Goal: Task Accomplishment & Management: Use online tool/utility

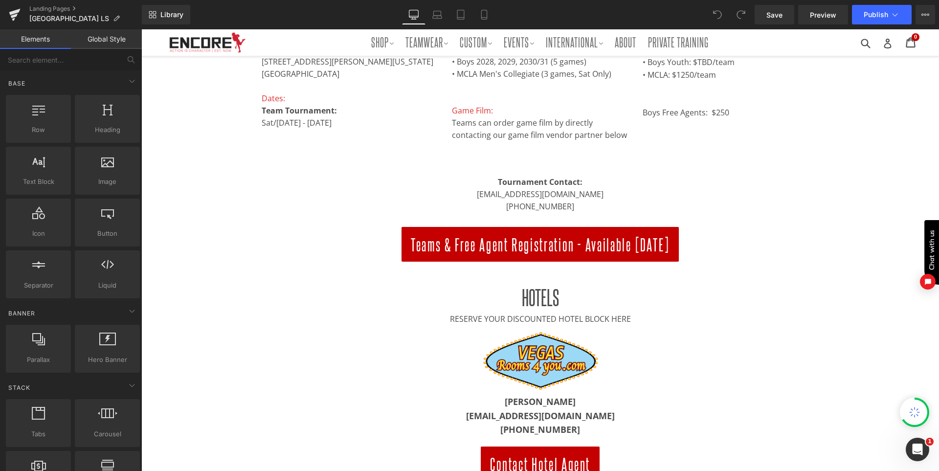
scroll to position [342, 0]
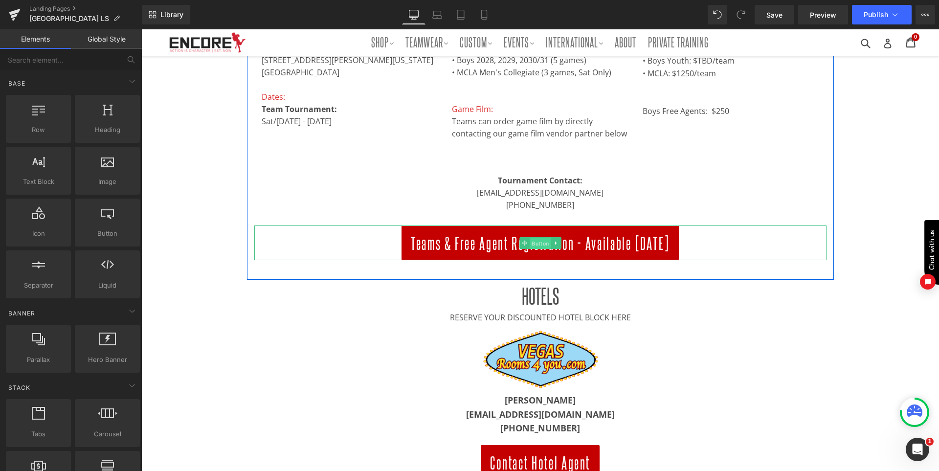
click at [545, 241] on span "Button" at bounding box center [541, 243] width 22 height 12
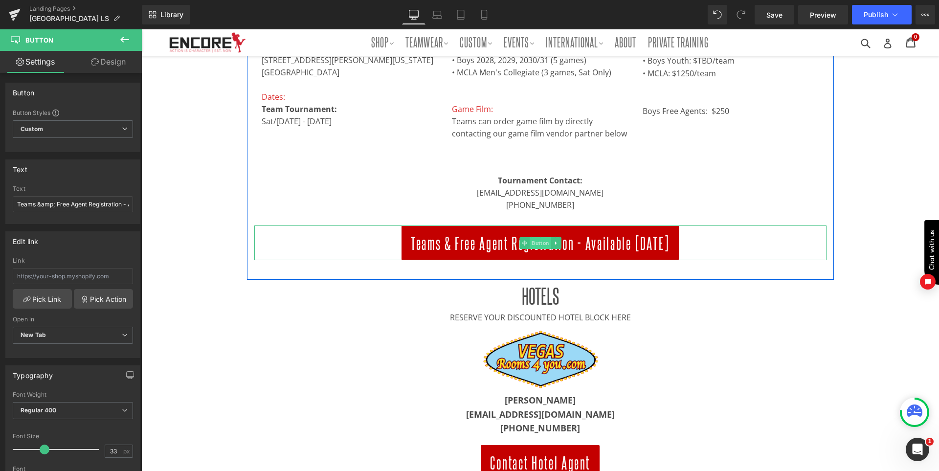
click at [545, 241] on span "Button" at bounding box center [541, 243] width 22 height 12
click at [530, 243] on span "Button" at bounding box center [541, 243] width 22 height 12
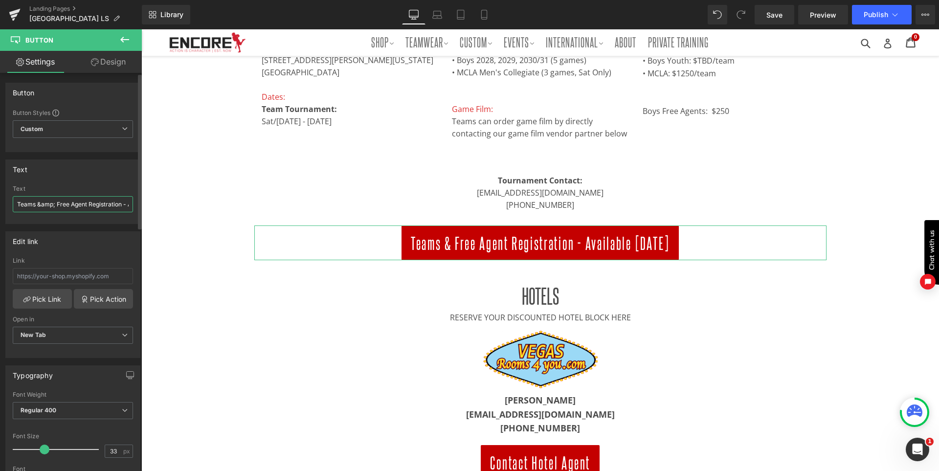
click at [48, 201] on input "Teams &amp; Free Agent Registration - Available March 1st" at bounding box center [73, 204] width 120 height 16
paste input "2025 LV Friday Showcase"
type input "2025 LV Friday Showcase"
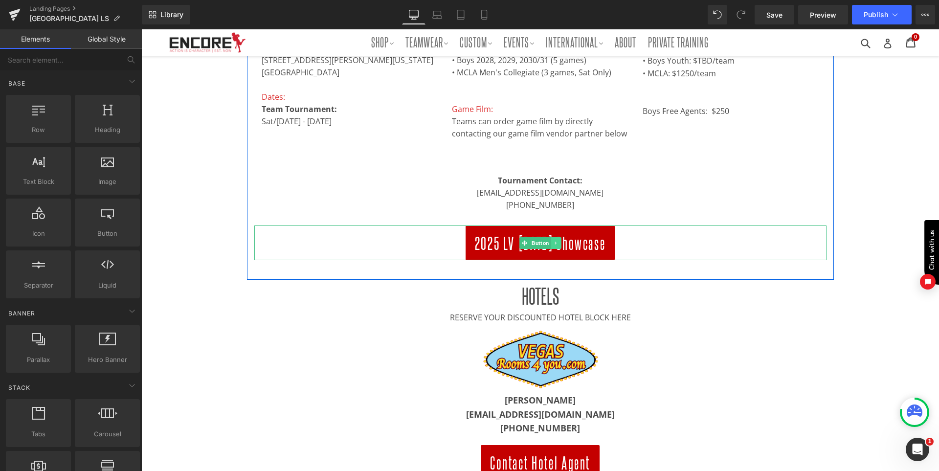
click at [556, 243] on icon at bounding box center [555, 242] width 1 height 3
click at [554, 243] on icon at bounding box center [550, 242] width 5 height 5
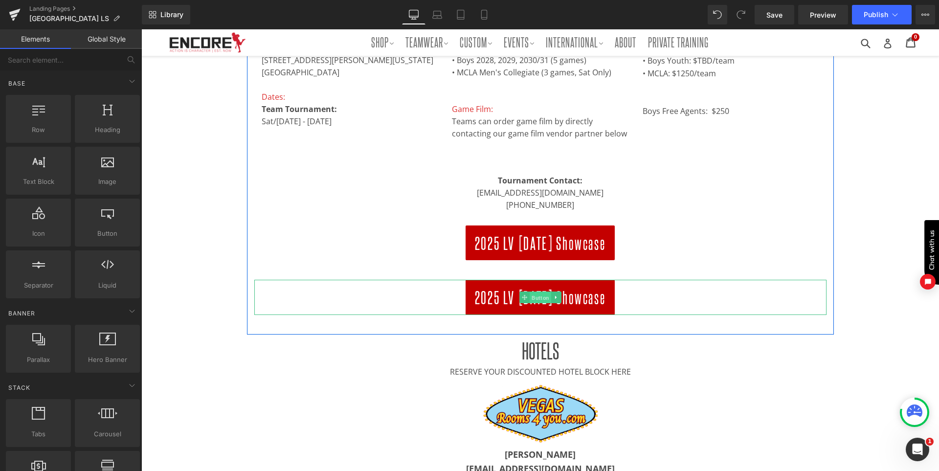
click at [544, 296] on span "Button" at bounding box center [541, 298] width 22 height 12
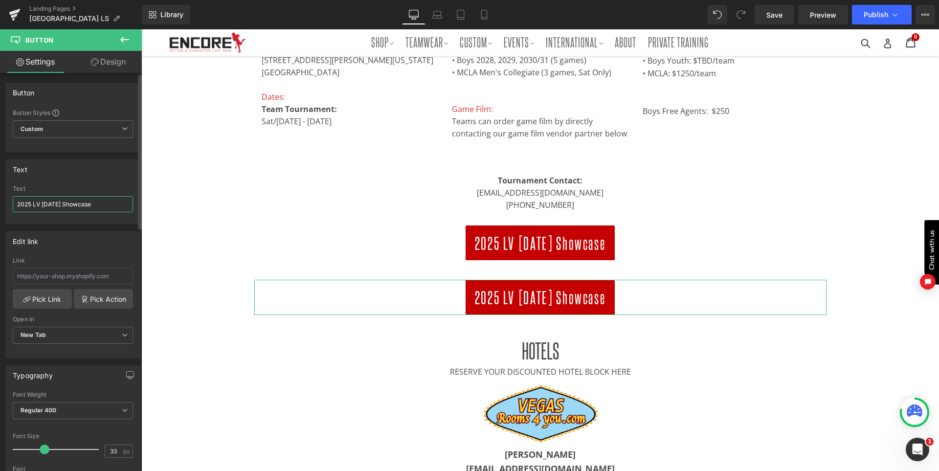
click at [45, 202] on input "2025 LV Friday Showcase" at bounding box center [73, 204] width 120 height 16
paste input "Tournament"
type input "2025 LV Tournament"
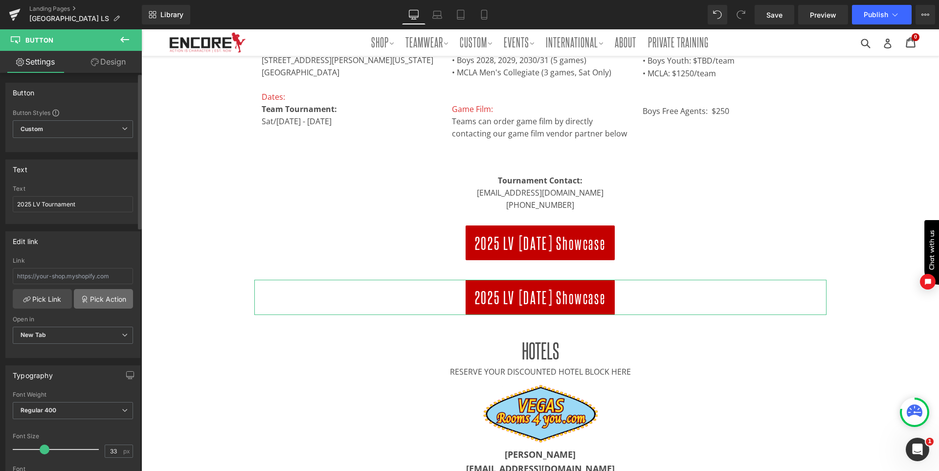
click at [87, 290] on link "Pick Action" at bounding box center [103, 299] width 59 height 20
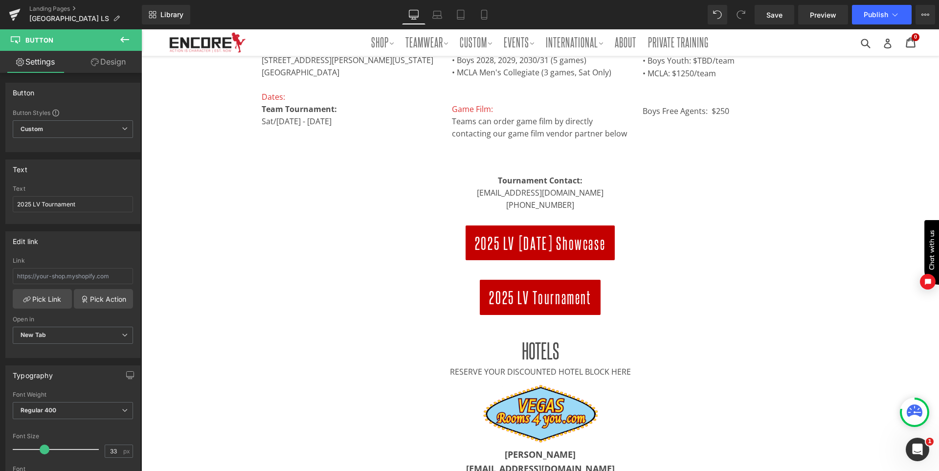
click at [123, 39] on icon at bounding box center [125, 40] width 12 height 12
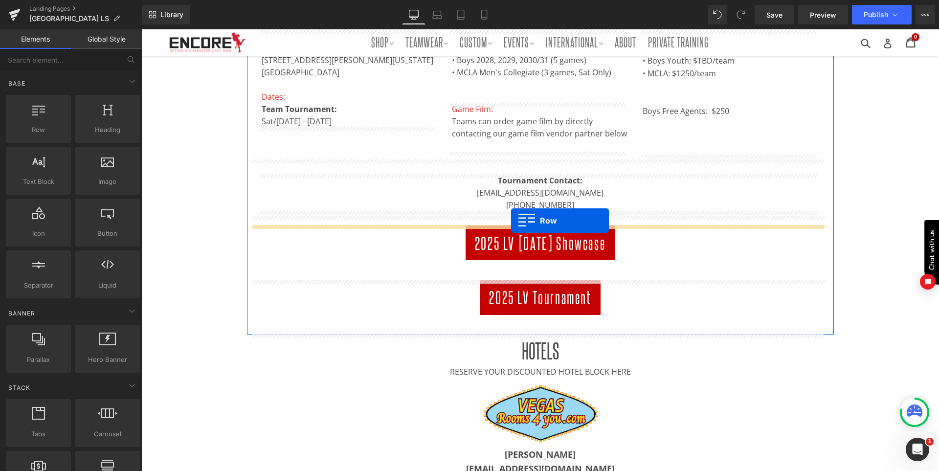
drag, startPoint x: 179, startPoint y: 148, endPoint x: 511, endPoint y: 221, distance: 340.5
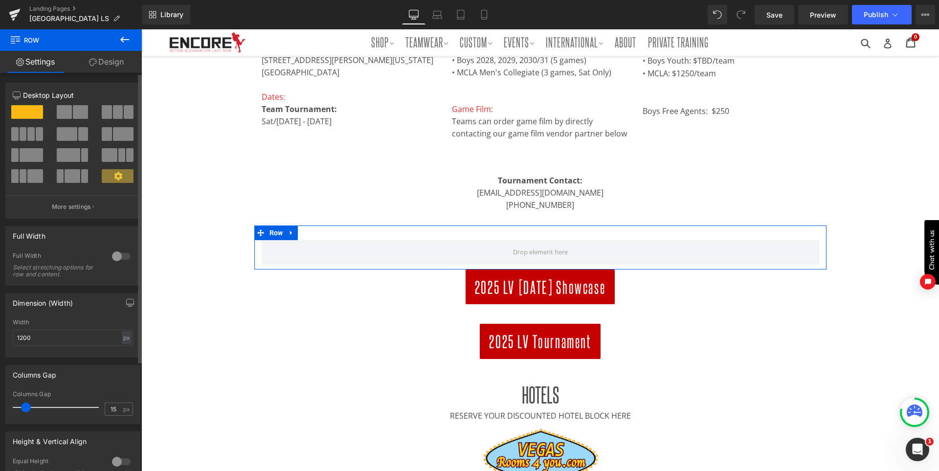
click at [78, 112] on span at bounding box center [80, 112] width 15 height 14
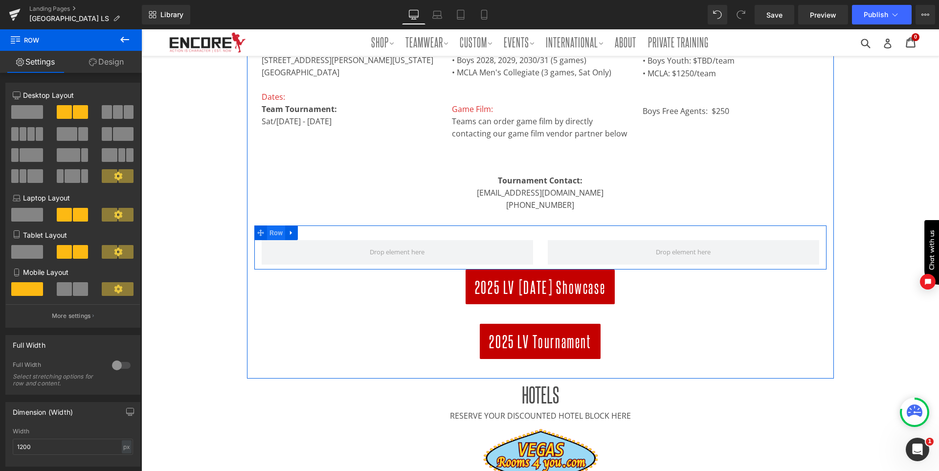
click at [280, 234] on span "Row" at bounding box center [276, 233] width 19 height 15
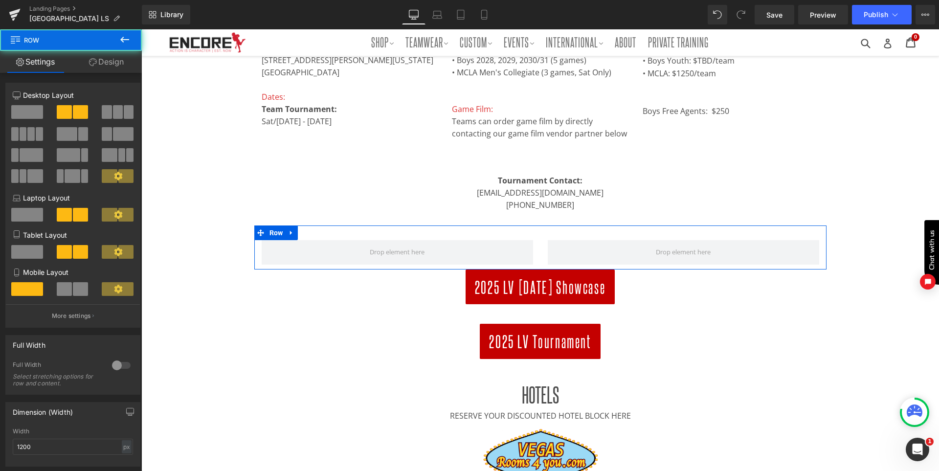
click at [113, 63] on link "Design" at bounding box center [106, 62] width 71 height 22
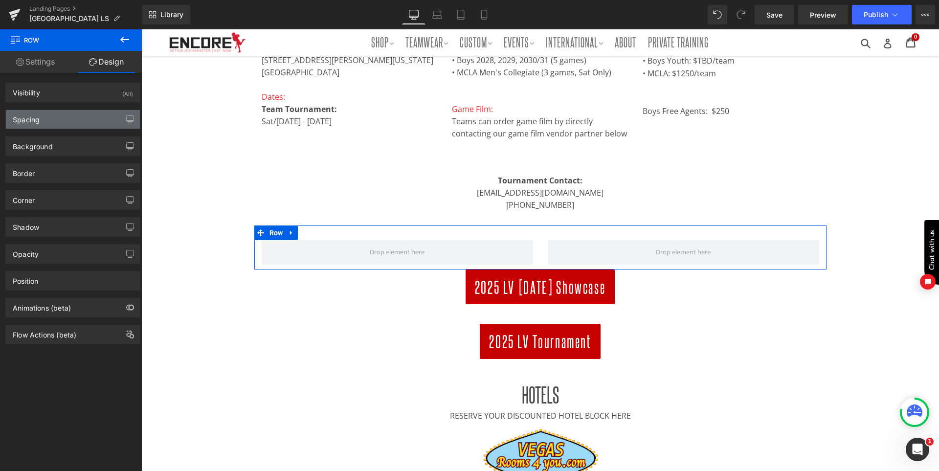
click at [60, 113] on div "Spacing" at bounding box center [73, 119] width 134 height 19
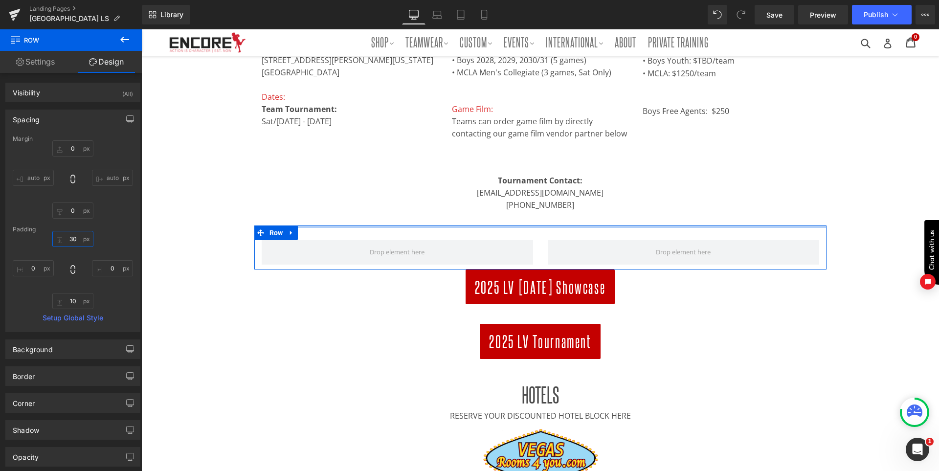
click at [75, 239] on input "30" at bounding box center [72, 239] width 41 height 16
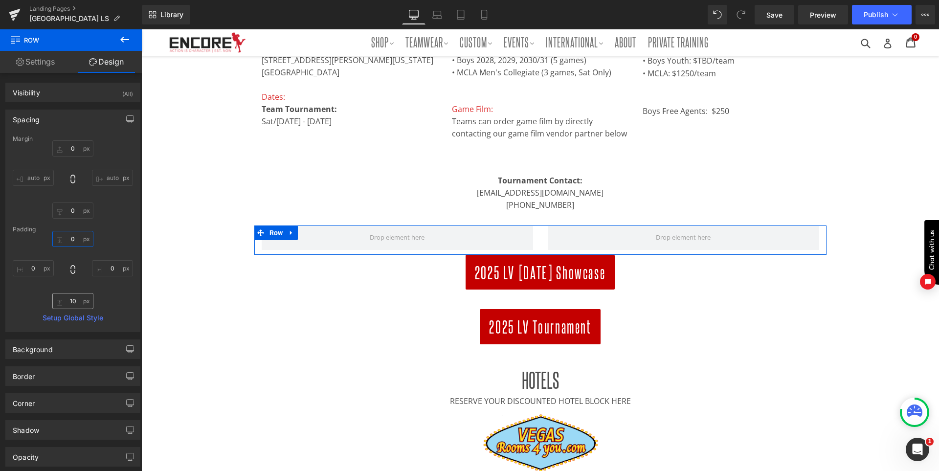
type input "0"
click at [70, 305] on input "10" at bounding box center [72, 301] width 41 height 16
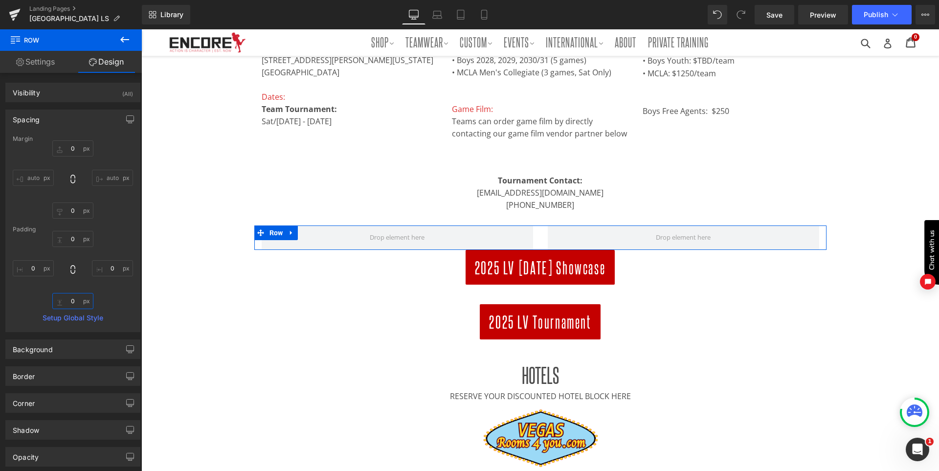
type input "0"
click at [111, 302] on div "0 0 0 0" at bounding box center [73, 270] width 120 height 78
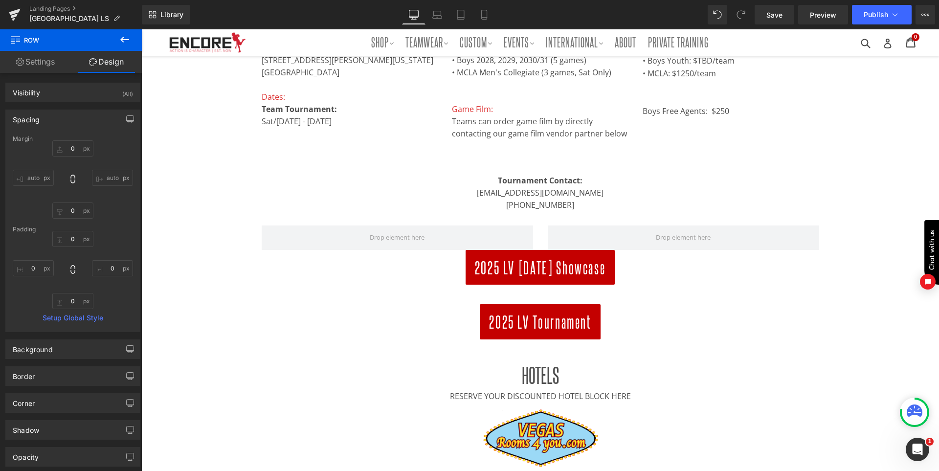
click at [305, 311] on div "2025 LV Tournament" at bounding box center [540, 321] width 572 height 35
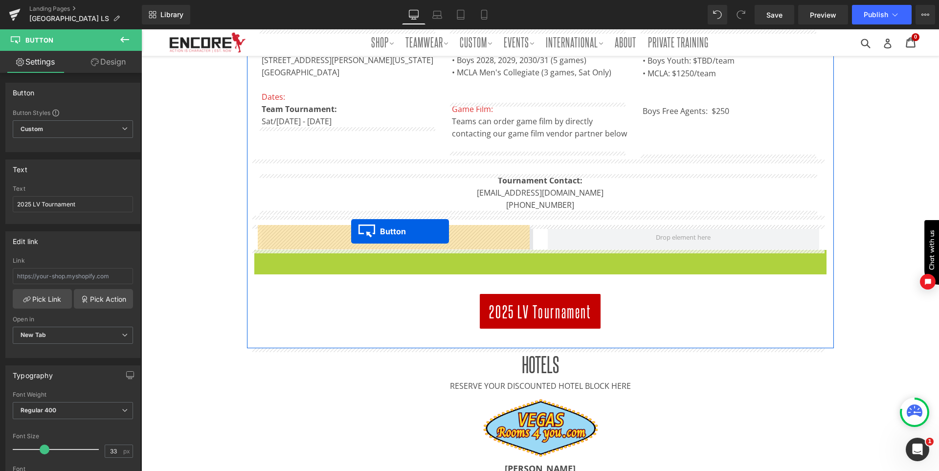
drag, startPoint x: 529, startPoint y: 269, endPoint x: 351, endPoint y: 231, distance: 182.0
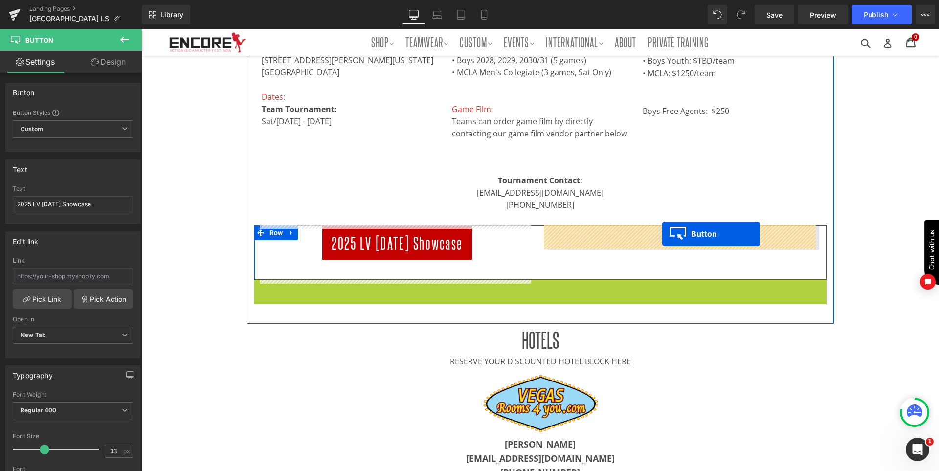
drag, startPoint x: 537, startPoint y: 299, endPoint x: 662, endPoint y: 234, distance: 141.6
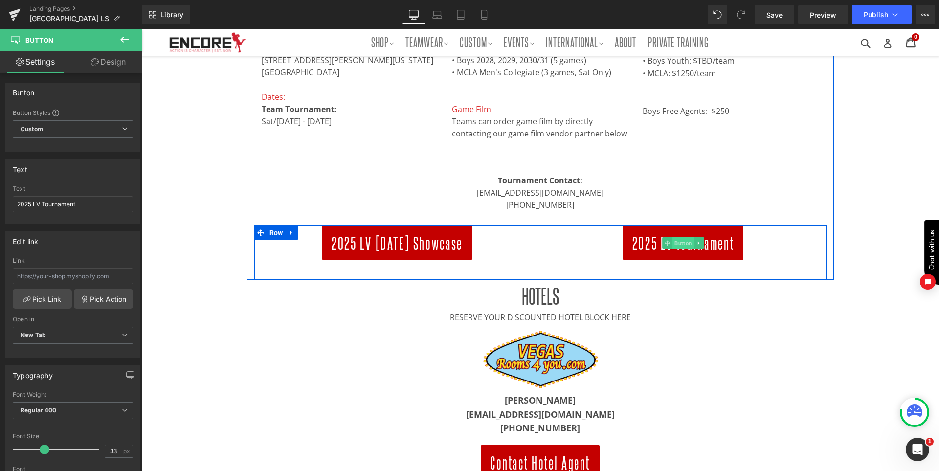
click at [675, 242] on span "Button" at bounding box center [684, 243] width 22 height 12
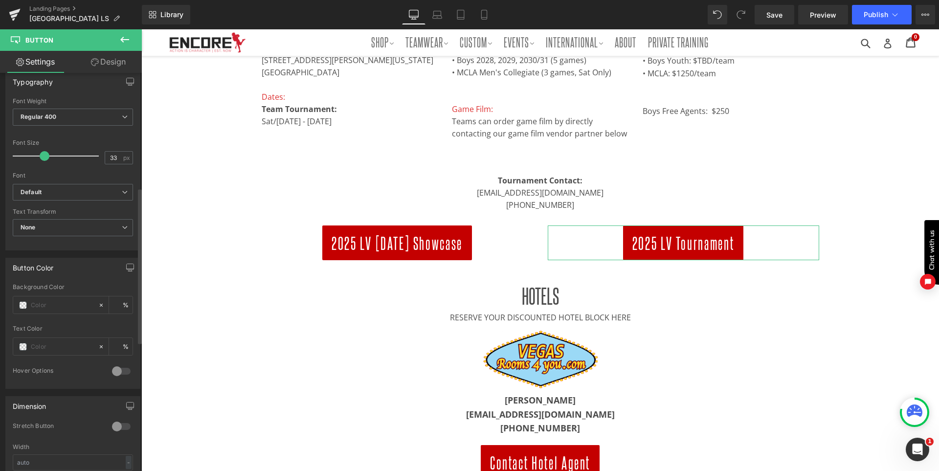
scroll to position [391, 0]
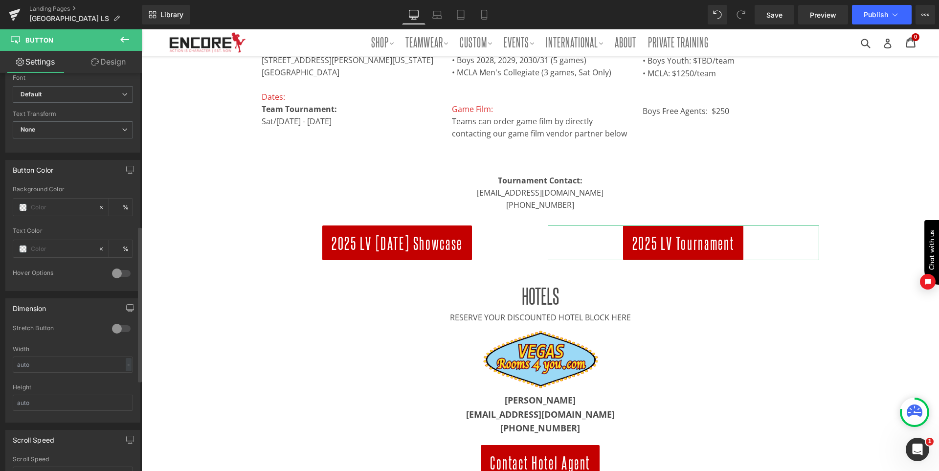
click at [118, 327] on div at bounding box center [121, 329] width 23 height 16
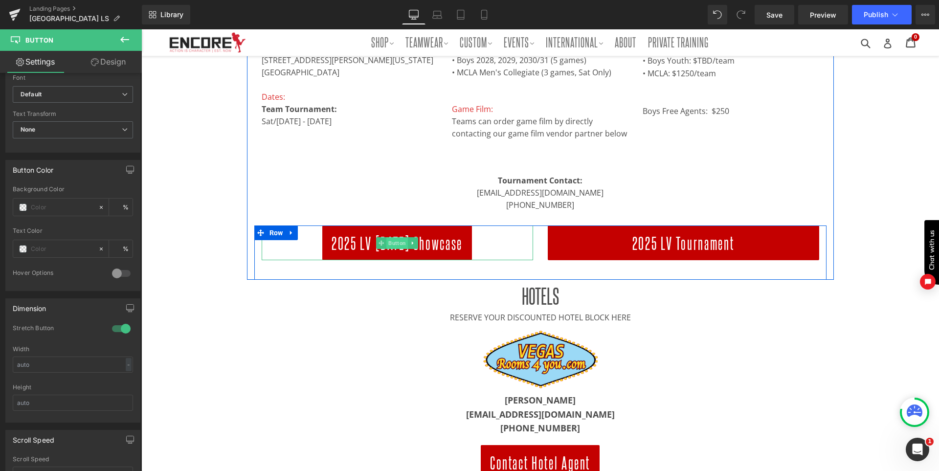
click at [396, 244] on span "Button" at bounding box center [397, 243] width 22 height 12
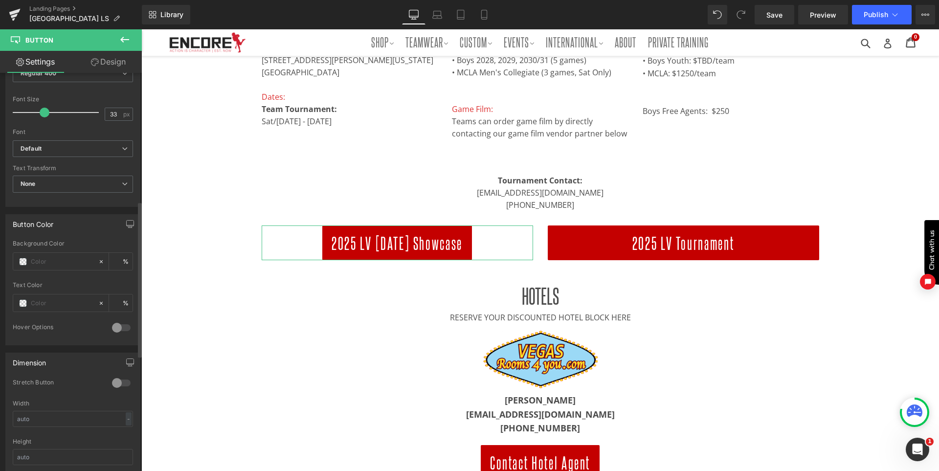
scroll to position [342, 0]
click at [114, 379] on div at bounding box center [121, 378] width 23 height 16
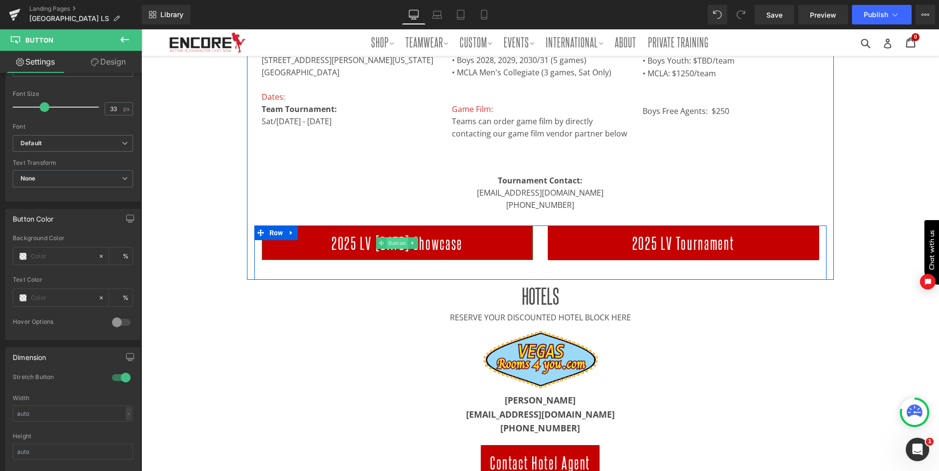
click at [392, 238] on span "Button" at bounding box center [397, 243] width 22 height 12
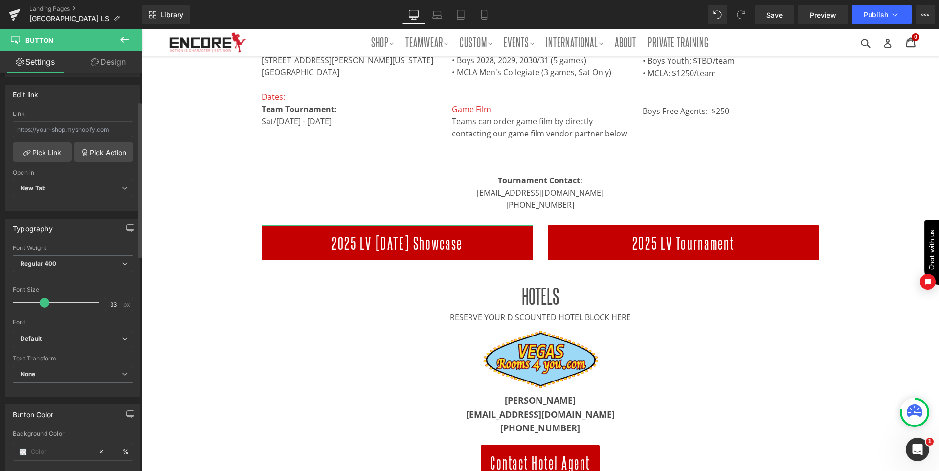
scroll to position [0, 0]
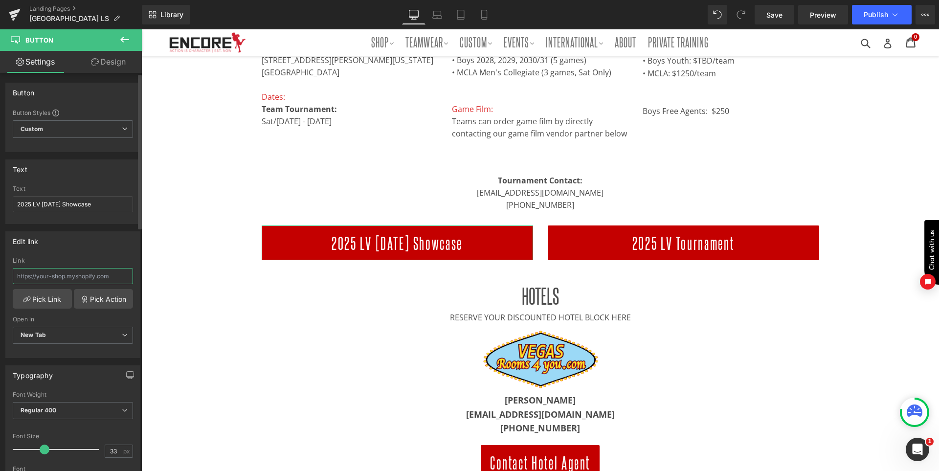
click at [39, 275] on input "text" at bounding box center [73, 276] width 120 height 16
paste input "https://buku.events/events/boys-vegas-showcase/"
type input "https://buku.events/events/boys-vegas-showcase/"
click at [99, 319] on div "Open in" at bounding box center [73, 319] width 120 height 7
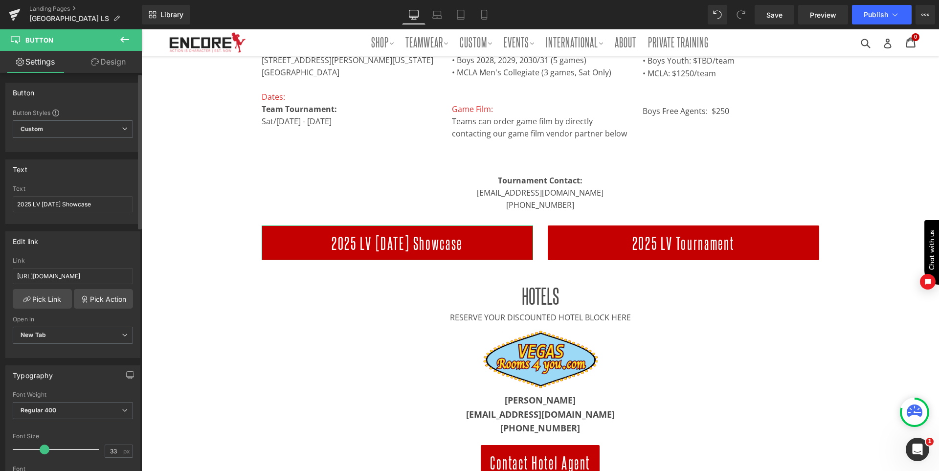
scroll to position [0, 0]
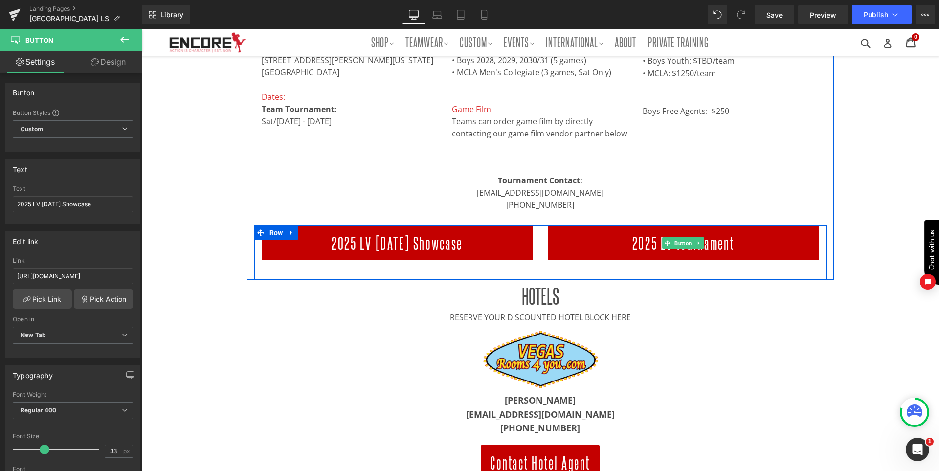
drag, startPoint x: 678, startPoint y: 246, endPoint x: 386, endPoint y: 205, distance: 293.8
click at [678, 246] on span "Button" at bounding box center [684, 243] width 22 height 12
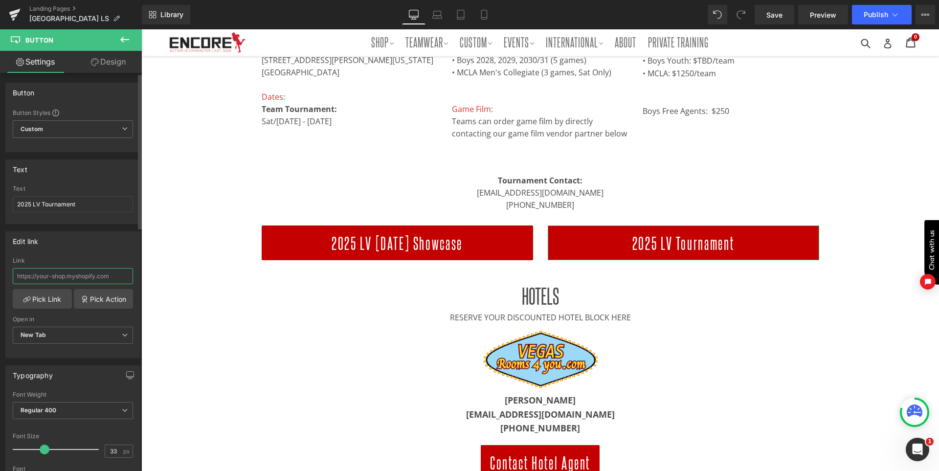
click at [80, 271] on input "text" at bounding box center [73, 276] width 120 height 16
paste input "https://buku.events/events/las-vegas-lacrosse-showcase/"
type input "https://buku.events/events/las-vegas-lacrosse-showcase/"
click at [97, 247] on div "Edit link" at bounding box center [73, 241] width 134 height 19
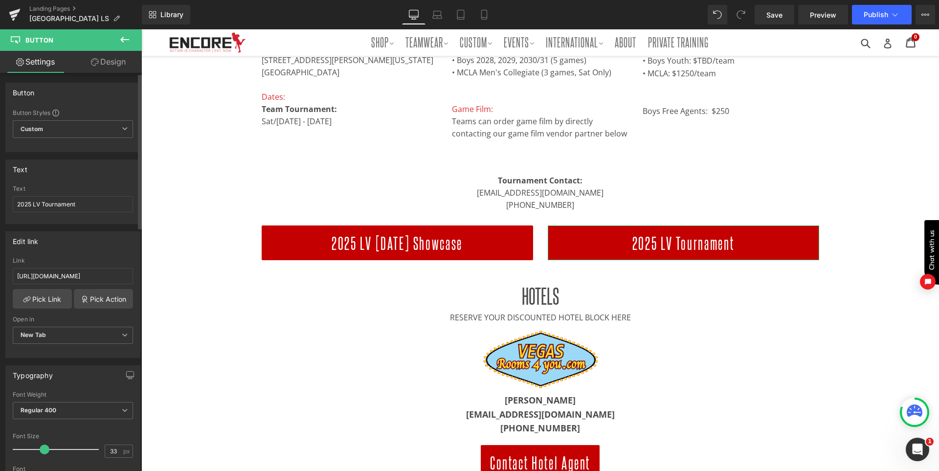
scroll to position [0, 0]
click at [778, 19] on span "Save" at bounding box center [775, 15] width 16 height 10
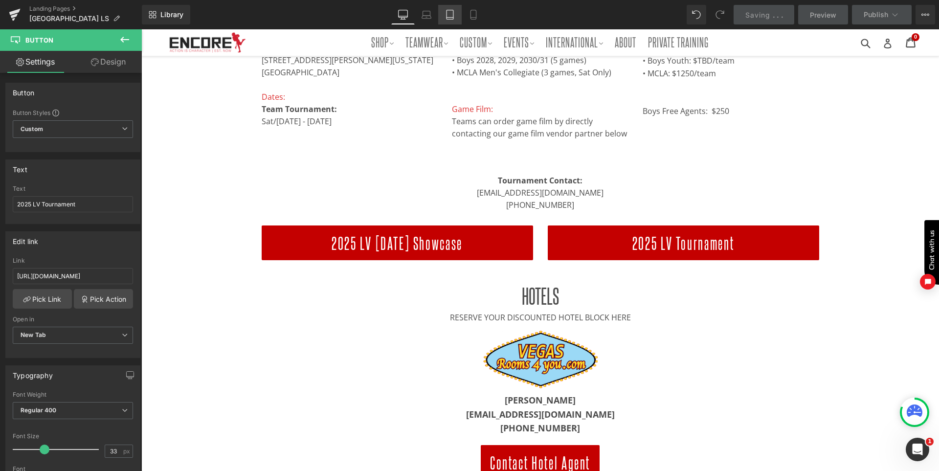
drag, startPoint x: 475, startPoint y: 15, endPoint x: 460, endPoint y: 13, distance: 15.3
click at [475, 15] on icon at bounding box center [474, 15] width 10 height 10
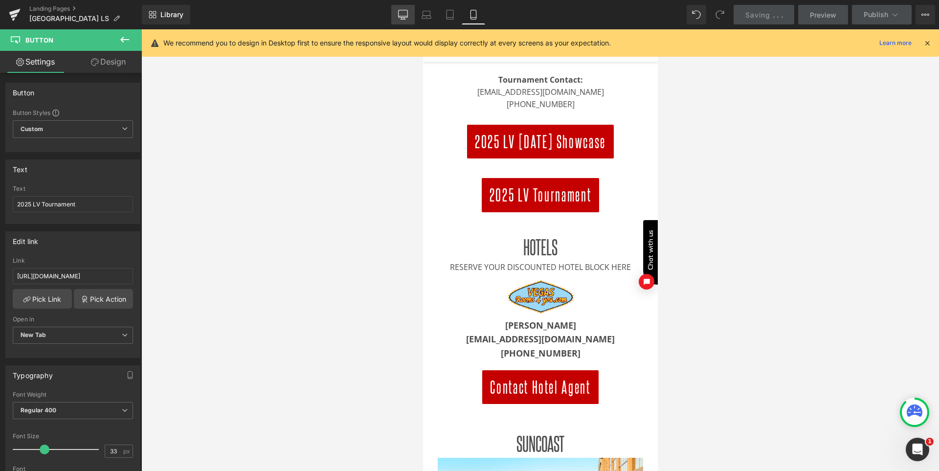
click at [405, 13] on icon at bounding box center [403, 15] width 10 height 10
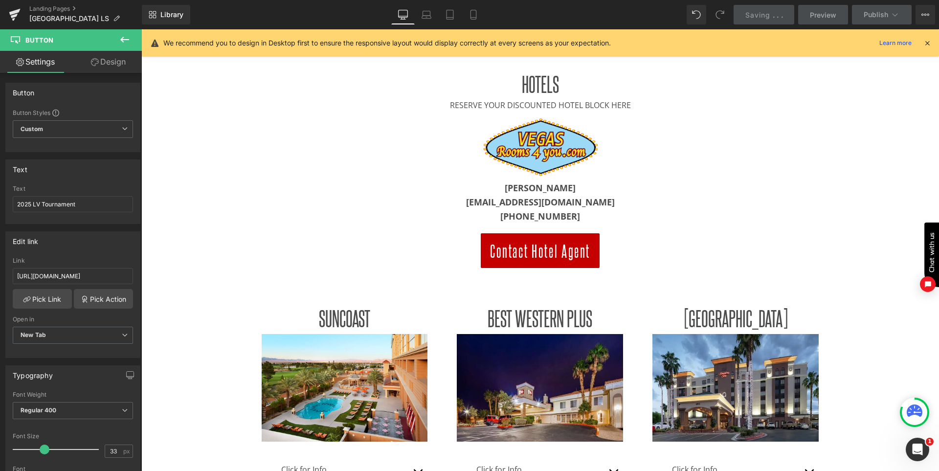
scroll to position [390, 0]
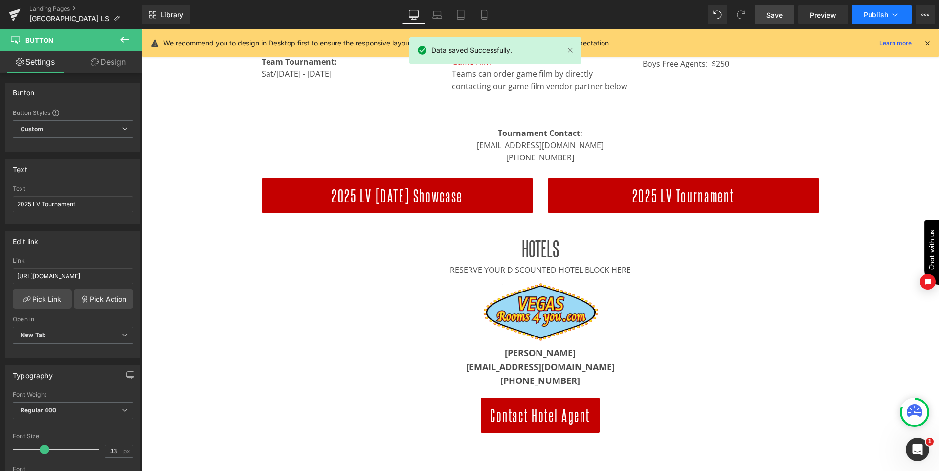
click at [877, 13] on span "Publish" at bounding box center [876, 15] width 24 height 8
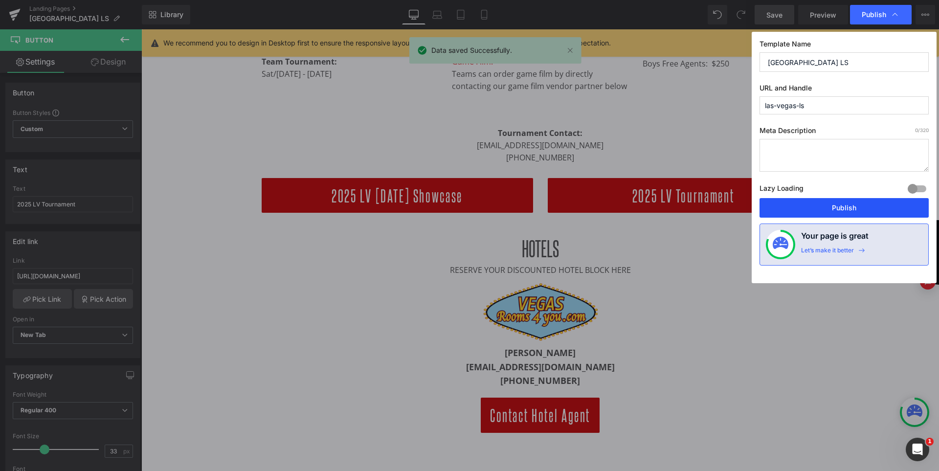
click at [844, 209] on button "Publish" at bounding box center [844, 208] width 169 height 20
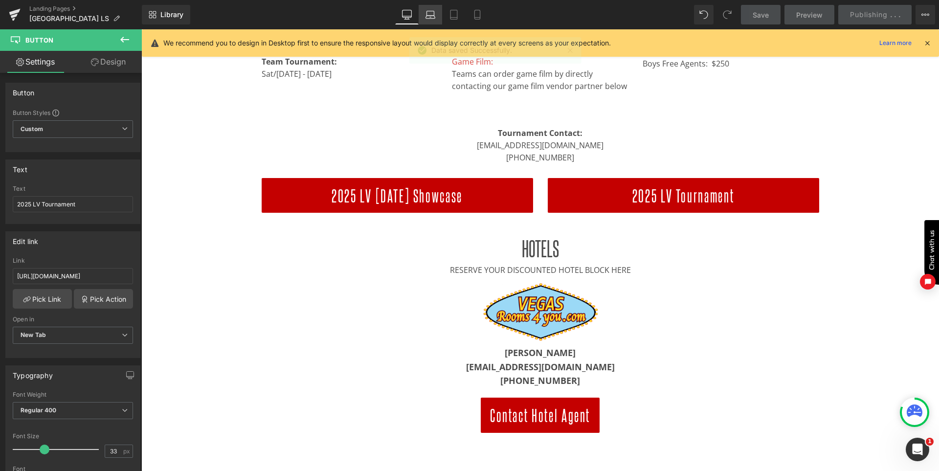
click at [430, 15] on icon at bounding box center [431, 15] width 10 height 10
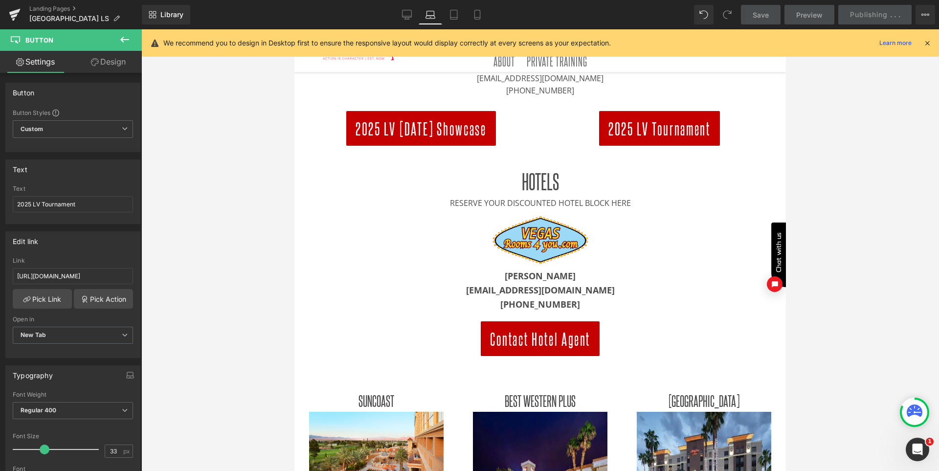
scroll to position [335, 0]
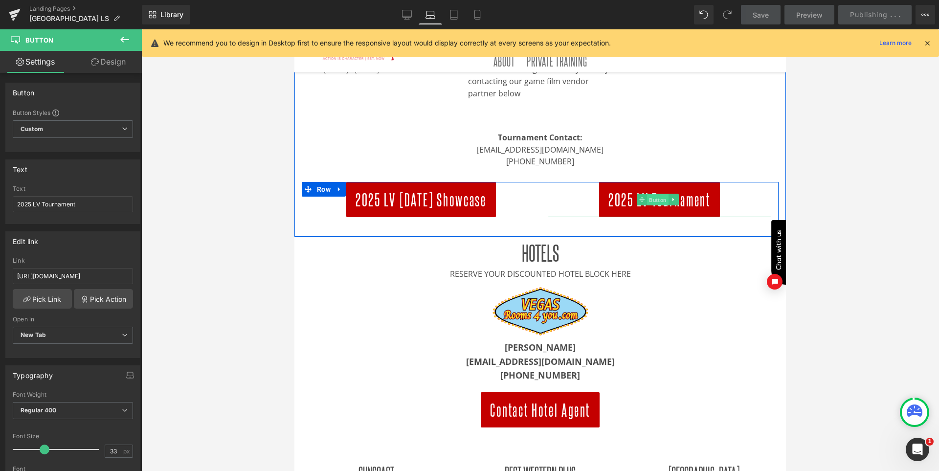
click at [648, 206] on span "Button" at bounding box center [658, 200] width 22 height 12
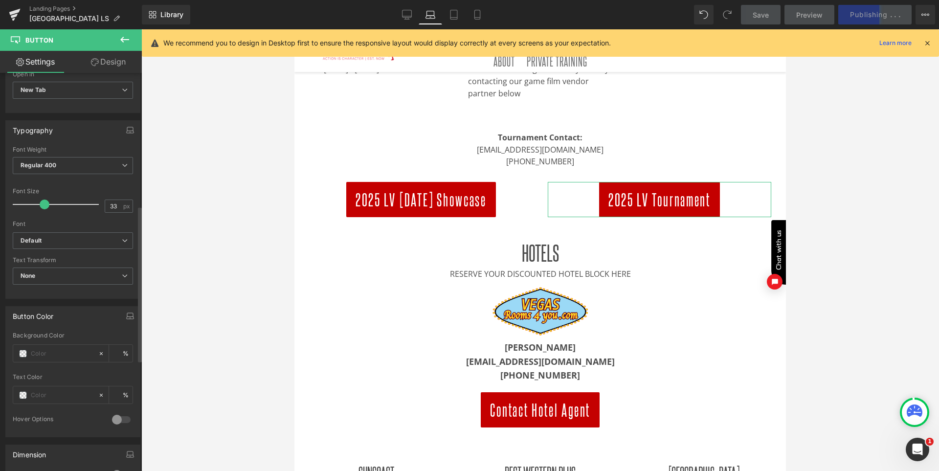
scroll to position [342, 0]
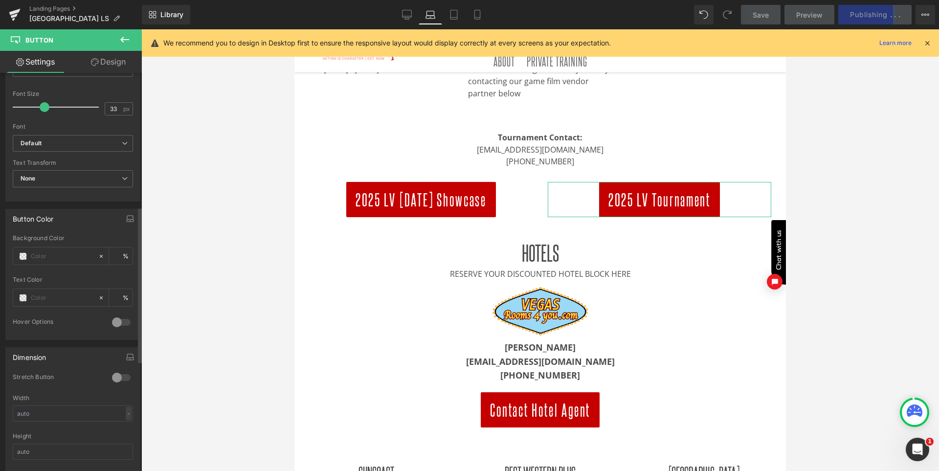
click at [117, 373] on div at bounding box center [121, 378] width 23 height 16
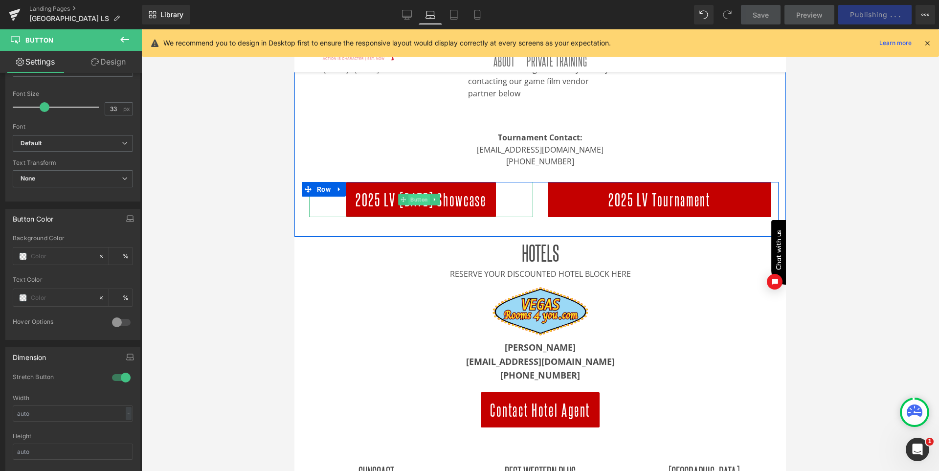
click at [419, 205] on span "Button" at bounding box center [420, 200] width 22 height 12
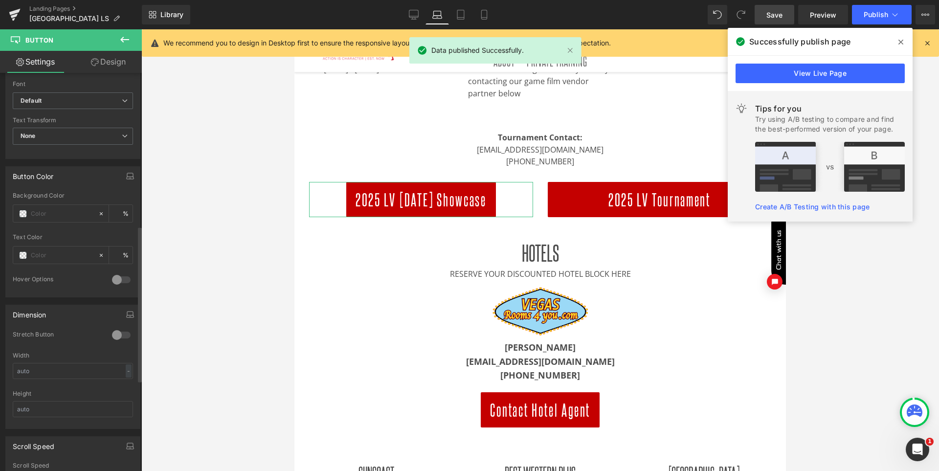
scroll to position [391, 0]
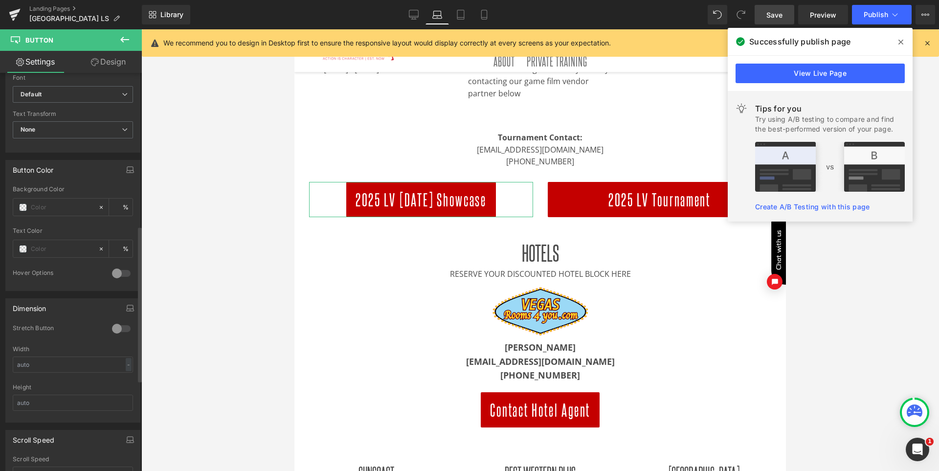
click at [123, 327] on div at bounding box center [121, 329] width 23 height 16
click at [901, 44] on icon at bounding box center [901, 42] width 5 height 8
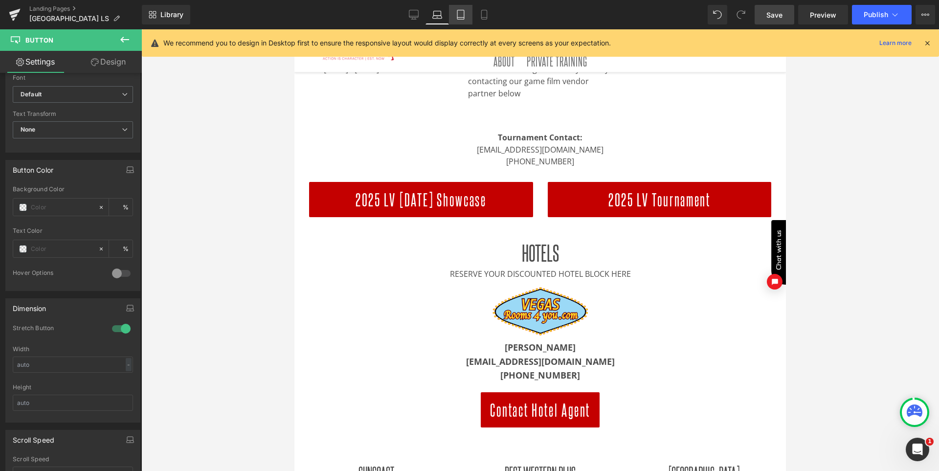
click at [459, 12] on icon at bounding box center [461, 15] width 10 height 10
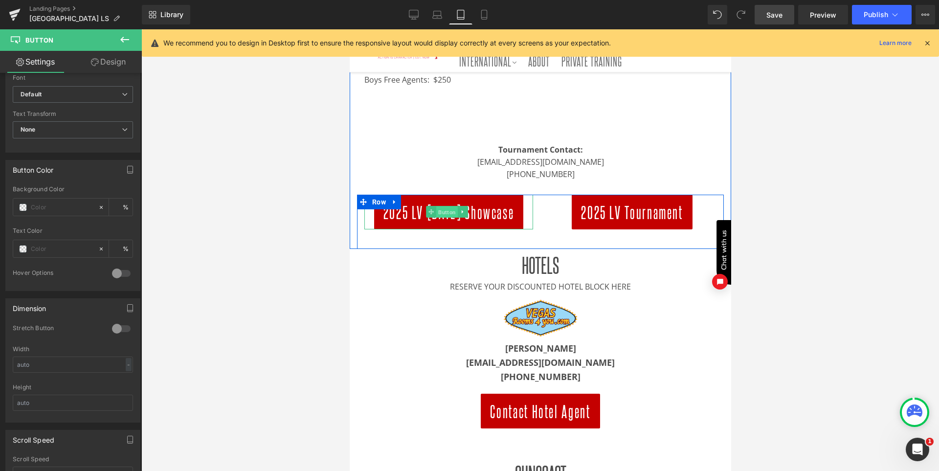
click at [447, 213] on span "Button" at bounding box center [447, 212] width 22 height 12
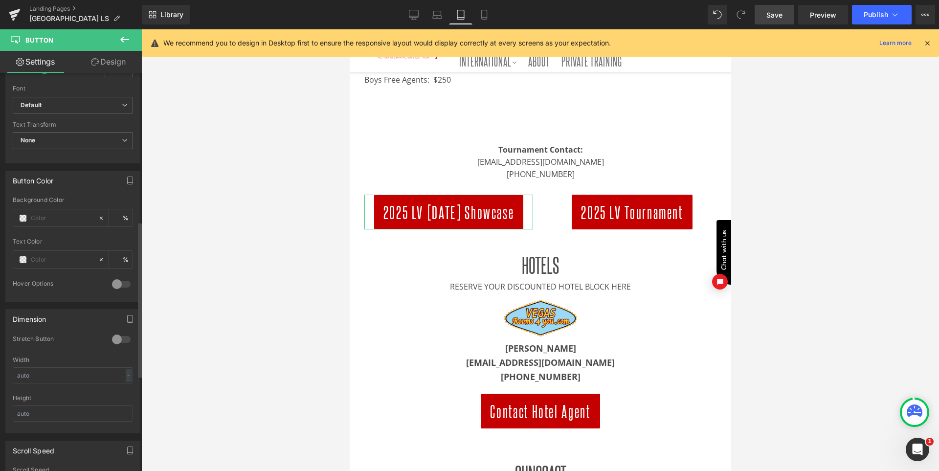
scroll to position [380, 0]
click at [117, 342] on div at bounding box center [121, 340] width 23 height 16
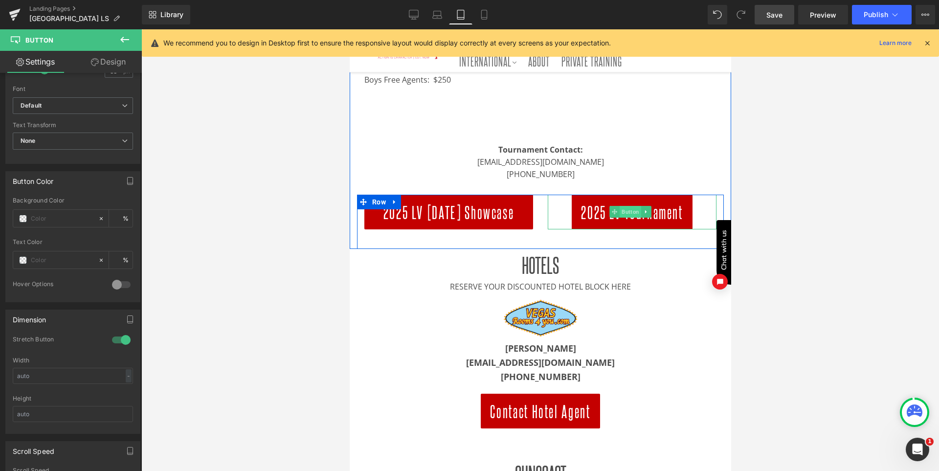
click at [619, 214] on span "Button" at bounding box center [630, 212] width 22 height 12
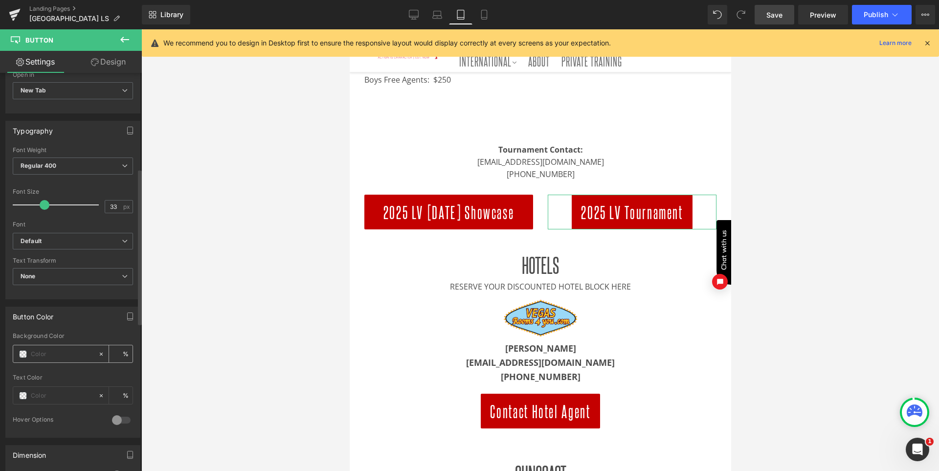
scroll to position [342, 0]
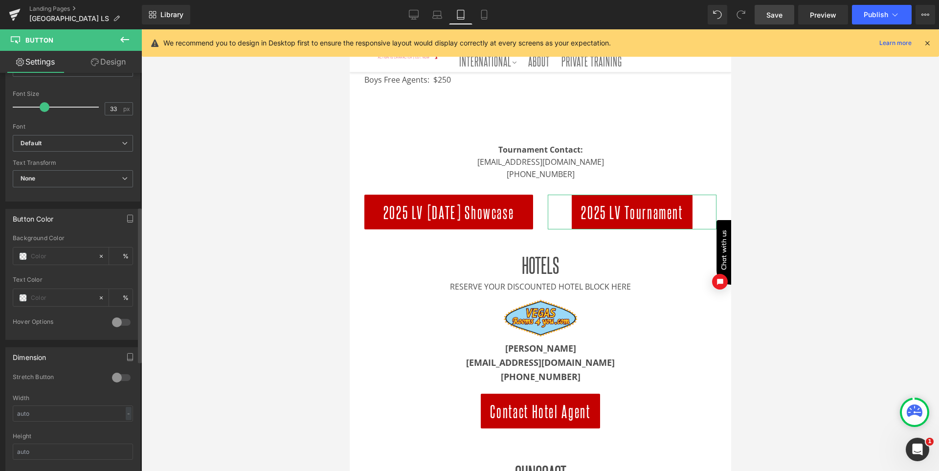
click at [118, 373] on div at bounding box center [121, 378] width 23 height 16
click at [486, 12] on icon at bounding box center [484, 15] width 10 height 10
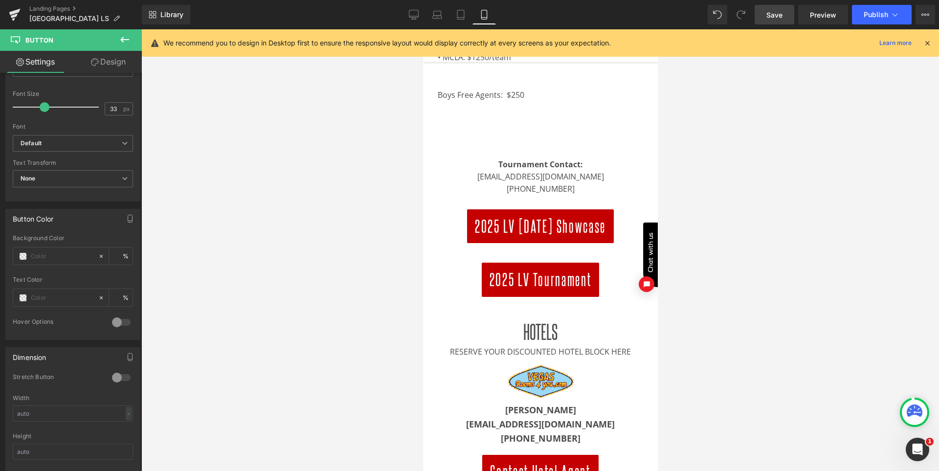
scroll to position [567, 0]
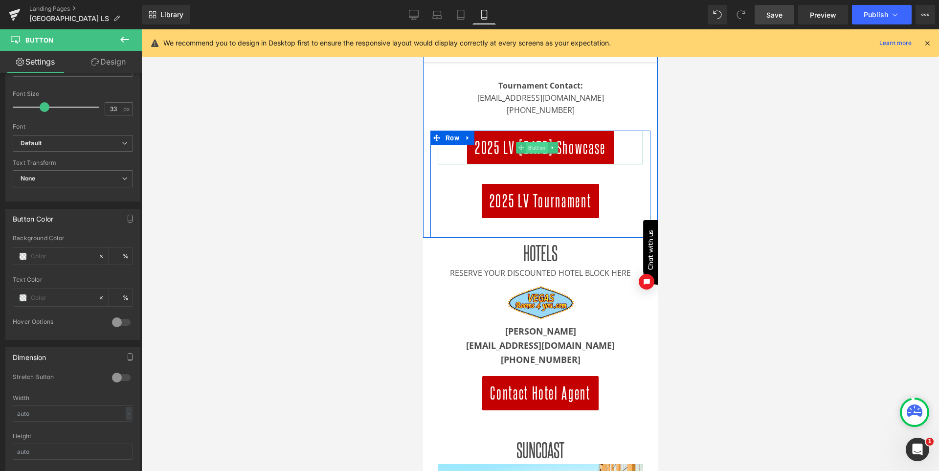
click at [536, 149] on span "Button" at bounding box center [537, 148] width 22 height 12
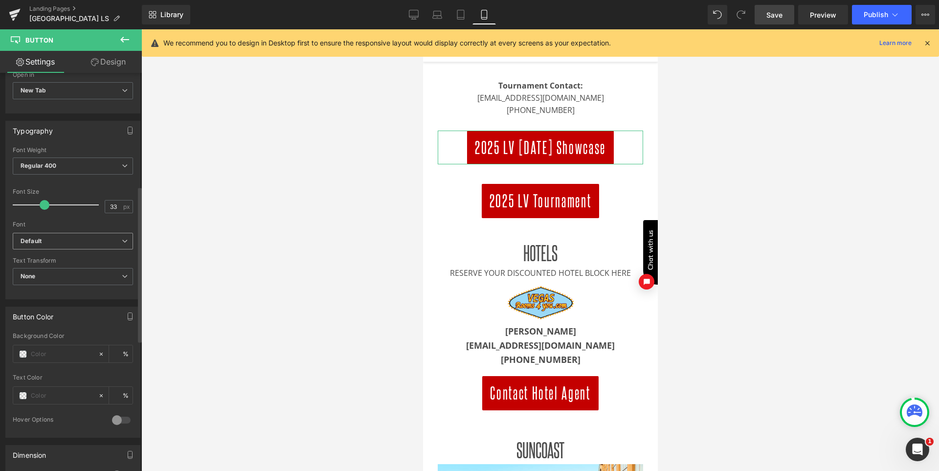
scroll to position [391, 0]
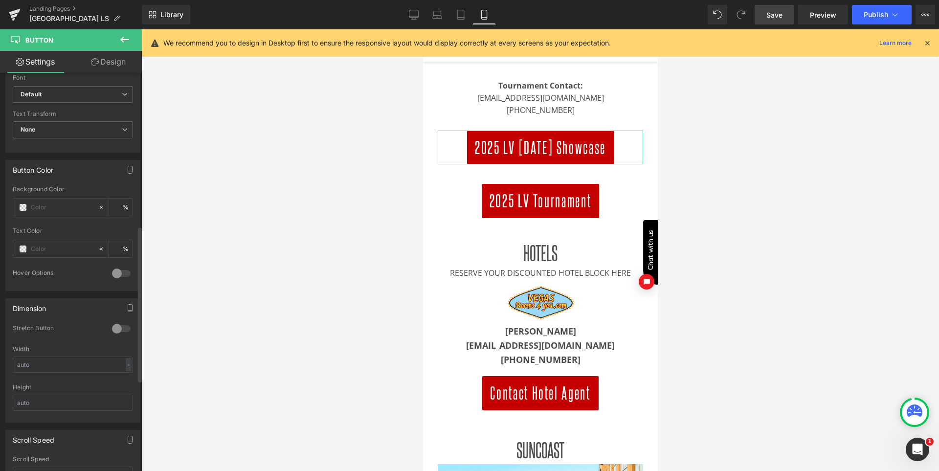
click at [115, 330] on div at bounding box center [121, 329] width 23 height 16
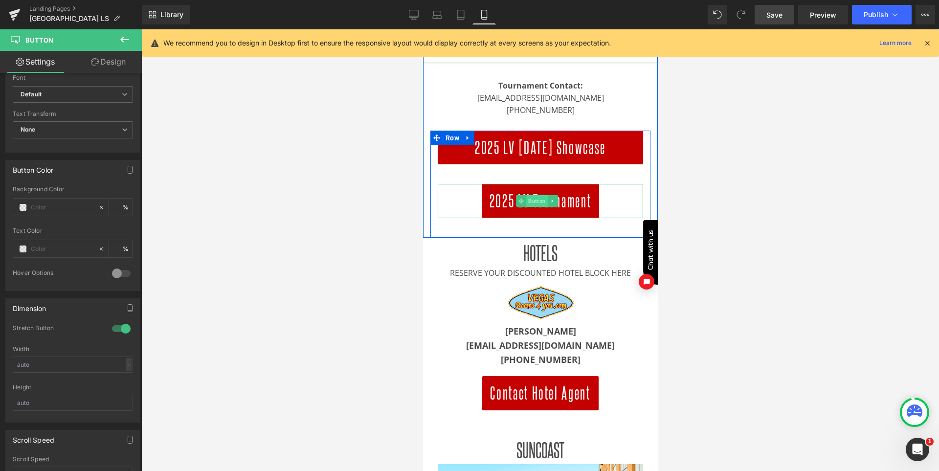
click at [544, 196] on span "Button" at bounding box center [537, 201] width 22 height 12
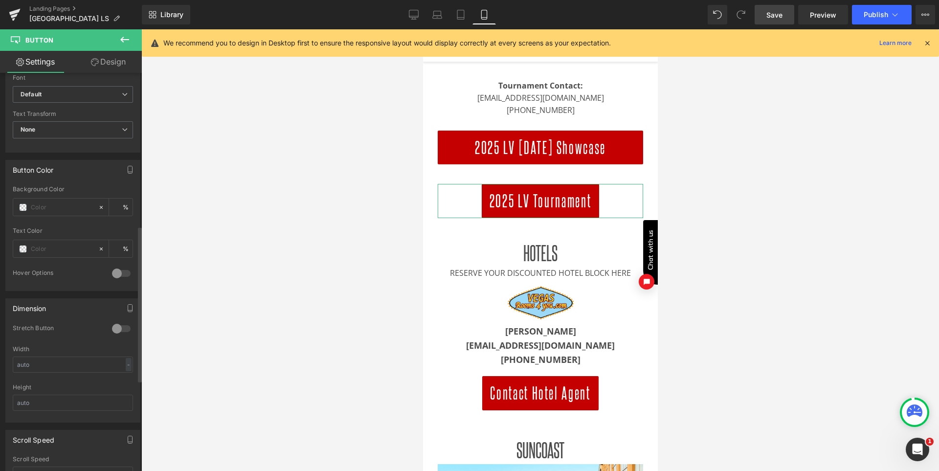
click at [119, 328] on div at bounding box center [121, 329] width 23 height 16
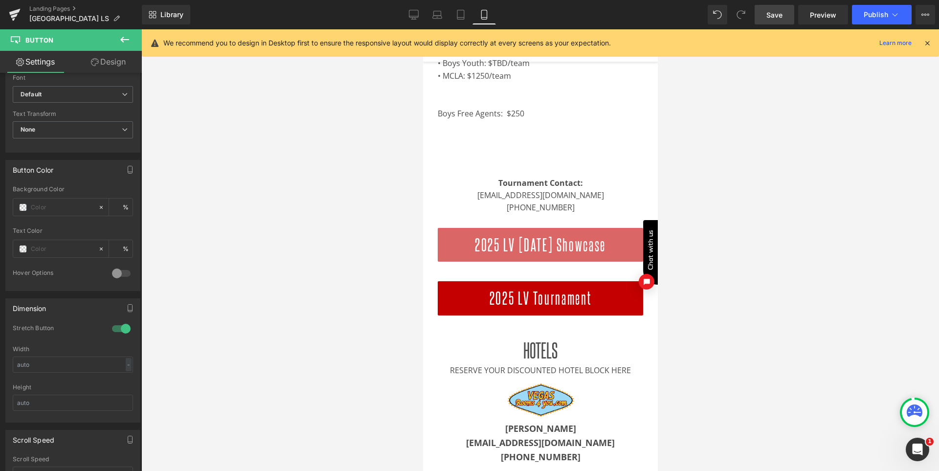
scroll to position [420, 0]
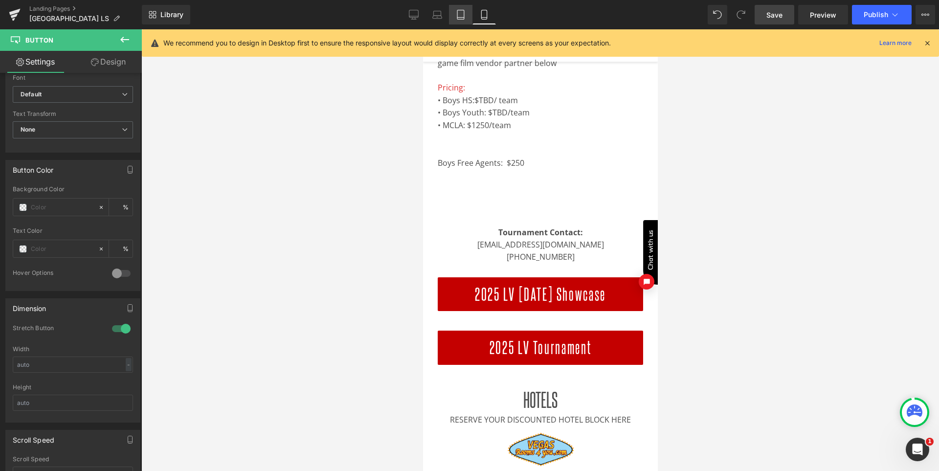
click at [462, 14] on icon at bounding box center [461, 15] width 10 height 10
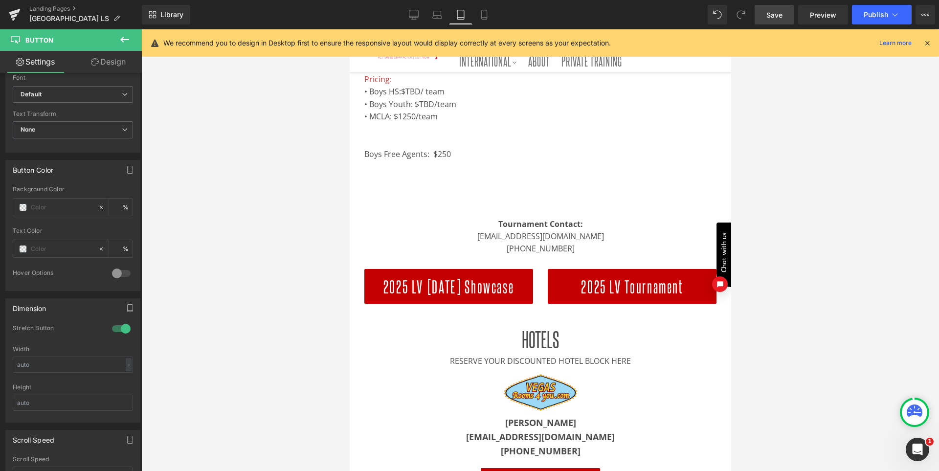
scroll to position [352, 0]
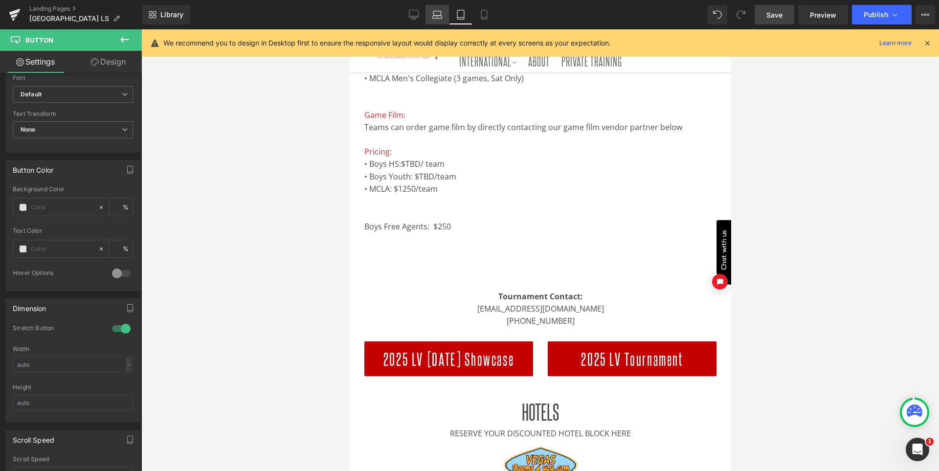
click at [440, 19] on icon at bounding box center [437, 17] width 9 height 3
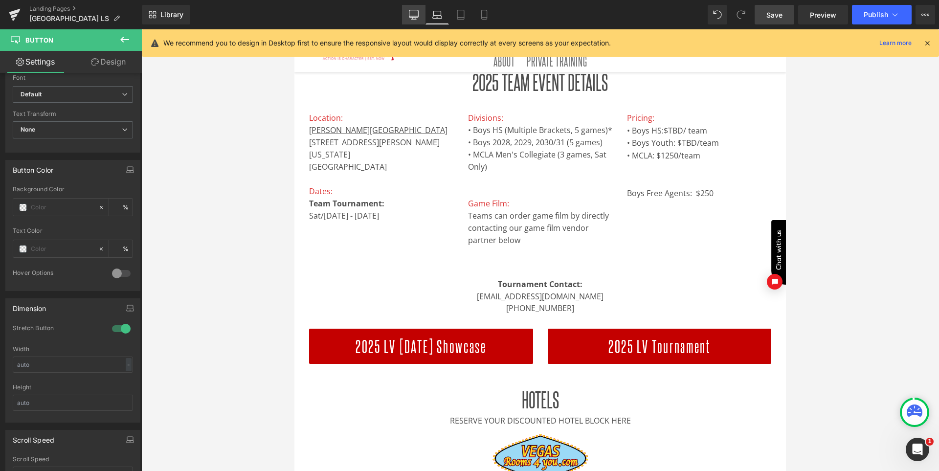
click at [414, 17] on icon at bounding box center [414, 15] width 10 height 10
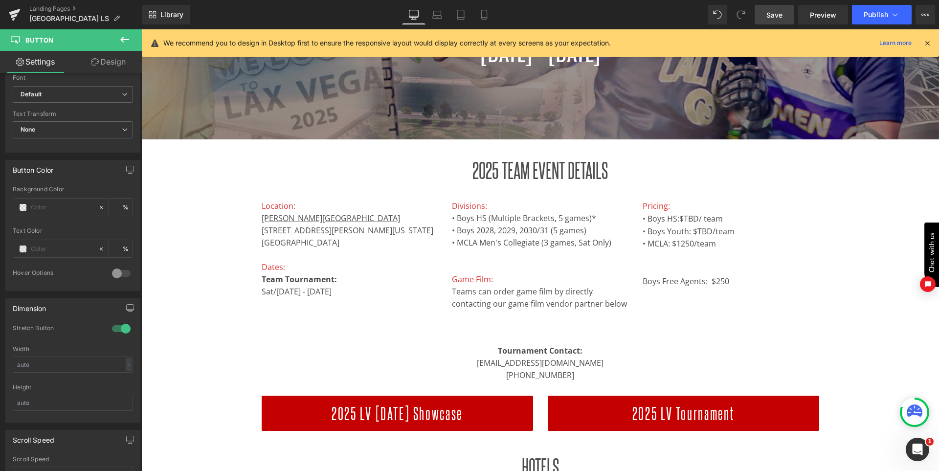
scroll to position [243, 0]
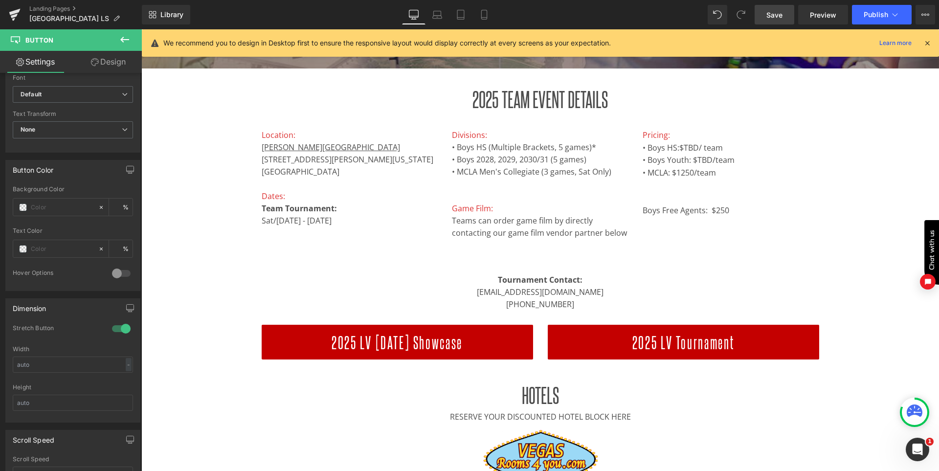
click at [774, 15] on span "Save" at bounding box center [775, 15] width 16 height 10
click at [929, 40] on icon at bounding box center [927, 43] width 9 height 9
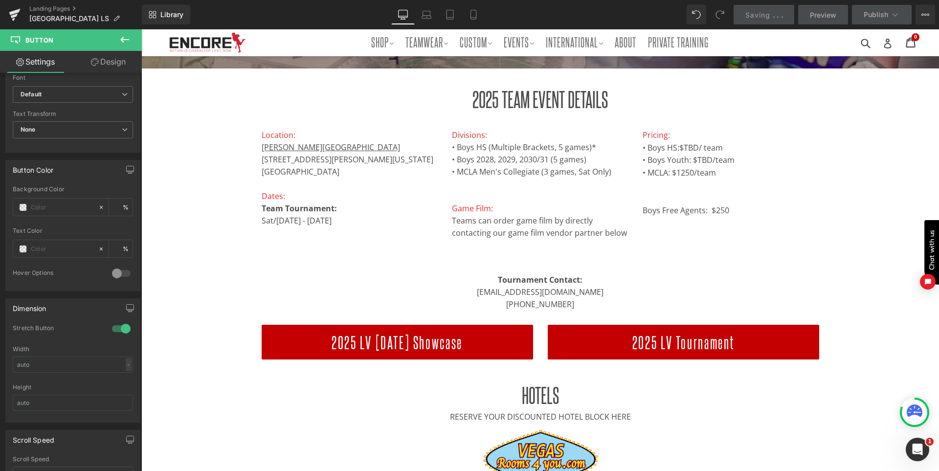
scroll to position [47, 0]
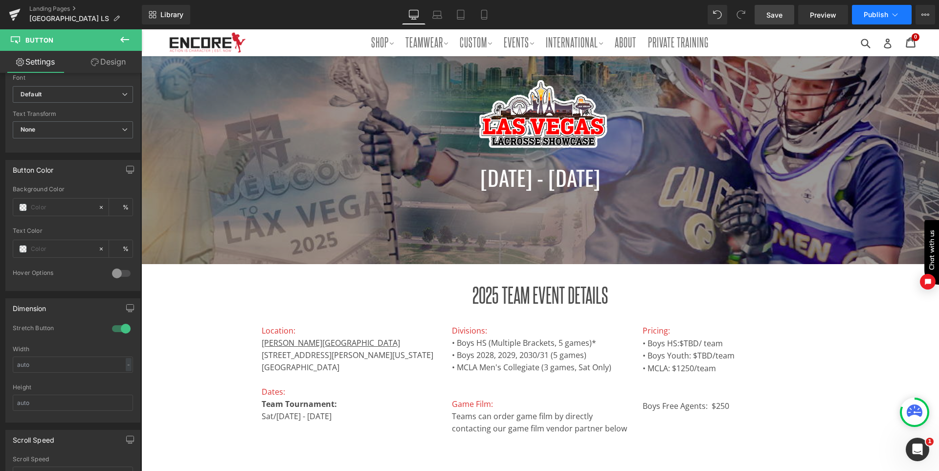
click at [877, 12] on span "Publish" at bounding box center [876, 15] width 24 height 8
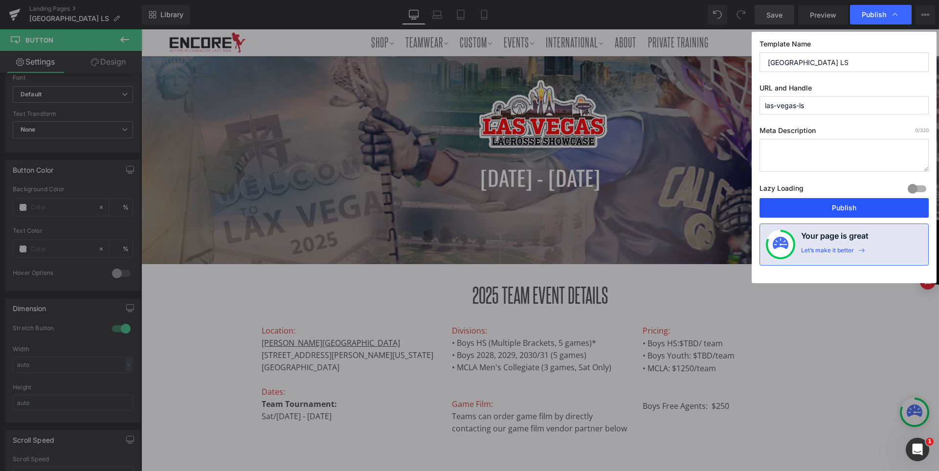
click at [850, 209] on button "Publish" at bounding box center [844, 208] width 169 height 20
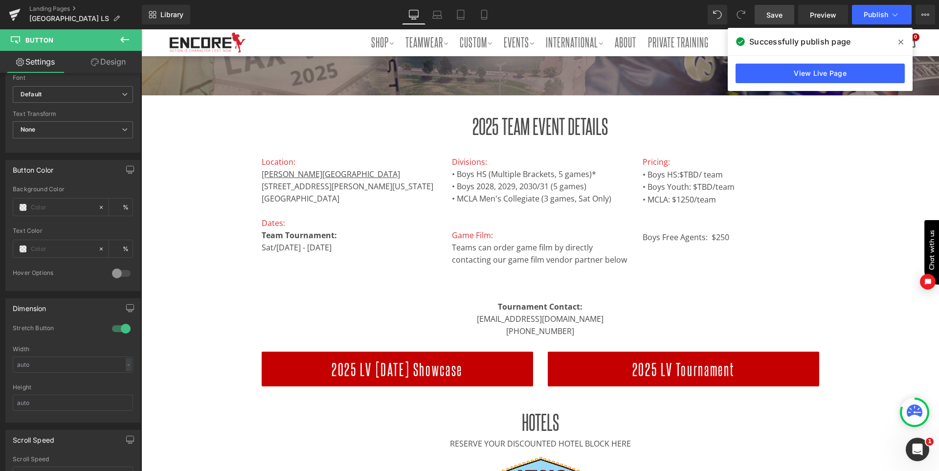
scroll to position [292, 0]
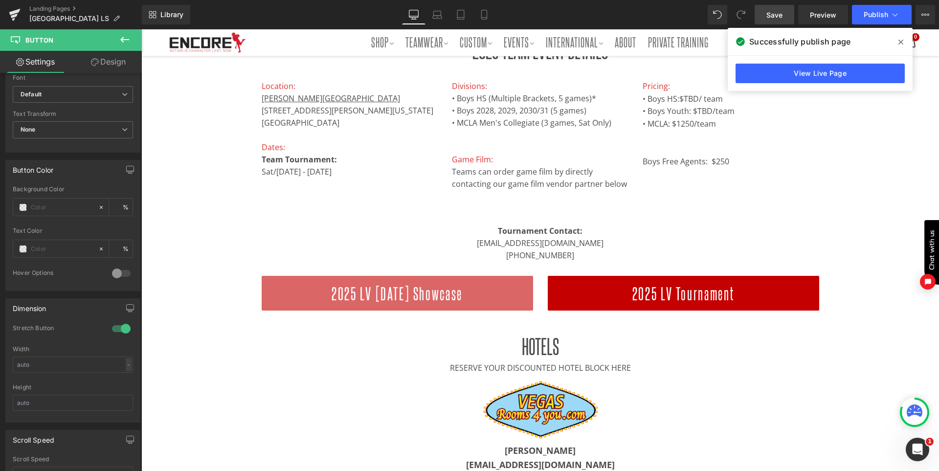
click at [384, 294] on div "2025 LV Friday Showcase Button" at bounding box center [398, 293] width 272 height 35
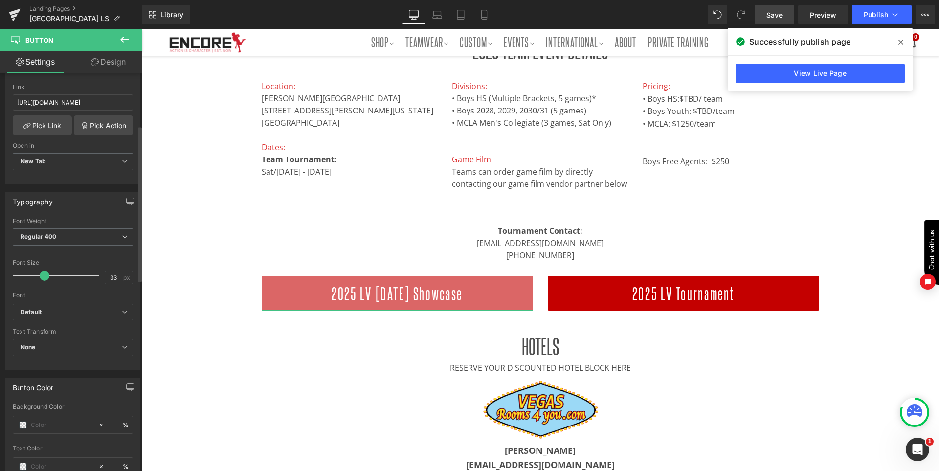
scroll to position [245, 0]
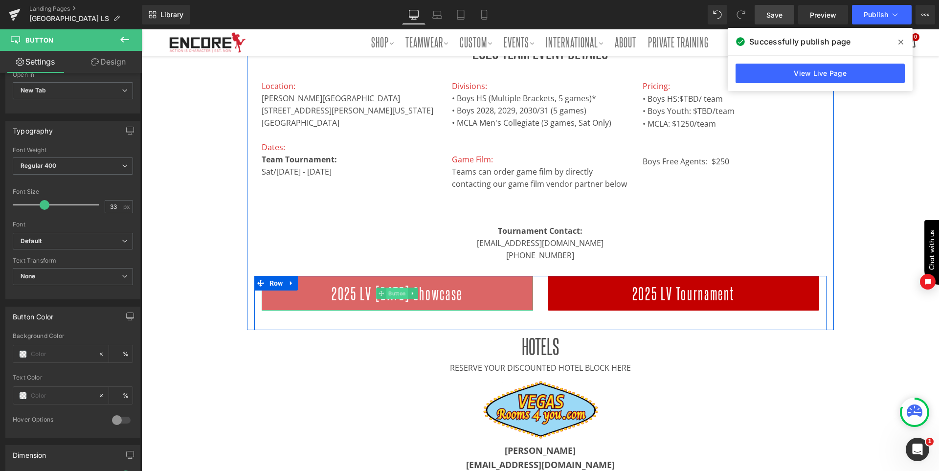
click at [386, 292] on span "Button" at bounding box center [397, 294] width 22 height 12
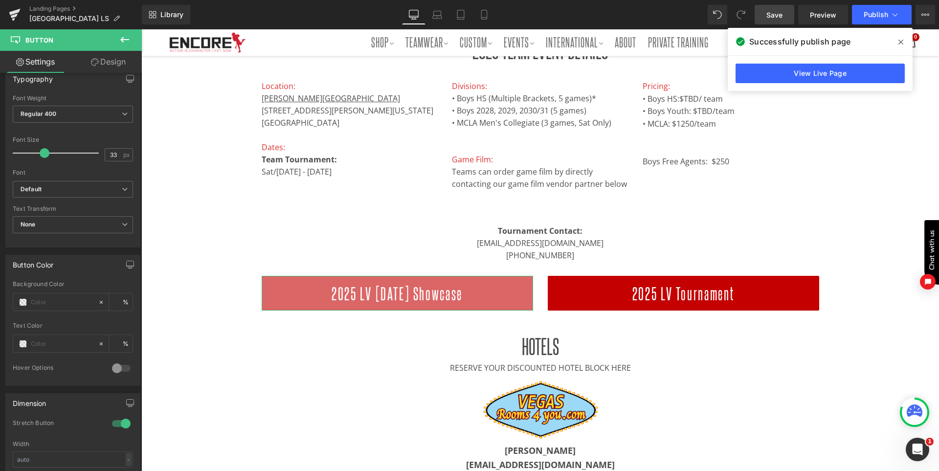
scroll to position [294, 0]
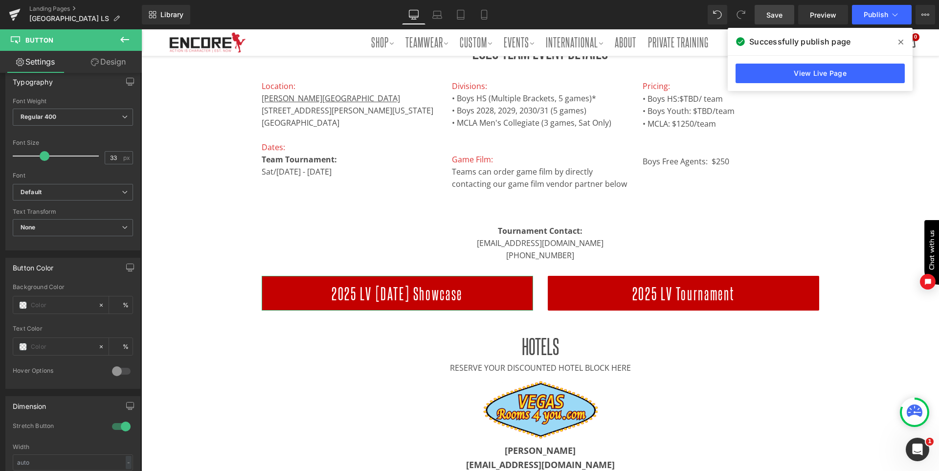
click at [117, 62] on link "Design" at bounding box center [108, 62] width 71 height 22
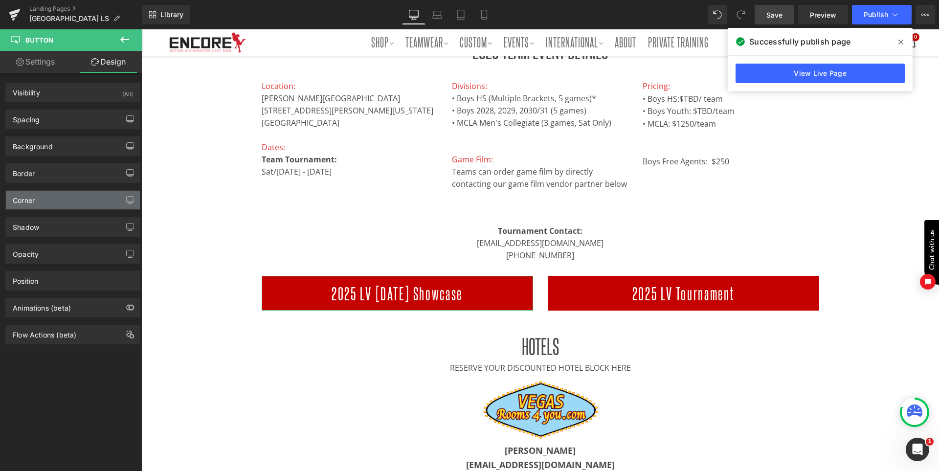
click at [72, 201] on div "Corner" at bounding box center [73, 200] width 134 height 19
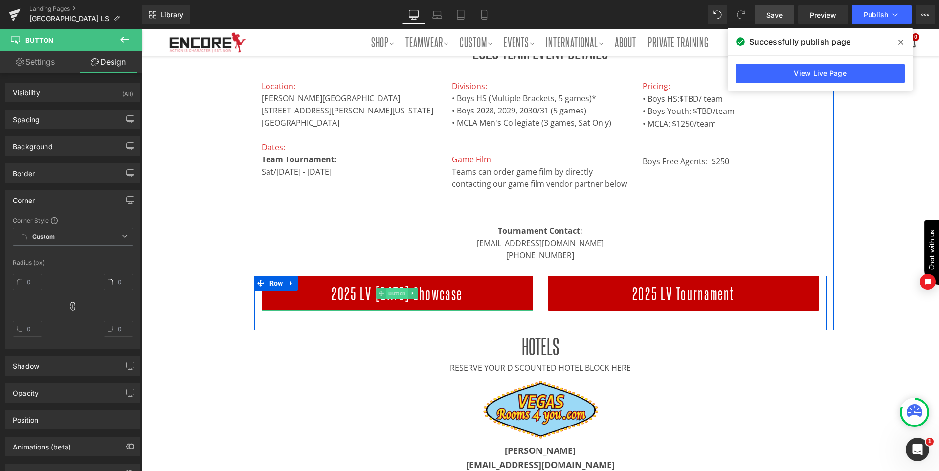
click at [396, 295] on span "Button" at bounding box center [397, 294] width 22 height 12
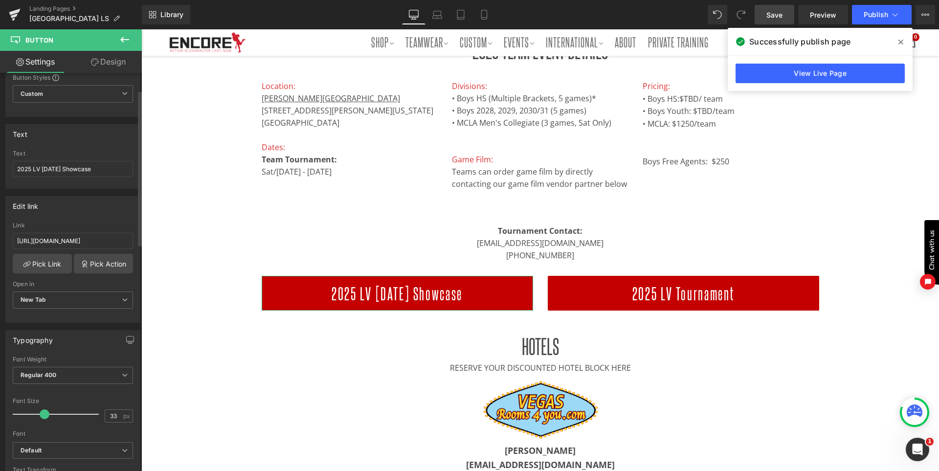
scroll to position [49, 0]
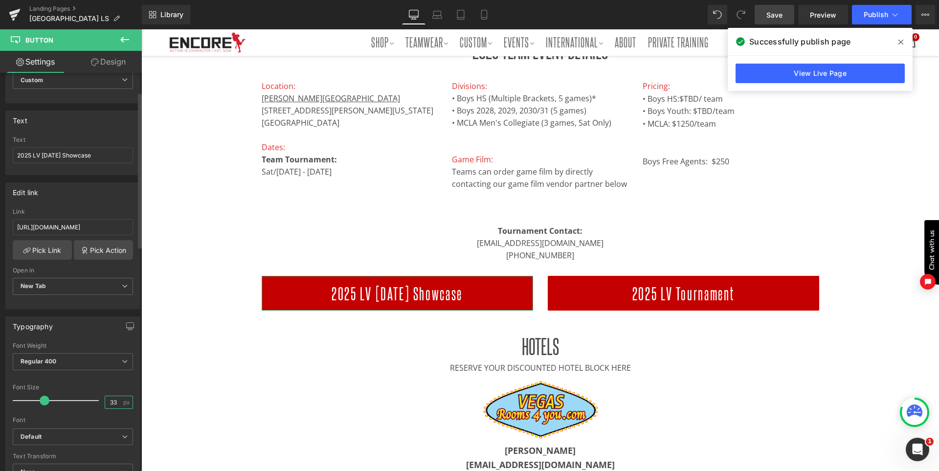
click at [111, 403] on input "33" at bounding box center [113, 402] width 17 height 12
type input "30"
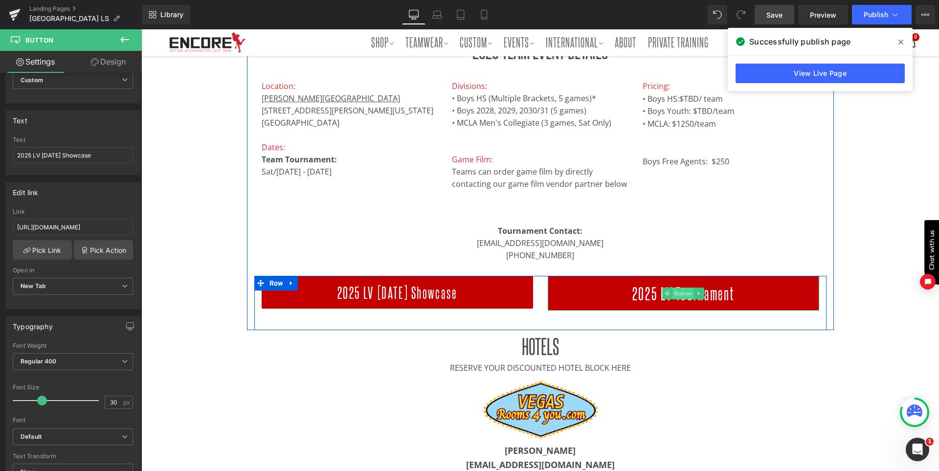
click at [673, 291] on span "Button" at bounding box center [684, 294] width 22 height 12
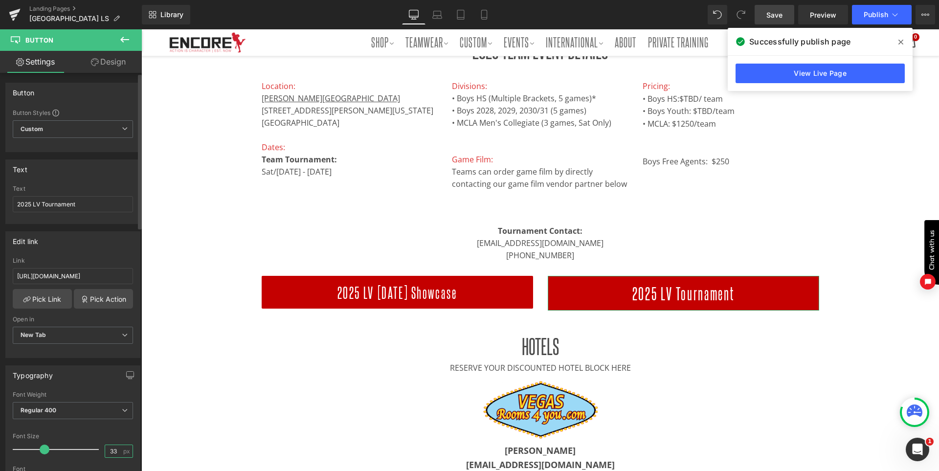
click at [106, 449] on input "33" at bounding box center [113, 451] width 17 height 12
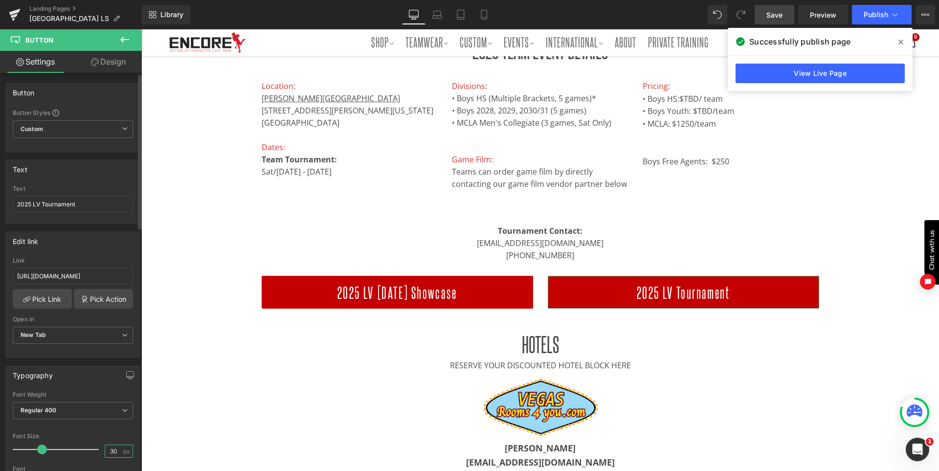
type input "30"
click at [100, 435] on div "Font Size" at bounding box center [73, 436] width 120 height 7
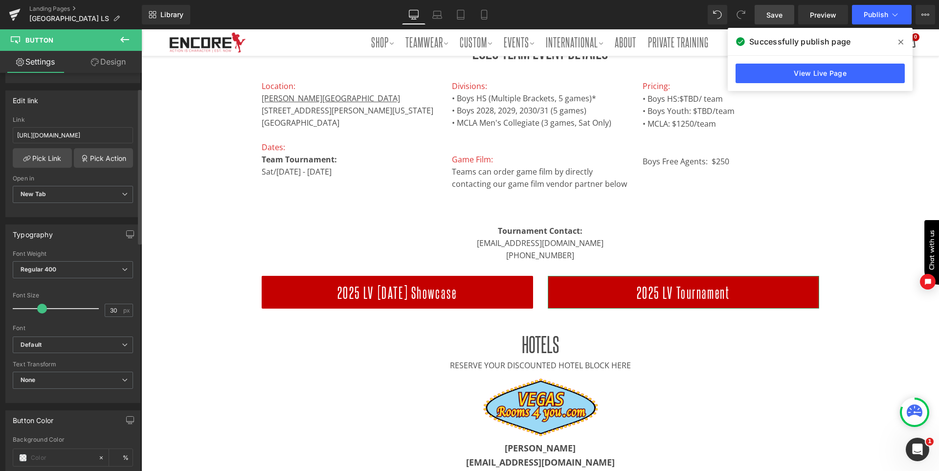
scroll to position [147, 0]
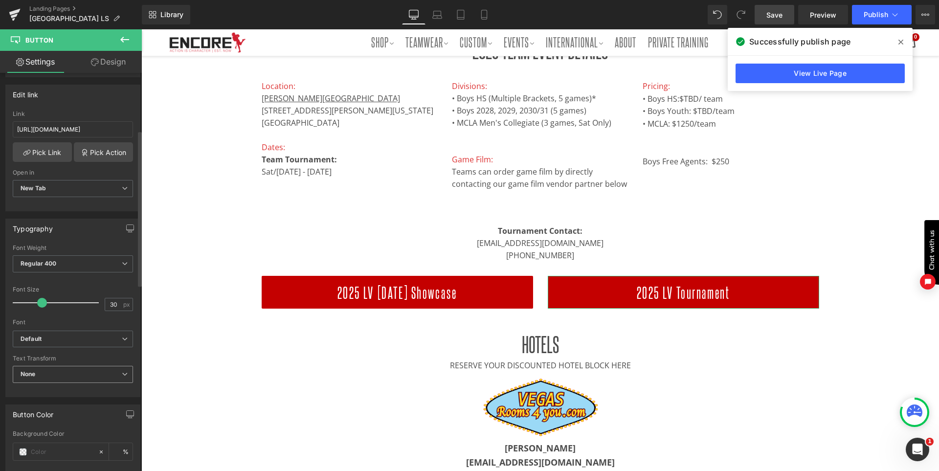
click at [49, 379] on span "None" at bounding box center [73, 374] width 120 height 17
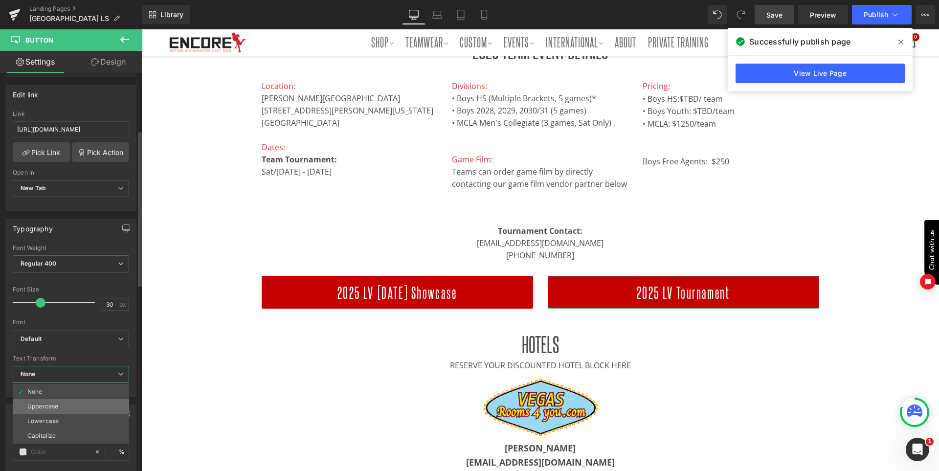
click at [51, 403] on div "Uppercase" at bounding box center [42, 406] width 31 height 7
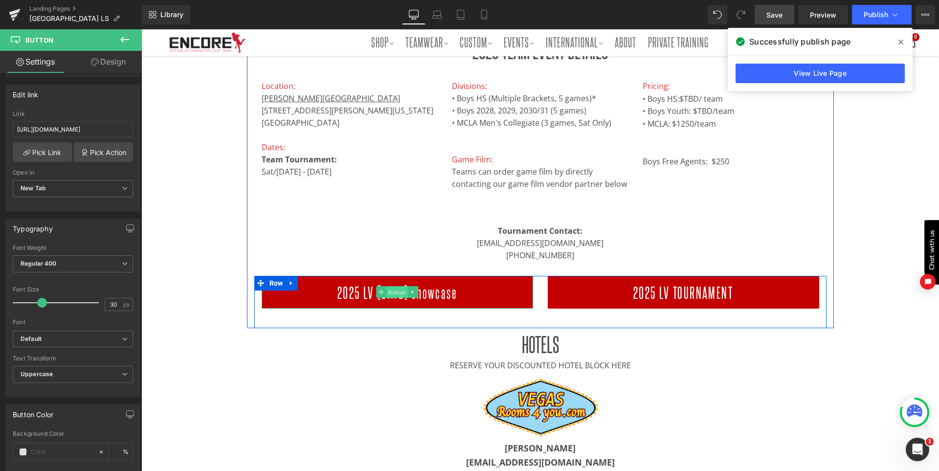
click at [390, 291] on span "Button" at bounding box center [397, 293] width 22 height 12
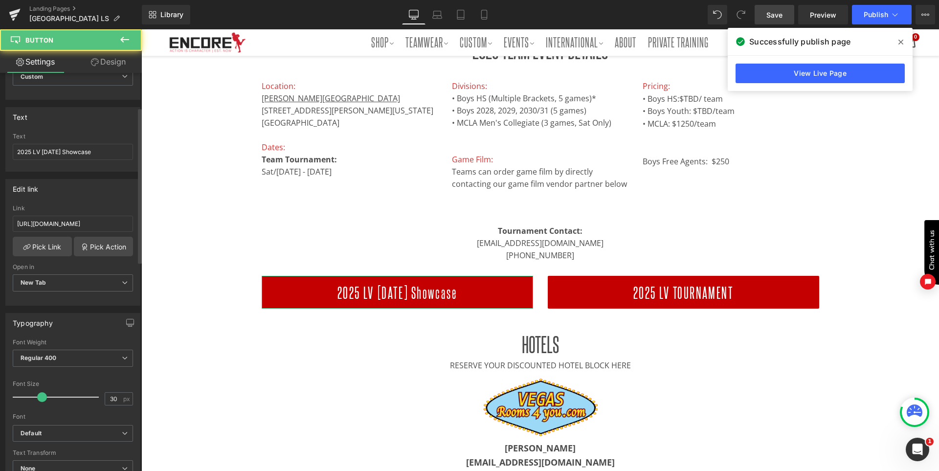
scroll to position [98, 0]
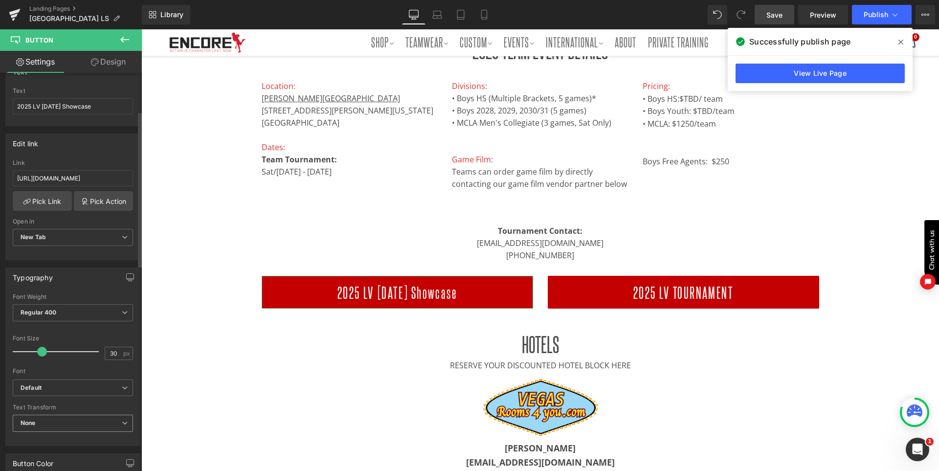
click at [56, 420] on span "None" at bounding box center [73, 423] width 120 height 17
click at [58, 452] on div "Uppercase" at bounding box center [42, 455] width 31 height 7
click at [90, 330] on div at bounding box center [73, 329] width 120 height 6
click at [438, 9] on link "Laptop" at bounding box center [437, 15] width 23 height 20
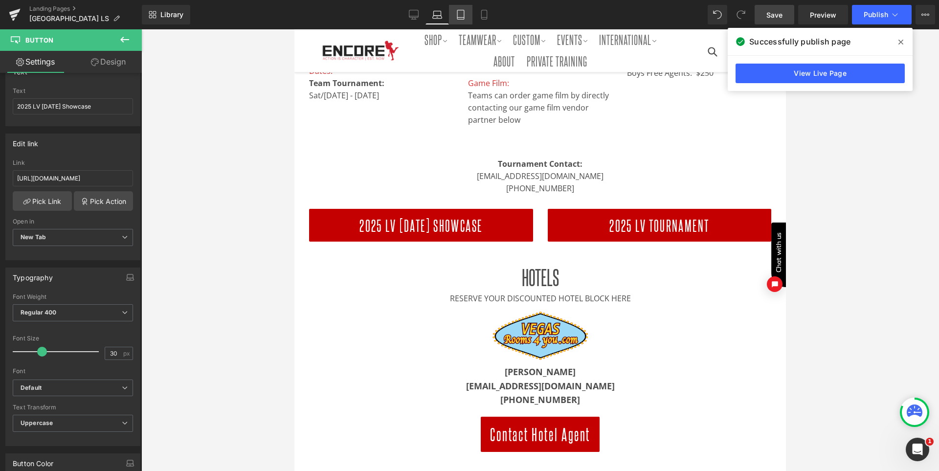
scroll to position [237, 0]
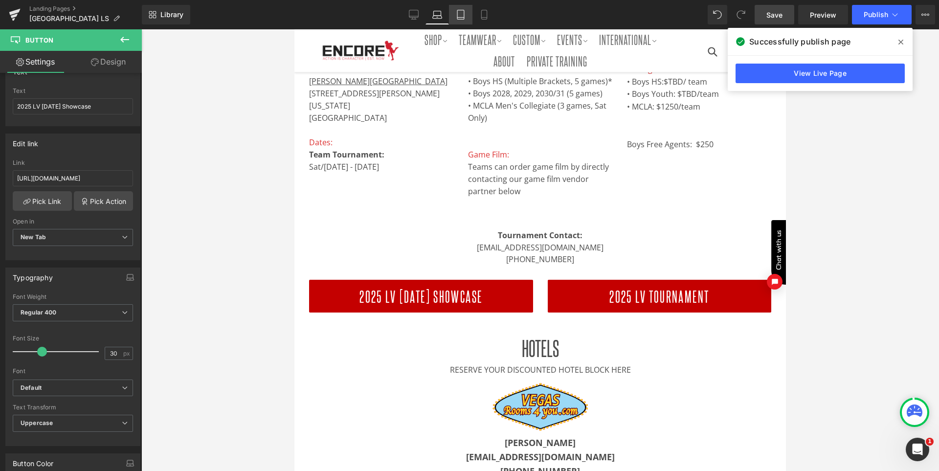
click at [458, 10] on icon at bounding box center [460, 14] width 7 height 9
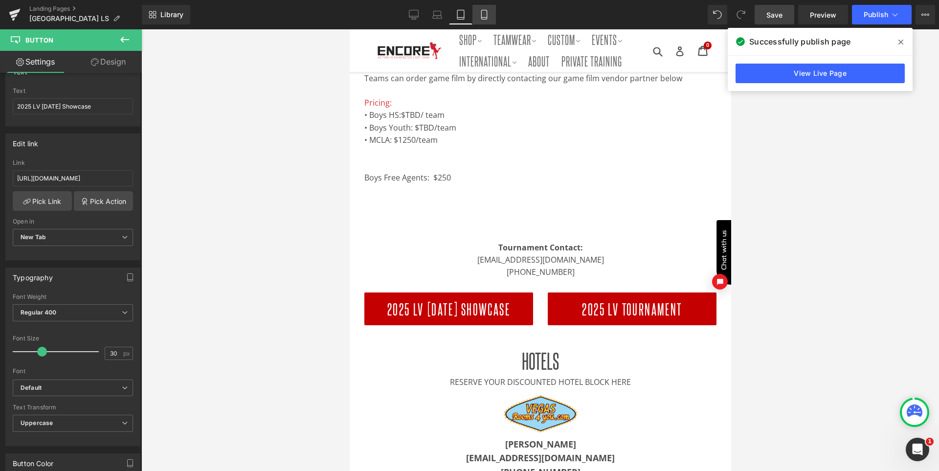
click at [480, 14] on icon at bounding box center [484, 15] width 10 height 10
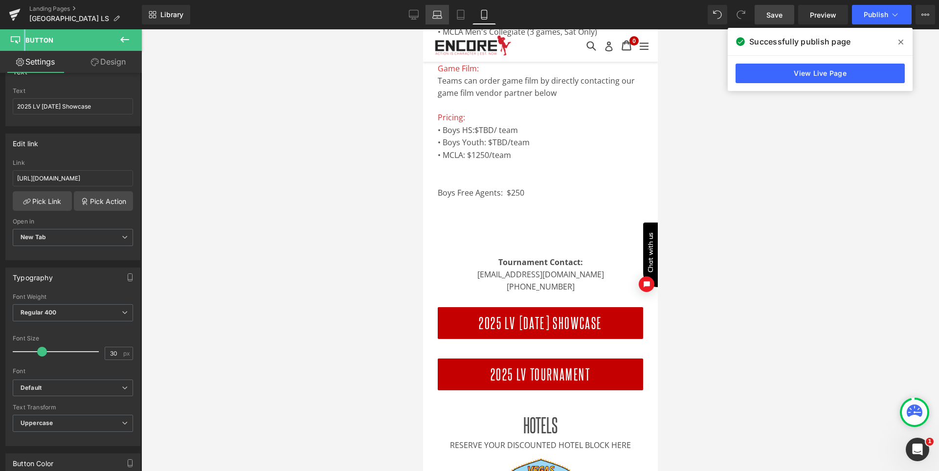
scroll to position [415, 0]
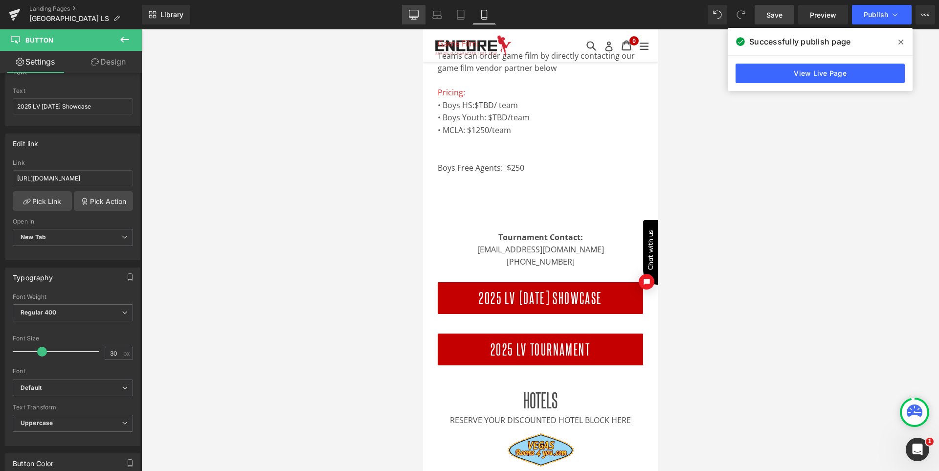
click at [415, 11] on icon at bounding box center [414, 15] width 10 height 10
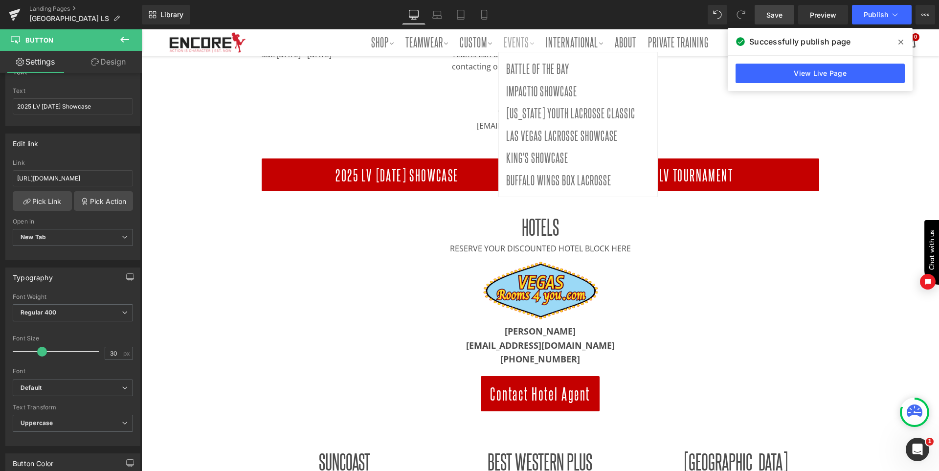
scroll to position [292, 0]
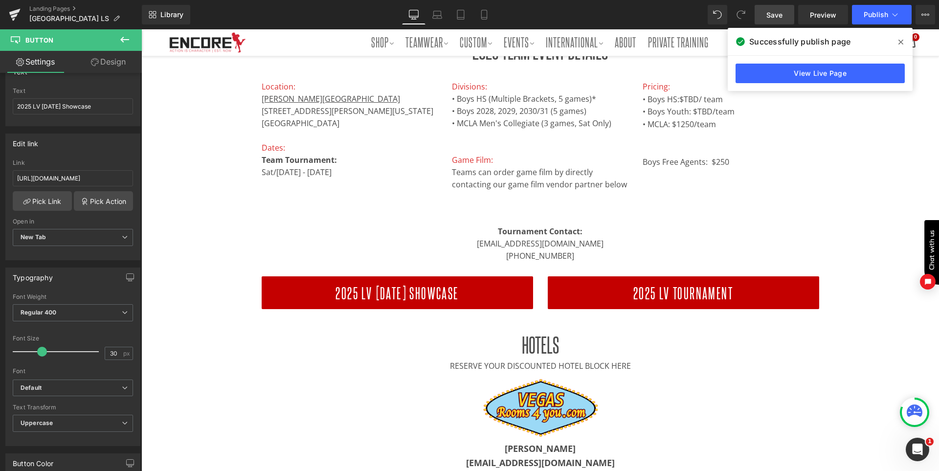
drag, startPoint x: 778, startPoint y: 14, endPoint x: 669, endPoint y: 162, distance: 184.1
click at [778, 14] on span "Save" at bounding box center [775, 15] width 16 height 10
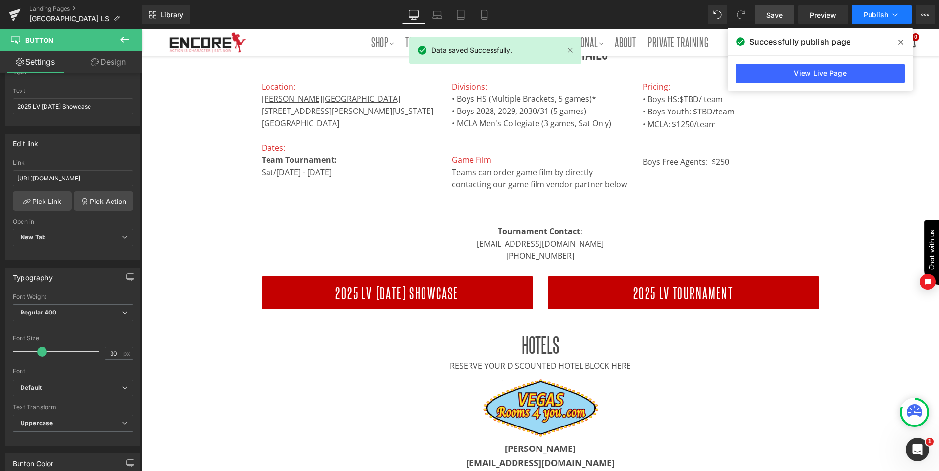
click at [873, 14] on span "Publish" at bounding box center [876, 15] width 24 height 8
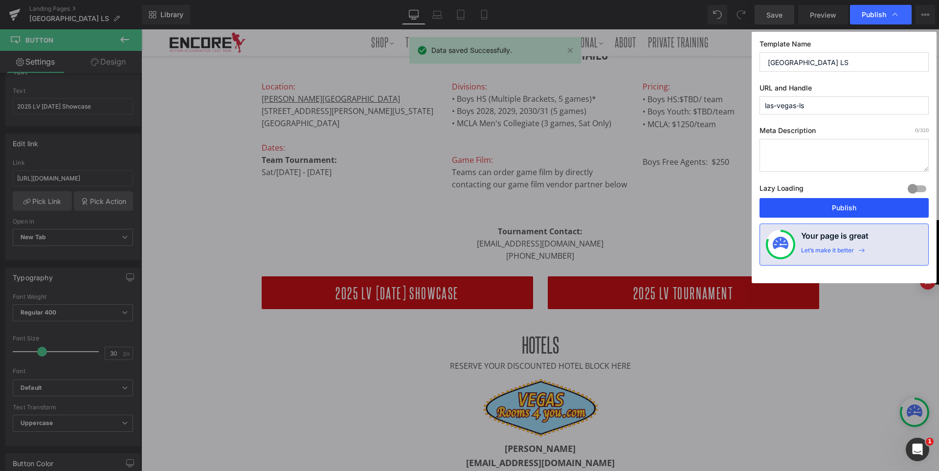
click at [848, 202] on button "Publish" at bounding box center [844, 208] width 169 height 20
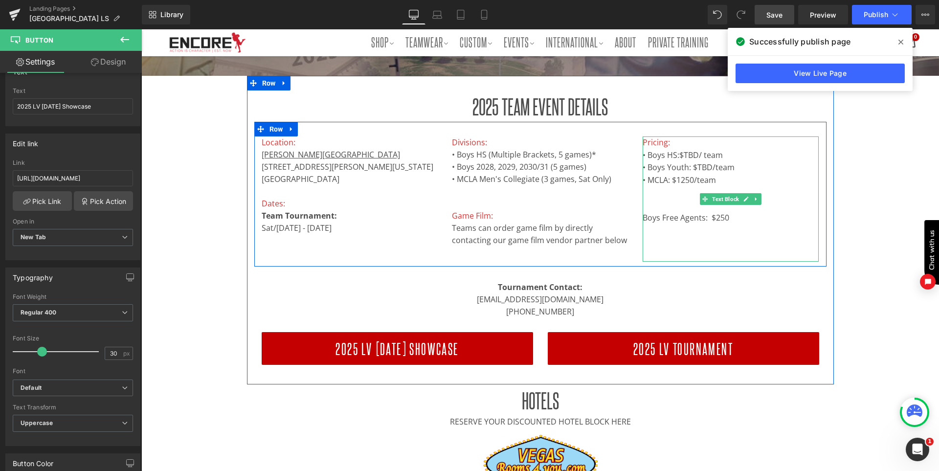
scroll to position [194, 0]
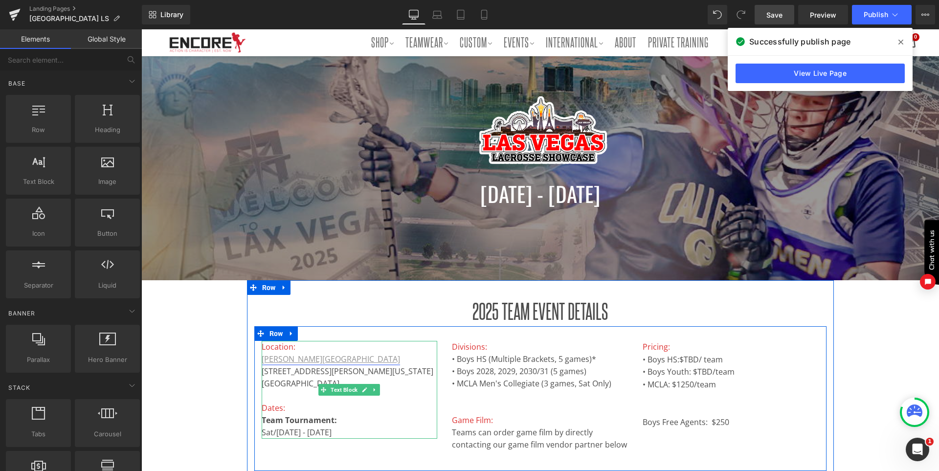
scroll to position [49, 0]
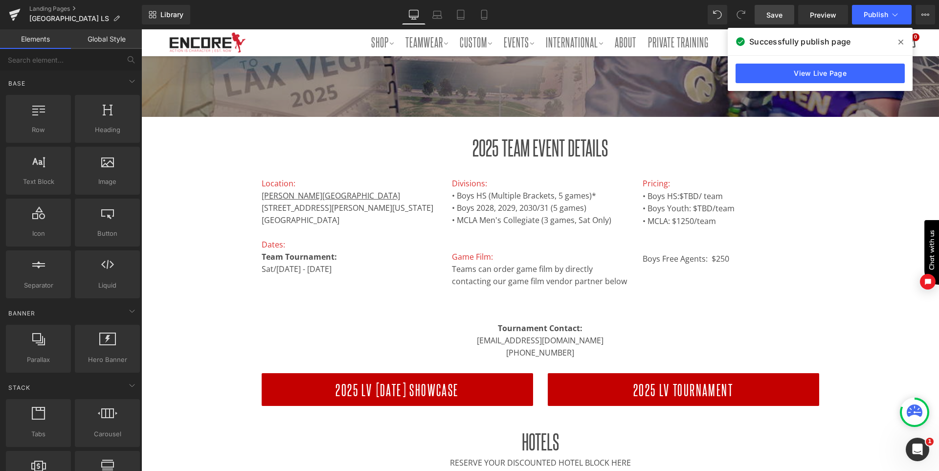
scroll to position [196, 0]
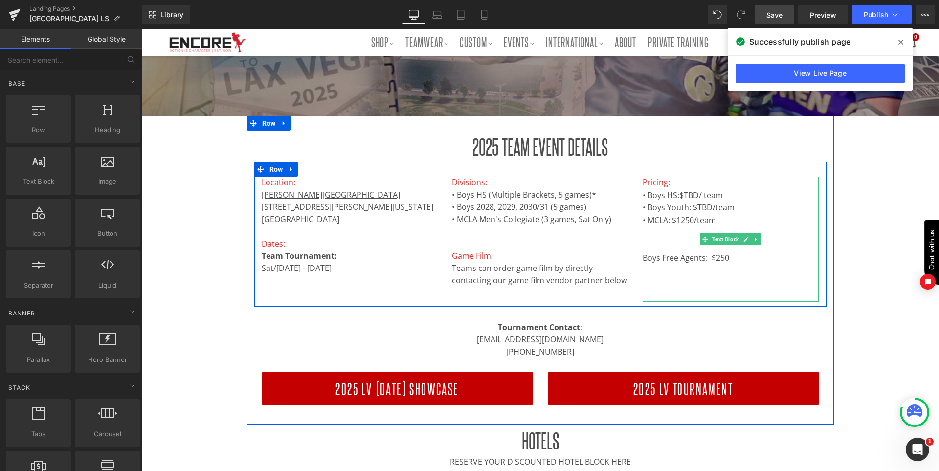
click at [716, 253] on p "Boys Free Agents: $250" at bounding box center [731, 251] width 176 height 25
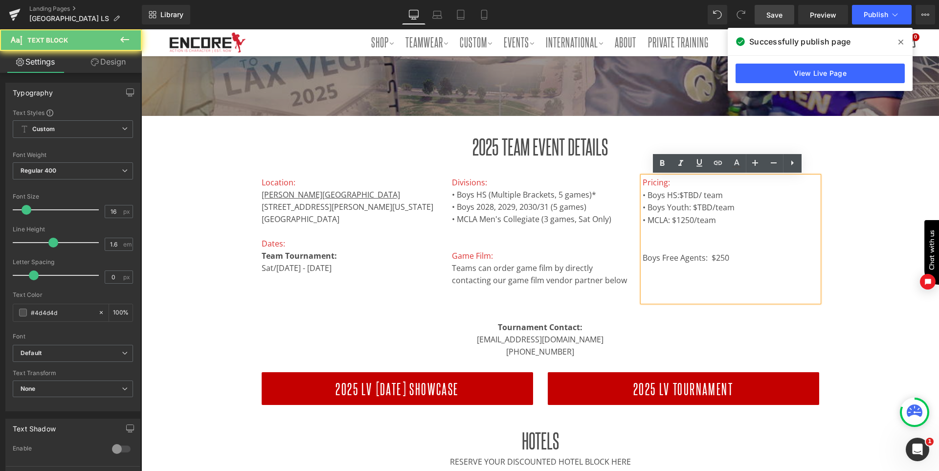
click at [716, 257] on p "Boys Free Agents: $250" at bounding box center [731, 251] width 176 height 25
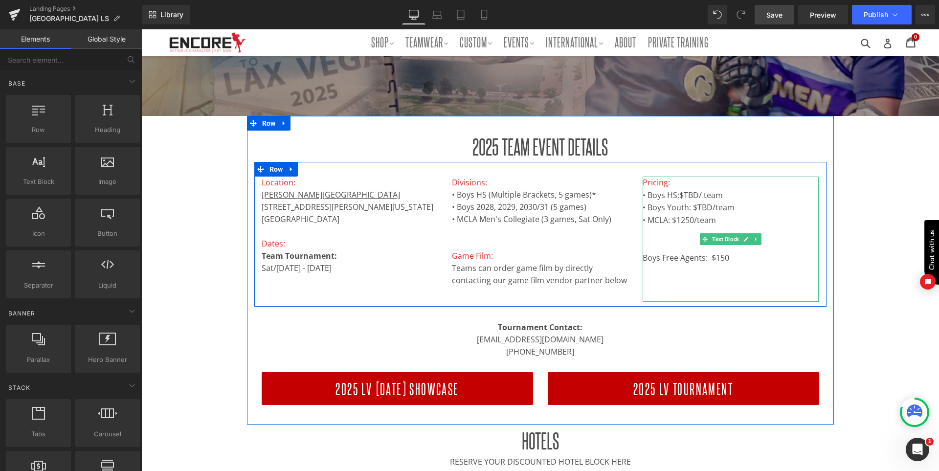
drag, startPoint x: 699, startPoint y: 219, endPoint x: 719, endPoint y: 218, distance: 19.6
click at [699, 219] on p "• MCLA: $1250/team" at bounding box center [731, 220] width 176 height 13
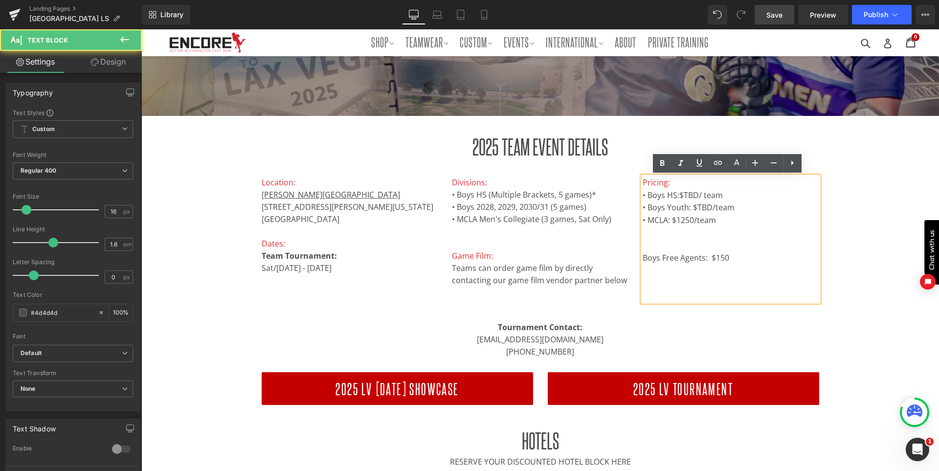
drag, startPoint x: 726, startPoint y: 195, endPoint x: 647, endPoint y: 195, distance: 79.3
click at [647, 195] on p "• Boys HS: $TBD/ team" at bounding box center [731, 195] width 176 height 13
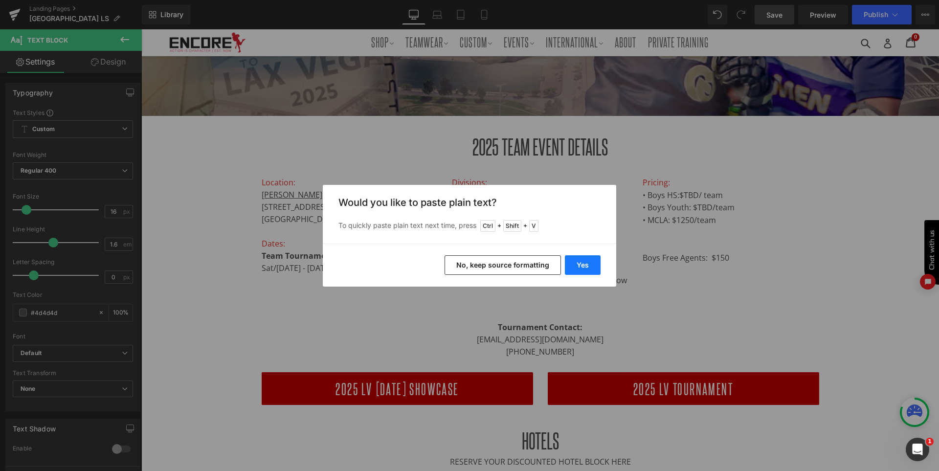
click at [589, 260] on button "Yes" at bounding box center [583, 265] width 36 height 20
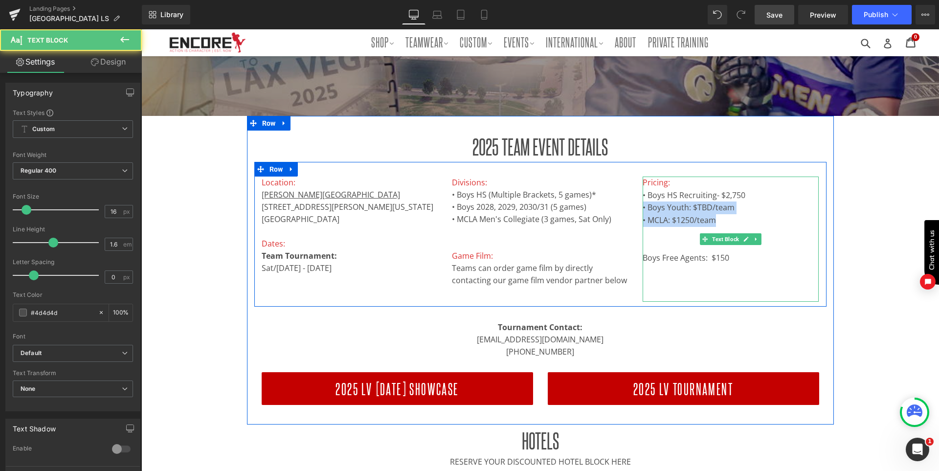
drag, startPoint x: 749, startPoint y: 193, endPoint x: 748, endPoint y: 217, distance: 23.5
click at [748, 217] on div "Pricing: • Boys HS Recruiting- $2,750 • Boys Youth: $TBD/team • MCLA: $1250/tea…" at bounding box center [731, 239] width 176 height 125
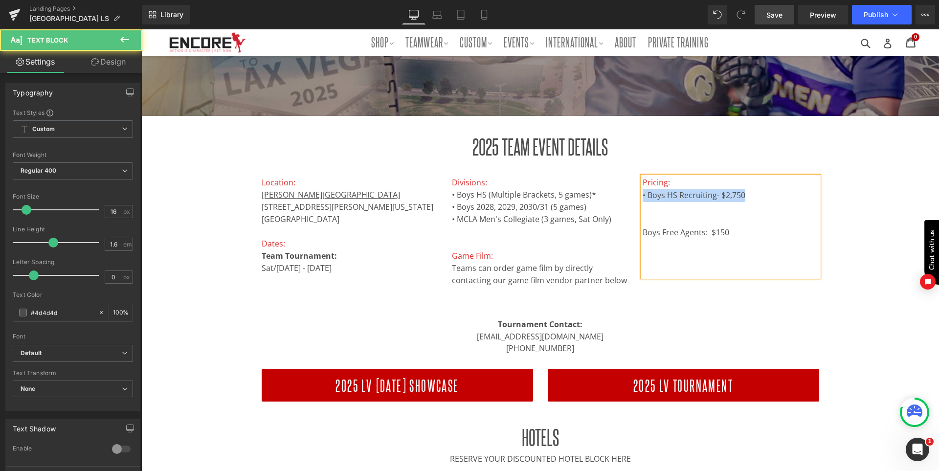
drag, startPoint x: 747, startPoint y: 196, endPoint x: 639, endPoint y: 192, distance: 108.2
click at [643, 192] on p "• Boys HS Recruiting- $2,750" at bounding box center [731, 195] width 176 height 13
click at [718, 197] on p "• Boys HS Recruiting- $2,750" at bounding box center [731, 195] width 176 height 13
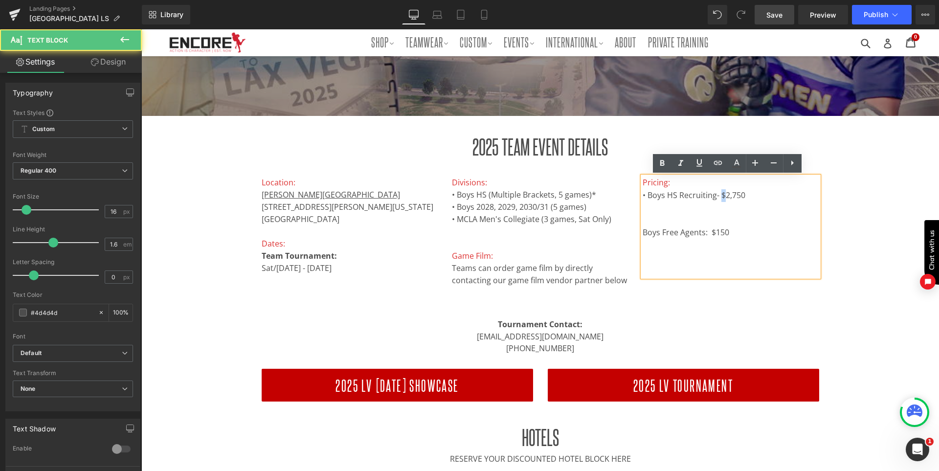
click at [718, 197] on p "• Boys HS Recruiting- $2,750" at bounding box center [731, 195] width 176 height 13
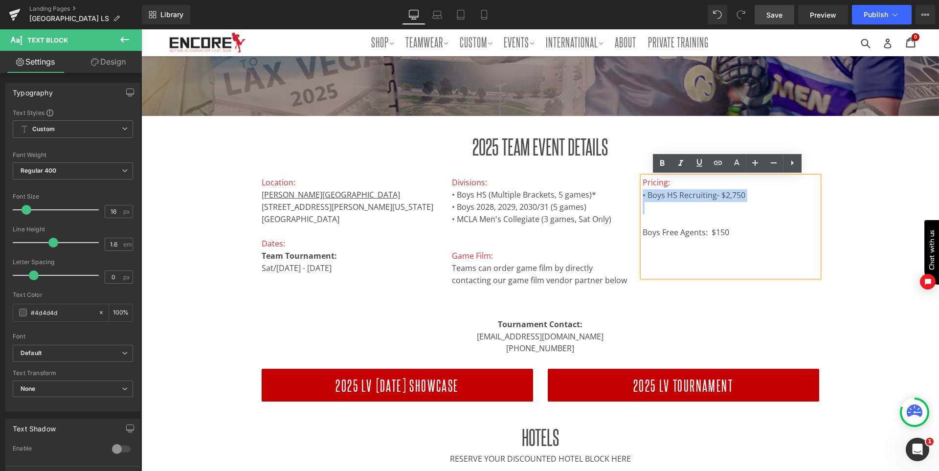
copy p "• Boys HS Recruiting- $2,750"
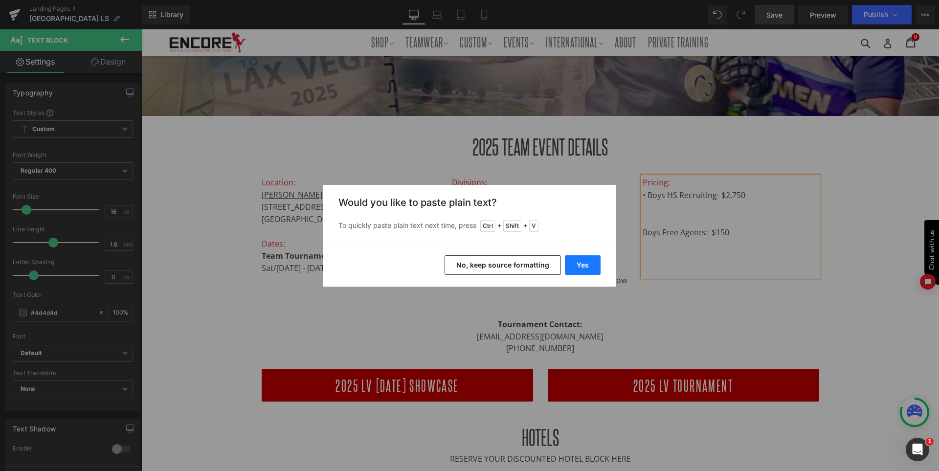
click at [587, 261] on button "Yes" at bounding box center [583, 265] width 36 height 20
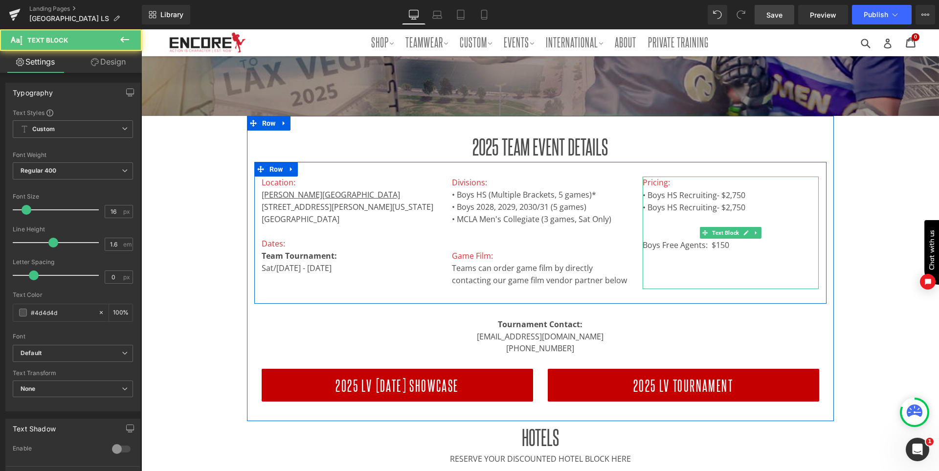
click at [658, 220] on p at bounding box center [731, 220] width 176 height 13
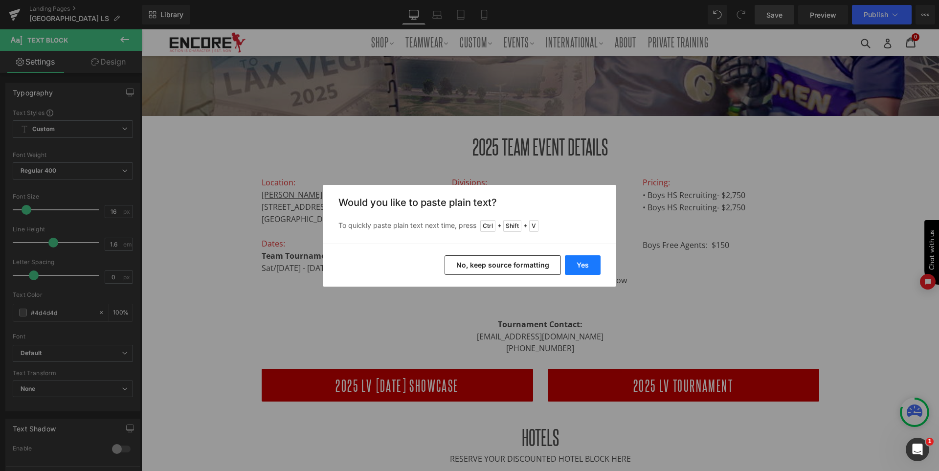
click at [588, 261] on button "Yes" at bounding box center [583, 265] width 36 height 20
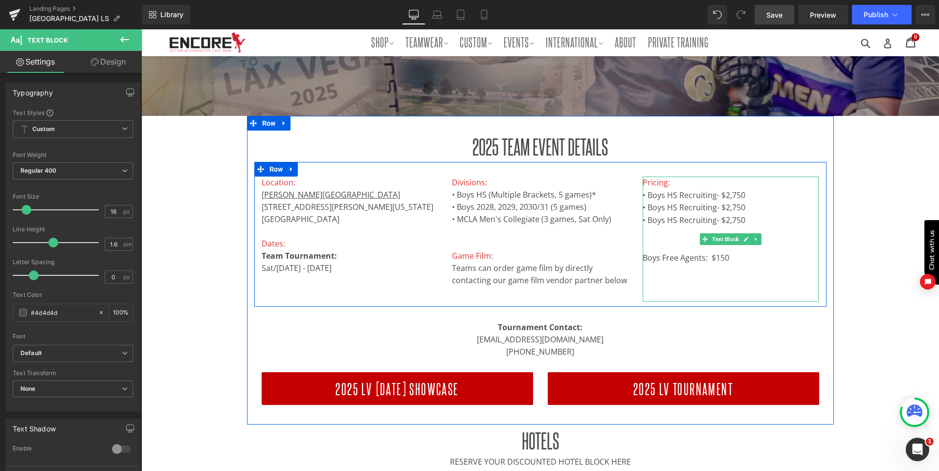
click at [747, 209] on p "• Boys HS Recruiting- $2,750" at bounding box center [731, 208] width 176 height 13
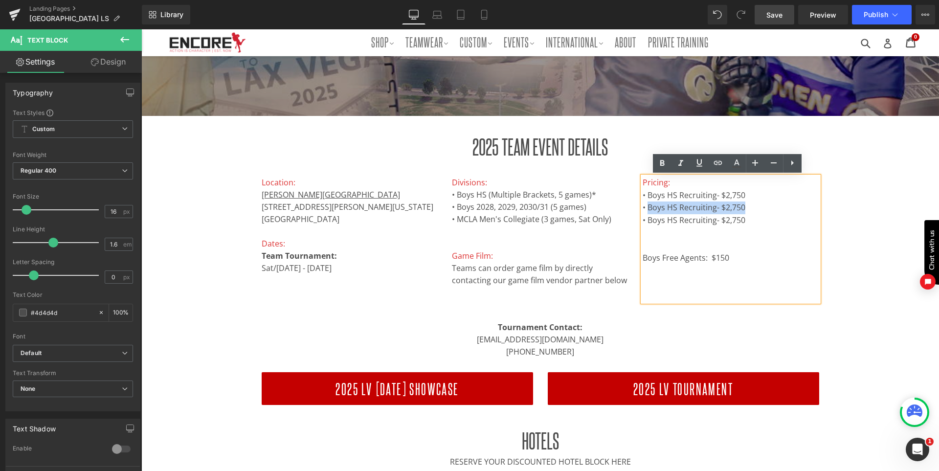
drag, startPoint x: 747, startPoint y: 206, endPoint x: 645, endPoint y: 209, distance: 101.3
click at [645, 209] on p "• Boys HS Recruiting- $2,750" at bounding box center [731, 208] width 176 height 13
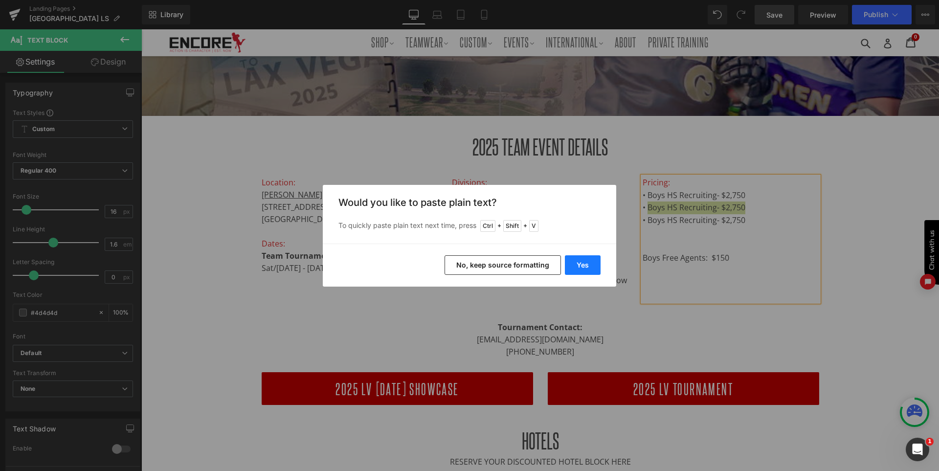
click at [578, 267] on button "Yes" at bounding box center [583, 265] width 36 height 20
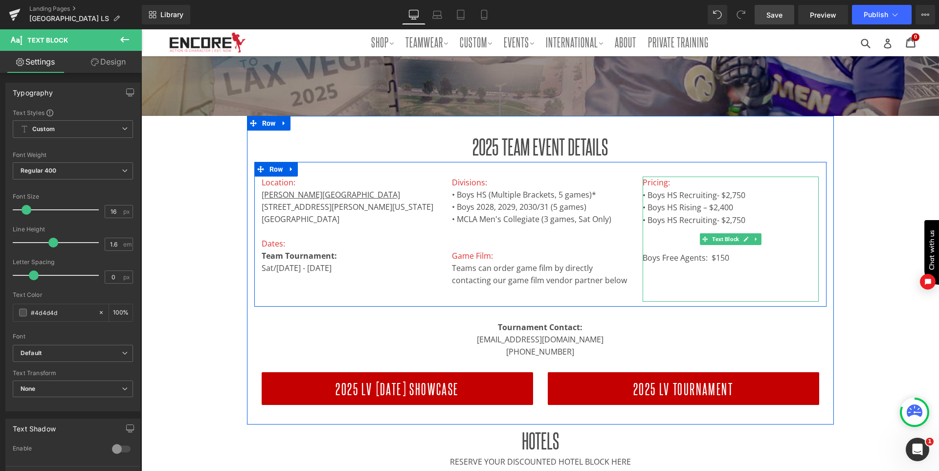
click at [745, 220] on p "• Boys HS Recruiting- $2,750" at bounding box center [731, 220] width 176 height 13
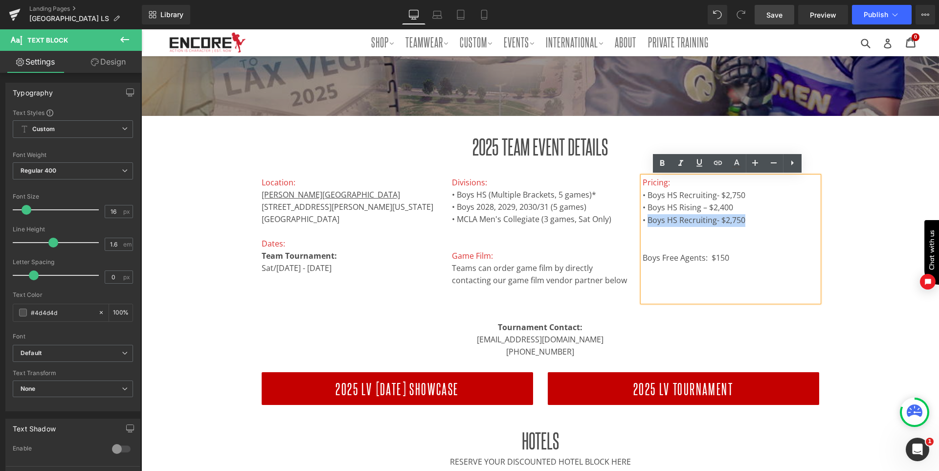
drag, startPoint x: 754, startPoint y: 218, endPoint x: 646, endPoint y: 222, distance: 108.2
click at [646, 222] on p "• Boys HS Recruiting- $2,750" at bounding box center [731, 220] width 176 height 13
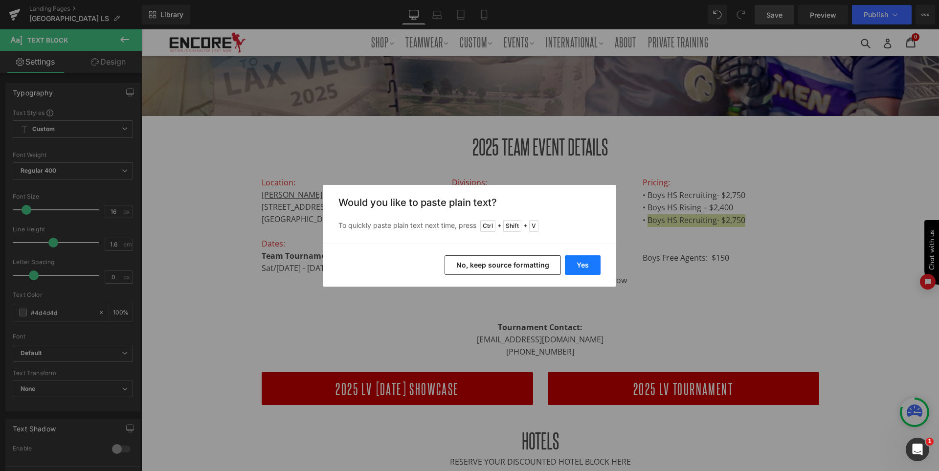
click at [588, 265] on button "Yes" at bounding box center [583, 265] width 36 height 20
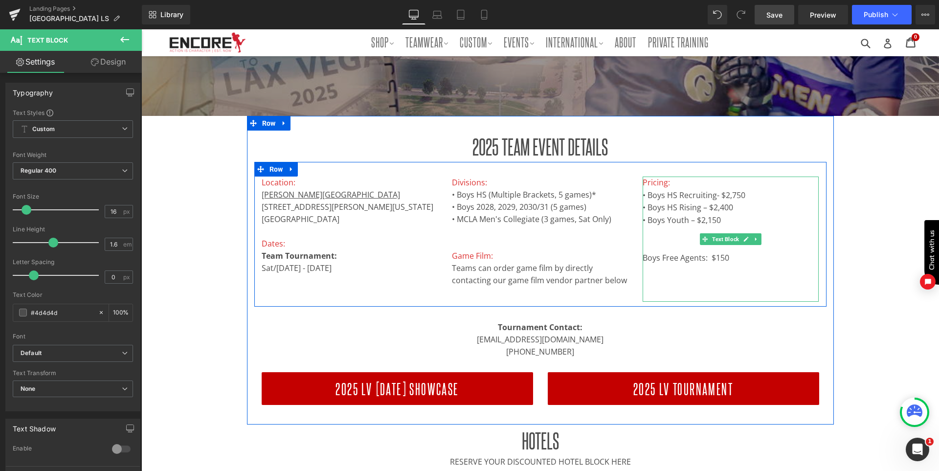
click at [675, 236] on p at bounding box center [731, 233] width 176 height 13
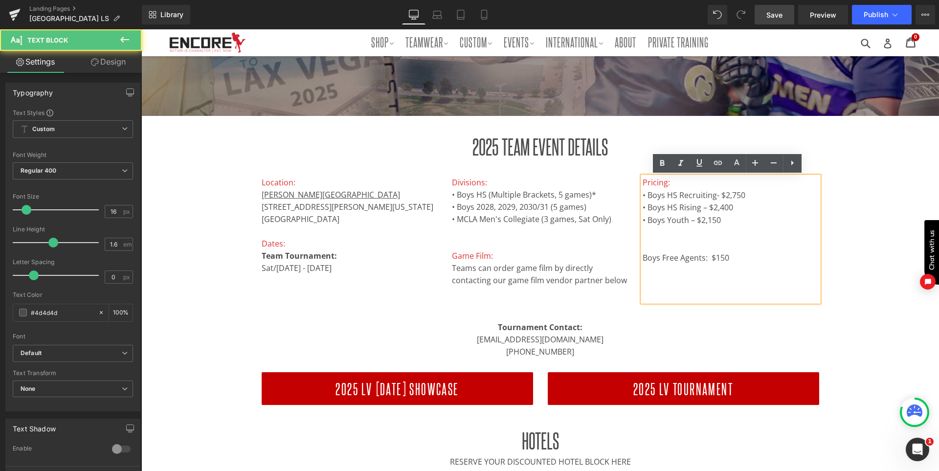
click at [660, 230] on p at bounding box center [731, 233] width 176 height 13
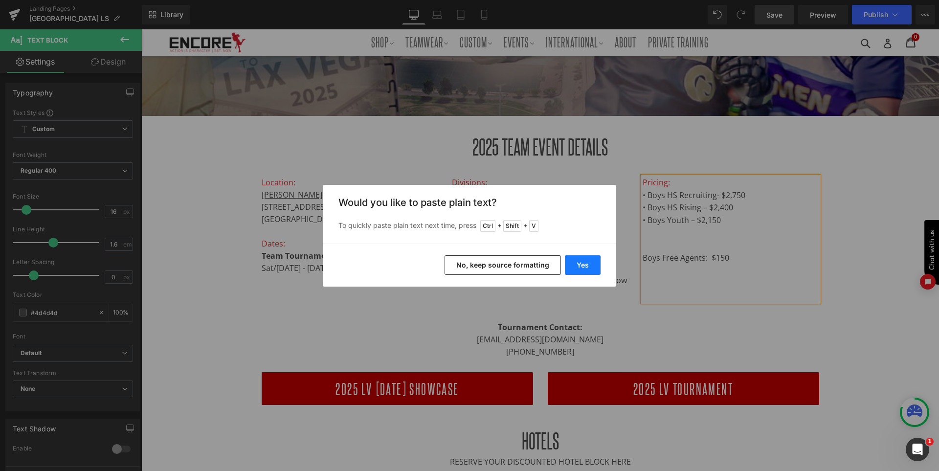
click at [592, 266] on button "Yes" at bounding box center [583, 265] width 36 height 20
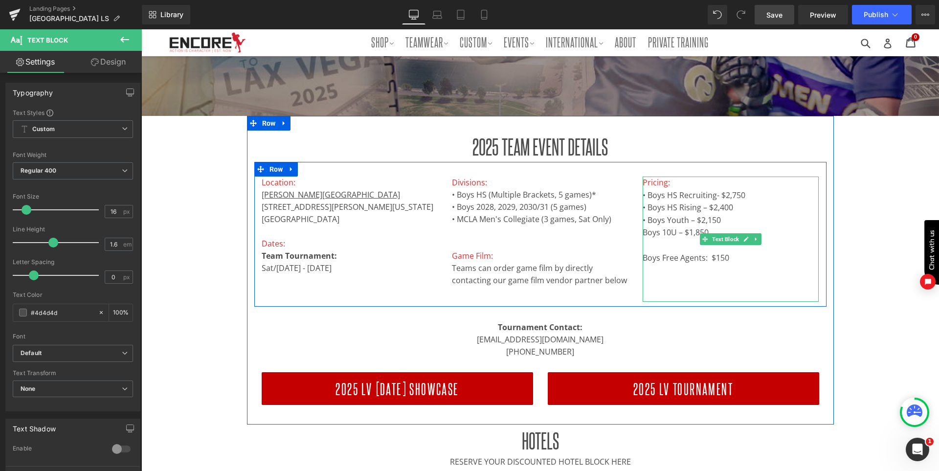
click at [646, 244] on p "Boys Free Agents: $150" at bounding box center [731, 251] width 176 height 25
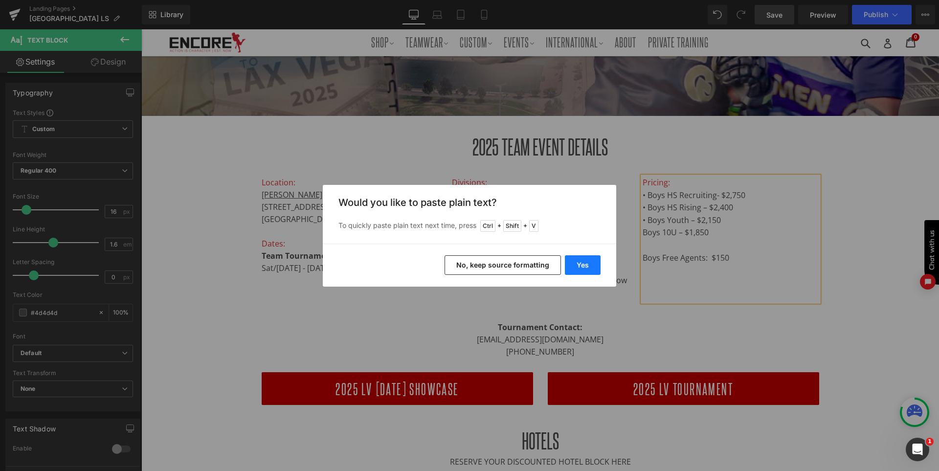
click at [585, 268] on button "Yes" at bounding box center [583, 265] width 36 height 20
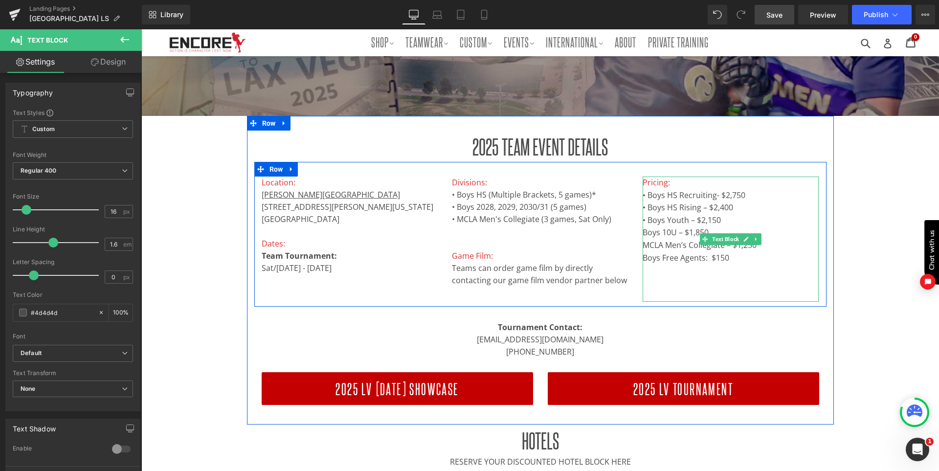
click at [781, 241] on p "MCLA Men’s Collegiate – $1,250 Boys Free Agents: $150" at bounding box center [731, 251] width 176 height 25
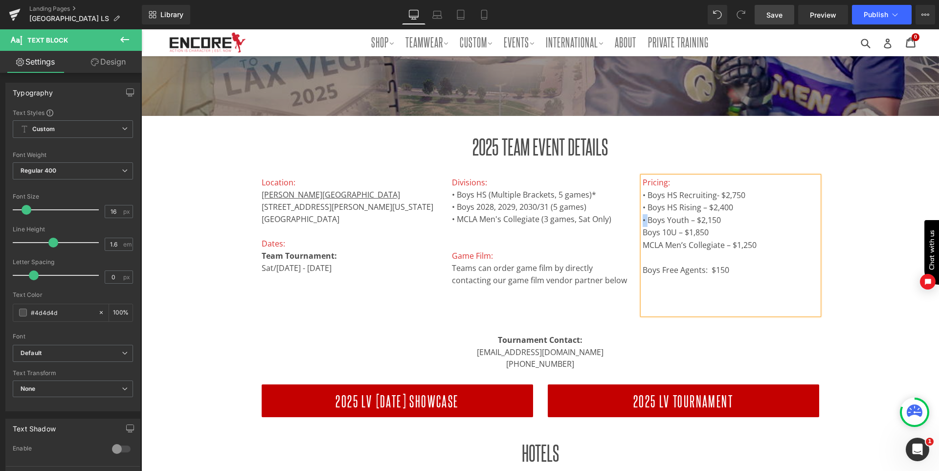
drag, startPoint x: 645, startPoint y: 222, endPoint x: 639, endPoint y: 222, distance: 5.4
click at [643, 222] on p "• Boys Youth – $2,150" at bounding box center [731, 220] width 176 height 13
copy p "•"
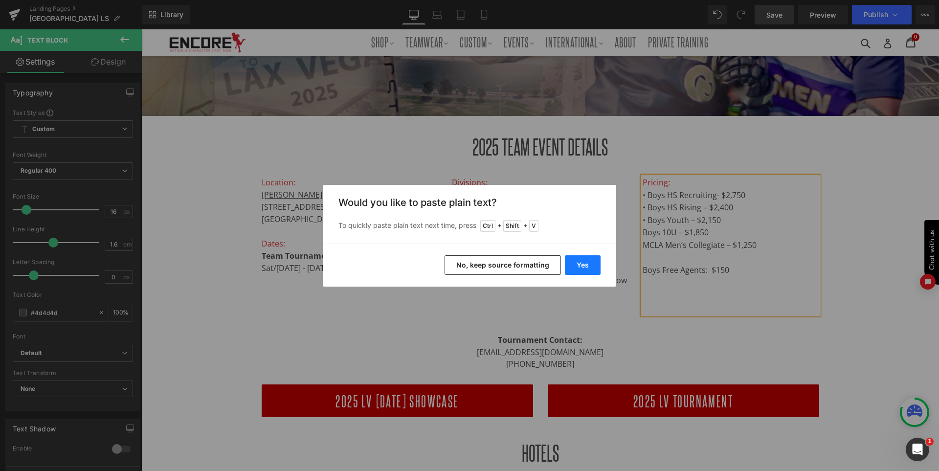
click at [586, 261] on button "Yes" at bounding box center [583, 265] width 36 height 20
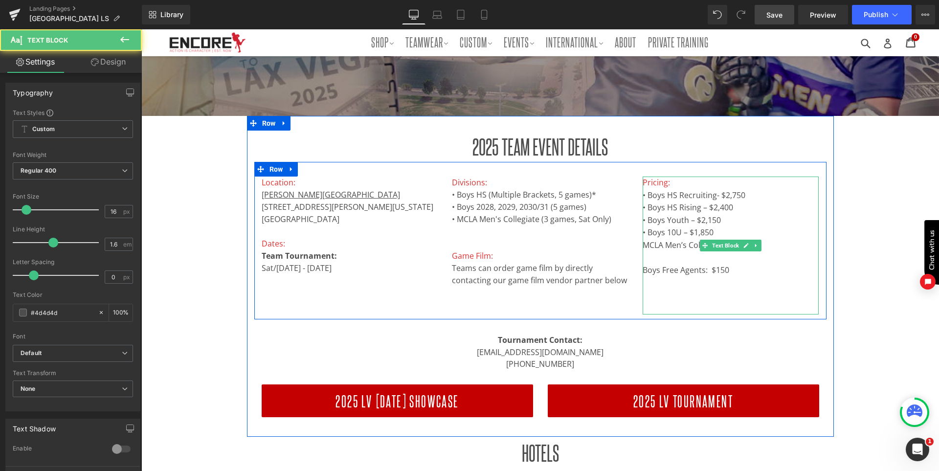
click at [643, 248] on p "MCLA Men’s Collegiate – $1,250" at bounding box center [731, 245] width 176 height 13
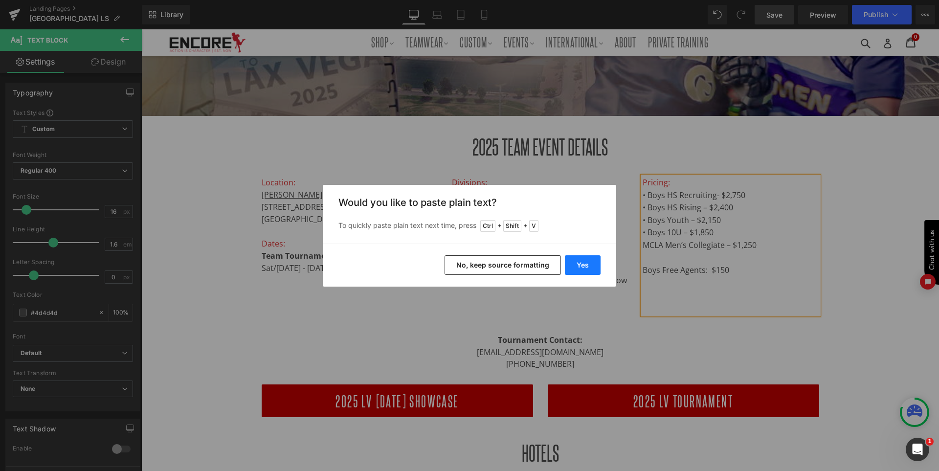
click at [584, 266] on button "Yes" at bounding box center [583, 265] width 36 height 20
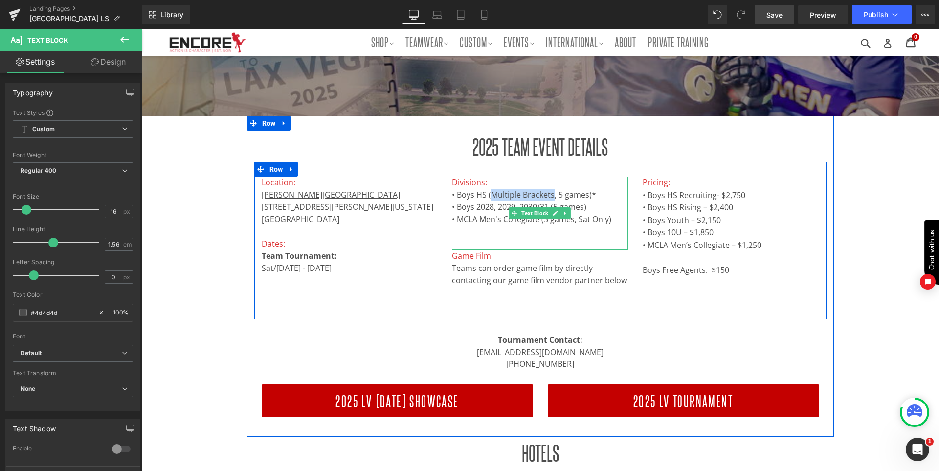
drag, startPoint x: 489, startPoint y: 196, endPoint x: 563, endPoint y: 197, distance: 73.9
click at [548, 191] on span "• Boys HS (Multiple Brackets, 5 games)*" at bounding box center [524, 194] width 144 height 11
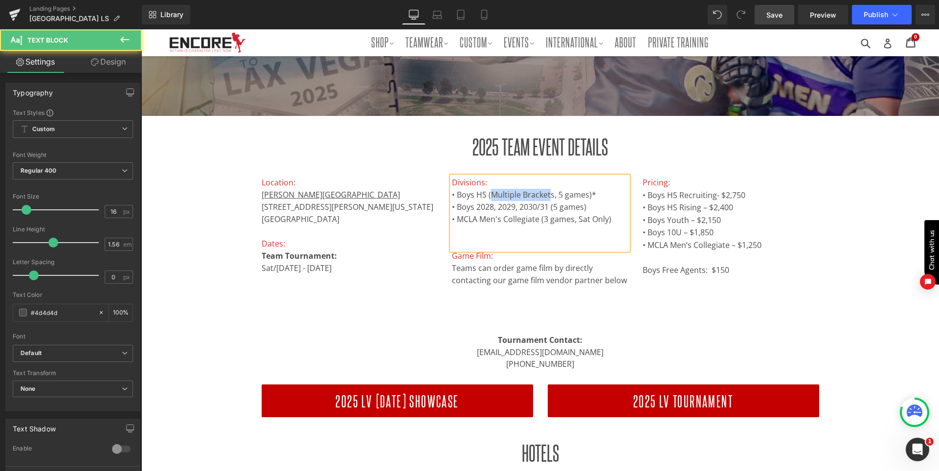
click at [521, 198] on span "• Boys HS (Multiple Brackets, 5 games)*" at bounding box center [524, 194] width 144 height 11
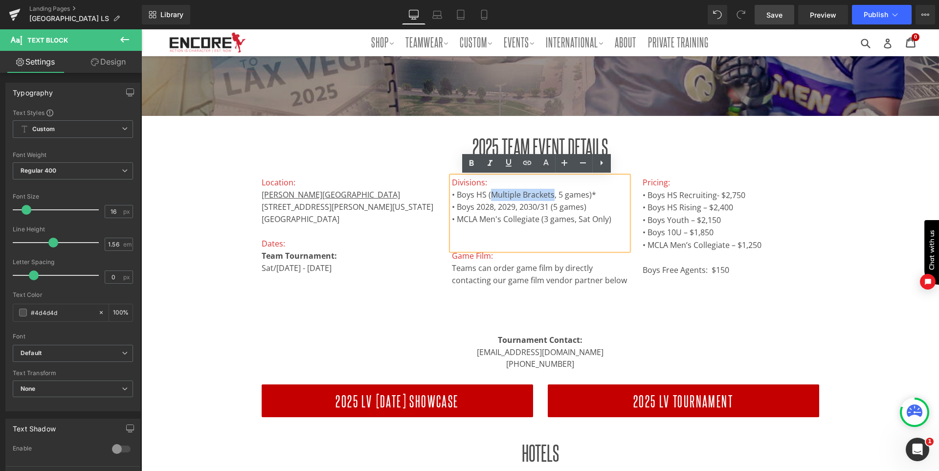
drag, startPoint x: 550, startPoint y: 197, endPoint x: 489, endPoint y: 192, distance: 60.9
click at [489, 192] on span "• Boys HS (Multiple Brackets, 5 games)*" at bounding box center [524, 194] width 144 height 11
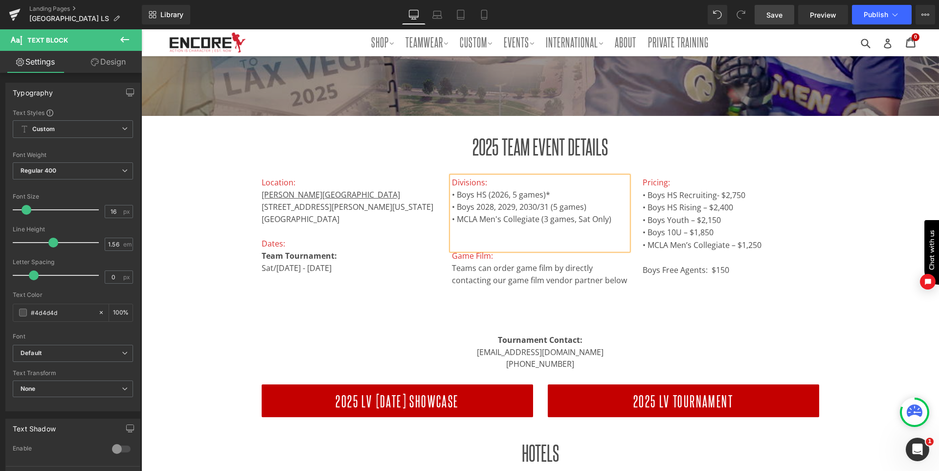
click at [504, 198] on span "• Boys HS (2026, 5 games)*" at bounding box center [501, 194] width 98 height 11
click at [611, 193] on p "Divisions: • Boys HS (2026,2027, HS Open - 5 games)* • Boys 2028, 2029, 2030/31…" at bounding box center [540, 195] width 176 height 37
click at [560, 194] on span "• Boys HS (2026,2027, HS Open - 5 games)" at bounding box center [528, 194] width 152 height 11
click at [473, 206] on span "• Boys 2028, 2029, 2030/31 (5 games)" at bounding box center [519, 207] width 135 height 11
click at [547, 206] on span "• Boys (2028, 2029, 2030/31 (5 games)" at bounding box center [520, 207] width 137 height 11
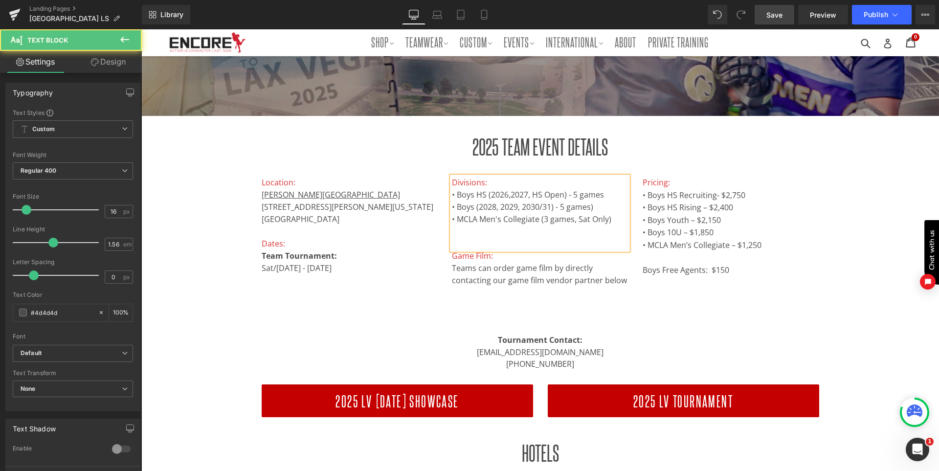
click at [596, 205] on p "Divisions: • Boys HS (2026,2027, HS Open) - 5 games • Boys (2028, 2029, 2030/31…" at bounding box center [540, 195] width 176 height 37
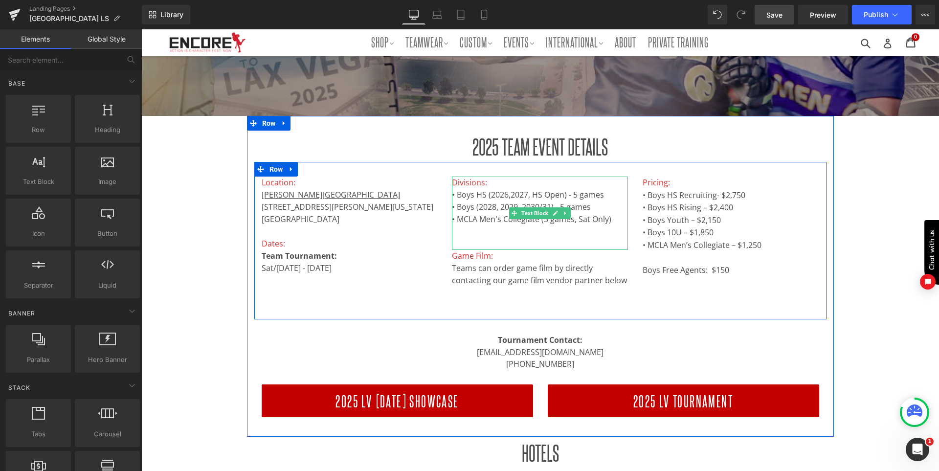
click at [461, 210] on span "• Boys (2028, 2029, 2030/31) - 5 games" at bounding box center [521, 207] width 139 height 11
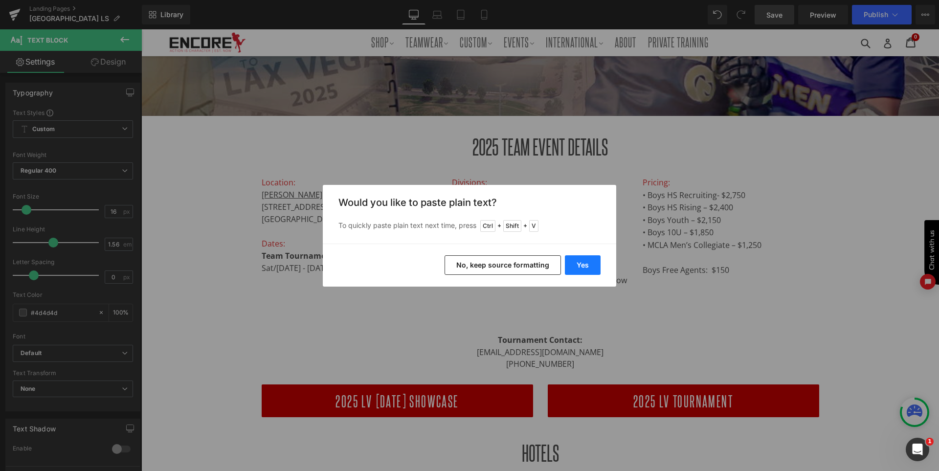
click at [582, 260] on button "Yes" at bounding box center [583, 265] width 36 height 20
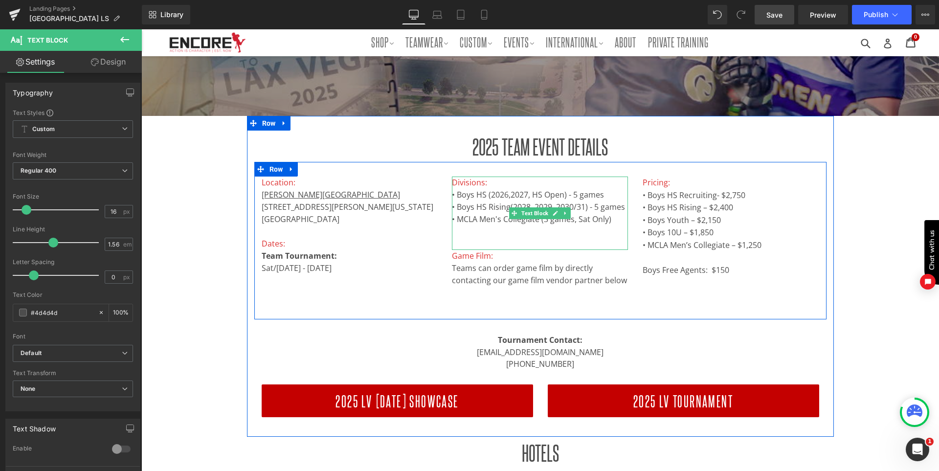
click at [505, 204] on span "• Boys HS Rising(2028, 2029, 2030/31) - 5 games" at bounding box center [538, 207] width 173 height 11
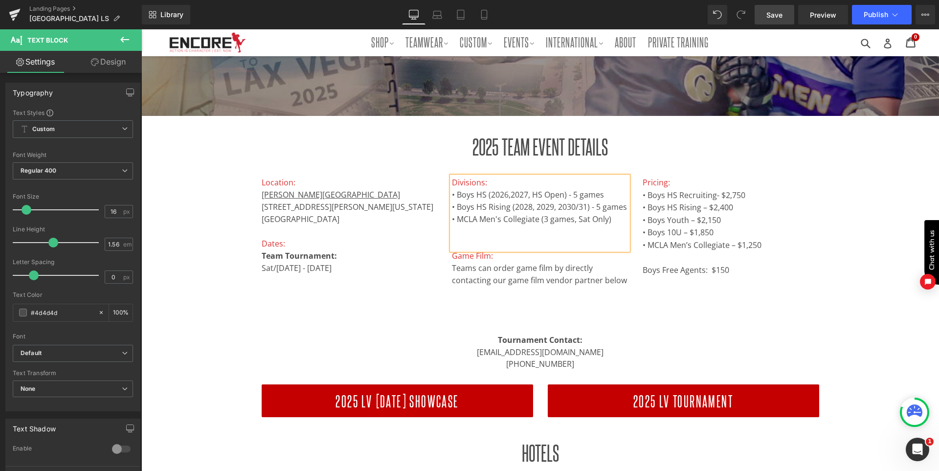
click html "Chat with us"
click at [550, 207] on span "• Boys HS Rising (2028, 2029, 2030/31) - 5 games" at bounding box center [539, 207] width 175 height 11
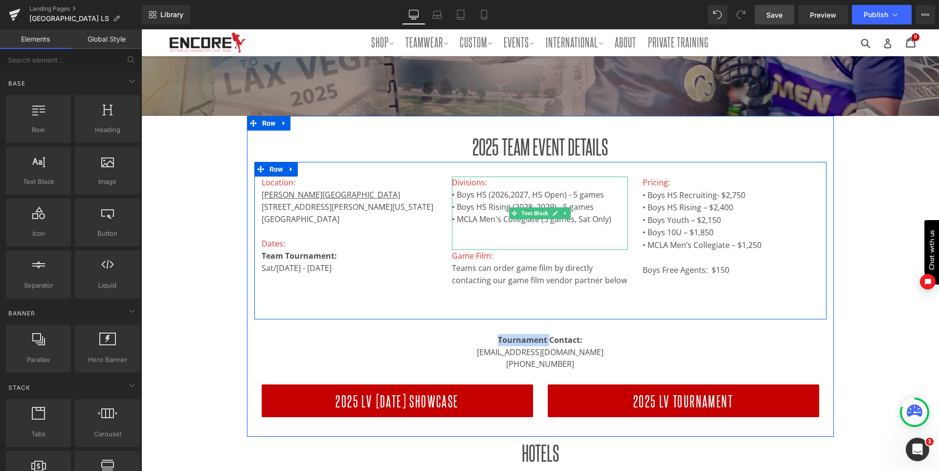
drag, startPoint x: 466, startPoint y: 221, endPoint x: 457, endPoint y: 220, distance: 8.8
click at [466, 221] on p "• MCLA Men's Collegiate (3 games, Sat Only)" at bounding box center [540, 219] width 176 height 12
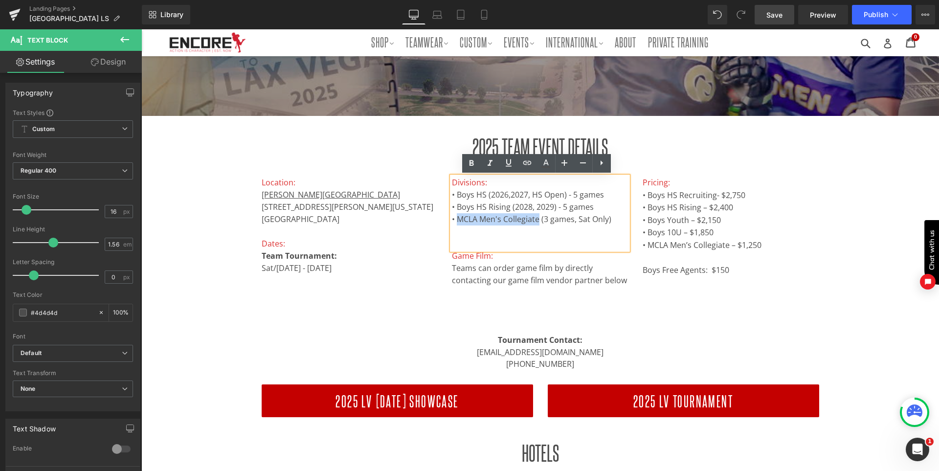
drag, startPoint x: 455, startPoint y: 219, endPoint x: 535, endPoint y: 221, distance: 79.8
click at [535, 221] on p "• MCLA Men's Collegiate (3 games, Sat Only)" at bounding box center [540, 219] width 176 height 12
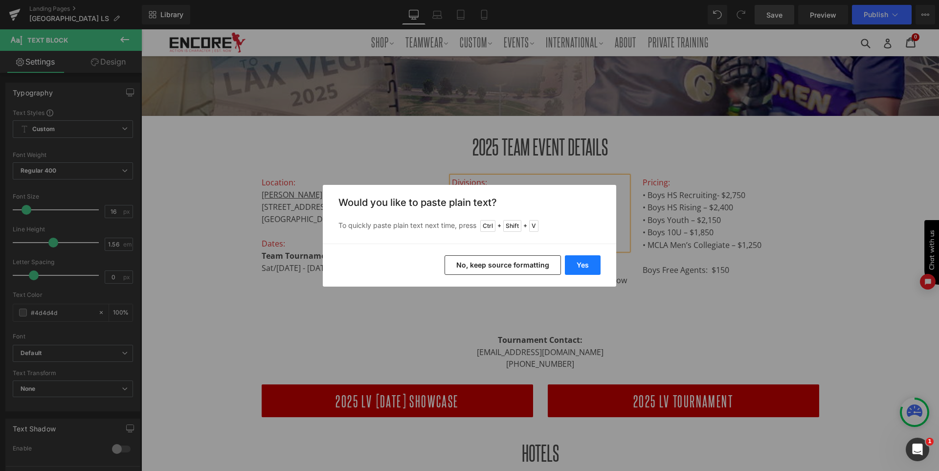
click at [584, 258] on button "Yes" at bounding box center [583, 265] width 36 height 20
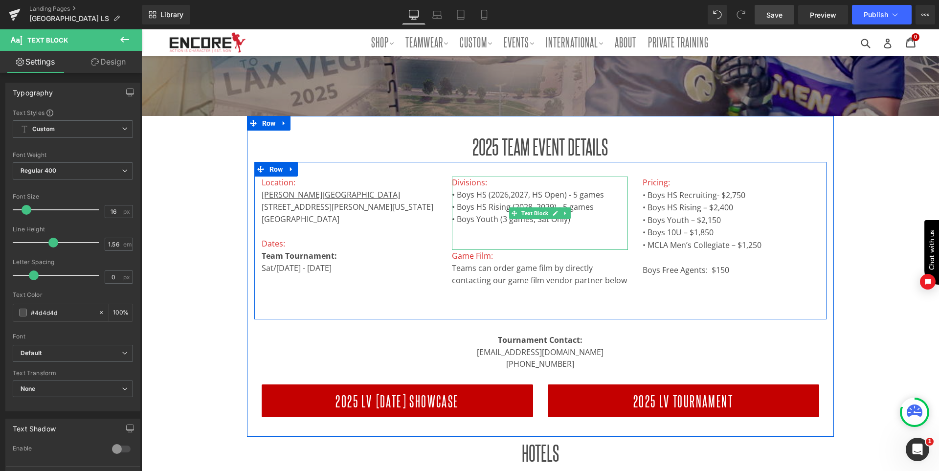
click at [591, 223] on p "• Boys Youth (3 games, Sat Only)" at bounding box center [540, 219] width 176 height 12
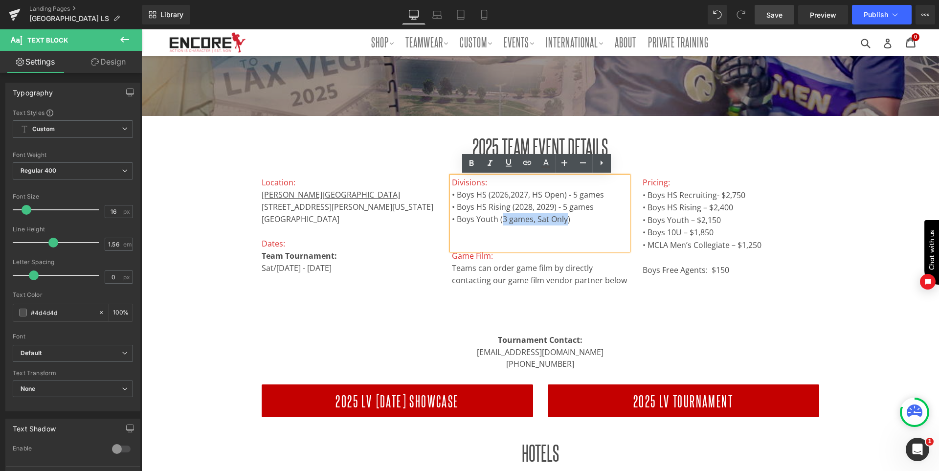
drag, startPoint x: 500, startPoint y: 220, endPoint x: 563, endPoint y: 221, distance: 63.1
click at [563, 221] on p "• Boys Youth (3 games, Sat Only)" at bounding box center [540, 219] width 176 height 12
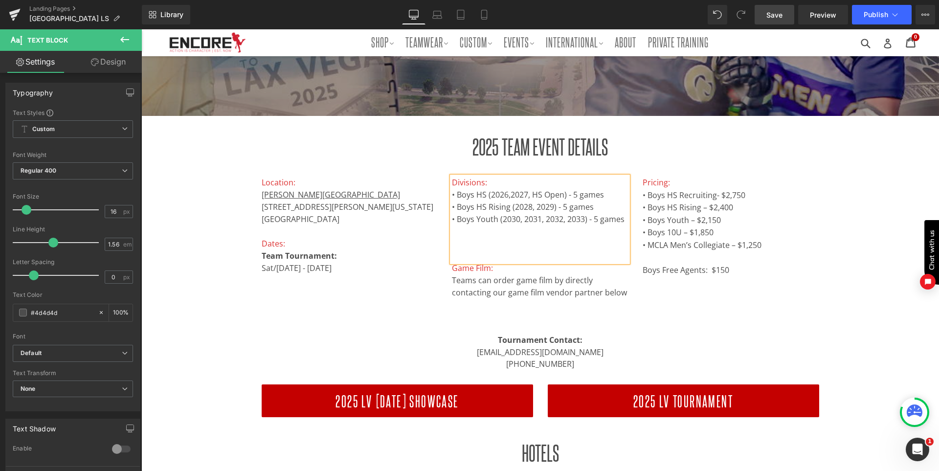
click at [462, 227] on p at bounding box center [540, 232] width 176 height 12
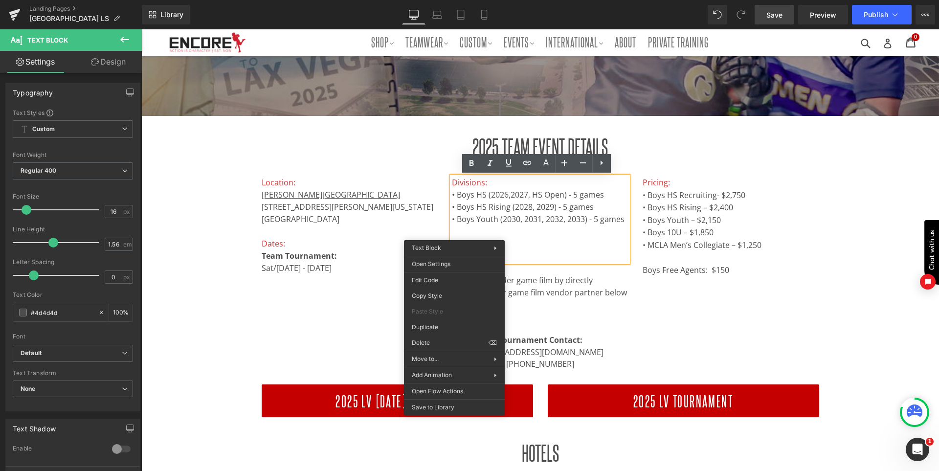
click at [498, 225] on p "• Boys Youth (2030, 2031, 2032, 2033) - 5 games" at bounding box center [540, 219] width 176 height 12
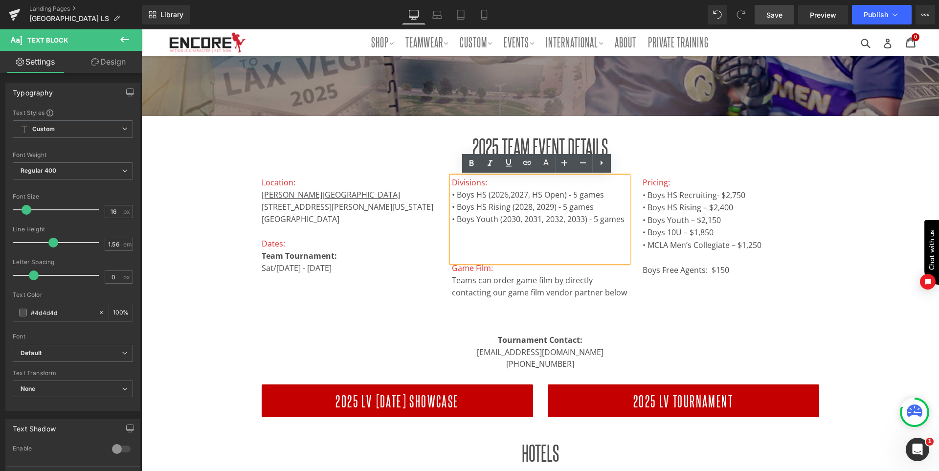
click at [473, 234] on p at bounding box center [540, 232] width 176 height 12
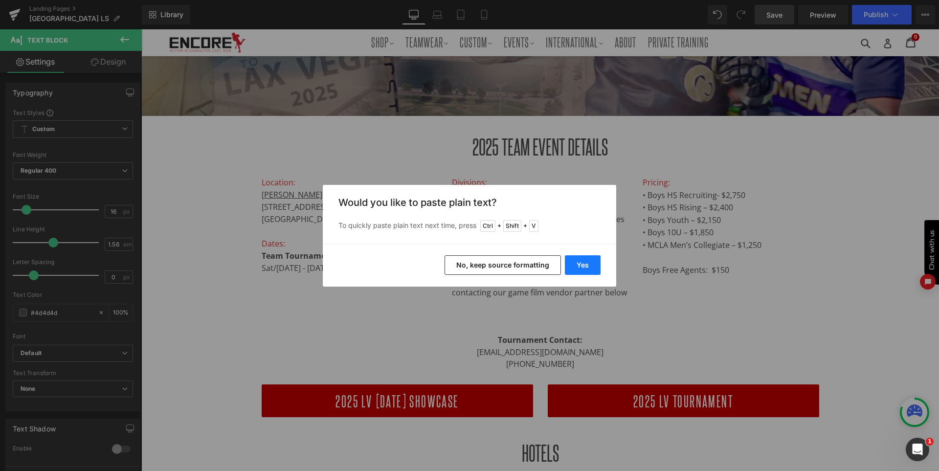
click at [579, 261] on button "Yes" at bounding box center [583, 265] width 36 height 20
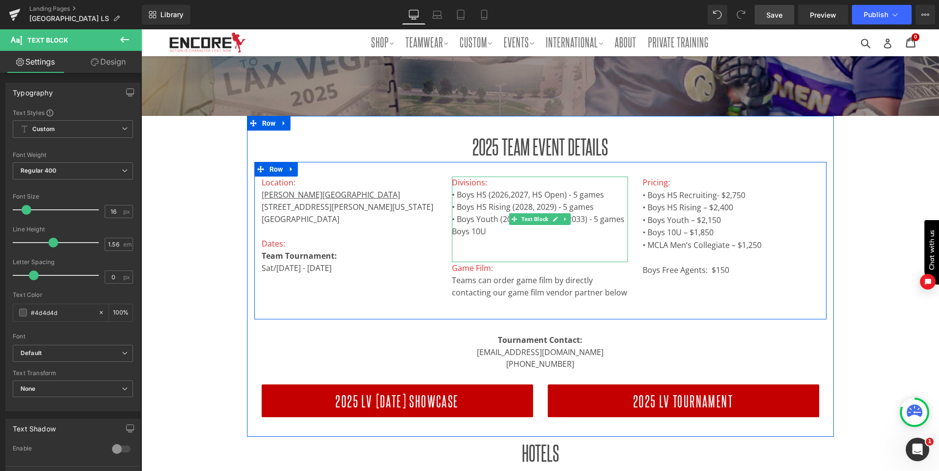
click at [507, 235] on p "Boys 10U" at bounding box center [540, 232] width 176 height 12
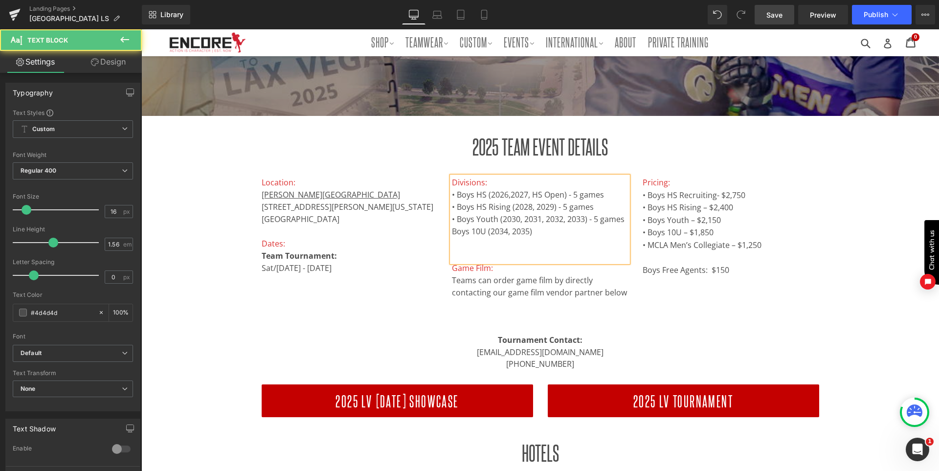
click at [535, 234] on p "Boys 10U (2034, 2035)" at bounding box center [540, 232] width 176 height 12
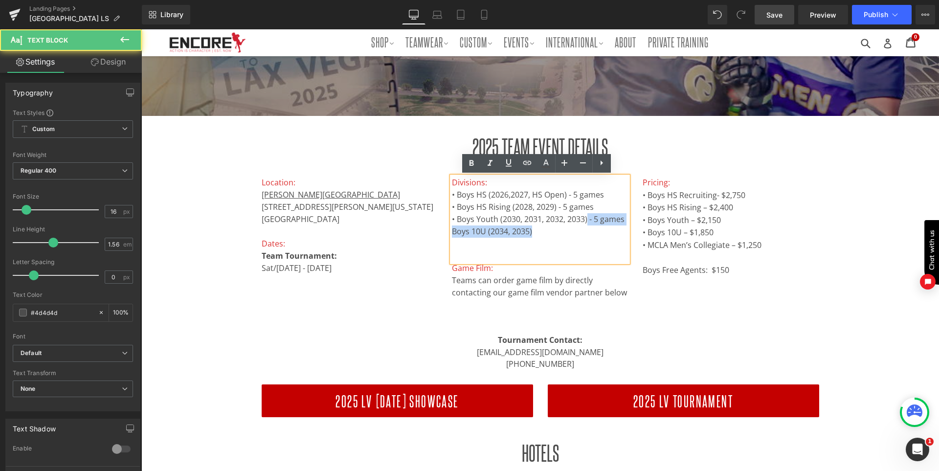
drag, startPoint x: 586, startPoint y: 222, endPoint x: 622, endPoint y: 225, distance: 36.8
click at [622, 225] on div "Divisions: • Boys HS (2026,2027, HS Open) - 5 games • Boys HS Rising (2028, 202…" at bounding box center [540, 220] width 176 height 86
click at [613, 224] on p "• Boys Youth (2030, 2031, 2032, 2033) - 5 games" at bounding box center [540, 219] width 176 height 12
drag, startPoint x: 622, startPoint y: 219, endPoint x: 586, endPoint y: 217, distance: 36.7
click at [586, 217] on p "• Boys Youth (2030, 2031, 2032, 2033) - 5 games" at bounding box center [540, 219] width 176 height 12
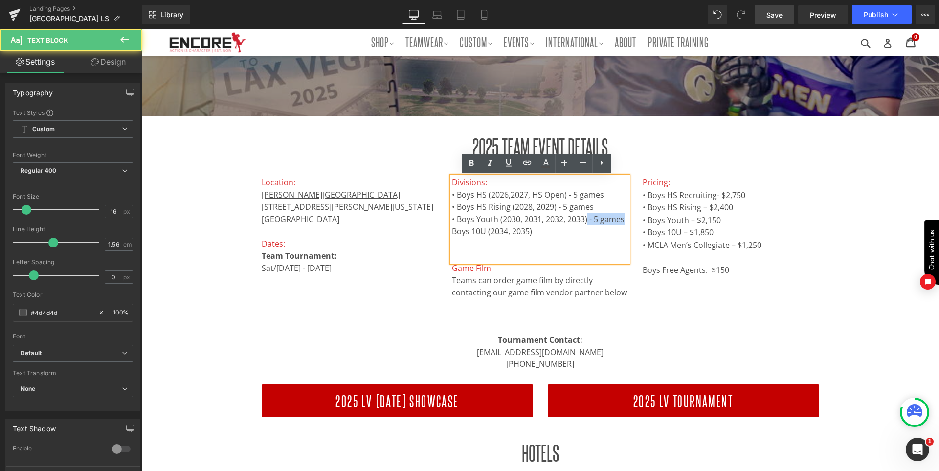
click at [601, 218] on p "• Boys Youth (2030, 2031, 2032, 2033) - 5 games" at bounding box center [540, 219] width 176 height 12
click at [614, 218] on p "• Boys Youth (2030, 2031, 2032, 2033) - 5 games" at bounding box center [540, 219] width 176 height 12
drag, startPoint x: 621, startPoint y: 218, endPoint x: 586, endPoint y: 221, distance: 35.8
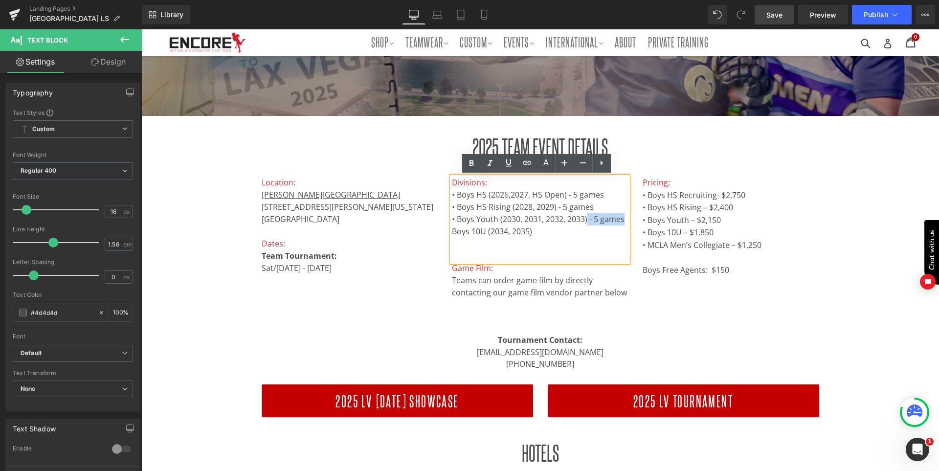
click at [586, 221] on p "• Boys Youth (2030, 2031, 2032, 2033) - 5 games" at bounding box center [540, 219] width 176 height 12
copy p "- 5 games"
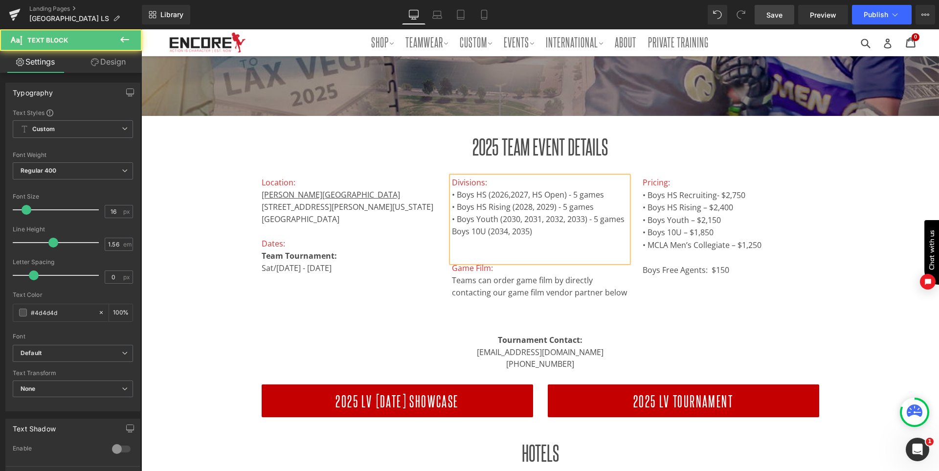
click at [551, 229] on p "Boys 10U (2034, 2035)" at bounding box center [540, 232] width 176 height 12
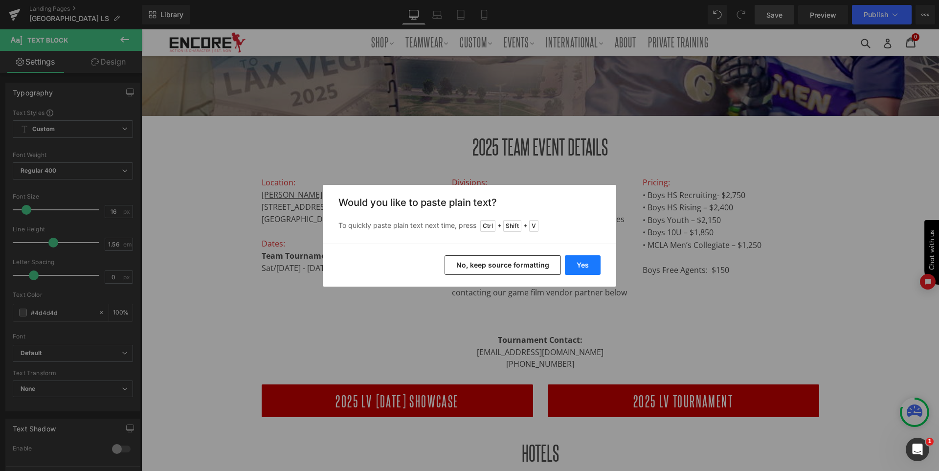
click at [583, 262] on button "Yes" at bounding box center [583, 265] width 36 height 20
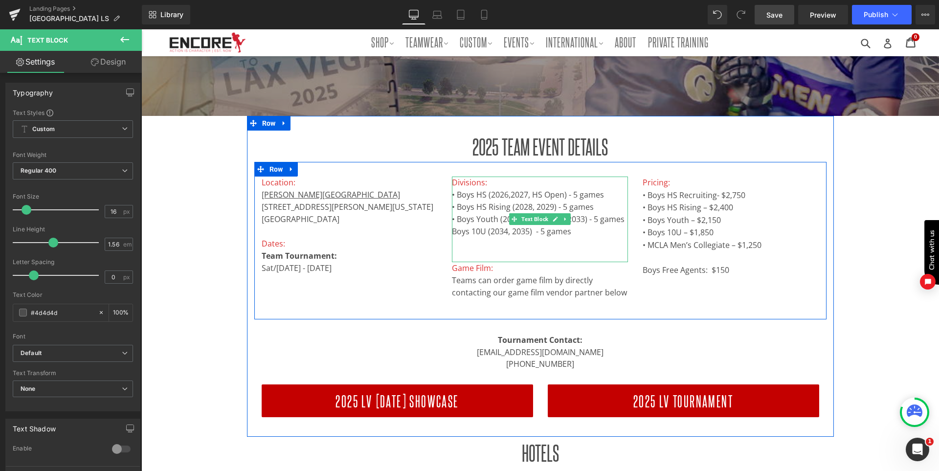
click at [534, 235] on p "Boys 10U (2034, 2035) - 5 games" at bounding box center [540, 232] width 176 height 12
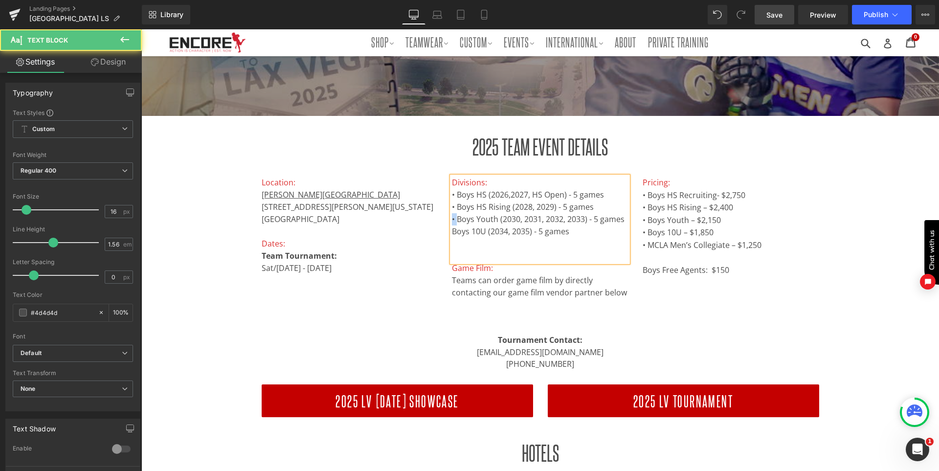
drag, startPoint x: 453, startPoint y: 222, endPoint x: 448, endPoint y: 221, distance: 4.9
click at [452, 221] on p "• Boys Youth (2030, 2031, 2032, 2033) - 5 games" at bounding box center [540, 219] width 176 height 12
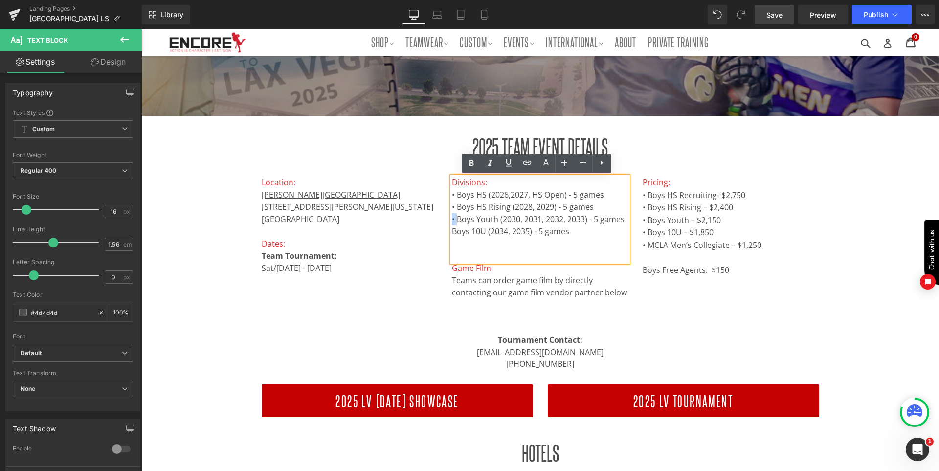
copy p "•"
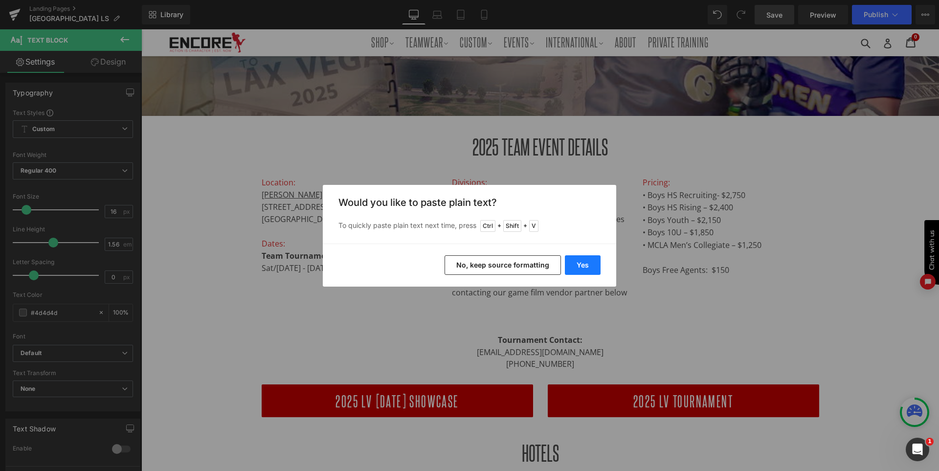
click at [590, 266] on button "Yes" at bounding box center [583, 265] width 36 height 20
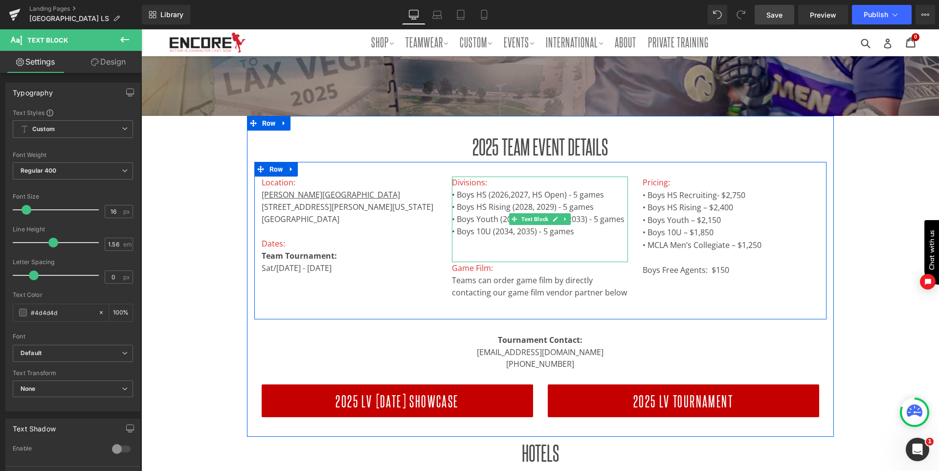
click at [456, 236] on p "• Boys 10U (2034, 2035) - 5 games" at bounding box center [540, 232] width 176 height 12
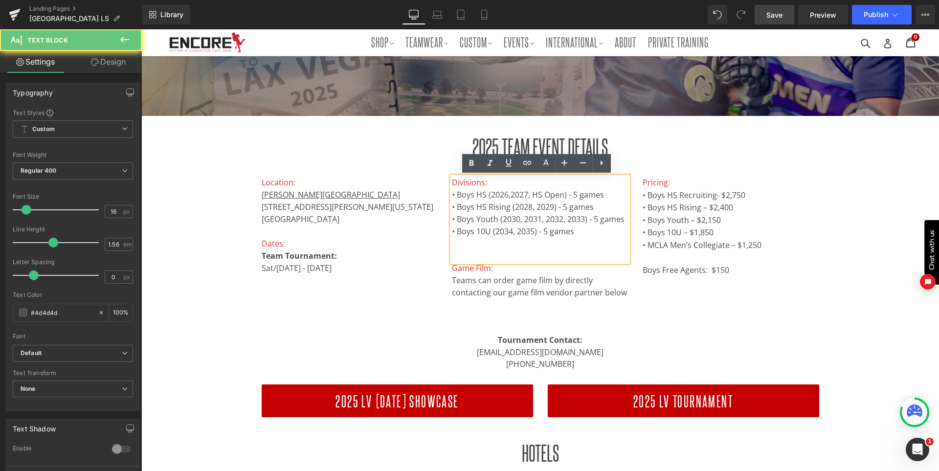
click at [453, 244] on p at bounding box center [540, 244] width 176 height 12
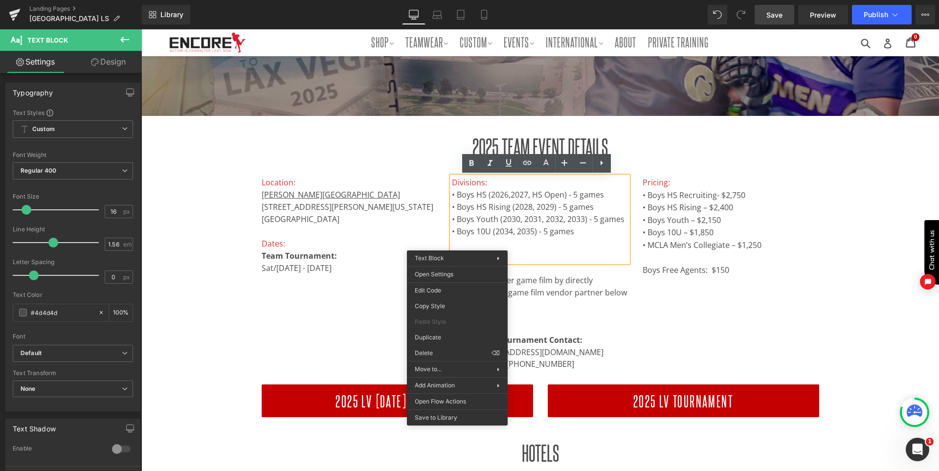
click at [483, 244] on p at bounding box center [540, 244] width 176 height 12
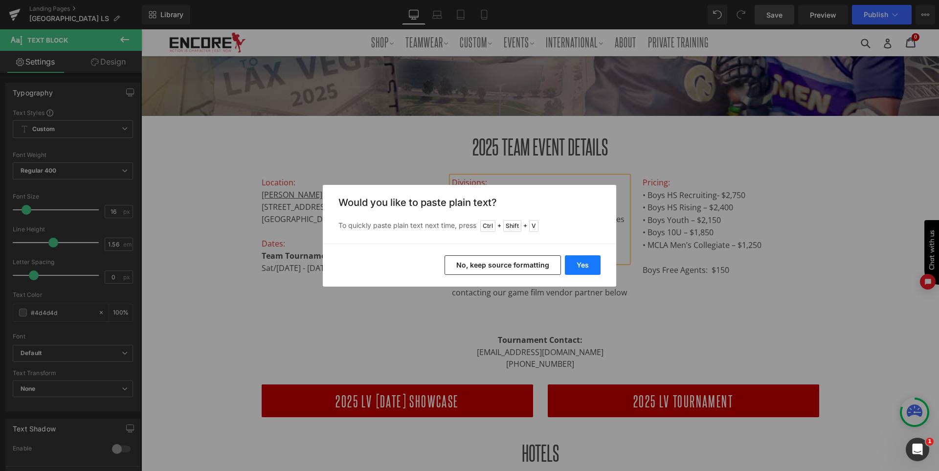
click at [583, 266] on button "Yes" at bounding box center [583, 265] width 36 height 20
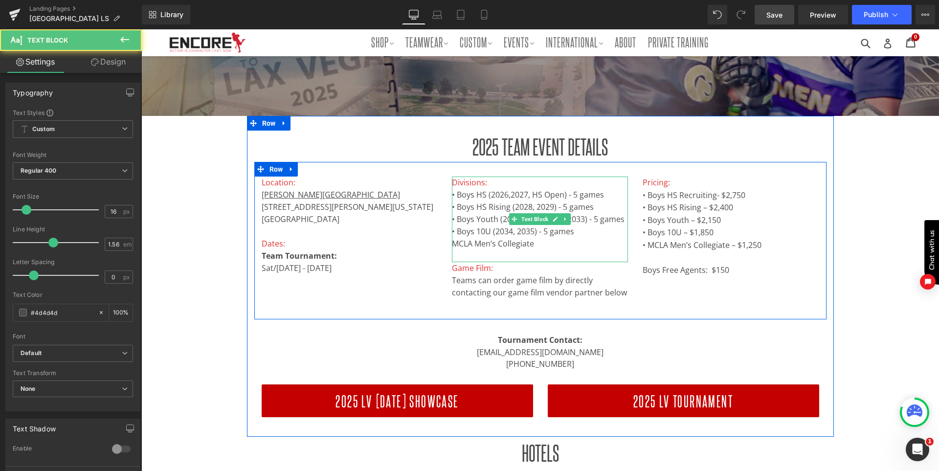
click at [535, 246] on p "MCLA Men’s Collegiate" at bounding box center [540, 244] width 176 height 12
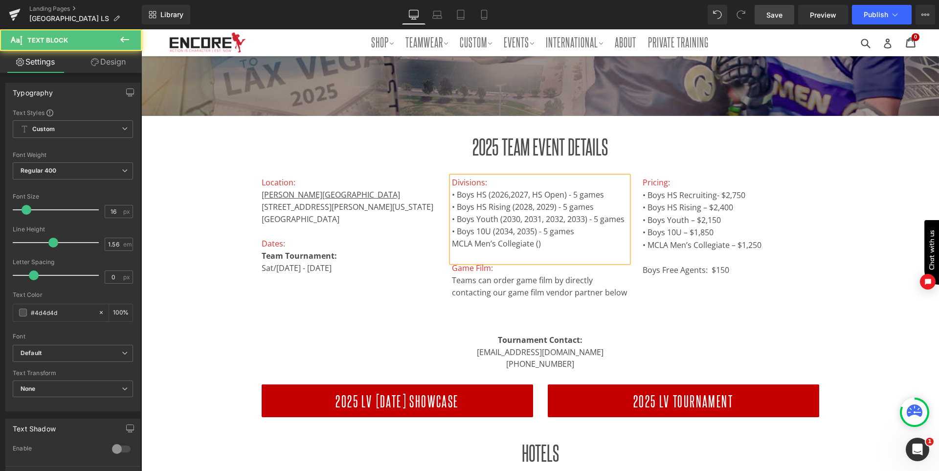
click at [533, 244] on p "MCLA Men’s Collegiate ()" at bounding box center [540, 244] width 176 height 12
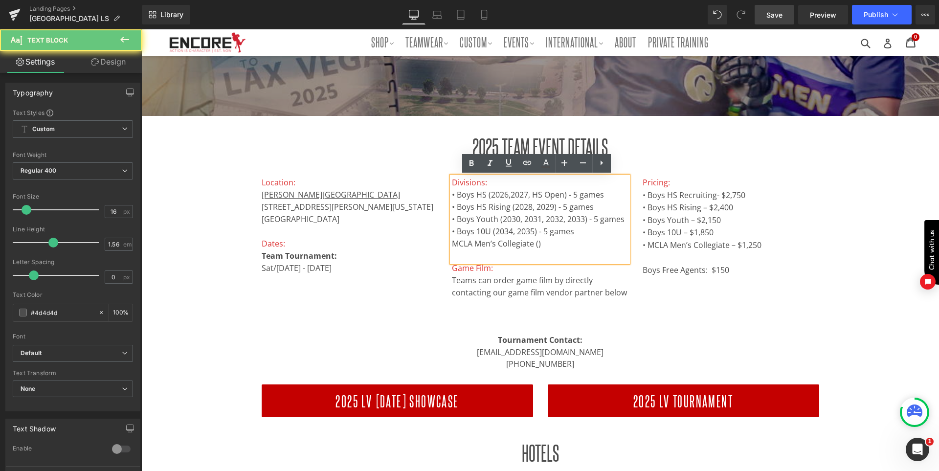
click at [534, 245] on p "MCLA Men’s Collegiate ()" at bounding box center [540, 244] width 176 height 12
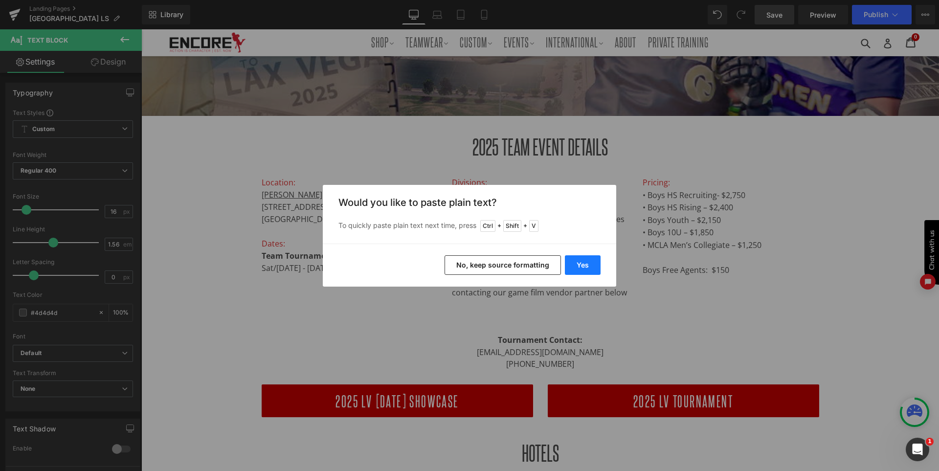
click at [576, 262] on button "Yes" at bounding box center [583, 265] width 36 height 20
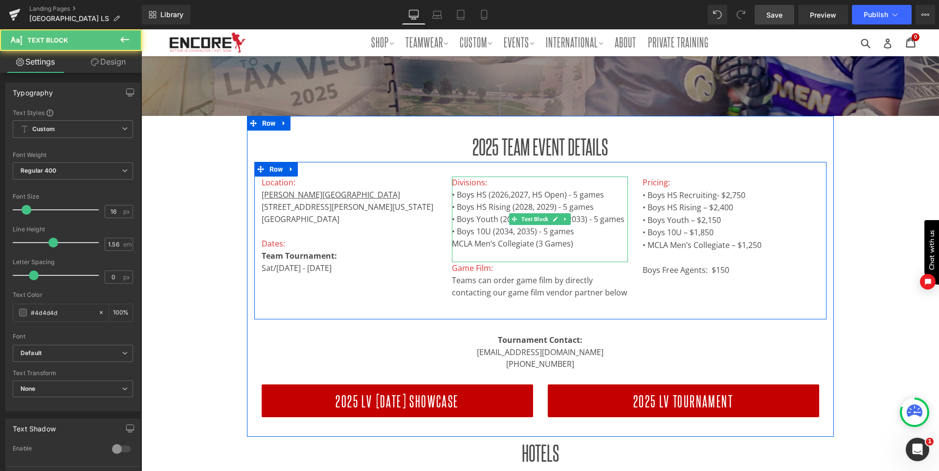
click at [579, 245] on p "MCLA Men’s Collegiate (3 Games)" at bounding box center [540, 244] width 176 height 12
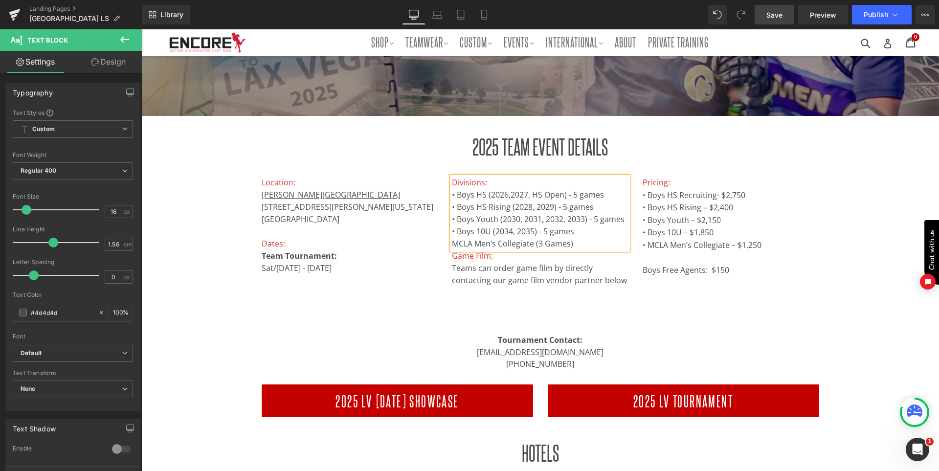
click at [821, 311] on div "Pricing: • Boys HS Recruiting- $2,750 • Boys HS Rising – $2,400  • Boys Youth …" at bounding box center [731, 246] width 191 height 138
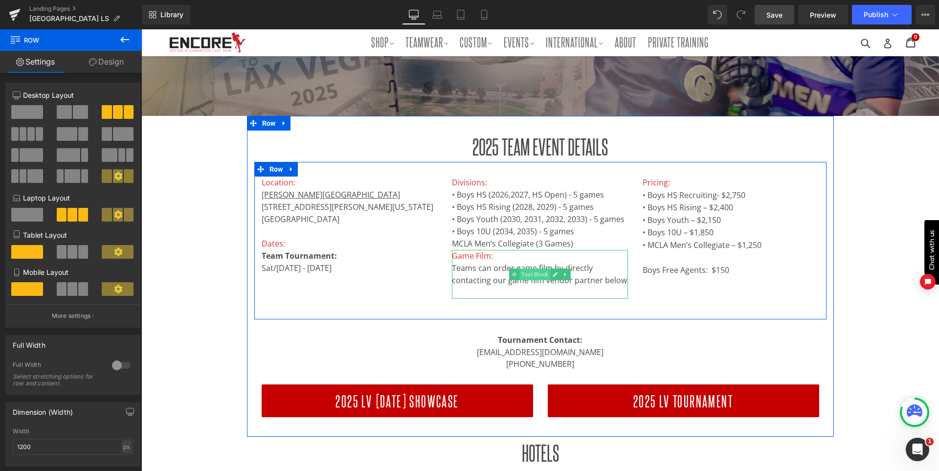
click at [520, 273] on span "Text Block" at bounding box center [535, 275] width 31 height 12
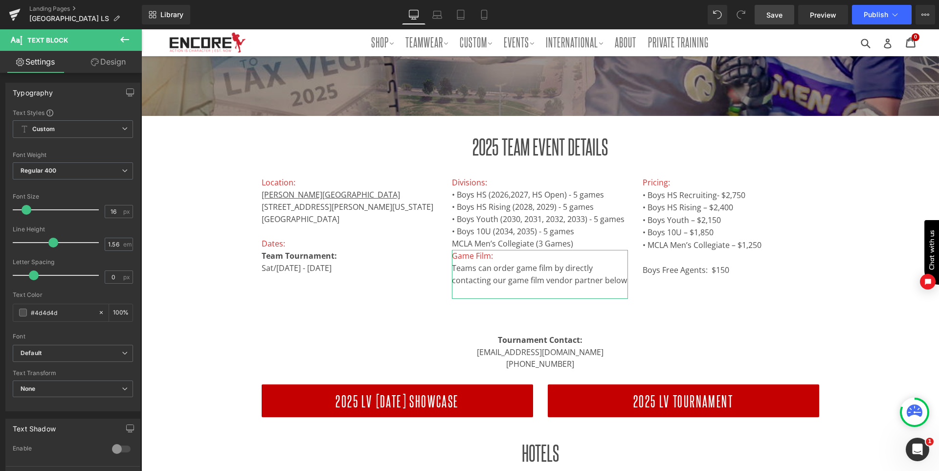
click at [119, 65] on link "Design" at bounding box center [108, 62] width 71 height 22
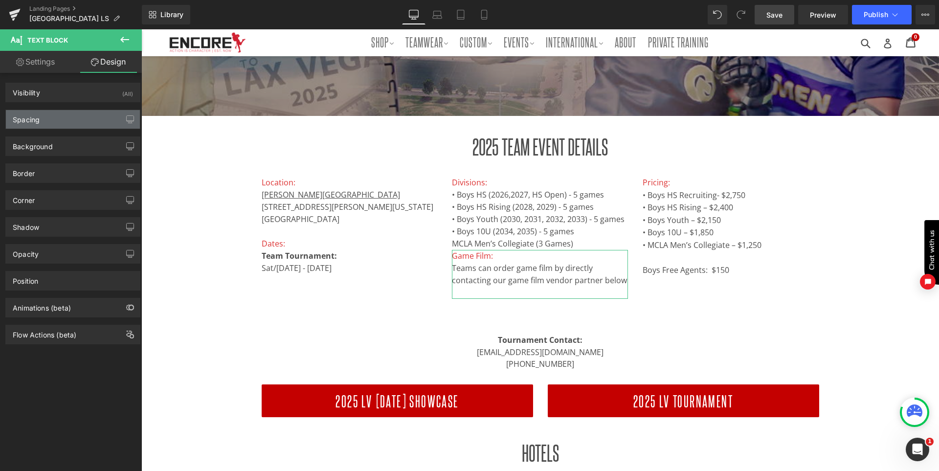
click at [70, 123] on div "Spacing" at bounding box center [73, 119] width 134 height 19
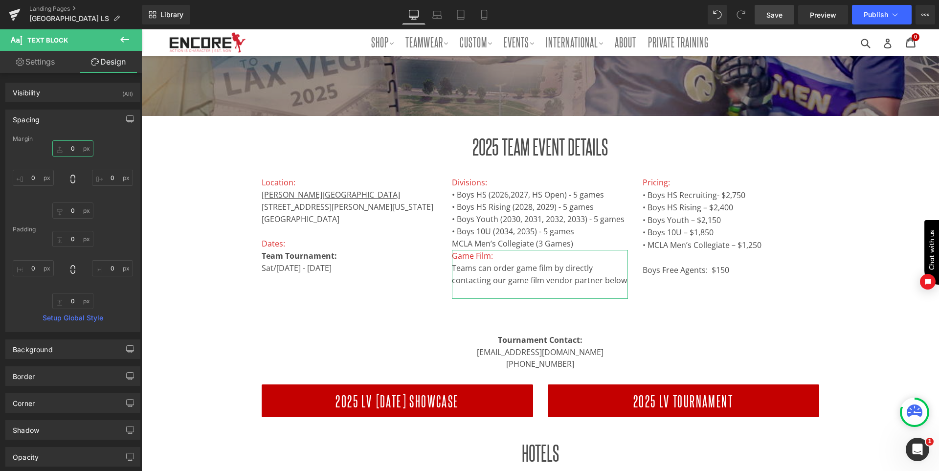
click at [74, 148] on input "text" at bounding box center [72, 148] width 41 height 16
type input "25"
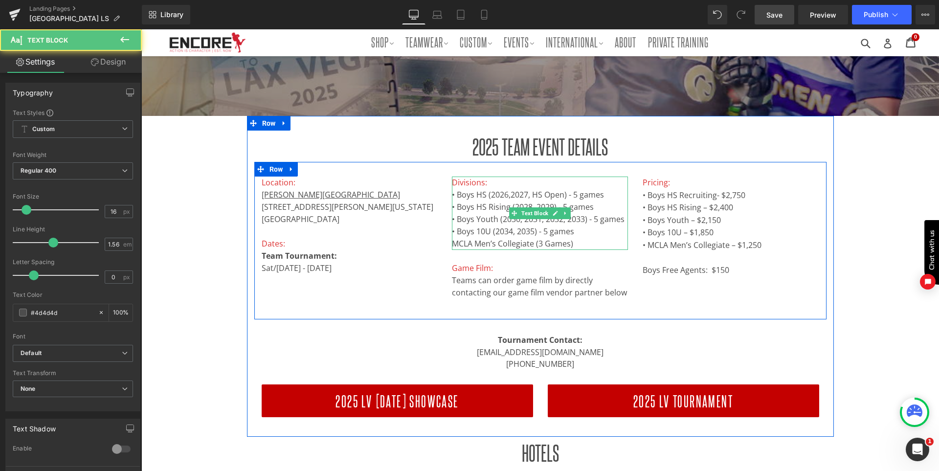
click at [453, 231] on p "• Boys 10U (2034, 2035) - 5 games" at bounding box center [540, 232] width 176 height 12
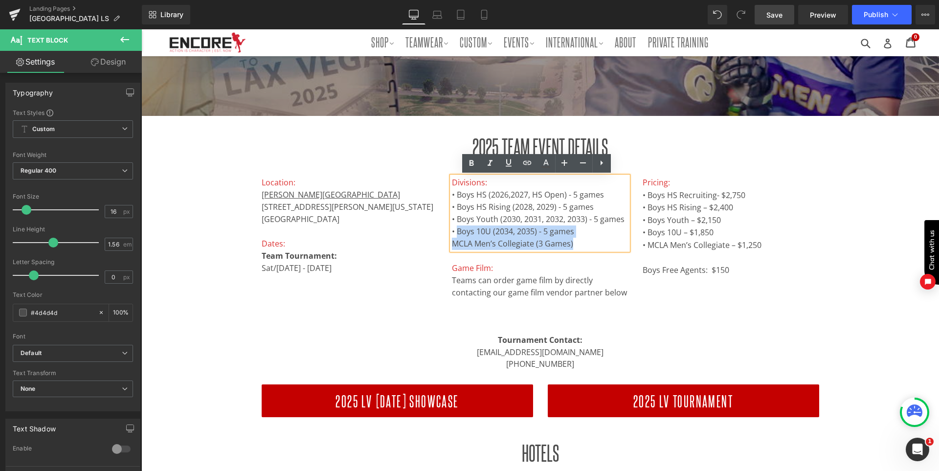
drag, startPoint x: 454, startPoint y: 231, endPoint x: 448, endPoint y: 231, distance: 5.9
click at [452, 231] on div "Divisions: • Boys HS (2026,2027, HS Open) - 5 games • Boys HS Rising (2028, 202…" at bounding box center [540, 213] width 176 height 73
click at [452, 230] on p "• Boys 10U (2034, 2035) - 5 games" at bounding box center [540, 232] width 176 height 12
drag, startPoint x: 454, startPoint y: 230, endPoint x: 449, endPoint y: 229, distance: 5.6
click at [452, 229] on p "• Boys 10U (2034, 2035) - 5 games" at bounding box center [540, 232] width 176 height 12
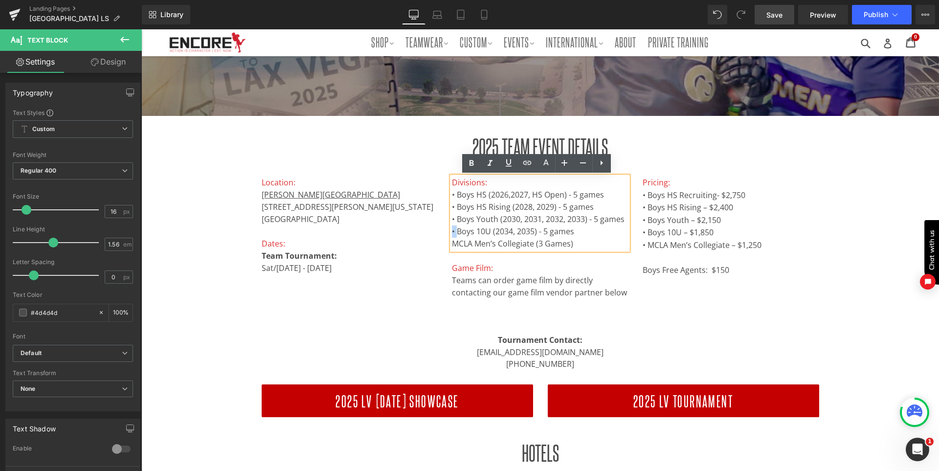
copy p "•"
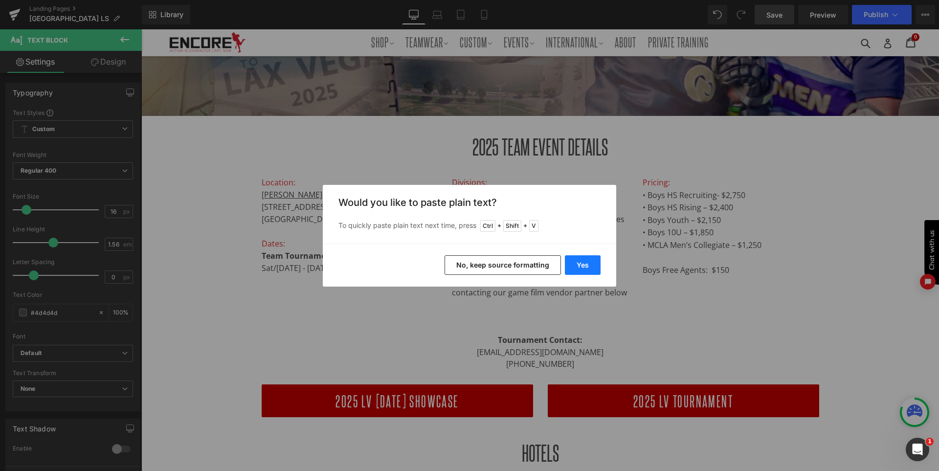
click at [579, 262] on button "Yes" at bounding box center [583, 265] width 36 height 20
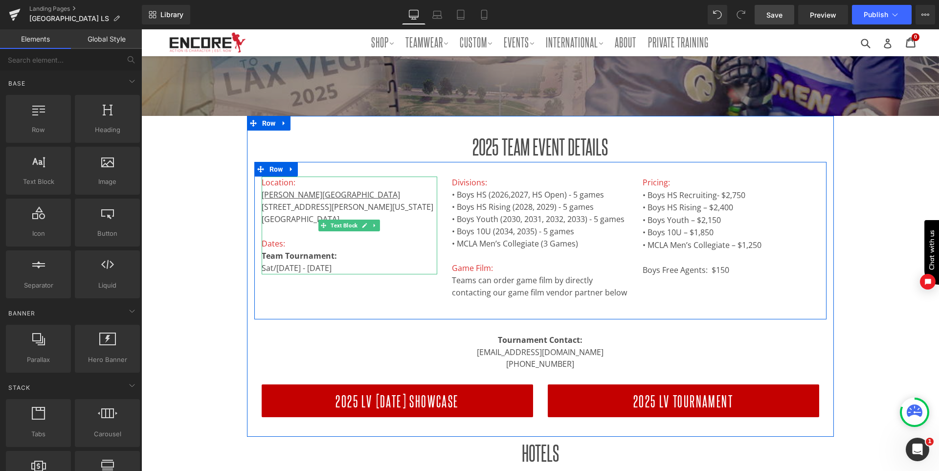
click at [380, 199] on p "Kellogg Zaher Sports Complex" at bounding box center [350, 195] width 176 height 12
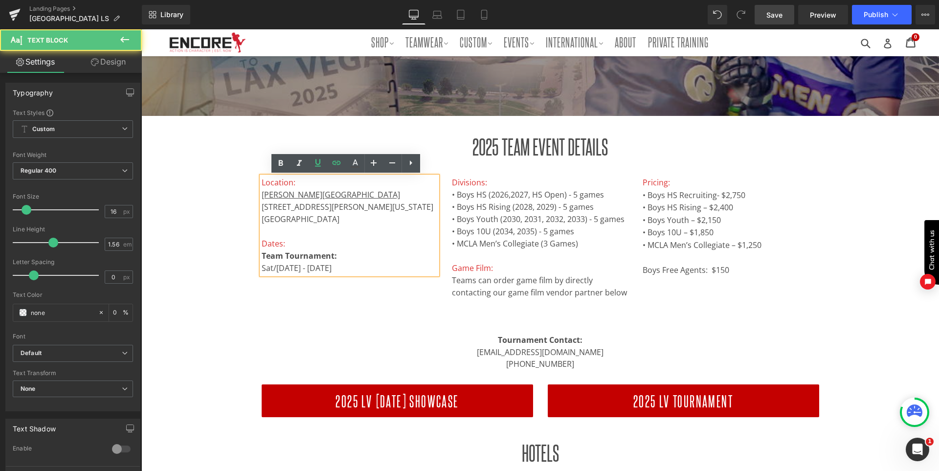
click at [375, 195] on p "Kellogg Zaher Sports Complex" at bounding box center [350, 195] width 176 height 12
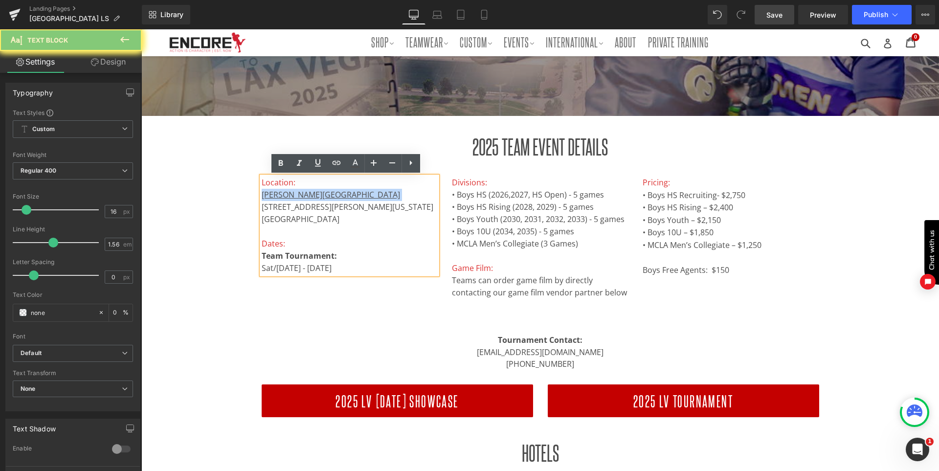
click at [375, 195] on p "Kellogg Zaher Sports Complex" at bounding box center [350, 195] width 176 height 12
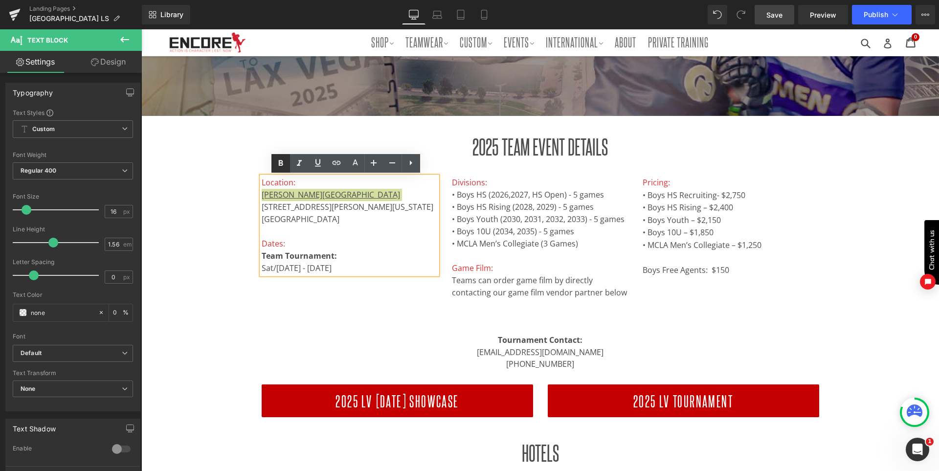
click at [280, 163] on icon at bounding box center [281, 163] width 4 height 6
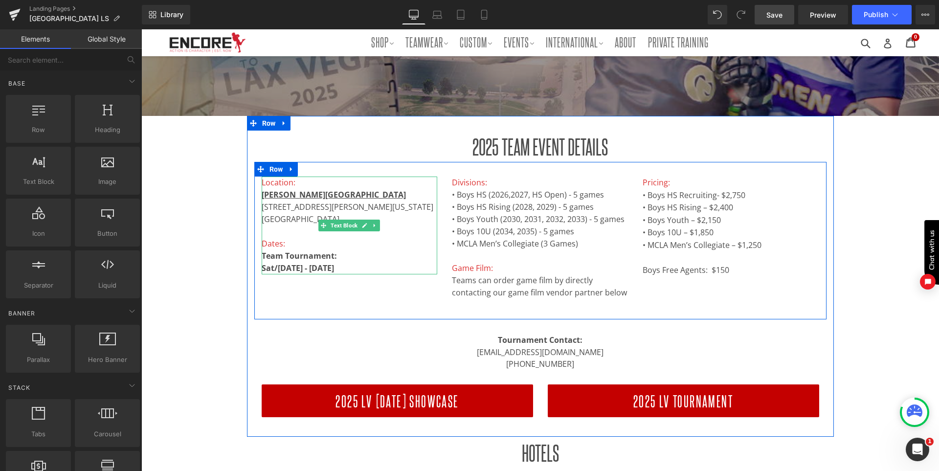
click at [337, 268] on b "Team Tournament: Sat/Sun, November 1st - 2nd" at bounding box center [299, 261] width 75 height 23
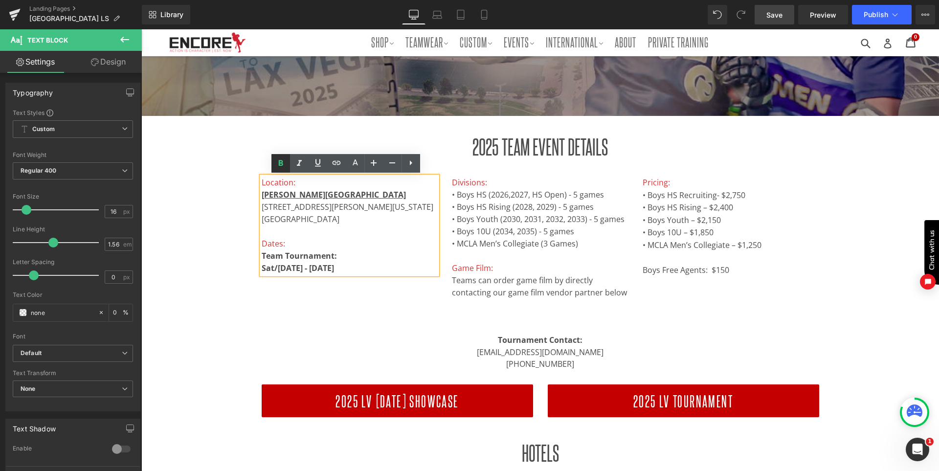
click at [279, 160] on icon at bounding box center [281, 164] width 12 height 12
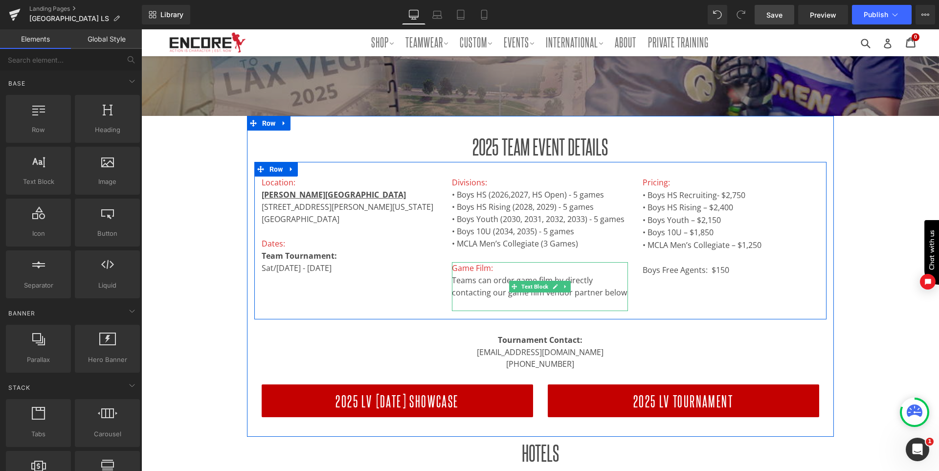
click at [456, 269] on span "Game Film:" at bounding box center [472, 268] width 41 height 11
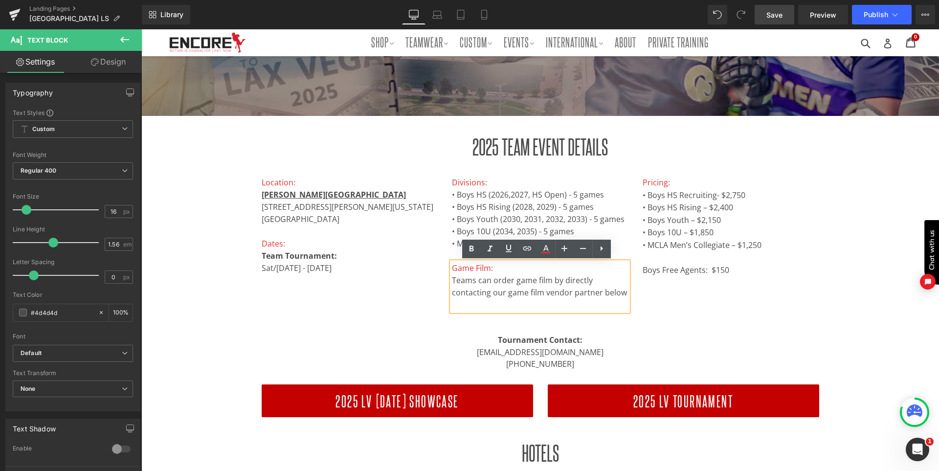
click at [436, 311] on div "Location: Kellogg Zaher Sports Complex 7901 W. Washington Ave Las Vegas, NV 891…" at bounding box center [540, 241] width 572 height 158
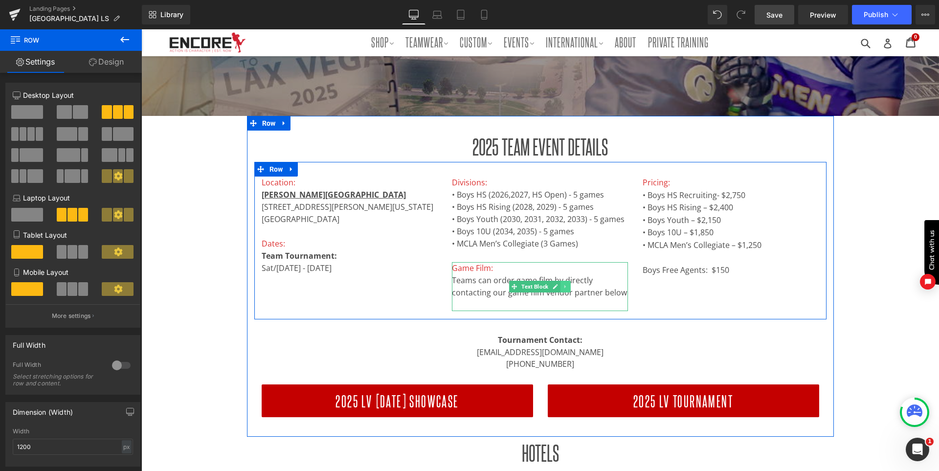
click at [568, 286] on icon at bounding box center [565, 287] width 5 height 6
click at [574, 288] on icon at bounding box center [570, 287] width 5 height 6
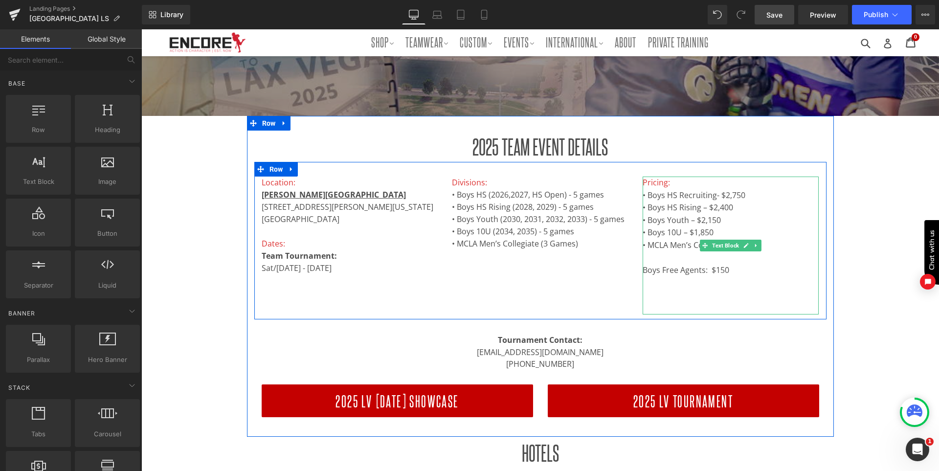
click at [669, 260] on p "Boys Free Agents: $150" at bounding box center [731, 264] width 176 height 25
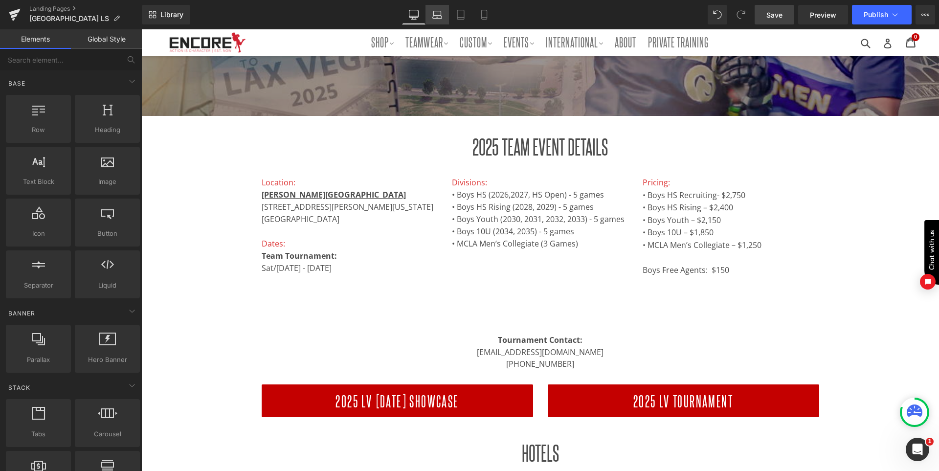
click at [439, 20] on link "Laptop" at bounding box center [437, 15] width 23 height 20
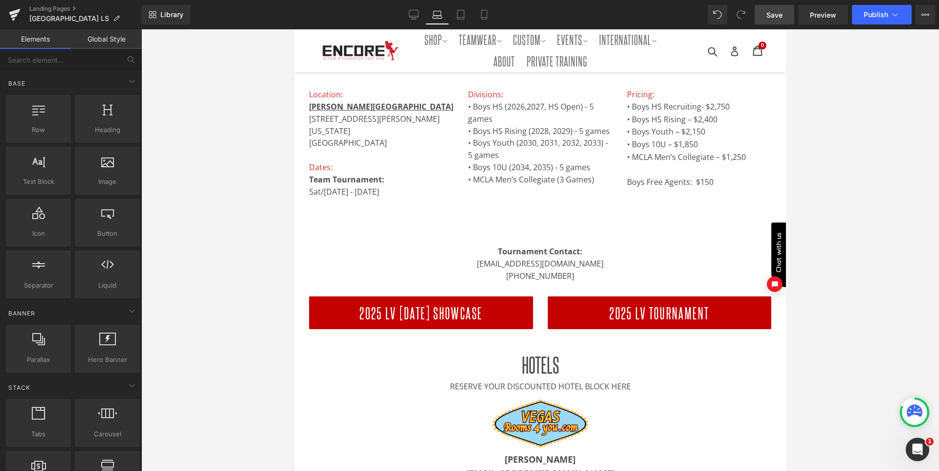
scroll to position [194, 0]
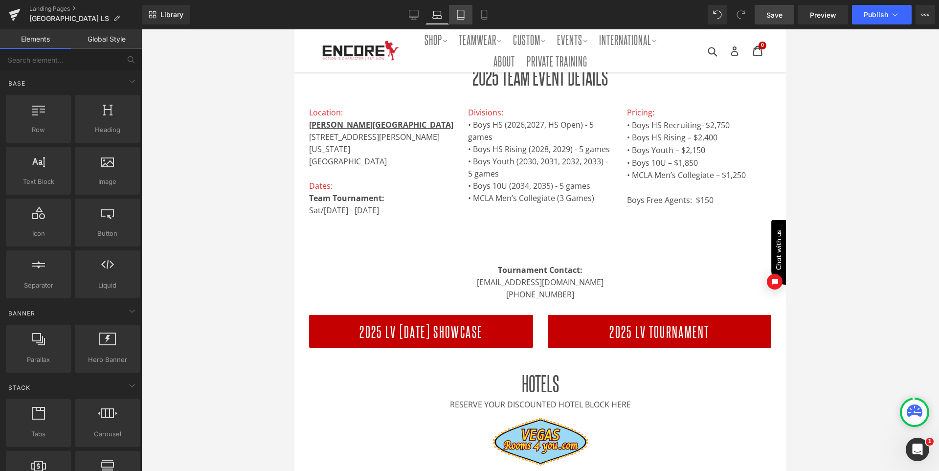
click at [455, 10] on link "Tablet" at bounding box center [460, 15] width 23 height 20
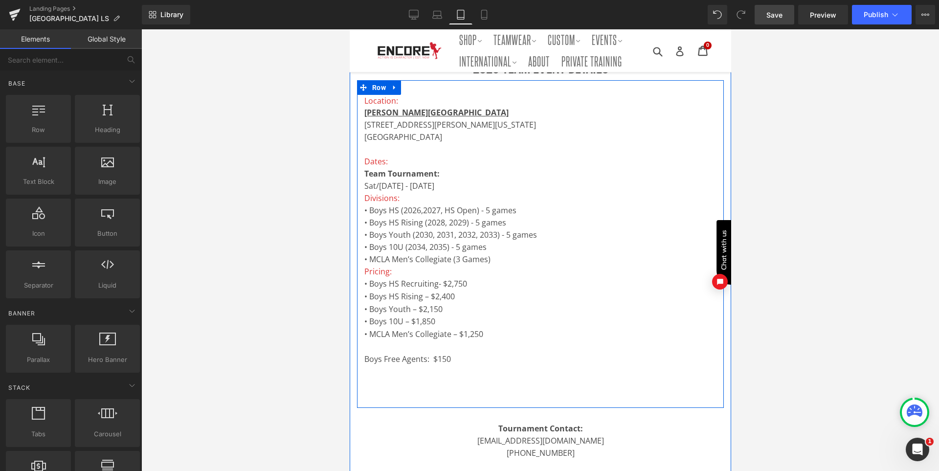
scroll to position [102, 0]
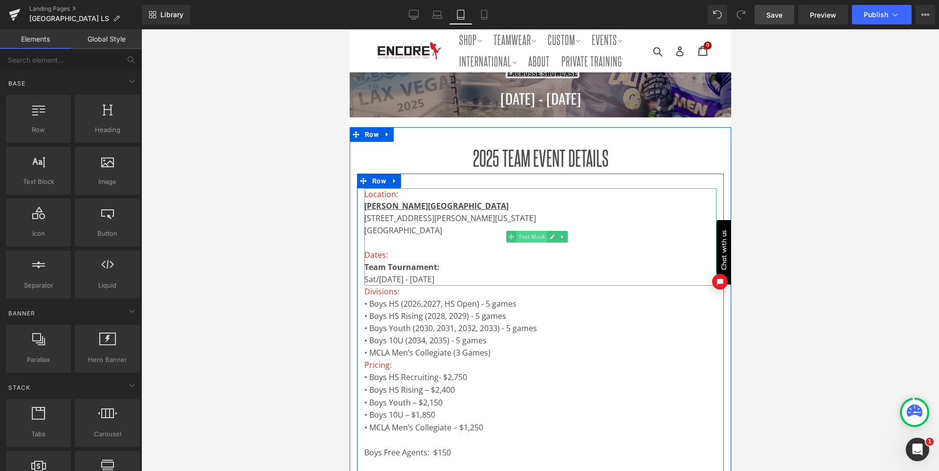
click at [537, 232] on span "Text Block" at bounding box center [531, 237] width 31 height 12
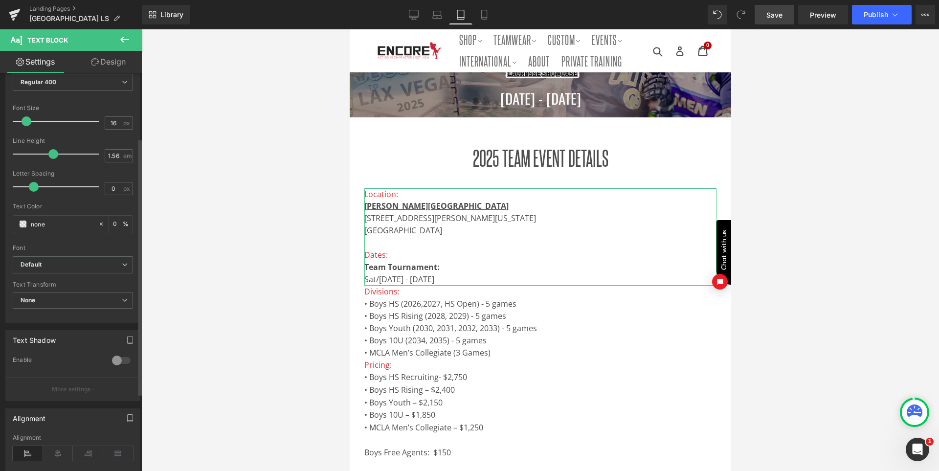
scroll to position [196, 0]
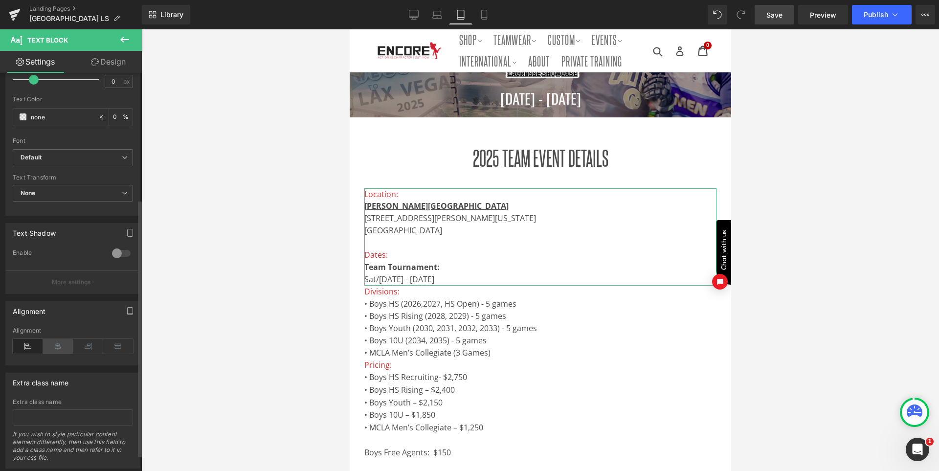
click at [61, 343] on icon at bounding box center [58, 346] width 30 height 15
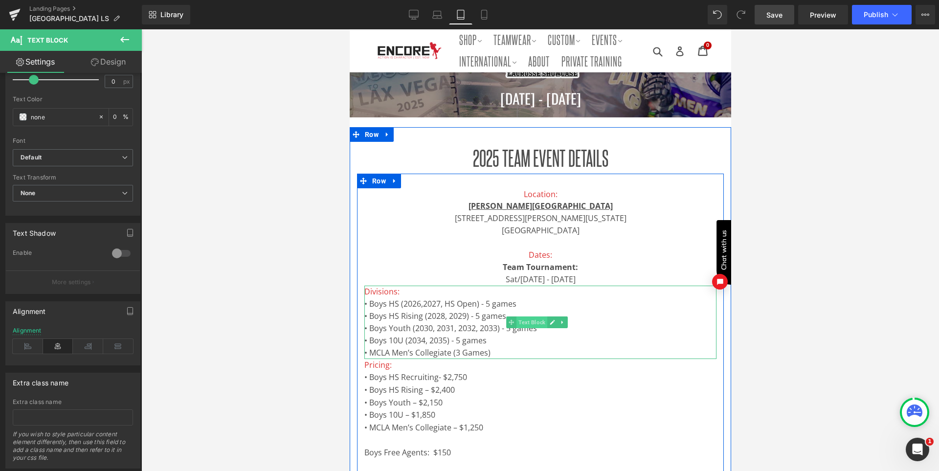
click at [530, 320] on span "Text Block" at bounding box center [531, 323] width 31 height 12
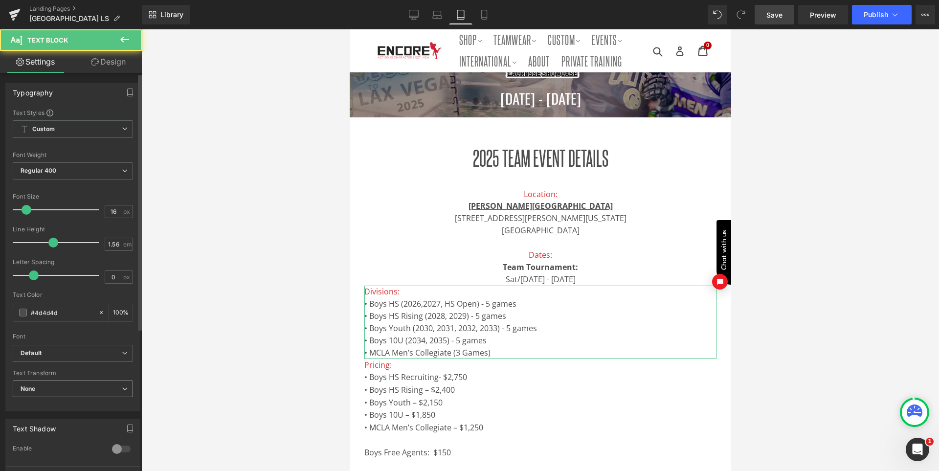
scroll to position [147, 0]
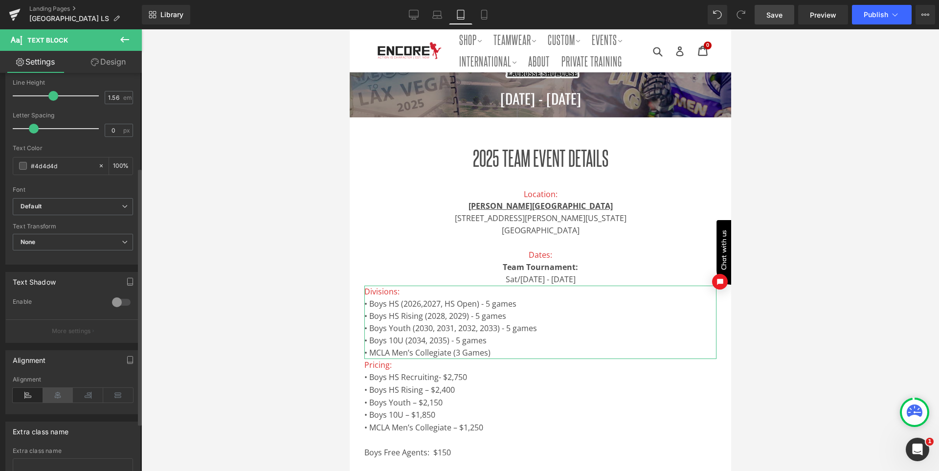
click at [61, 395] on icon at bounding box center [58, 395] width 30 height 15
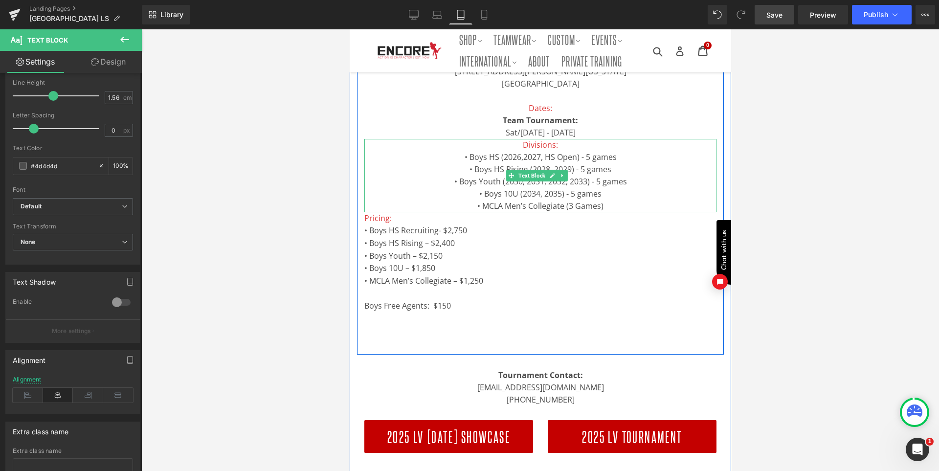
scroll to position [297, 0]
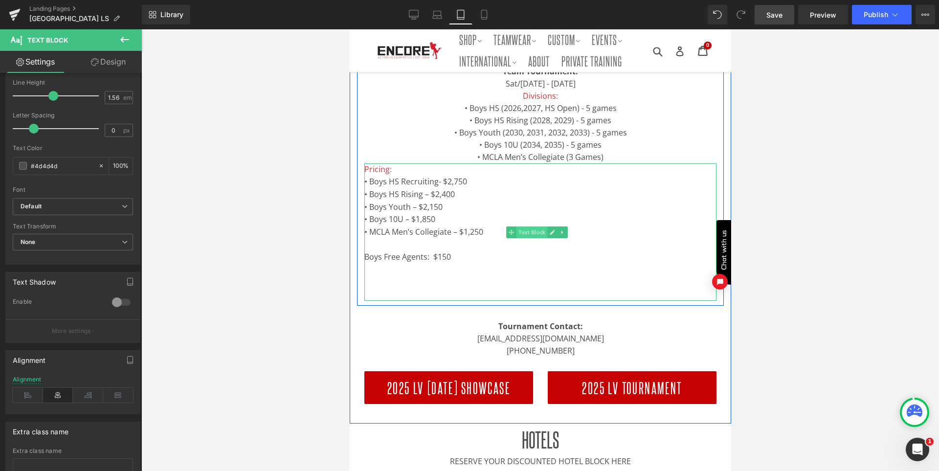
click at [533, 238] on span "Text Block" at bounding box center [531, 233] width 31 height 12
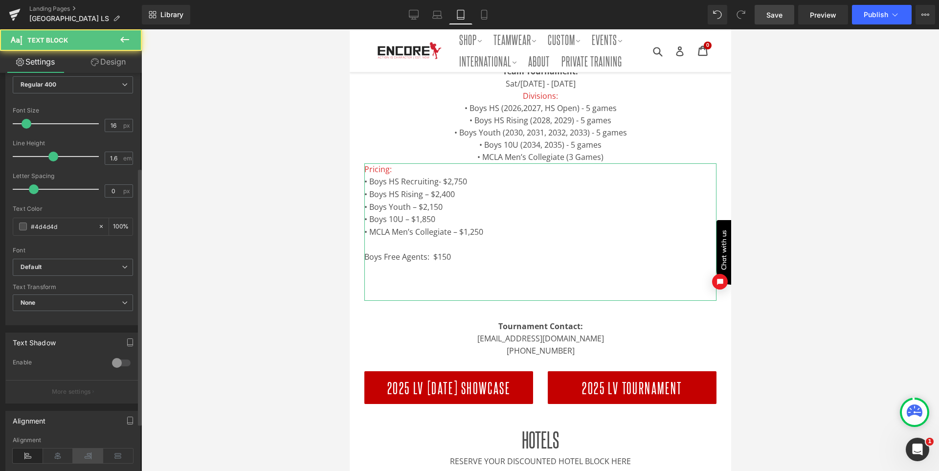
scroll to position [147, 0]
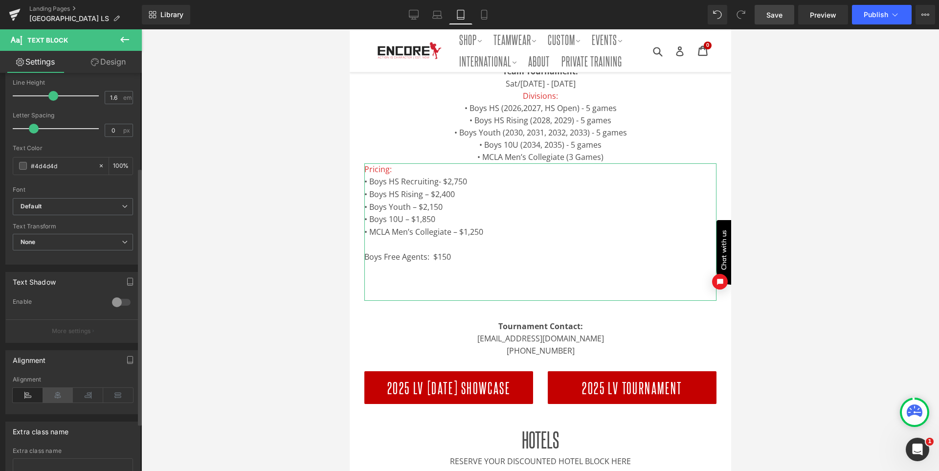
click at [62, 397] on icon at bounding box center [58, 395] width 30 height 15
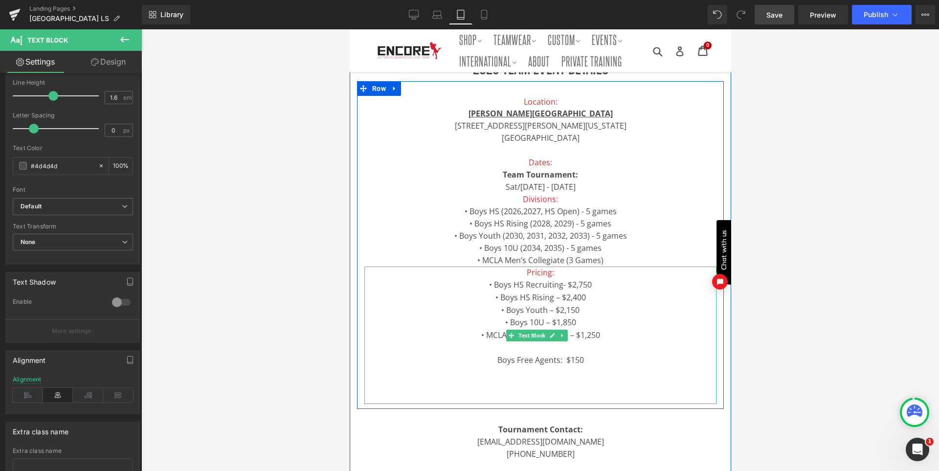
scroll to position [151, 0]
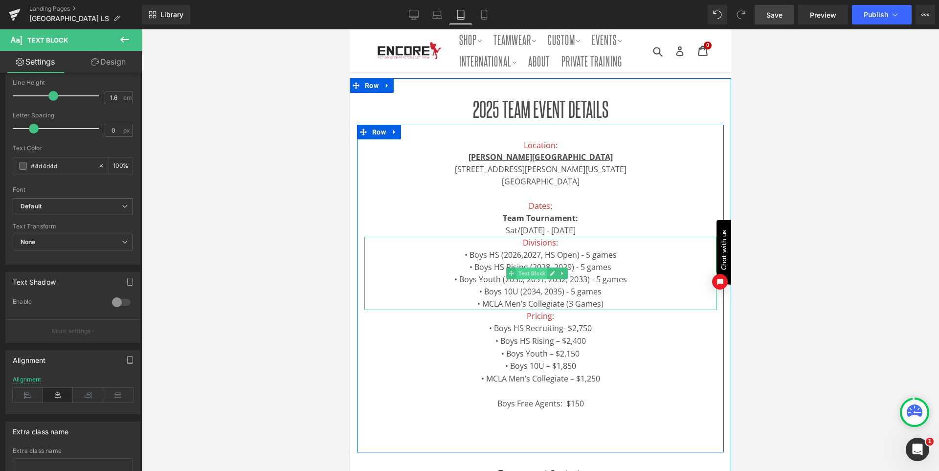
click at [538, 269] on span "Text Block" at bounding box center [531, 274] width 31 height 12
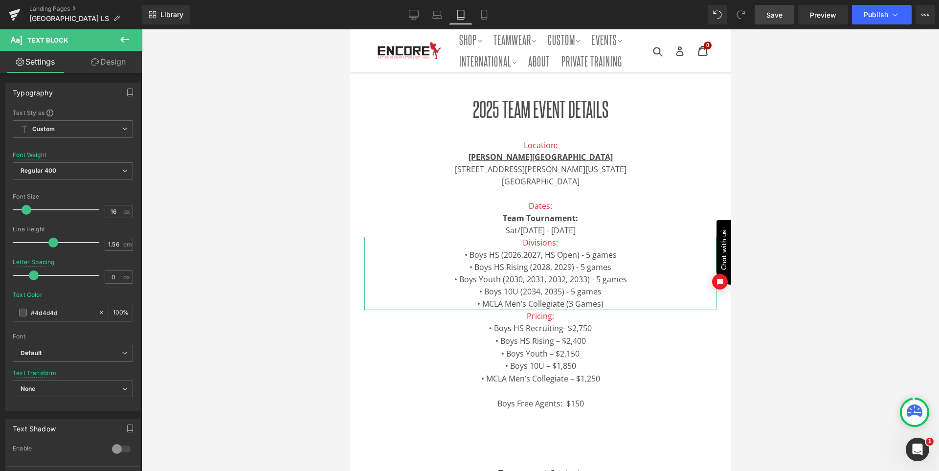
click at [114, 62] on link "Design" at bounding box center [108, 62] width 71 height 22
click at [0, 0] on div "Spacing" at bounding box center [0, 0] width 0 height 0
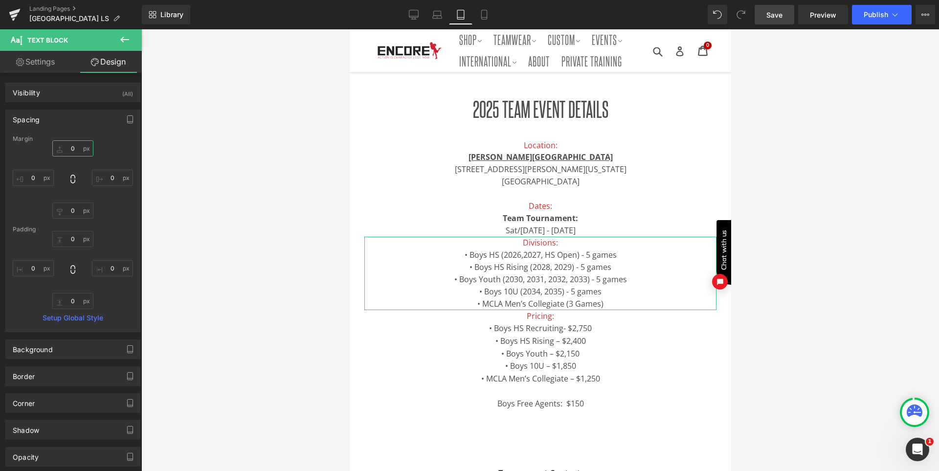
click at [77, 147] on input "text" at bounding box center [72, 148] width 41 height 16
type input "25"
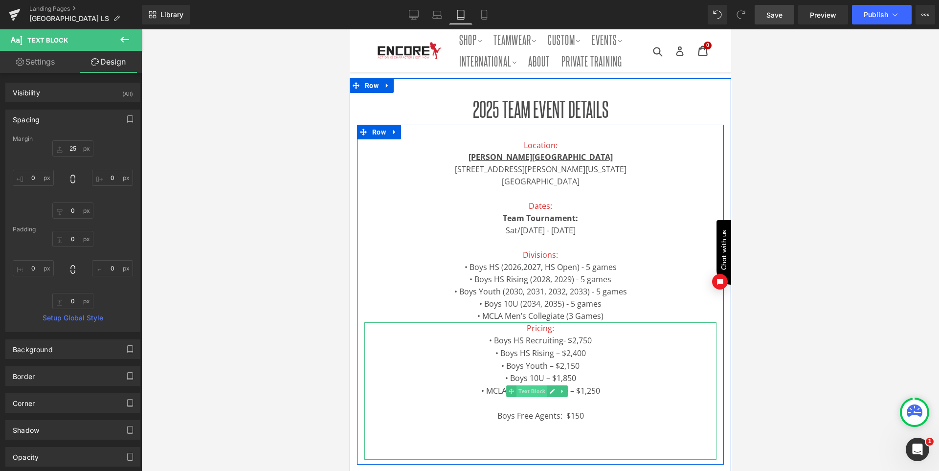
click at [543, 389] on span "Text Block" at bounding box center [531, 392] width 31 height 12
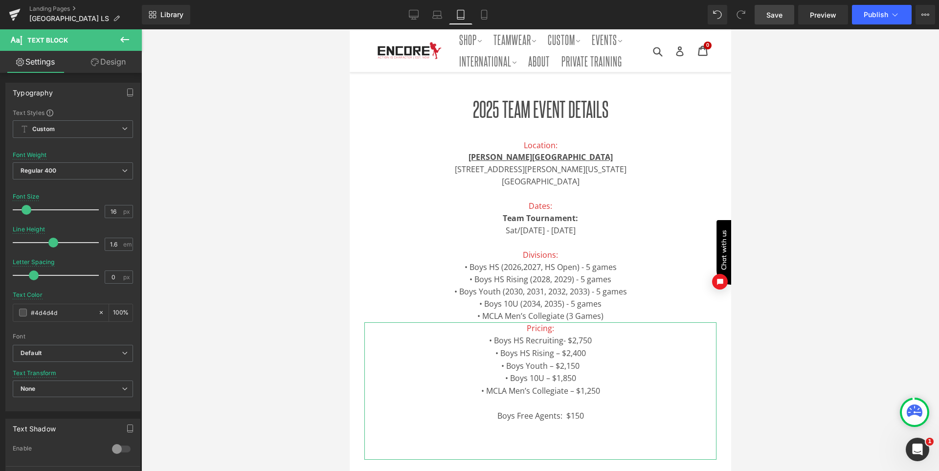
click at [112, 68] on link "Design" at bounding box center [108, 62] width 71 height 22
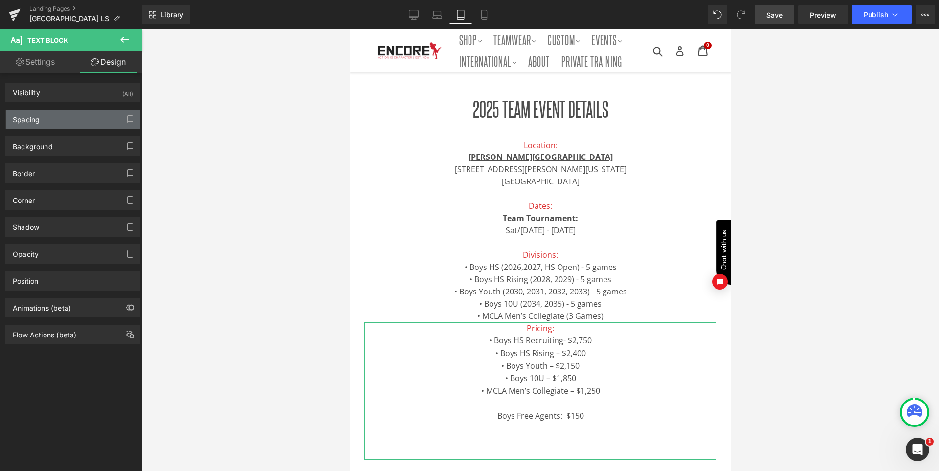
click at [53, 119] on div "Spacing" at bounding box center [73, 119] width 134 height 19
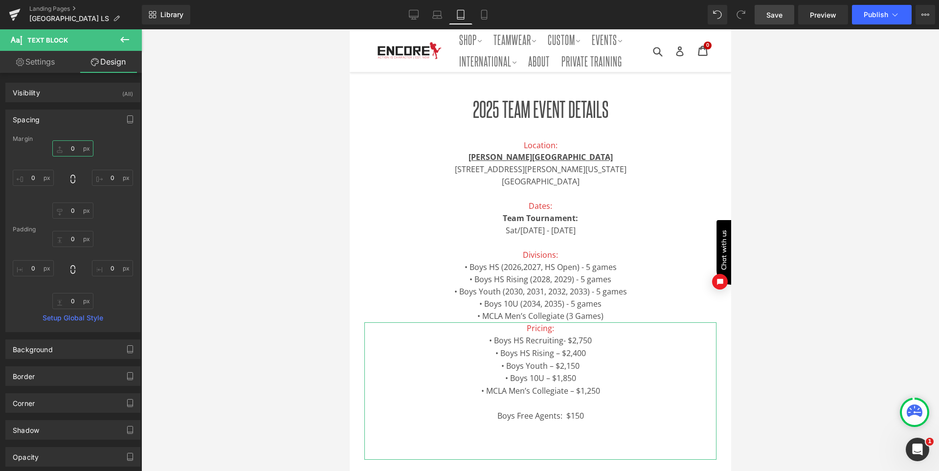
click at [72, 149] on input "text" at bounding box center [72, 148] width 41 height 16
type input "25"
click at [83, 129] on div "Spacing Margin 25 Padding Setup Global Style" at bounding box center [72, 221] width 135 height 223
click at [480, 10] on icon at bounding box center [484, 15] width 10 height 10
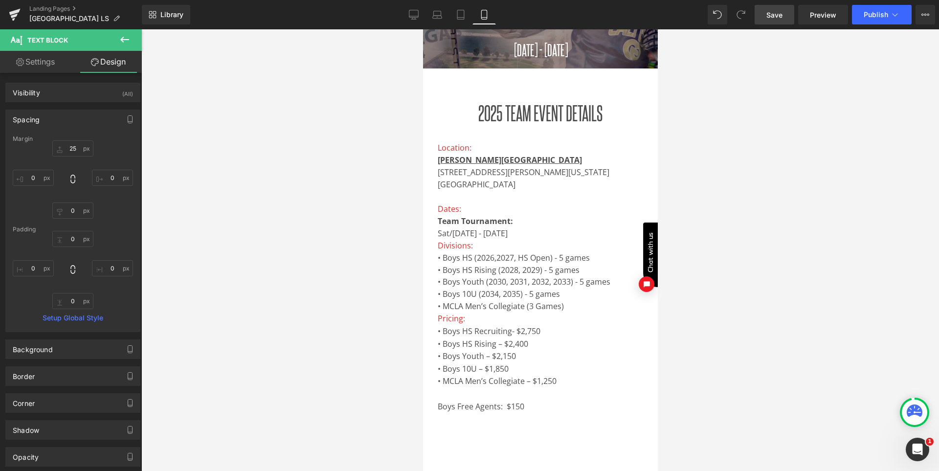
scroll to position [129, 0]
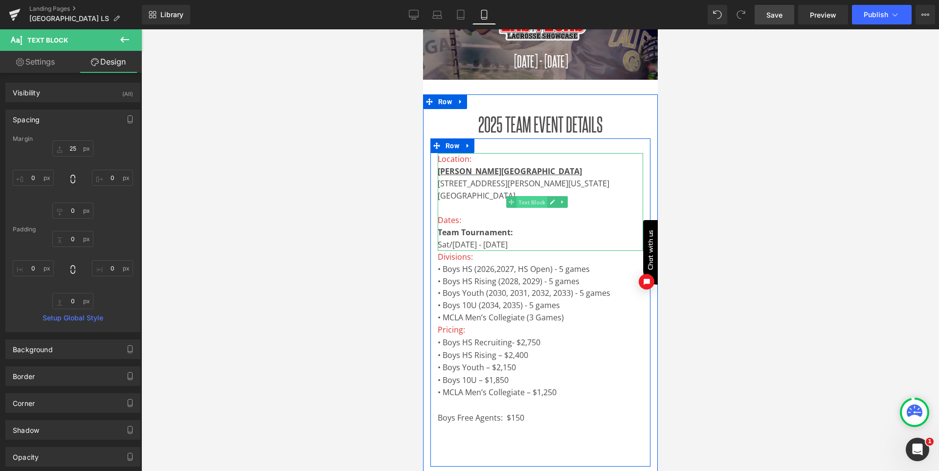
drag, startPoint x: 511, startPoint y: 201, endPoint x: 583, endPoint y: 216, distance: 73.5
click at [516, 201] on span "Text Block" at bounding box center [531, 203] width 31 height 12
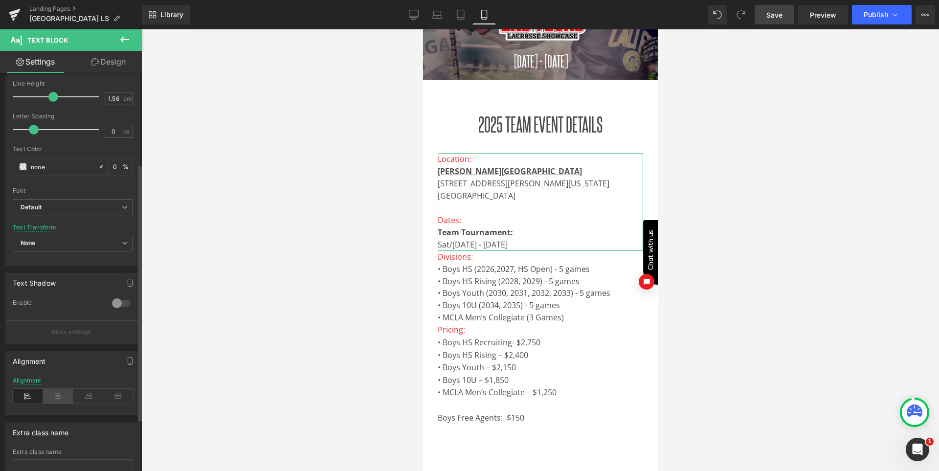
scroll to position [147, 0]
click at [54, 394] on icon at bounding box center [58, 395] width 30 height 15
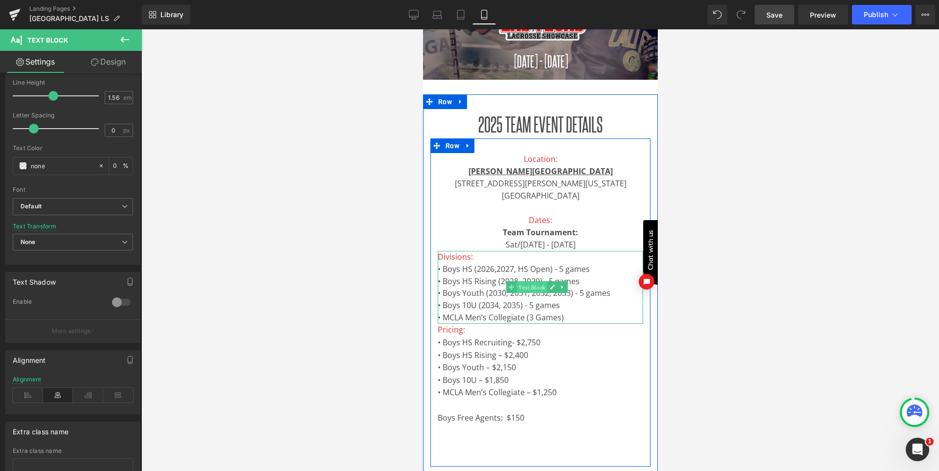
drag, startPoint x: 534, startPoint y: 290, endPoint x: 572, endPoint y: 386, distance: 103.2
click at [534, 290] on span "Text Block" at bounding box center [531, 288] width 31 height 12
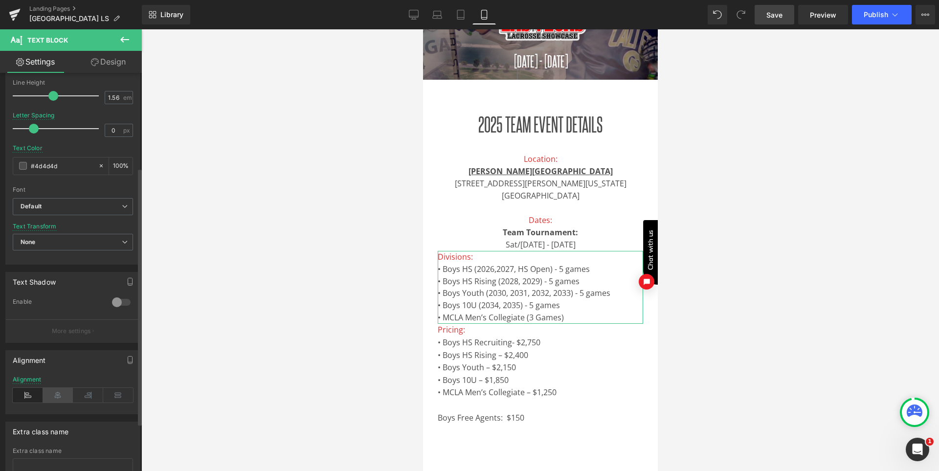
click at [57, 395] on icon at bounding box center [58, 395] width 30 height 15
click at [120, 60] on link "Design" at bounding box center [108, 62] width 71 height 22
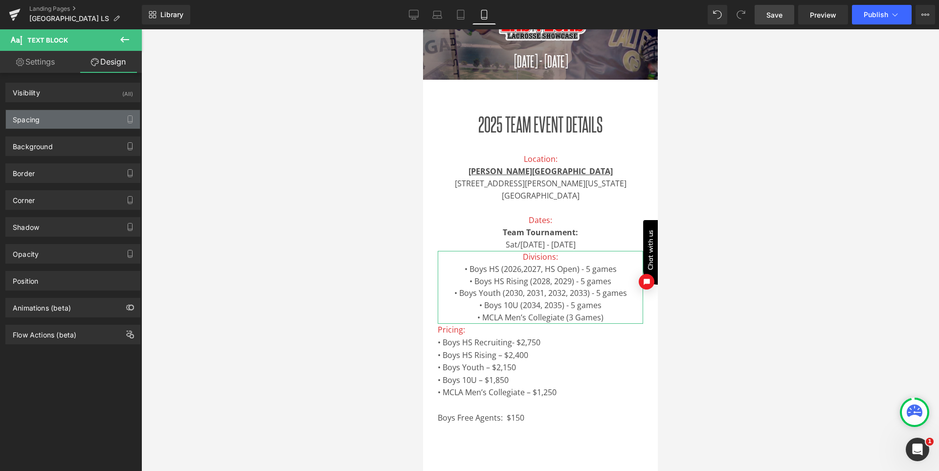
click at [70, 114] on div "Spacing" at bounding box center [73, 119] width 134 height 19
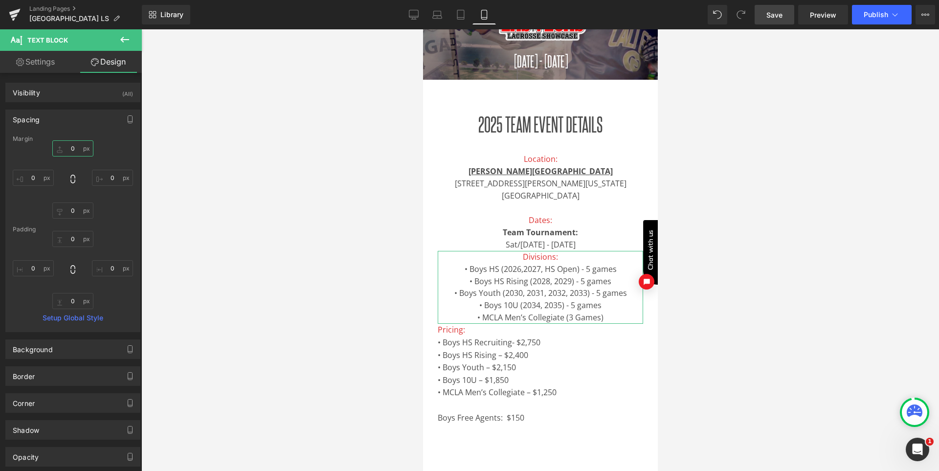
click at [75, 146] on input "text" at bounding box center [72, 148] width 41 height 16
type input "25"
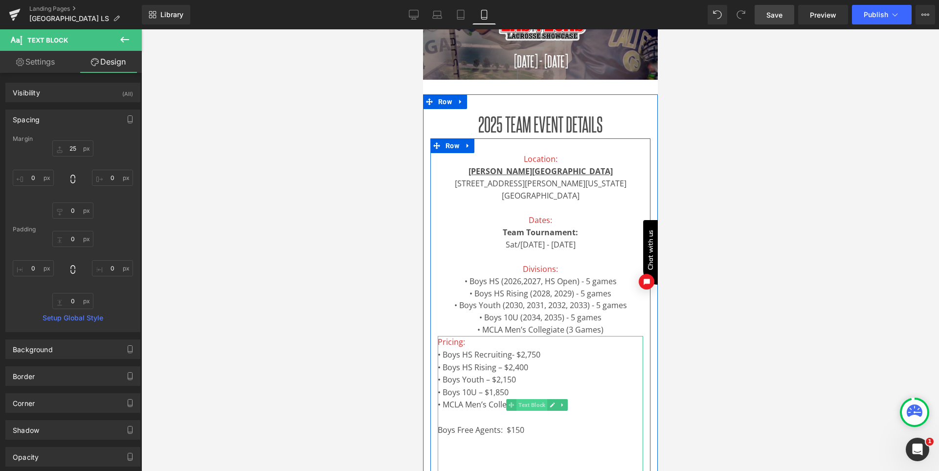
click at [538, 403] on span "Text Block" at bounding box center [531, 405] width 31 height 12
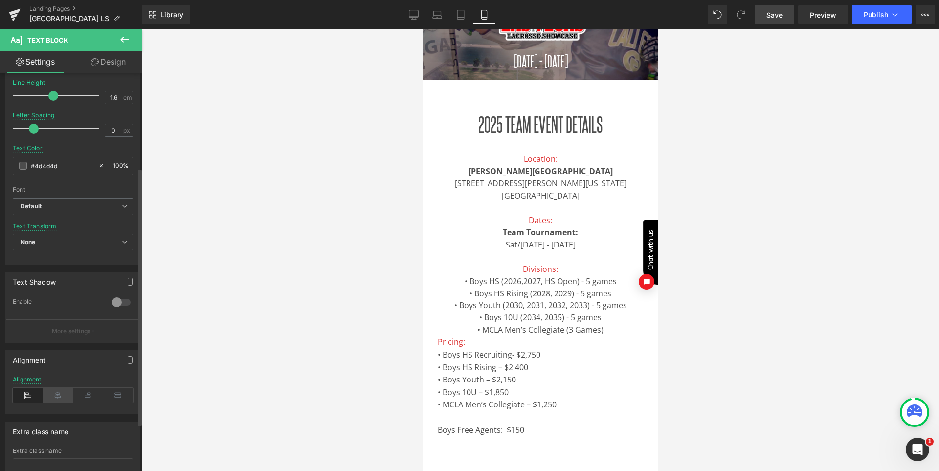
click at [54, 396] on icon at bounding box center [58, 395] width 30 height 15
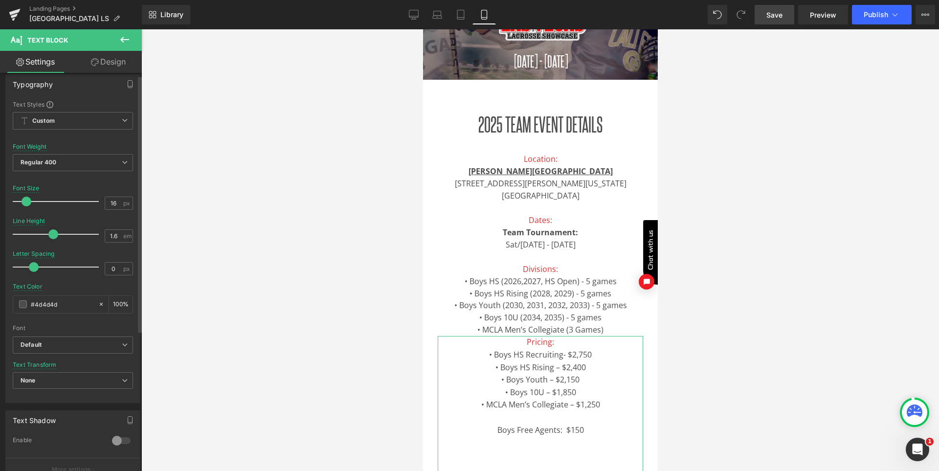
scroll to position [0, 0]
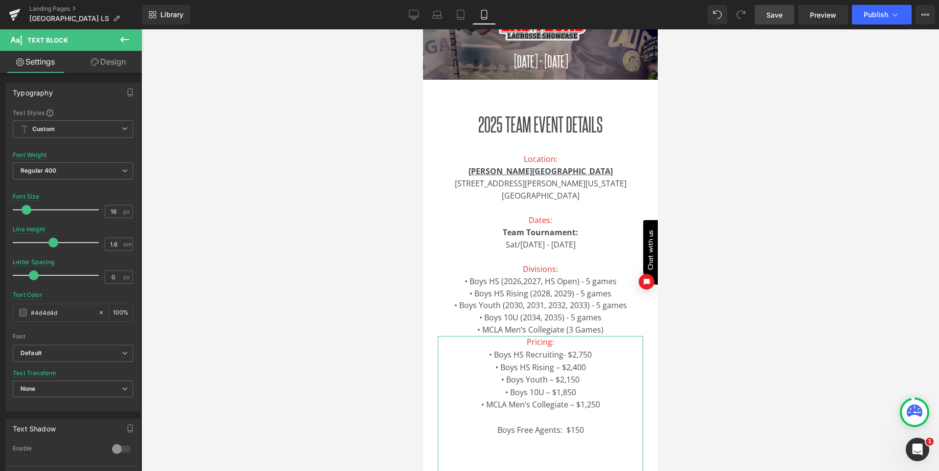
click at [120, 56] on link "Design" at bounding box center [108, 62] width 71 height 22
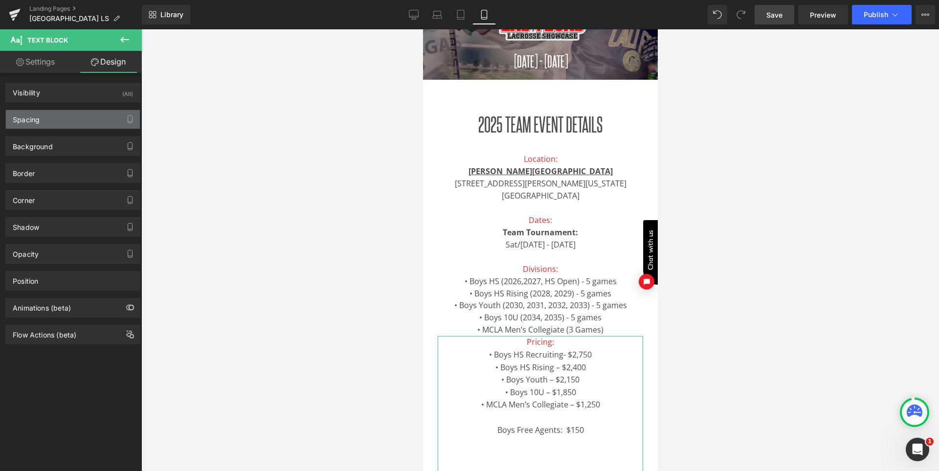
click at [63, 117] on div "Spacing" at bounding box center [73, 119] width 134 height 19
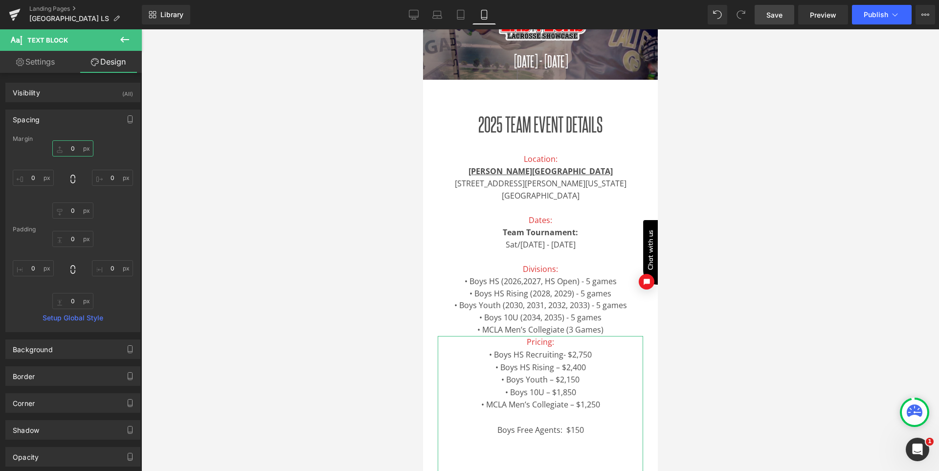
click at [74, 142] on input "text" at bounding box center [72, 148] width 41 height 16
type input "25"
click at [418, 17] on icon at bounding box center [414, 15] width 10 height 10
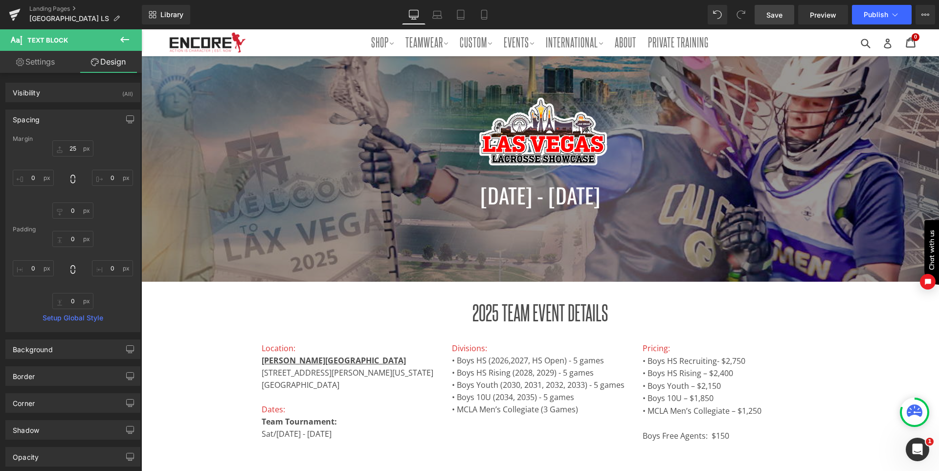
scroll to position [79, 0]
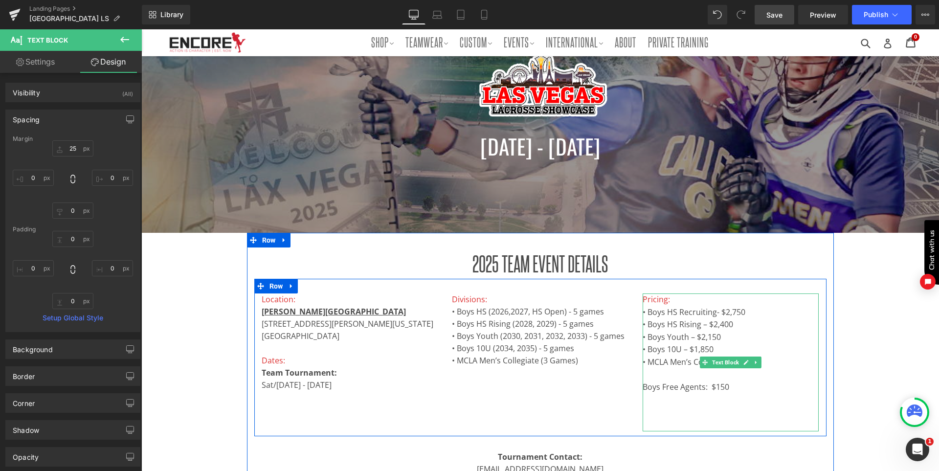
click at [668, 405] on p at bounding box center [731, 400] width 176 height 13
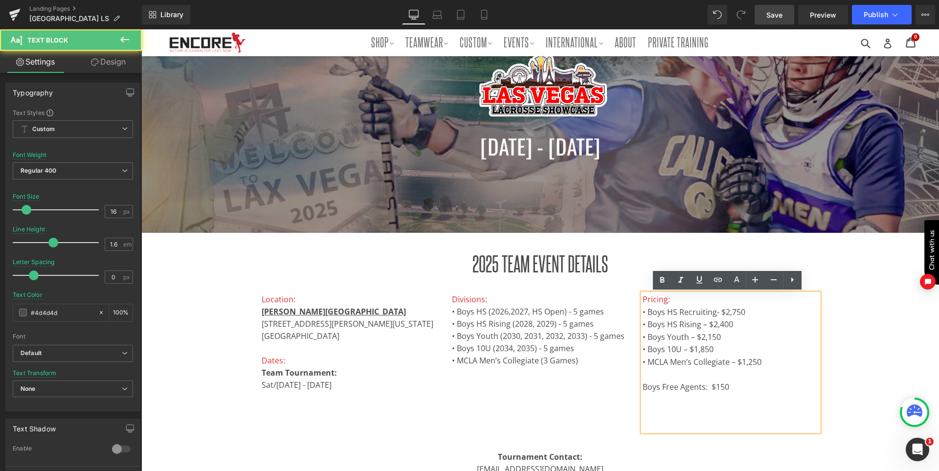
click at [738, 392] on p "Boys Free Agents: $150" at bounding box center [731, 381] width 176 height 25
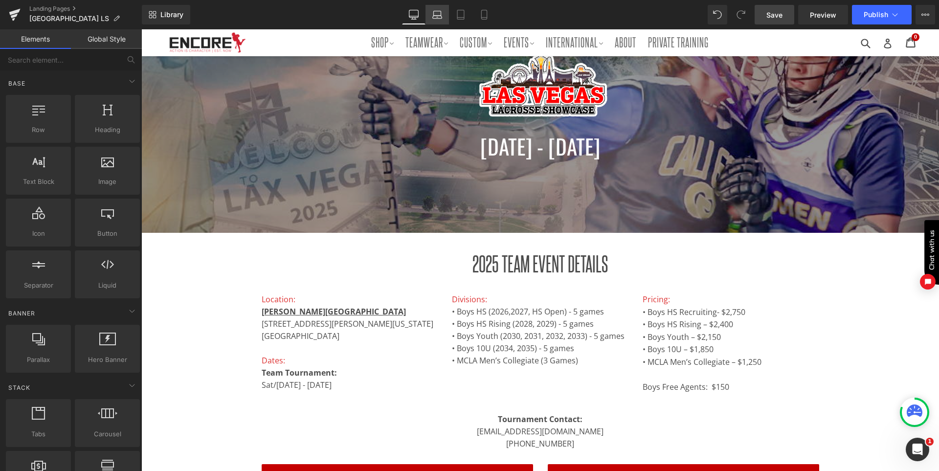
click at [437, 15] on icon at bounding box center [437, 15] width 10 height 10
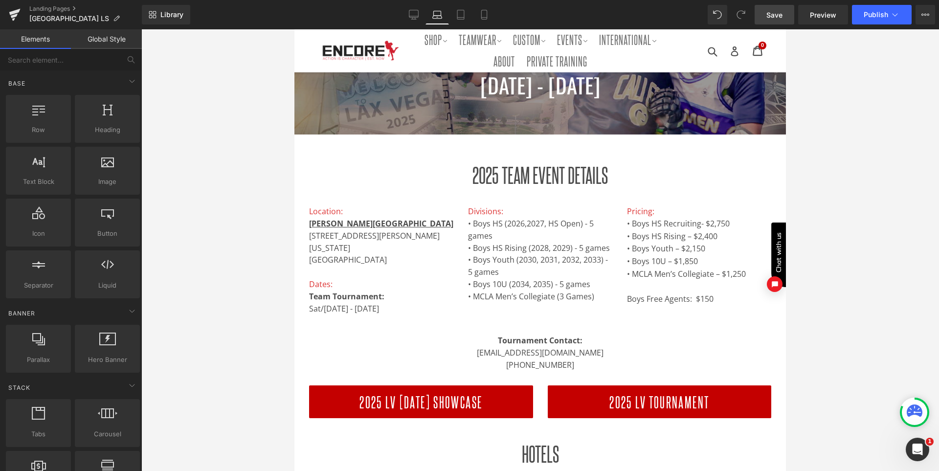
scroll to position [194, 0]
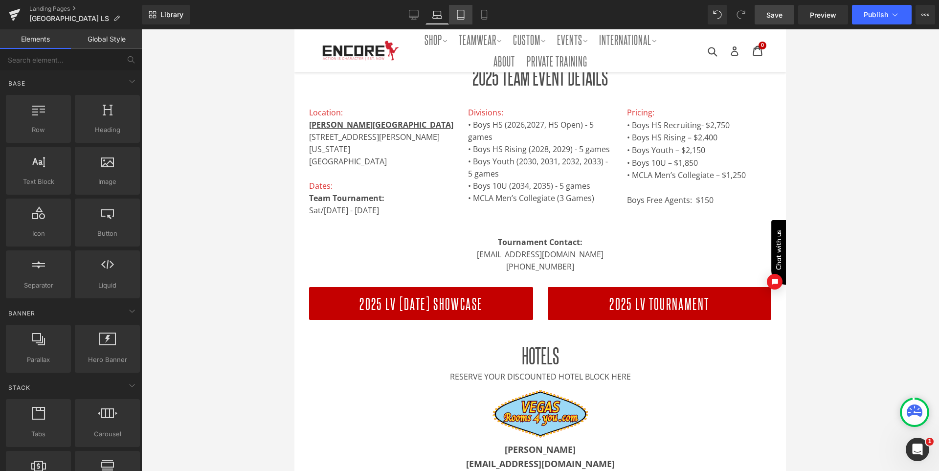
click at [464, 13] on icon at bounding box center [461, 15] width 10 height 10
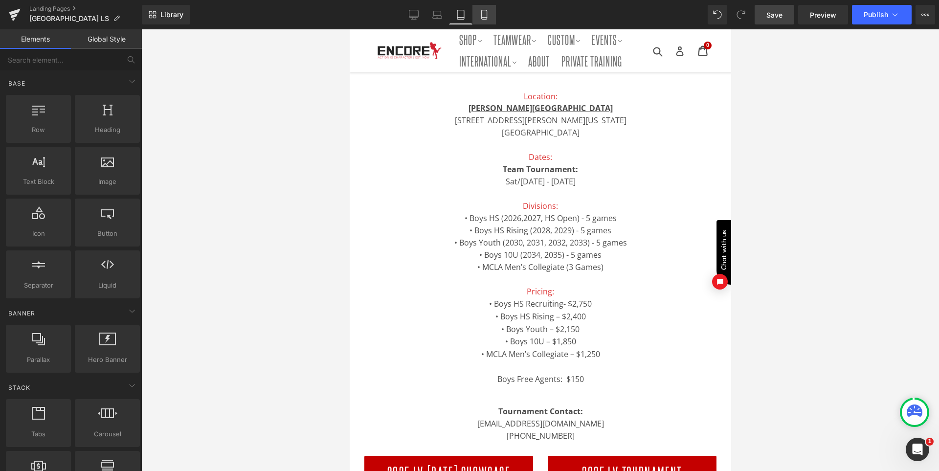
click at [481, 11] on icon at bounding box center [484, 15] width 10 height 10
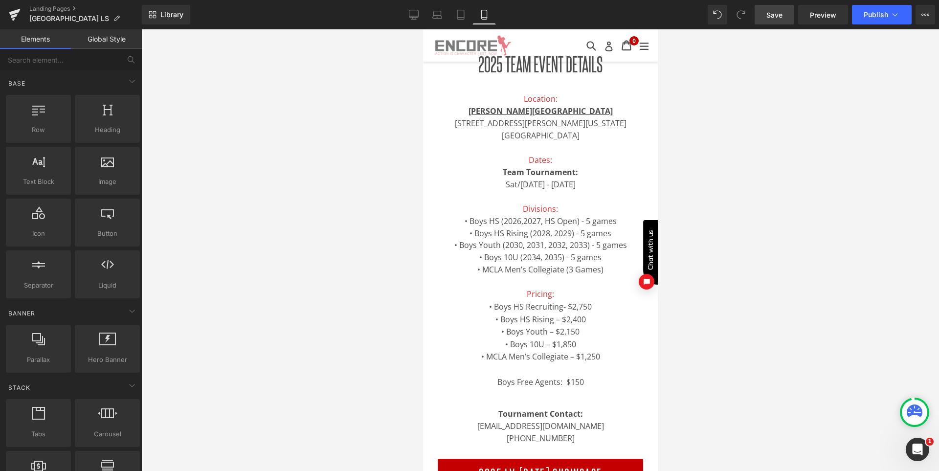
scroll to position [204, 0]
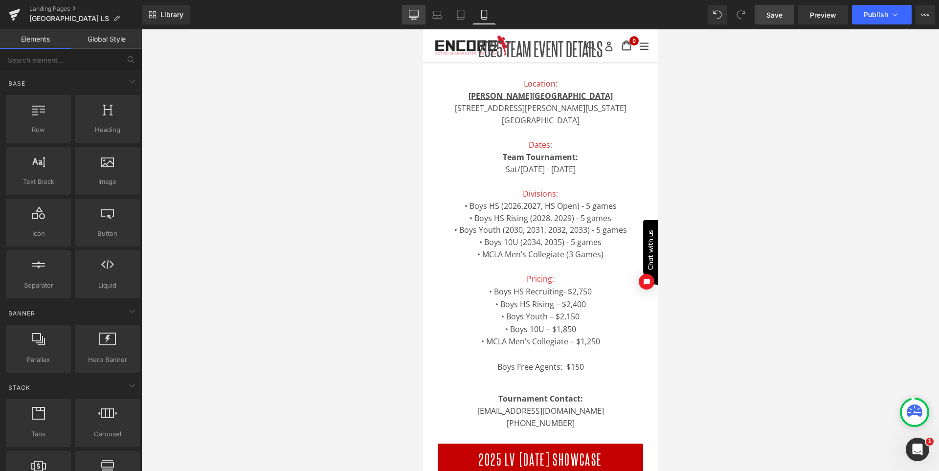
click at [420, 15] on link "Desktop" at bounding box center [413, 15] width 23 height 20
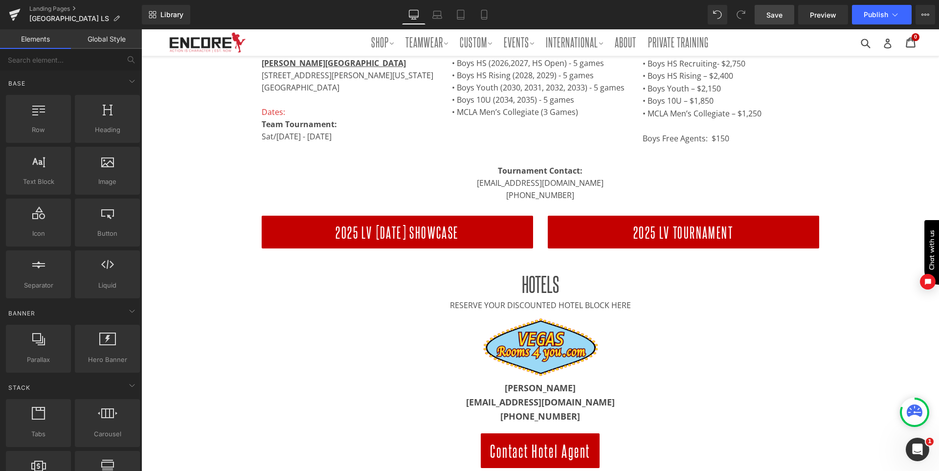
scroll to position [181, 0]
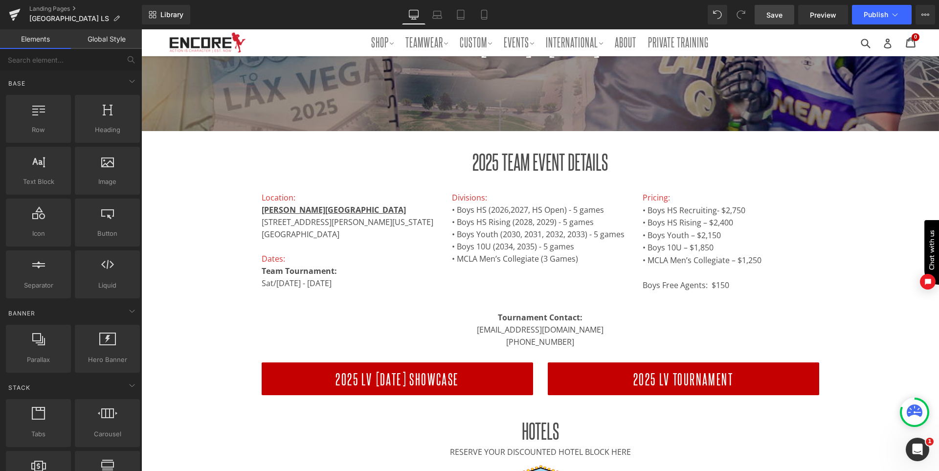
click at [782, 15] on span "Save" at bounding box center [775, 15] width 16 height 10
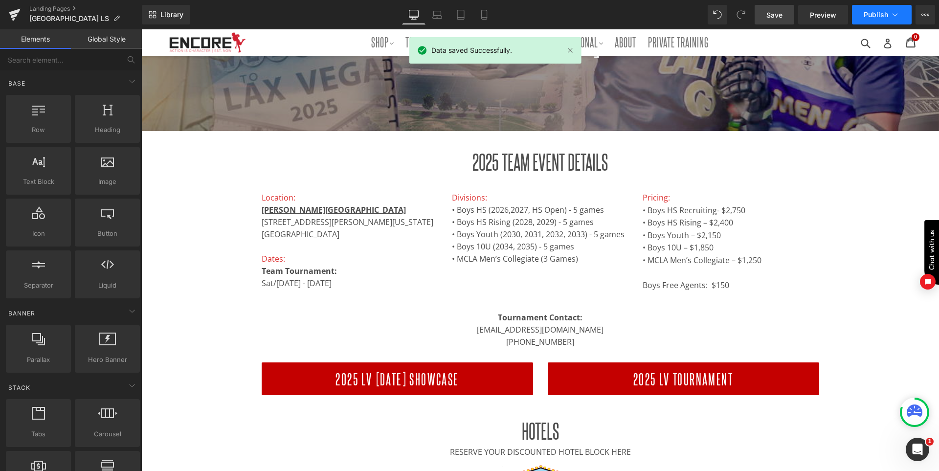
click at [868, 14] on span "Publish" at bounding box center [876, 15] width 24 height 8
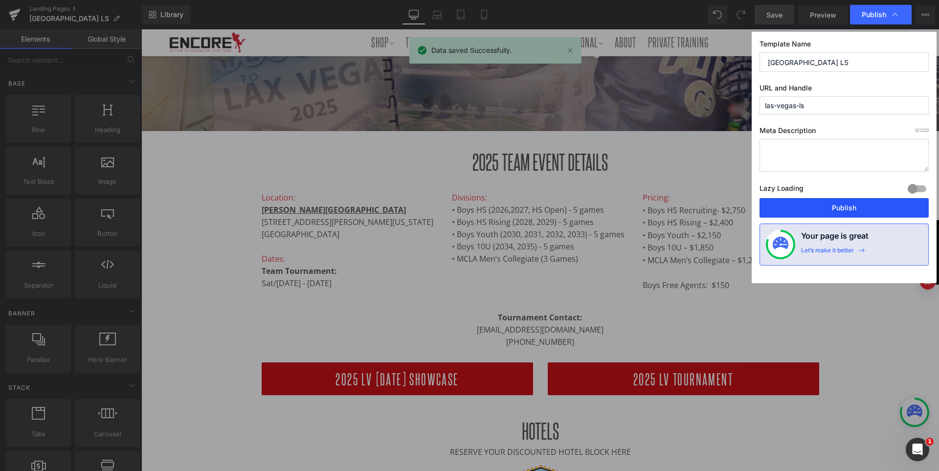
drag, startPoint x: 840, startPoint y: 209, endPoint x: 684, endPoint y: 276, distance: 168.8
click at [840, 209] on button "Publish" at bounding box center [844, 208] width 169 height 20
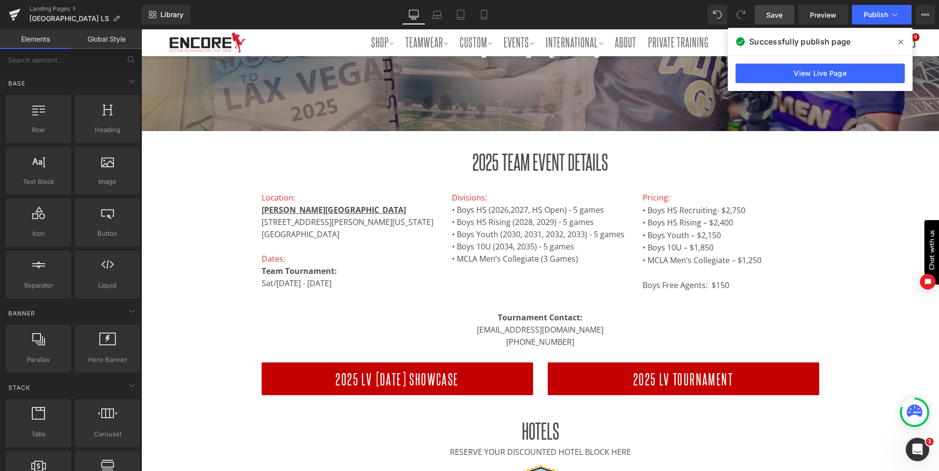
click at [902, 43] on icon at bounding box center [901, 42] width 5 height 5
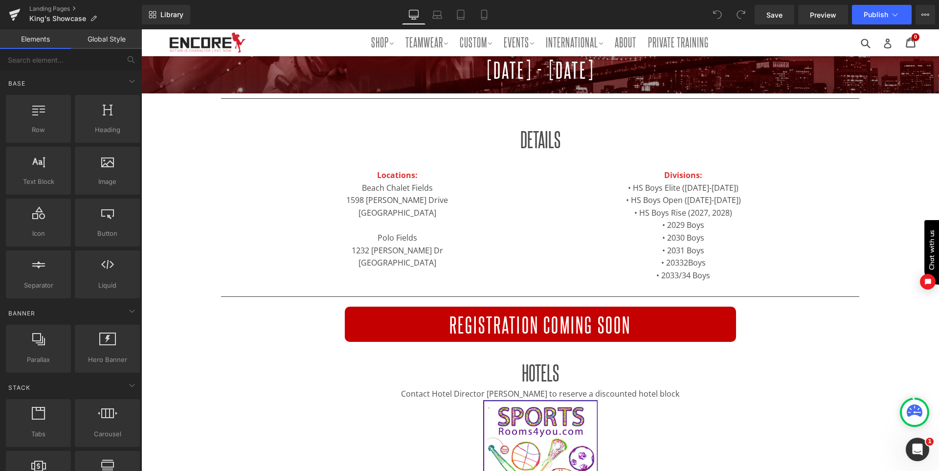
scroll to position [245, 0]
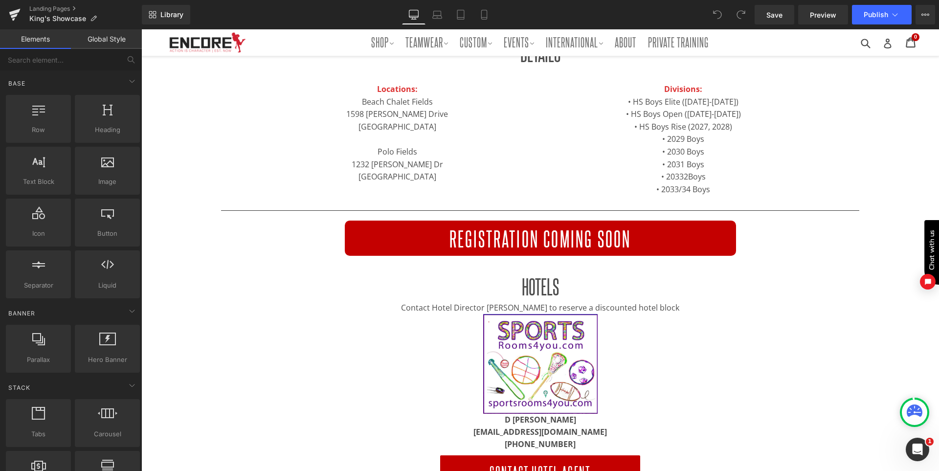
click at [530, 237] on div "REGISTRATION COMING SOON Heading" at bounding box center [540, 238] width 377 height 25
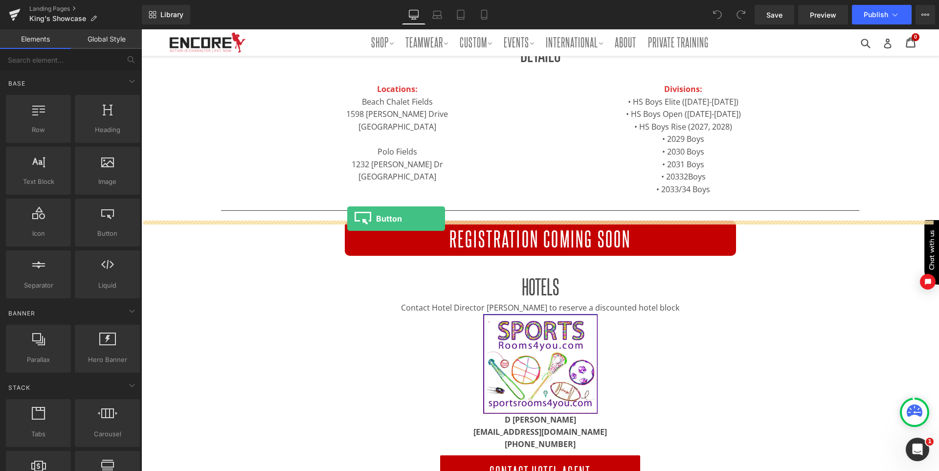
drag, startPoint x: 248, startPoint y: 251, endPoint x: 347, endPoint y: 219, distance: 104.6
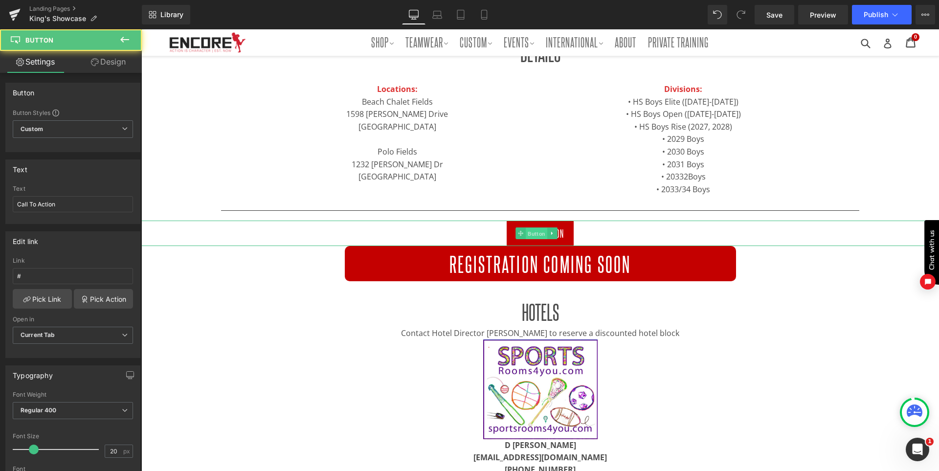
click at [530, 231] on span "Button" at bounding box center [537, 234] width 22 height 12
click at [68, 201] on input "Call To Action" at bounding box center [73, 204] width 120 height 16
drag, startPoint x: 29, startPoint y: 202, endPoint x: 66, endPoint y: 183, distance: 40.9
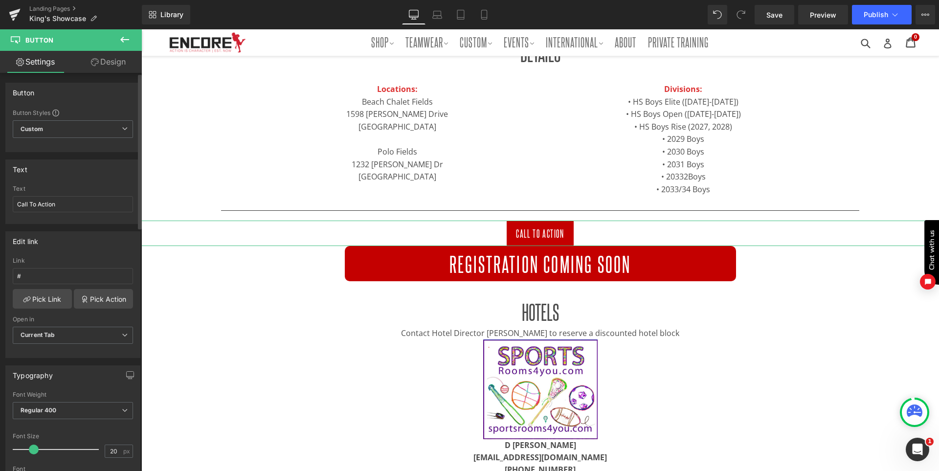
click at [68, 182] on div "Text Call To Action Text Call To Action" at bounding box center [72, 191] width 135 height 65
click at [38, 277] on input "#" at bounding box center [73, 276] width 120 height 16
paste input "https://buku.events/events/golden-gate-games/"
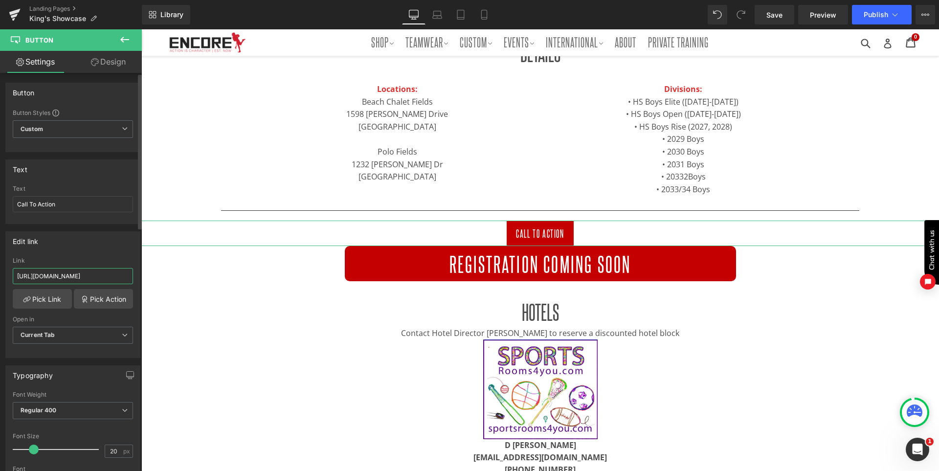
scroll to position [0, 26]
type input "https://buku.events/events/golden-gate-games/"
click at [94, 251] on div "Edit link # Link https://buku.events/events/golden-gate-games/ Pick Link Pick A…" at bounding box center [72, 294] width 135 height 127
click at [529, 233] on span "Button" at bounding box center [537, 233] width 22 height 12
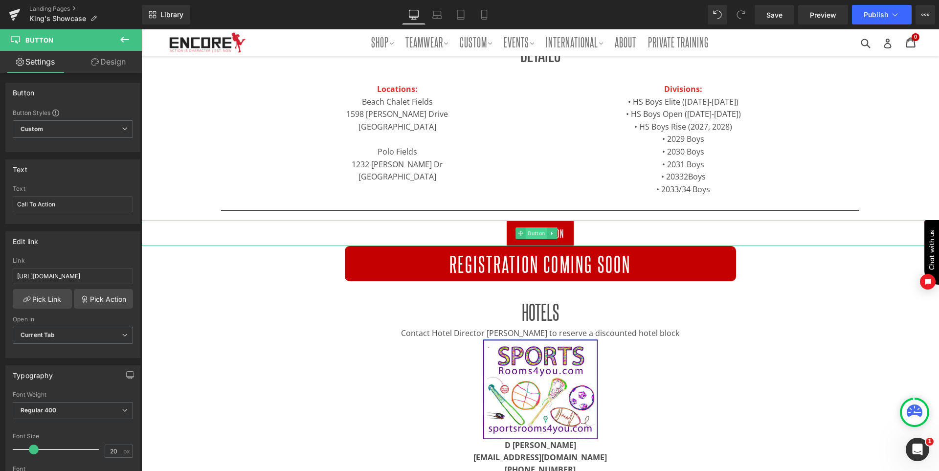
click at [529, 233] on span "Button" at bounding box center [537, 233] width 22 height 12
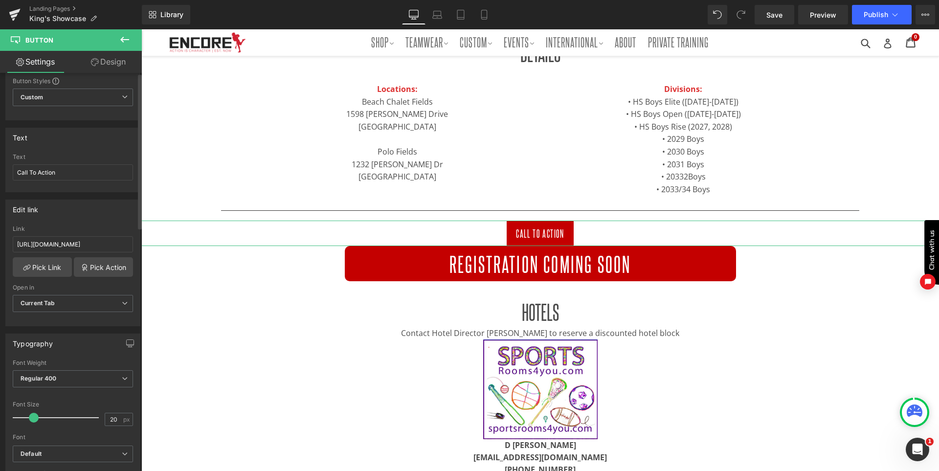
scroll to position [49, 0]
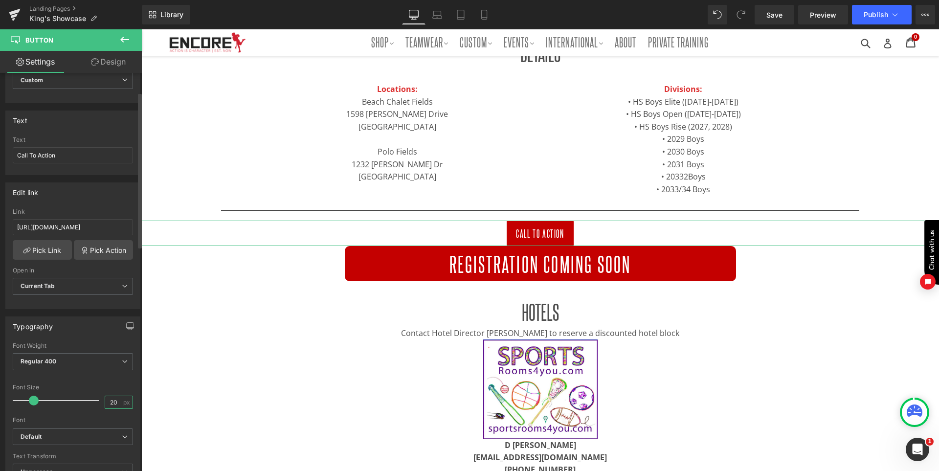
click at [105, 404] on input "20" at bounding box center [113, 402] width 17 height 12
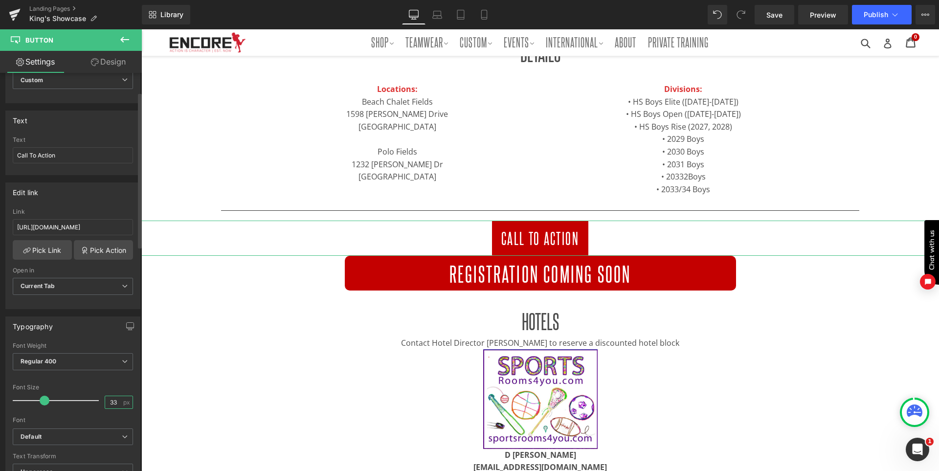
type input "33"
click at [94, 388] on div "Font Size" at bounding box center [73, 387] width 120 height 7
click at [529, 240] on span "Button" at bounding box center [537, 238] width 22 height 12
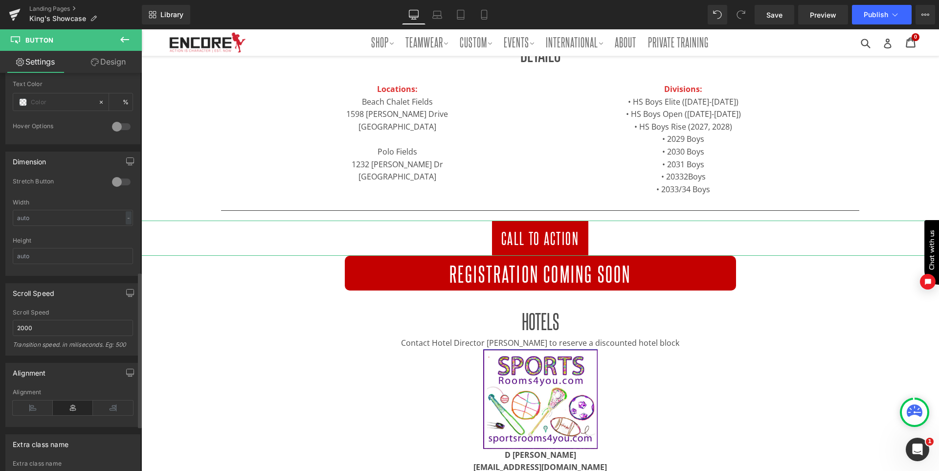
scroll to position [440, 0]
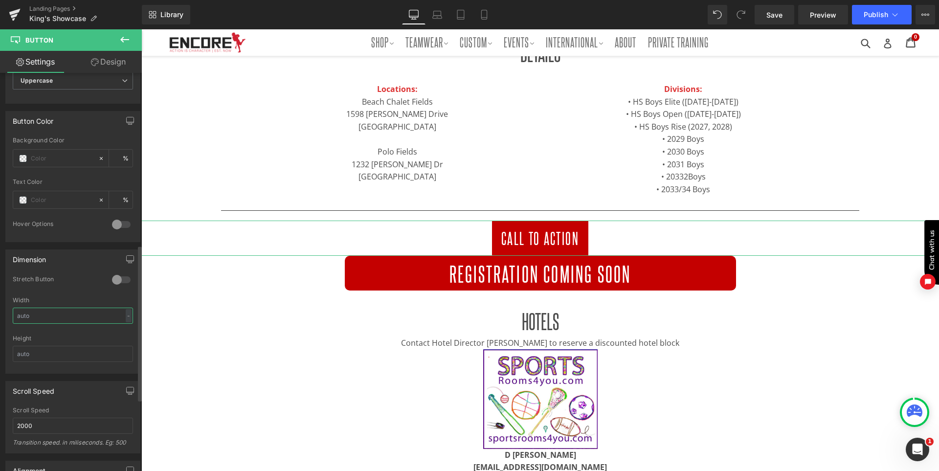
click at [69, 311] on input "text" at bounding box center [73, 316] width 120 height 16
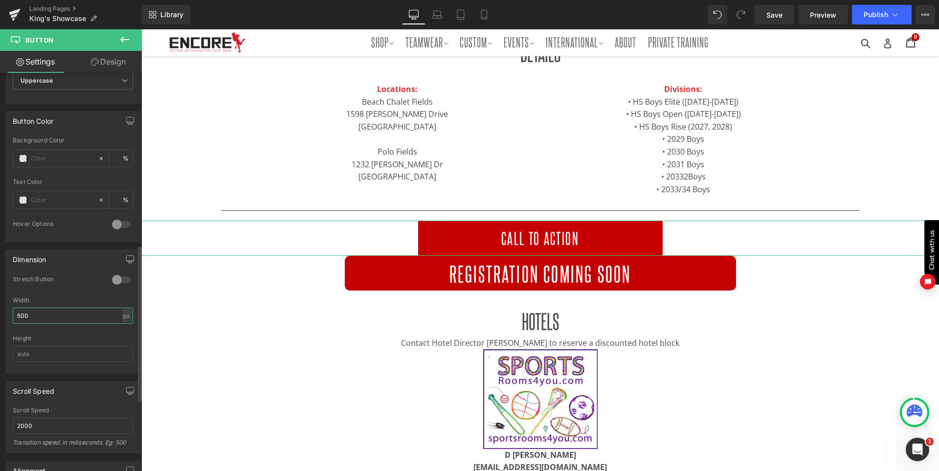
type input "500"
click at [73, 298] on div "Width" at bounding box center [73, 300] width 120 height 7
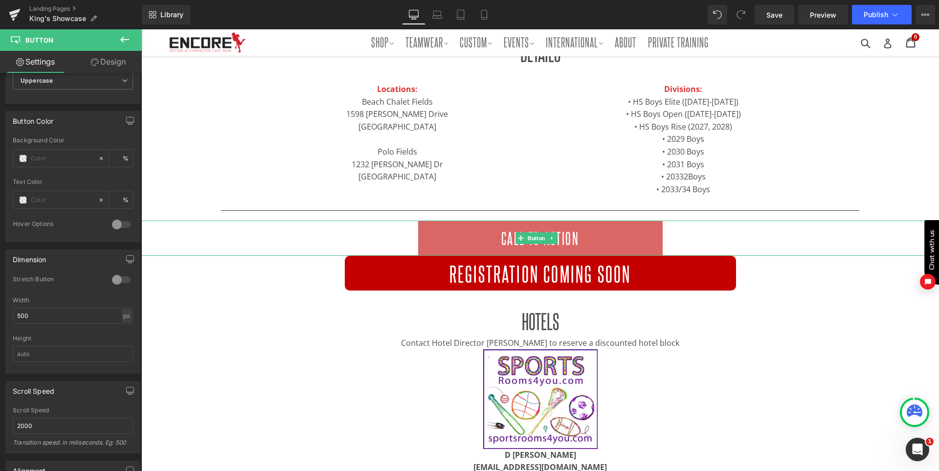
click at [518, 232] on span "Call To Action" at bounding box center [540, 238] width 78 height 24
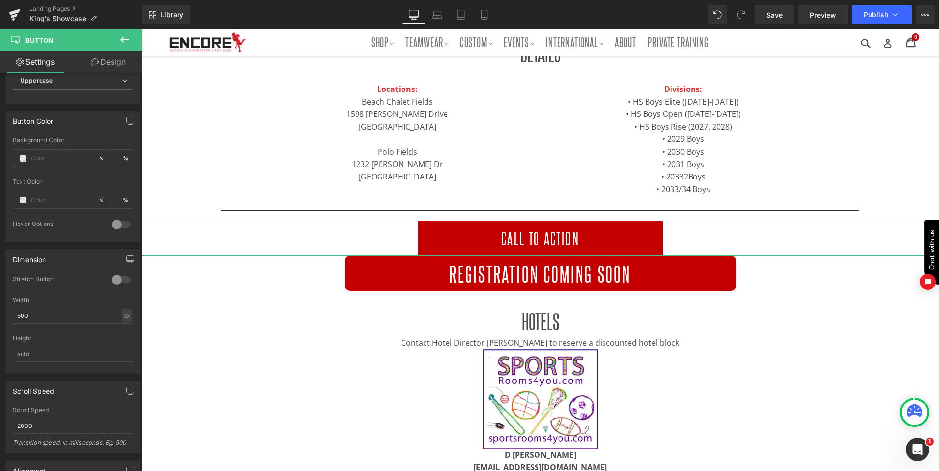
click at [124, 57] on link "Design" at bounding box center [108, 62] width 71 height 22
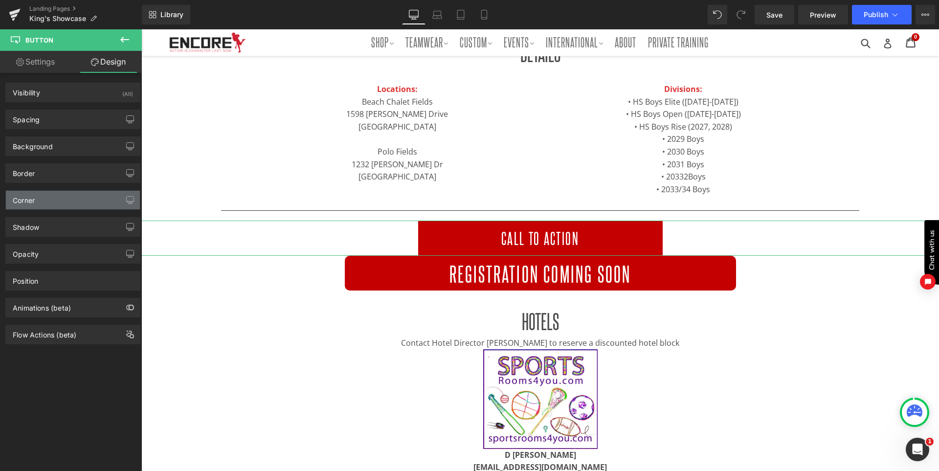
click at [65, 197] on div "Corner" at bounding box center [73, 200] width 134 height 19
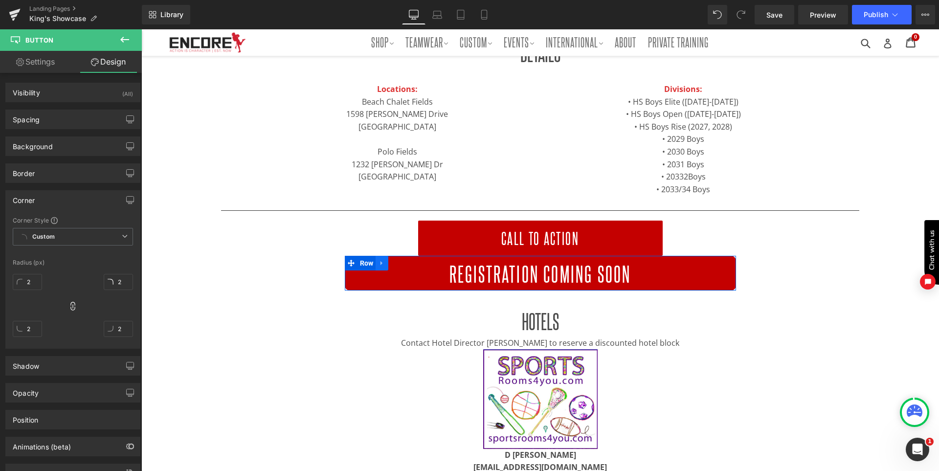
click at [386, 262] on icon at bounding box center [382, 262] width 7 height 7
click at [411, 265] on icon at bounding box center [407, 263] width 7 height 7
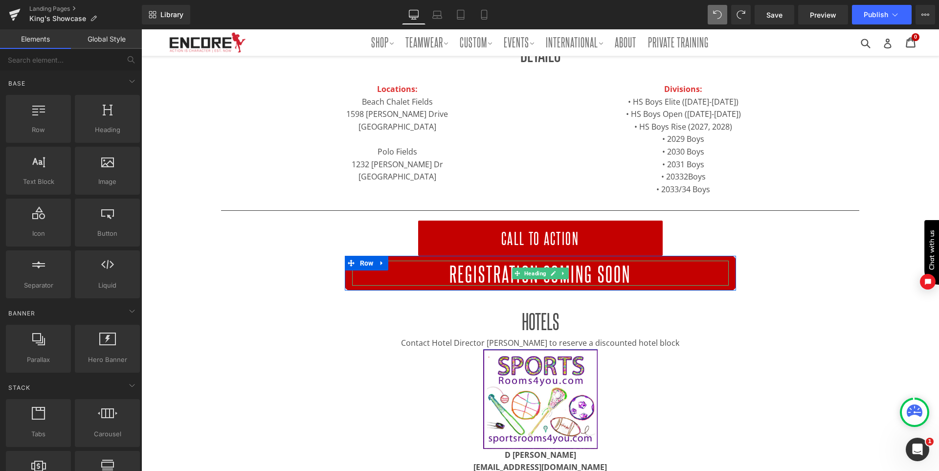
click at [617, 271] on span "REGISTRATION COMING SOON" at bounding box center [541, 273] width 182 height 25
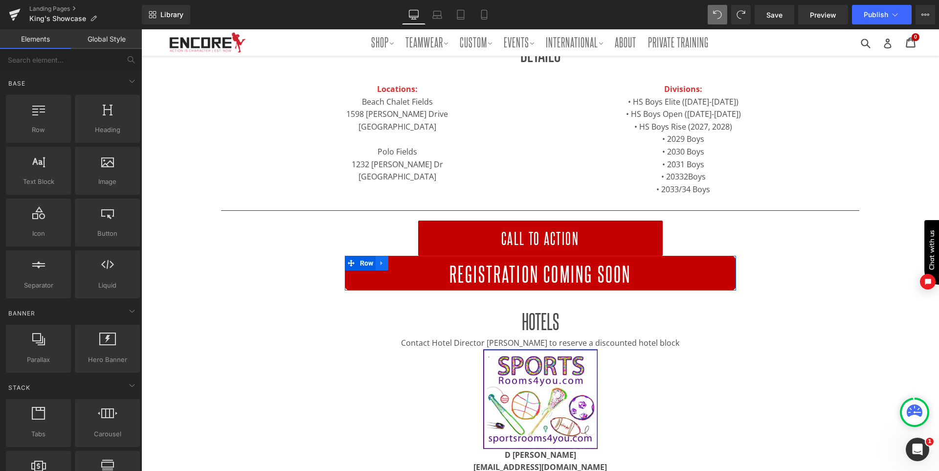
click at [383, 261] on icon at bounding box center [382, 262] width 7 height 7
click at [409, 264] on icon at bounding box center [407, 263] width 7 height 7
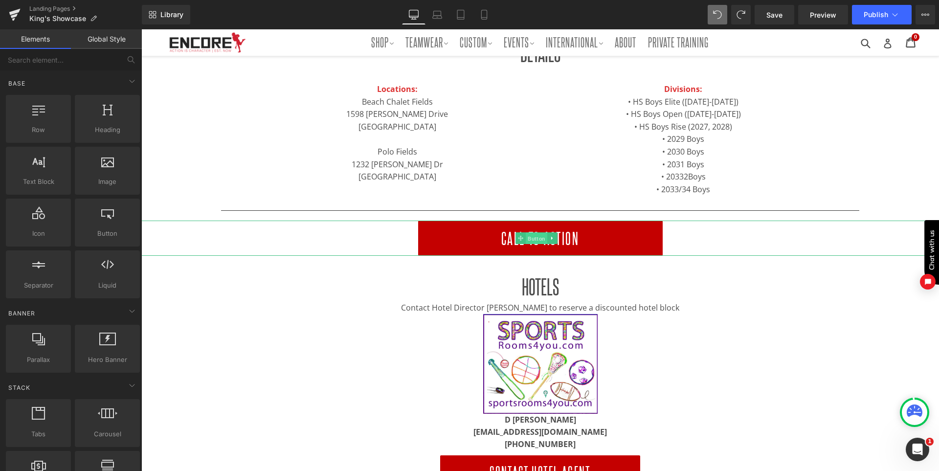
click at [540, 238] on span "Button" at bounding box center [537, 239] width 22 height 12
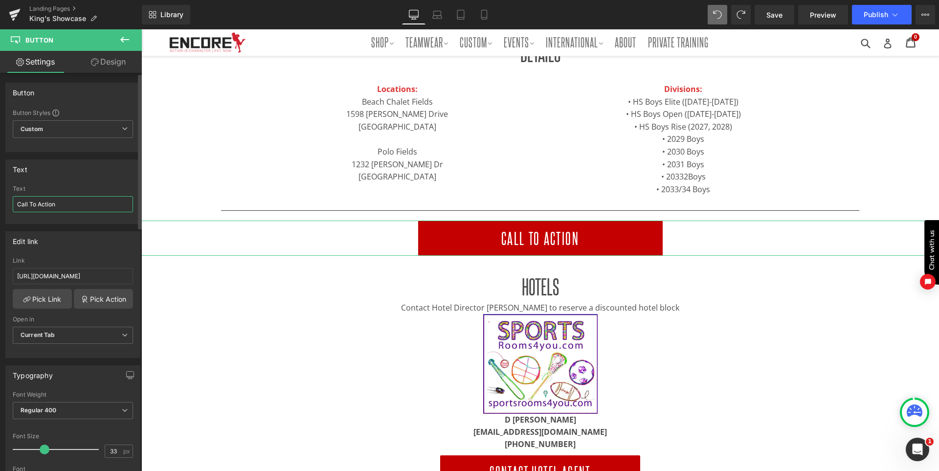
click at [78, 203] on input "Call To Action" at bounding box center [73, 204] width 120 height 16
paste input "2026 Golden Gate Games"
type input "2026 Golden Gate Games"
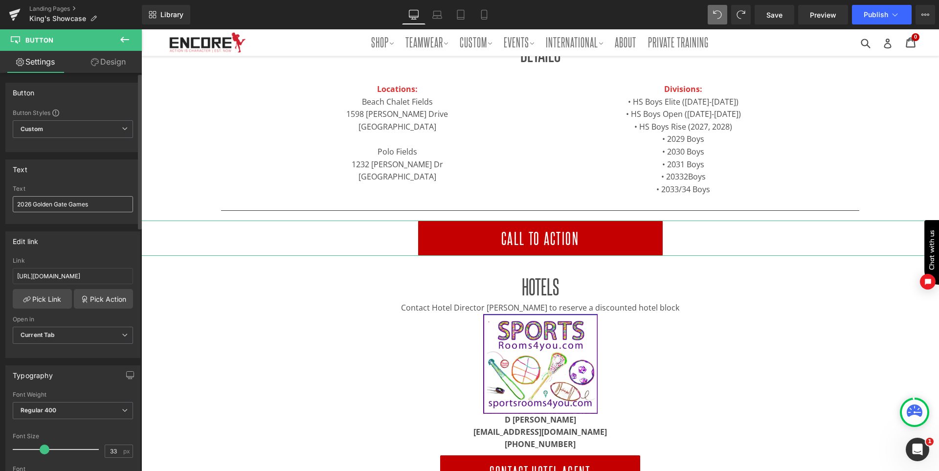
drag, startPoint x: 40, startPoint y: 204, endPoint x: 75, endPoint y: 288, distance: 91.4
click at [75, 288] on div "Link https://buku.events/events/golden-gate-games/" at bounding box center [73, 273] width 120 height 32
click at [96, 182] on div "Text Call To Action Text 2026 Golden Gate Games" at bounding box center [72, 191] width 135 height 65
click at [439, 17] on icon at bounding box center [437, 15] width 10 height 10
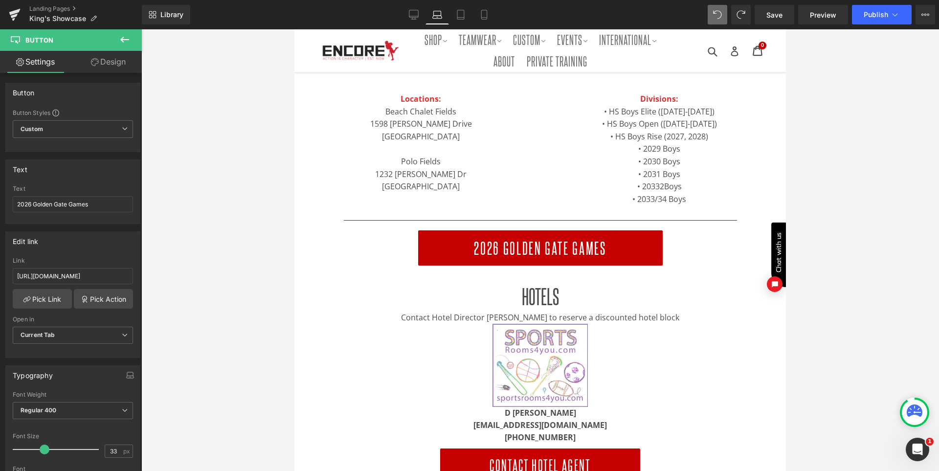
scroll to position [297, 0]
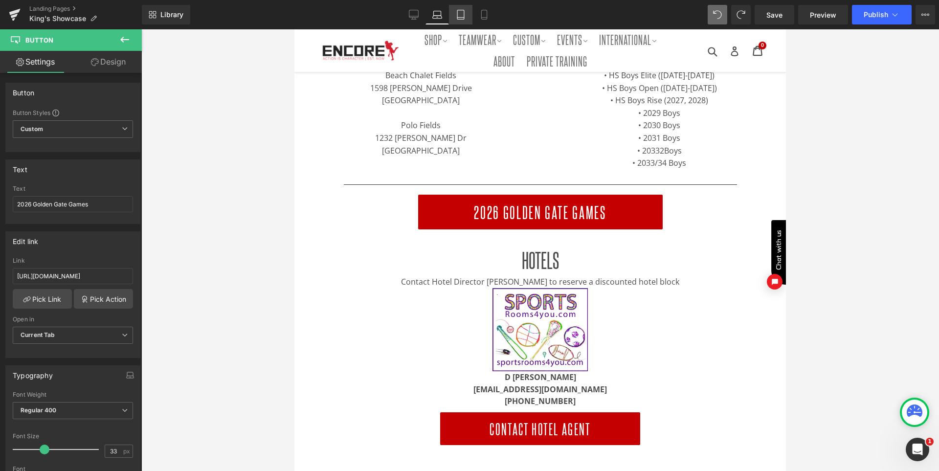
drag, startPoint x: 459, startPoint y: 14, endPoint x: 135, endPoint y: 66, distance: 327.9
click at [459, 14] on icon at bounding box center [461, 15] width 10 height 10
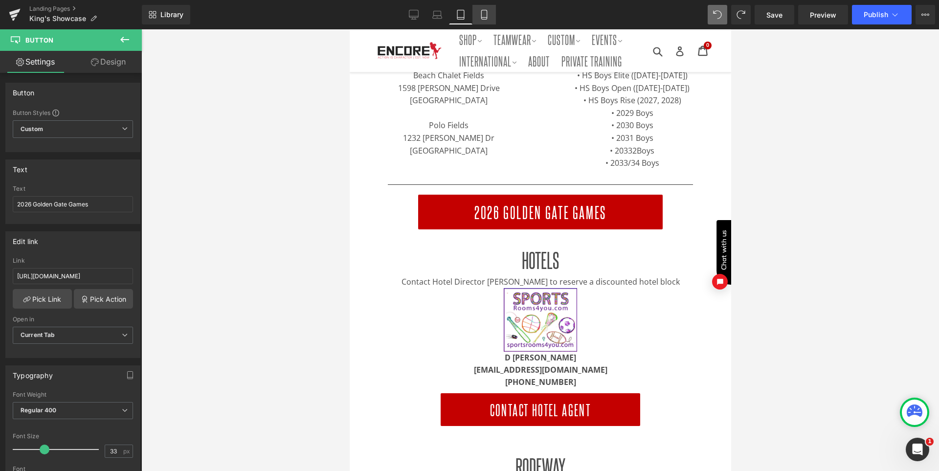
click at [485, 16] on icon at bounding box center [484, 15] width 10 height 10
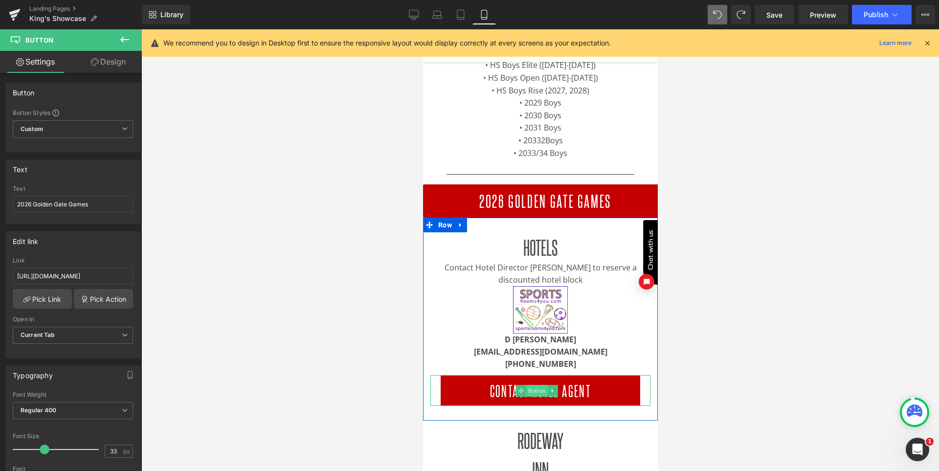
click at [536, 390] on span "Button" at bounding box center [537, 391] width 22 height 12
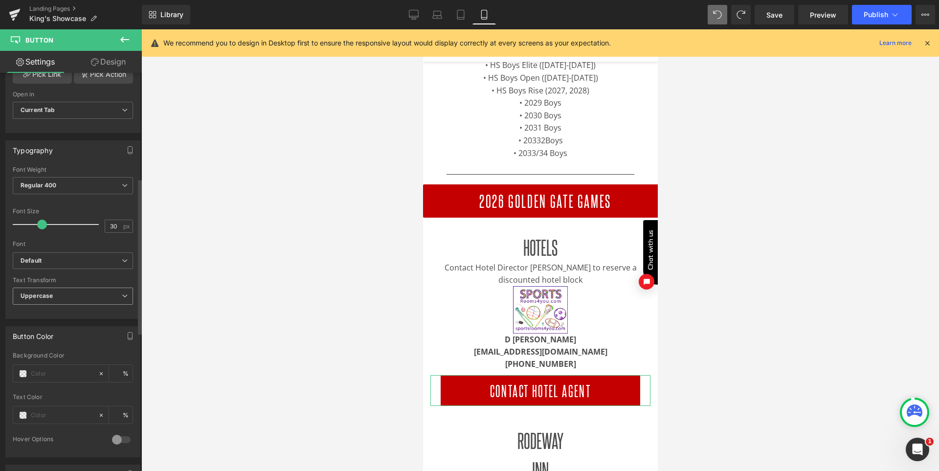
scroll to position [294, 0]
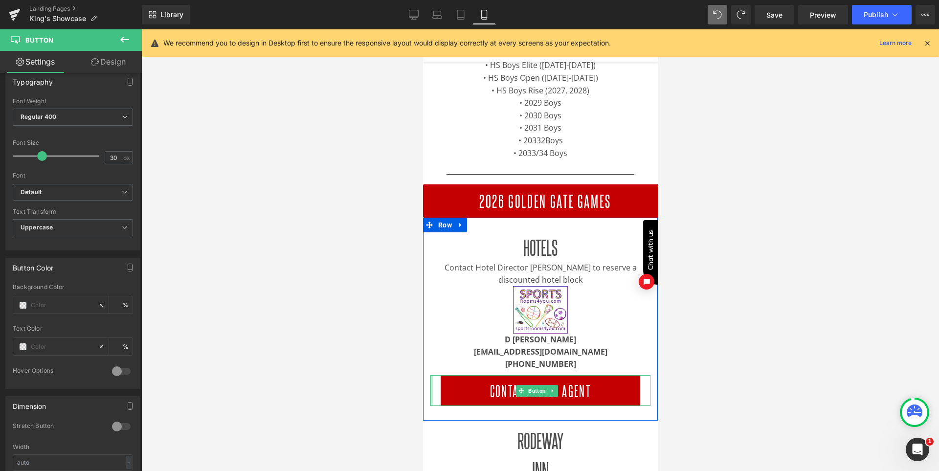
click at [431, 390] on div at bounding box center [431, 390] width 2 height 31
click at [526, 389] on span "Button" at bounding box center [537, 391] width 22 height 12
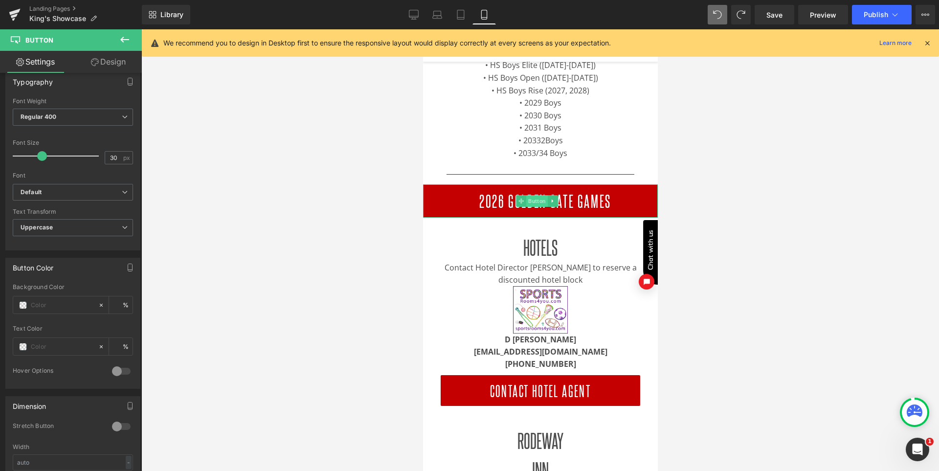
click at [536, 203] on span "Button" at bounding box center [537, 201] width 22 height 12
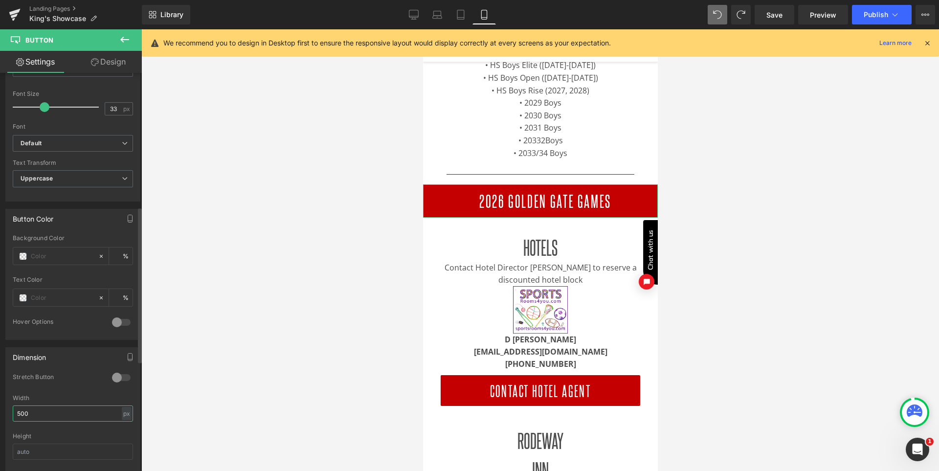
click at [44, 420] on input "500" at bounding box center [73, 414] width 120 height 16
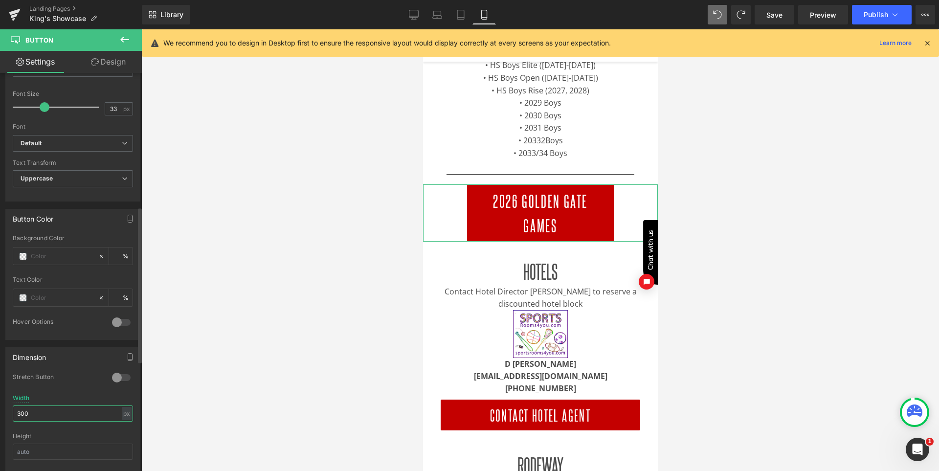
click at [27, 418] on input "300" at bounding box center [73, 414] width 120 height 16
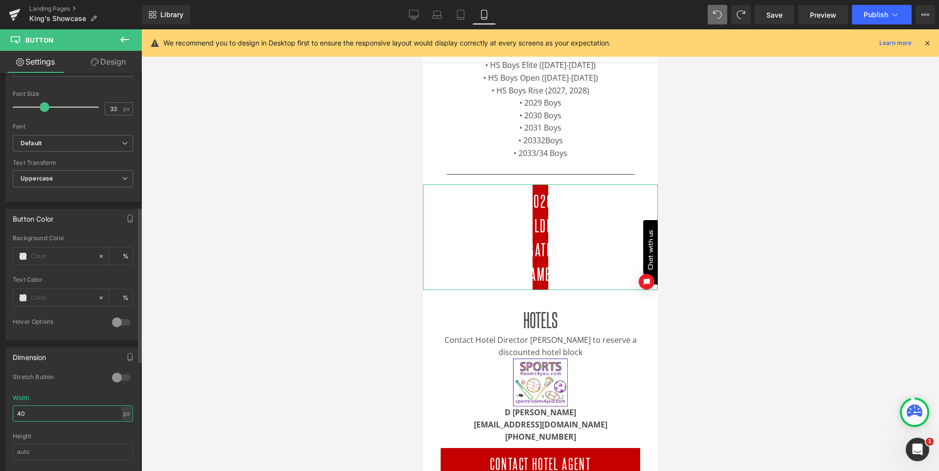
type input "400"
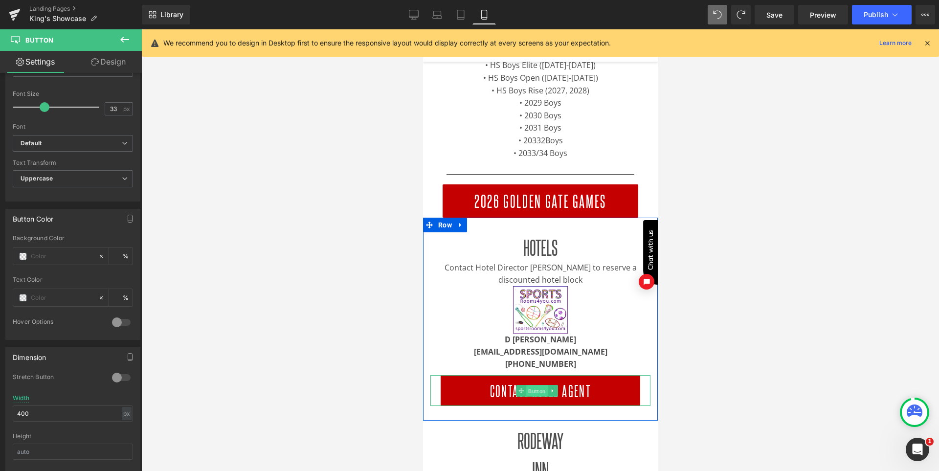
click at [532, 389] on span "Button" at bounding box center [537, 392] width 22 height 12
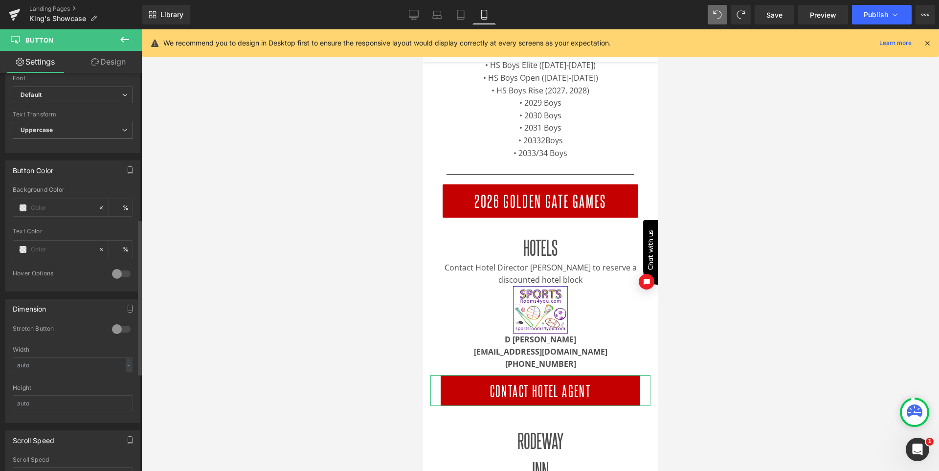
scroll to position [391, 0]
click at [55, 363] on input "text" at bounding box center [73, 365] width 120 height 16
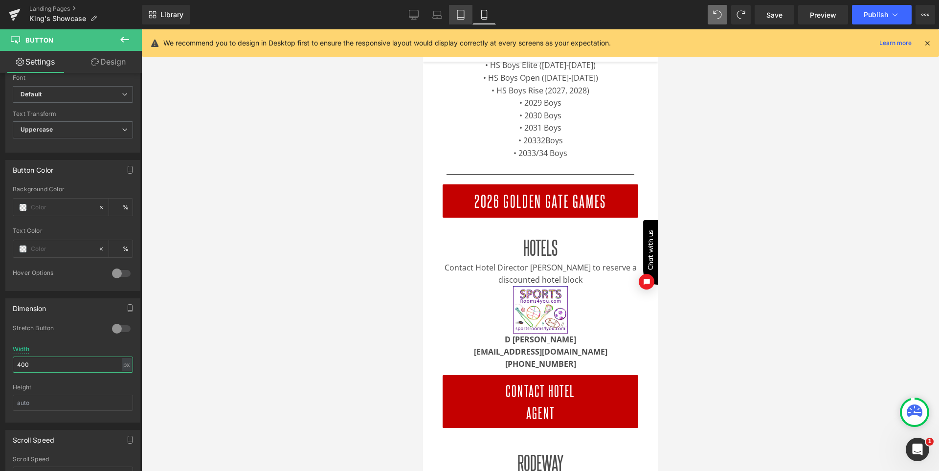
type input "400"
click at [459, 9] on link "Tablet" at bounding box center [460, 15] width 23 height 20
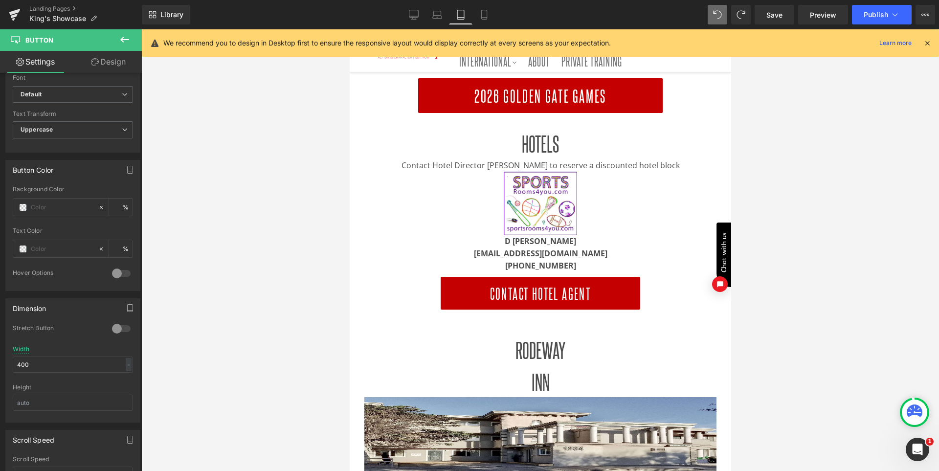
scroll to position [321, 0]
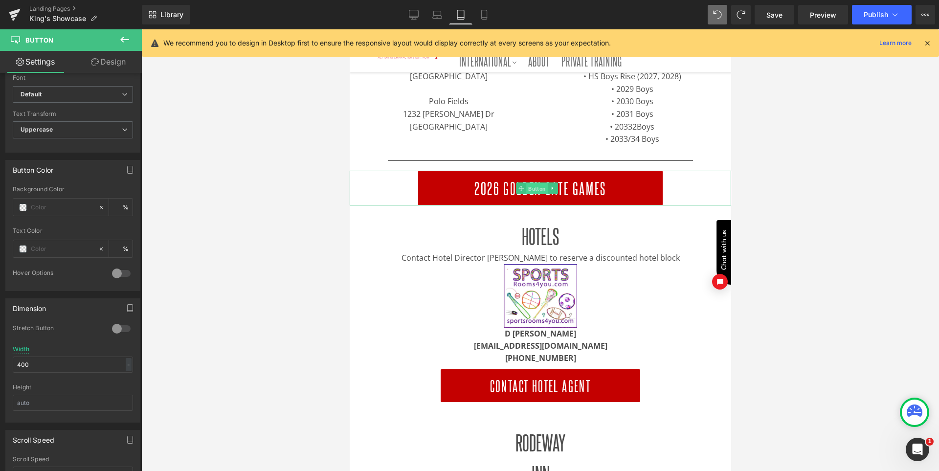
click at [547, 185] on span "Button" at bounding box center [537, 188] width 22 height 12
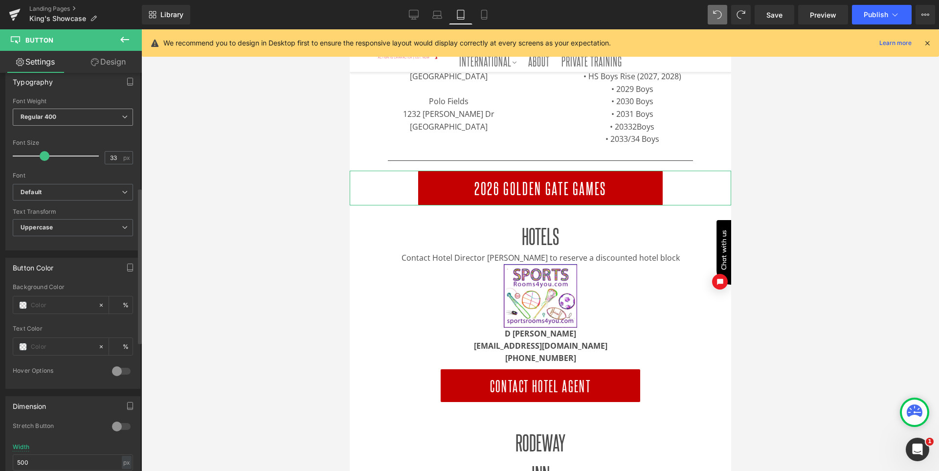
scroll to position [391, 0]
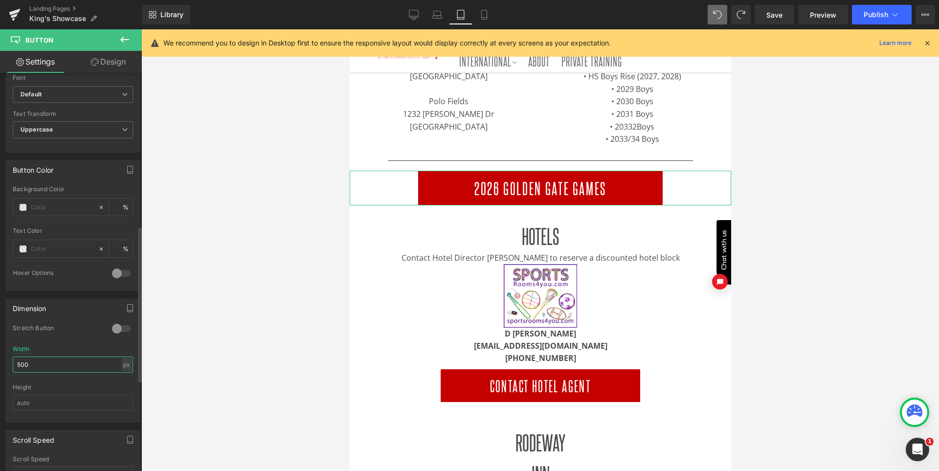
click at [46, 359] on input "500" at bounding box center [73, 365] width 120 height 16
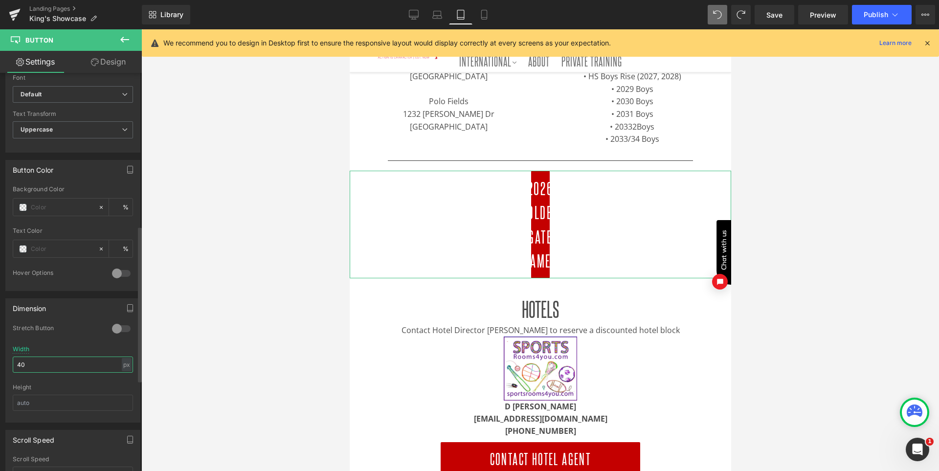
type input "400"
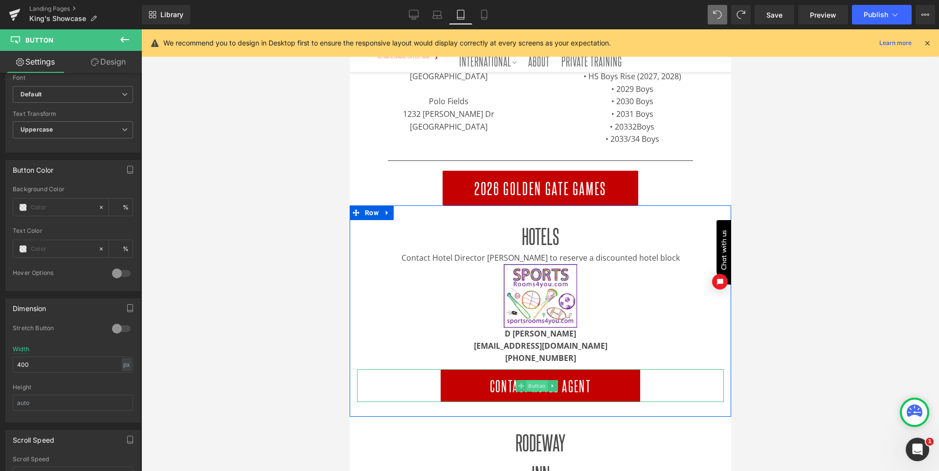
click at [542, 385] on span "Button" at bounding box center [537, 386] width 22 height 12
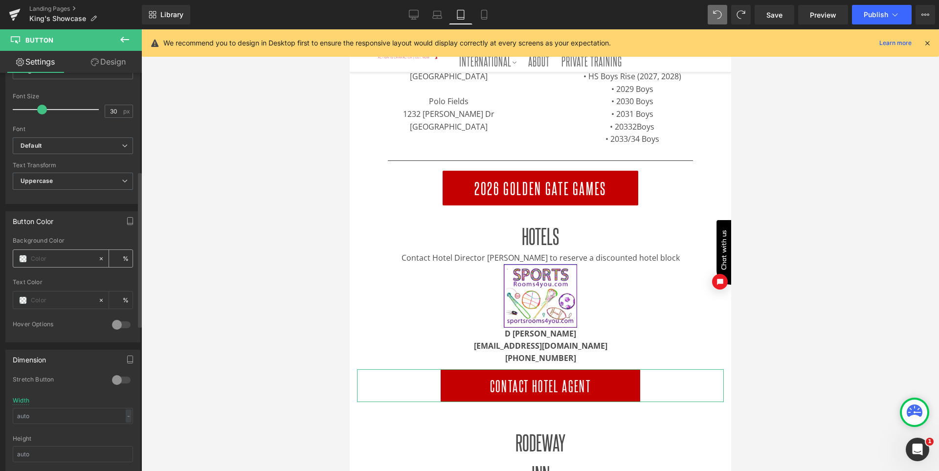
scroll to position [342, 0]
click at [37, 418] on input "text" at bounding box center [73, 414] width 120 height 16
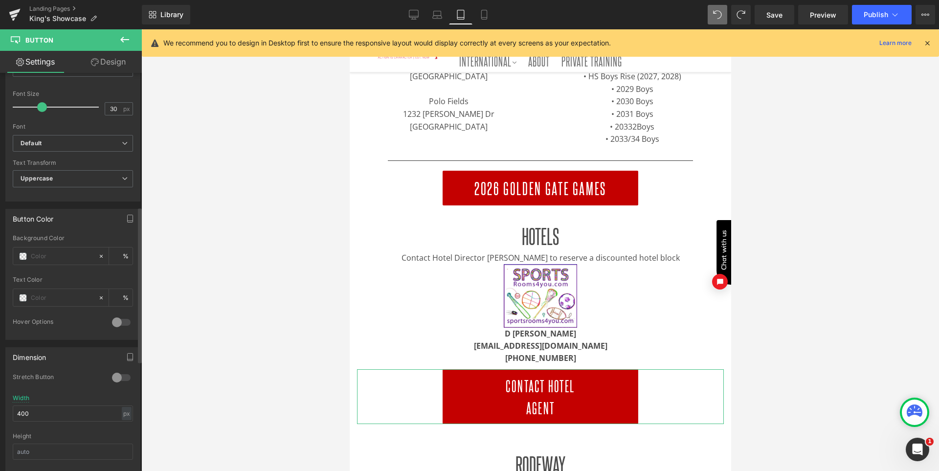
click at [47, 398] on div "Width 400 px % px" at bounding box center [73, 414] width 120 height 38
click at [45, 416] on input "400" at bounding box center [73, 414] width 120 height 16
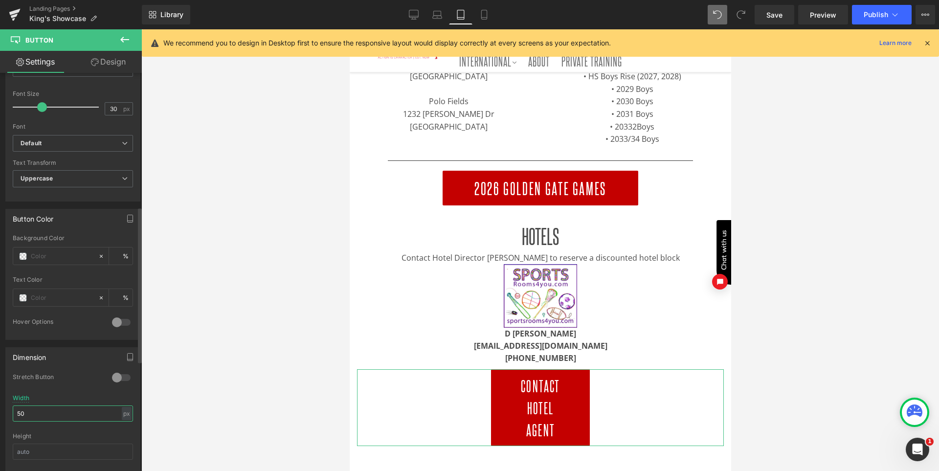
type input "500"
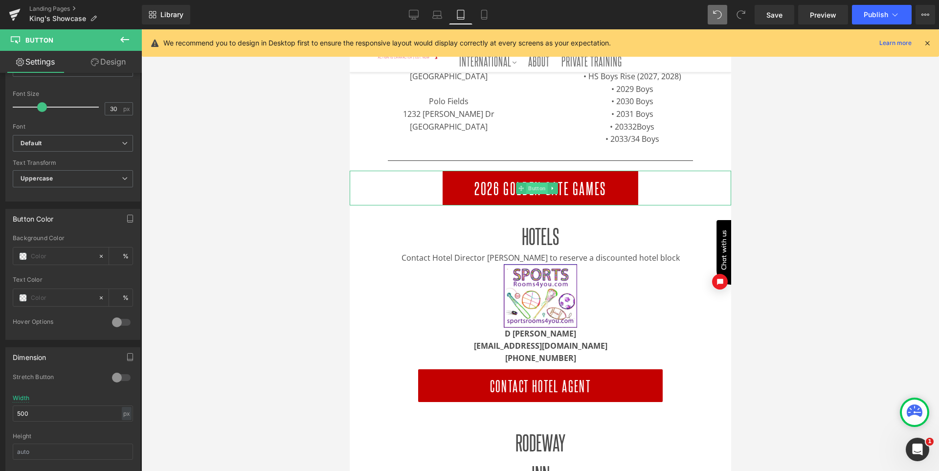
click at [533, 189] on span "Button" at bounding box center [537, 188] width 22 height 12
click at [47, 422] on input "400" at bounding box center [73, 414] width 120 height 16
type input "500"
click at [81, 393] on div "Stretch Button" at bounding box center [73, 384] width 120 height 22
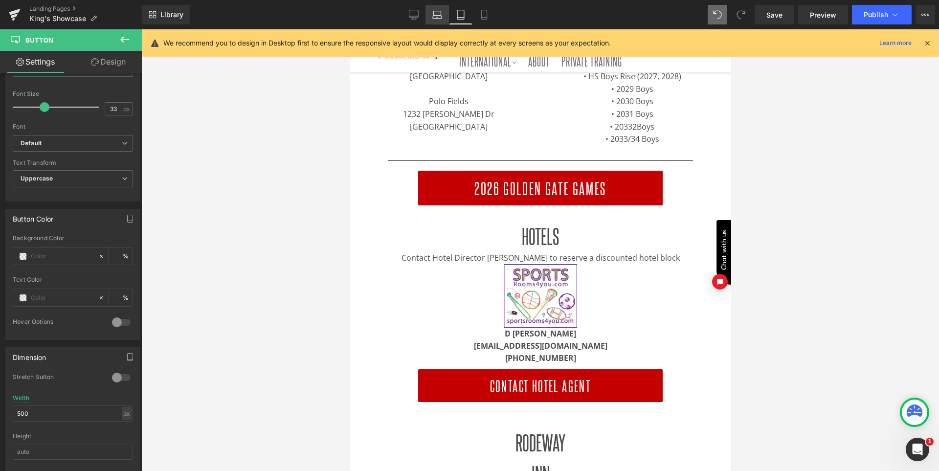
click at [440, 13] on icon at bounding box center [437, 15] width 10 height 10
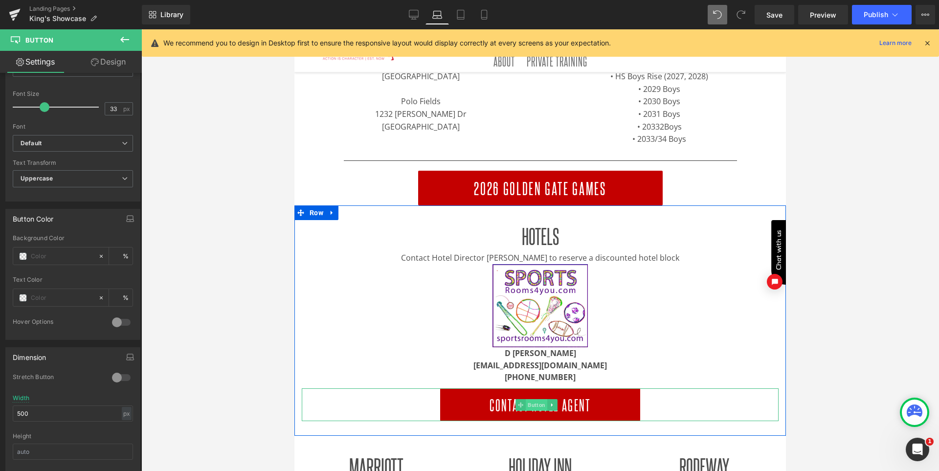
click at [540, 403] on span "Button" at bounding box center [537, 405] width 22 height 12
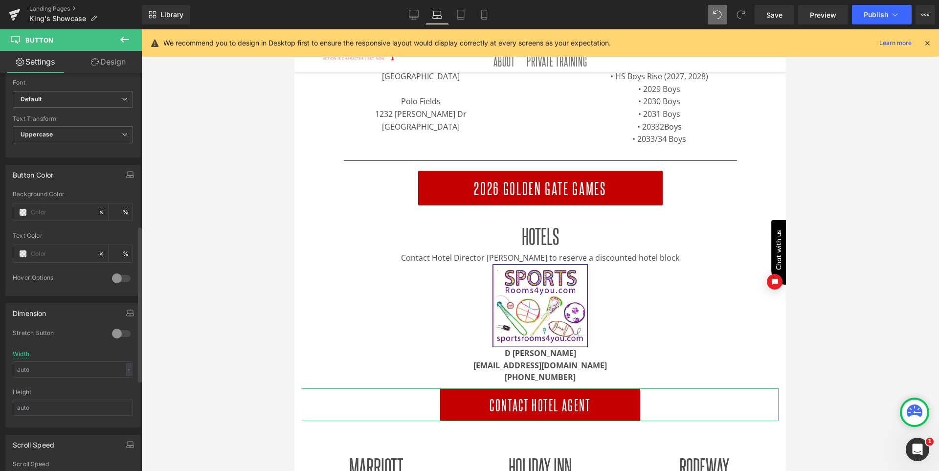
scroll to position [391, 0]
click at [61, 366] on input "text" at bounding box center [73, 365] width 120 height 16
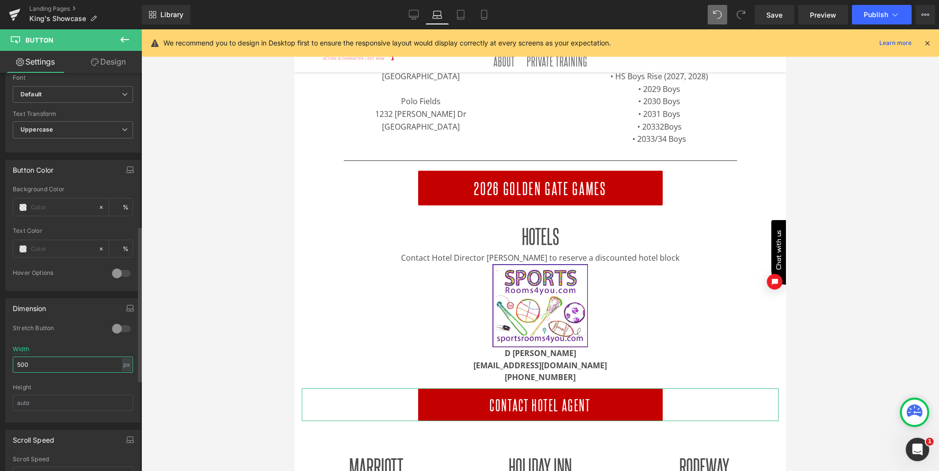
type input "500"
click at [75, 162] on div "Button Color" at bounding box center [73, 169] width 134 height 19
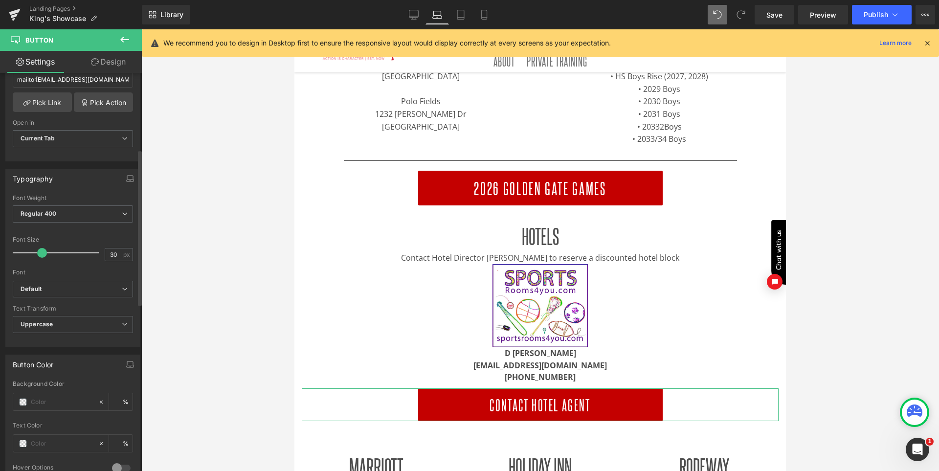
scroll to position [196, 0]
click at [534, 186] on span "Button" at bounding box center [537, 188] width 22 height 12
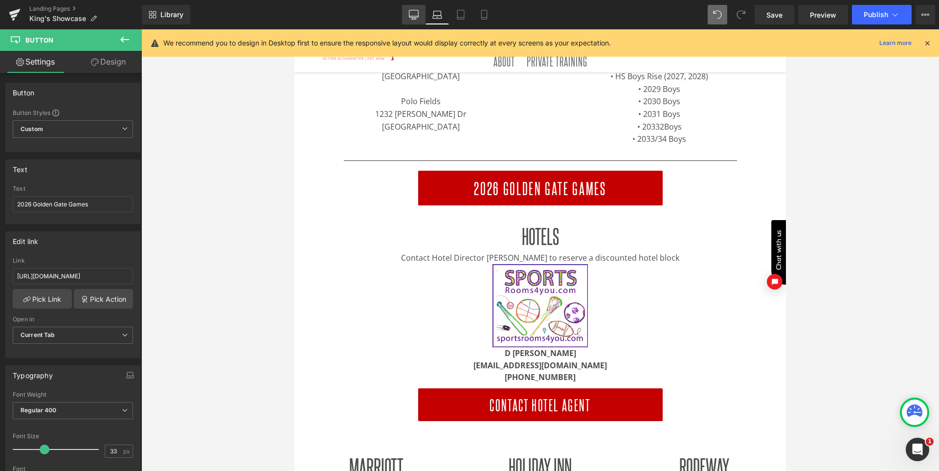
click at [417, 11] on icon at bounding box center [414, 15] width 10 height 10
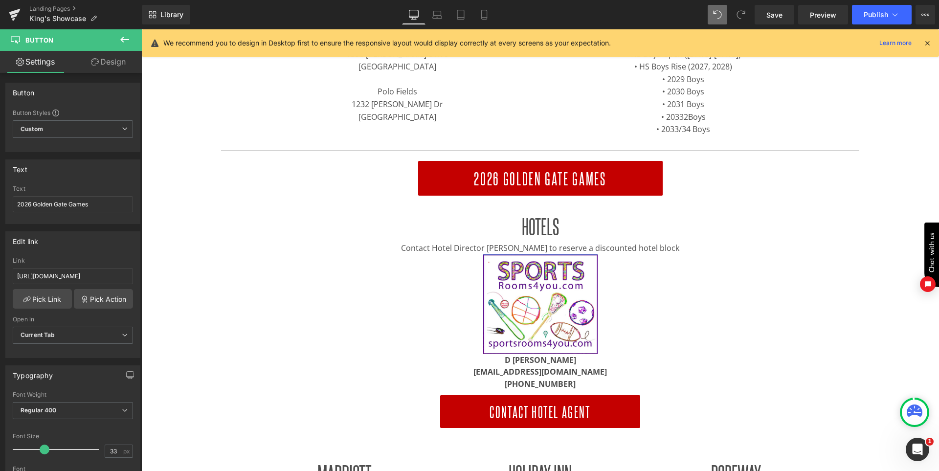
scroll to position [311, 0]
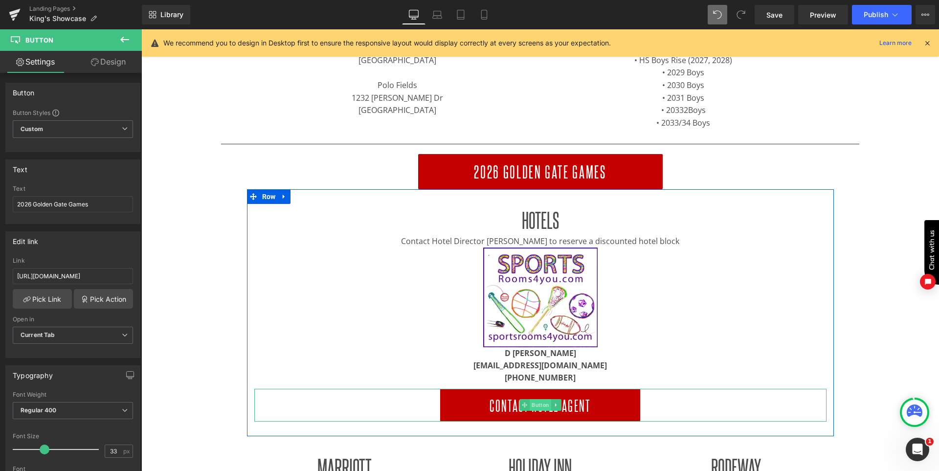
click at [543, 401] on span "Button" at bounding box center [541, 405] width 22 height 12
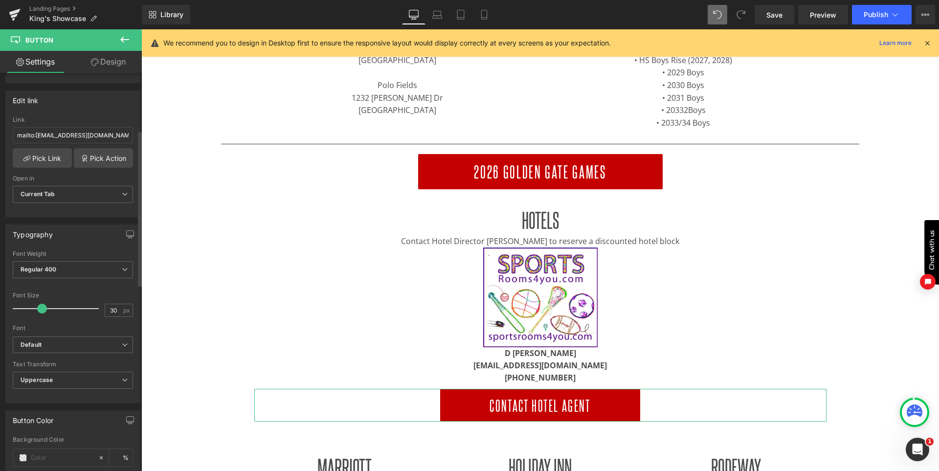
scroll to position [147, 0]
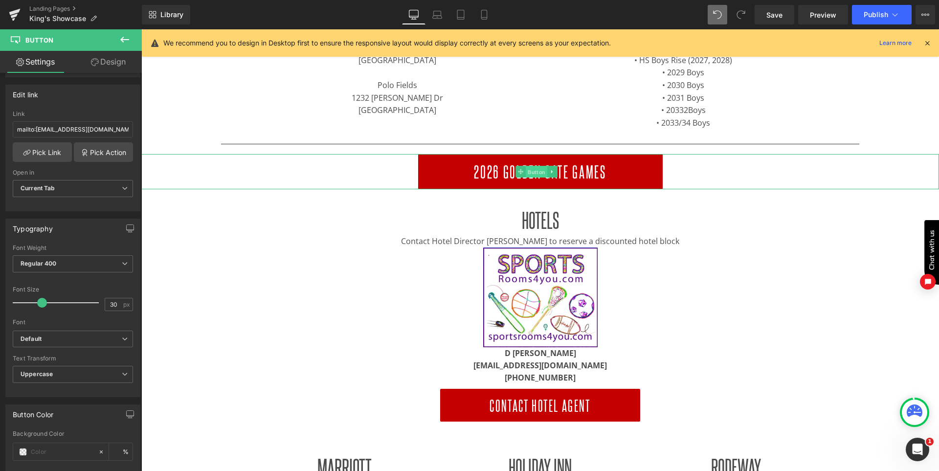
click at [532, 170] on span "Button" at bounding box center [537, 172] width 22 height 12
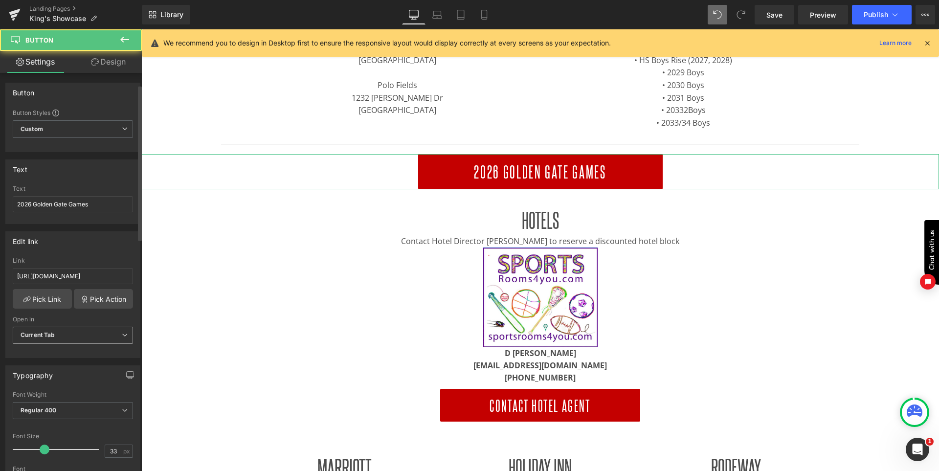
scroll to position [98, 0]
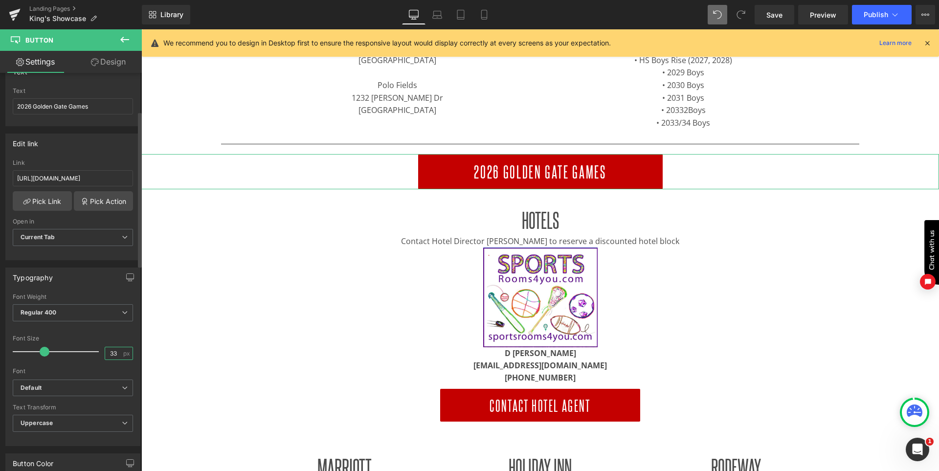
click at [114, 353] on input "33" at bounding box center [113, 353] width 17 height 12
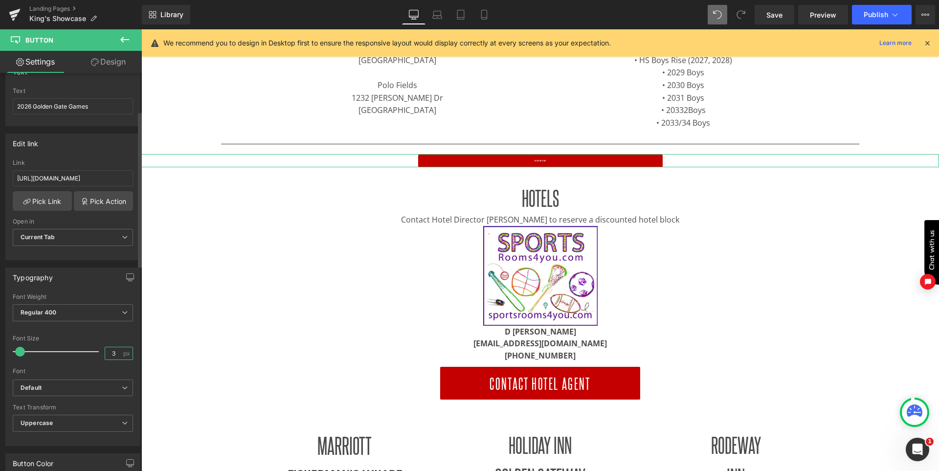
click at [114, 353] on input "3" at bounding box center [113, 353] width 17 height 12
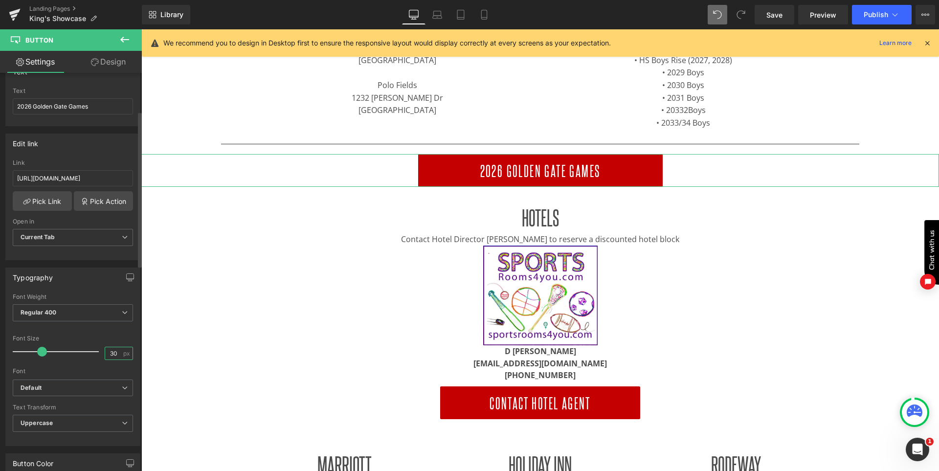
type input "30"
click at [105, 342] on div "Font Size 30 px" at bounding box center [73, 351] width 120 height 33
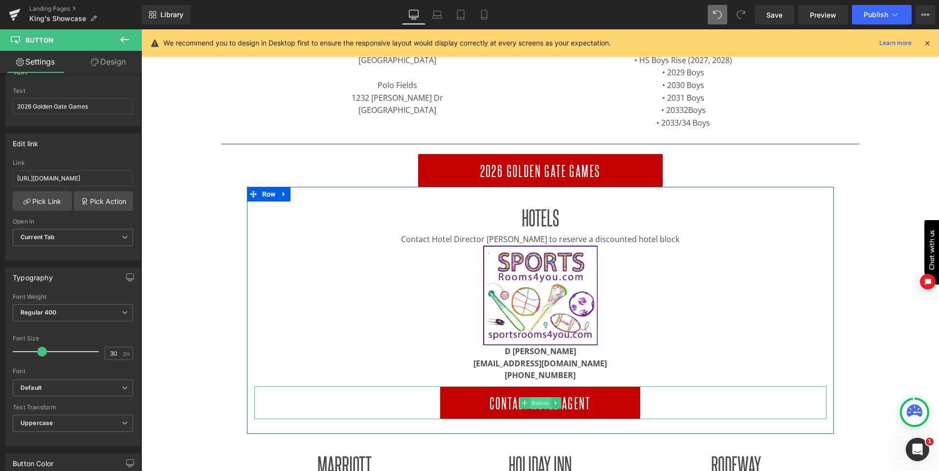
click at [543, 397] on span "Button" at bounding box center [541, 403] width 22 height 12
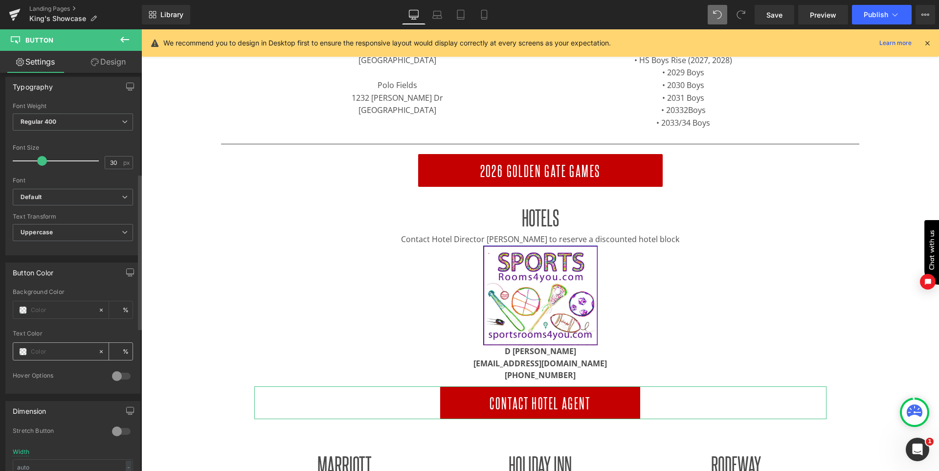
scroll to position [342, 0]
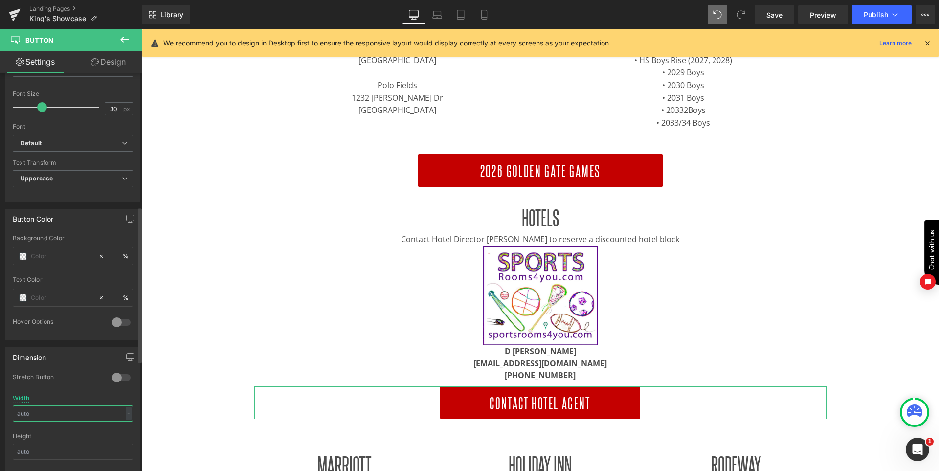
click at [39, 407] on input "text" at bounding box center [73, 414] width 120 height 16
type input "500"
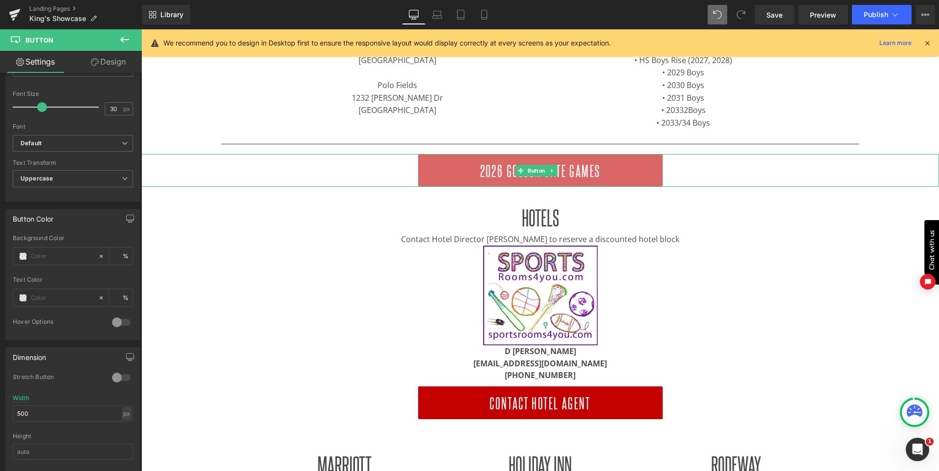
click at [532, 170] on span "Button" at bounding box center [537, 171] width 22 height 12
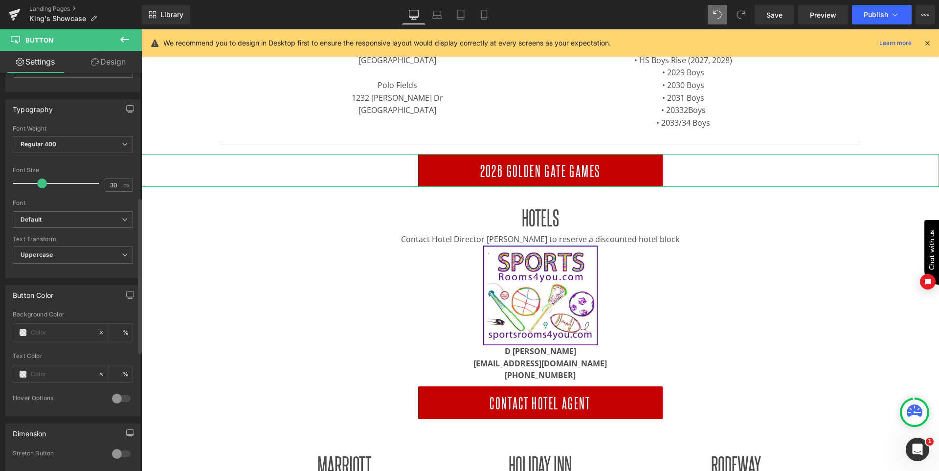
scroll to position [391, 0]
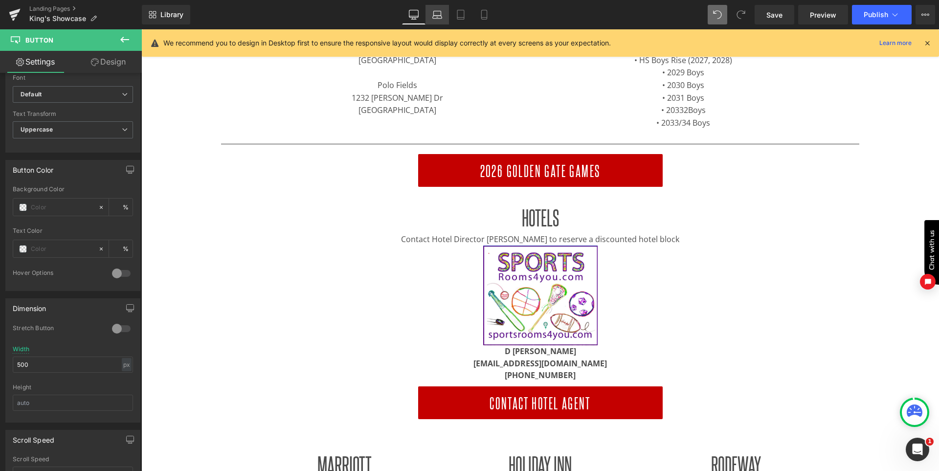
click at [434, 10] on icon at bounding box center [437, 15] width 10 height 10
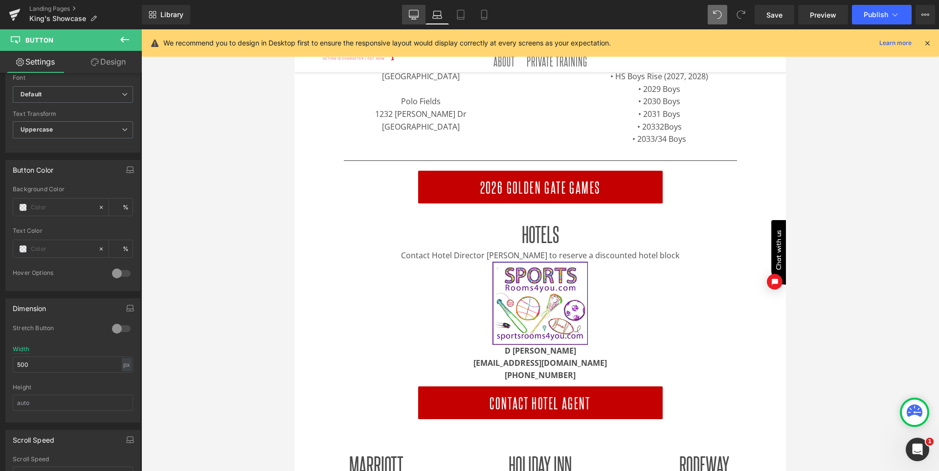
click at [407, 11] on link "Desktop" at bounding box center [413, 15] width 23 height 20
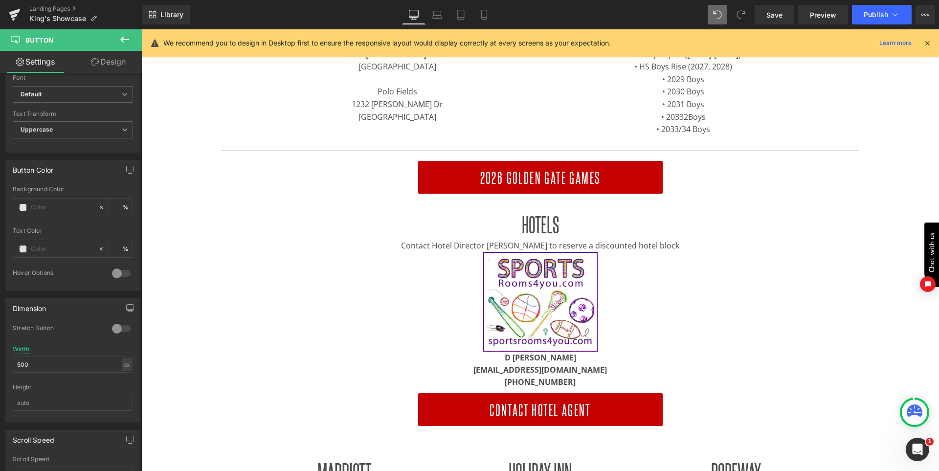
scroll to position [311, 0]
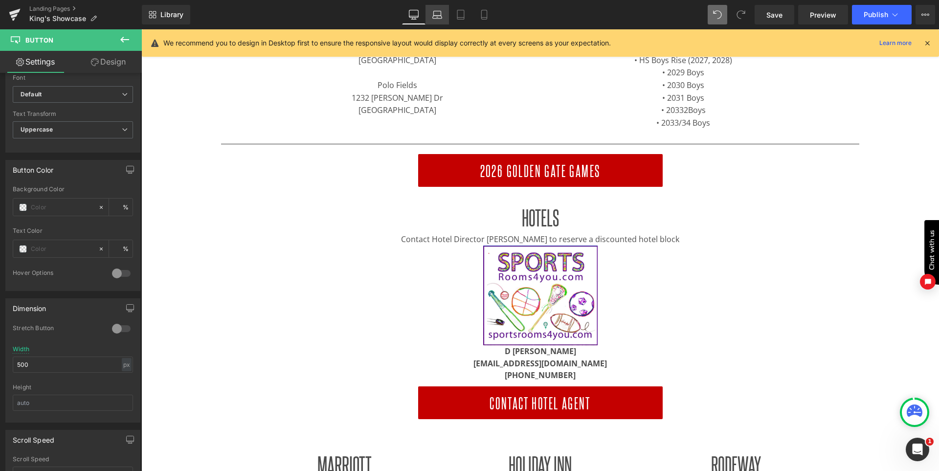
click at [435, 16] on icon at bounding box center [437, 17] width 9 height 3
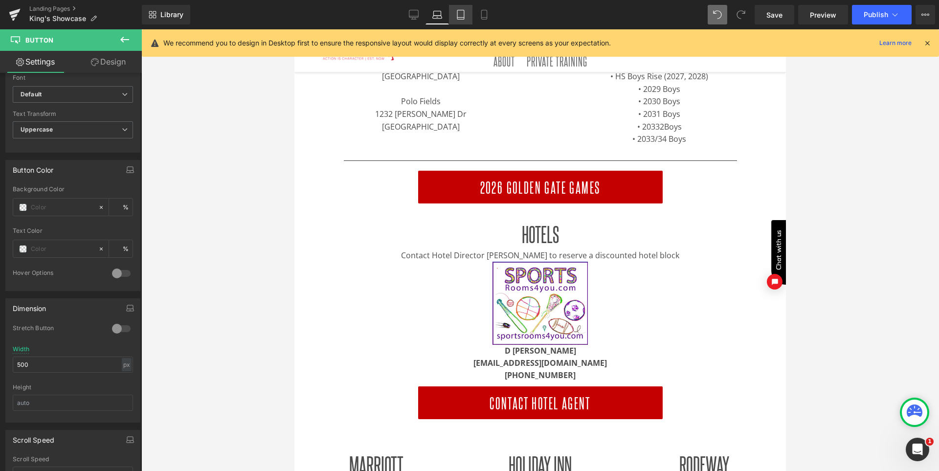
click at [461, 20] on link "Tablet" at bounding box center [460, 15] width 23 height 20
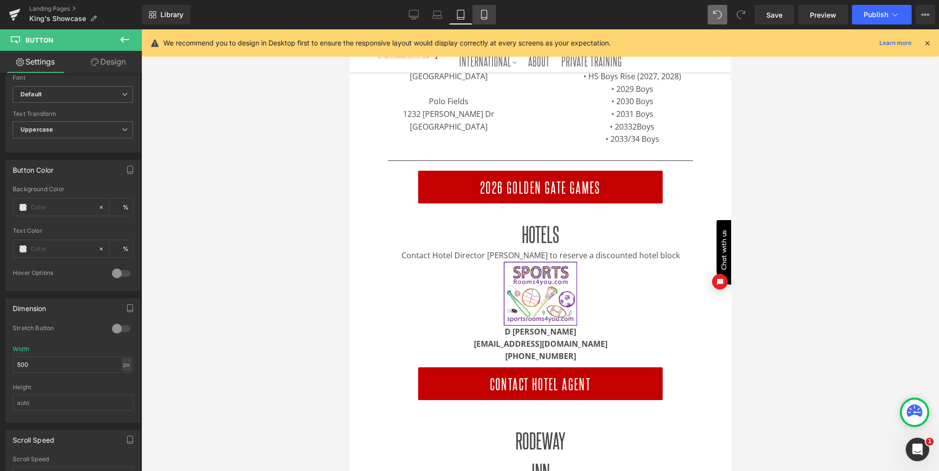
click at [485, 18] on icon at bounding box center [483, 18] width 5 height 0
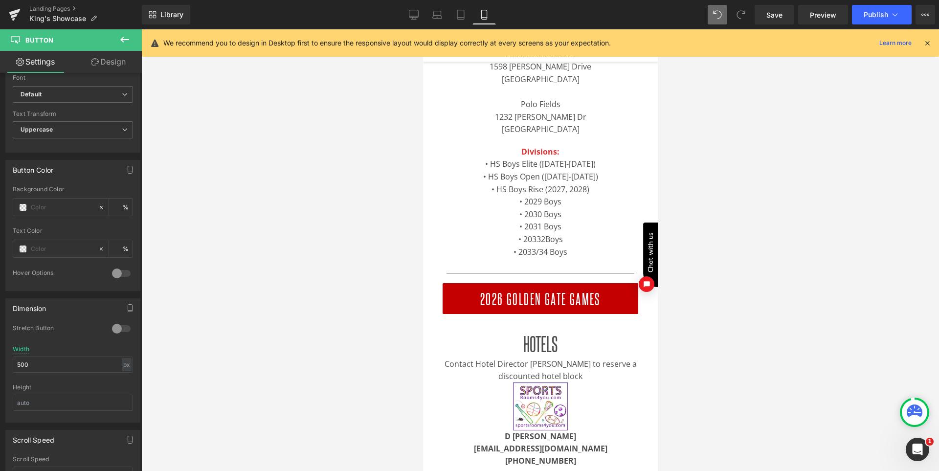
scroll to position [433, 0]
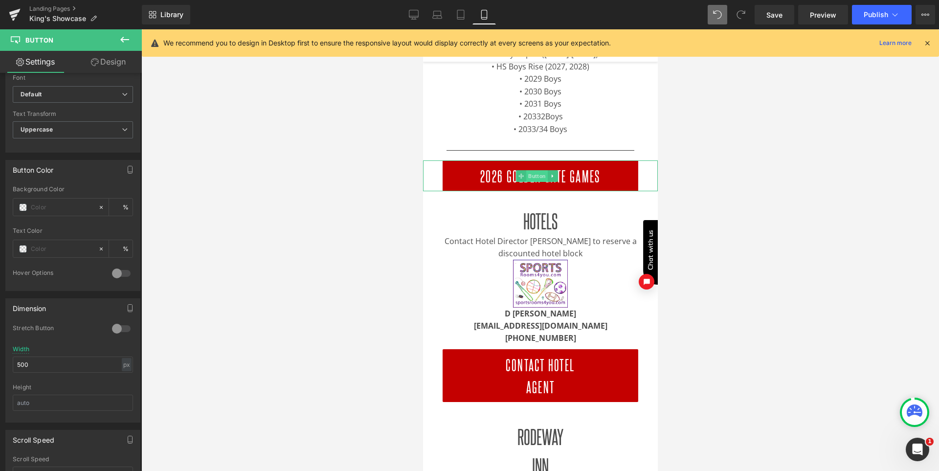
click at [536, 175] on span "Button" at bounding box center [537, 176] width 22 height 12
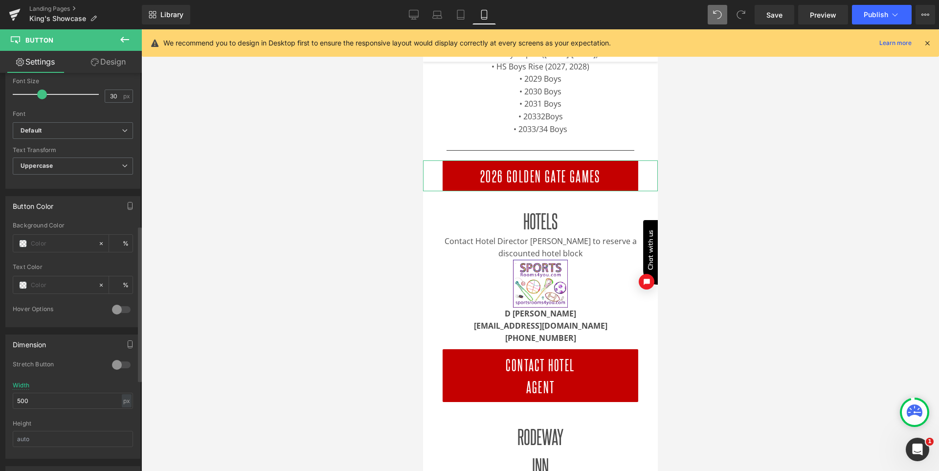
scroll to position [196, 0]
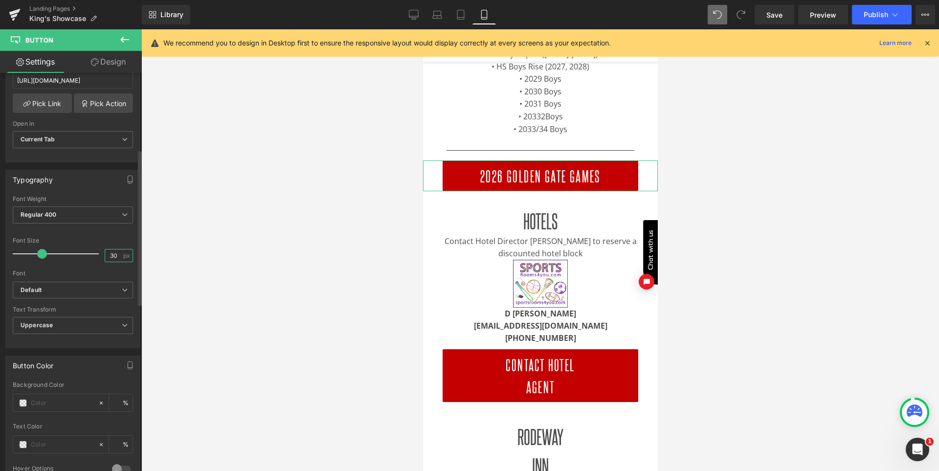
click at [111, 257] on input "30" at bounding box center [113, 256] width 17 height 12
type input "25"
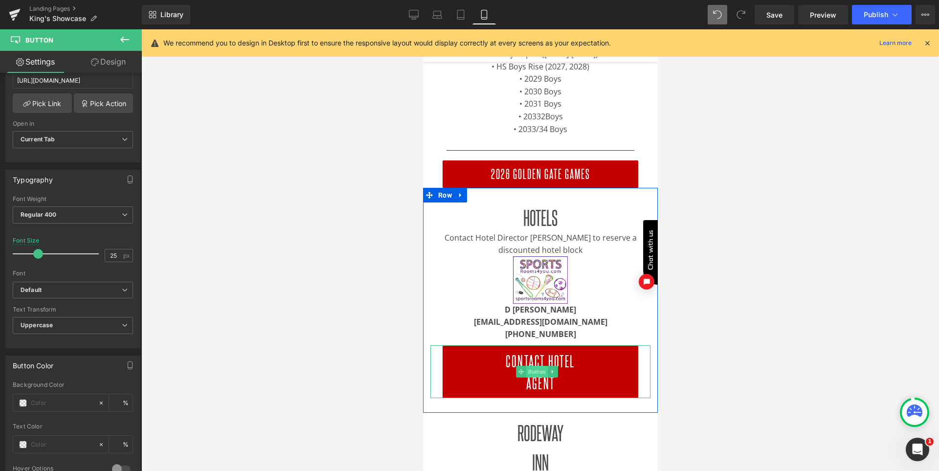
click at [536, 367] on span "Button" at bounding box center [537, 372] width 22 height 12
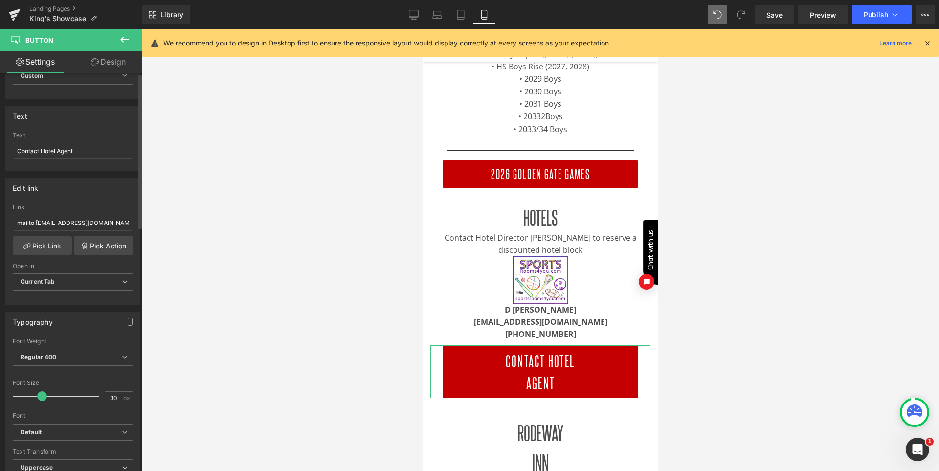
scroll to position [98, 0]
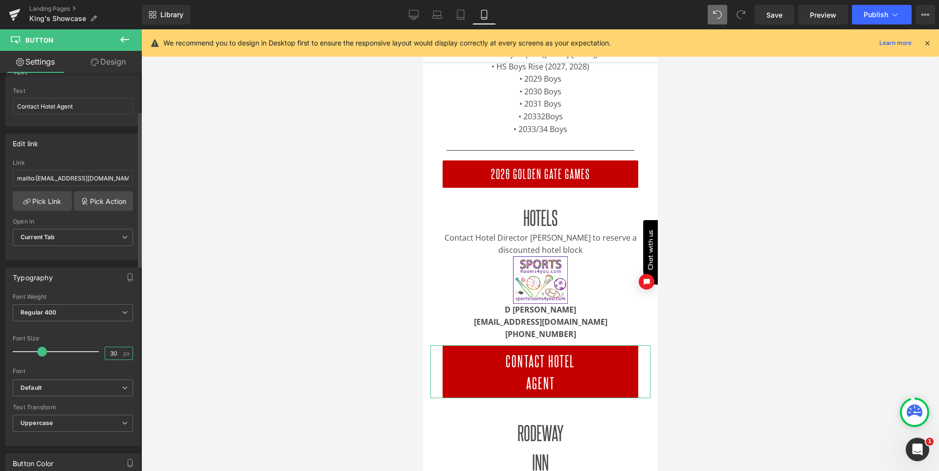
click at [108, 358] on input "30" at bounding box center [113, 353] width 17 height 12
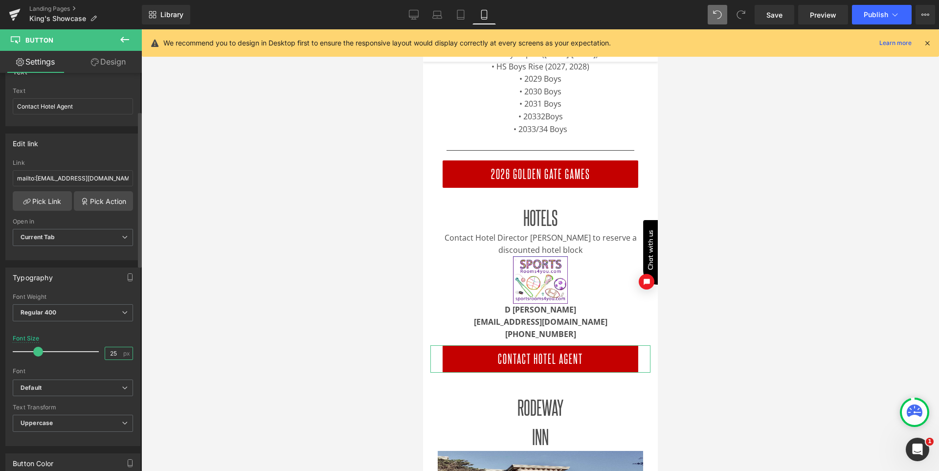
type input "25"
click at [99, 333] on div "Font Default Open Sans Oswald Roboto Bebas Neue Montserrat Default Default Open…" at bounding box center [73, 337] width 120 height 86
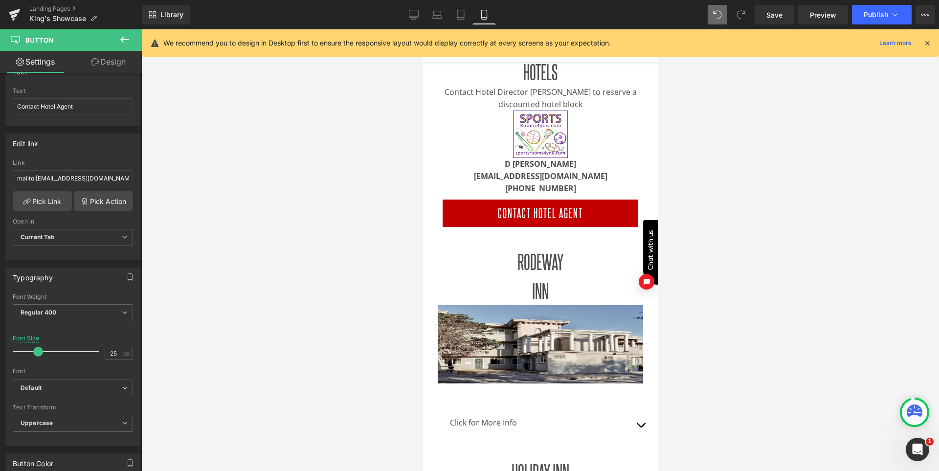
scroll to position [580, 0]
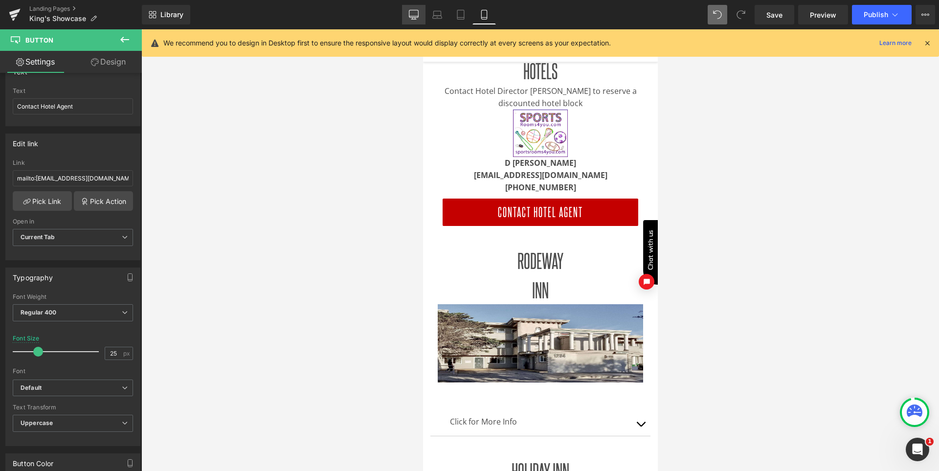
click at [415, 15] on icon at bounding box center [414, 15] width 10 height 10
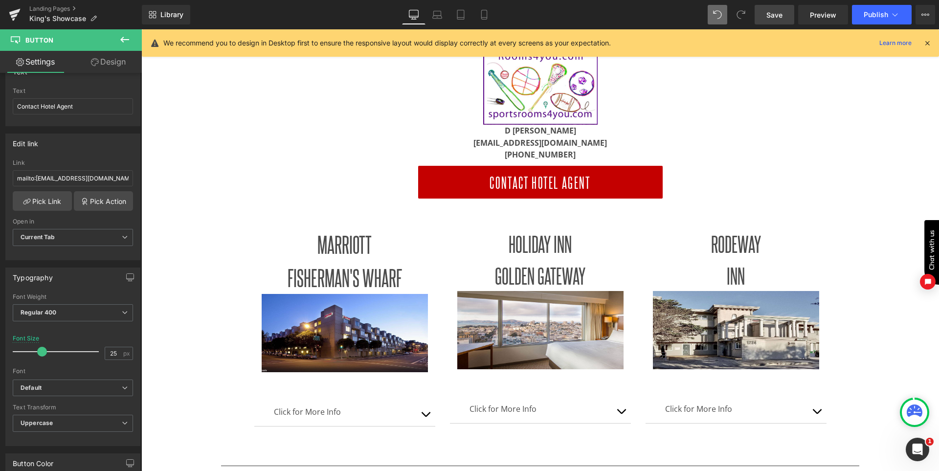
click at [769, 12] on span "Save" at bounding box center [775, 15] width 16 height 10
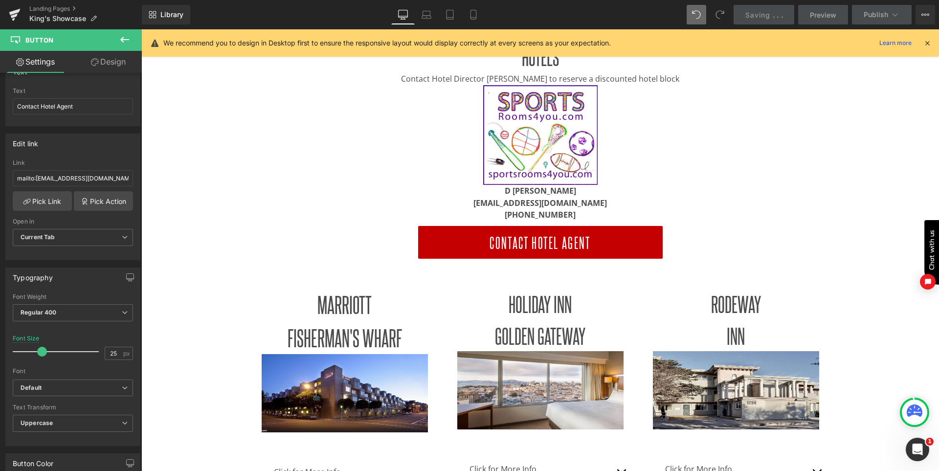
scroll to position [336, 0]
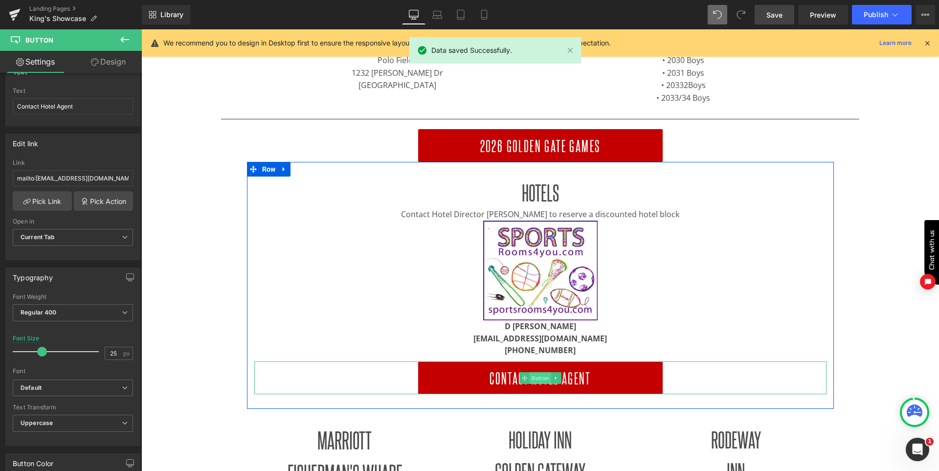
click at [536, 374] on span "Button" at bounding box center [541, 378] width 22 height 12
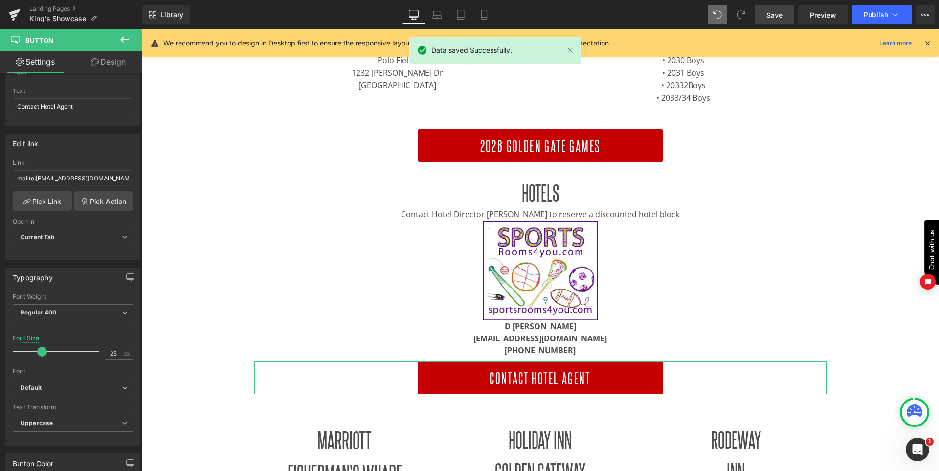
click at [106, 68] on link "Design" at bounding box center [108, 62] width 71 height 22
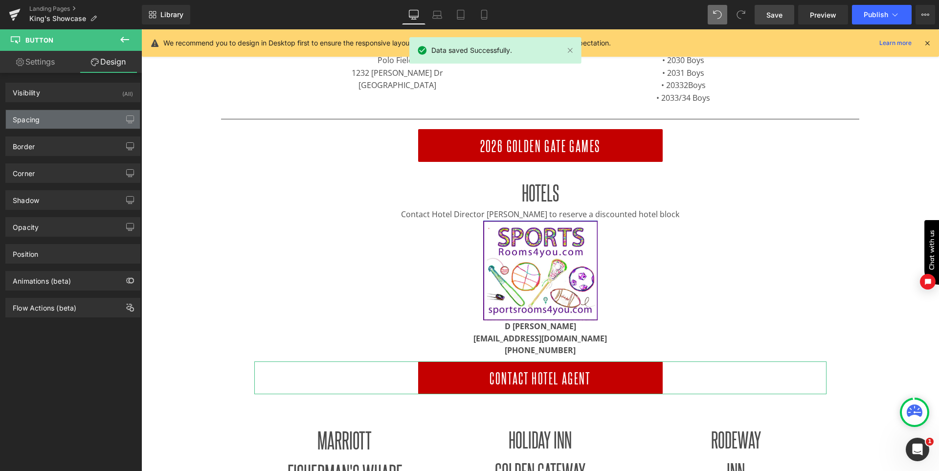
click at [71, 121] on div "Spacing" at bounding box center [73, 119] width 134 height 19
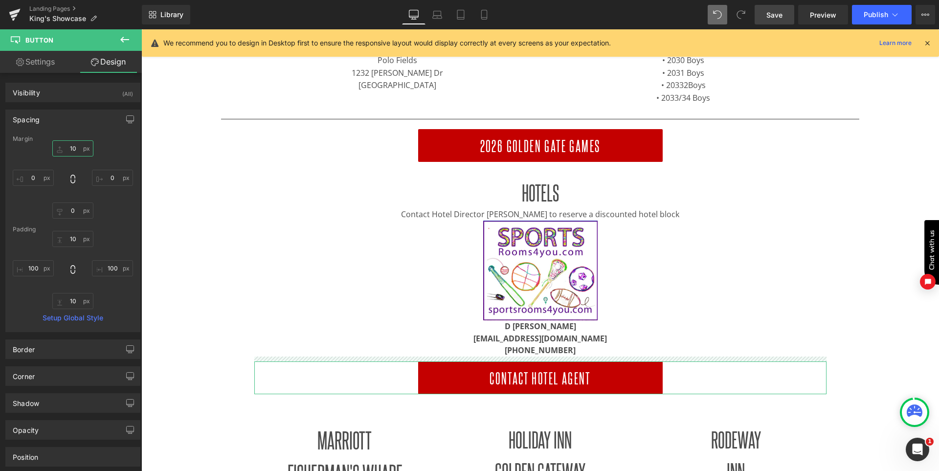
click at [75, 151] on input "10" at bounding box center [72, 148] width 41 height 16
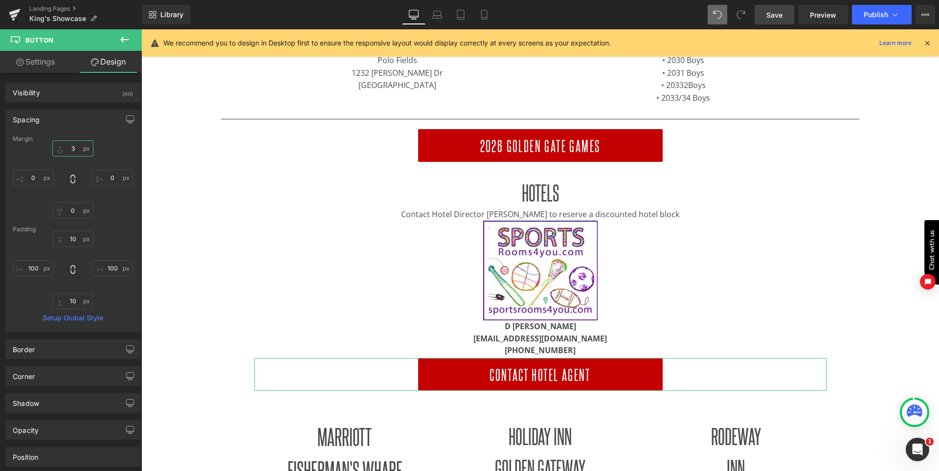
type input "30"
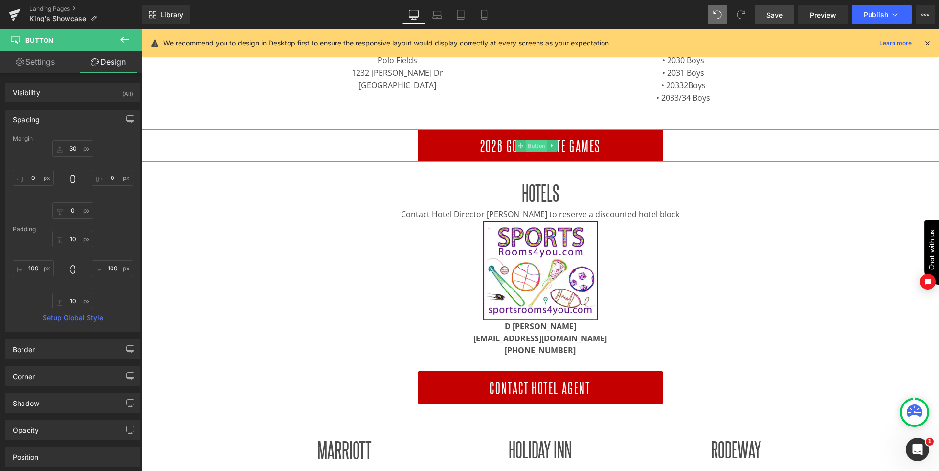
click at [541, 148] on span "Button" at bounding box center [537, 146] width 22 height 12
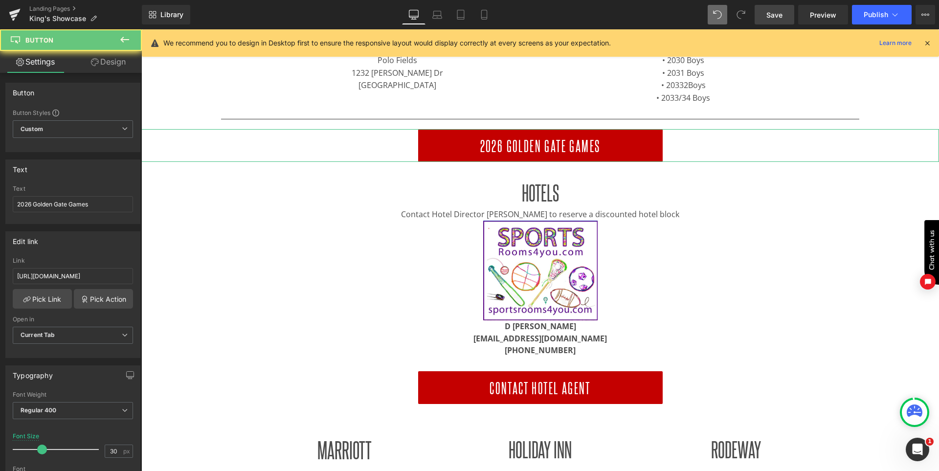
click at [119, 60] on link "Design" at bounding box center [108, 62] width 71 height 22
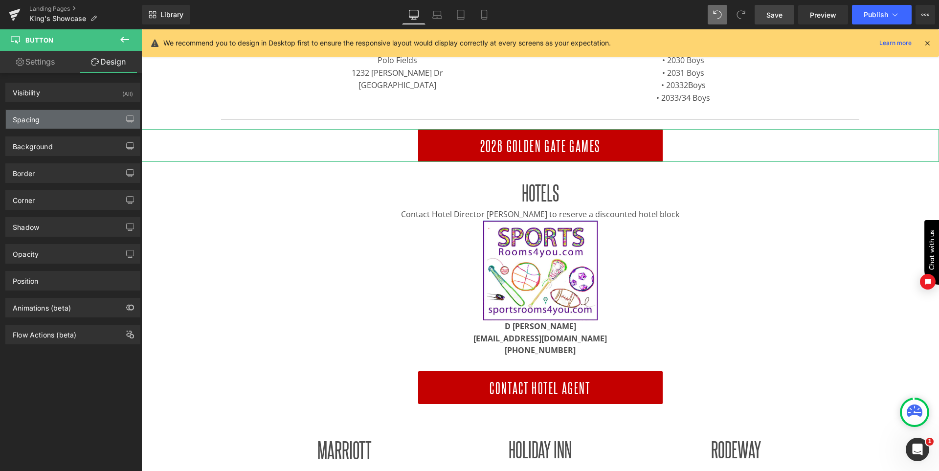
click at [70, 123] on div "Spacing" at bounding box center [73, 119] width 134 height 19
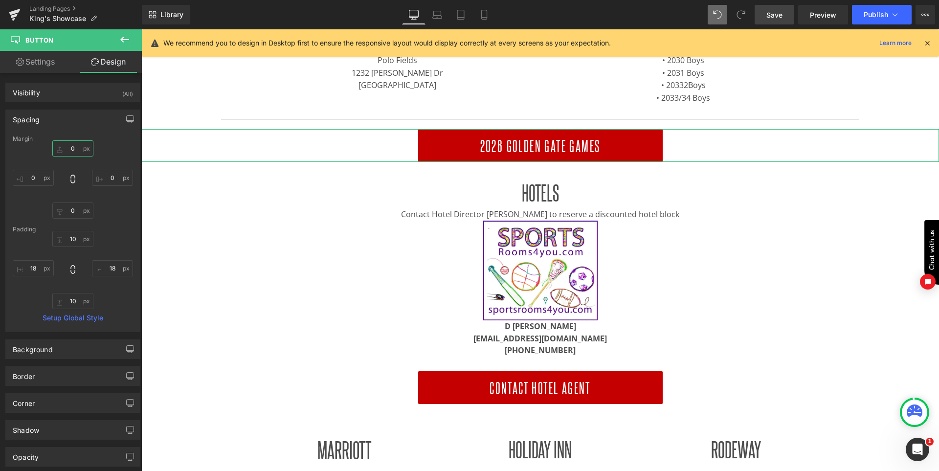
click at [79, 153] on input "text" at bounding box center [72, 148] width 41 height 16
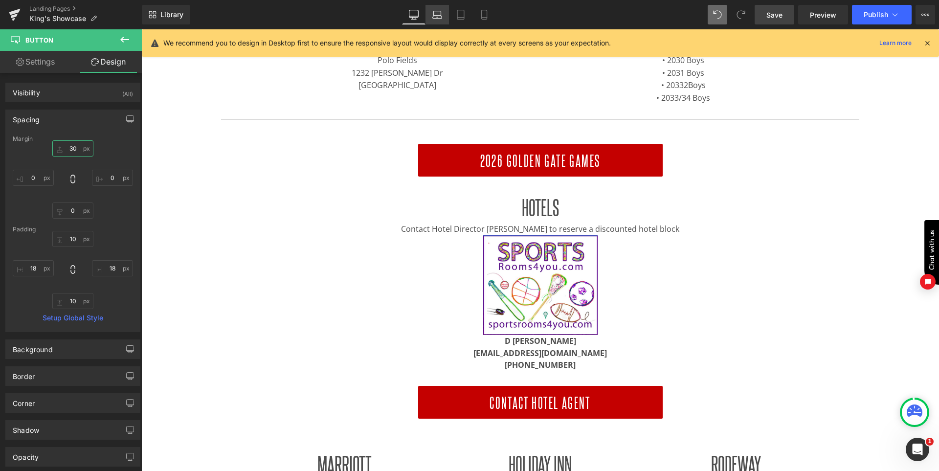
type input "30"
click at [442, 18] on icon at bounding box center [437, 17] width 9 height 3
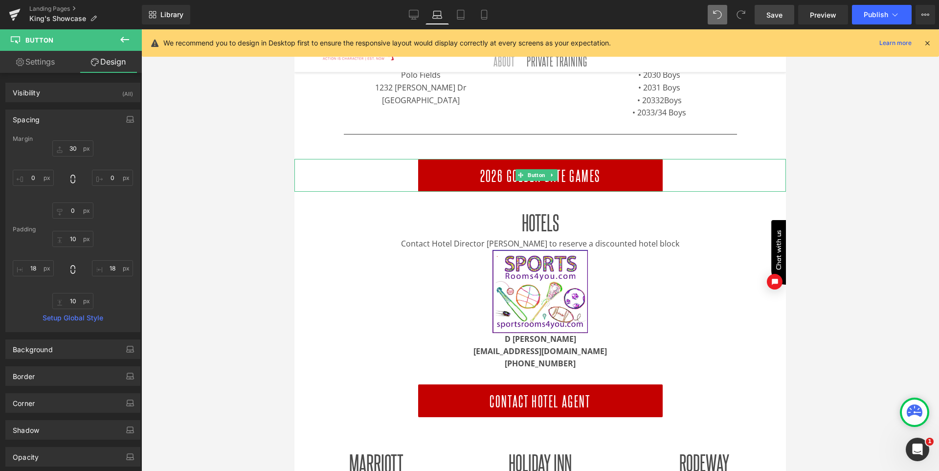
scroll to position [346, 0]
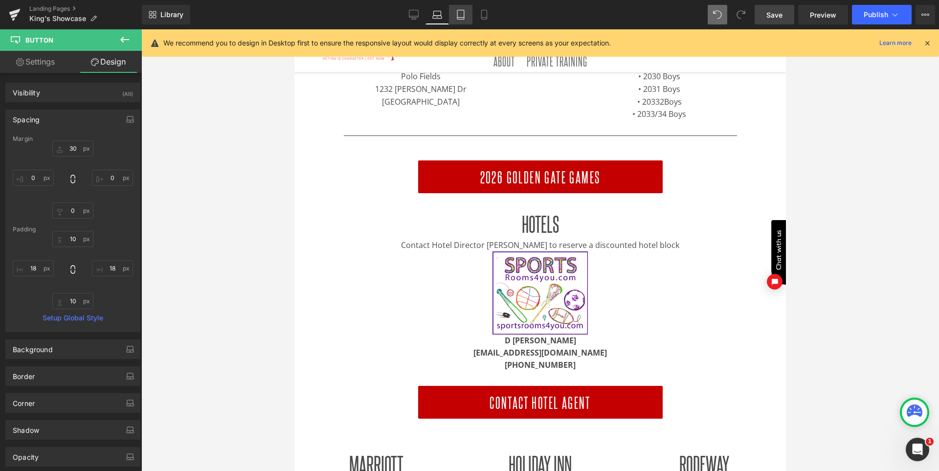
click at [462, 14] on icon at bounding box center [461, 15] width 10 height 10
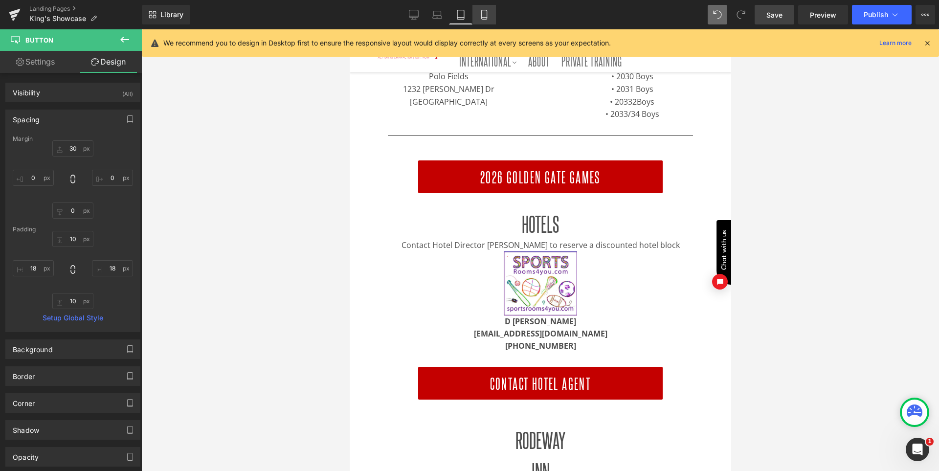
click at [488, 22] on link "Mobile" at bounding box center [484, 15] width 23 height 20
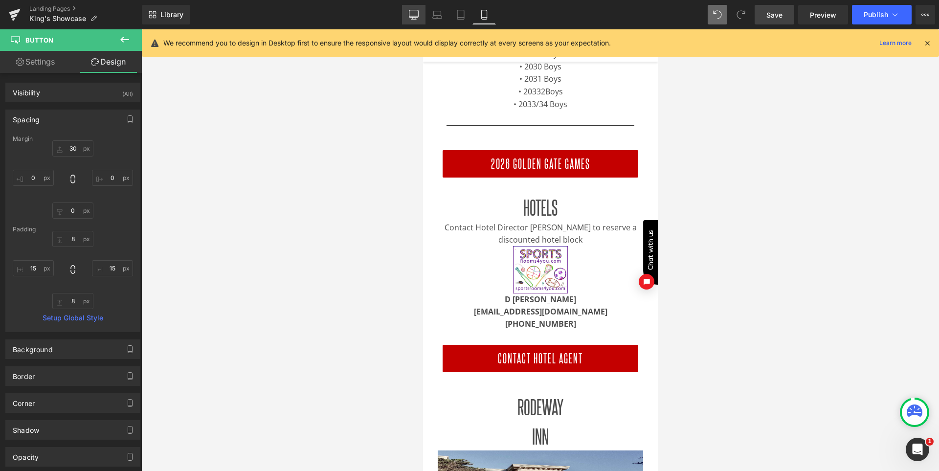
click at [416, 16] on icon at bounding box center [413, 16] width 9 height 0
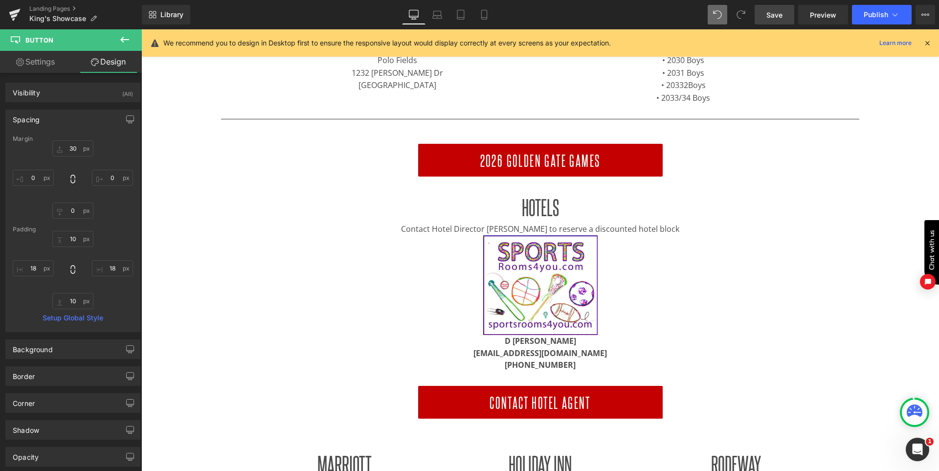
drag, startPoint x: 774, startPoint y: 14, endPoint x: 614, endPoint y: 202, distance: 246.8
click at [774, 14] on span "Save" at bounding box center [775, 15] width 16 height 10
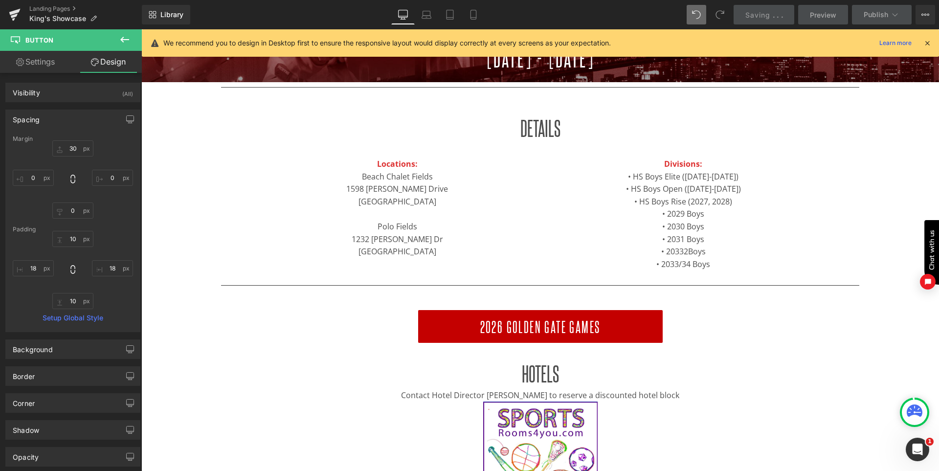
scroll to position [238, 0]
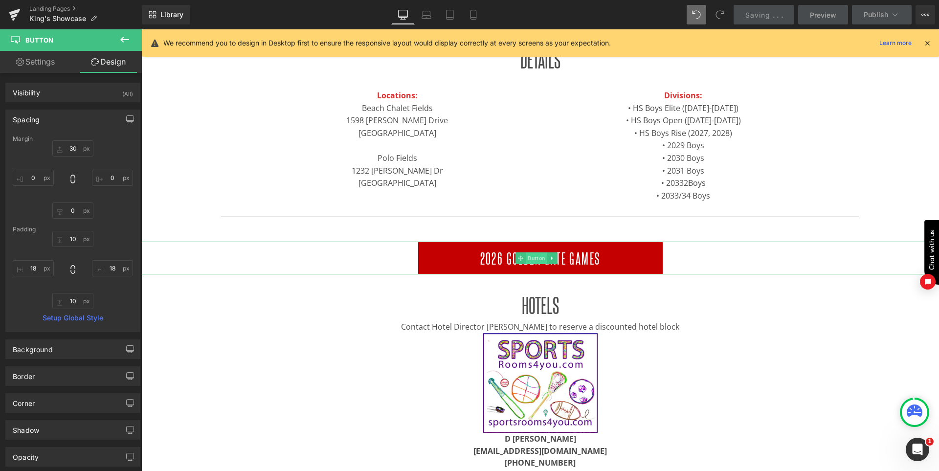
click at [546, 254] on span "Button" at bounding box center [537, 258] width 22 height 12
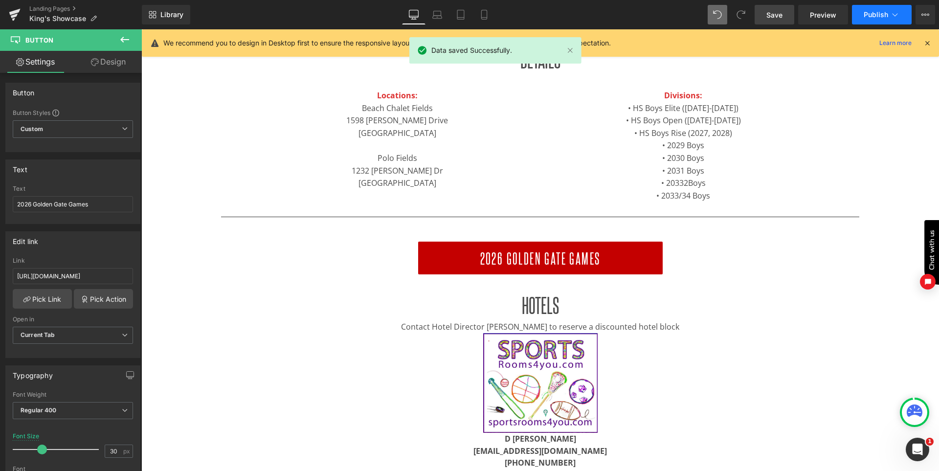
click at [874, 17] on span "Publish" at bounding box center [876, 15] width 24 height 8
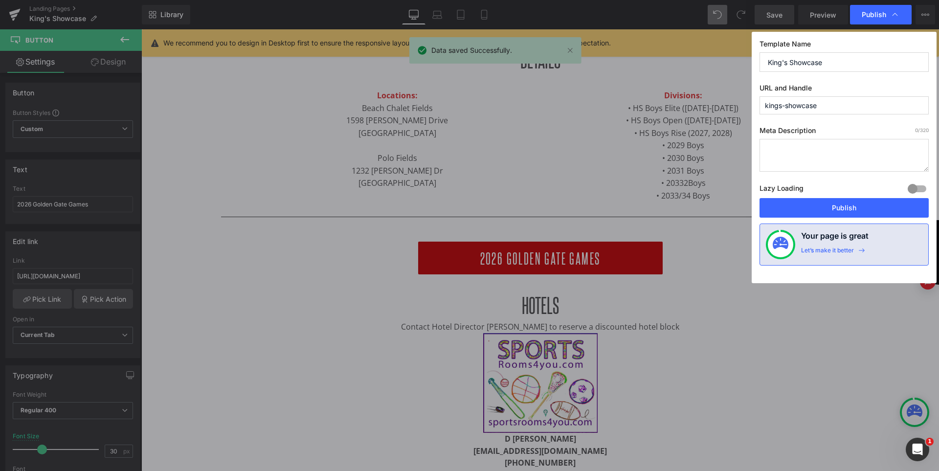
drag, startPoint x: 874, startPoint y: 17, endPoint x: 694, endPoint y: 149, distance: 223.3
click at [874, 17] on span "Publish" at bounding box center [874, 14] width 24 height 9
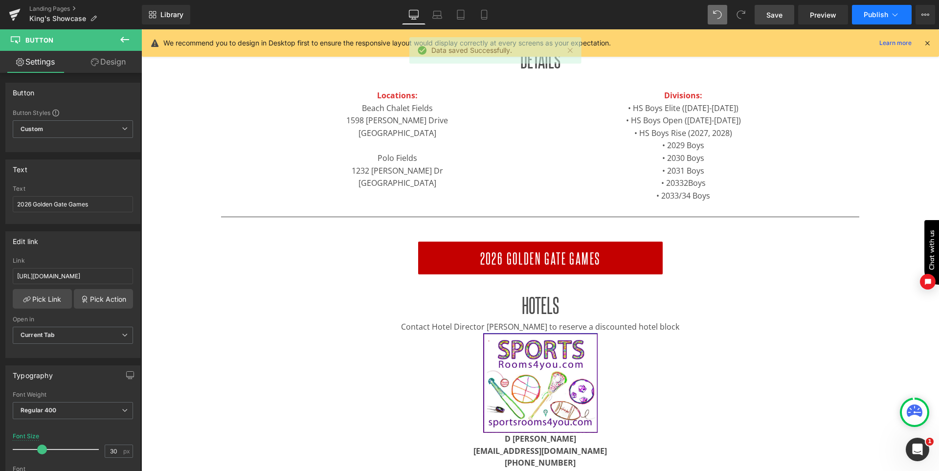
click at [860, 15] on button "Publish" at bounding box center [882, 15] width 60 height 20
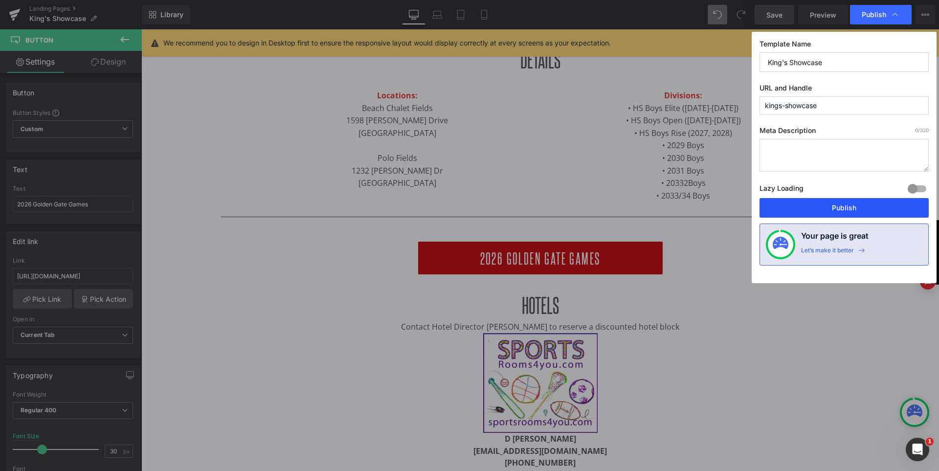
click at [843, 203] on button "Publish" at bounding box center [844, 208] width 169 height 20
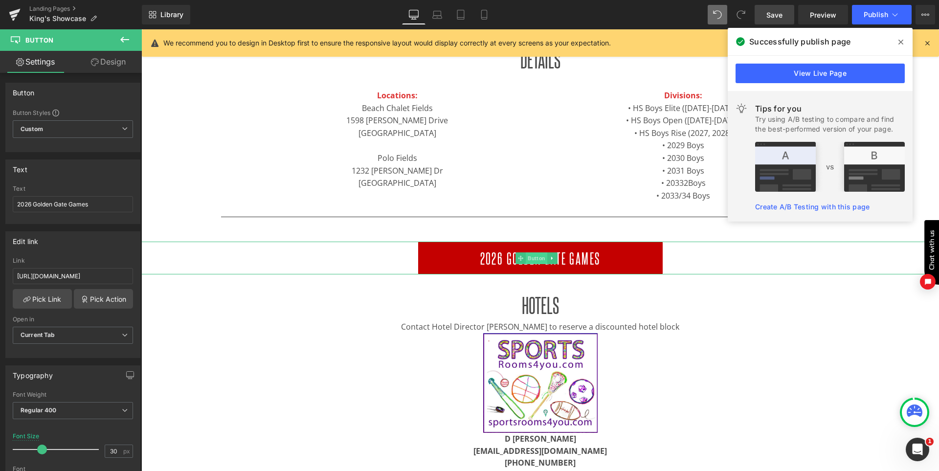
click at [544, 258] on span "Button" at bounding box center [537, 258] width 22 height 12
click at [777, 18] on span "Save" at bounding box center [775, 15] width 16 height 10
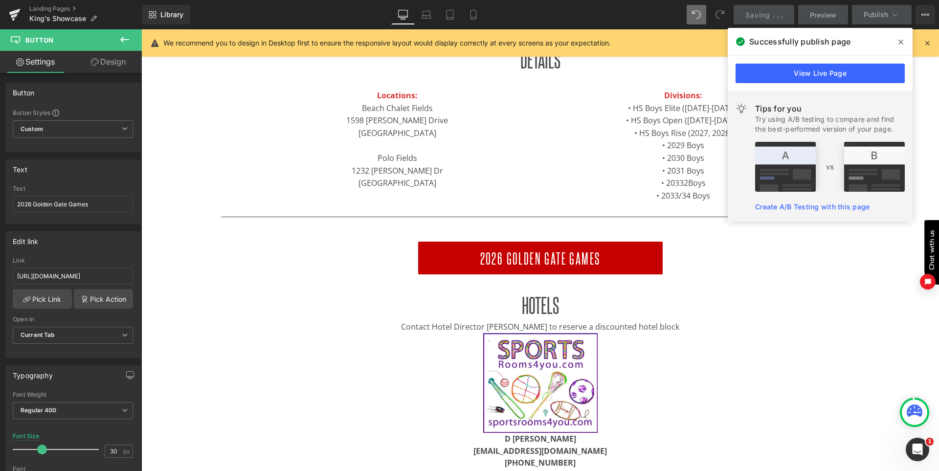
click at [902, 42] on icon at bounding box center [901, 42] width 5 height 5
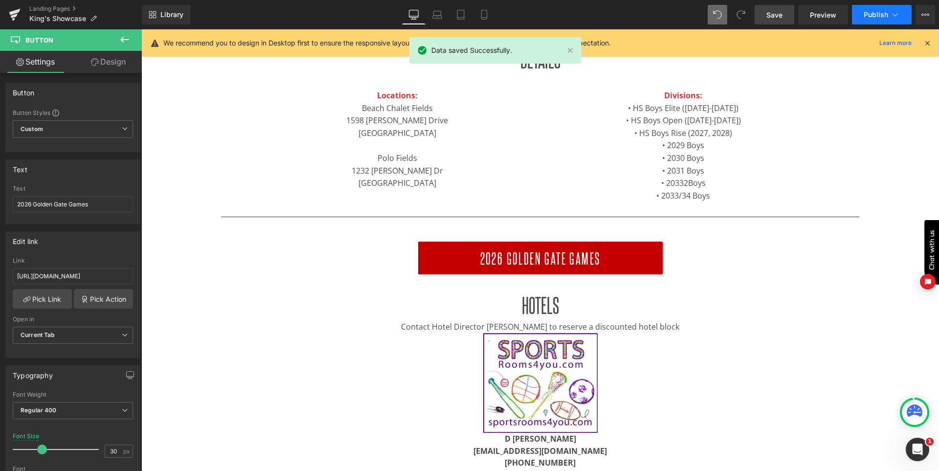
click at [875, 17] on span "Publish" at bounding box center [876, 15] width 24 height 8
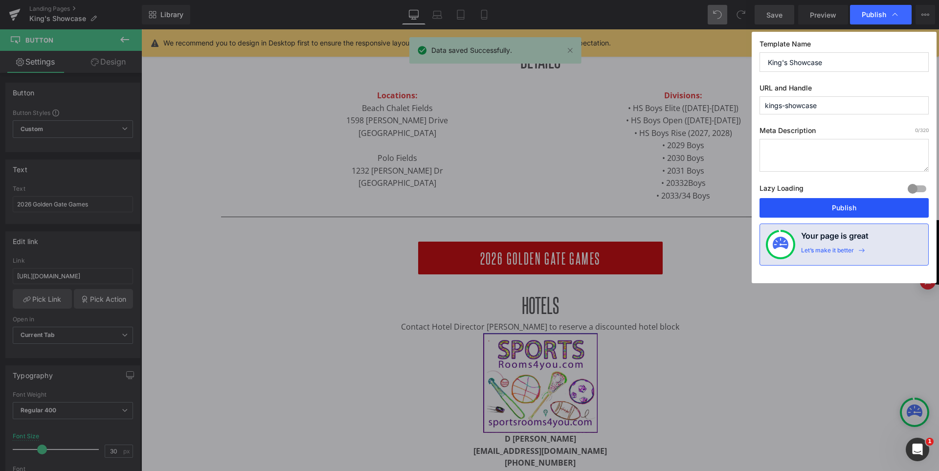
click at [838, 203] on button "Publish" at bounding box center [844, 208] width 169 height 20
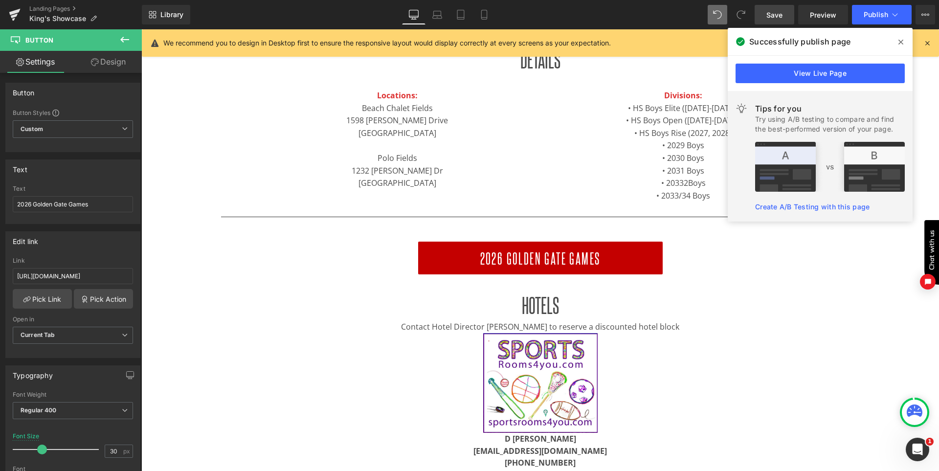
click at [901, 43] on icon at bounding box center [901, 42] width 5 height 5
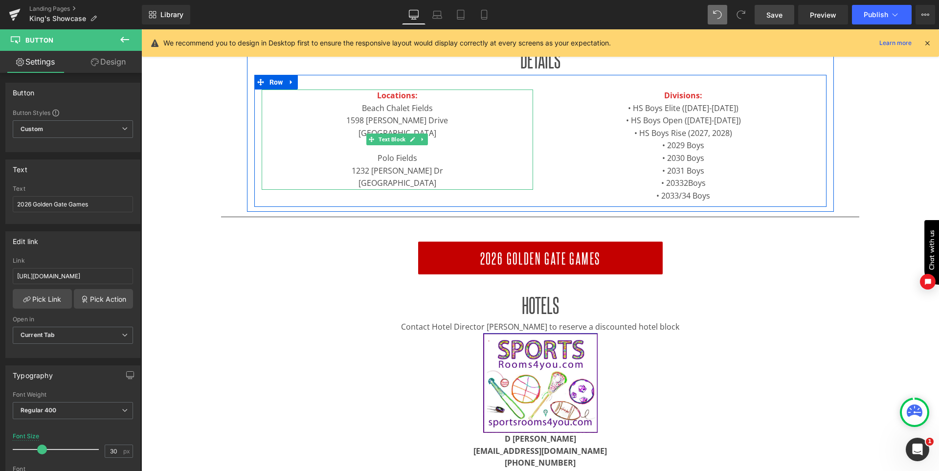
click at [408, 105] on p "Beach Chalet Fields" at bounding box center [398, 108] width 272 height 13
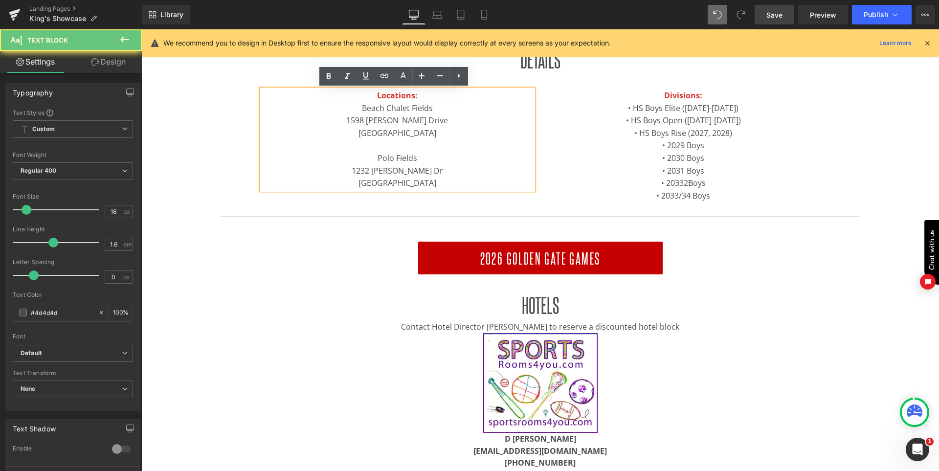
click at [408, 105] on p "Beach Chalet Fields" at bounding box center [398, 108] width 272 height 13
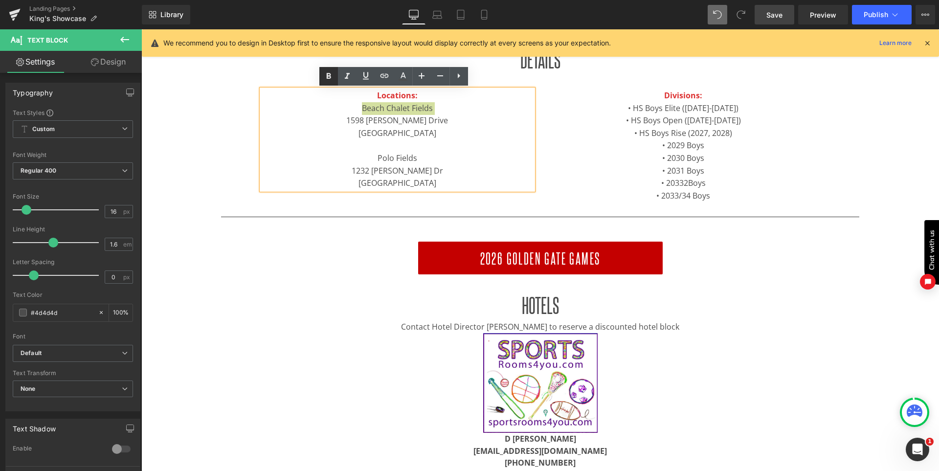
click at [333, 75] on icon at bounding box center [329, 76] width 12 height 12
click at [407, 154] on p "Polo Fields" at bounding box center [398, 158] width 272 height 13
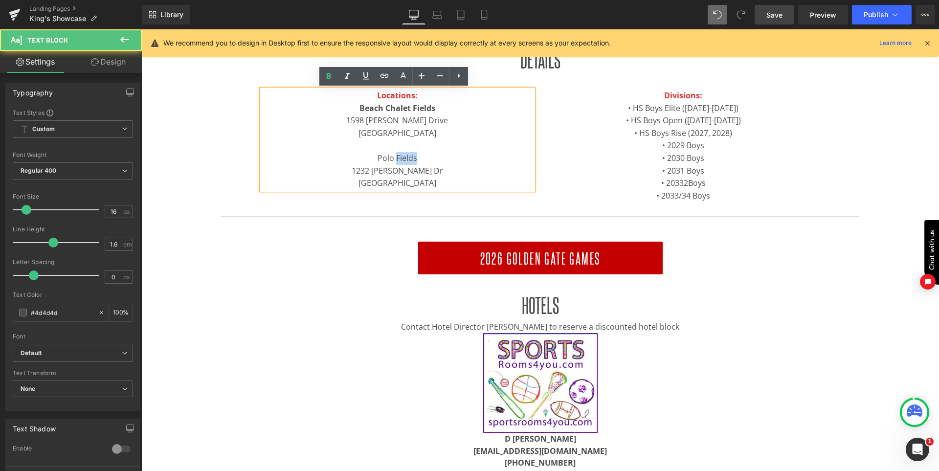
click at [407, 154] on p "Polo Fields" at bounding box center [398, 158] width 272 height 13
click at [321, 71] on link at bounding box center [328, 76] width 19 height 19
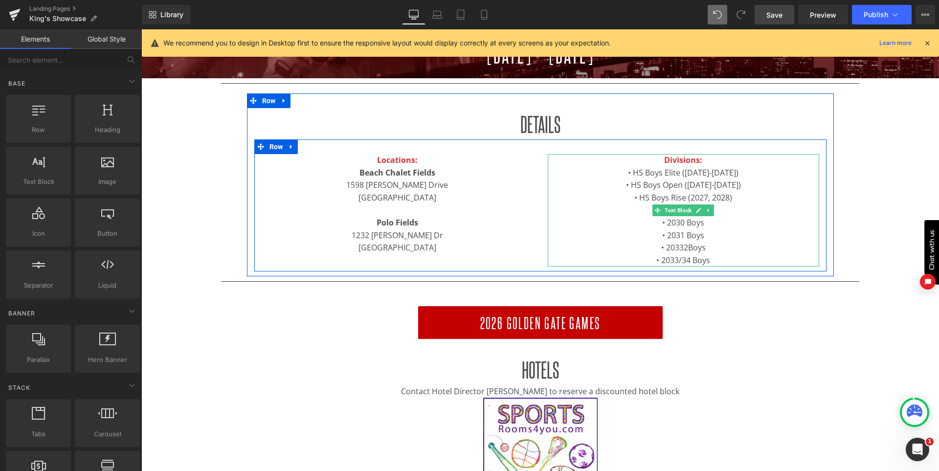
scroll to position [287, 0]
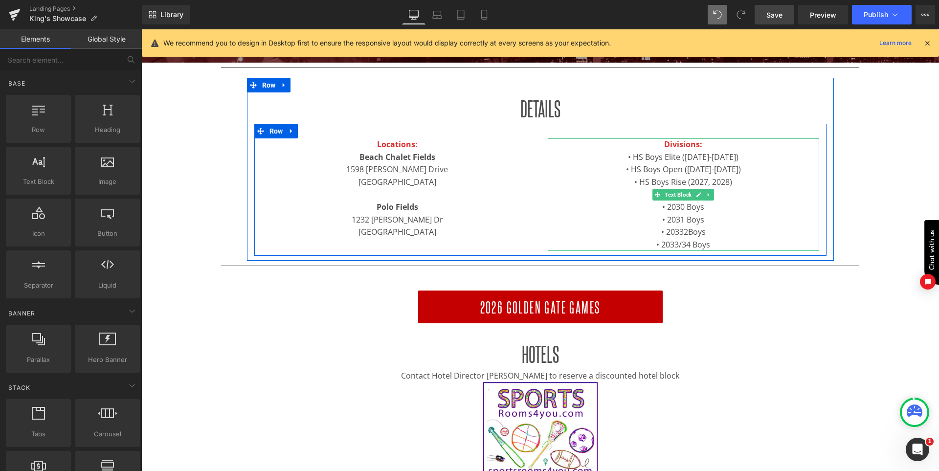
click at [724, 157] on p "• HS Boys Elite (2025-2028)" at bounding box center [684, 157] width 272 height 13
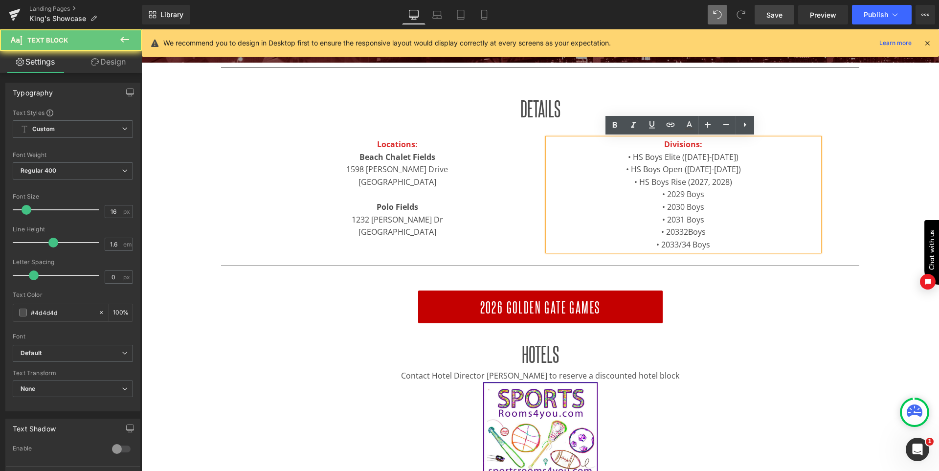
click at [724, 157] on p "• HS Boys Elite (2025-2028)" at bounding box center [684, 157] width 272 height 13
click at [723, 214] on p "• 2031 Boys" at bounding box center [684, 220] width 272 height 13
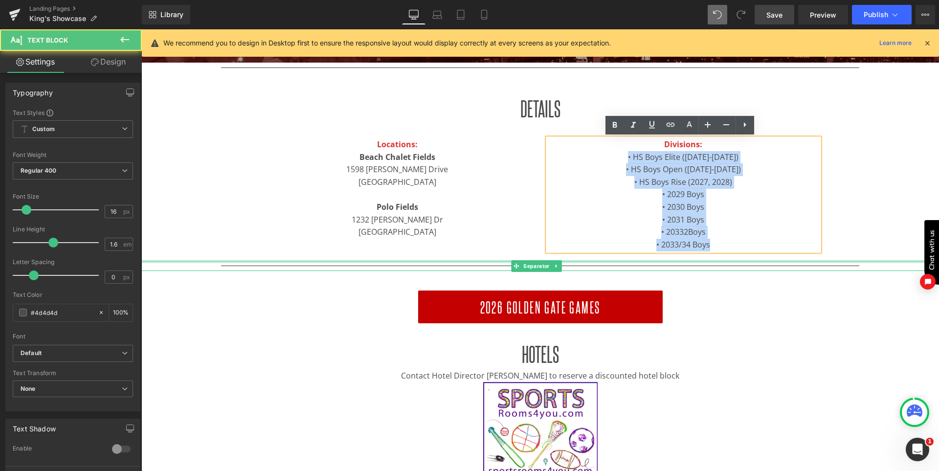
drag, startPoint x: 628, startPoint y: 158, endPoint x: 744, endPoint y: 261, distance: 155.2
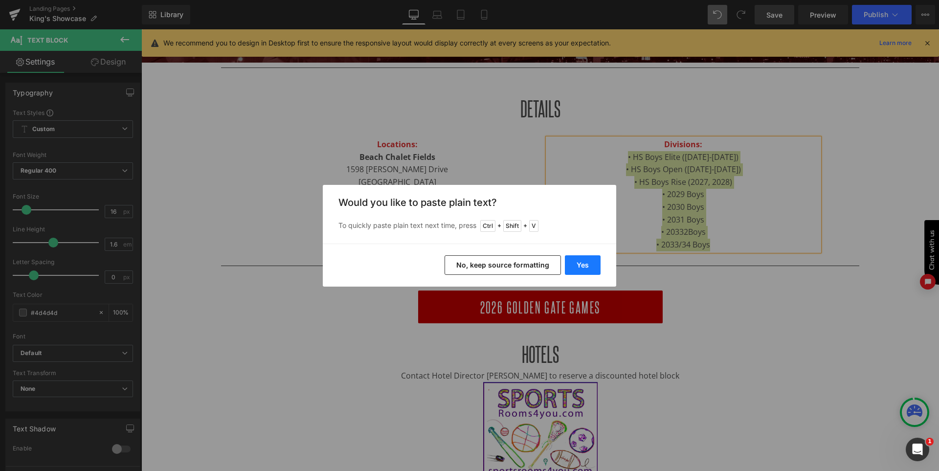
click at [578, 271] on button "Yes" at bounding box center [583, 265] width 36 height 20
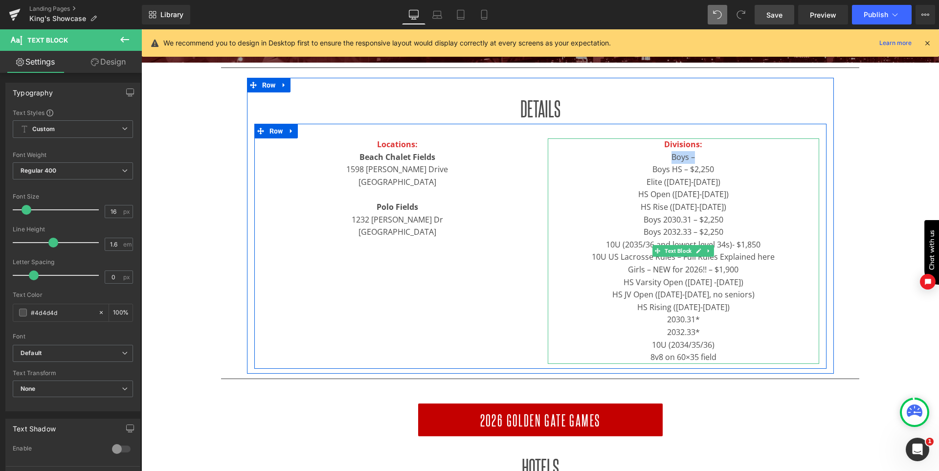
drag, startPoint x: 695, startPoint y: 157, endPoint x: 669, endPoint y: 155, distance: 26.0
click at [669, 155] on p "Boys –" at bounding box center [684, 157] width 272 height 13
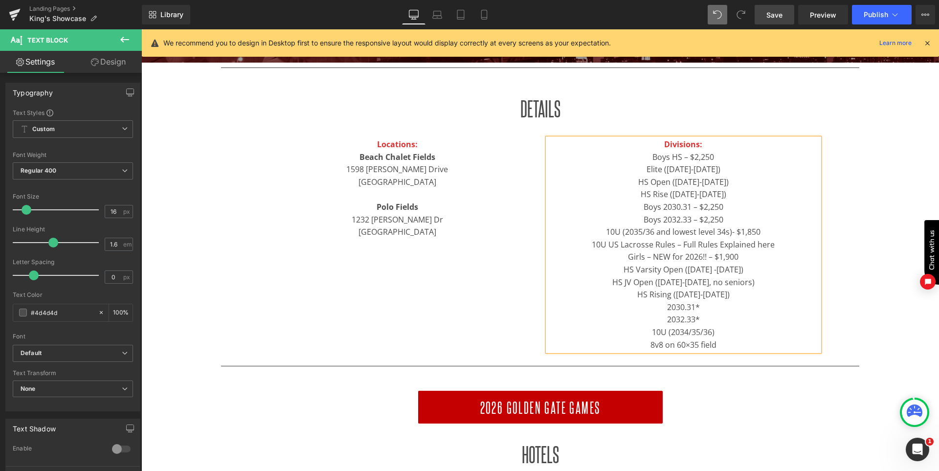
click at [674, 156] on span "Boys HS – $2,250" at bounding box center [684, 157] width 62 height 11
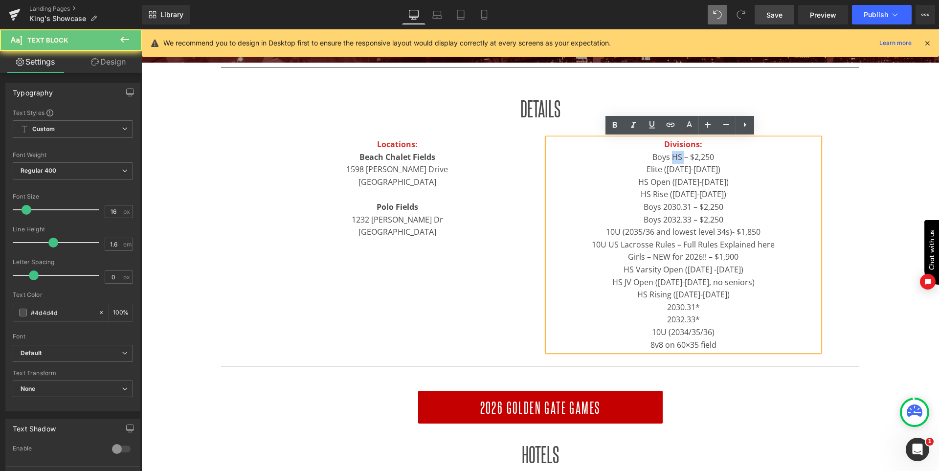
click at [674, 156] on span "Boys HS – $2,250" at bounding box center [684, 157] width 62 height 11
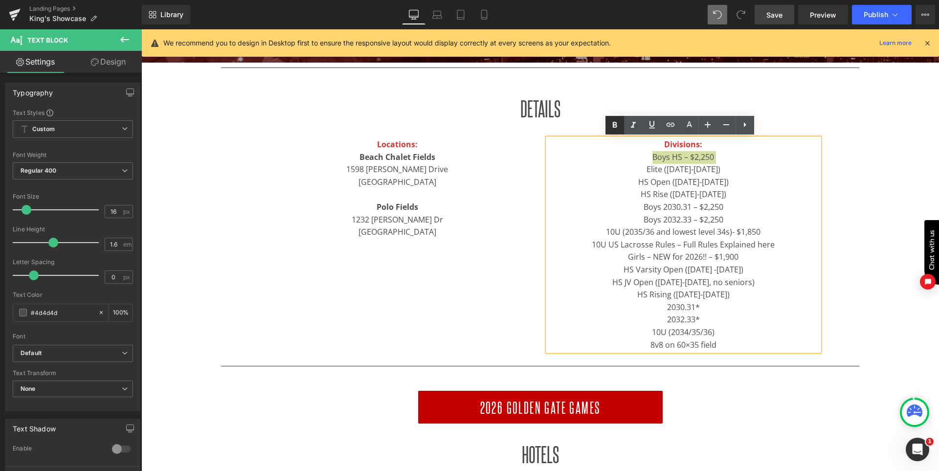
click at [615, 125] on icon at bounding box center [615, 125] width 4 height 6
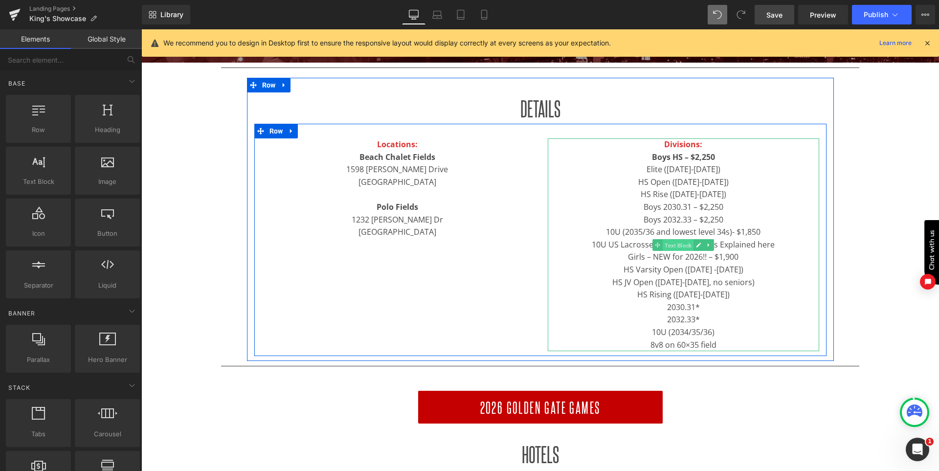
click at [673, 242] on span "Text Block" at bounding box center [678, 245] width 31 height 12
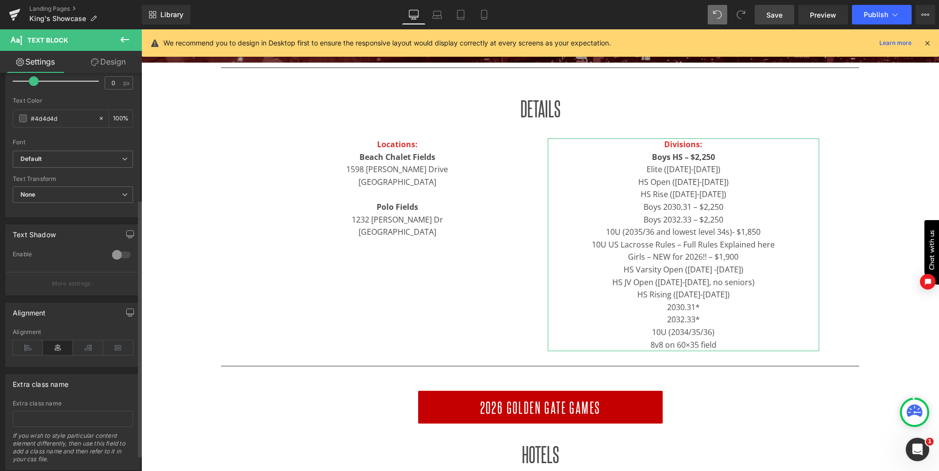
scroll to position [196, 0]
click at [35, 349] on icon at bounding box center [28, 346] width 30 height 15
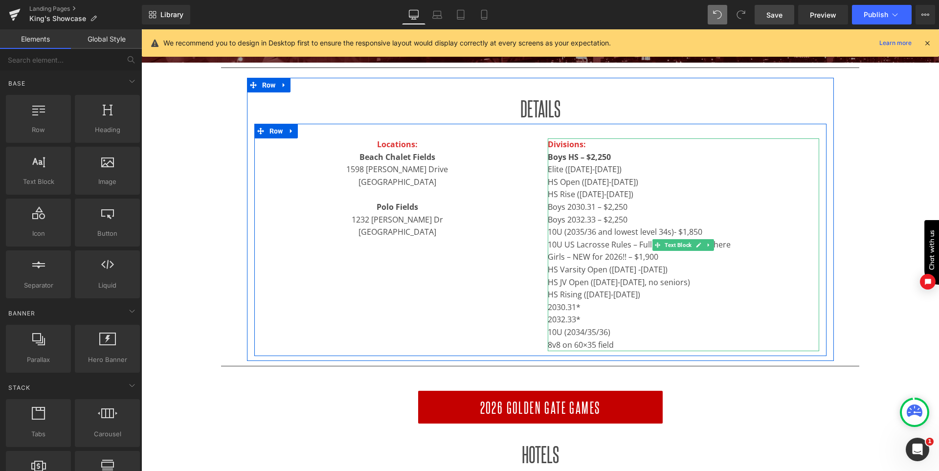
click at [606, 259] on p "Girls – NEW for 2026!! – $1,900" at bounding box center [684, 257] width 272 height 13
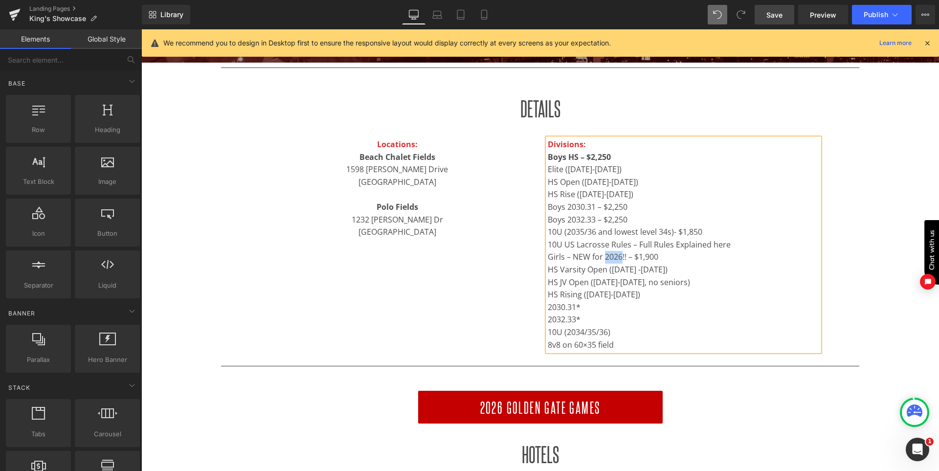
click at [606, 259] on p "Girls – NEW for 2026!! – $1,900" at bounding box center [684, 257] width 272 height 13
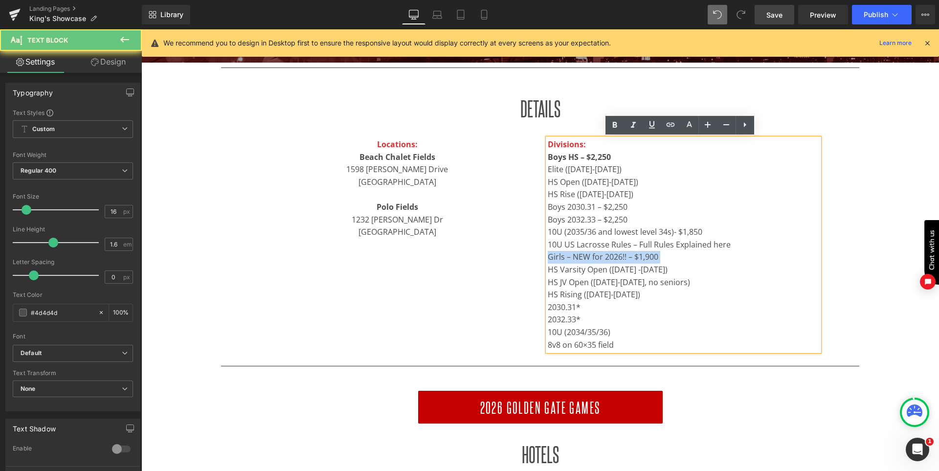
click at [606, 259] on p "Girls – NEW for 2026!! – $1,900" at bounding box center [684, 257] width 272 height 13
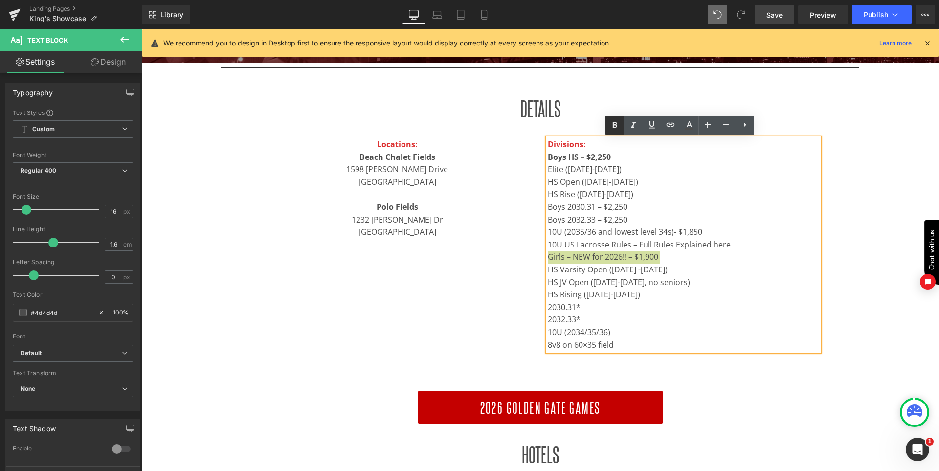
click at [613, 128] on icon at bounding box center [615, 125] width 12 height 12
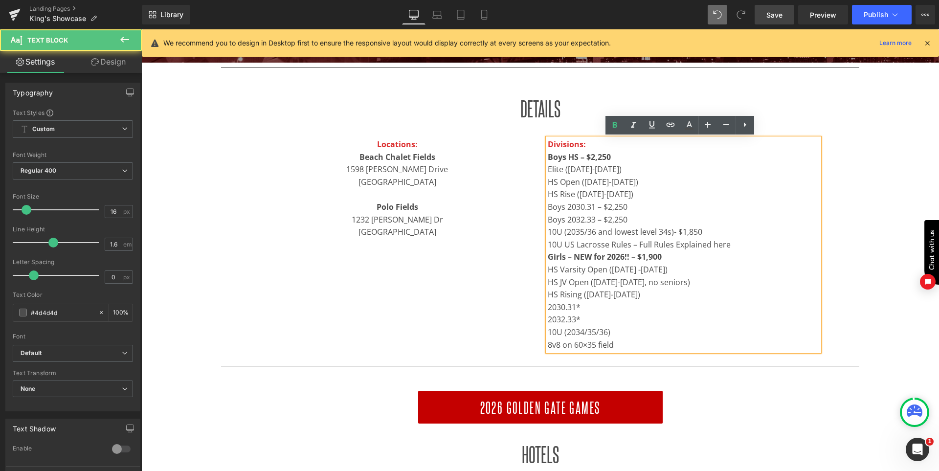
click at [741, 246] on p "10U US Lacrosse Rules – Full Rules Explained here​​" at bounding box center [684, 245] width 272 height 13
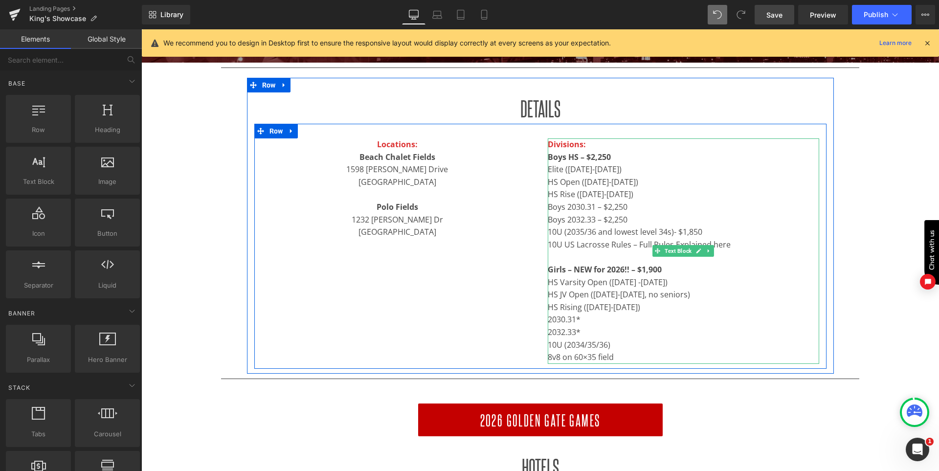
click at [582, 204] on p "Boys 2030.31 – $2,250" at bounding box center [684, 207] width 272 height 13
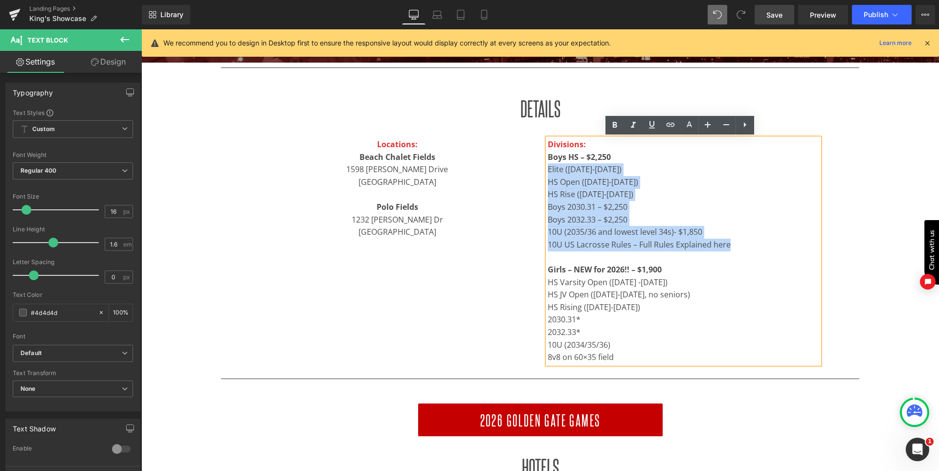
drag, startPoint x: 737, startPoint y: 244, endPoint x: 545, endPoint y: 170, distance: 206.0
click at [548, 170] on div "Divisions: Boys HS – $2,250 Elite (2027-2029) HS Open (2027-2030) HS Rise (2027…" at bounding box center [684, 251] width 272 height 226
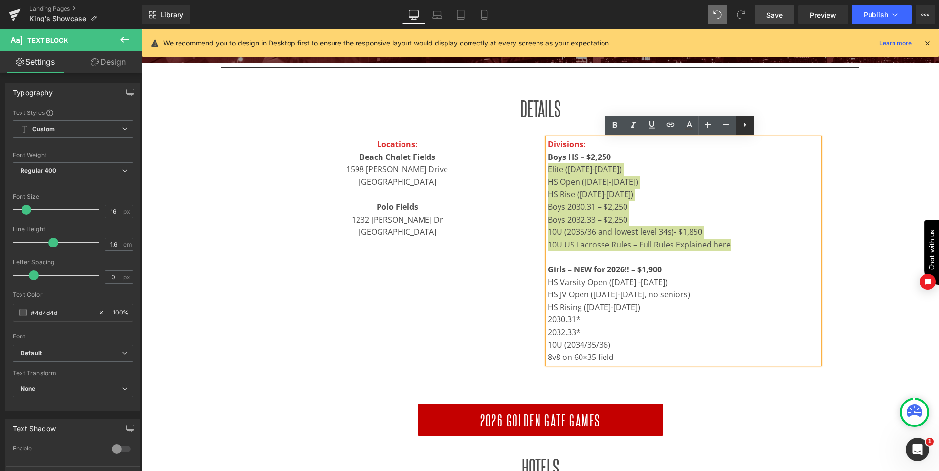
click at [752, 131] on link at bounding box center [745, 125] width 19 height 19
click at [744, 126] on icon at bounding box center [745, 125] width 12 height 12
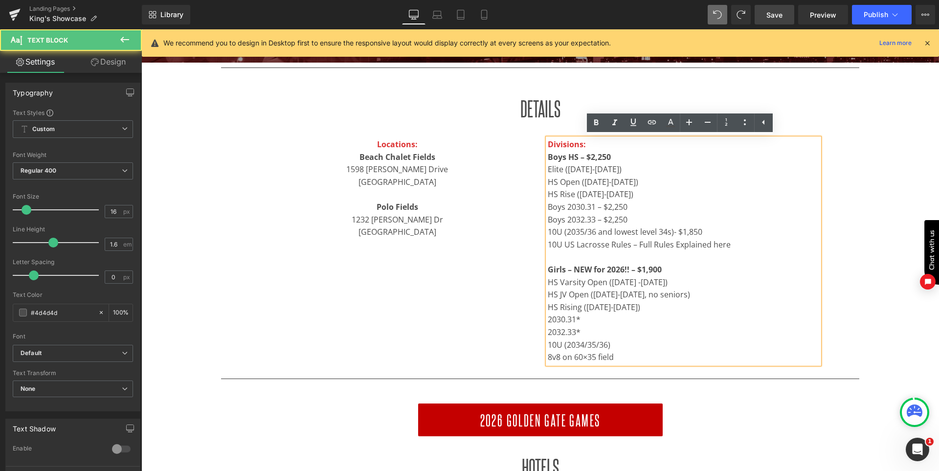
click at [548, 170] on p "Elite (2027-2029)" at bounding box center [684, 169] width 272 height 13
drag, startPoint x: 763, startPoint y: 125, endPoint x: 627, endPoint y: 97, distance: 138.5
click at [763, 125] on icon at bounding box center [764, 122] width 12 height 12
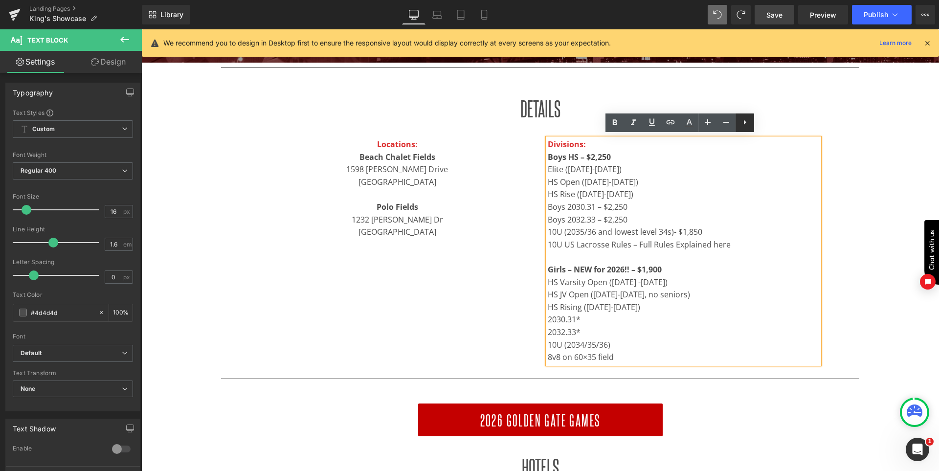
click at [748, 124] on icon at bounding box center [745, 122] width 12 height 12
click at [747, 124] on icon at bounding box center [745, 122] width 12 height 12
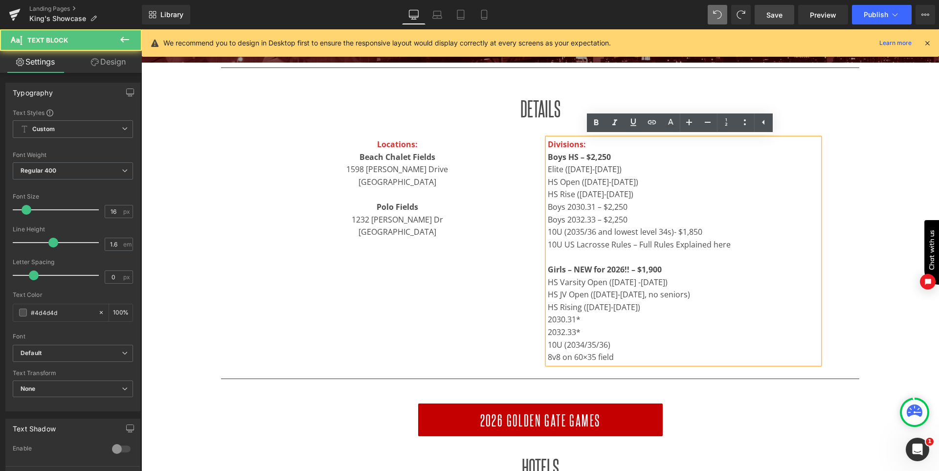
click at [548, 169] on p "Elite (2027-2029)" at bounding box center [684, 169] width 272 height 13
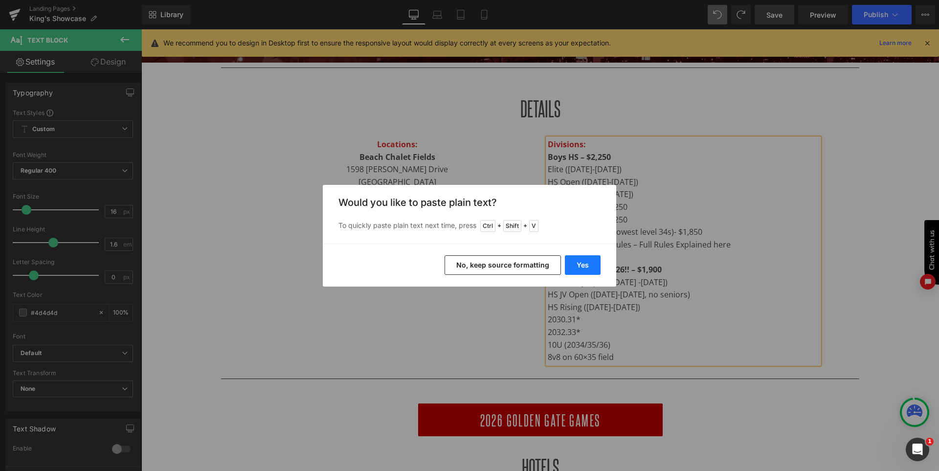
click at [591, 266] on button "Yes" at bounding box center [583, 265] width 36 height 20
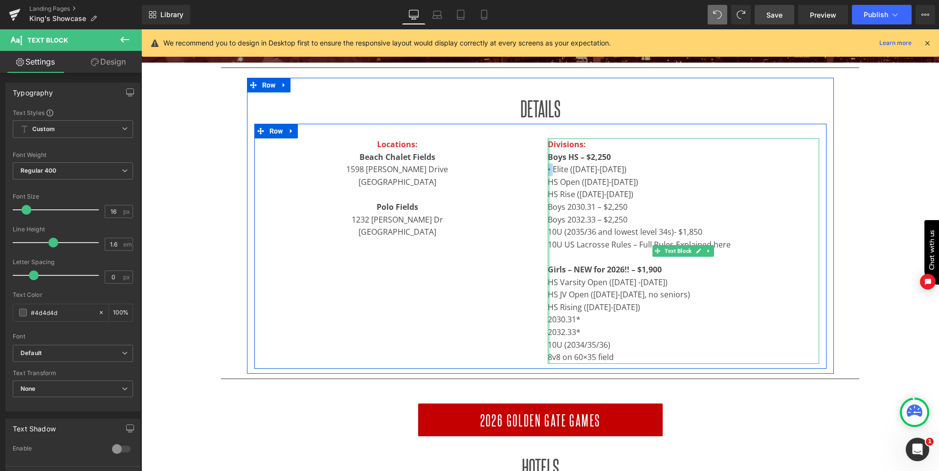
drag, startPoint x: 550, startPoint y: 167, endPoint x: 545, endPoint y: 166, distance: 5.1
click at [548, 166] on div "Divisions: Boys HS – $2,250 • Elite (2027-2029) HS Open (2027-2030) HS Rise (20…" at bounding box center [684, 251] width 272 height 226
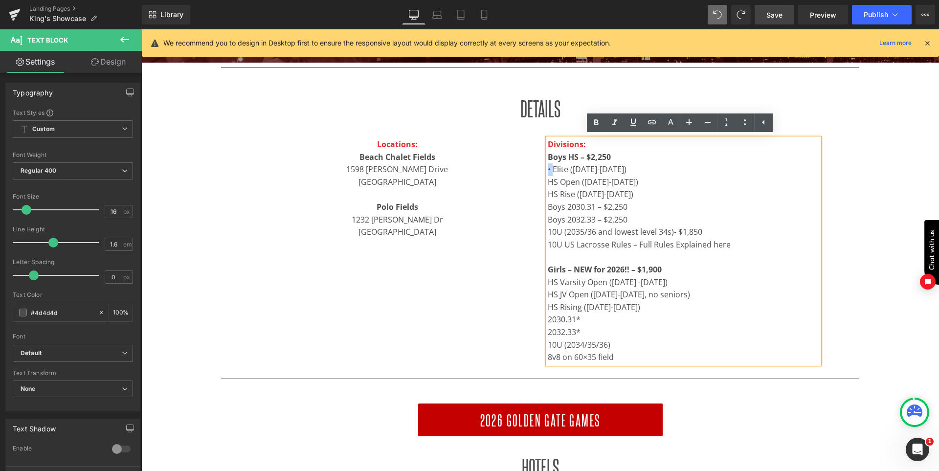
copy p "•"
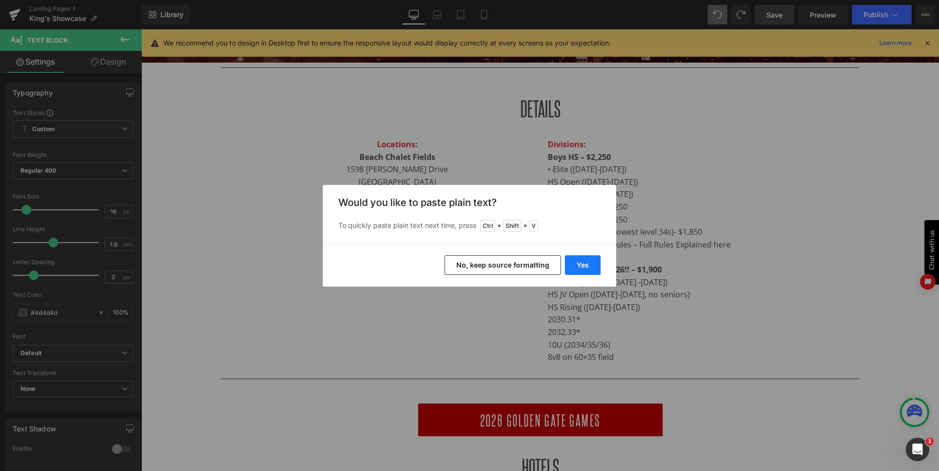
click at [587, 260] on button "Yes" at bounding box center [583, 265] width 36 height 20
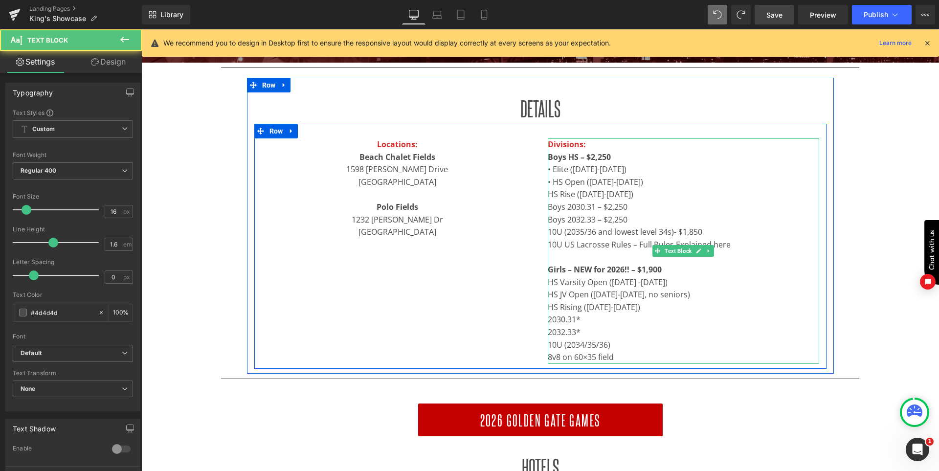
click at [548, 193] on p "HS Rise (2027-2030)" at bounding box center [684, 194] width 272 height 13
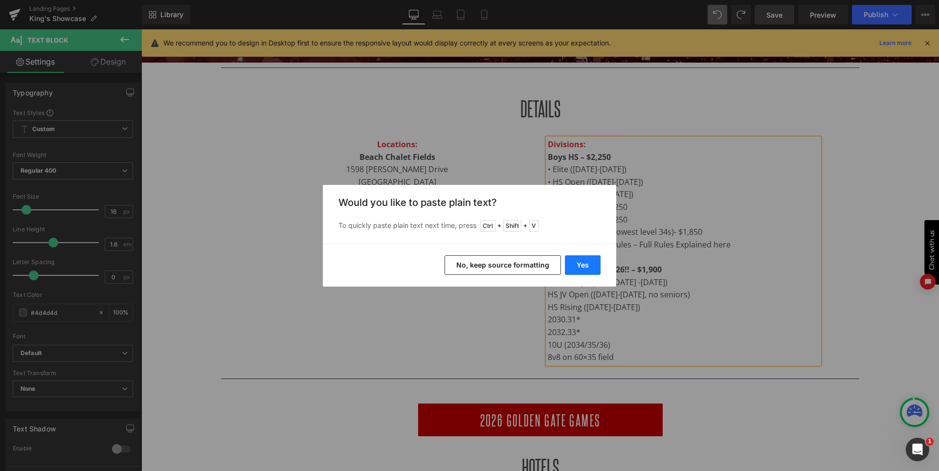
click at [578, 262] on button "Yes" at bounding box center [583, 265] width 36 height 20
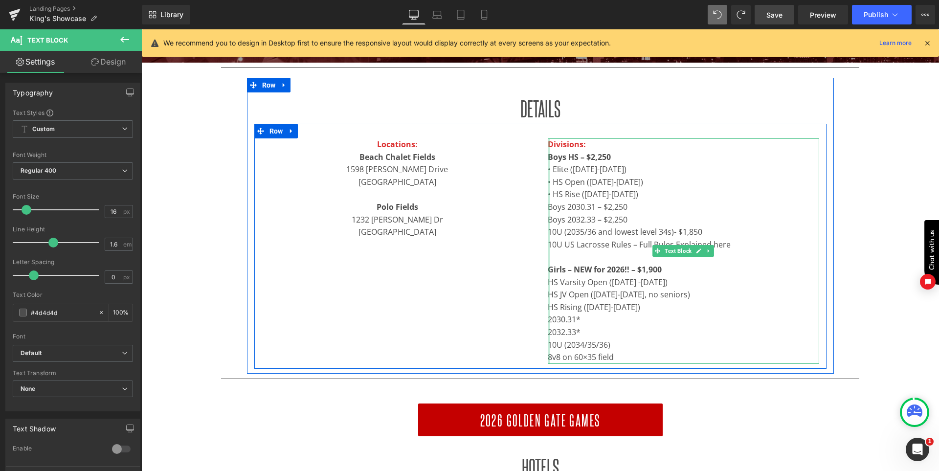
click at [548, 206] on div at bounding box center [549, 251] width 2 height 226
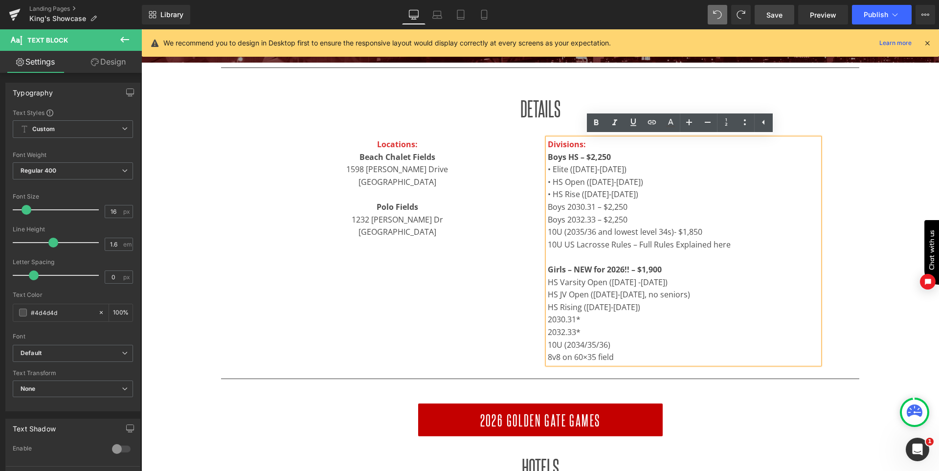
click at [548, 206] on p "Boys 2030.31 – $2,250" at bounding box center [684, 207] width 272 height 13
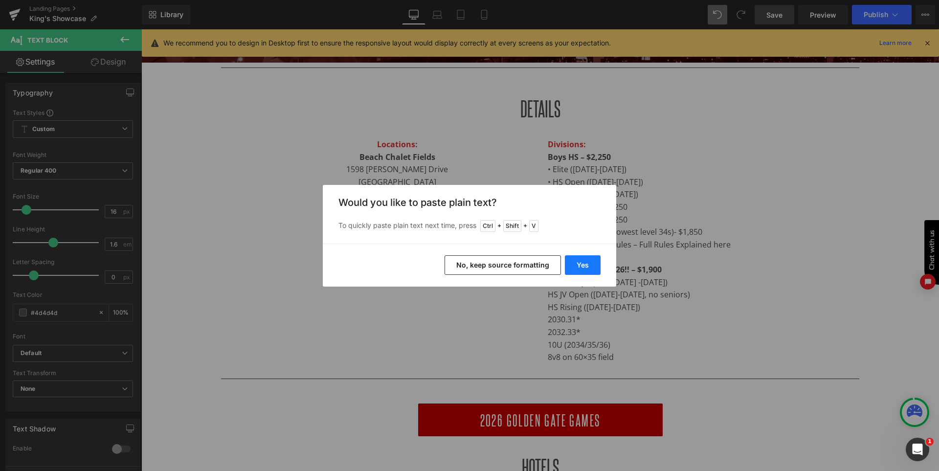
drag, startPoint x: 588, startPoint y: 263, endPoint x: 426, endPoint y: 226, distance: 165.7
click at [588, 263] on button "Yes" at bounding box center [583, 265] width 36 height 20
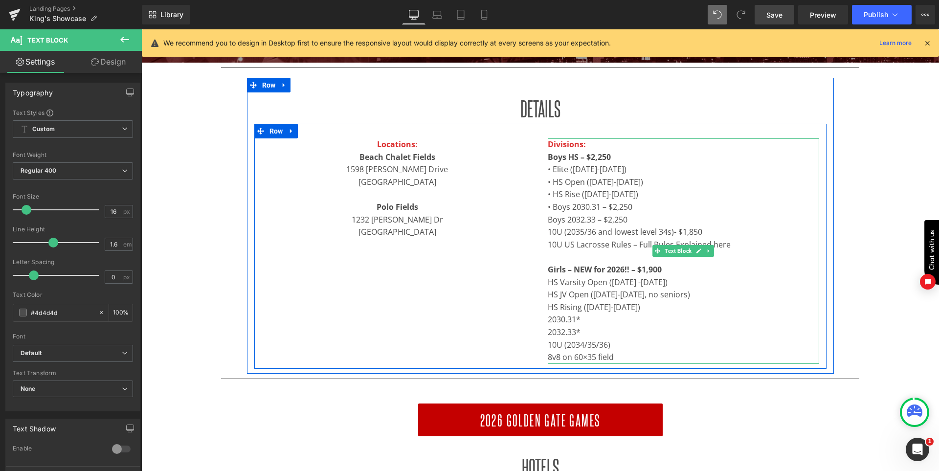
click at [548, 219] on p "Boys 2032.33 – $2,250" at bounding box center [684, 220] width 272 height 13
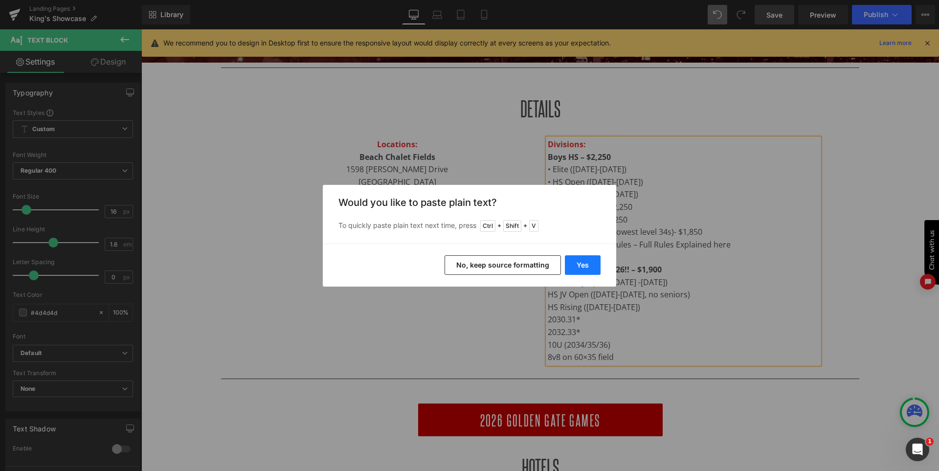
click at [589, 262] on button "Yes" at bounding box center [583, 265] width 36 height 20
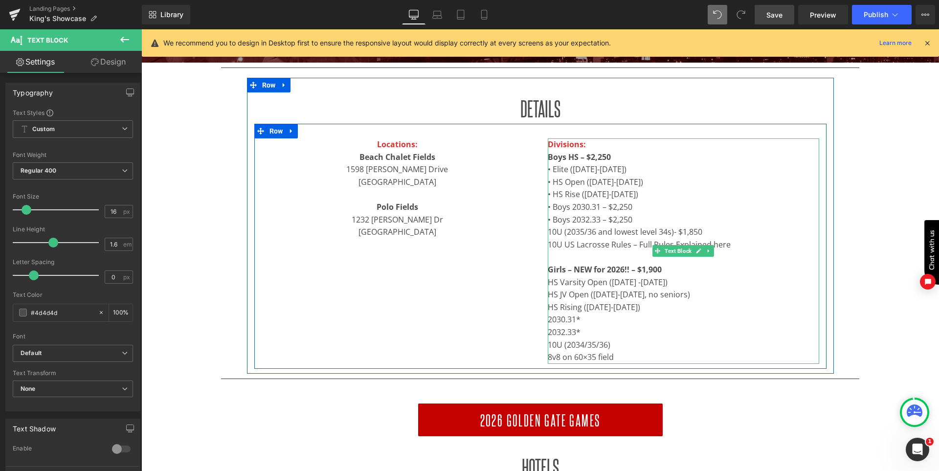
click at [548, 232] on p "10U (2035/36 and lowest level 34s)- $1,850" at bounding box center [684, 232] width 272 height 13
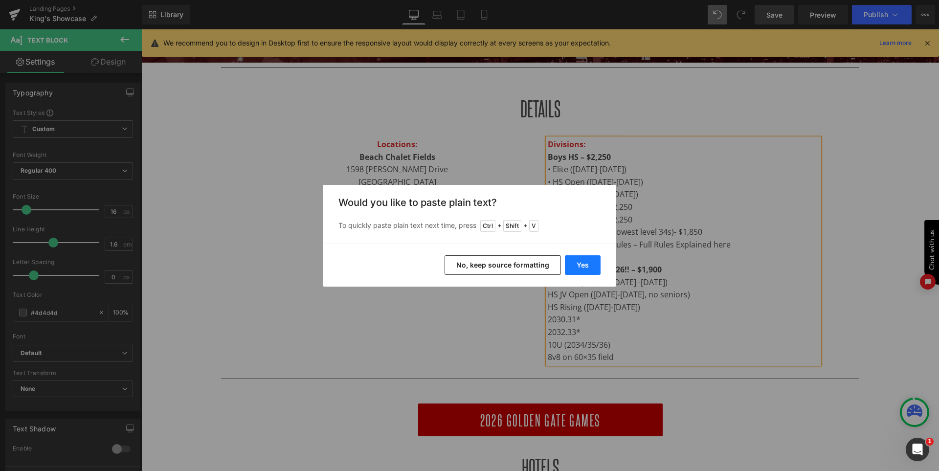
click at [586, 269] on button "Yes" at bounding box center [583, 265] width 36 height 20
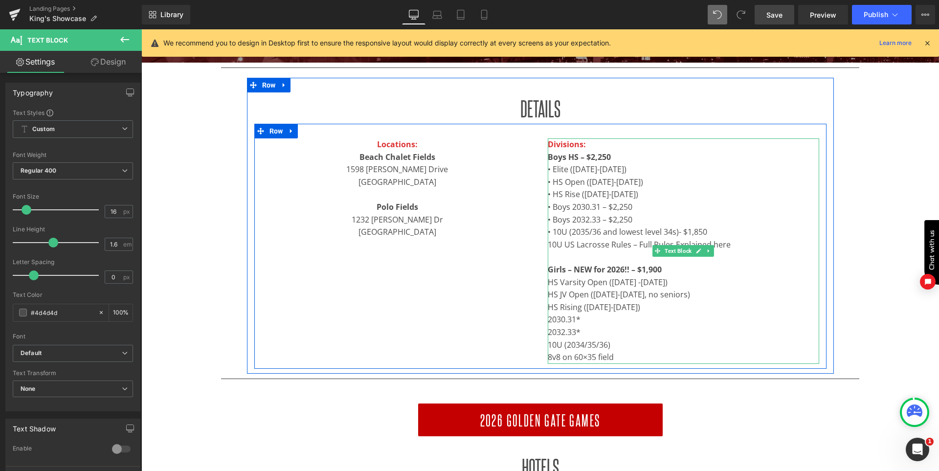
click at [549, 247] on p "10U US Lacrosse Rules – Full Rules Explained here​​" at bounding box center [684, 245] width 272 height 13
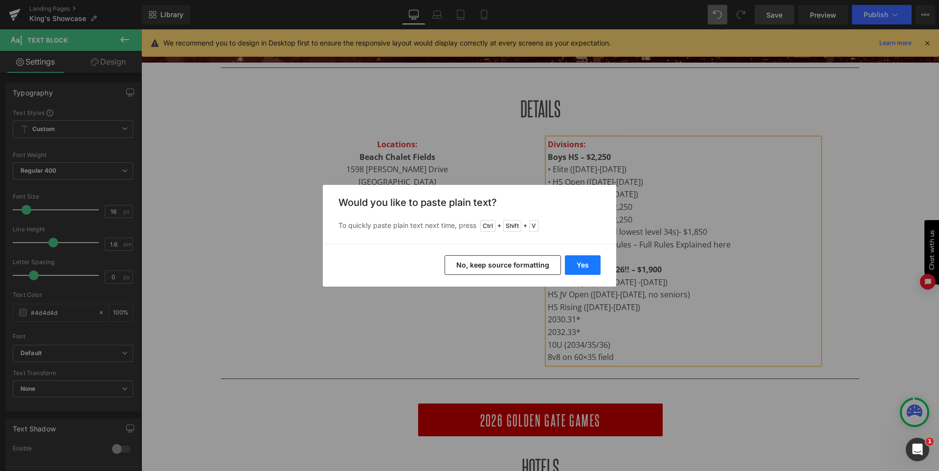
click at [582, 263] on button "Yes" at bounding box center [583, 265] width 36 height 20
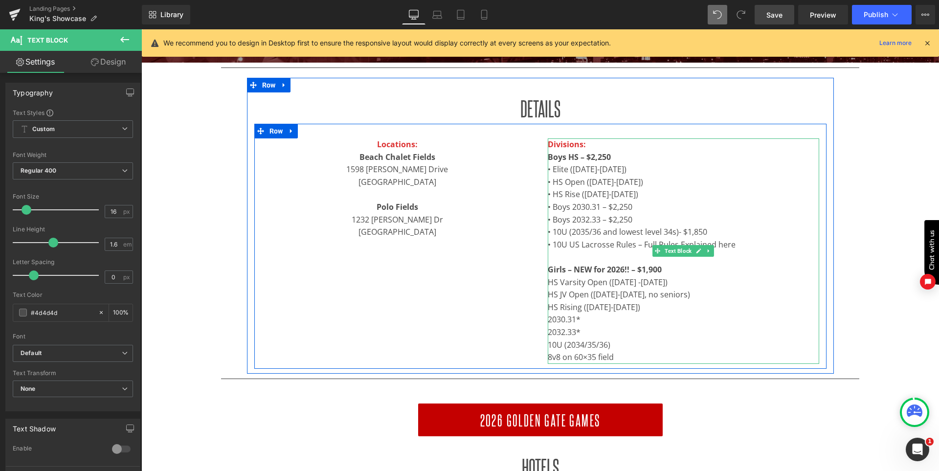
click at [548, 284] on p "HS Varsity Open (2026 -2028)" at bounding box center [684, 282] width 272 height 13
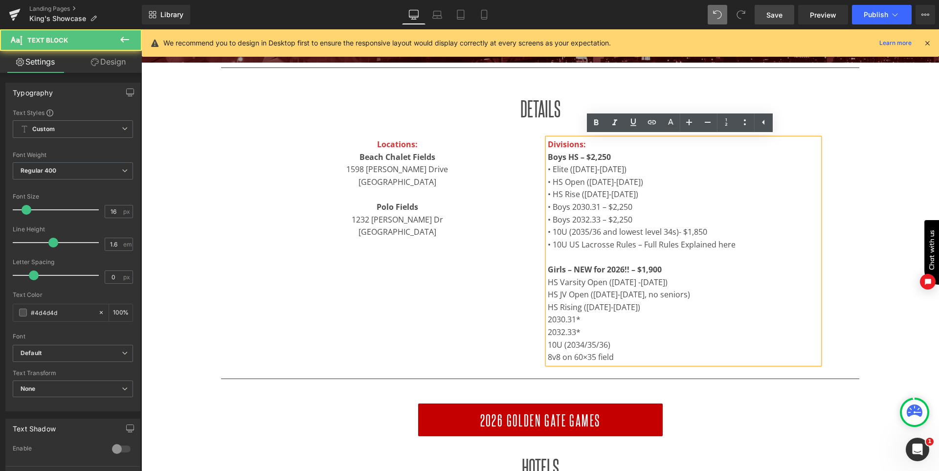
click at [548, 283] on p "HS Varsity Open (2026 -2028)" at bounding box center [684, 282] width 272 height 13
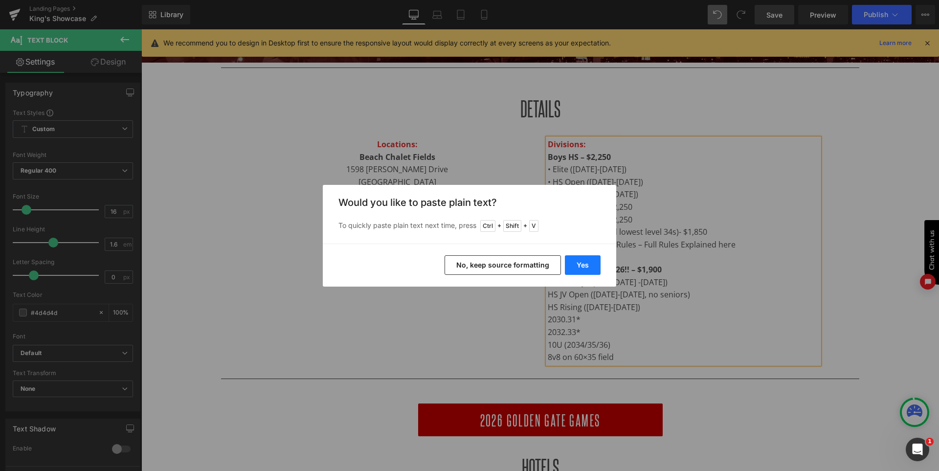
click at [584, 264] on button "Yes" at bounding box center [583, 265] width 36 height 20
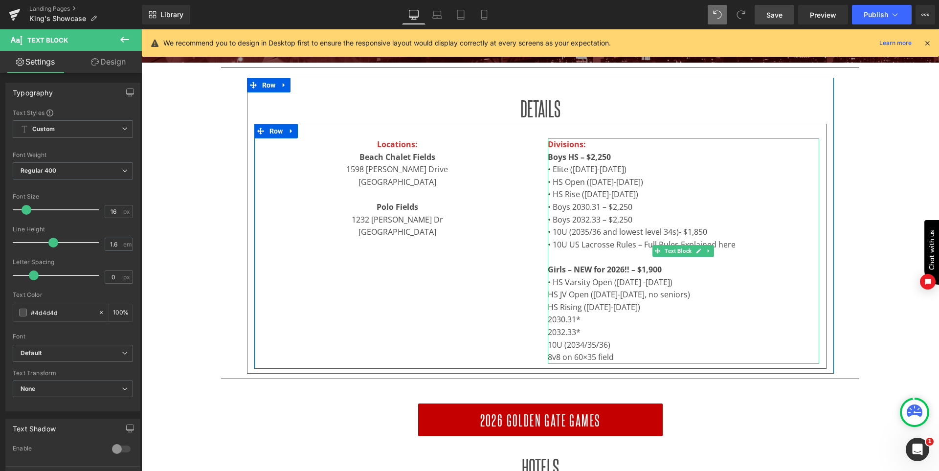
click at [548, 292] on p "HS JV Open (2027-2030, no seniors)" at bounding box center [684, 295] width 272 height 13
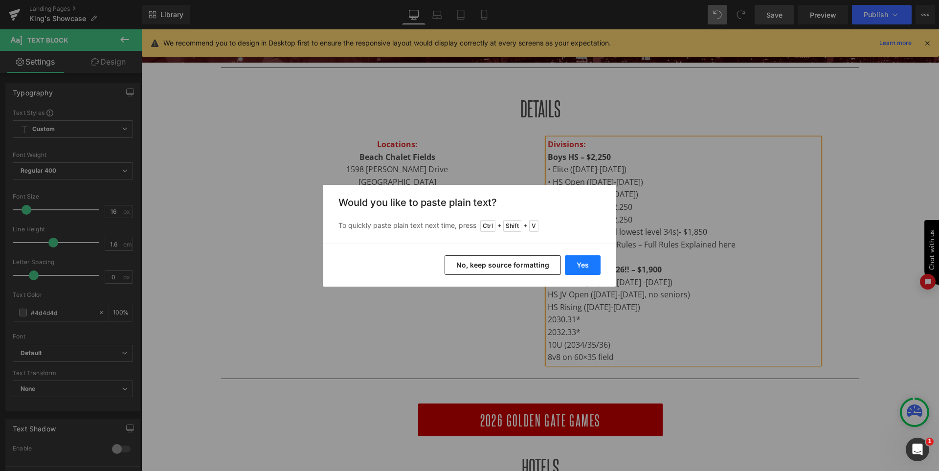
click at [582, 258] on button "Yes" at bounding box center [583, 265] width 36 height 20
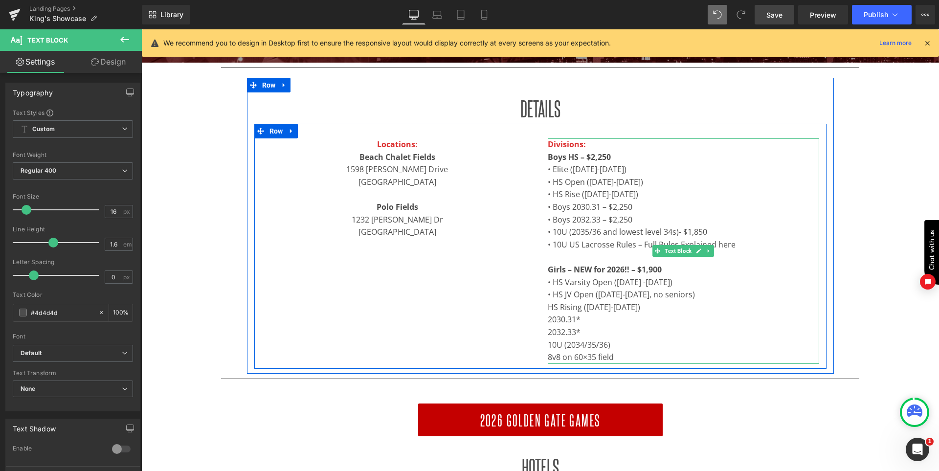
click at [548, 307] on div at bounding box center [549, 251] width 2 height 226
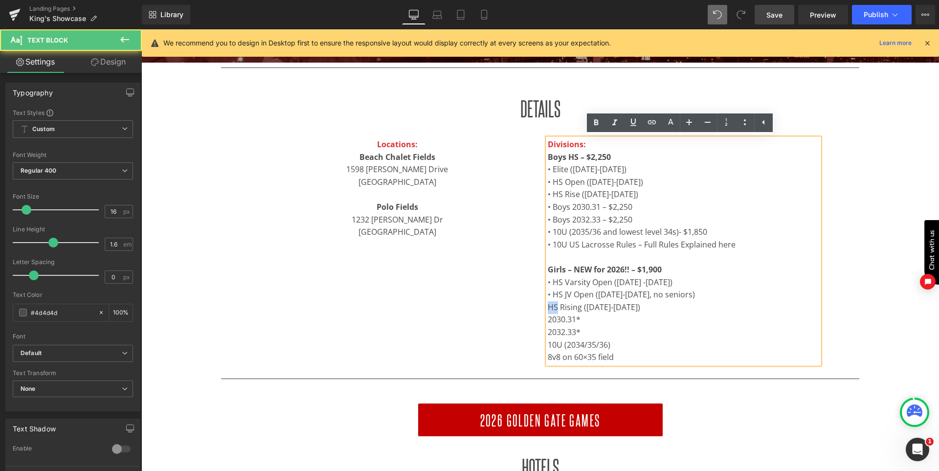
click at [548, 307] on p "HS Rising (2029-2030)" at bounding box center [684, 307] width 272 height 13
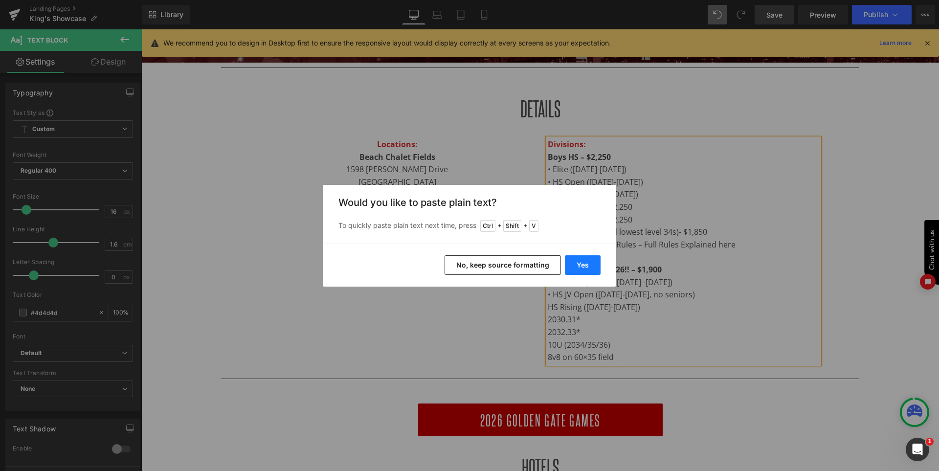
click at [587, 259] on button "Yes" at bounding box center [583, 265] width 36 height 20
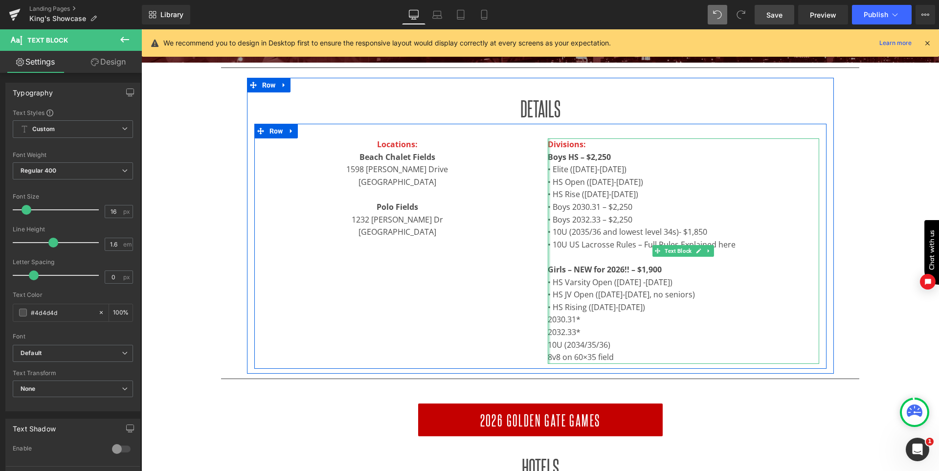
click at [548, 321] on div at bounding box center [549, 251] width 2 height 226
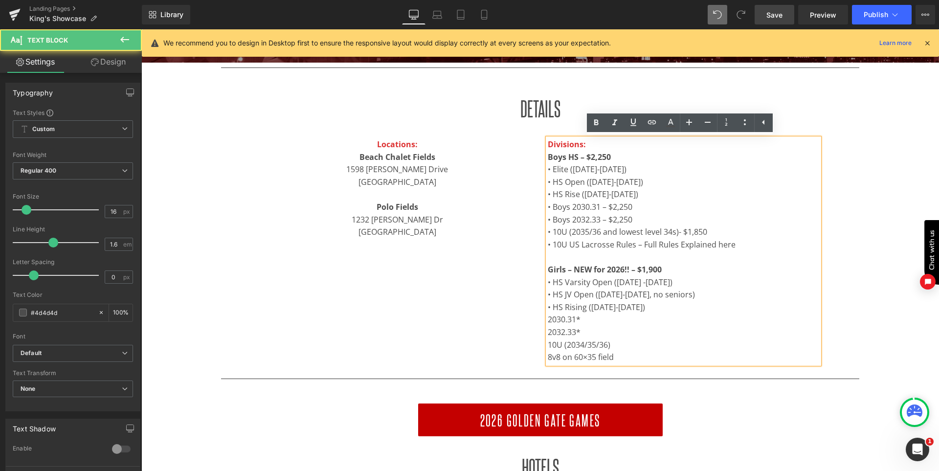
click at [548, 321] on p "2030.31*" at bounding box center [684, 320] width 272 height 13
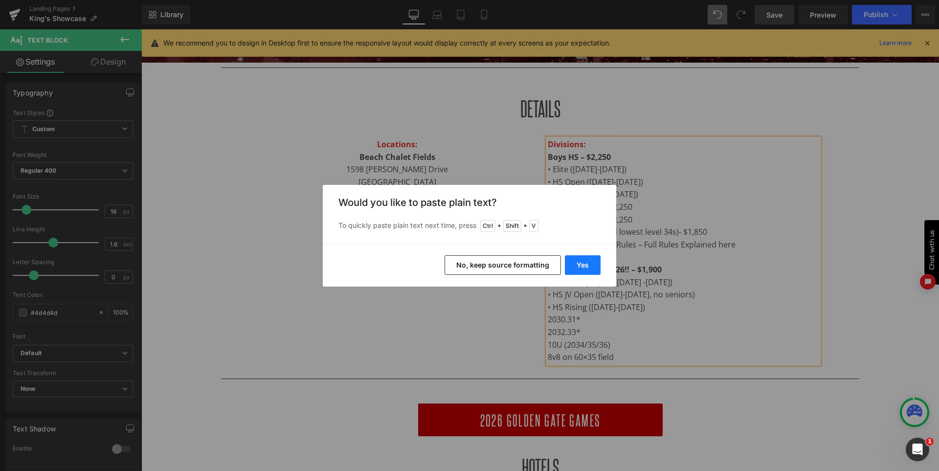
click at [587, 259] on button "Yes" at bounding box center [583, 265] width 36 height 20
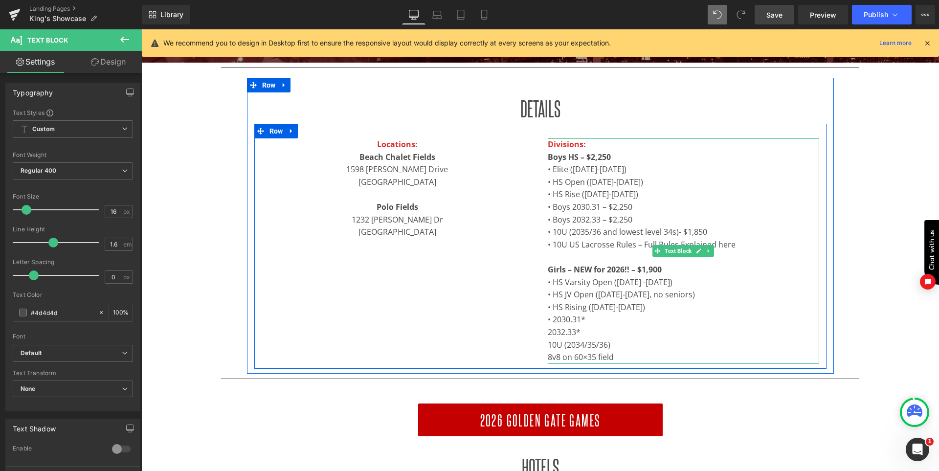
click at [548, 333] on p "2032.33*" at bounding box center [684, 332] width 272 height 13
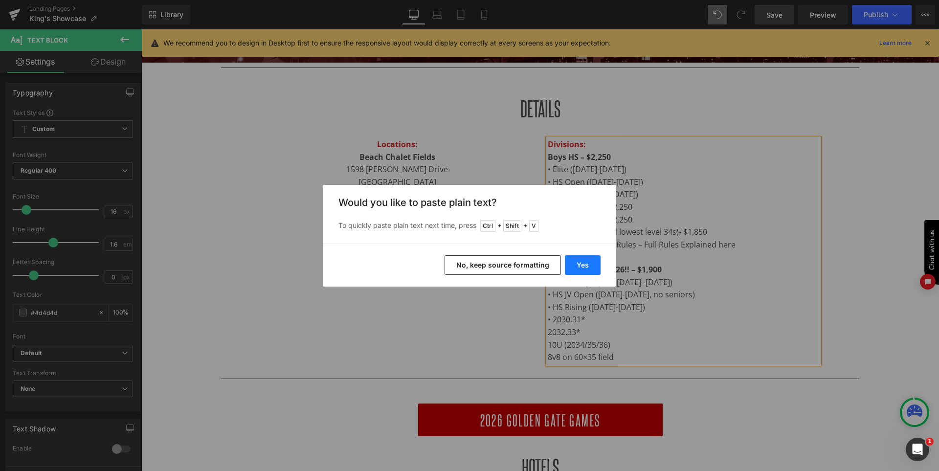
click at [577, 262] on button "Yes" at bounding box center [583, 265] width 36 height 20
click at [577, 262] on p at bounding box center [684, 257] width 272 height 13
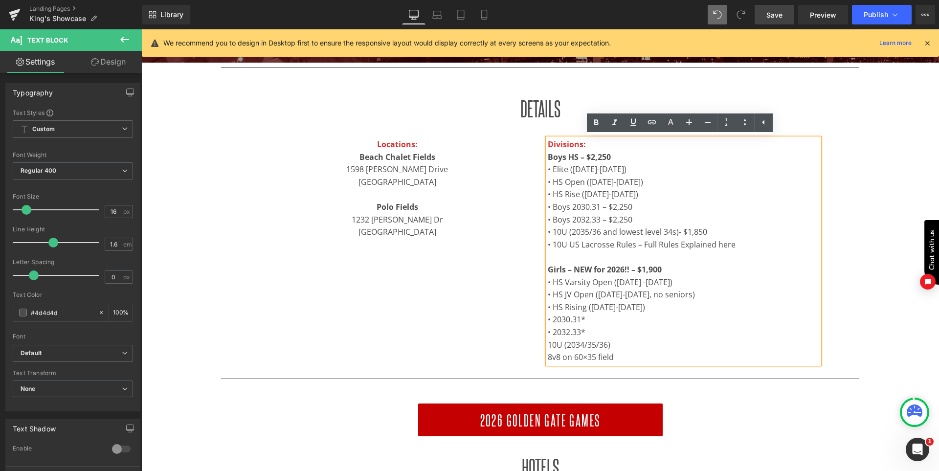
click at [548, 343] on p "10U (2034/35/36)" at bounding box center [684, 345] width 272 height 13
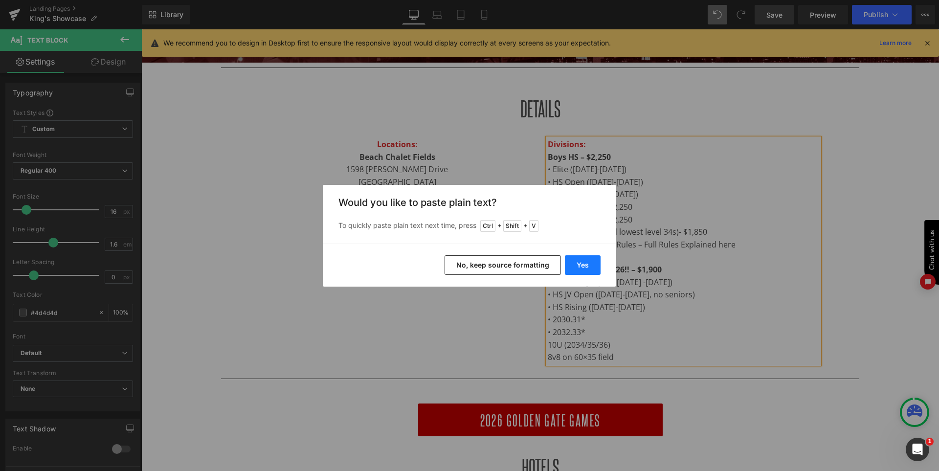
click at [587, 265] on button "Yes" at bounding box center [583, 265] width 36 height 20
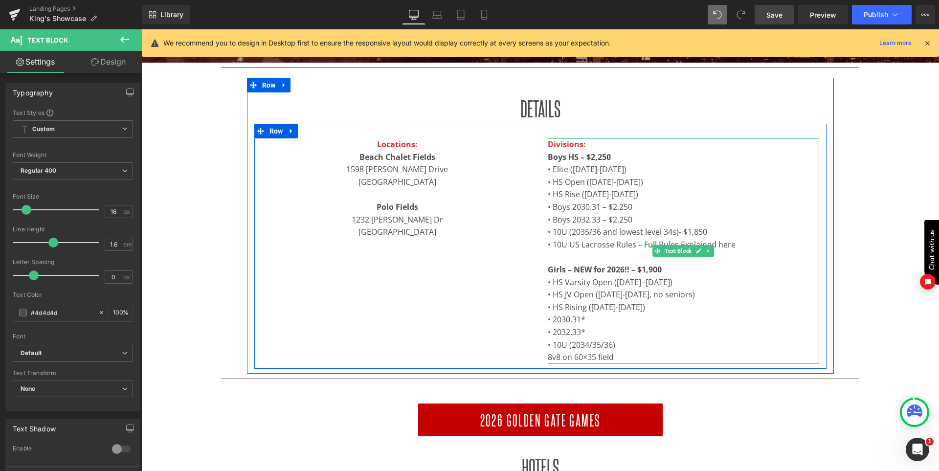
click at [549, 359] on p "8v8 on 60×35 field" at bounding box center [684, 357] width 272 height 13
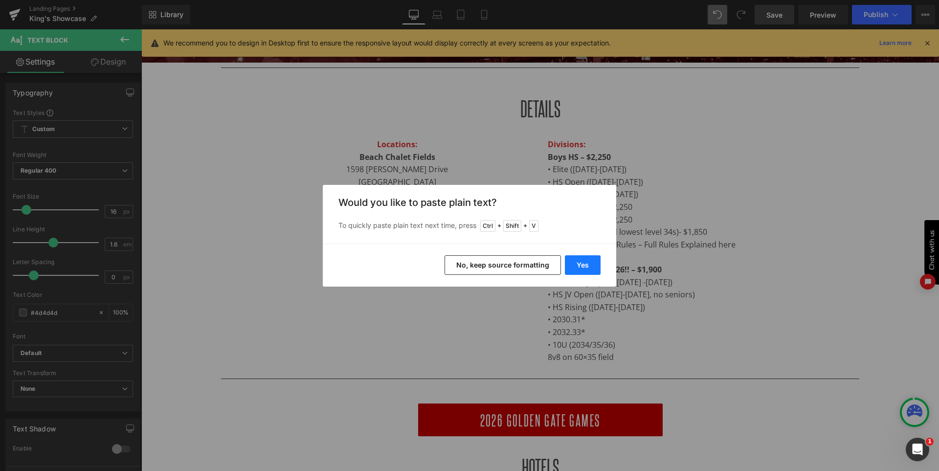
drag, startPoint x: 577, startPoint y: 266, endPoint x: 449, endPoint y: 251, distance: 128.5
click at [577, 266] on button "Yes" at bounding box center [583, 265] width 36 height 20
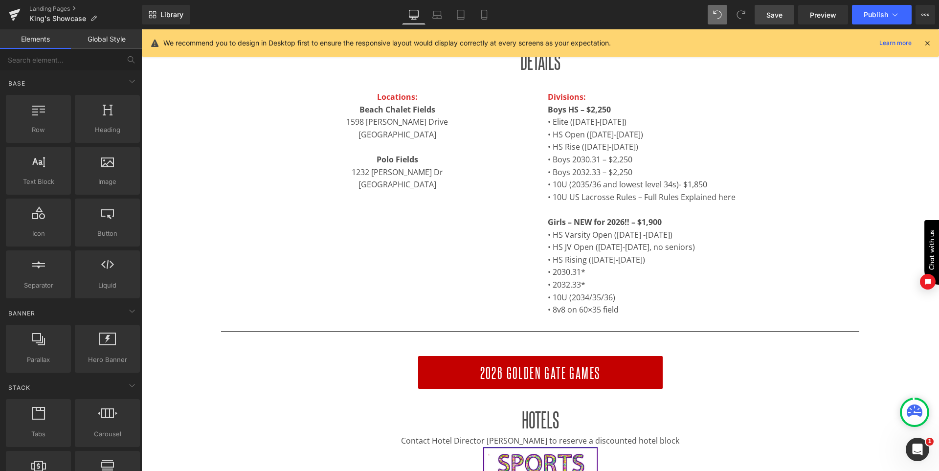
scroll to position [189, 0]
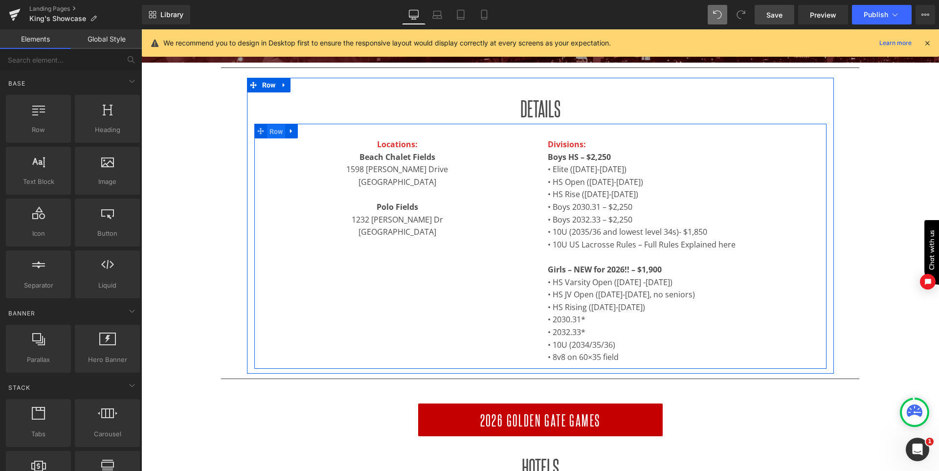
click at [281, 131] on span "Row" at bounding box center [276, 131] width 19 height 15
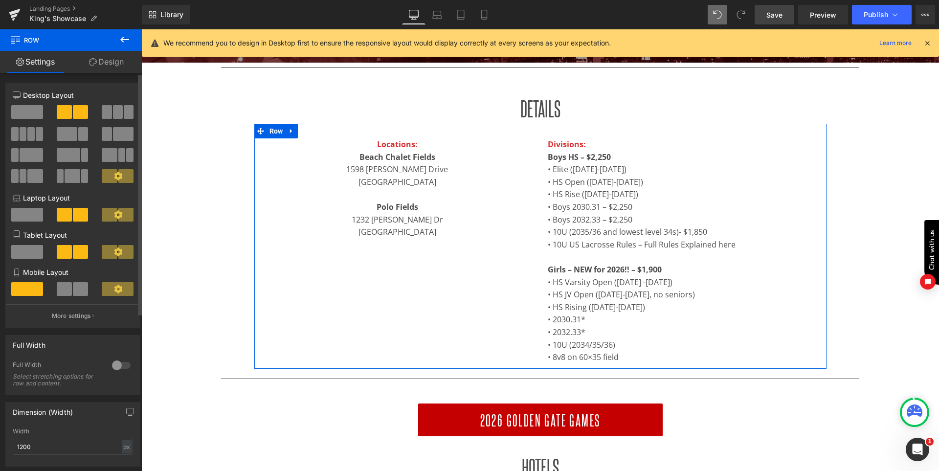
click at [119, 113] on button at bounding box center [118, 112] width 33 height 14
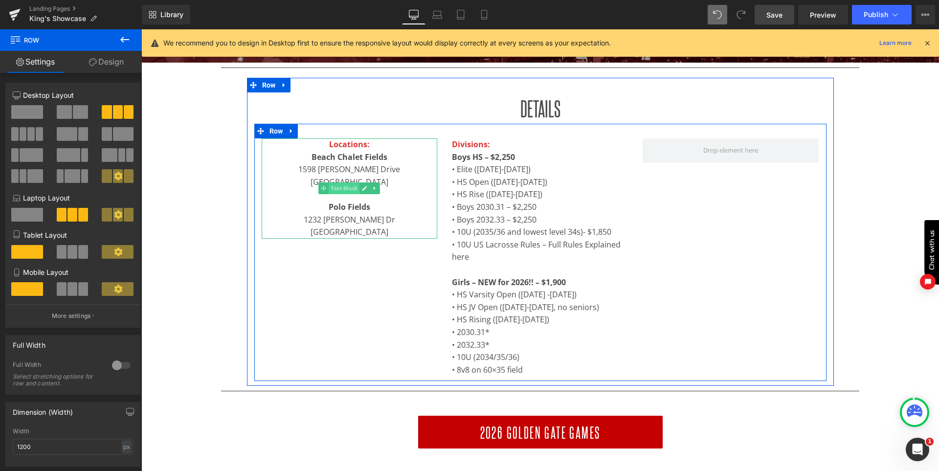
click at [345, 189] on span "Text Block" at bounding box center [344, 188] width 31 height 12
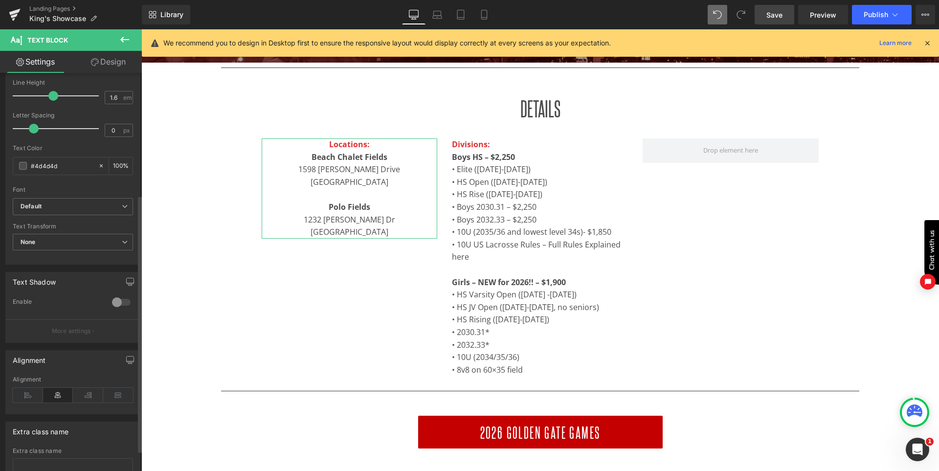
scroll to position [221, 0]
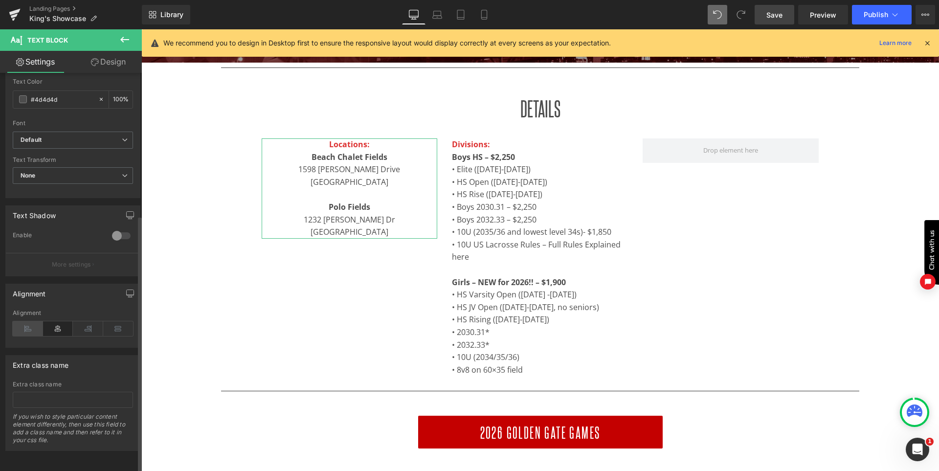
click at [35, 321] on icon at bounding box center [28, 328] width 30 height 15
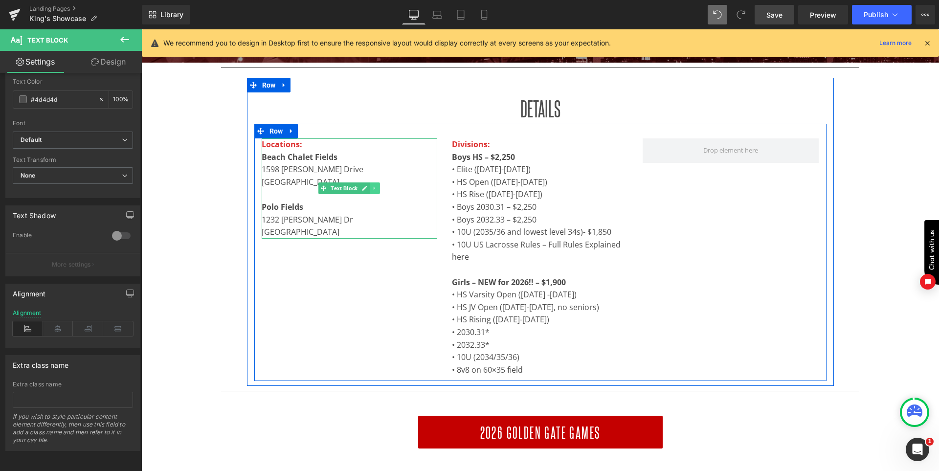
click at [375, 189] on icon at bounding box center [374, 188] width 1 height 3
click at [373, 189] on icon at bounding box center [369, 188] width 5 height 5
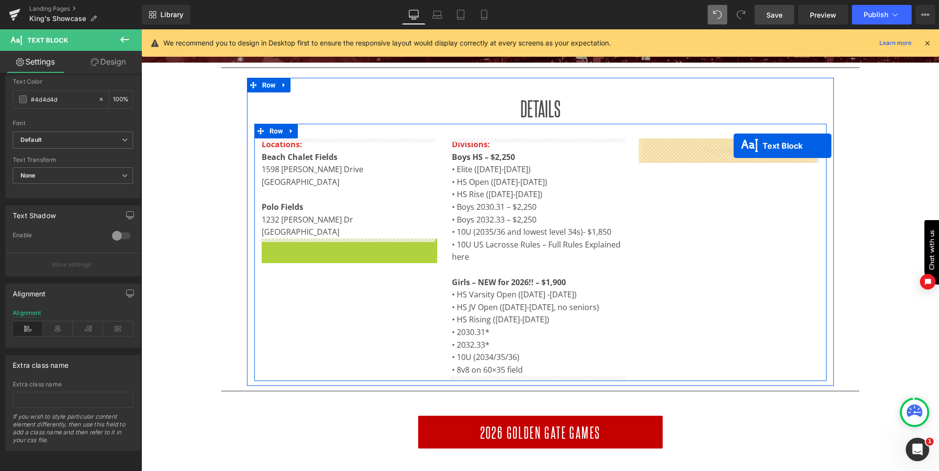
drag, startPoint x: 309, startPoint y: 288, endPoint x: 734, endPoint y: 146, distance: 448.3
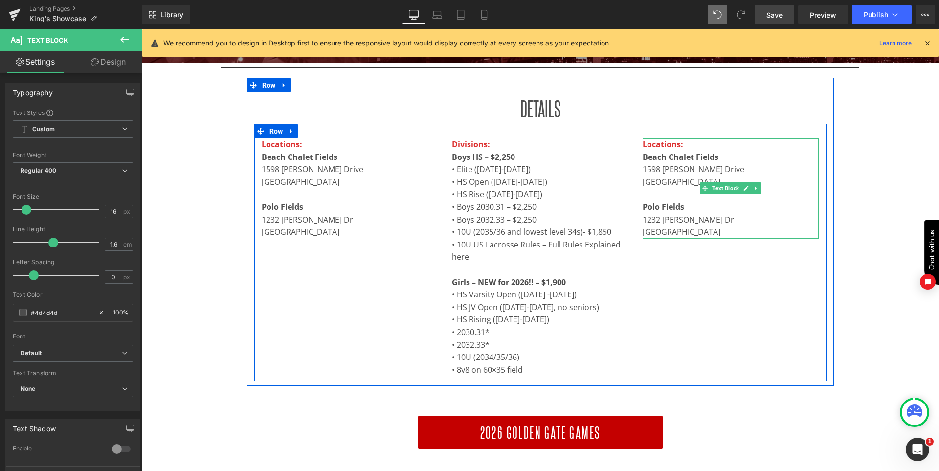
click at [659, 144] on strong "Locations:" at bounding box center [663, 144] width 41 height 11
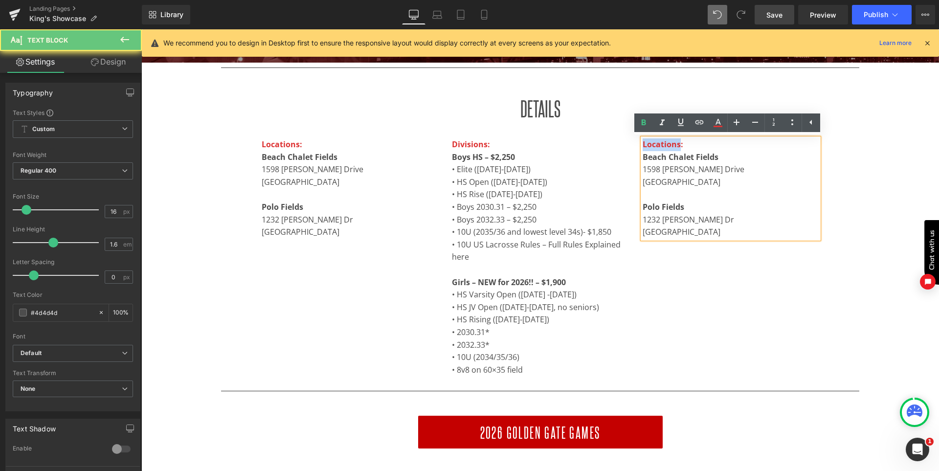
click at [659, 144] on strong "Locations:" at bounding box center [663, 144] width 41 height 11
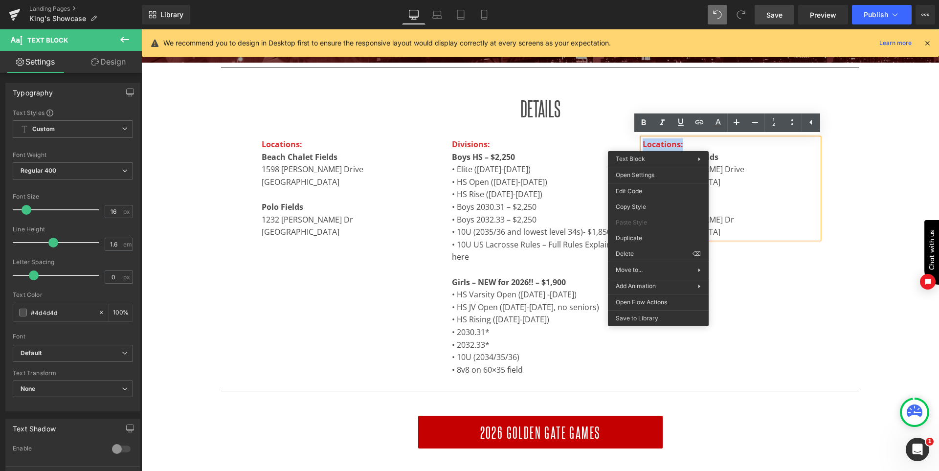
click at [667, 141] on strong "Locations:" at bounding box center [663, 144] width 41 height 11
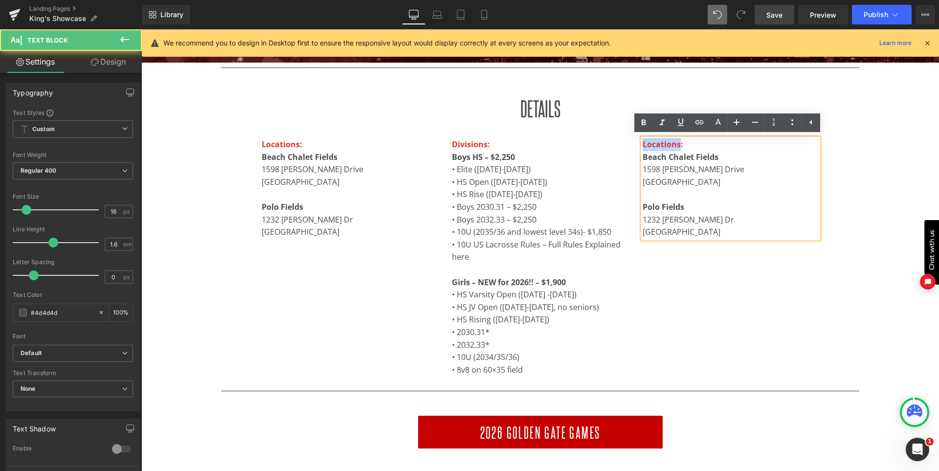
click at [667, 141] on strong "Locations:" at bounding box center [663, 144] width 41 height 11
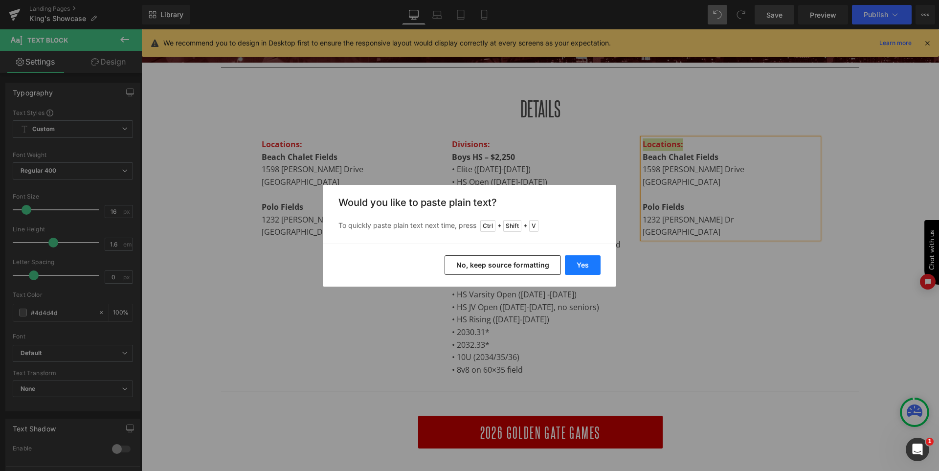
click at [588, 263] on button "Yes" at bounding box center [583, 265] width 36 height 20
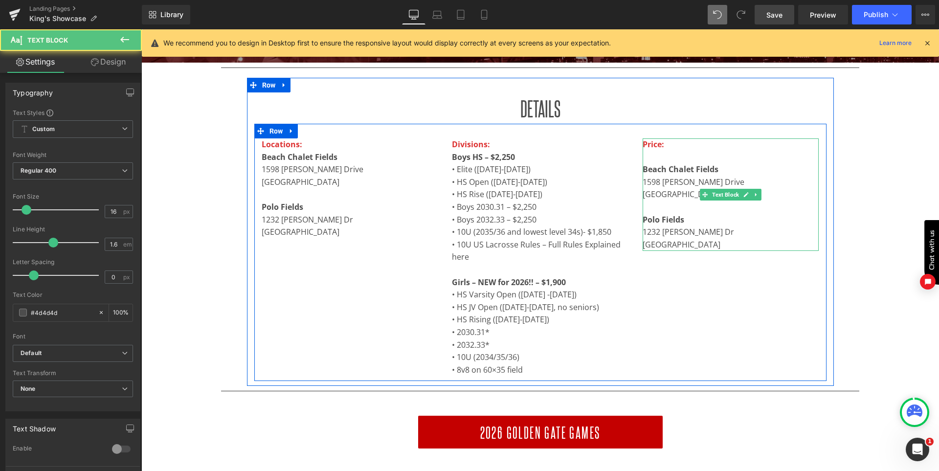
click at [689, 144] on p "Price:" at bounding box center [731, 144] width 176 height 13
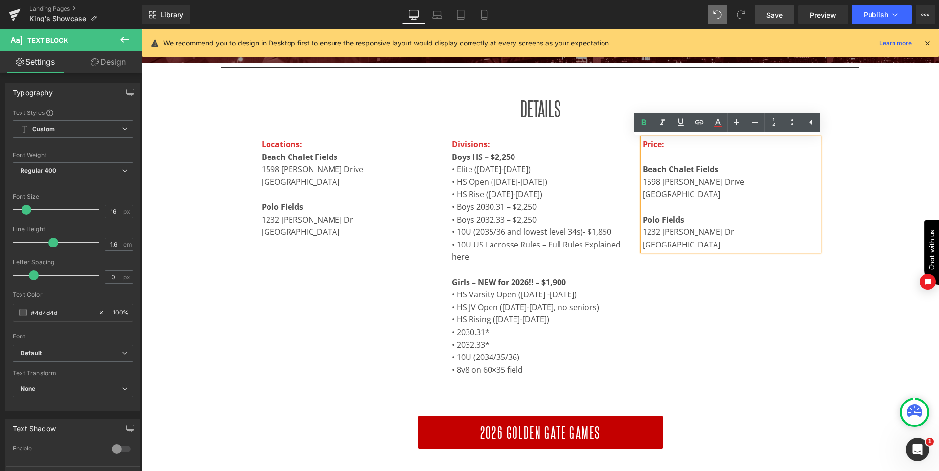
click at [695, 191] on p "[GEOGRAPHIC_DATA]" at bounding box center [731, 194] width 176 height 13
drag, startPoint x: 739, startPoint y: 180, endPoint x: 643, endPoint y: 161, distance: 98.2
click at [643, 161] on div "Price: Beach Chalet Fields 1598 John F Kennedy Drive San Francisco, CA 94121 …" at bounding box center [731, 194] width 176 height 113
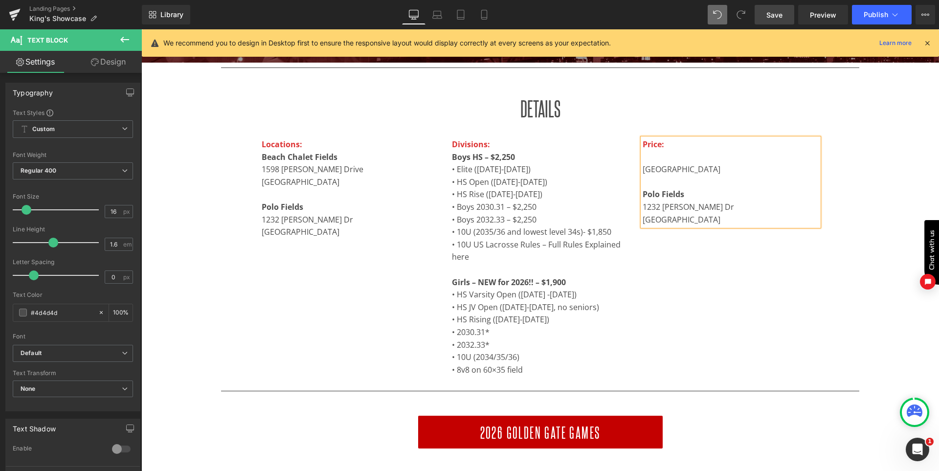
drag, startPoint x: 641, startPoint y: 167, endPoint x: 746, endPoint y: 220, distance: 117.3
click at [746, 220] on div "Price: San Francisco, CA 94121 Polo Fields 1232 John F Kennedy Dr San Francisc…" at bounding box center [731, 182] width 176 height 88
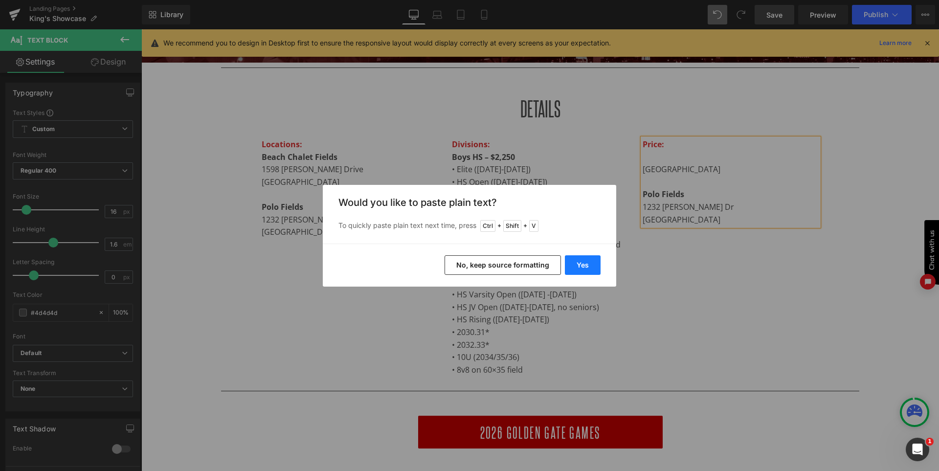
click at [588, 263] on button "Yes" at bounding box center [583, 265] width 36 height 20
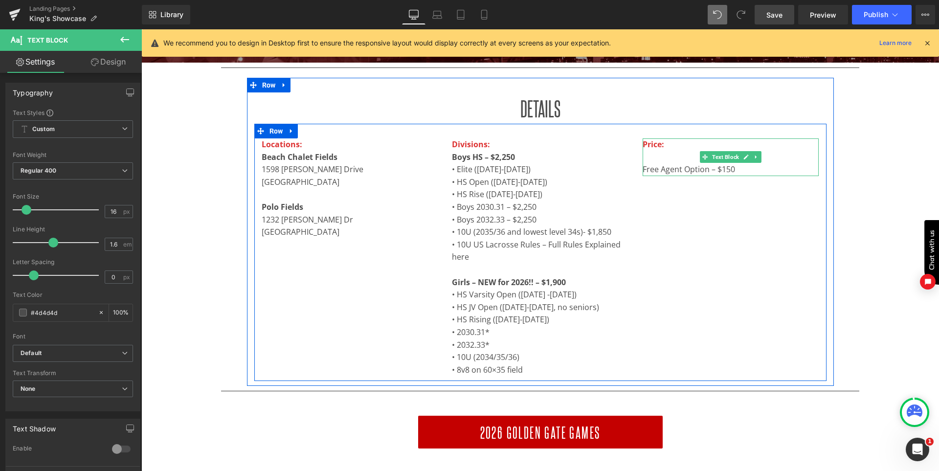
click at [652, 160] on p at bounding box center [731, 157] width 176 height 13
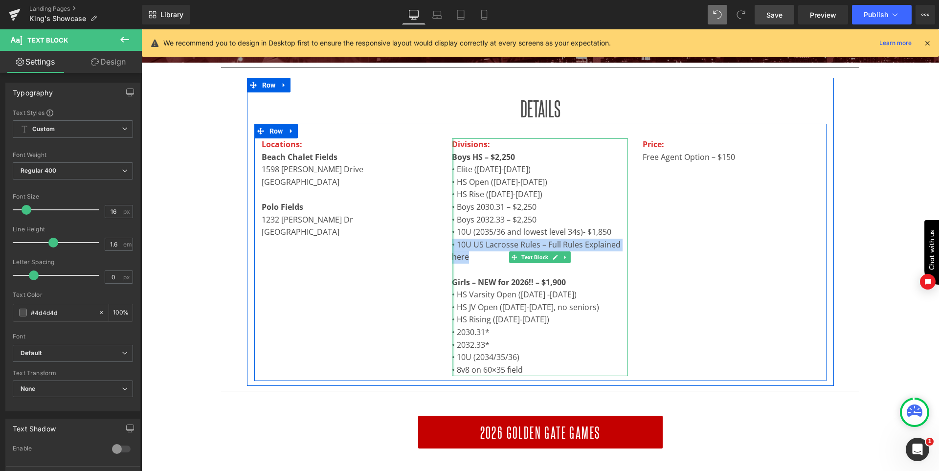
drag, startPoint x: 465, startPoint y: 255, endPoint x: 448, endPoint y: 246, distance: 19.5
click at [452, 246] on div "Divisions: Boys HS – $2,250 • Elite (2027-2029) • HS Open (2027-2030) • HS Rise…" at bounding box center [540, 257] width 176 height 238
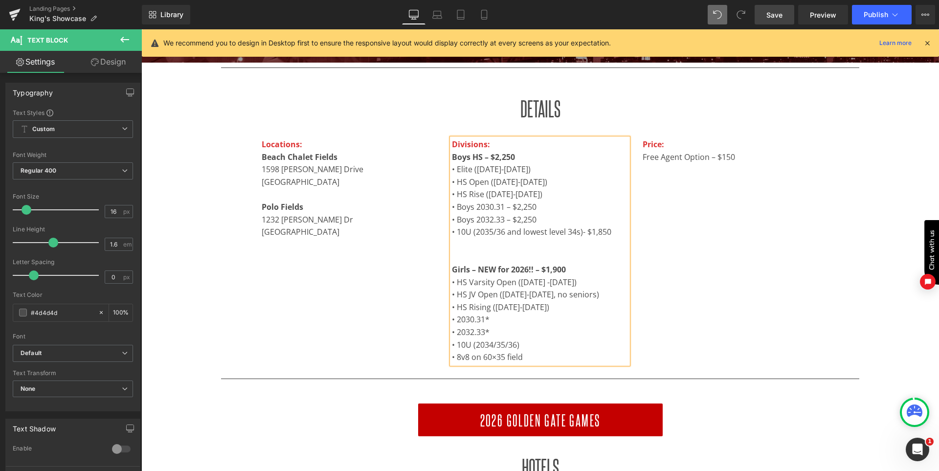
click at [459, 255] on p at bounding box center [540, 257] width 176 height 13
click at [452, 269] on strong "Girls – NEW for 2026!! – $1,900" at bounding box center [509, 269] width 114 height 11
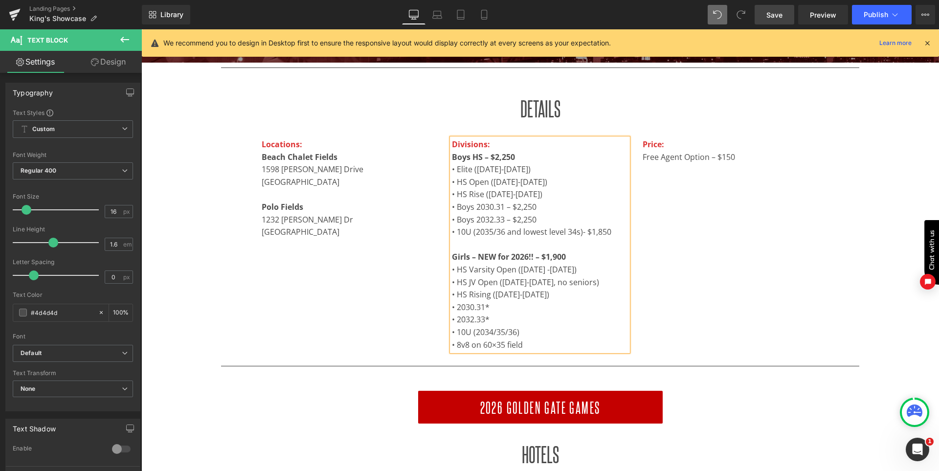
click at [408, 271] on div "Locations: Beach Chalet Fields 1598 John F Kennedy Drive San Francisco, CA 9412…" at bounding box center [540, 240] width 572 height 232
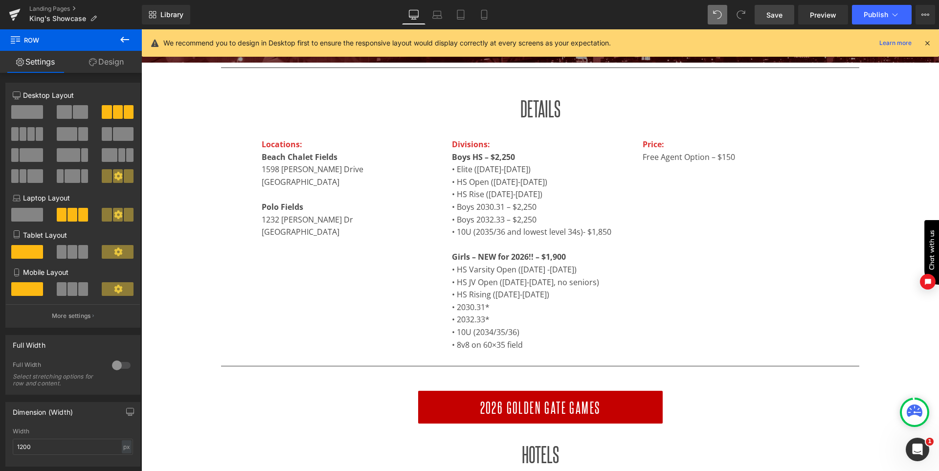
click at [778, 14] on span "Save" at bounding box center [775, 15] width 16 height 10
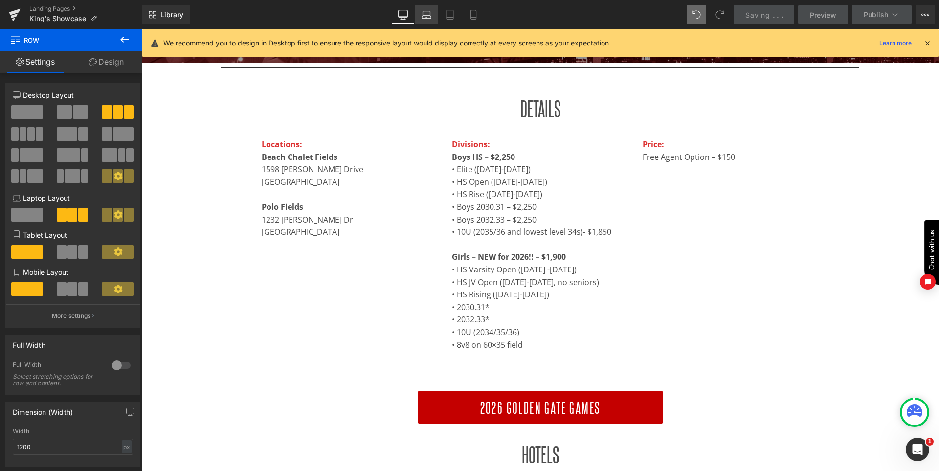
click at [432, 17] on icon at bounding box center [426, 17] width 9 height 3
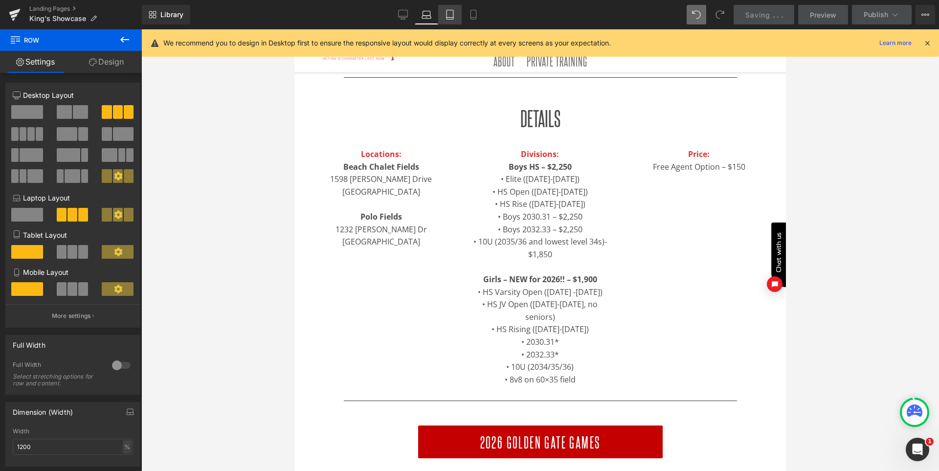
scroll to position [199, 0]
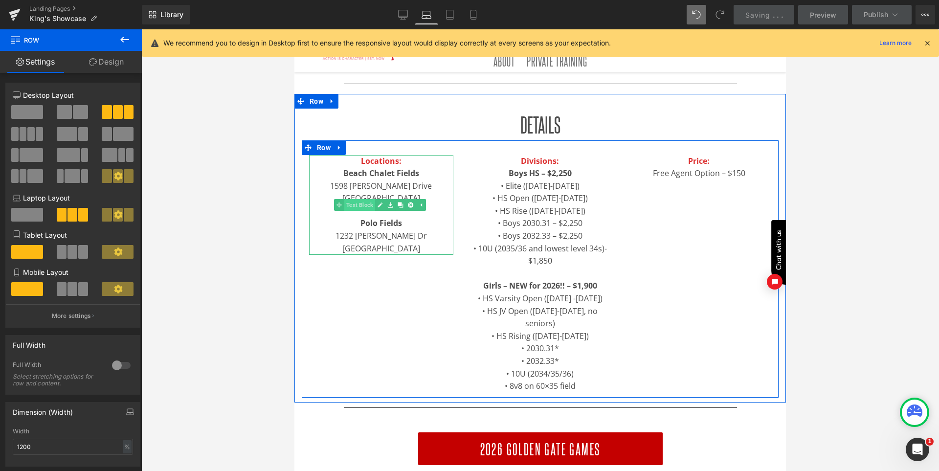
click at [351, 205] on span "Text Block" at bounding box center [359, 205] width 31 height 12
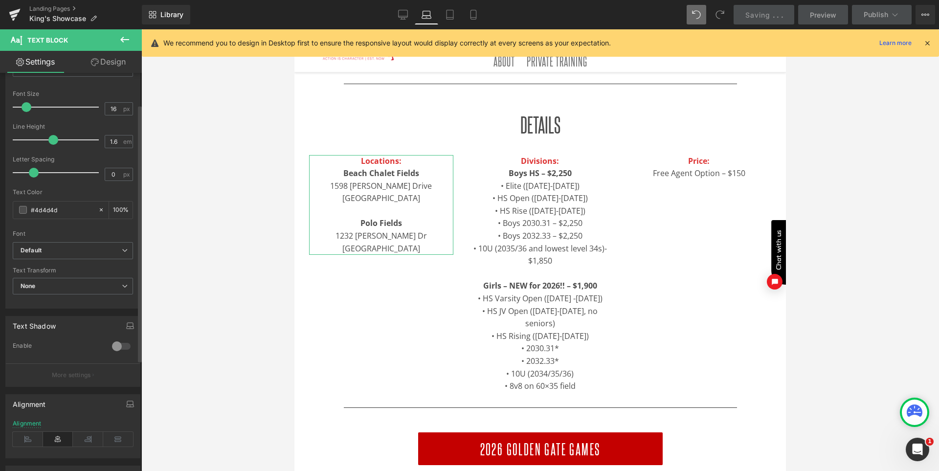
scroll to position [196, 0]
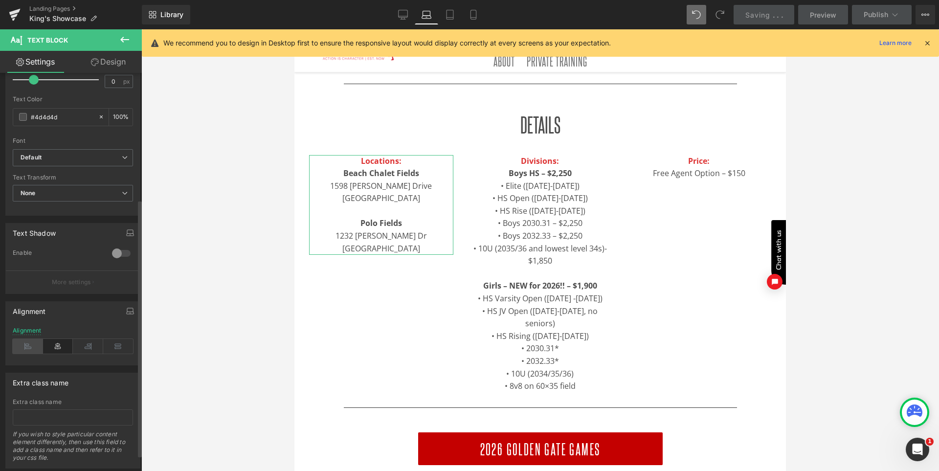
click at [35, 344] on icon at bounding box center [28, 346] width 30 height 15
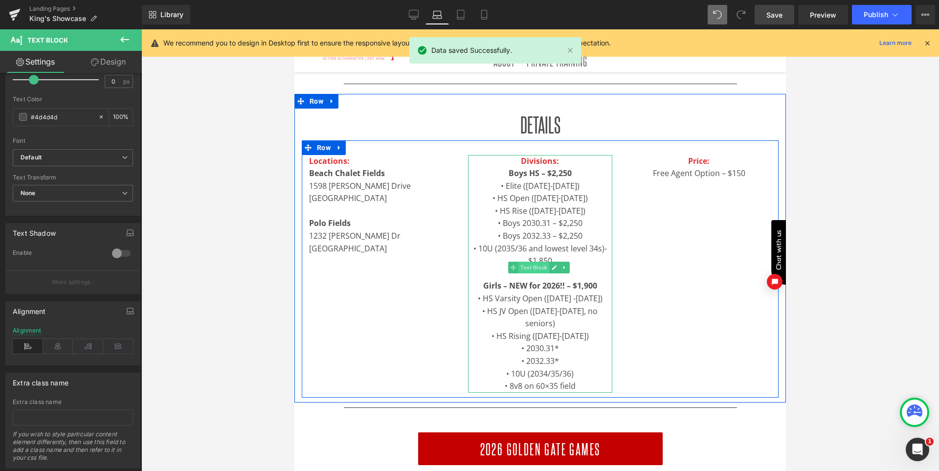
click at [526, 268] on span "Text Block" at bounding box center [534, 268] width 31 height 12
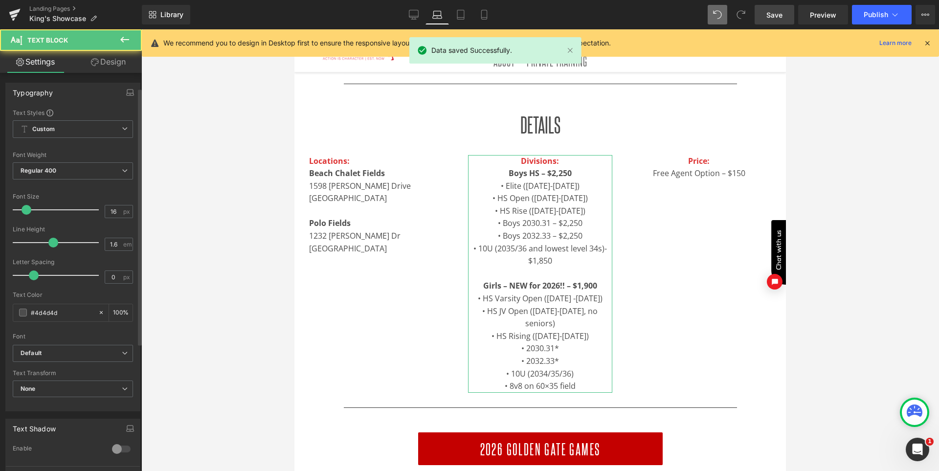
scroll to position [221, 0]
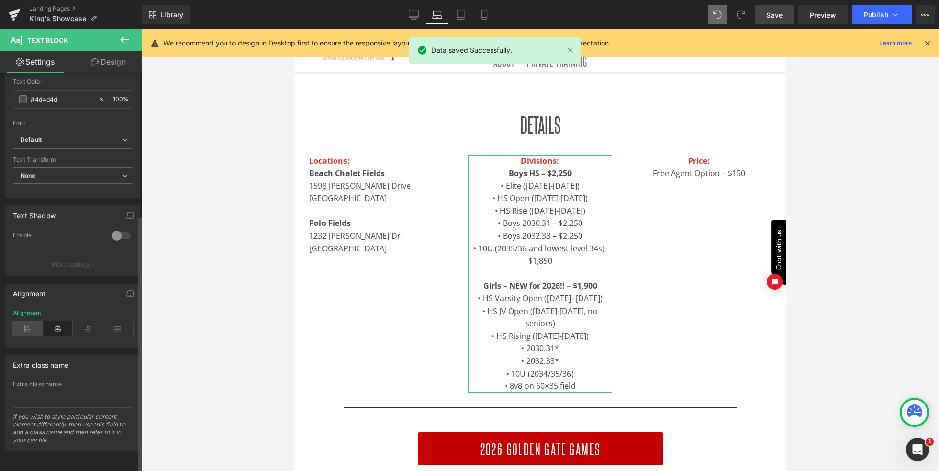
click at [24, 322] on icon at bounding box center [28, 328] width 30 height 15
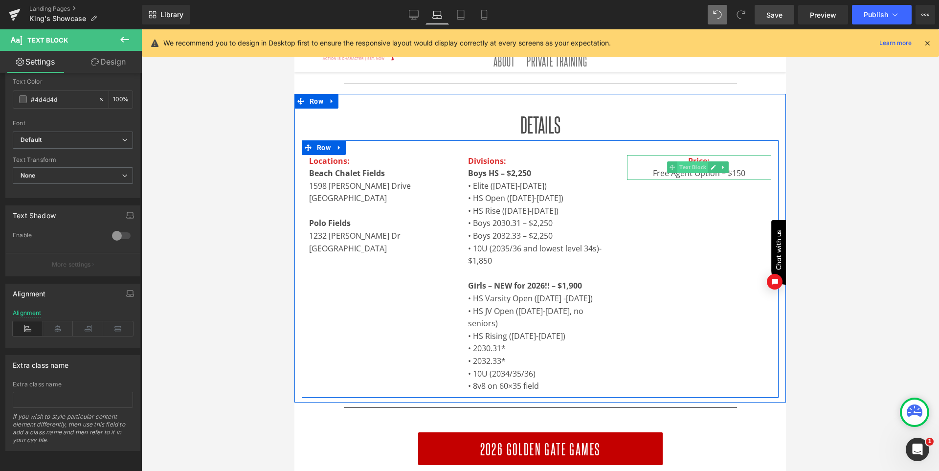
click at [690, 164] on span "Text Block" at bounding box center [693, 167] width 31 height 12
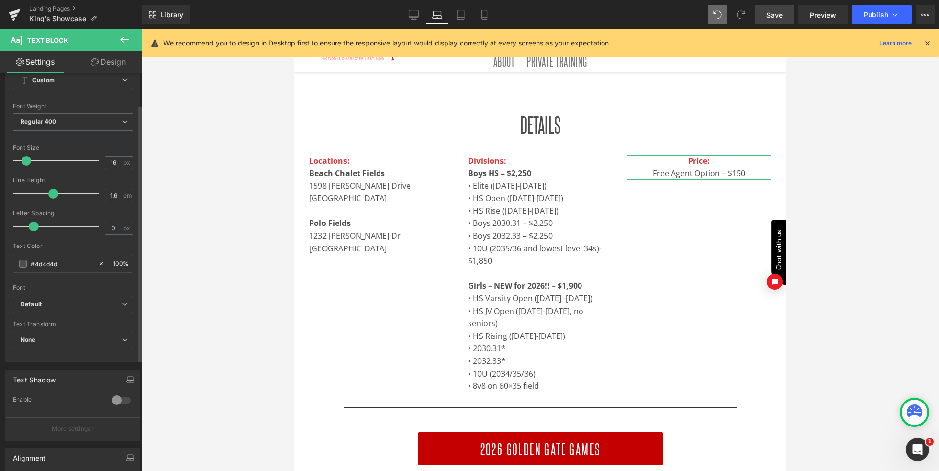
scroll to position [147, 0]
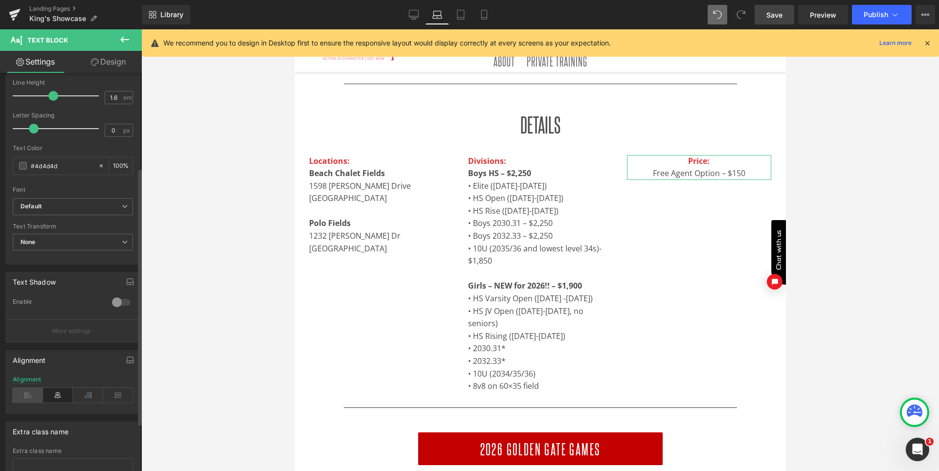
click at [28, 395] on icon at bounding box center [28, 395] width 30 height 15
click at [456, 13] on icon at bounding box center [461, 15] width 10 height 10
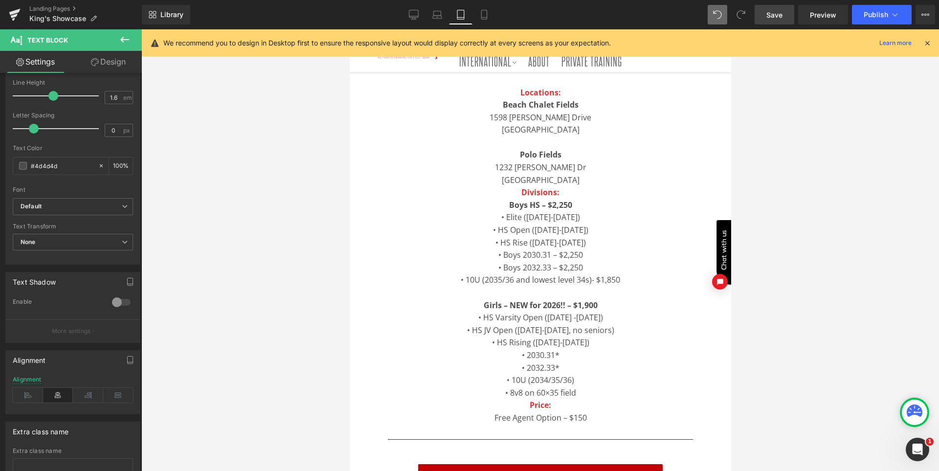
scroll to position [317, 0]
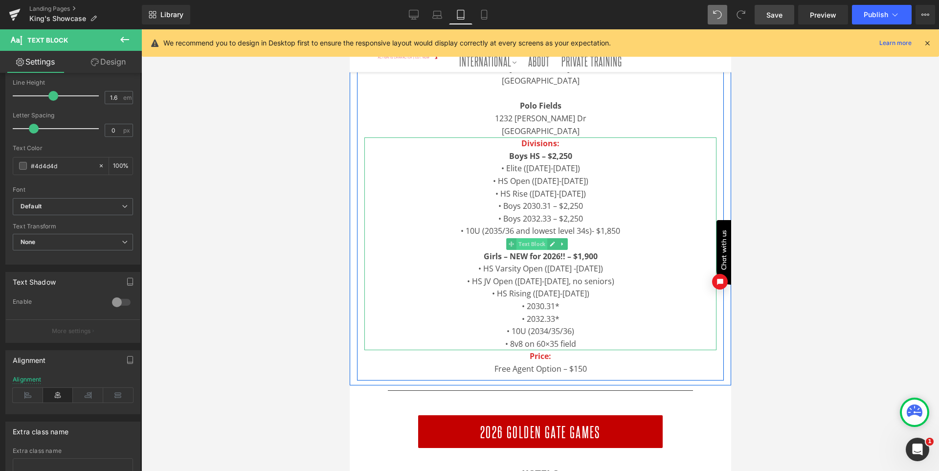
click at [529, 244] on span "Text Block" at bounding box center [531, 244] width 31 height 12
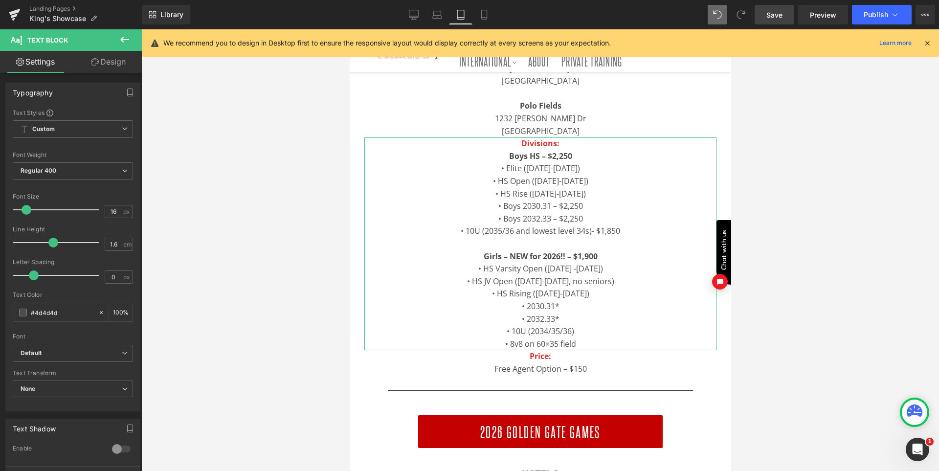
click at [115, 64] on link "Design" at bounding box center [108, 62] width 71 height 22
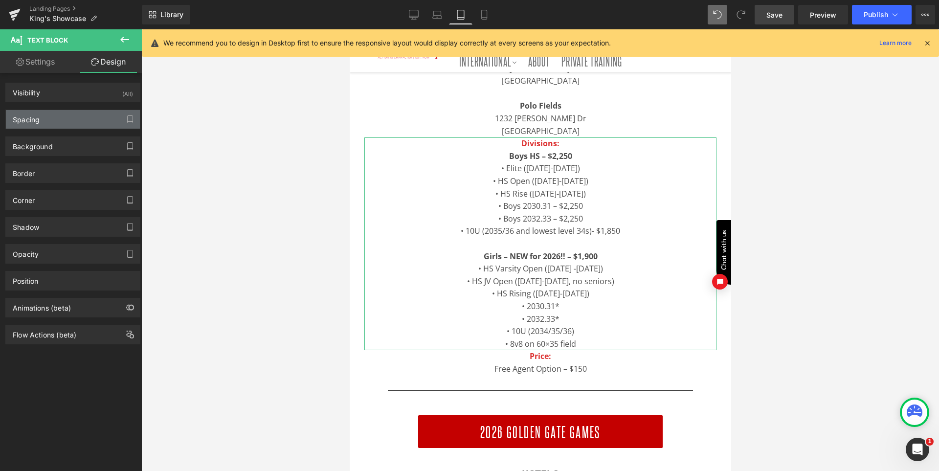
click at [50, 117] on div "Spacing" at bounding box center [73, 119] width 134 height 19
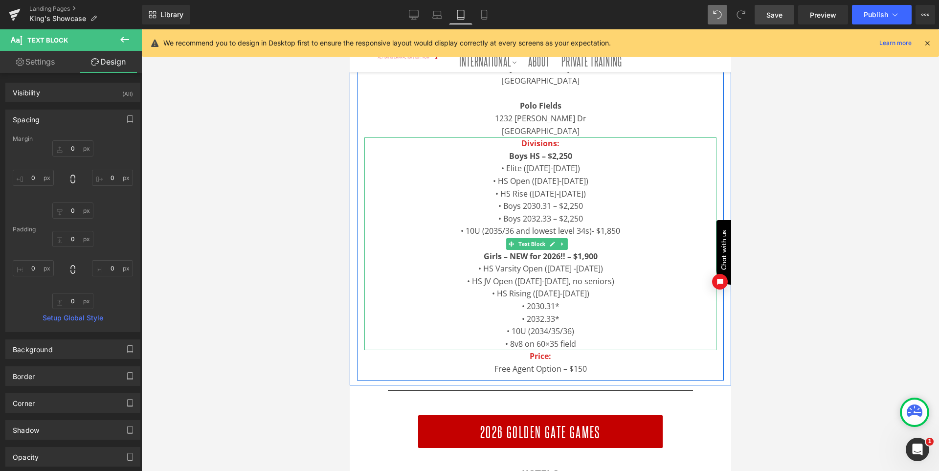
click at [596, 245] on p at bounding box center [540, 244] width 352 height 13
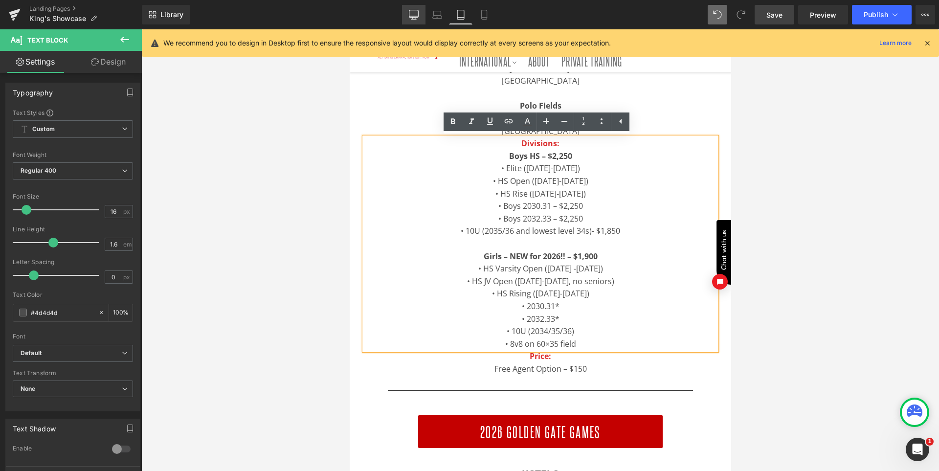
click at [410, 19] on icon at bounding box center [414, 15] width 10 height 10
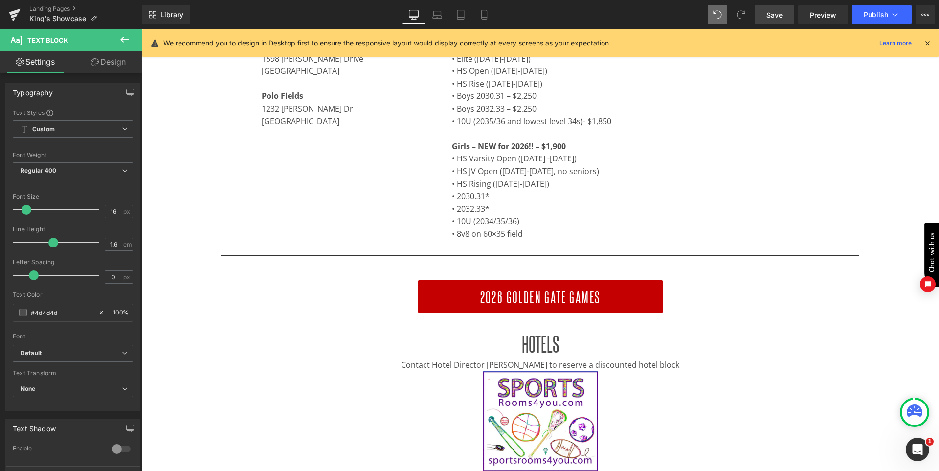
scroll to position [206, 0]
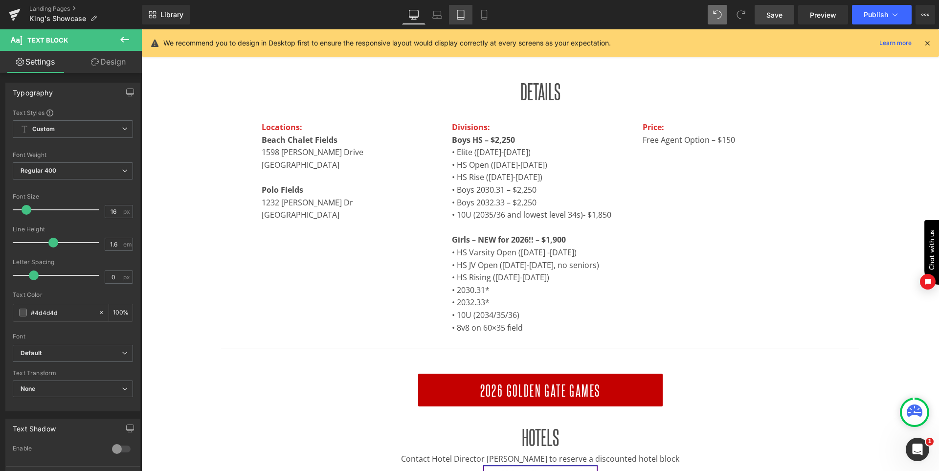
click at [453, 10] on link "Tablet" at bounding box center [460, 15] width 23 height 20
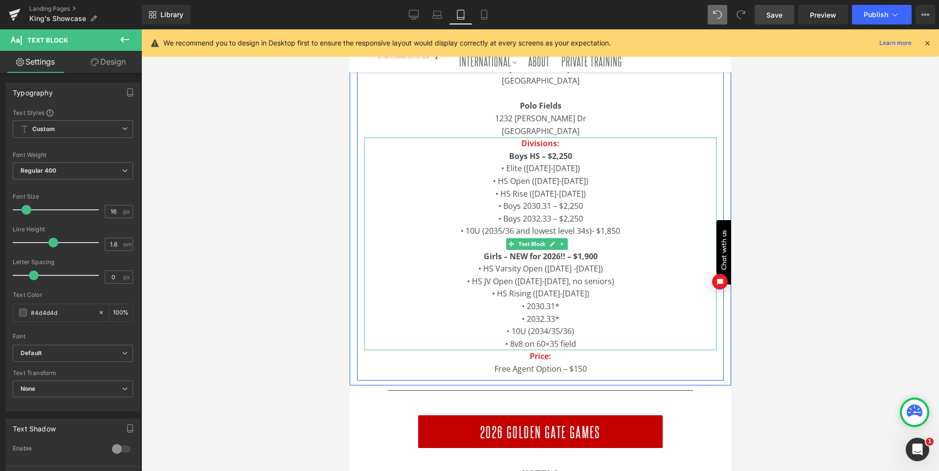
scroll to position [268, 0]
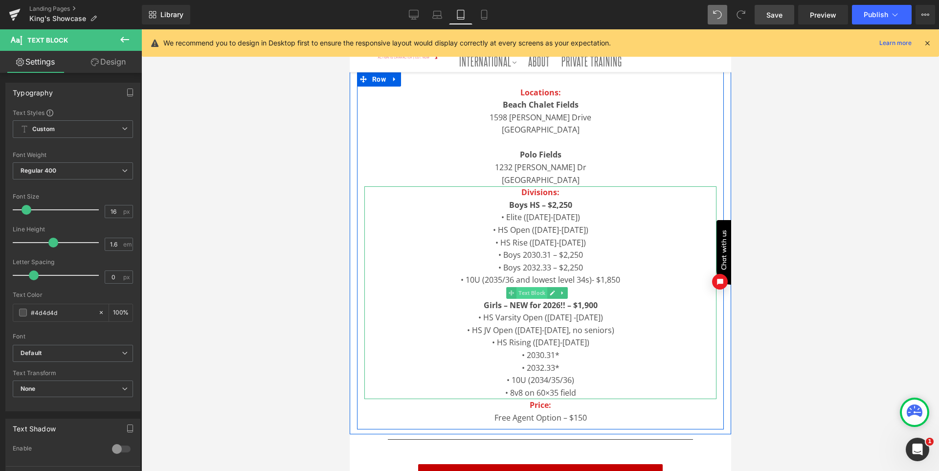
click at [524, 292] on span "Text Block" at bounding box center [531, 293] width 31 height 12
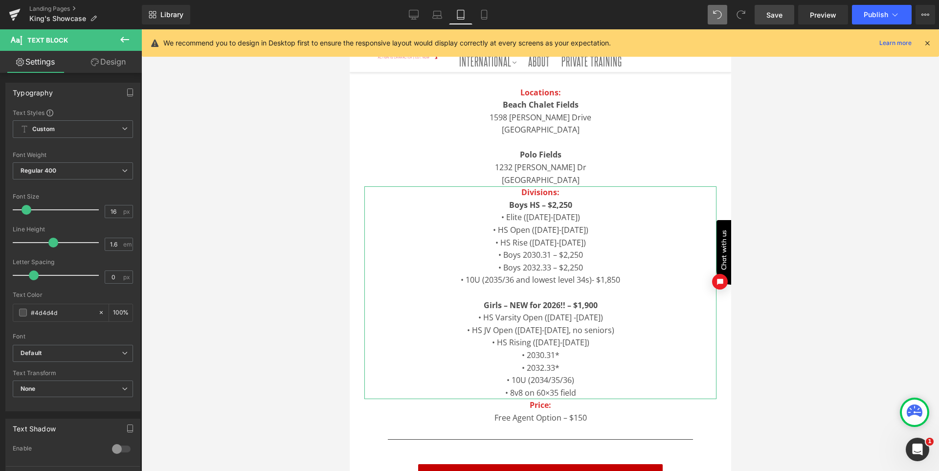
click at [107, 59] on link "Design" at bounding box center [108, 62] width 71 height 22
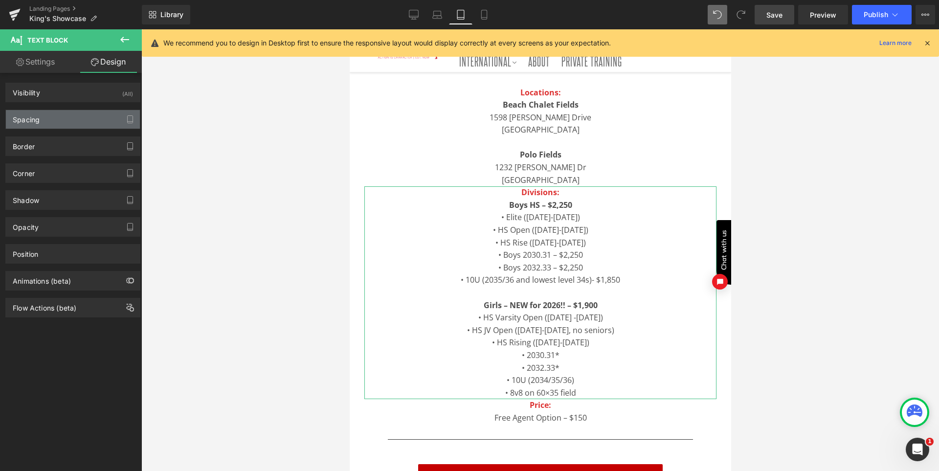
click at [64, 113] on div "Spacing" at bounding box center [73, 119] width 134 height 19
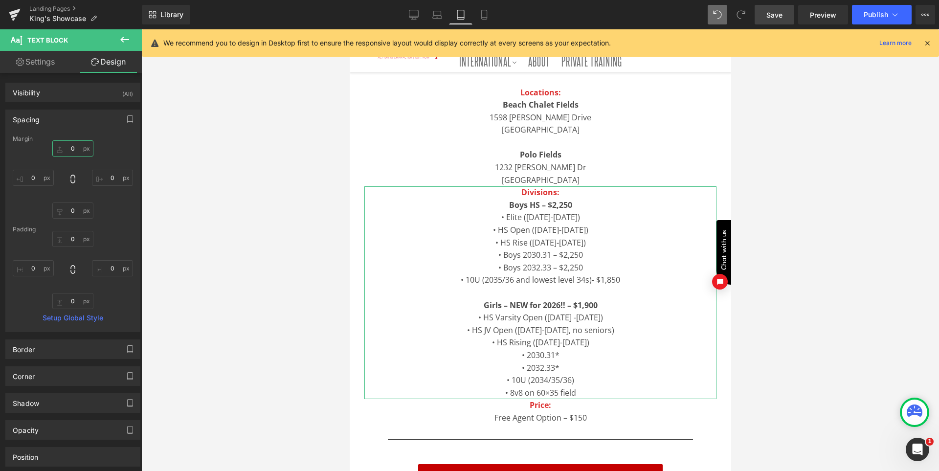
click at [78, 149] on input "0" at bounding box center [72, 148] width 41 height 16
type input "30"
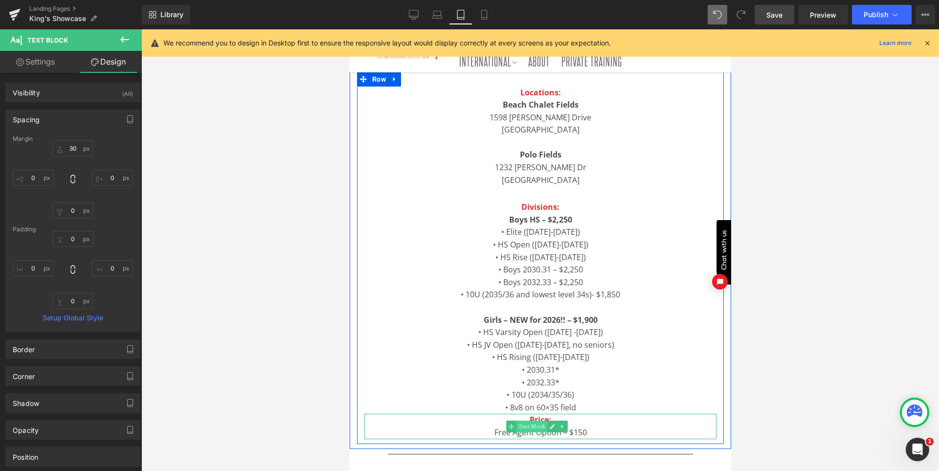
click at [535, 427] on span "Text Block" at bounding box center [531, 427] width 31 height 12
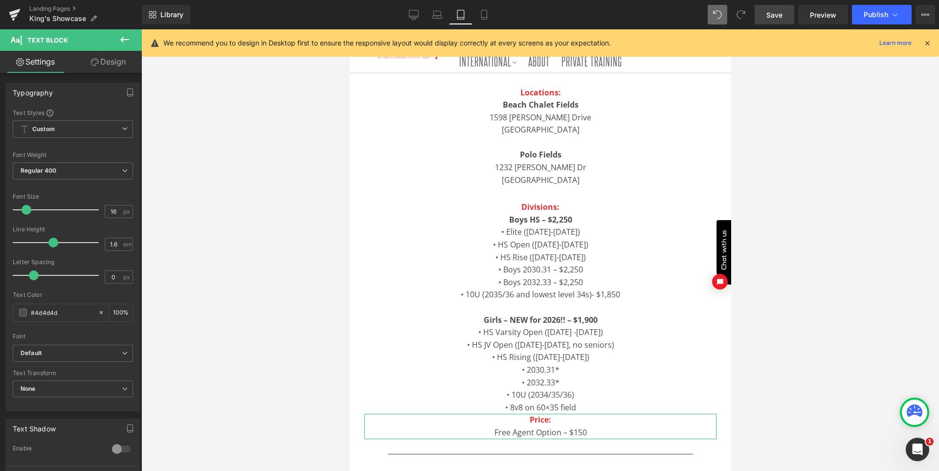
click at [113, 63] on link "Design" at bounding box center [108, 62] width 71 height 22
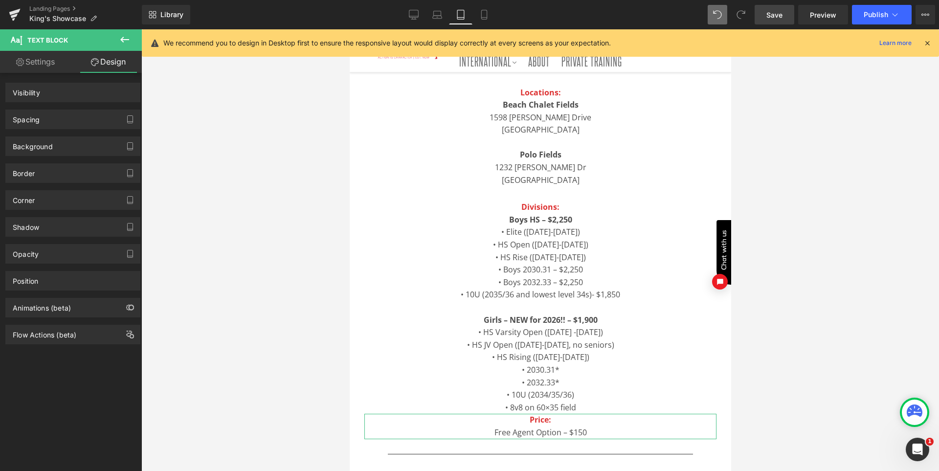
click at [113, 63] on link "Design" at bounding box center [108, 62] width 71 height 22
click at [80, 122] on div "Spacing" at bounding box center [73, 119] width 134 height 19
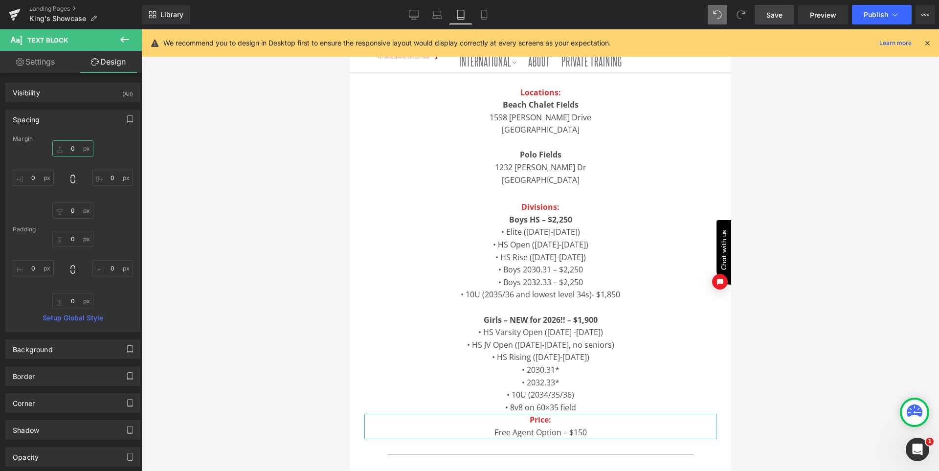
click at [76, 152] on input "0" at bounding box center [72, 148] width 41 height 16
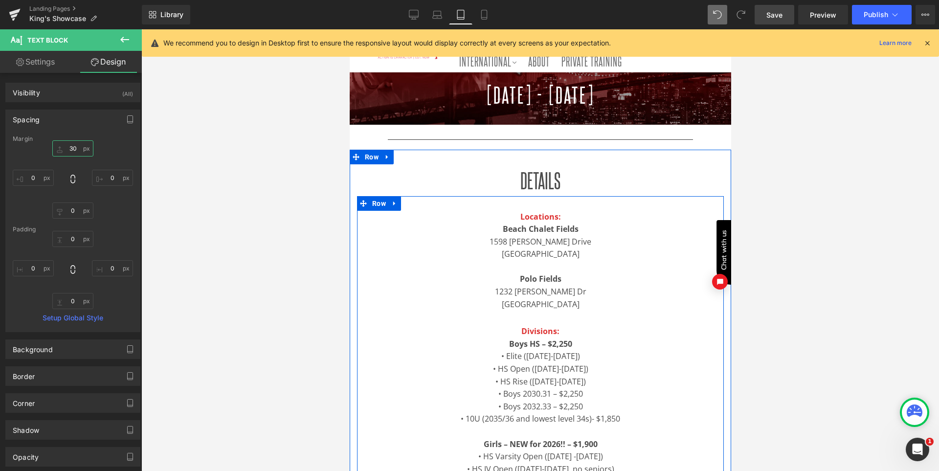
scroll to position [121, 0]
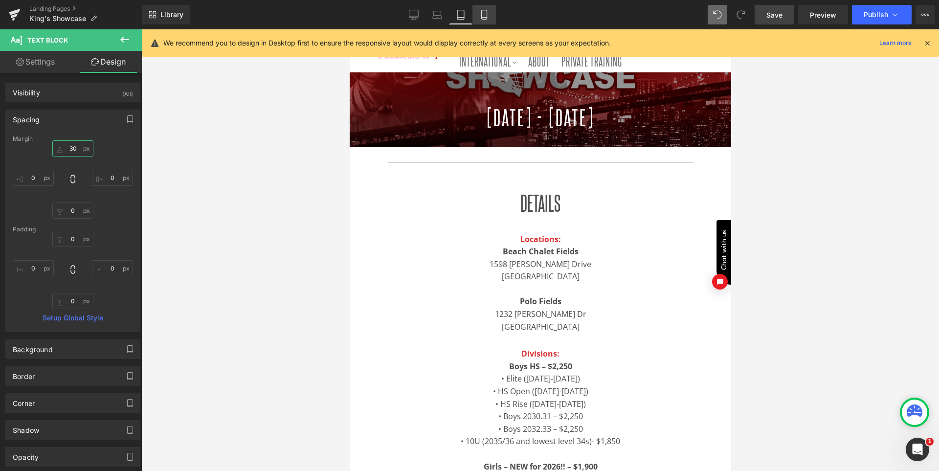
type input "30"
click at [479, 14] on icon at bounding box center [484, 15] width 10 height 10
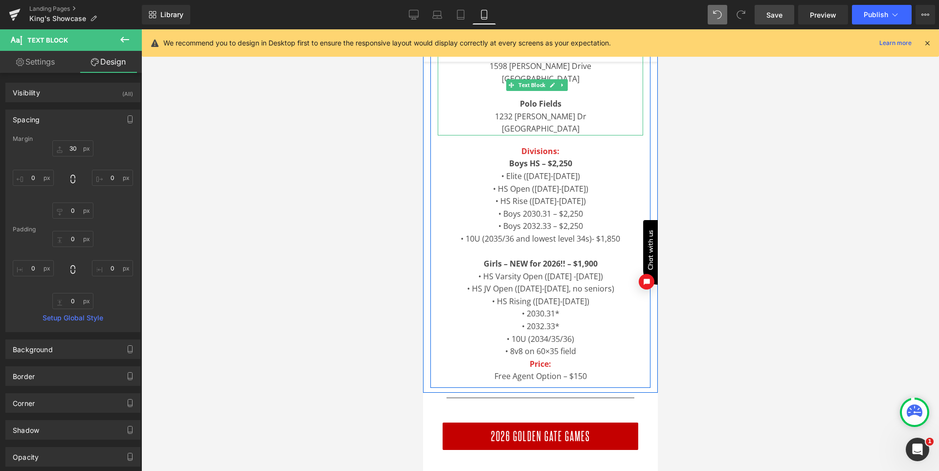
scroll to position [447, 0]
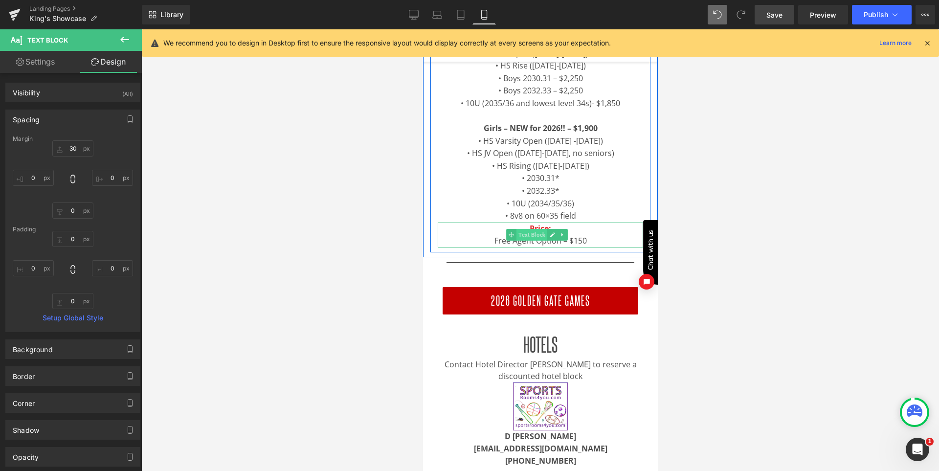
click at [535, 235] on span "Text Block" at bounding box center [531, 235] width 31 height 12
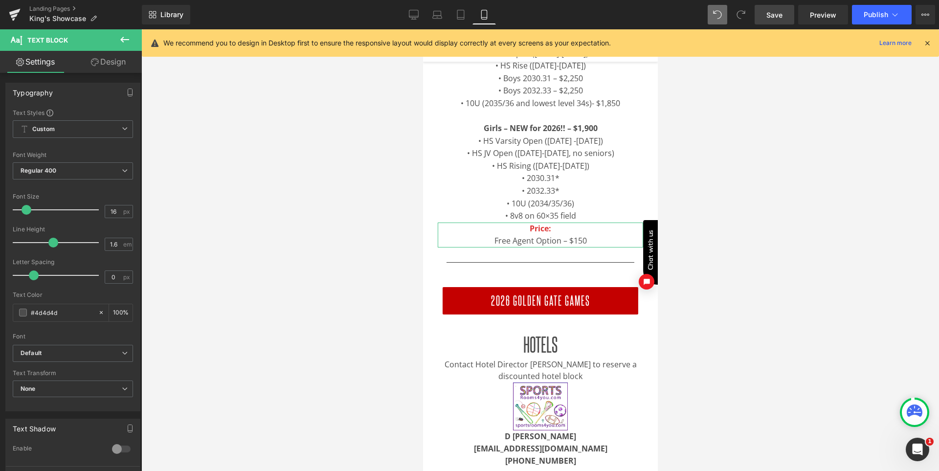
click at [103, 60] on link "Design" at bounding box center [108, 62] width 71 height 22
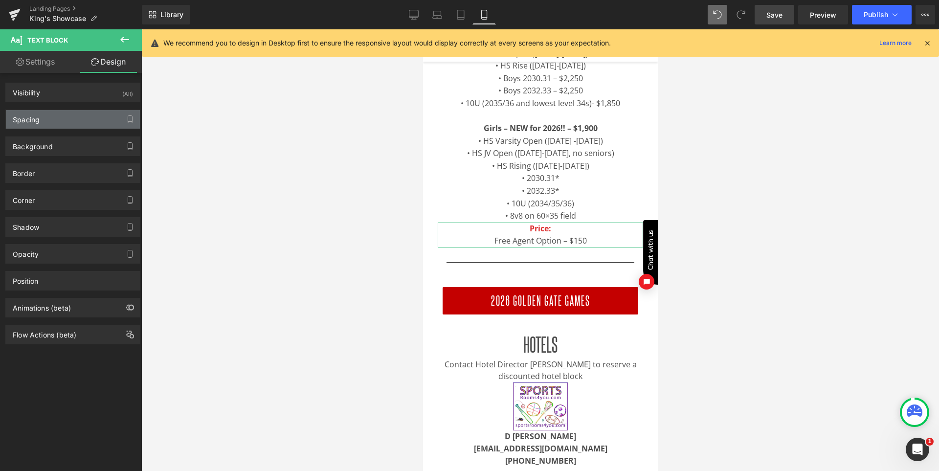
click at [70, 117] on div "Spacing" at bounding box center [73, 119] width 134 height 19
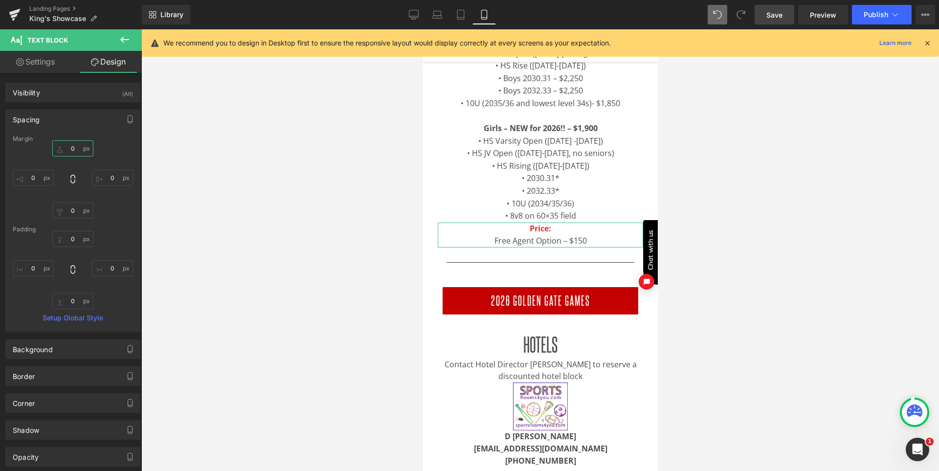
click at [73, 152] on input "0" at bounding box center [72, 148] width 41 height 16
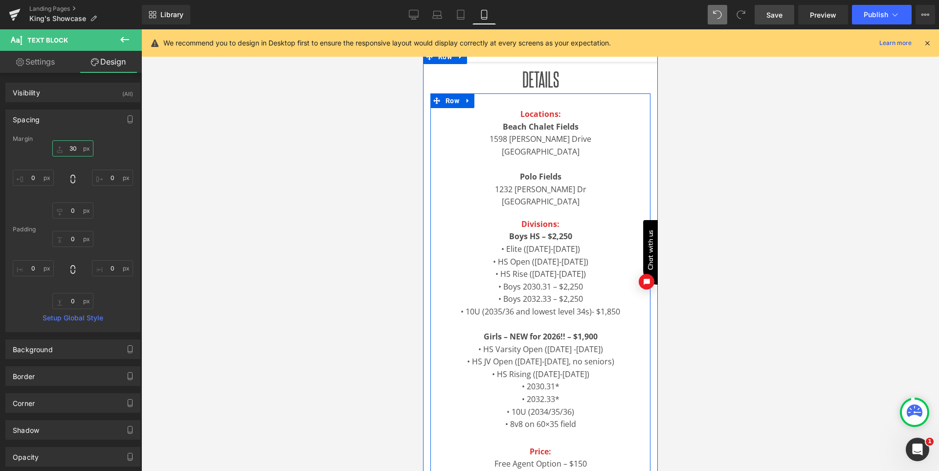
scroll to position [153, 0]
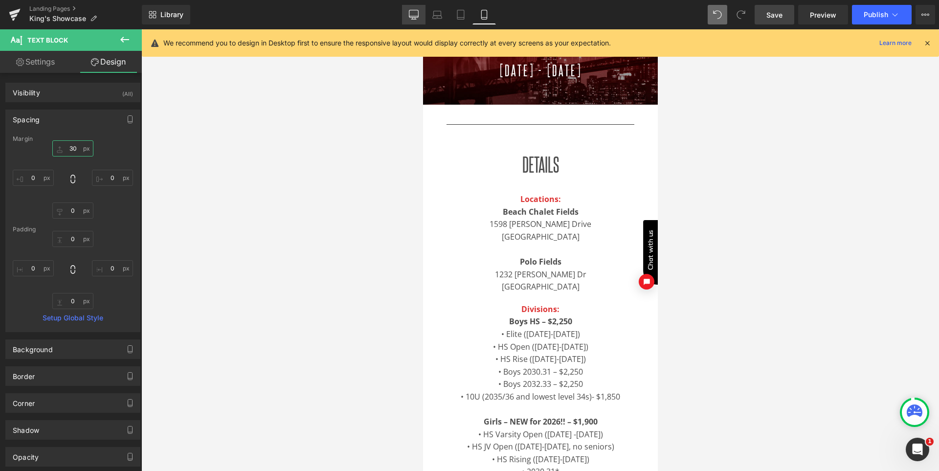
type input "30"
click at [417, 17] on icon at bounding box center [413, 13] width 9 height 7
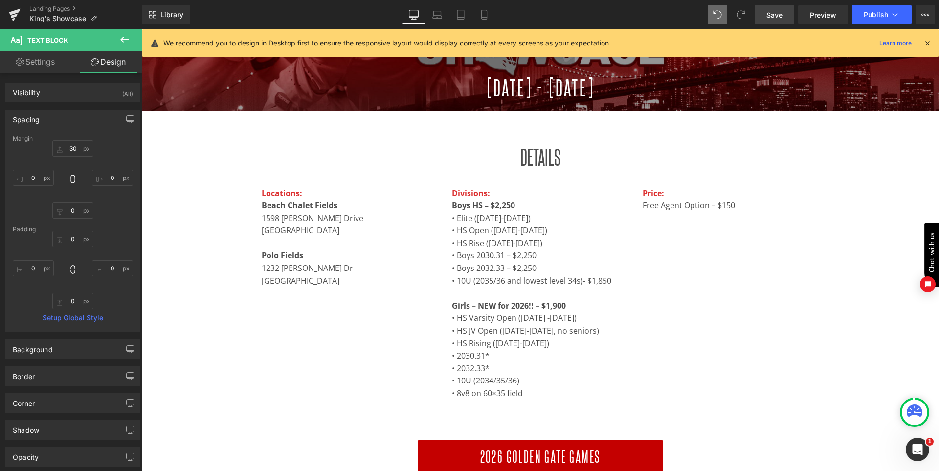
scroll to position [0, 0]
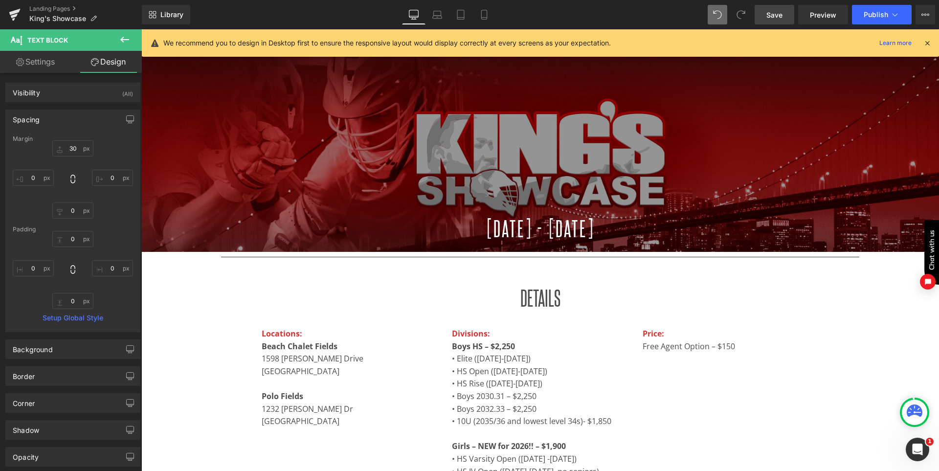
click at [785, 14] on link "Save" at bounding box center [775, 15] width 40 height 20
click at [927, 41] on icon at bounding box center [927, 43] width 9 height 9
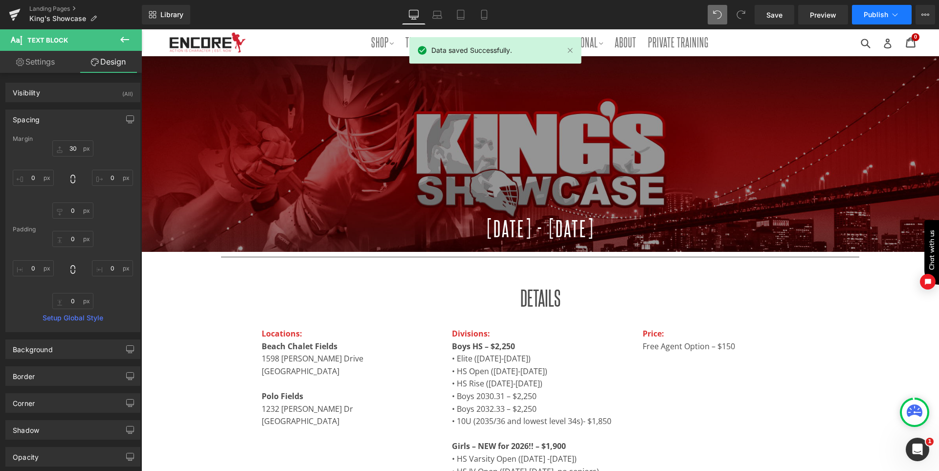
click at [867, 14] on span "Publish" at bounding box center [876, 15] width 24 height 8
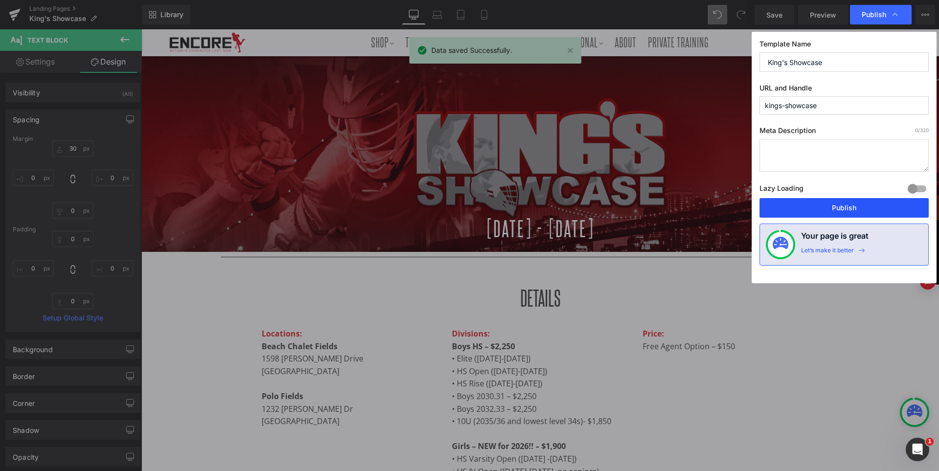
click at [849, 204] on button "Publish" at bounding box center [844, 208] width 169 height 20
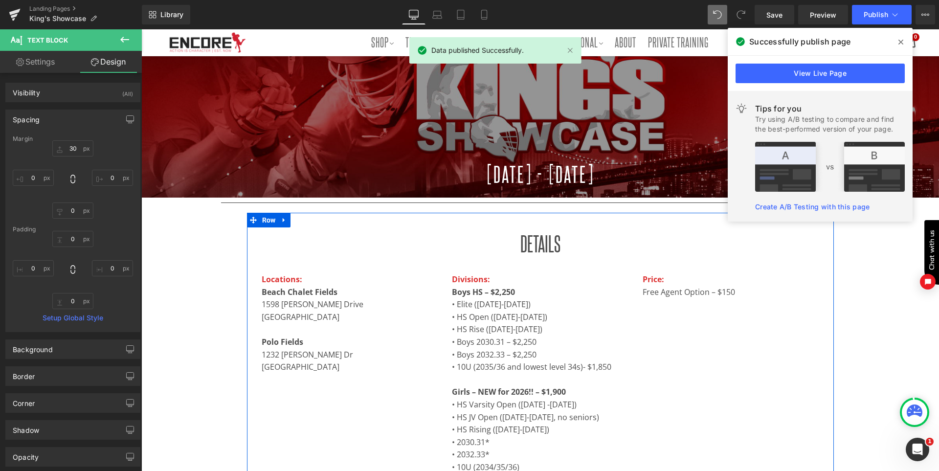
scroll to position [49, 0]
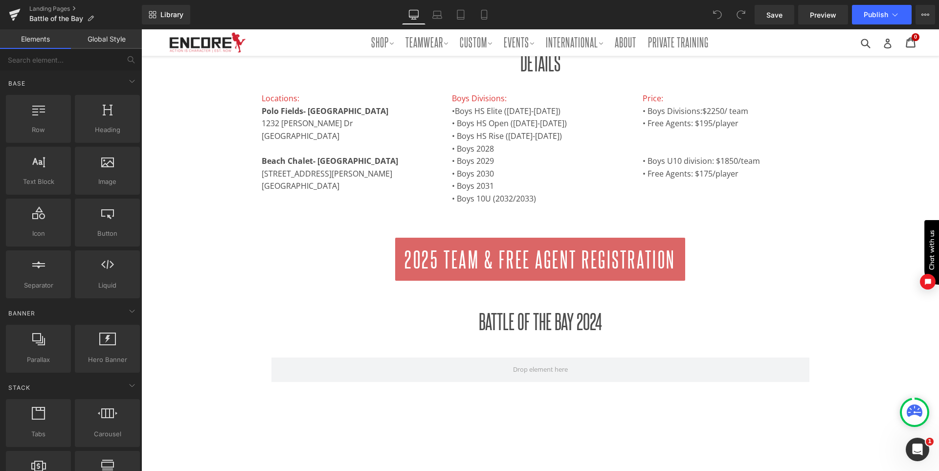
scroll to position [391, 0]
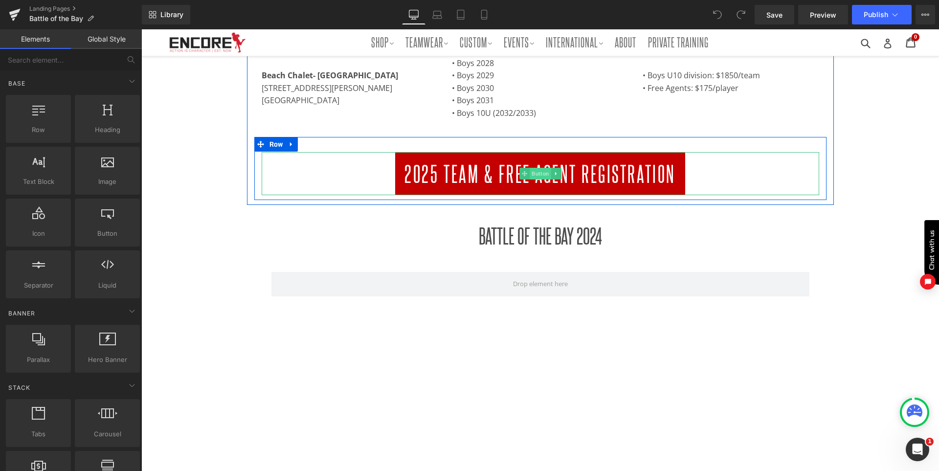
click at [535, 173] on span "Button" at bounding box center [541, 174] width 22 height 12
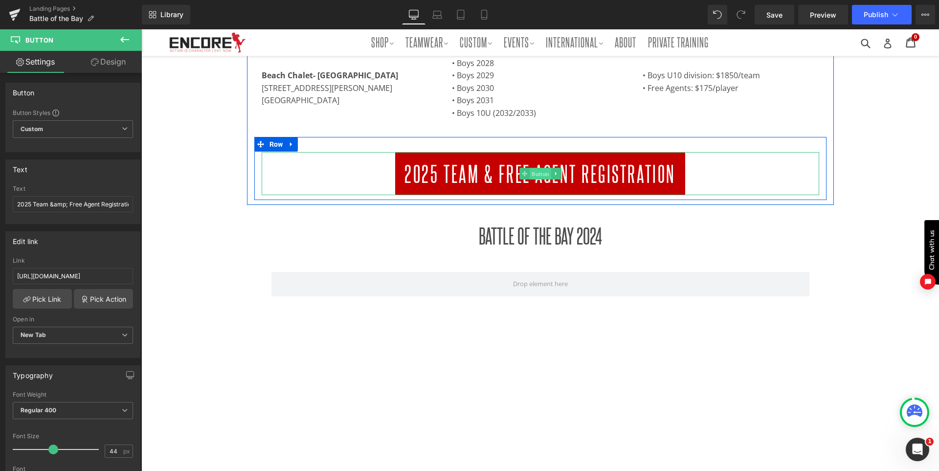
click at [535, 173] on span "Button" at bounding box center [541, 174] width 22 height 12
click at [532, 171] on span "Button" at bounding box center [541, 174] width 22 height 12
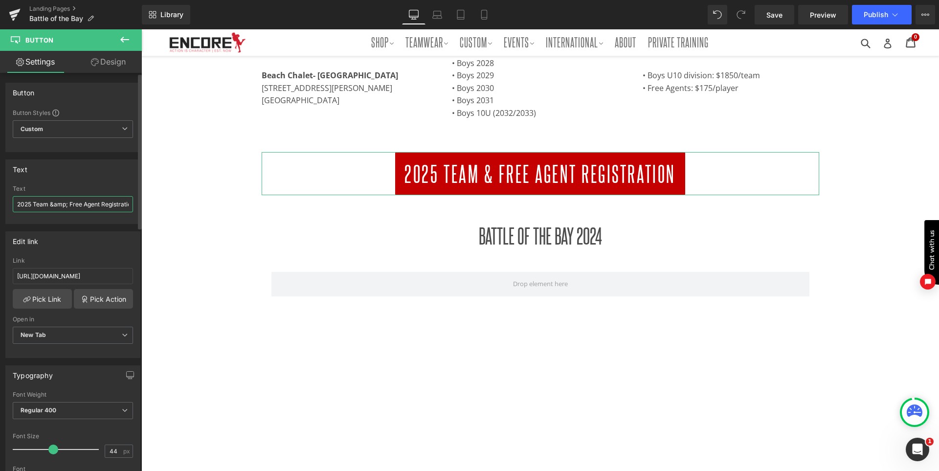
click at [37, 199] on input "2025 Team &amp; Free Agent Registration" at bounding box center [73, 204] width 120 height 16
paste input "6 Battle of the Bay"
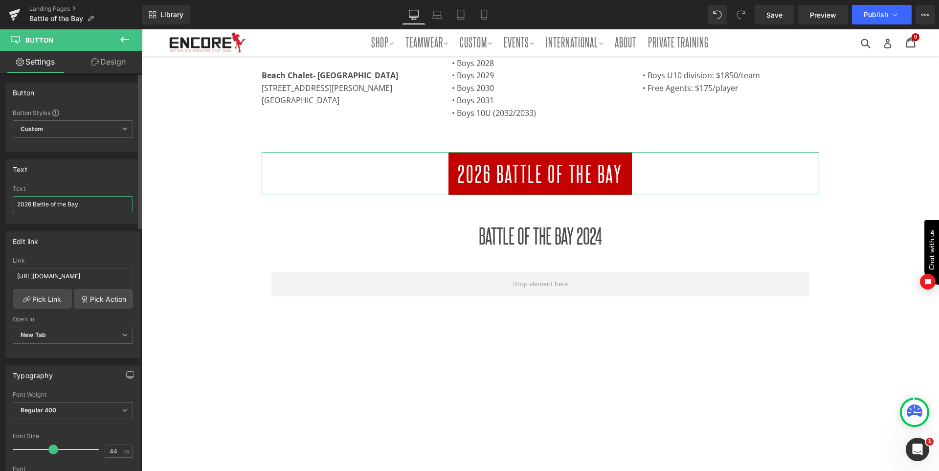
type input "2026 Battle of the Bay"
click at [91, 165] on div "Text" at bounding box center [73, 169] width 134 height 19
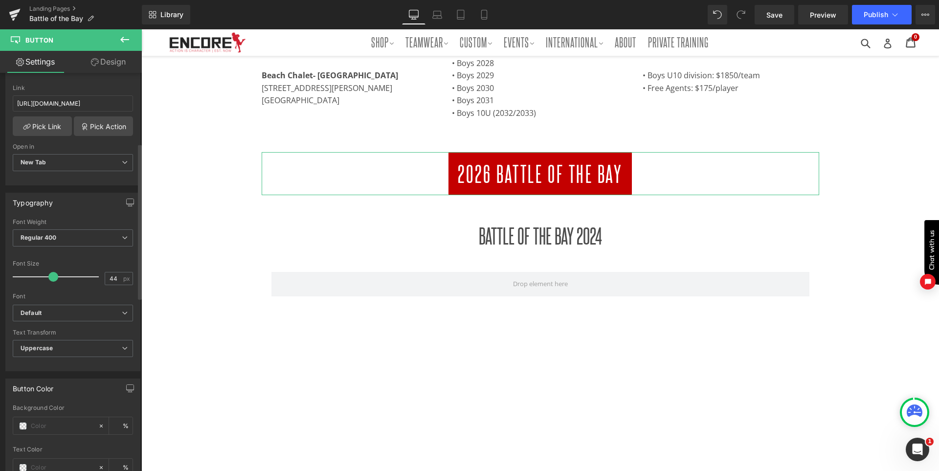
scroll to position [196, 0]
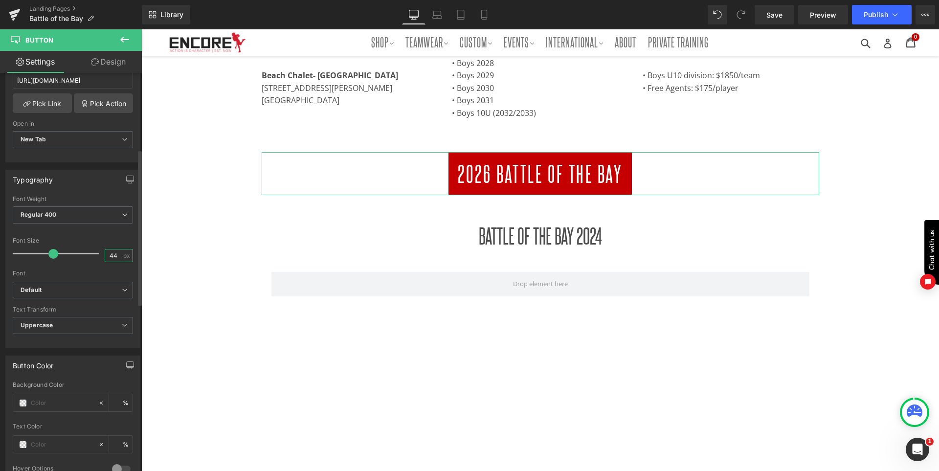
click at [112, 256] on input "44" at bounding box center [113, 256] width 17 height 12
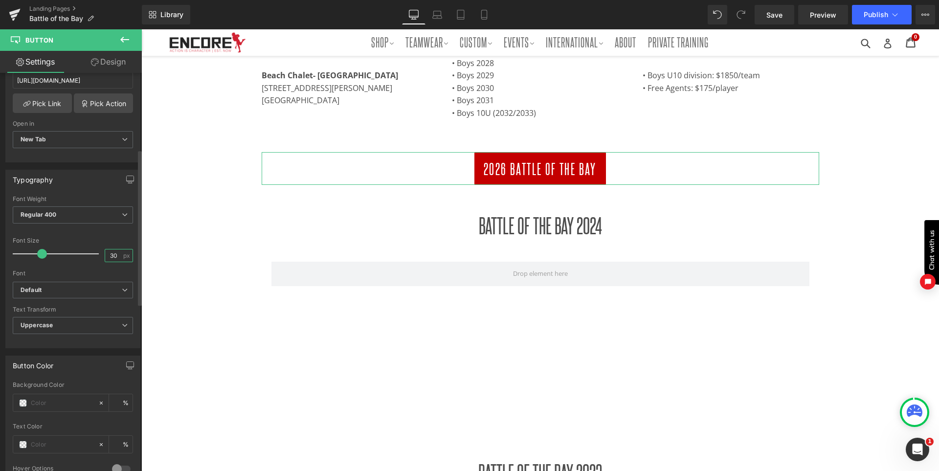
type input "30"
click at [96, 230] on div at bounding box center [73, 231] width 120 height 6
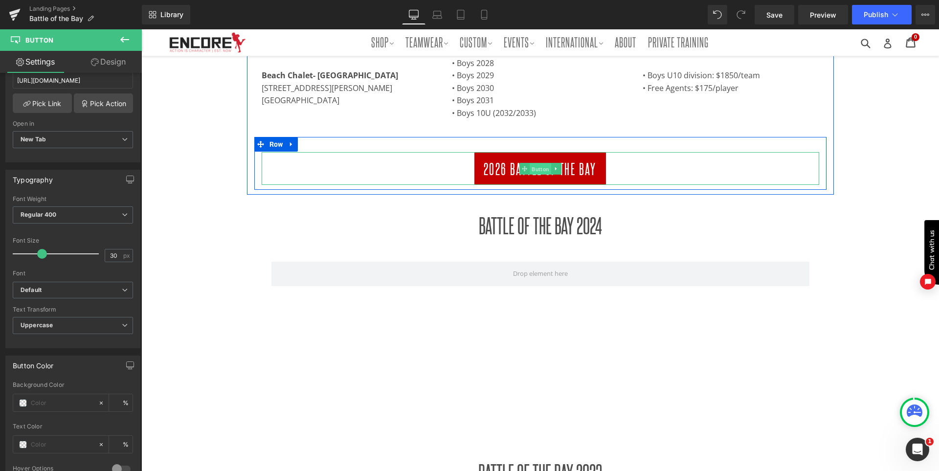
click at [533, 170] on span "Button" at bounding box center [541, 169] width 22 height 12
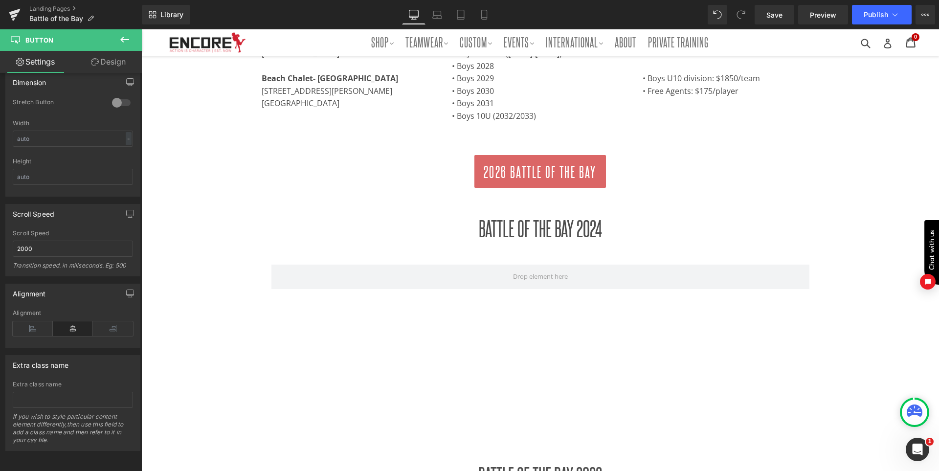
scroll to position [391, 0]
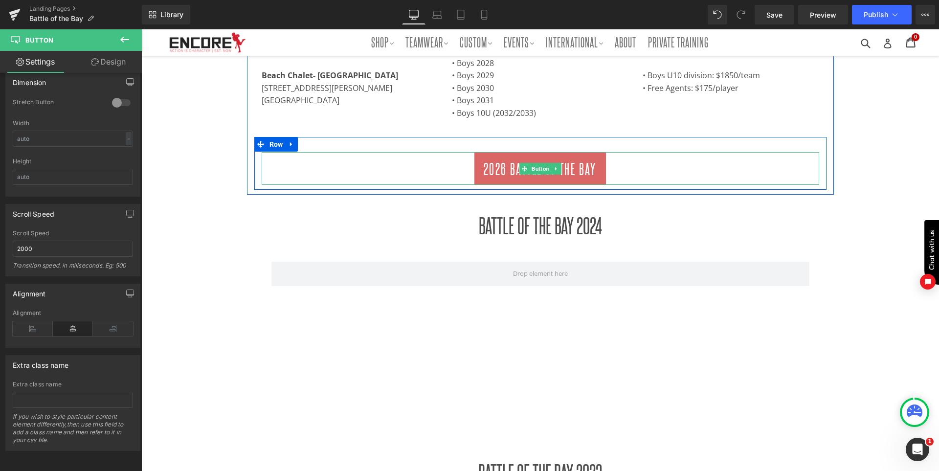
click at [535, 170] on span "Button" at bounding box center [541, 169] width 22 height 12
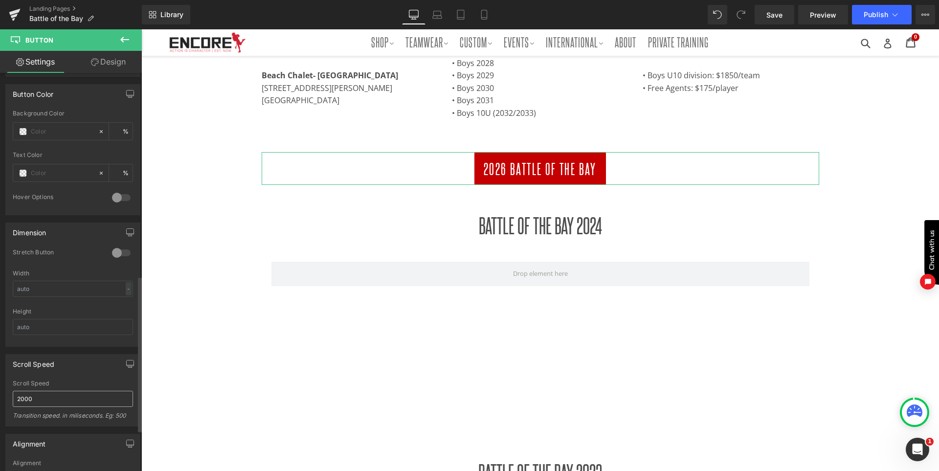
scroll to position [429, 0]
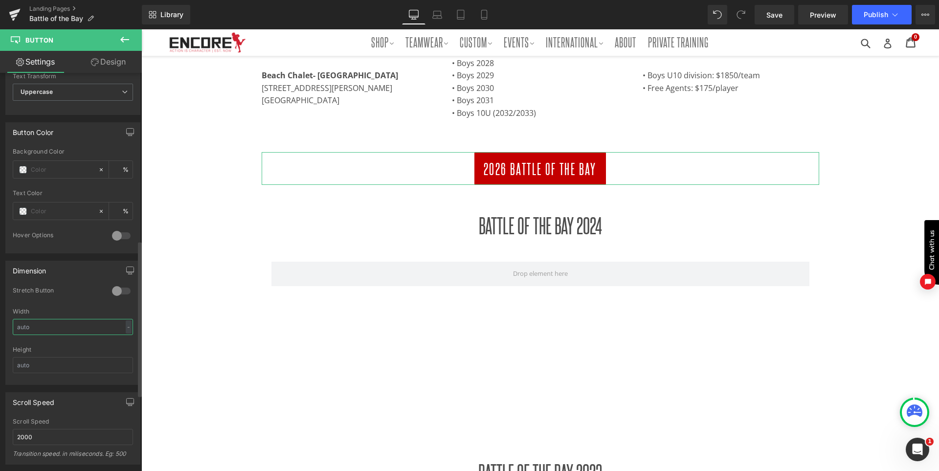
click at [48, 323] on input "text" at bounding box center [73, 327] width 120 height 16
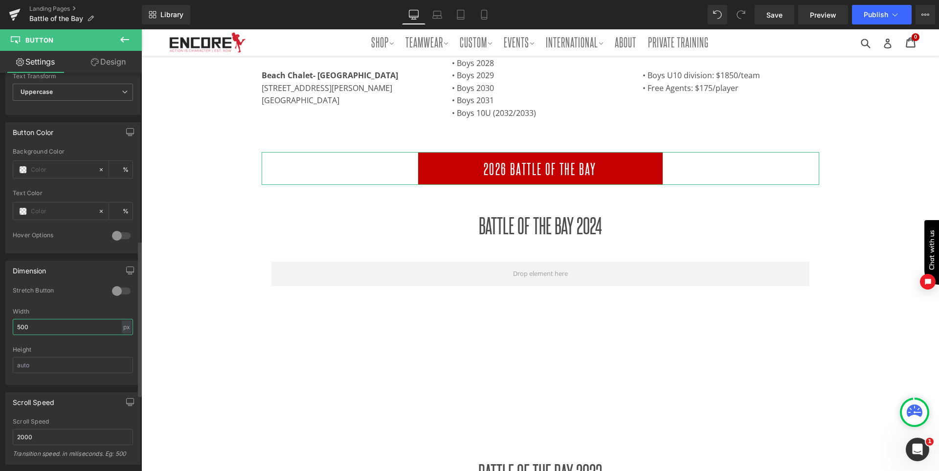
type input "500"
click at [60, 306] on div "Stretch Button" at bounding box center [73, 298] width 120 height 22
click at [445, 15] on link "Laptop" at bounding box center [437, 15] width 23 height 20
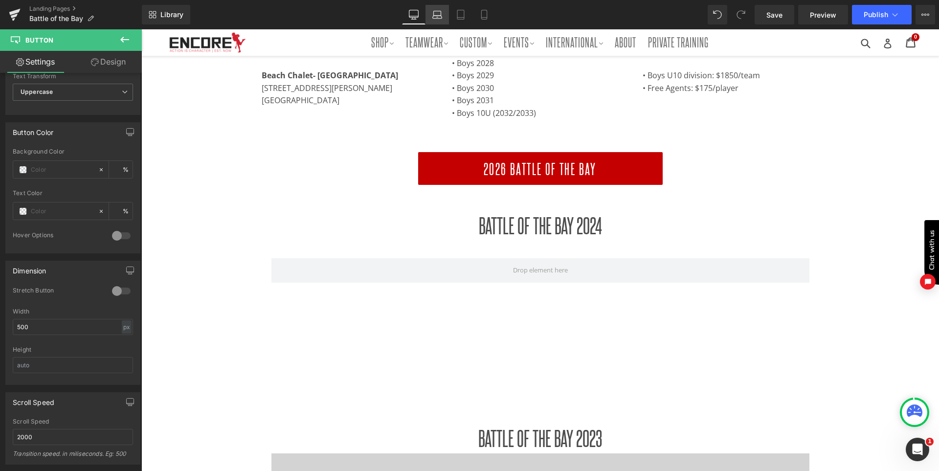
scroll to position [281, 0]
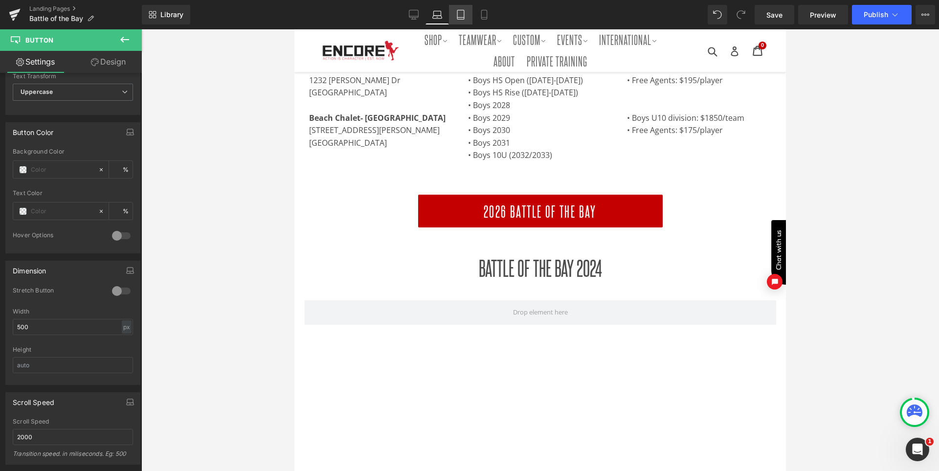
click at [457, 14] on icon at bounding box center [461, 15] width 10 height 10
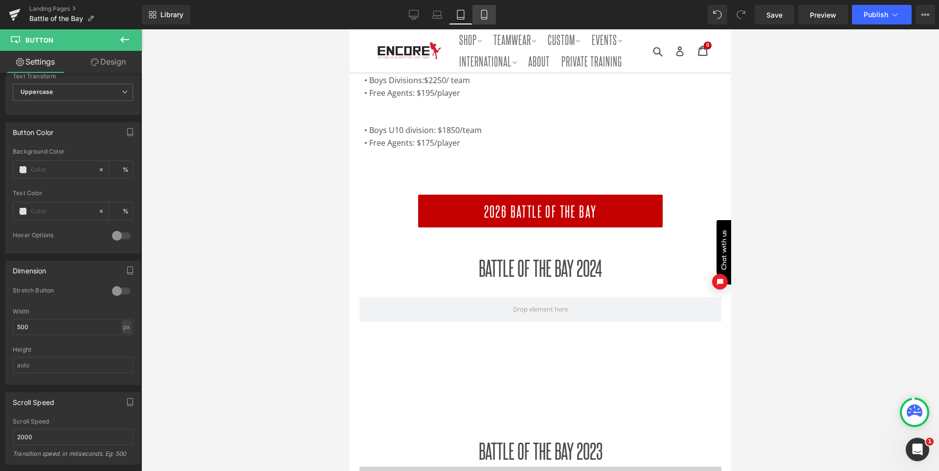
click at [480, 15] on icon at bounding box center [484, 15] width 10 height 10
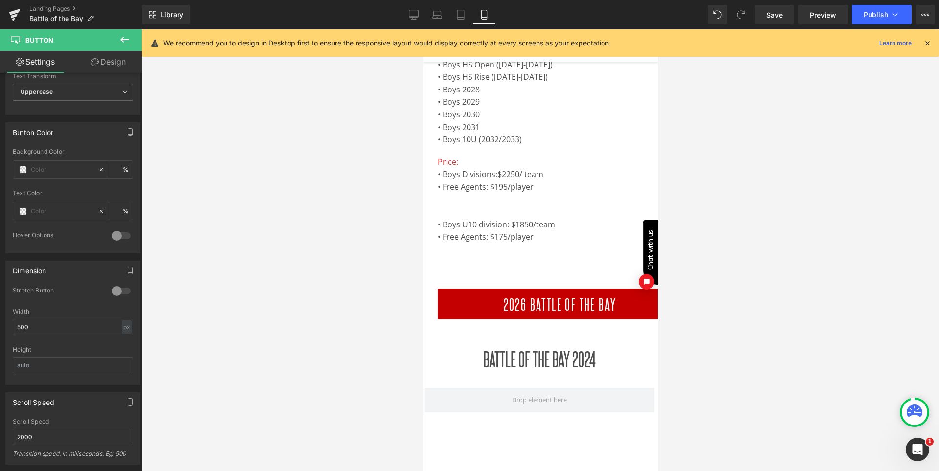
scroll to position [401, 0]
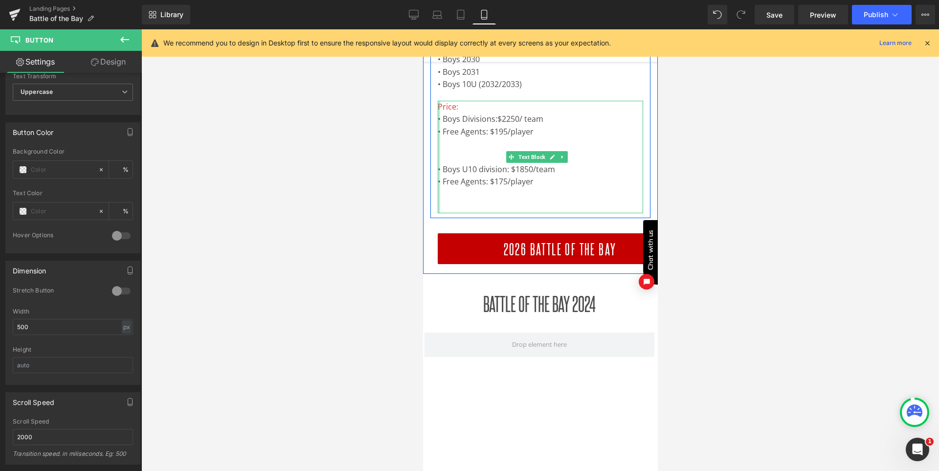
click at [437, 212] on div at bounding box center [438, 157] width 2 height 113
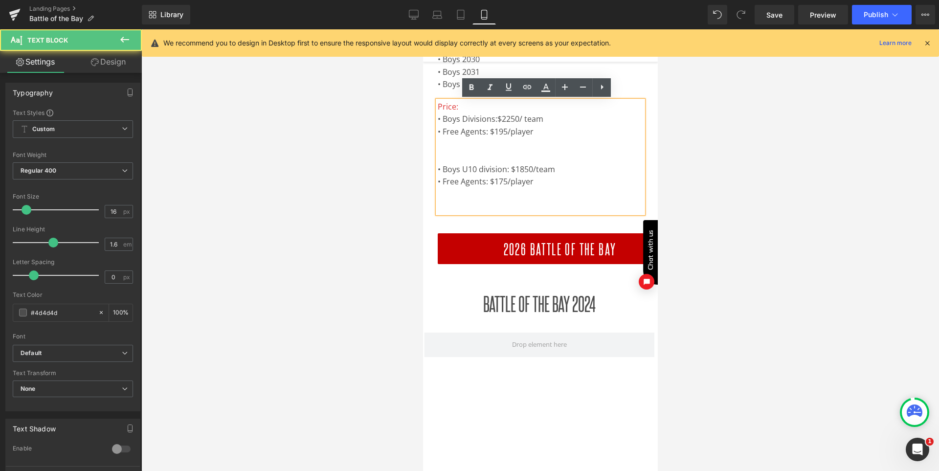
click at [429, 227] on div "Details Heading Locations: Polo Fields- Golden Gate Park 1232 John F Kennedy Dr…" at bounding box center [540, 34] width 235 height 470
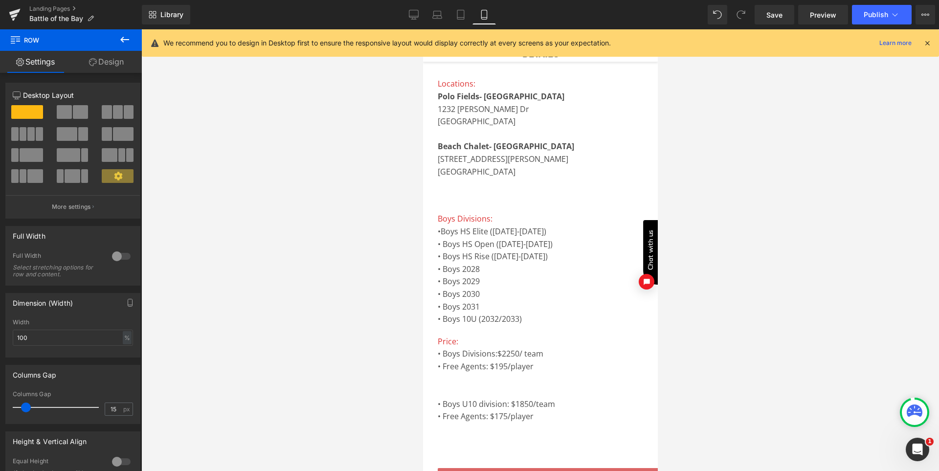
scroll to position [157, 0]
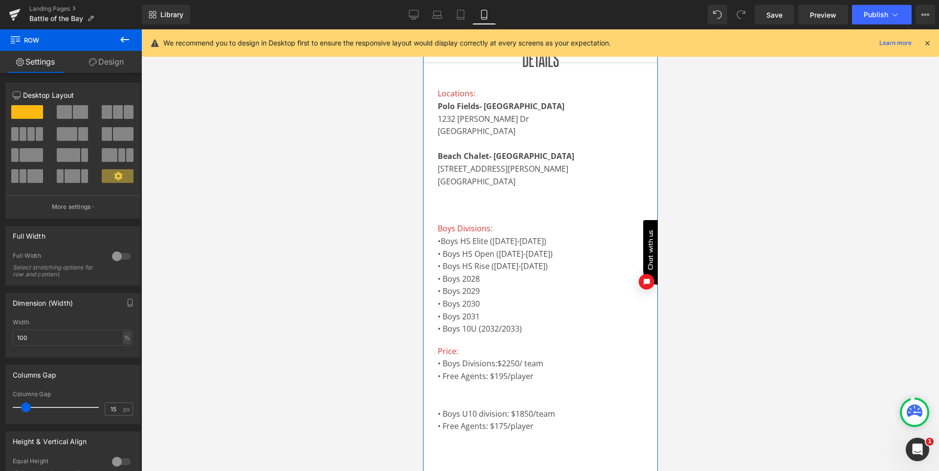
click at [114, 62] on link "Design" at bounding box center [106, 62] width 71 height 22
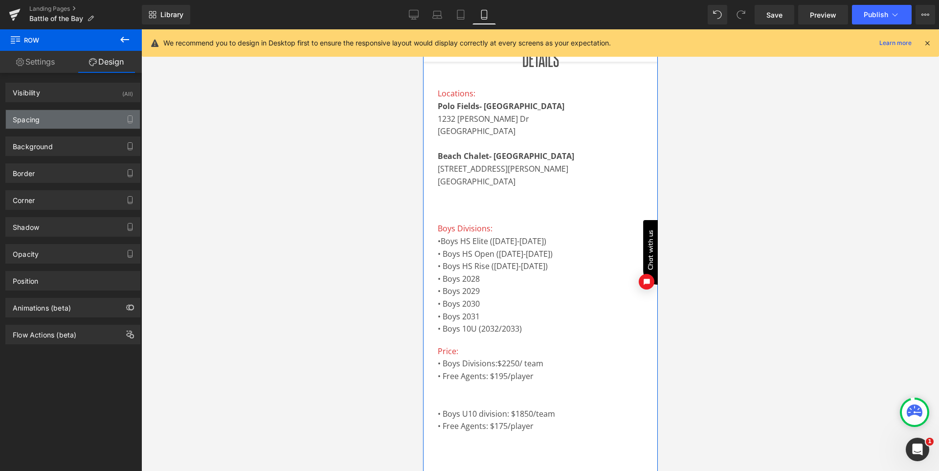
click at [70, 118] on div "Spacing" at bounding box center [73, 119] width 134 height 19
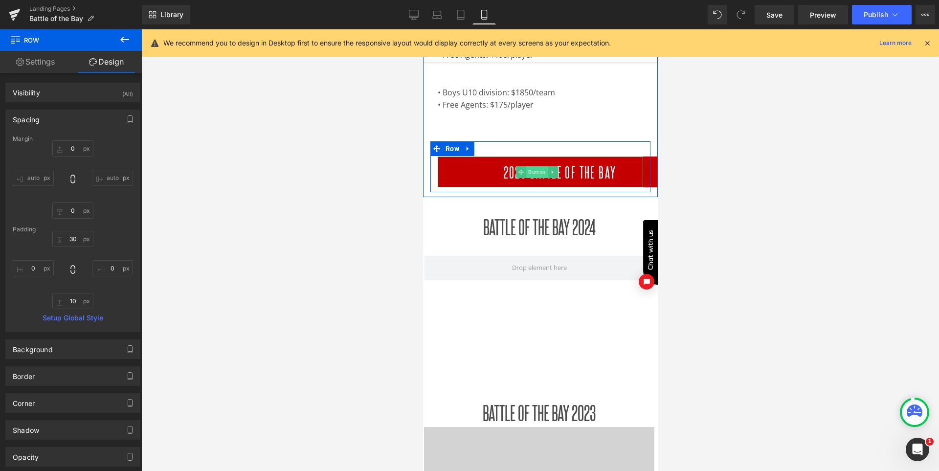
scroll to position [450, 0]
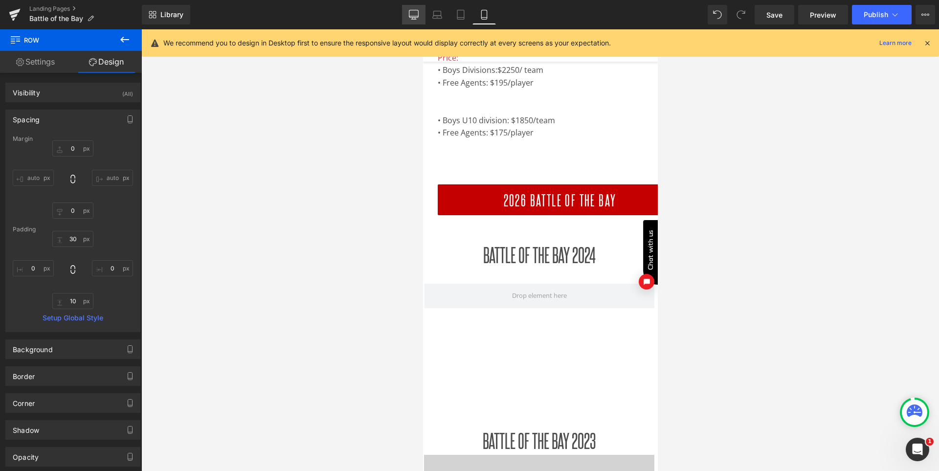
click at [410, 14] on icon at bounding box center [414, 15] width 10 height 10
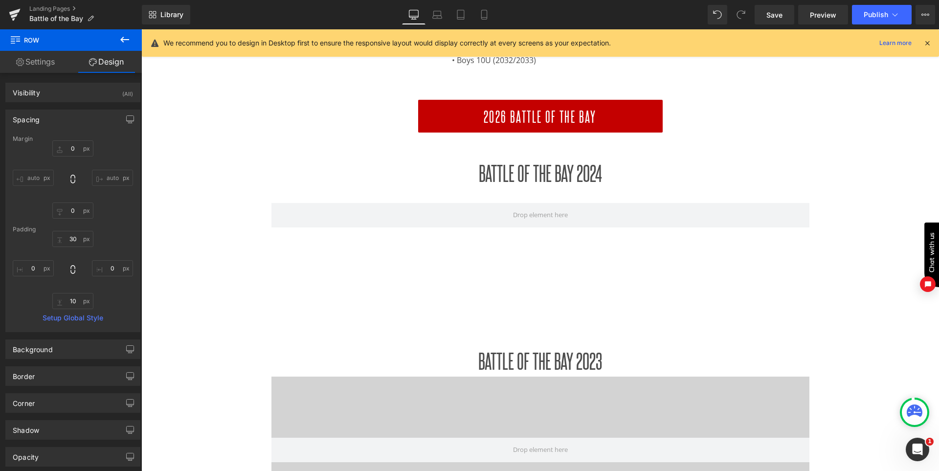
type input "0"
type input "30"
type input "0"
type input "10"
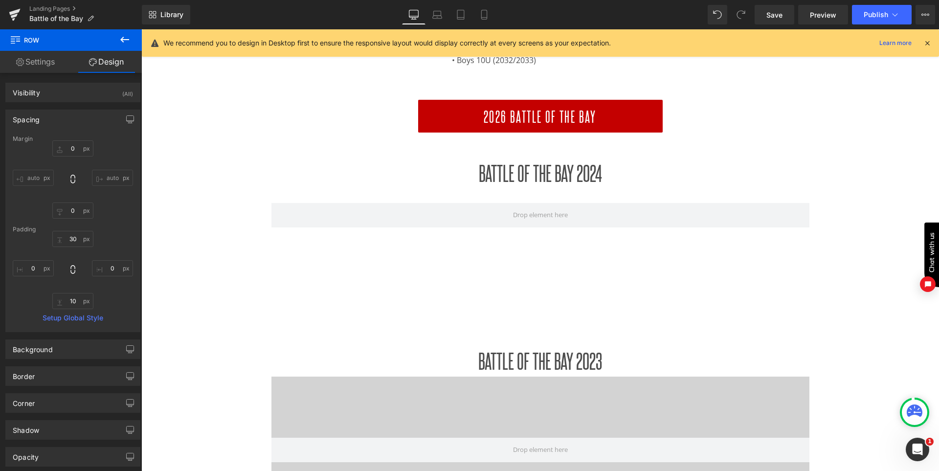
type input "0"
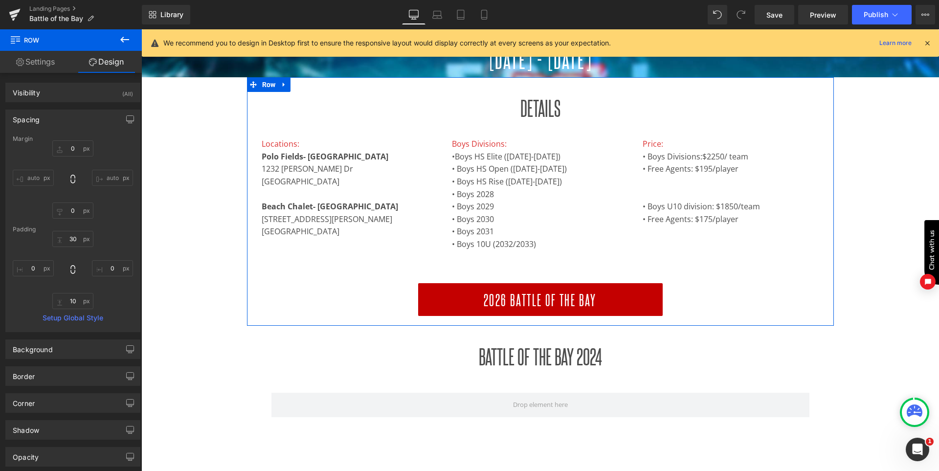
scroll to position [312, 0]
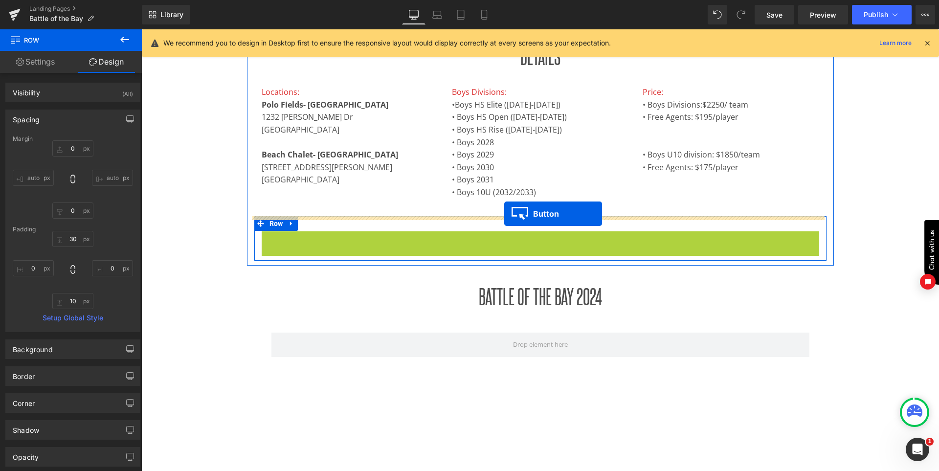
drag, startPoint x: 516, startPoint y: 250, endPoint x: 504, endPoint y: 214, distance: 37.6
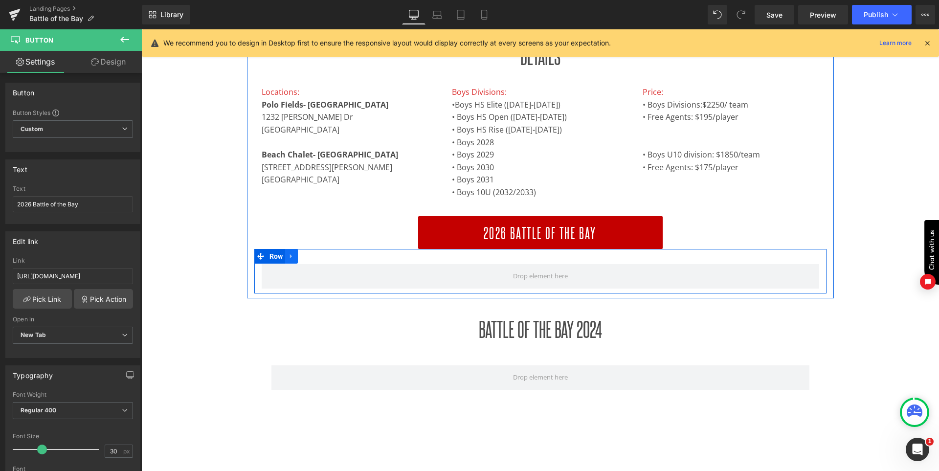
click at [295, 258] on icon at bounding box center [291, 256] width 7 height 7
click at [318, 260] on link at bounding box center [317, 256] width 13 height 15
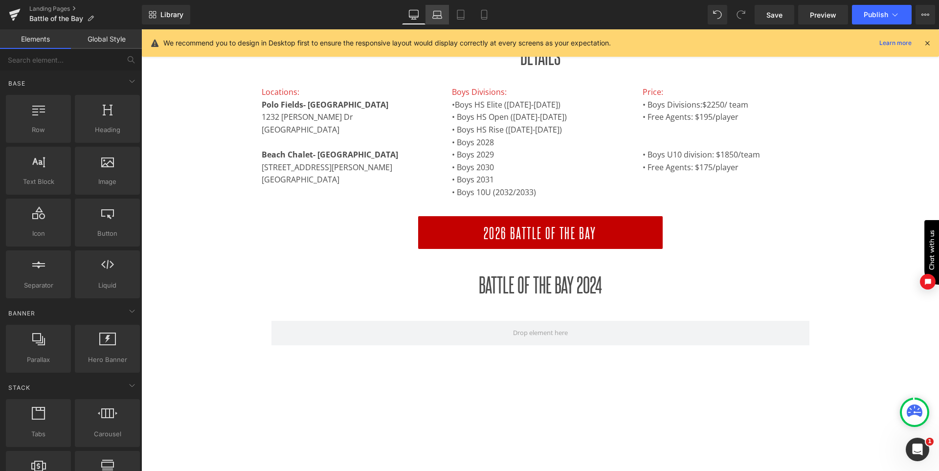
click at [435, 16] on icon at bounding box center [437, 15] width 10 height 10
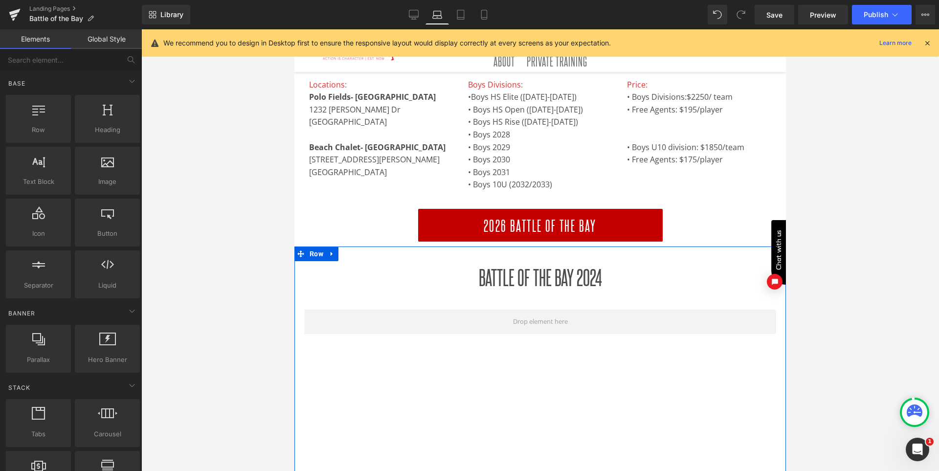
scroll to position [207, 0]
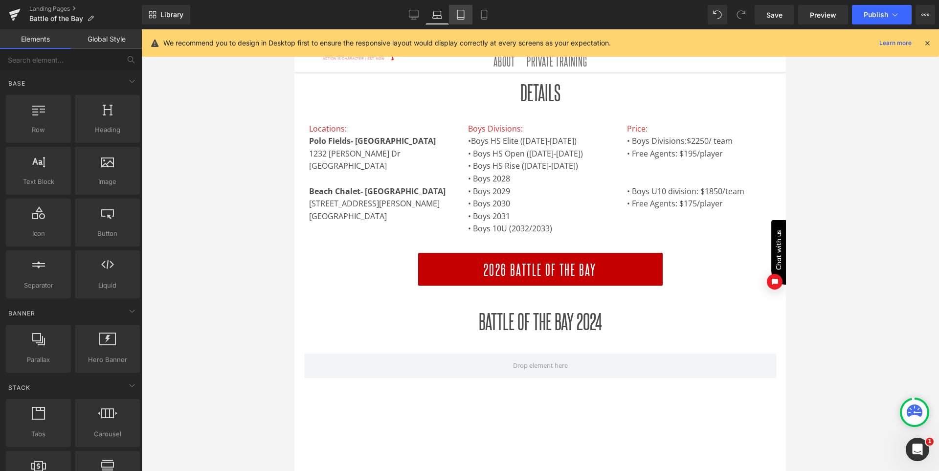
click at [460, 23] on link "Tablet" at bounding box center [460, 15] width 23 height 20
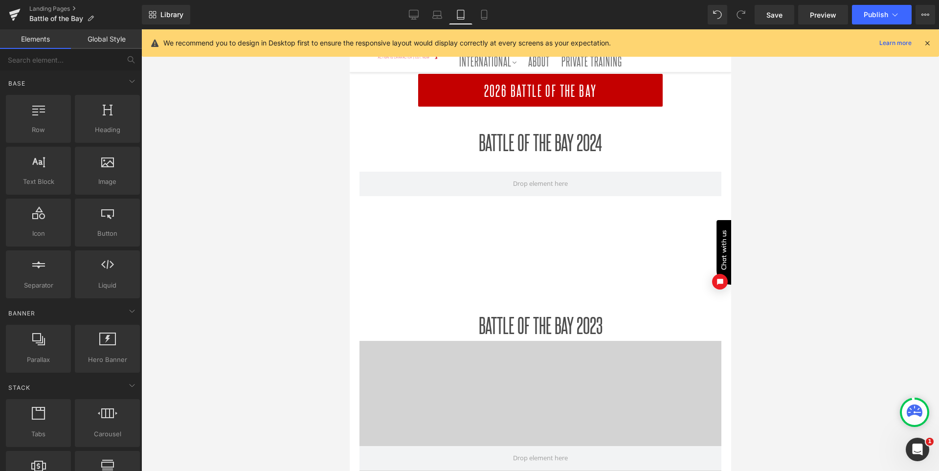
scroll to position [451, 0]
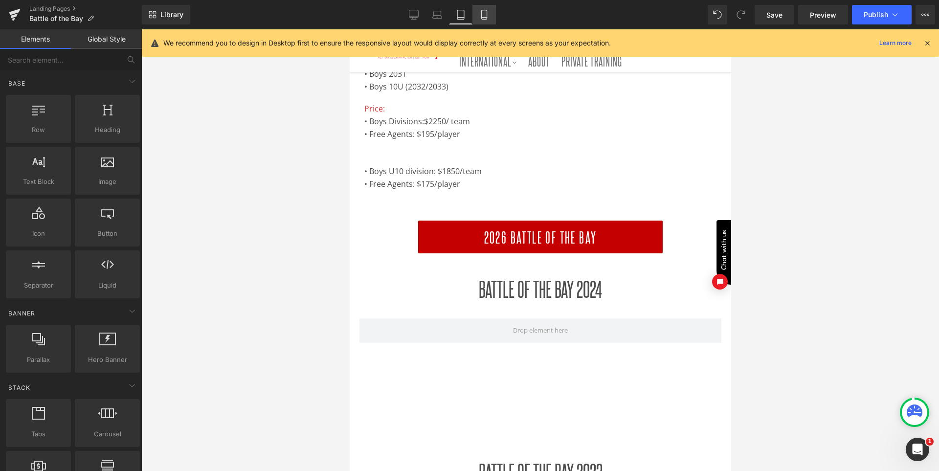
click at [485, 23] on link "Mobile" at bounding box center [484, 15] width 23 height 20
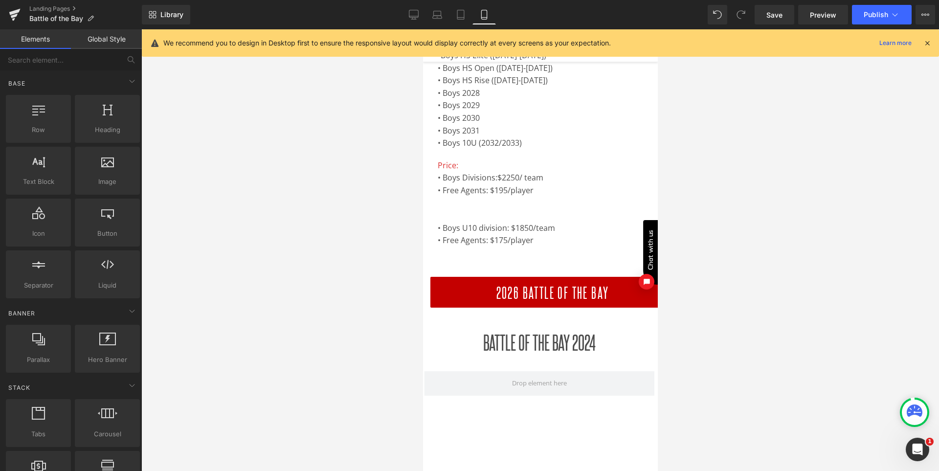
scroll to position [245, 0]
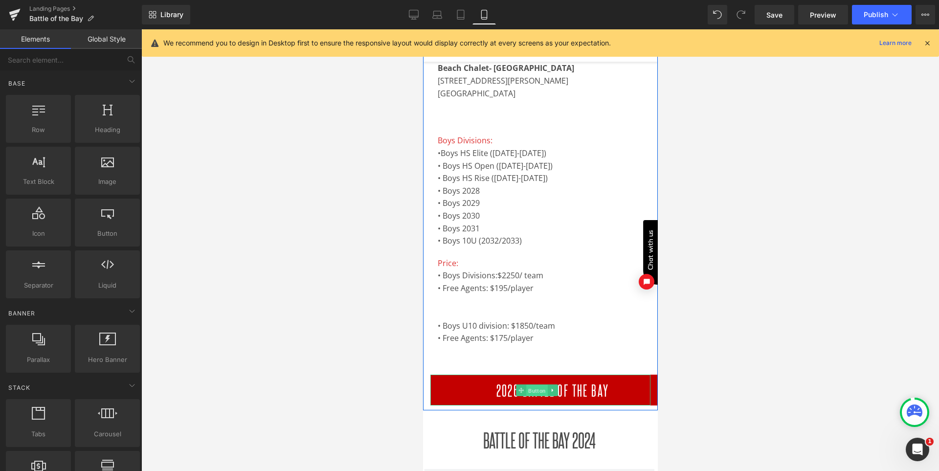
click at [544, 392] on span "Button" at bounding box center [537, 391] width 22 height 12
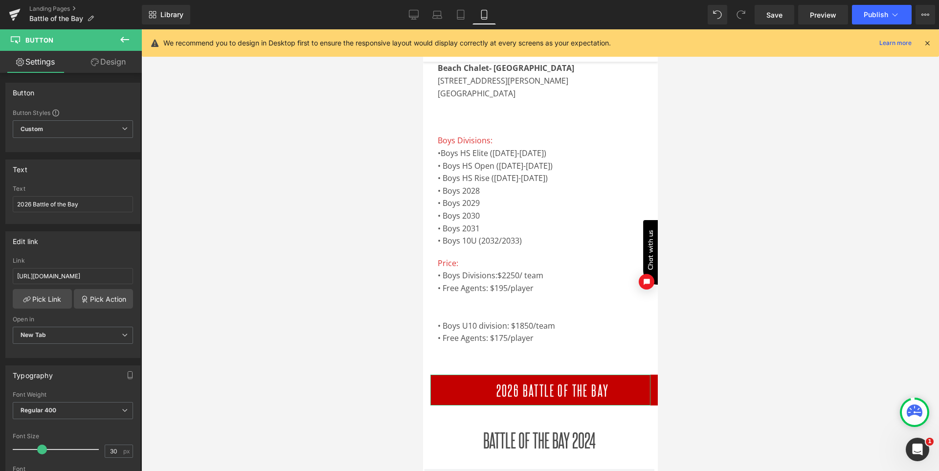
click at [108, 66] on link "Design" at bounding box center [108, 62] width 71 height 22
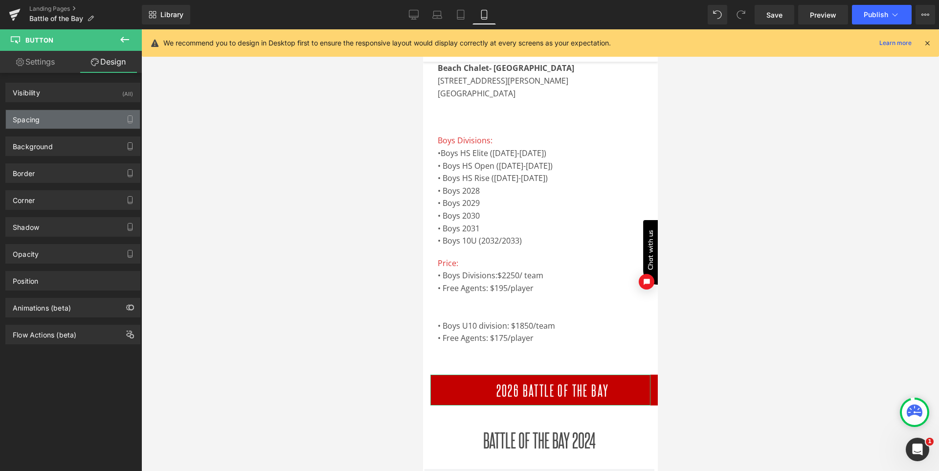
click at [83, 120] on div "Spacing" at bounding box center [73, 119] width 134 height 19
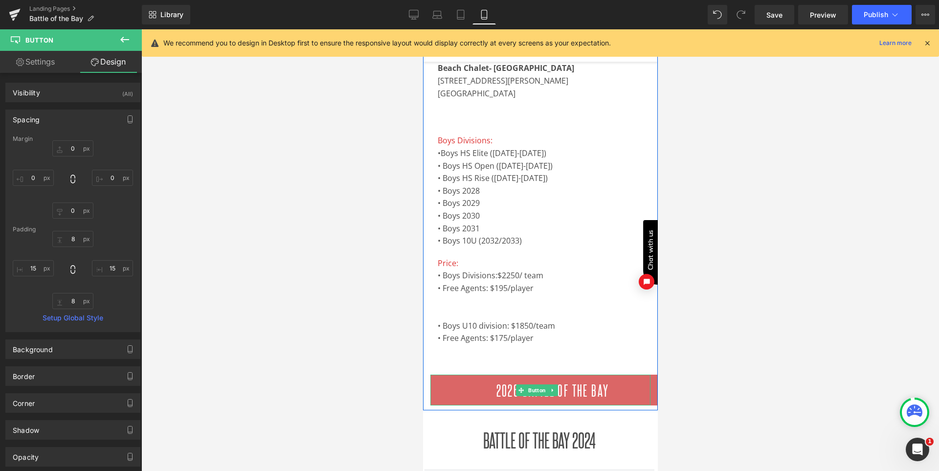
click at [634, 389] on link "2026 Battle of the Bay" at bounding box center [552, 390] width 245 height 31
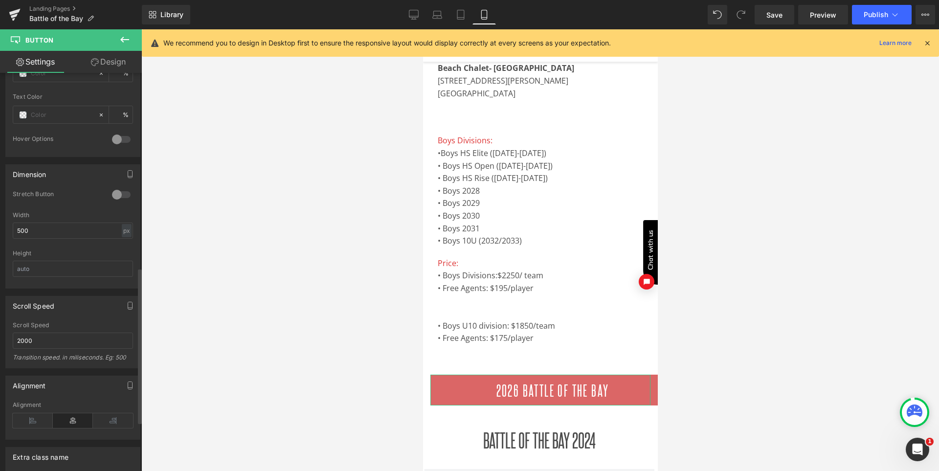
scroll to position [538, 0]
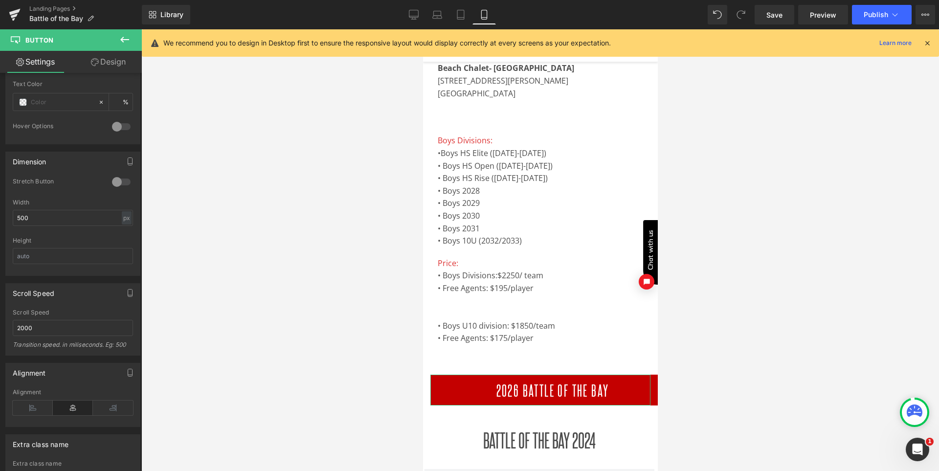
click at [107, 64] on link "Design" at bounding box center [108, 62] width 71 height 22
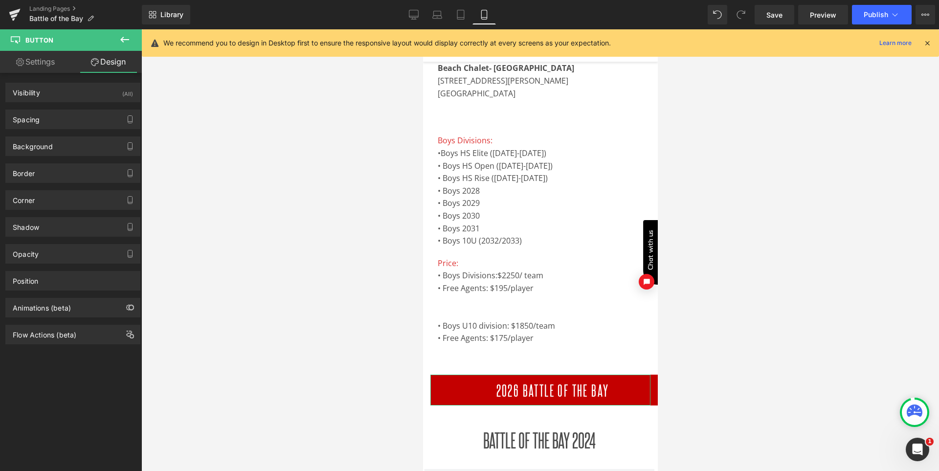
type input "0"
type input "8"
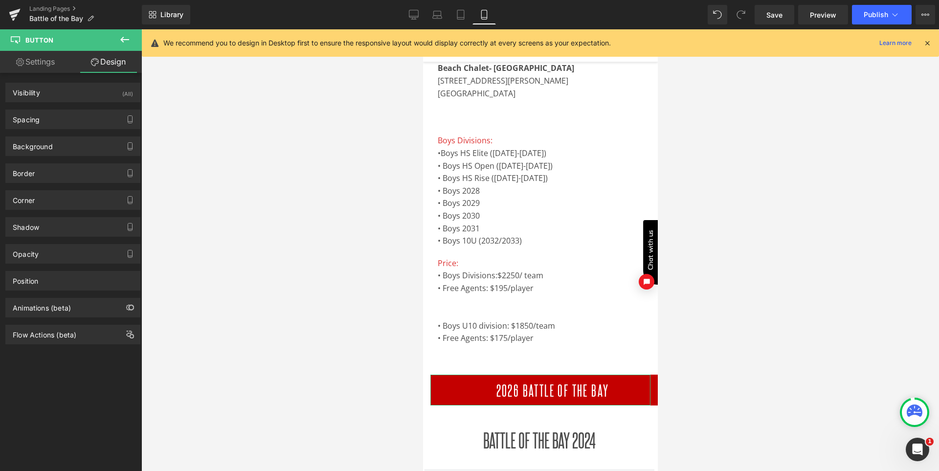
type input "15"
type input "8"
type input "15"
click at [53, 130] on div "Background Color & Image color #c40000 Color #c40000 100 % Image Replace Image …" at bounding box center [73, 142] width 146 height 27
click at [54, 121] on div "Spacing" at bounding box center [73, 119] width 134 height 19
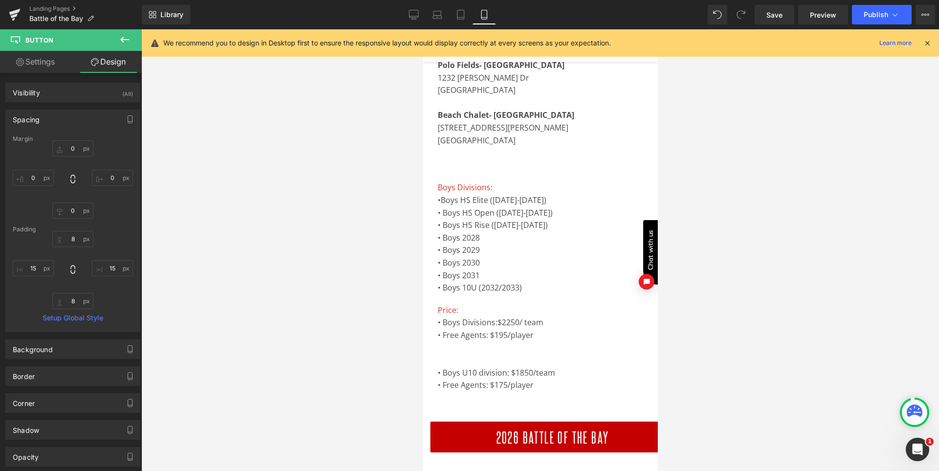
scroll to position [196, 0]
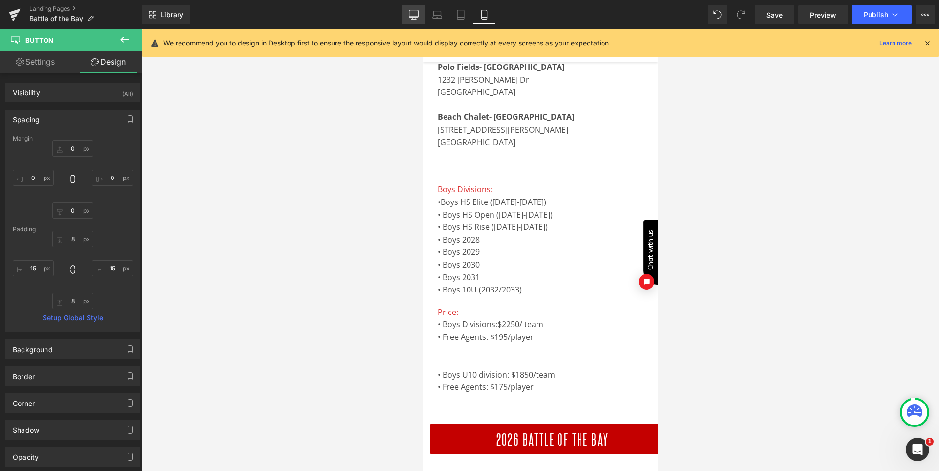
click at [411, 20] on link "Desktop" at bounding box center [413, 15] width 23 height 20
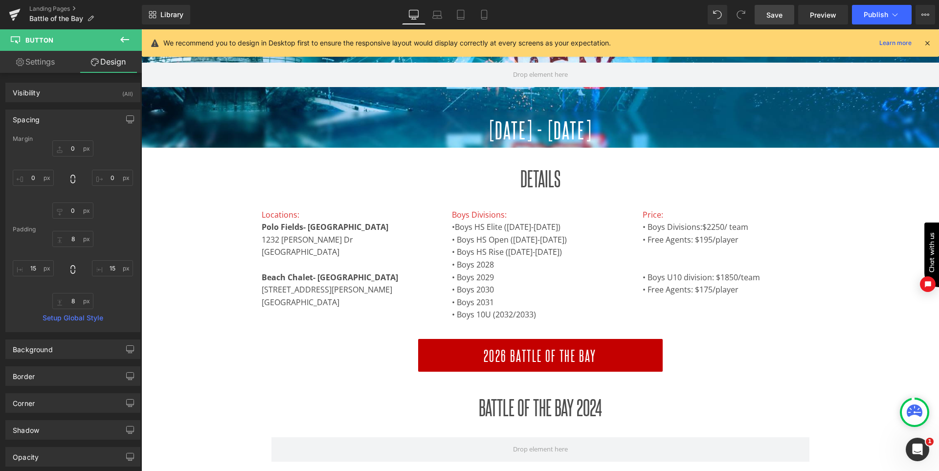
type input "0"
type input "10"
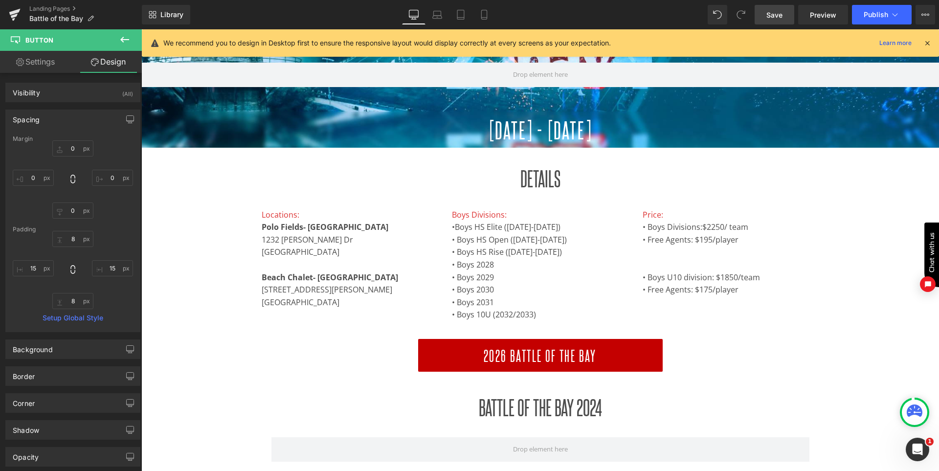
type input "18"
type input "10"
type input "18"
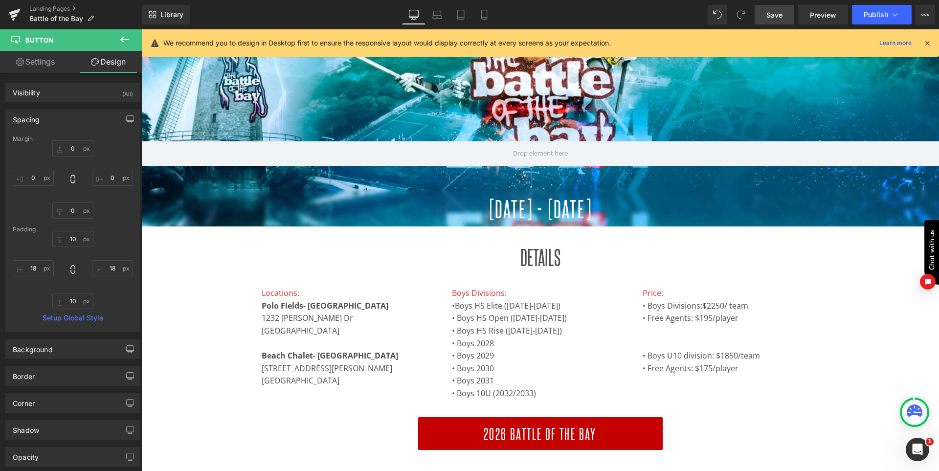
click at [777, 14] on span "Save" at bounding box center [775, 15] width 16 height 10
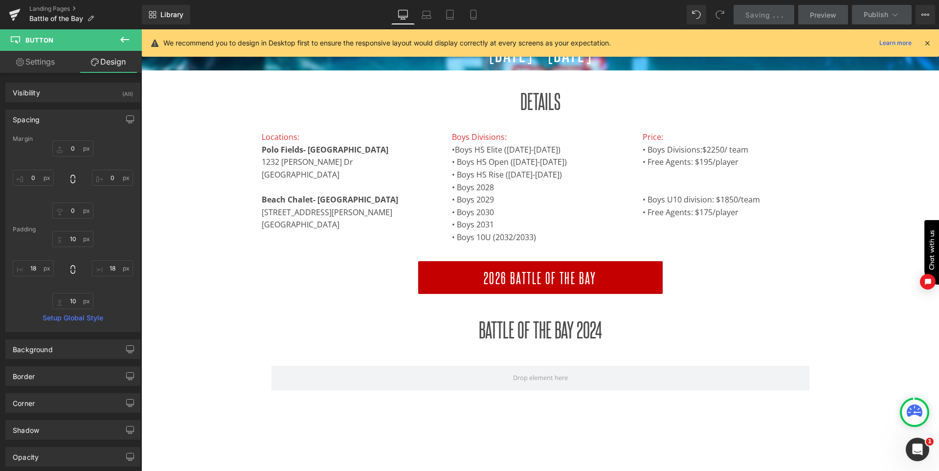
scroll to position [160, 0]
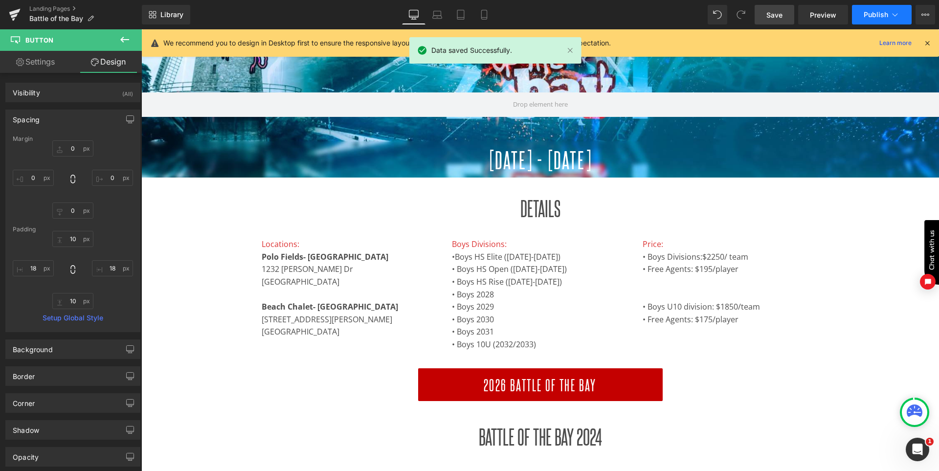
click at [869, 15] on span "Publish" at bounding box center [876, 15] width 24 height 8
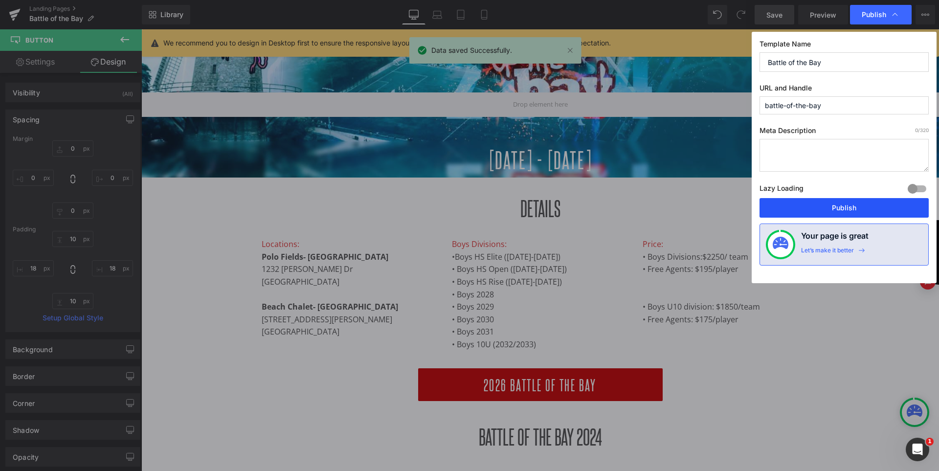
click at [835, 208] on button "Publish" at bounding box center [844, 208] width 169 height 20
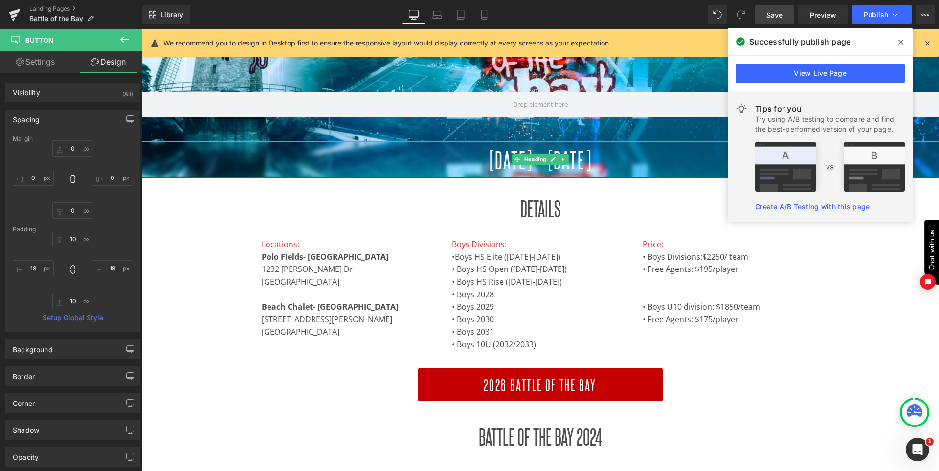
drag, startPoint x: 492, startPoint y: 169, endPoint x: 491, endPoint y: 161, distance: 7.8
click at [492, 169] on span "2025 JUNE 7th - 8th" at bounding box center [541, 159] width 104 height 26
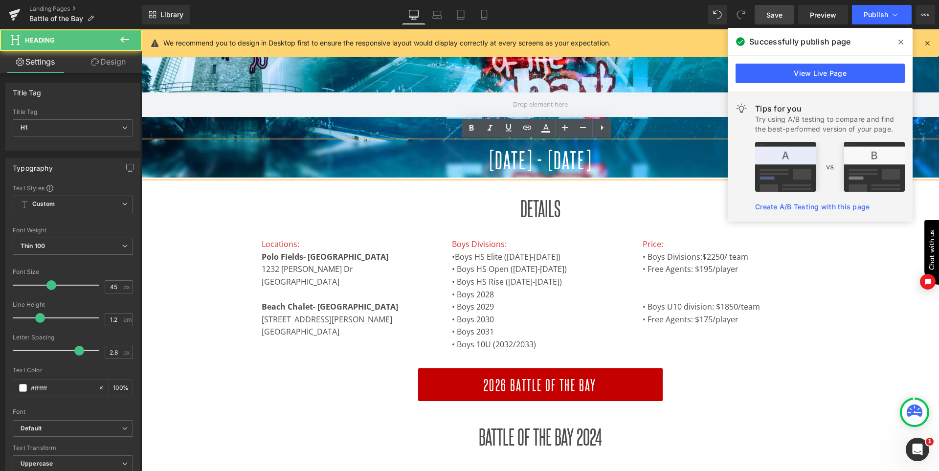
click at [491, 158] on span "2025 JUNE 7th - 8th" at bounding box center [541, 159] width 104 height 26
drag, startPoint x: 499, startPoint y: 158, endPoint x: 494, endPoint y: 157, distance: 5.0
click at [494, 157] on span "2025 JUNE 7th - 8th" at bounding box center [541, 159] width 104 height 26
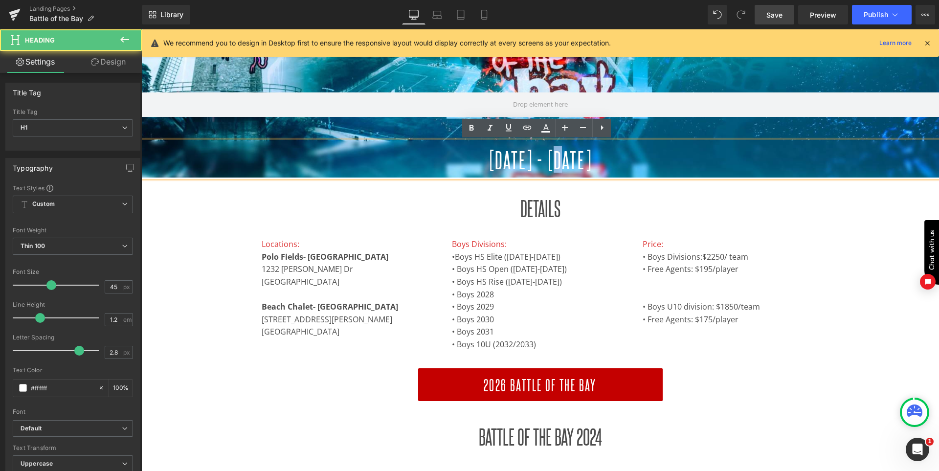
click at [548, 159] on span "2026 JUNE 7th - 8th" at bounding box center [541, 159] width 104 height 26
click at [583, 161] on span "2026 JUNE 6th - 8th" at bounding box center [541, 159] width 104 height 26
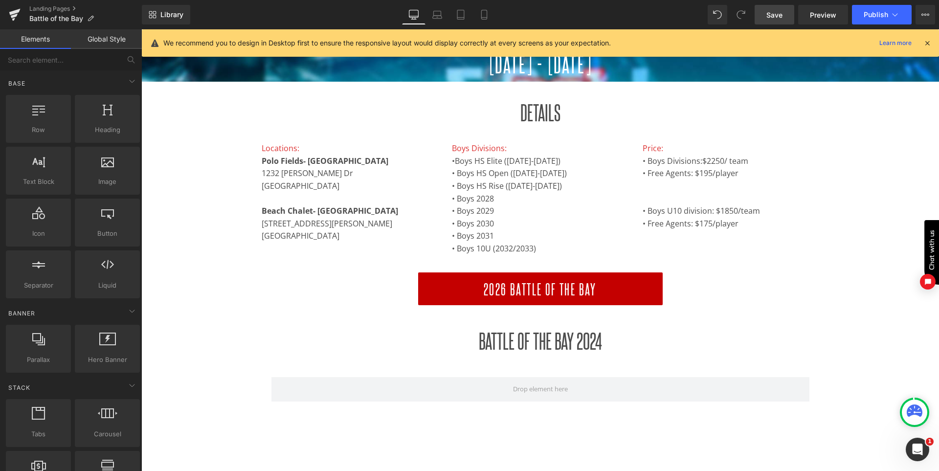
scroll to position [258, 0]
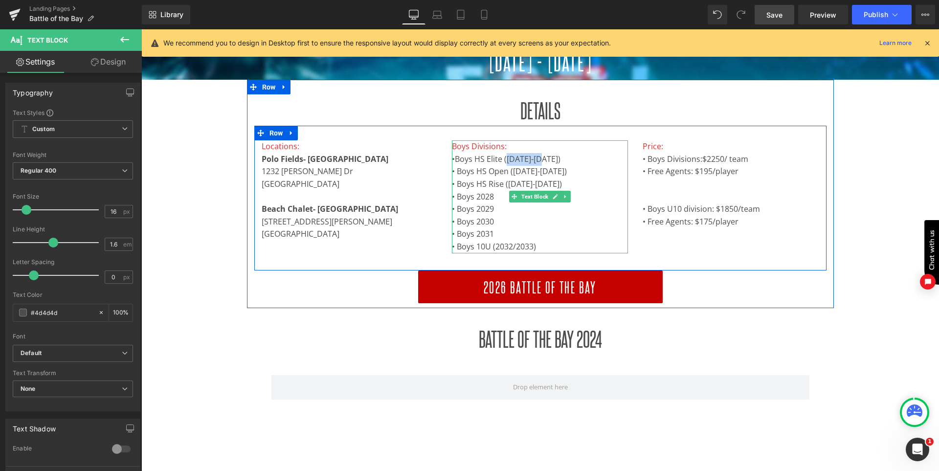
drag, startPoint x: 520, startPoint y: 159, endPoint x: 542, endPoint y: 158, distance: 21.6
click at [542, 158] on span "Boys HS Elite (2024-2027)" at bounding box center [508, 159] width 106 height 11
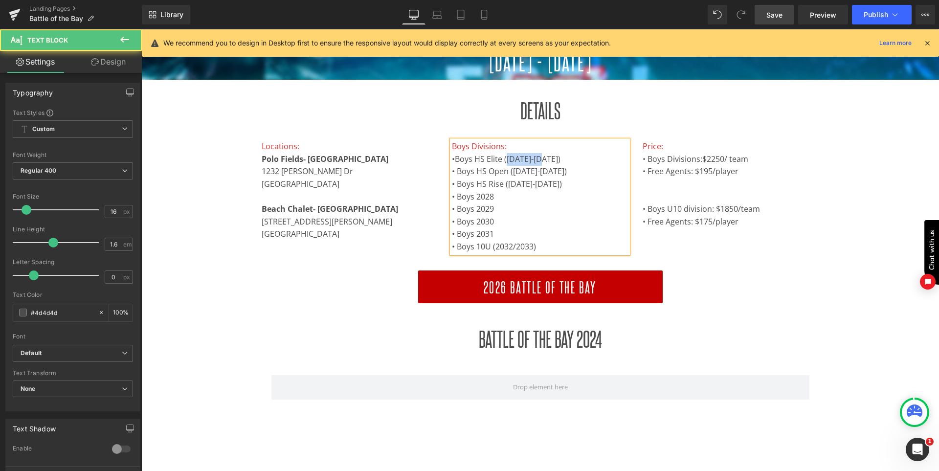
click at [535, 159] on span "Boys HS Elite (2024-2027)" at bounding box center [508, 159] width 106 height 11
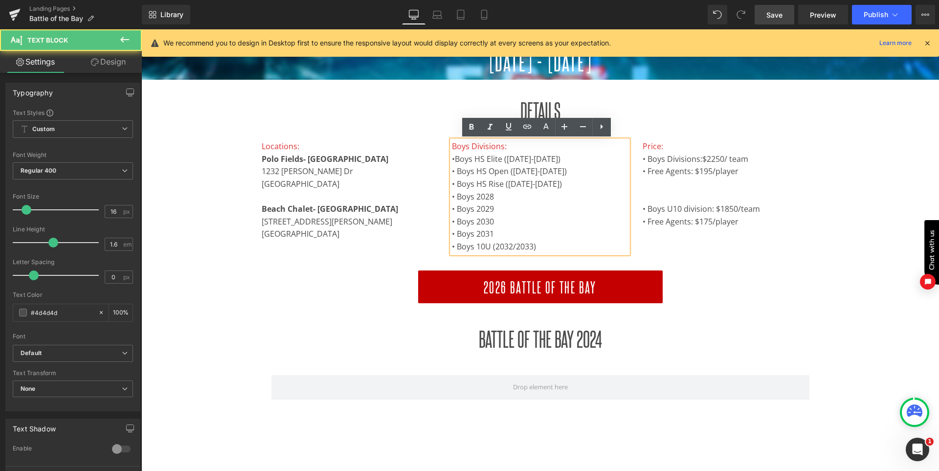
click at [527, 159] on span "Boys HS Elite (2024-2027)" at bounding box center [508, 159] width 106 height 11
click at [531, 172] on p "• Boys HS Open (2024-2027)" at bounding box center [540, 171] width 176 height 13
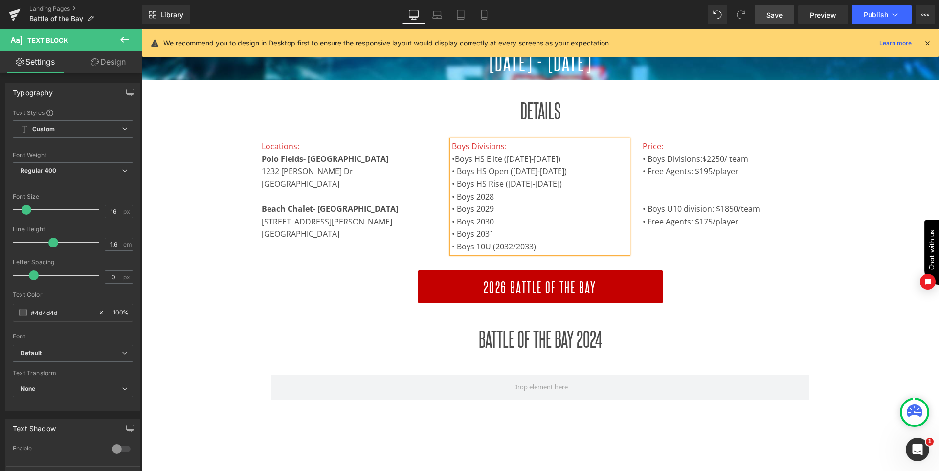
click at [523, 184] on p "• Boys HS Rise (2026-2027)" at bounding box center [540, 184] width 176 height 13
click at [526, 184] on p "• Boys HS Rise (2026-2027)" at bounding box center [540, 184] width 176 height 13
click at [493, 197] on p "• Boys 2028" at bounding box center [540, 197] width 176 height 13
click at [495, 209] on p "• Boys 2029" at bounding box center [540, 209] width 176 height 13
click at [494, 223] on p "• Boys 2030" at bounding box center [540, 222] width 176 height 13
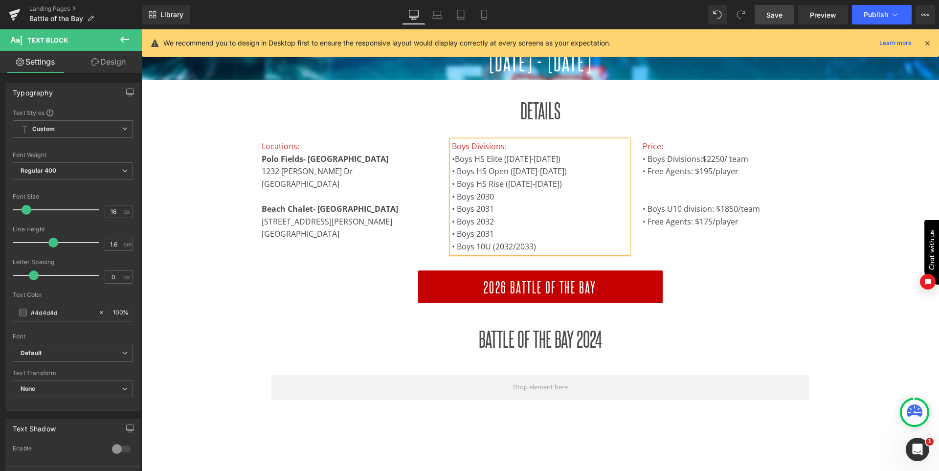
click at [502, 230] on p "• Boys 2031" at bounding box center [540, 234] width 176 height 13
click at [500, 247] on p "• Boys 10U (2032/2033)" at bounding box center [540, 247] width 176 height 13
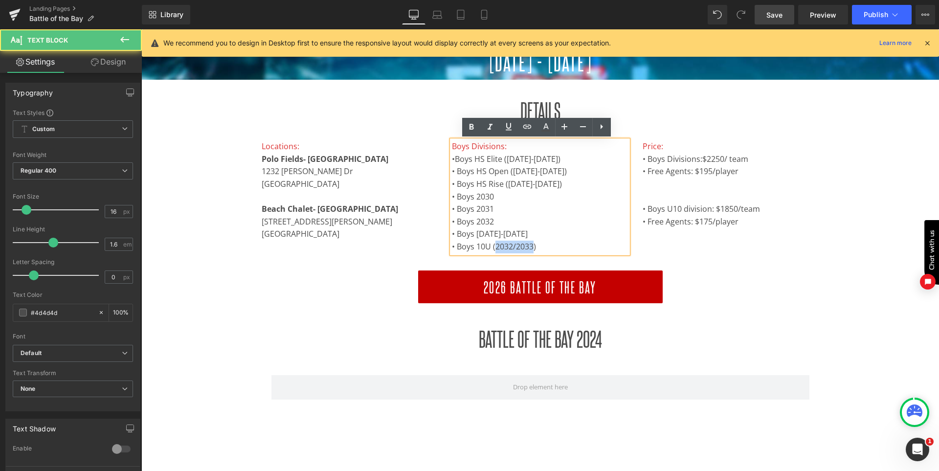
drag, startPoint x: 530, startPoint y: 247, endPoint x: 493, endPoint y: 244, distance: 37.8
click at [493, 244] on p "• Boys 10U (2032/2033)" at bounding box center [540, 247] width 176 height 13
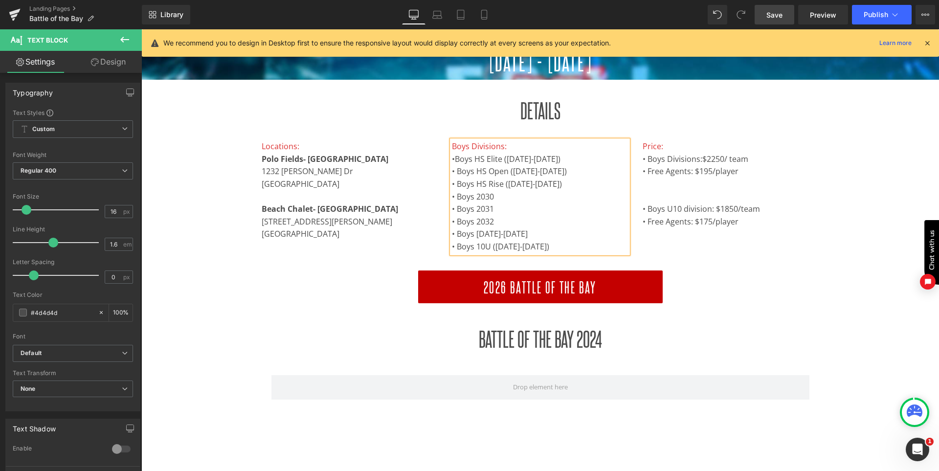
click at [723, 267] on div "Locations: Polo Fields- Golden Gate Park 1232 John F Kennedy Dr San Francisco, …" at bounding box center [540, 198] width 572 height 145
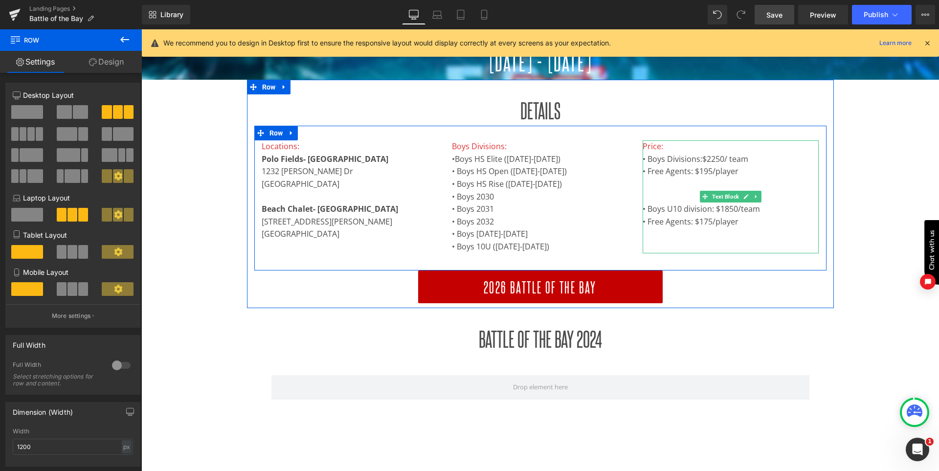
click at [708, 221] on p "• Free Agents: $175/player" at bounding box center [731, 222] width 176 height 13
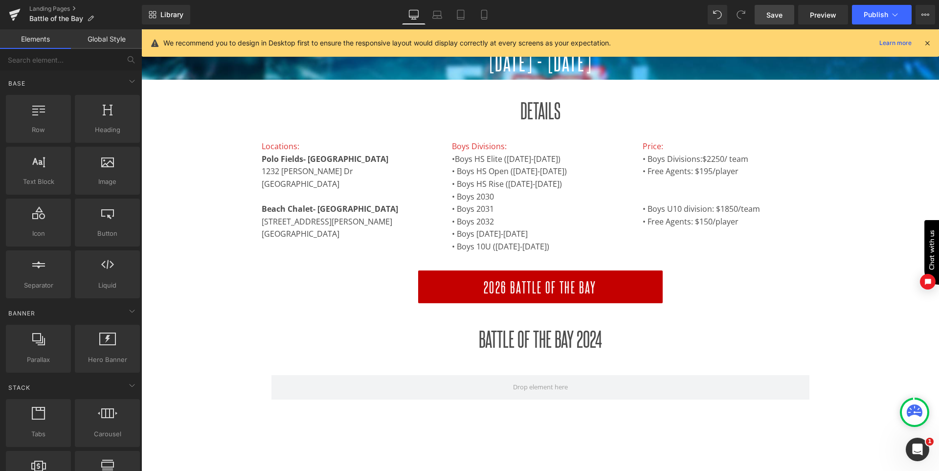
click at [784, 13] on link "Save" at bounding box center [775, 15] width 40 height 20
click at [472, 14] on icon at bounding box center [474, 15] width 10 height 10
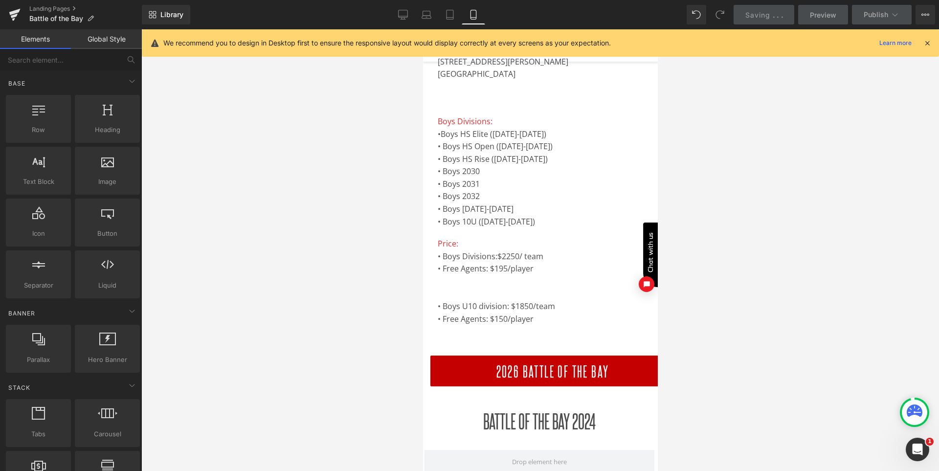
scroll to position [150, 0]
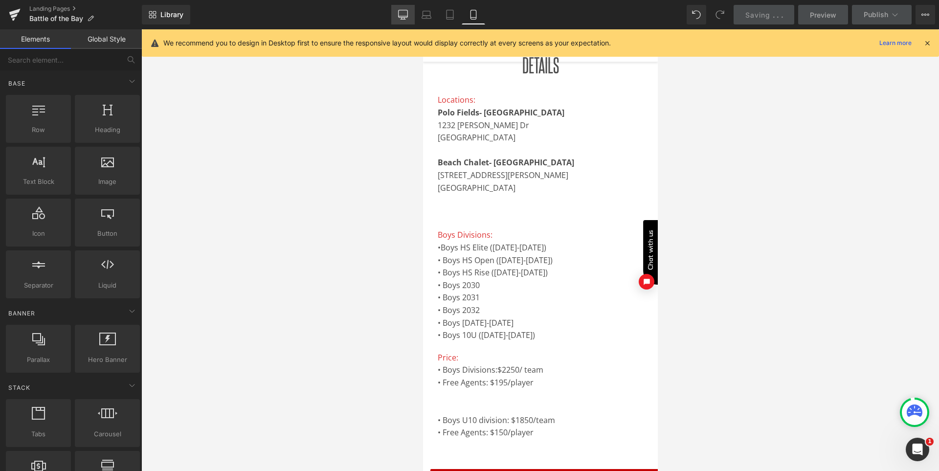
click at [402, 19] on icon at bounding box center [403, 15] width 10 height 10
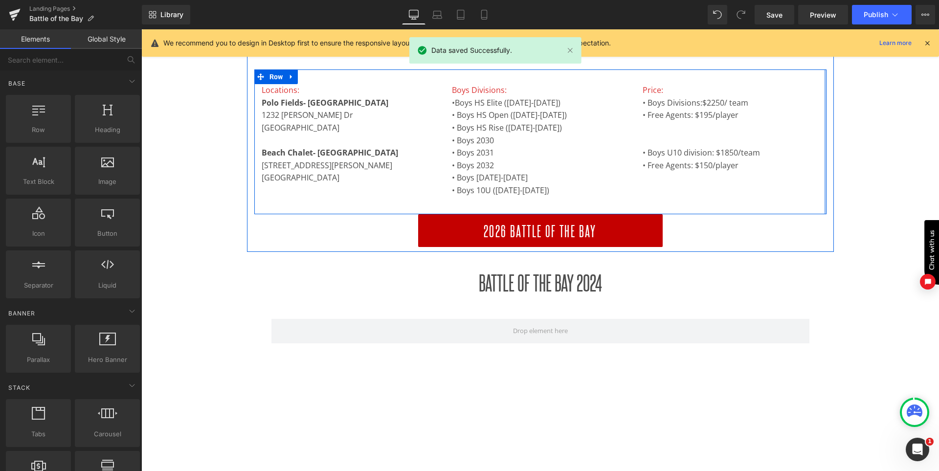
scroll to position [265, 0]
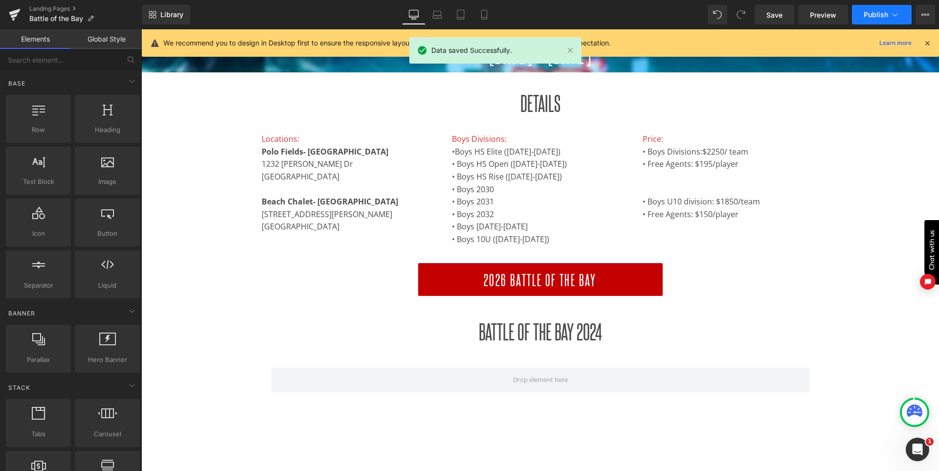
click at [868, 18] on span "Publish" at bounding box center [876, 15] width 24 height 8
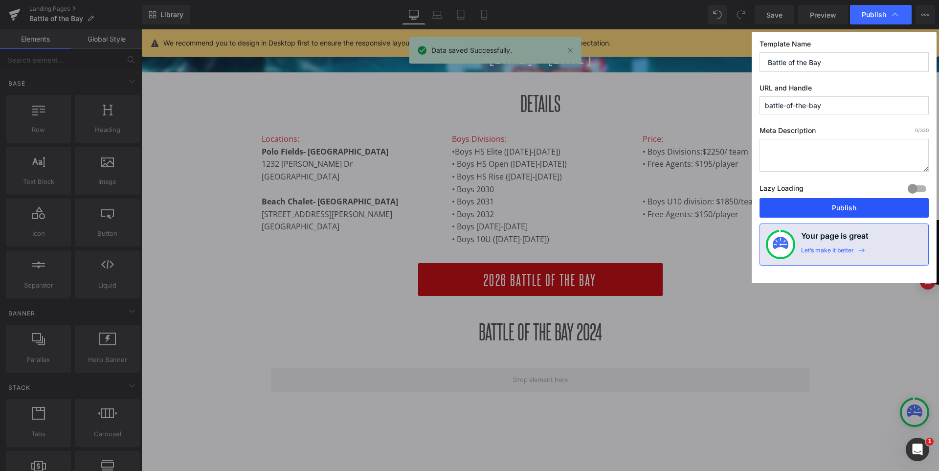
click at [858, 207] on button "Publish" at bounding box center [844, 208] width 169 height 20
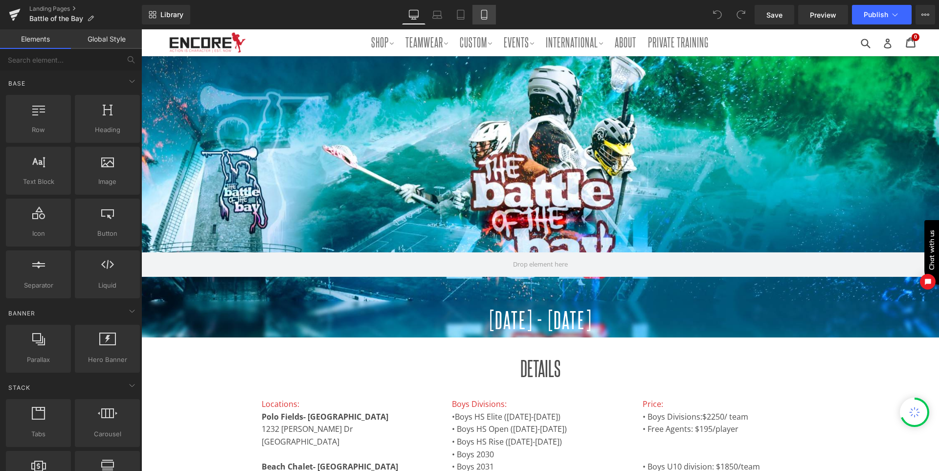
click at [487, 16] on icon at bounding box center [483, 14] width 5 height 9
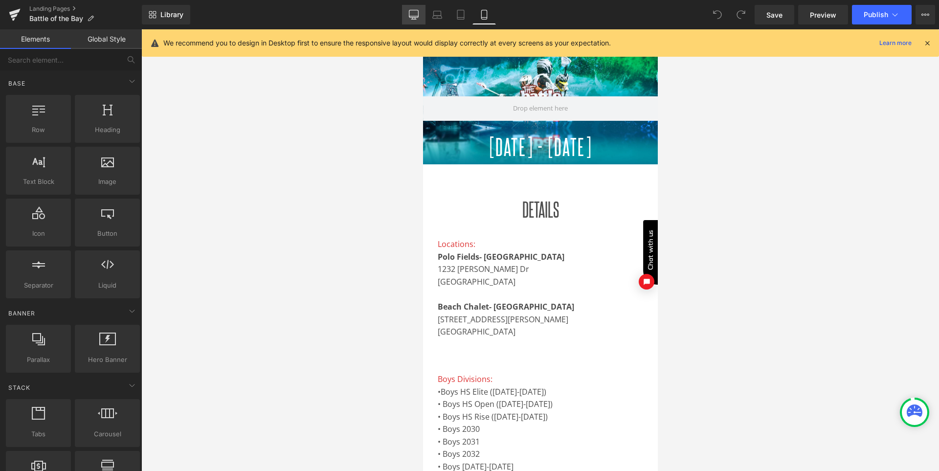
click at [410, 11] on icon at bounding box center [413, 13] width 9 height 7
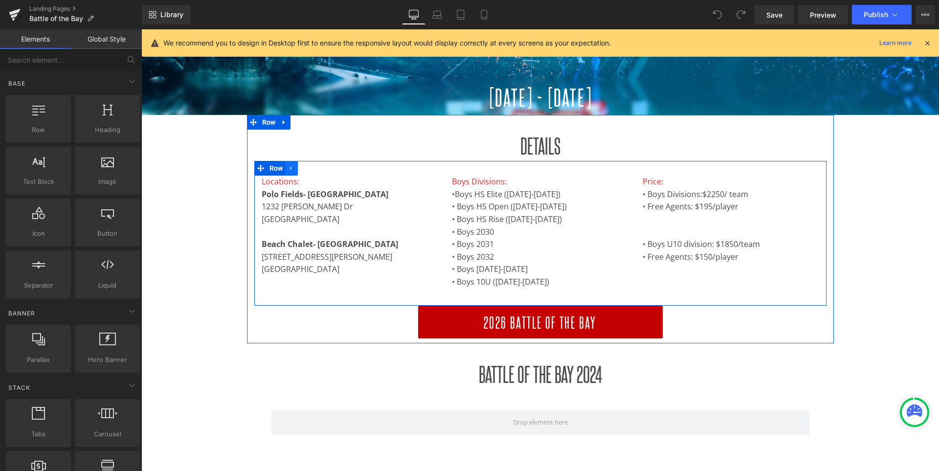
click at [295, 165] on icon at bounding box center [291, 168] width 7 height 7
click at [294, 169] on icon at bounding box center [291, 168] width 7 height 7
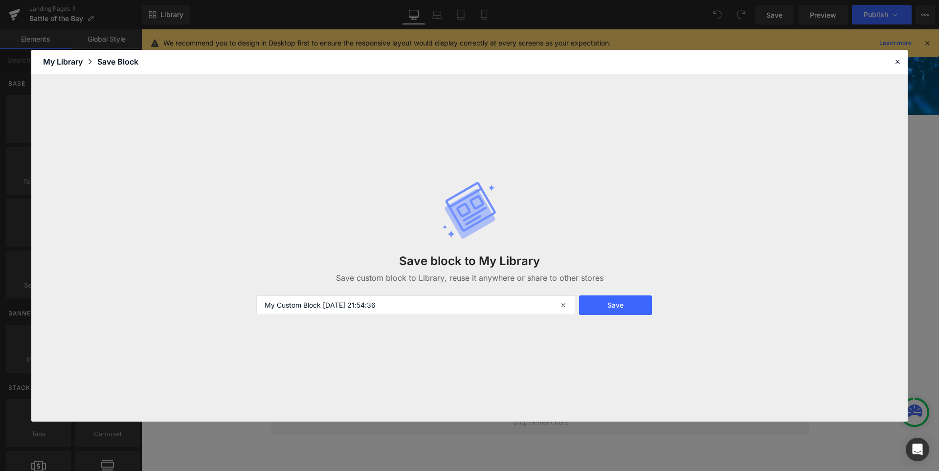
click at [388, 295] on div "Save block to My Library Save custom block to Library, reuse it anywhere or sha…" at bounding box center [469, 247] width 438 height 173
click at [415, 307] on input "My Custom Block [DATE] 21:54:36" at bounding box center [415, 305] width 319 height 20
type input "[PERSON_NAME]"
click at [636, 300] on button "Save" at bounding box center [615, 305] width 73 height 20
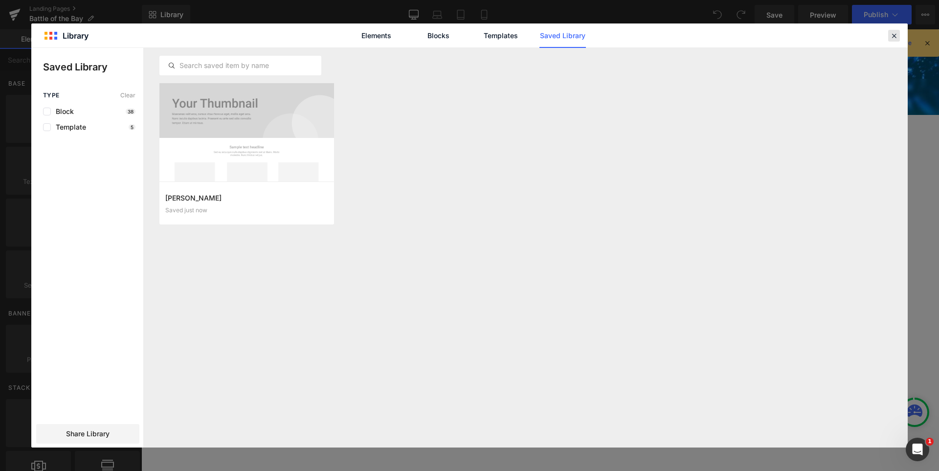
click at [893, 33] on icon at bounding box center [894, 35] width 9 height 9
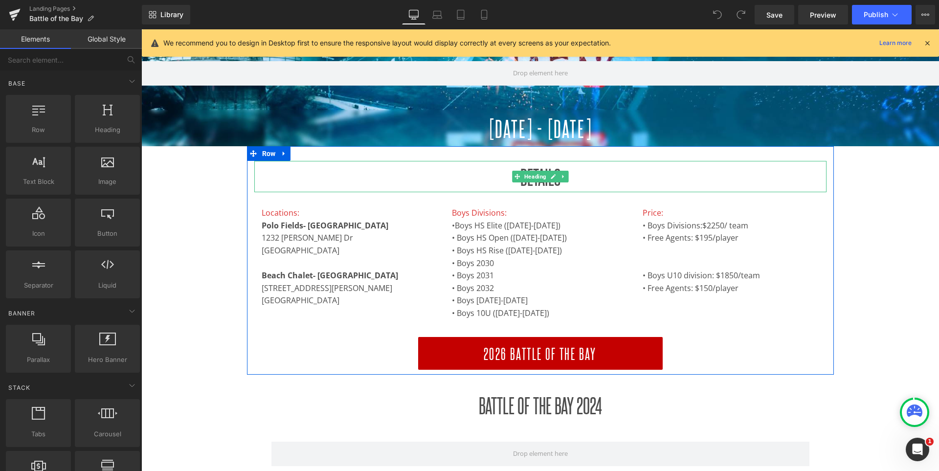
scroll to position [125, 0]
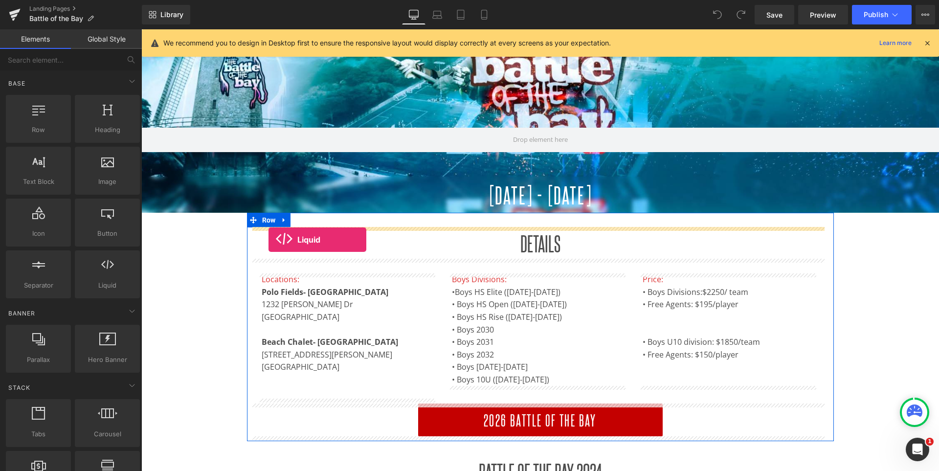
drag, startPoint x: 267, startPoint y: 305, endPoint x: 269, endPoint y: 240, distance: 65.1
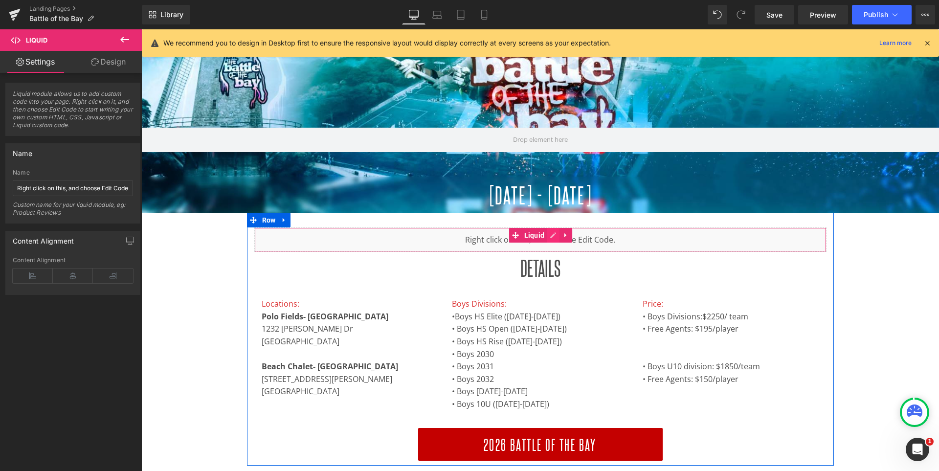
click at [563, 233] on div "Liquid" at bounding box center [540, 239] width 572 height 24
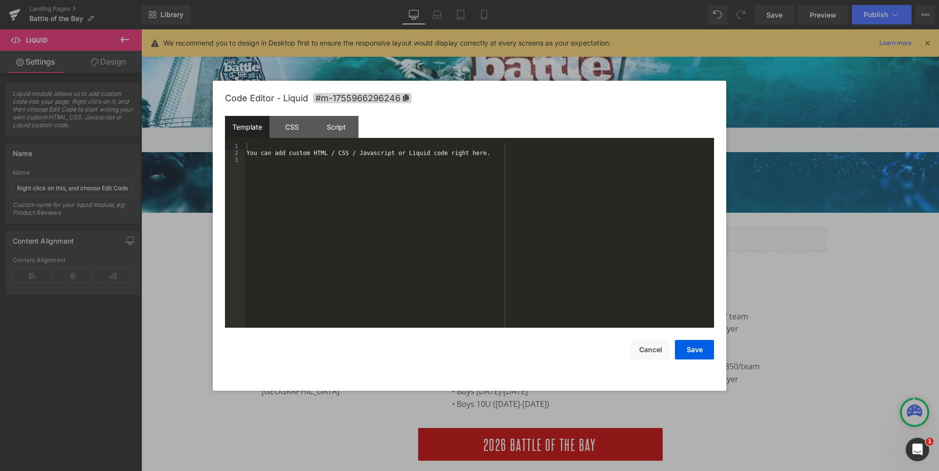
click at [557, 232] on div "You can add custom HTML / CSS / Javascript or Liquid code right here." at bounding box center [480, 242] width 470 height 199
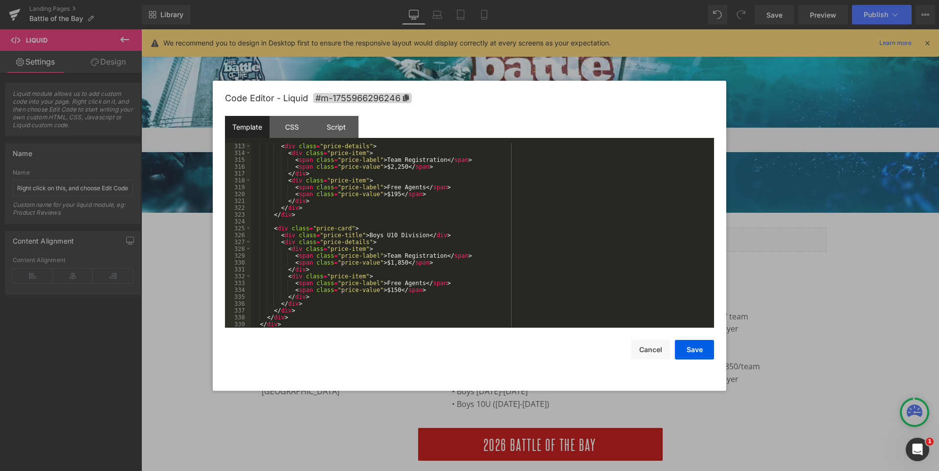
scroll to position [2178, 0]
click at [691, 353] on button "Save" at bounding box center [694, 350] width 39 height 20
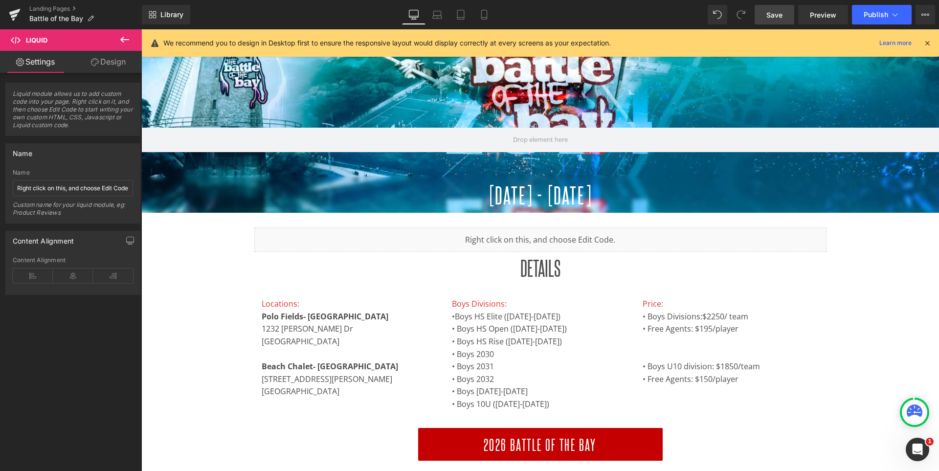
click at [776, 15] on span "Save" at bounding box center [775, 15] width 16 height 10
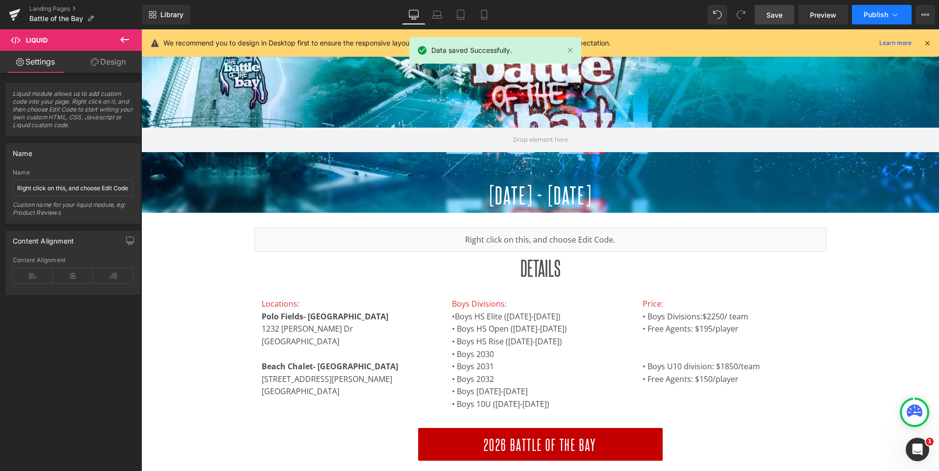
click at [864, 10] on button "Publish" at bounding box center [882, 15] width 60 height 20
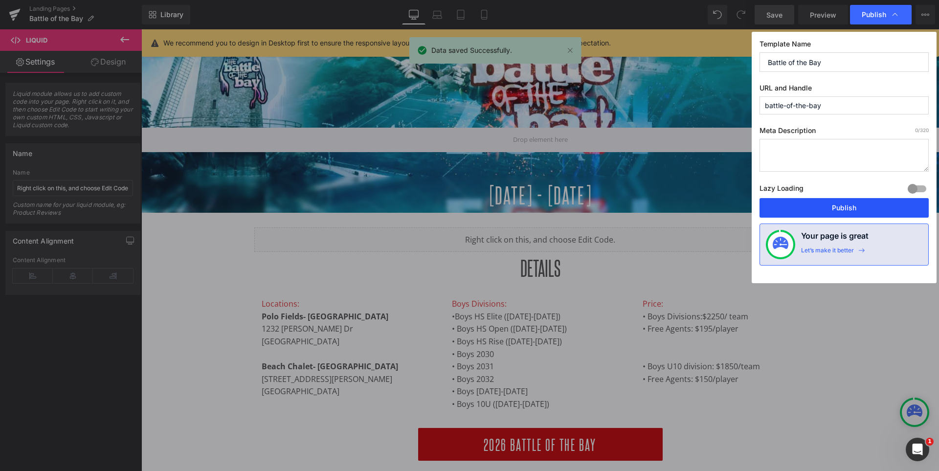
click at [832, 206] on button "Publish" at bounding box center [844, 208] width 169 height 20
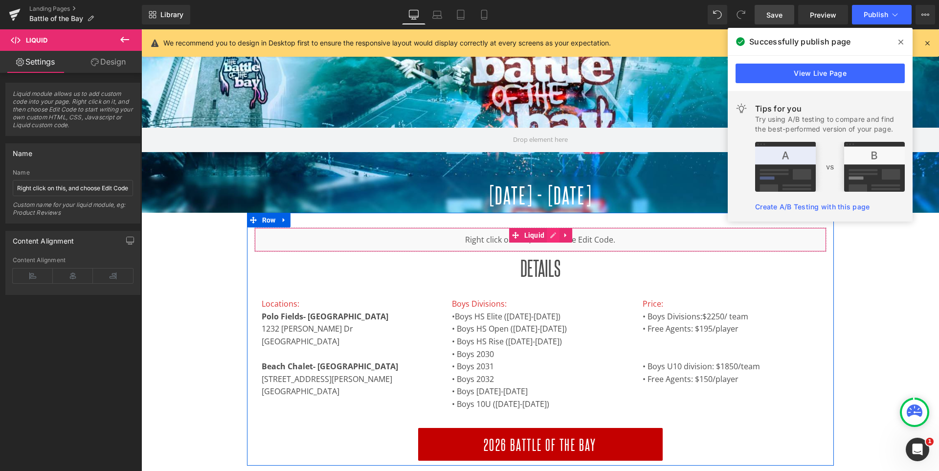
click at [560, 241] on div "Liquid" at bounding box center [540, 239] width 572 height 24
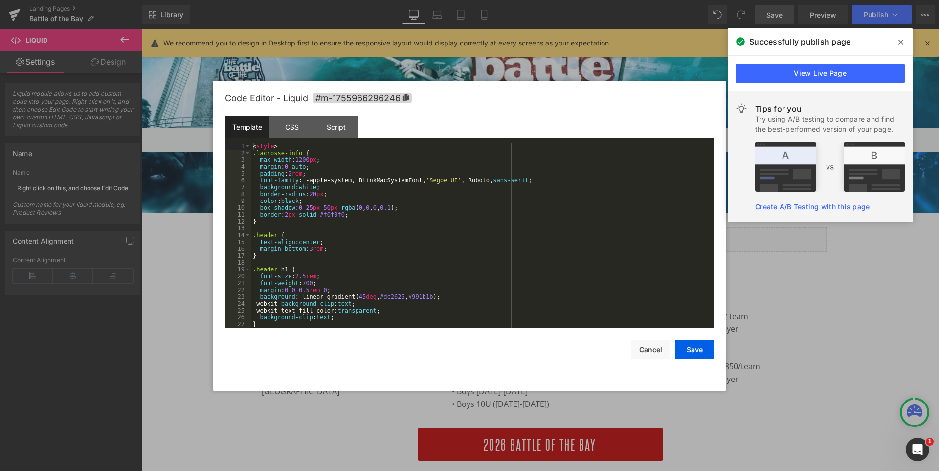
click at [554, 241] on div "< style > .lacrosse-info { max-width : 1200 px ; margin : 0 auto ; padding : 2 …" at bounding box center [480, 242] width 459 height 199
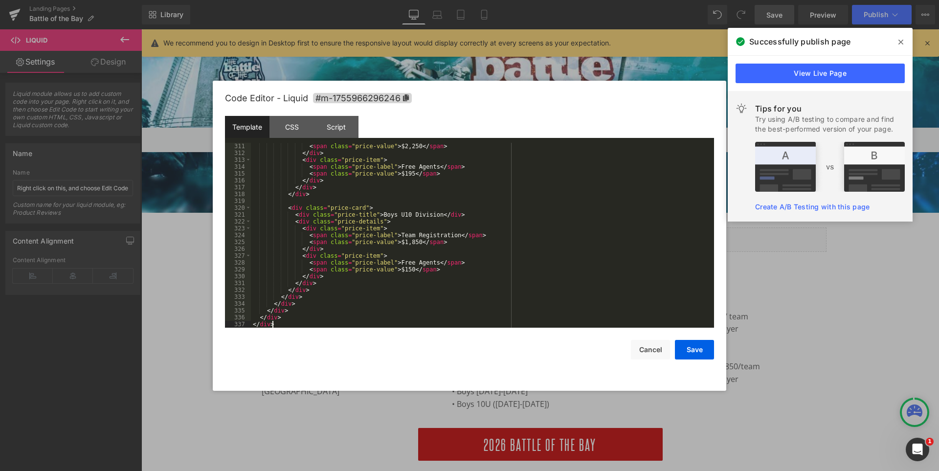
scroll to position [2164, 0]
click at [690, 346] on button "Save" at bounding box center [694, 350] width 39 height 20
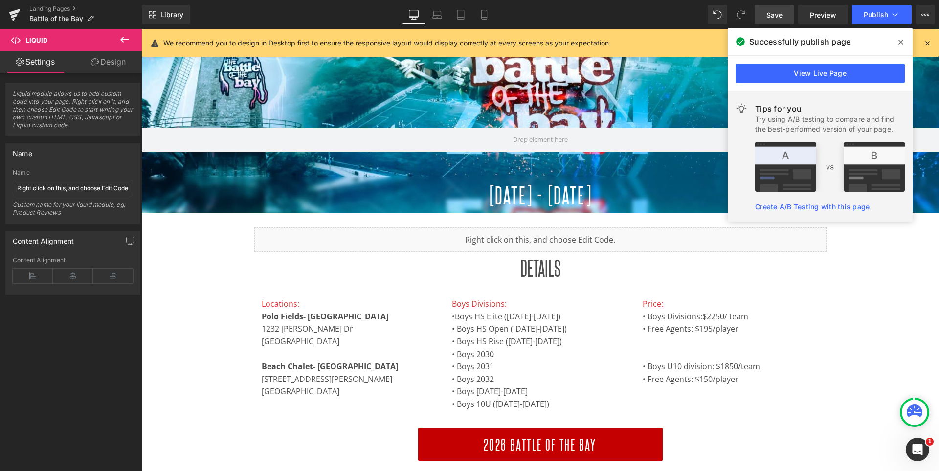
click at [780, 10] on span "Save" at bounding box center [775, 15] width 16 height 10
click at [904, 40] on span at bounding box center [901, 42] width 16 height 16
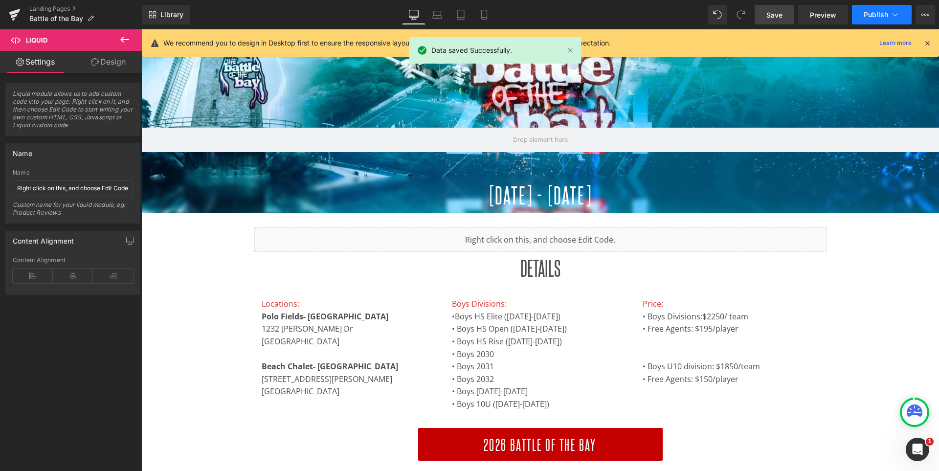
click at [878, 15] on span "Publish" at bounding box center [876, 15] width 24 height 8
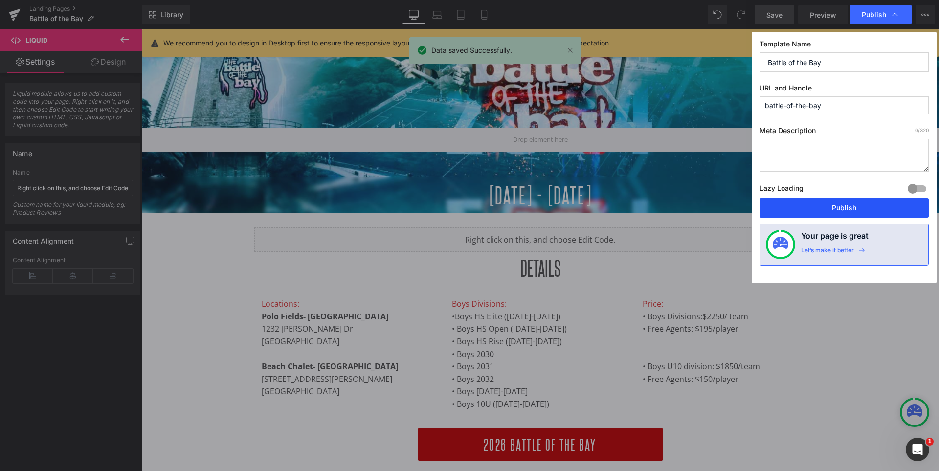
click at [861, 206] on button "Publish" at bounding box center [844, 208] width 169 height 20
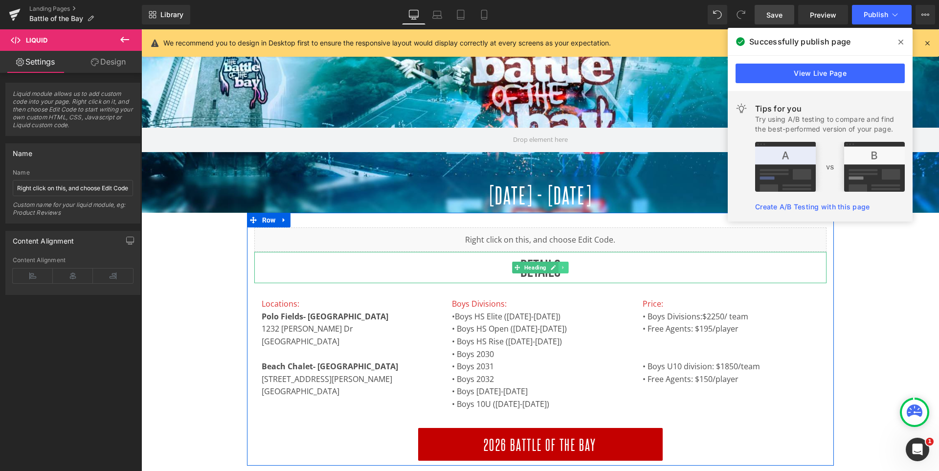
click at [566, 269] on icon at bounding box center [563, 268] width 5 height 6
click at [570, 269] on link at bounding box center [569, 268] width 10 height 12
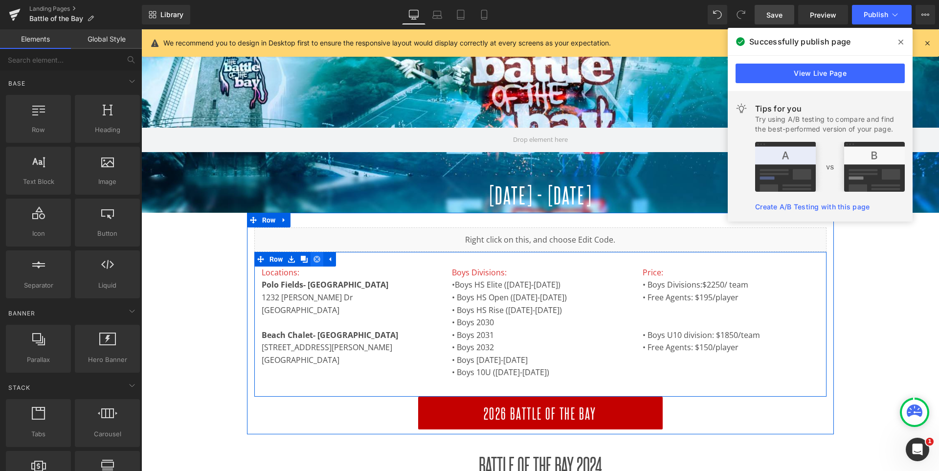
click at [320, 259] on icon at bounding box center [317, 259] width 7 height 7
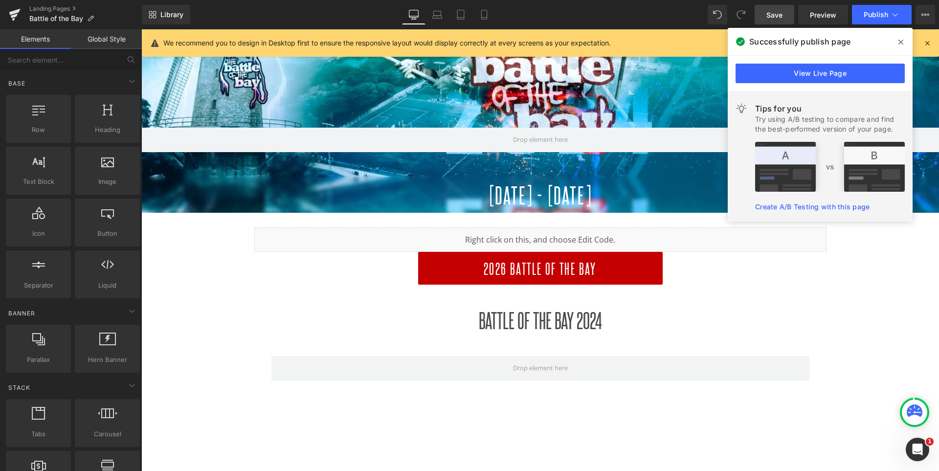
click at [784, 16] on link "Save" at bounding box center [775, 15] width 40 height 20
click at [902, 41] on icon at bounding box center [901, 42] width 5 height 5
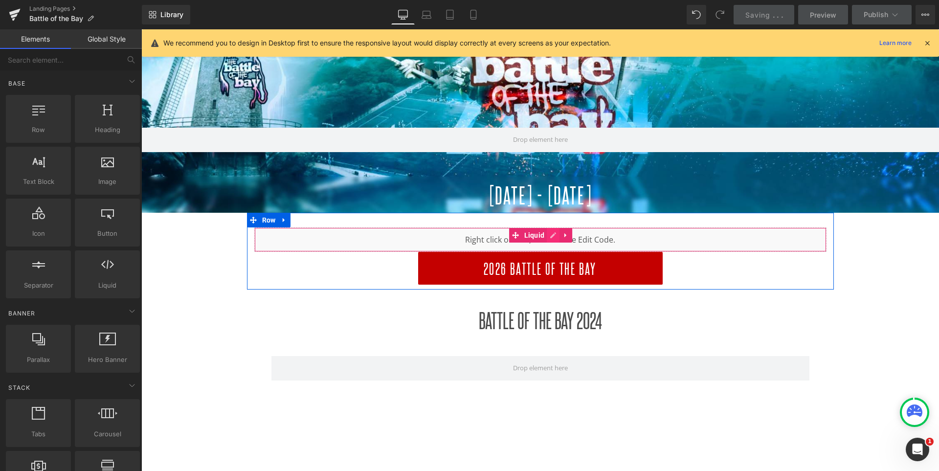
click at [562, 237] on div "Liquid" at bounding box center [540, 239] width 572 height 24
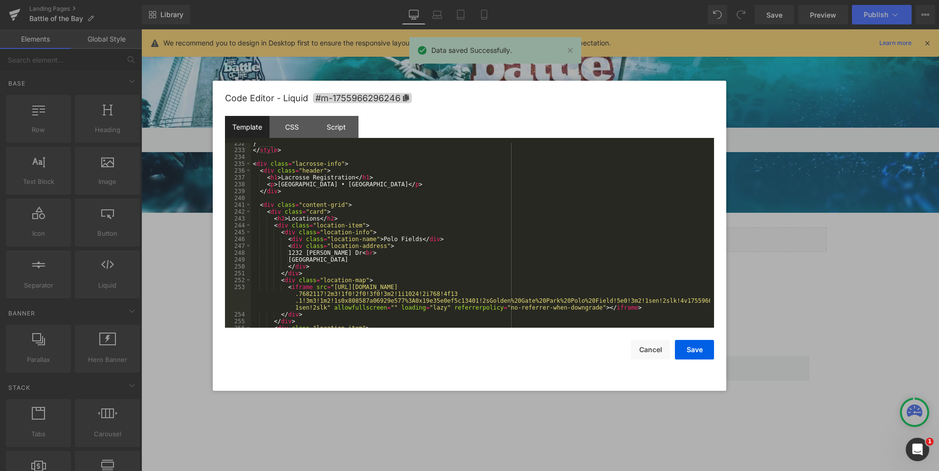
scroll to position [1585, 0]
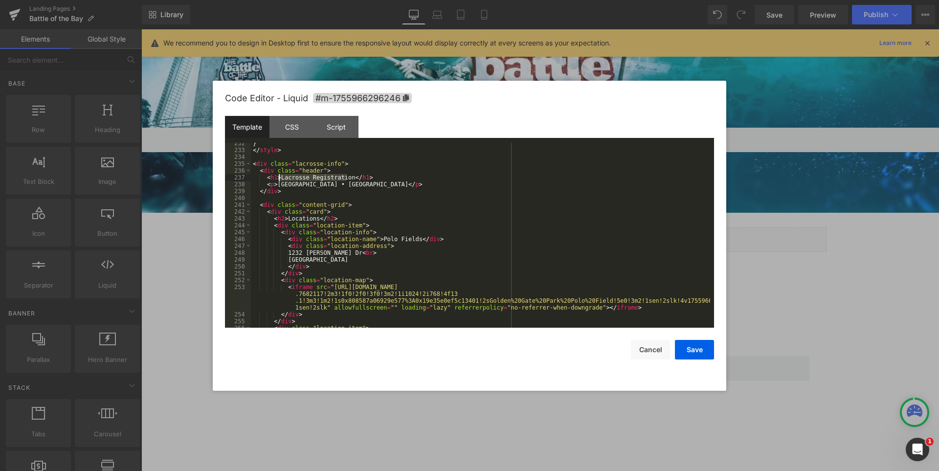
drag, startPoint x: 347, startPoint y: 178, endPoint x: 277, endPoint y: 181, distance: 69.5
click at [277, 181] on div "} </ style > < div class = "lacrosse-info" > < div class = "header" > < h1 > La…" at bounding box center [480, 239] width 459 height 199
click at [279, 176] on div "} </ style > < div class = "lacrosse-info" > < div class = "header" > < h1 > DE…" at bounding box center [480, 239] width 459 height 199
click at [701, 351] on button "Save" at bounding box center [694, 350] width 39 height 20
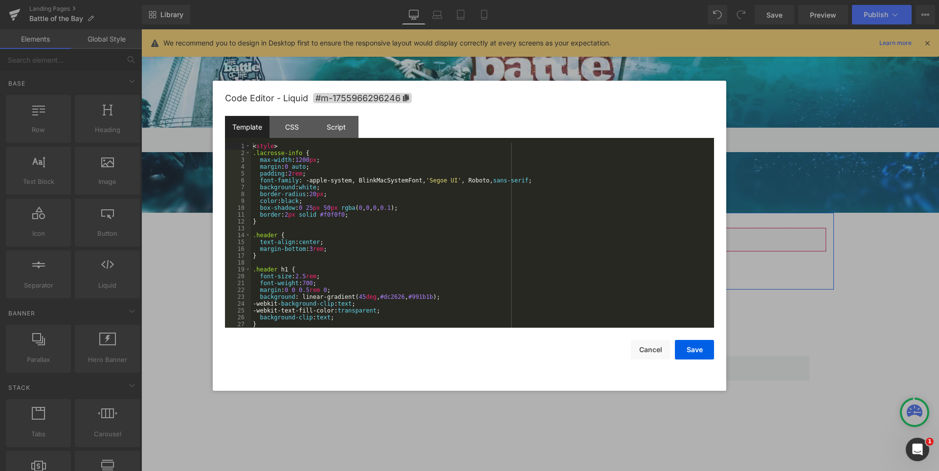
click at [563, 232] on div "Liquid" at bounding box center [540, 239] width 572 height 24
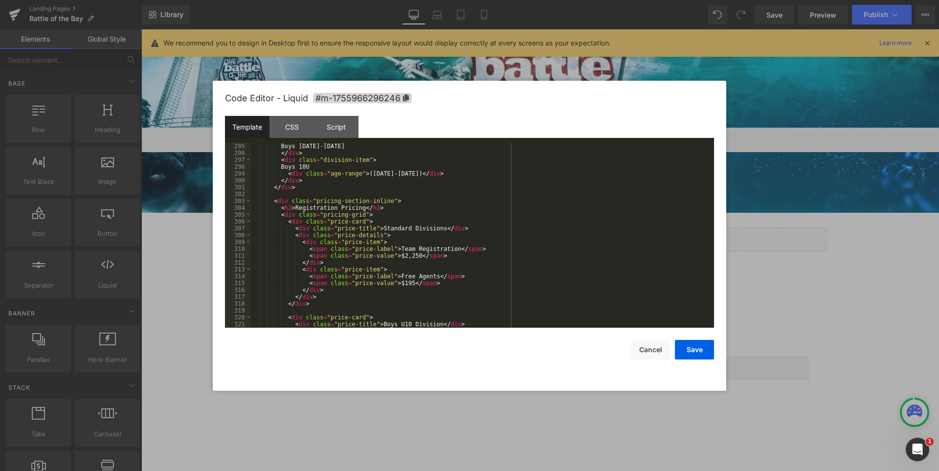
scroll to position [2055, 0]
click at [337, 200] on div "Boys [DATE]-[DATE] </ div > < div class = "division-item" > Boys 10U < div clas…" at bounding box center [480, 242] width 459 height 199
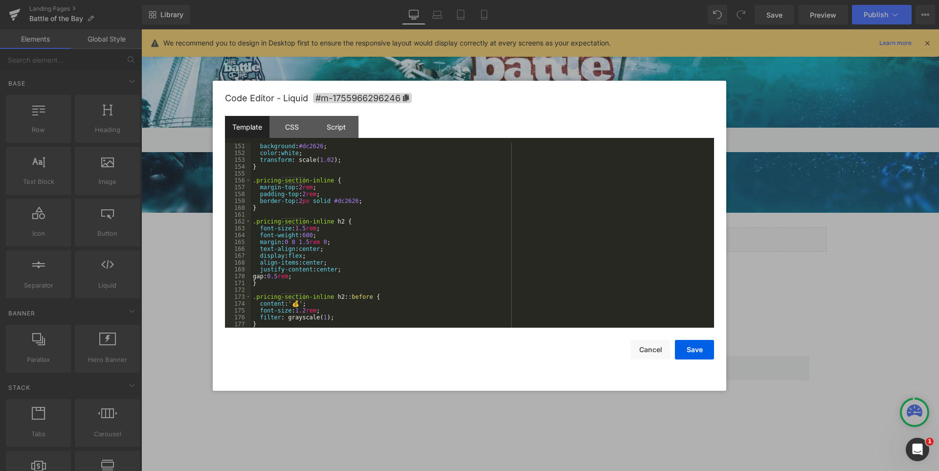
scroll to position [1057, 0]
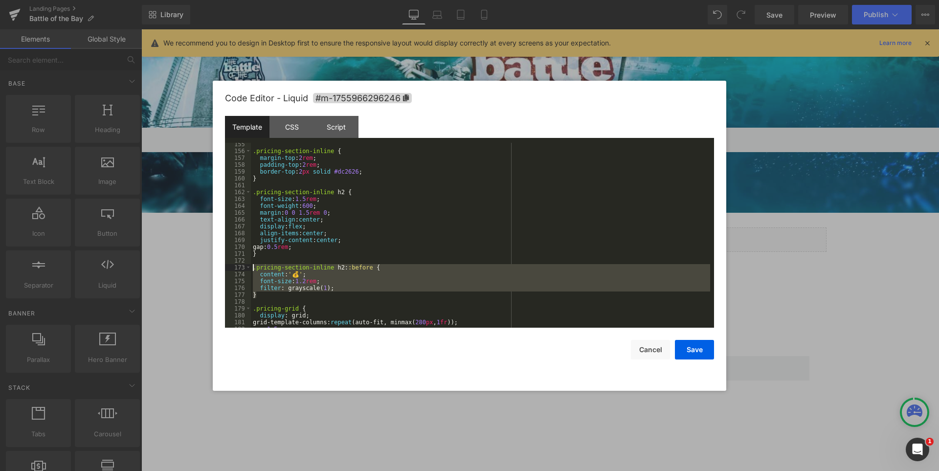
drag, startPoint x: 258, startPoint y: 295, endPoint x: 251, endPoint y: 266, distance: 30.1
click at [251, 266] on div ".pricing-section-inline { margin-top : 2 rem ; padding-top : 2 rem ; border-top…" at bounding box center [480, 240] width 459 height 199
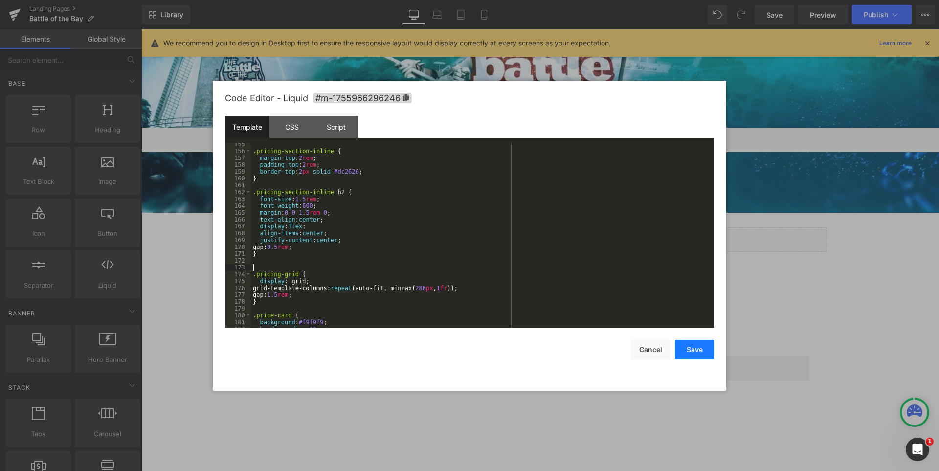
click at [696, 345] on button "Save" at bounding box center [694, 350] width 39 height 20
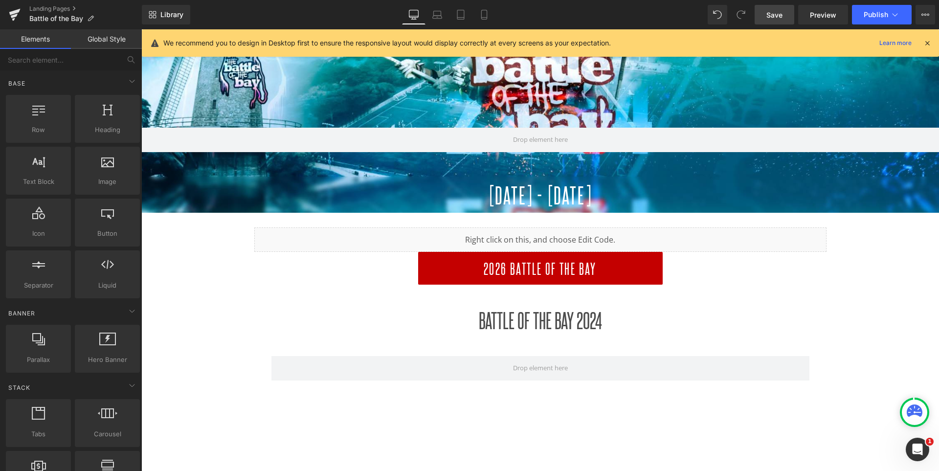
click at [776, 11] on span "Save" at bounding box center [775, 15] width 16 height 10
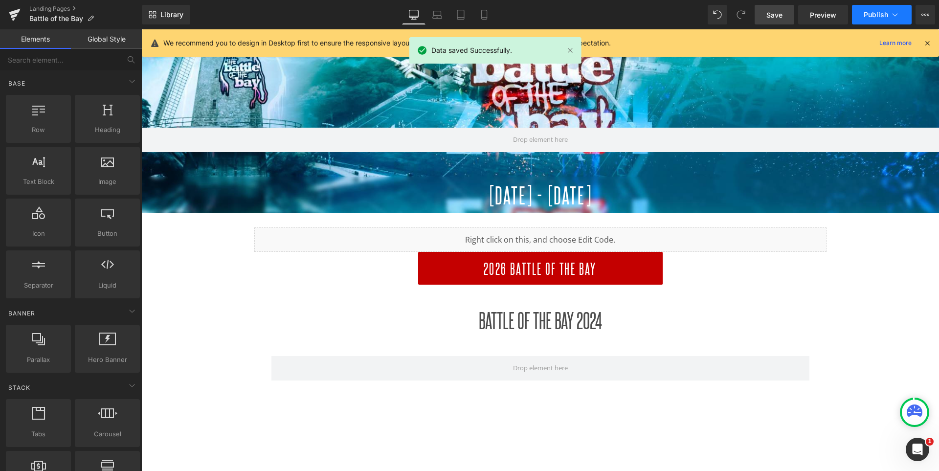
click at [877, 12] on span "Publish" at bounding box center [876, 15] width 24 height 8
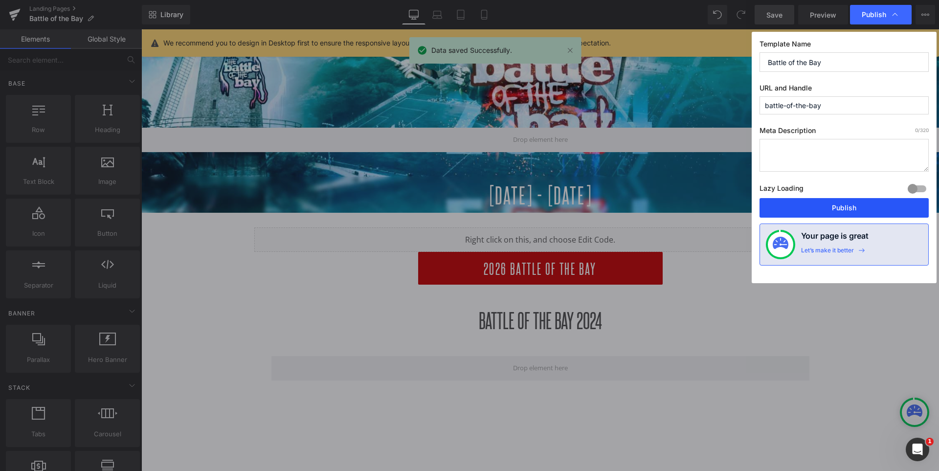
click at [824, 209] on button "Publish" at bounding box center [844, 208] width 169 height 20
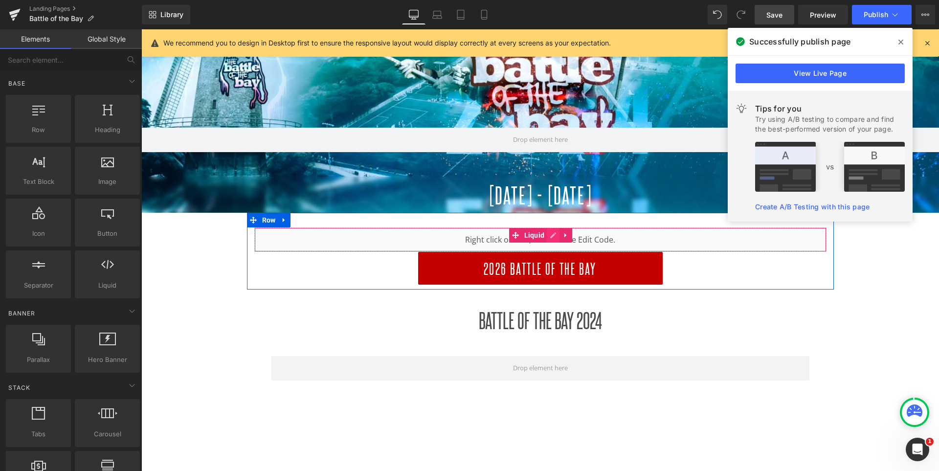
click at [559, 238] on div "Liquid" at bounding box center [540, 239] width 572 height 24
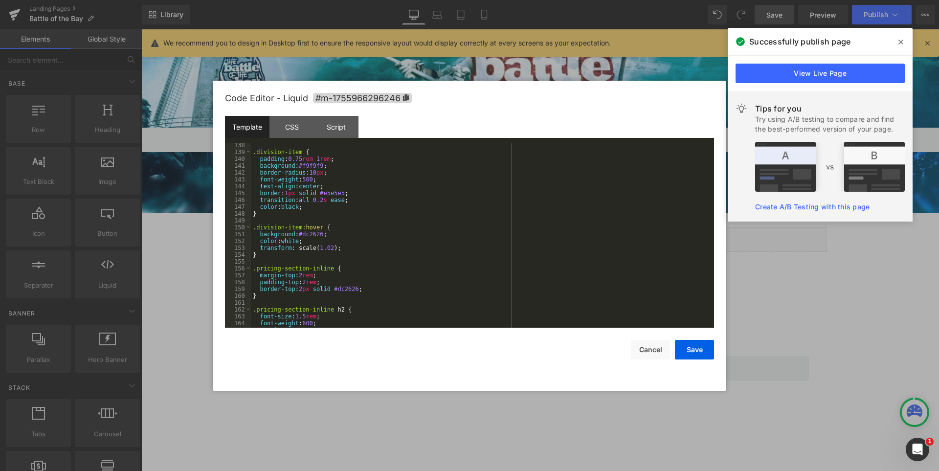
scroll to position [998, 0]
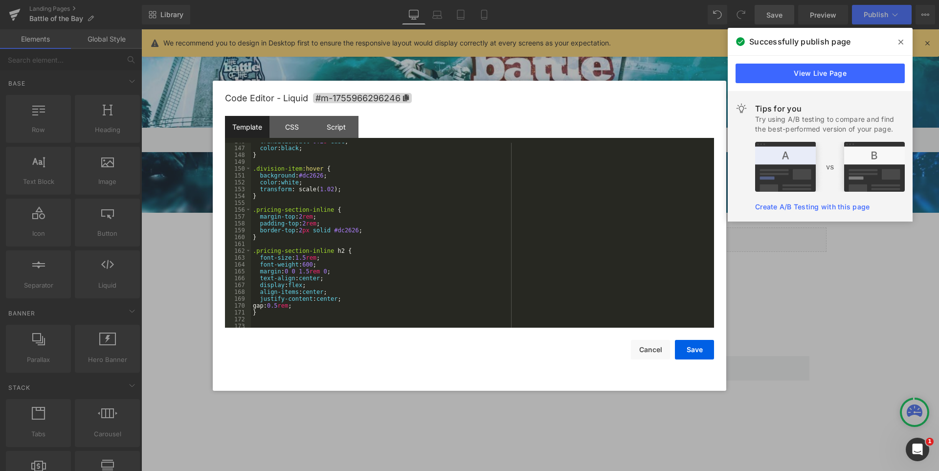
click at [309, 275] on div "transition : all 0.2 s ease ; color : black ; } .division-item :hover { backgro…" at bounding box center [480, 237] width 459 height 199
click at [699, 346] on button "Save" at bounding box center [694, 350] width 39 height 20
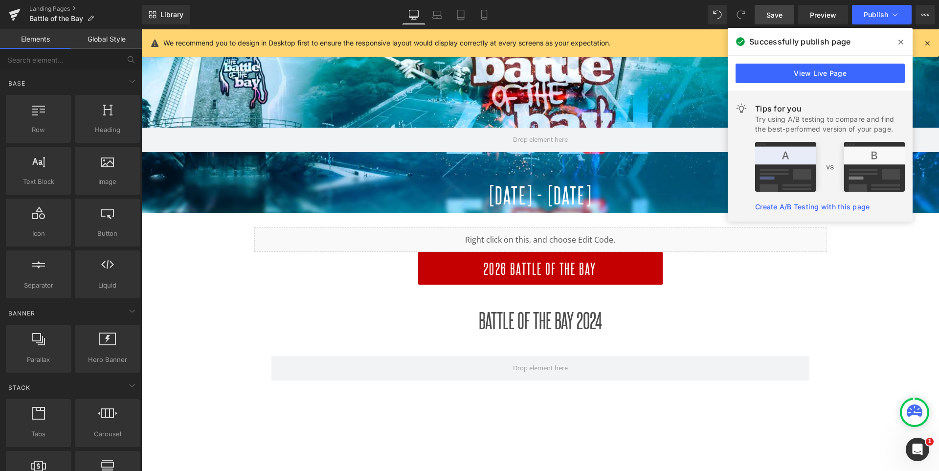
click at [772, 12] on span "Save" at bounding box center [775, 15] width 16 height 10
click at [900, 42] on icon at bounding box center [901, 42] width 5 height 5
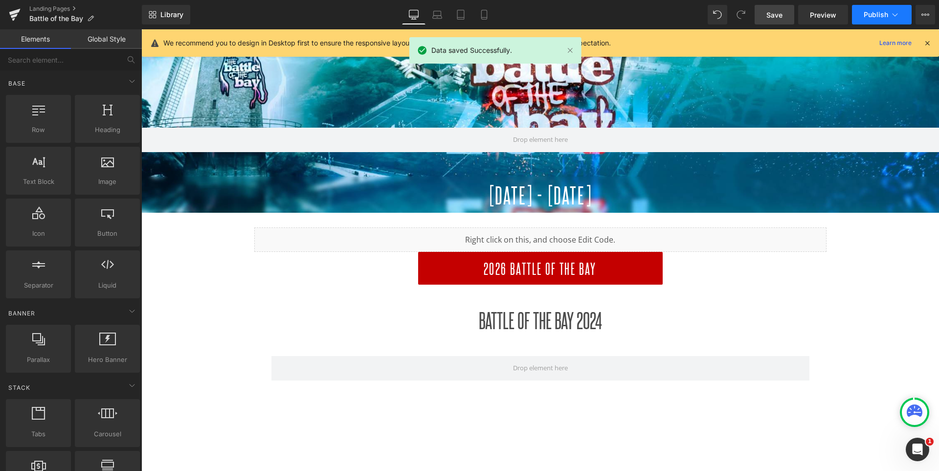
click at [872, 14] on span "Publish" at bounding box center [876, 15] width 24 height 8
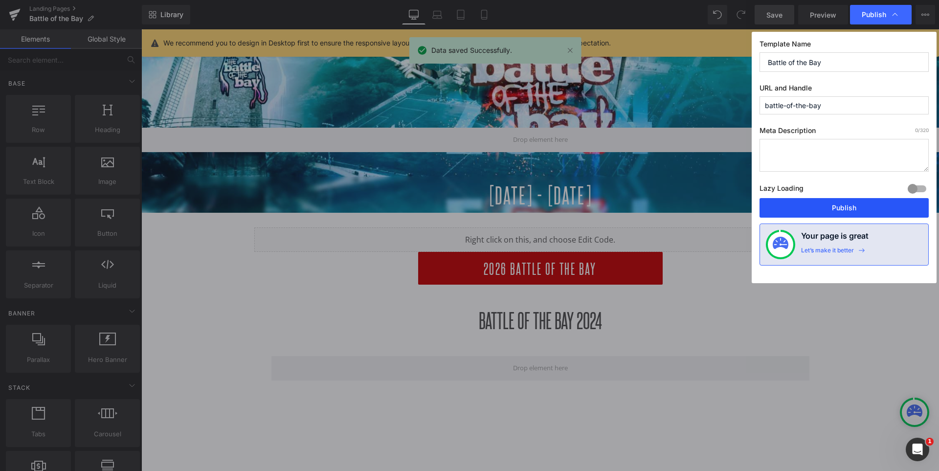
click at [840, 210] on button "Publish" at bounding box center [844, 208] width 169 height 20
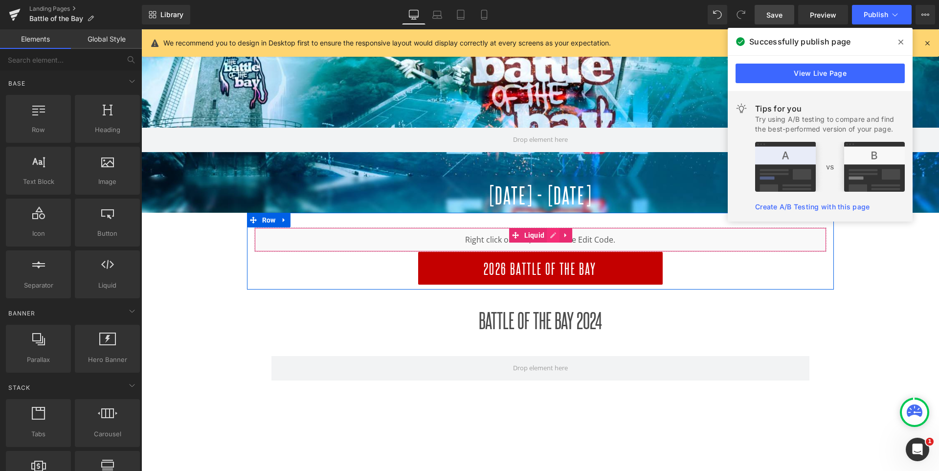
click at [560, 235] on div "Liquid" at bounding box center [540, 239] width 572 height 24
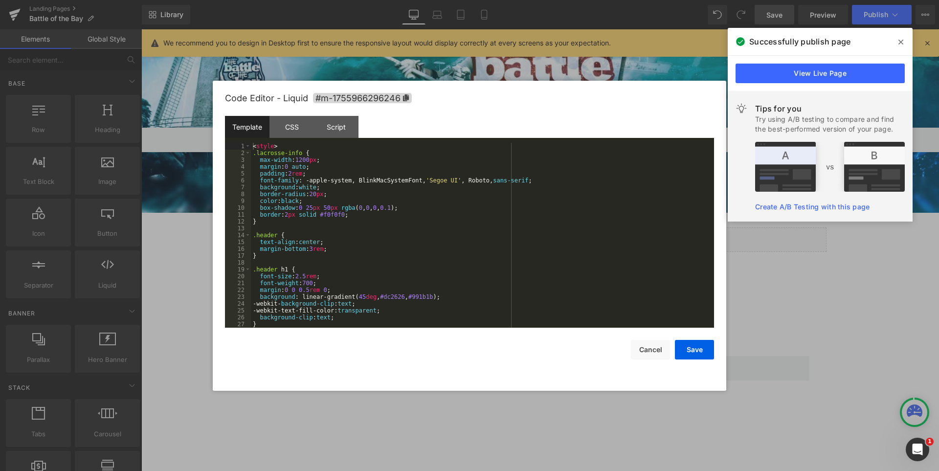
click at [463, 213] on div "< style > .lacrosse-info { max-width : 1200 px ; margin : 0 auto ; padding : 2 …" at bounding box center [480, 242] width 459 height 199
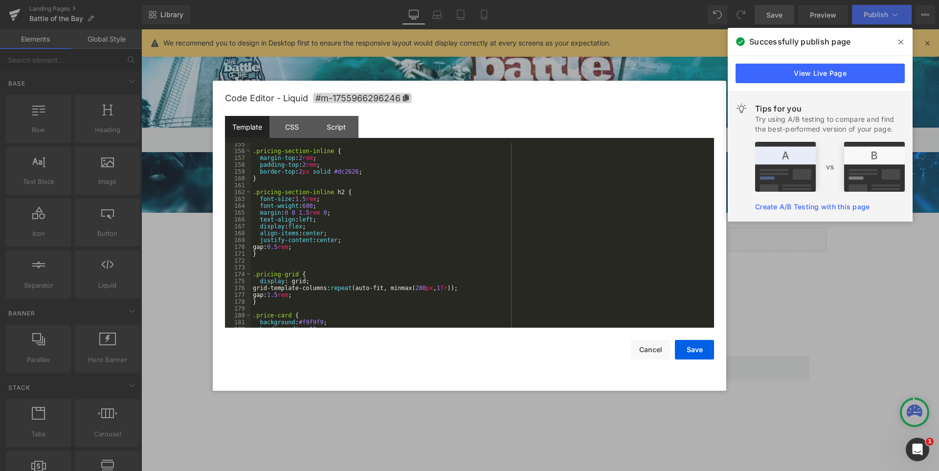
scroll to position [1057, 0]
click at [313, 231] on div ".pricing-section-inline { margin-top : 2 rem ; padding-top : 2 rem ; border-top…" at bounding box center [480, 240] width 459 height 199
click at [387, 224] on div ".pricing-section-inline { margin-top : 2 rem ; padding-top : 2 rem ; border-top…" at bounding box center [480, 240] width 459 height 199
click at [649, 351] on button "Cancel" at bounding box center [650, 350] width 39 height 20
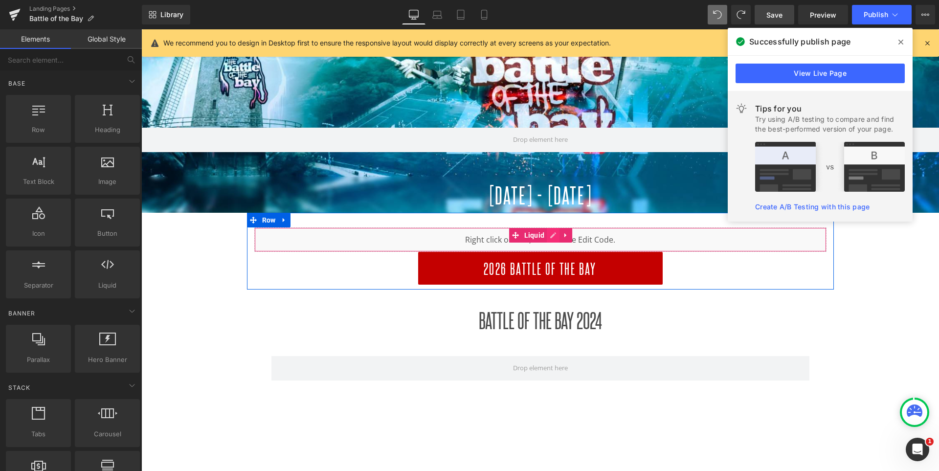
click at [558, 237] on div "Liquid" at bounding box center [540, 239] width 572 height 24
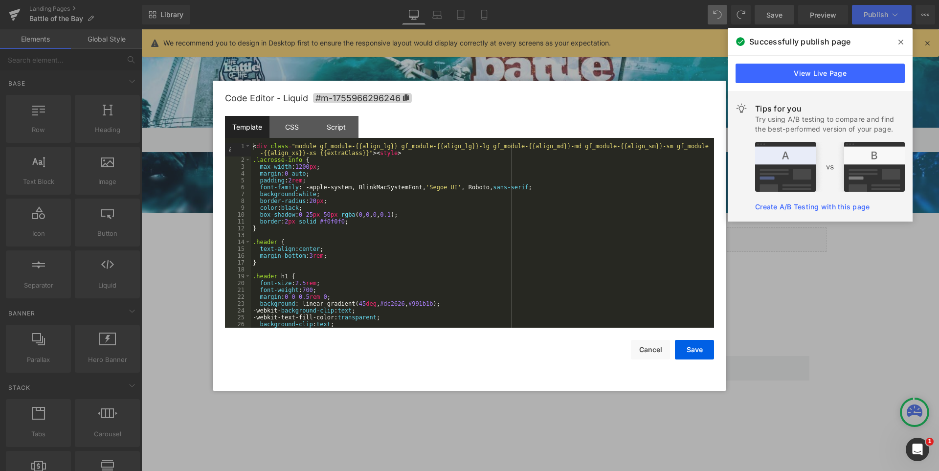
click at [414, 276] on div "< div class = "module gf_module-{{align_lg}} gf_module-{{align_lg}}-lg gf_modul…" at bounding box center [480, 245] width 459 height 205
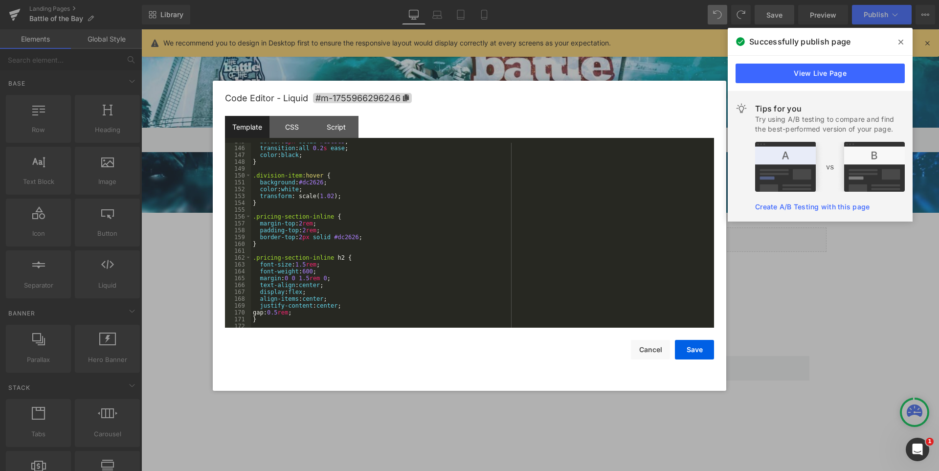
scroll to position [998, 0]
click at [326, 305] on div "border : 1 px solid #e5e5e5 ; transition : all 0.2 s ease ; color : black ; } .…" at bounding box center [480, 237] width 459 height 199
click at [703, 347] on button "Save" at bounding box center [694, 350] width 39 height 20
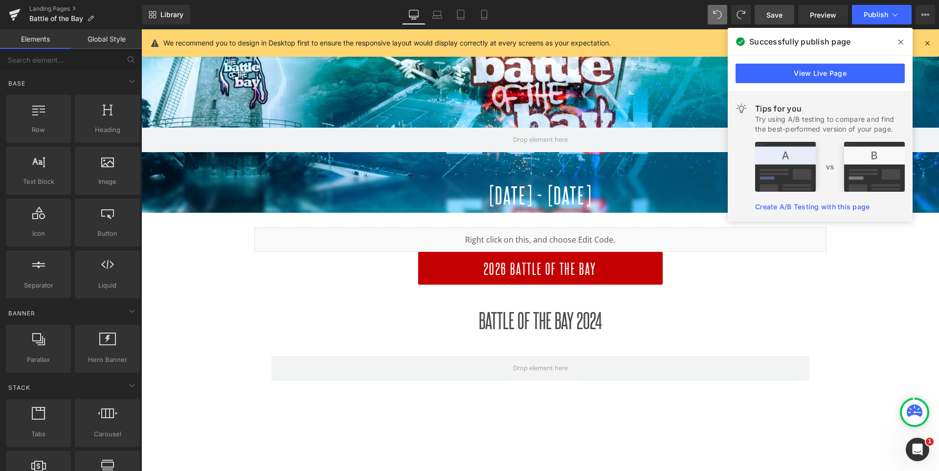
click at [777, 17] on span "Save" at bounding box center [775, 15] width 16 height 10
click at [901, 42] on icon at bounding box center [901, 42] width 5 height 5
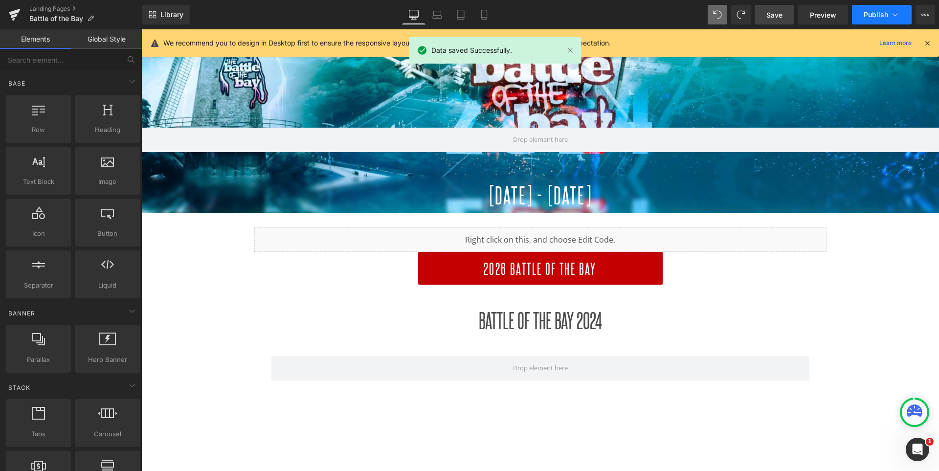
click at [873, 12] on span "Publish" at bounding box center [876, 15] width 24 height 8
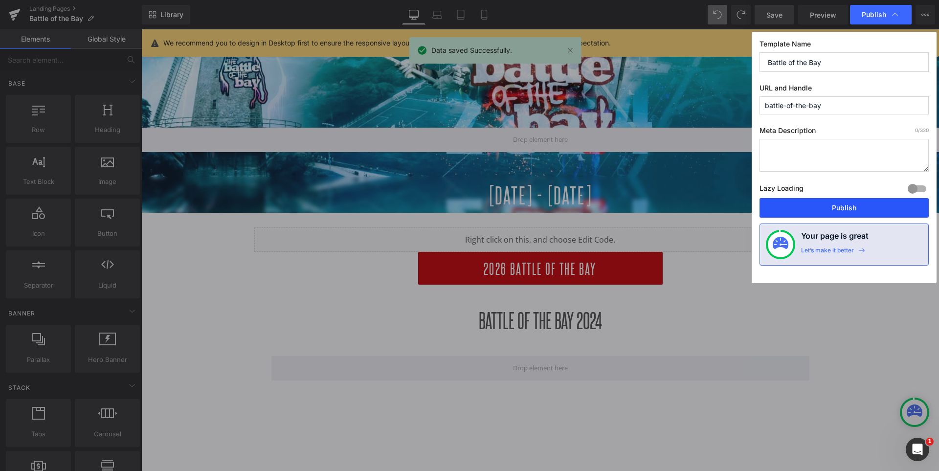
click at [846, 205] on button "Publish" at bounding box center [844, 208] width 169 height 20
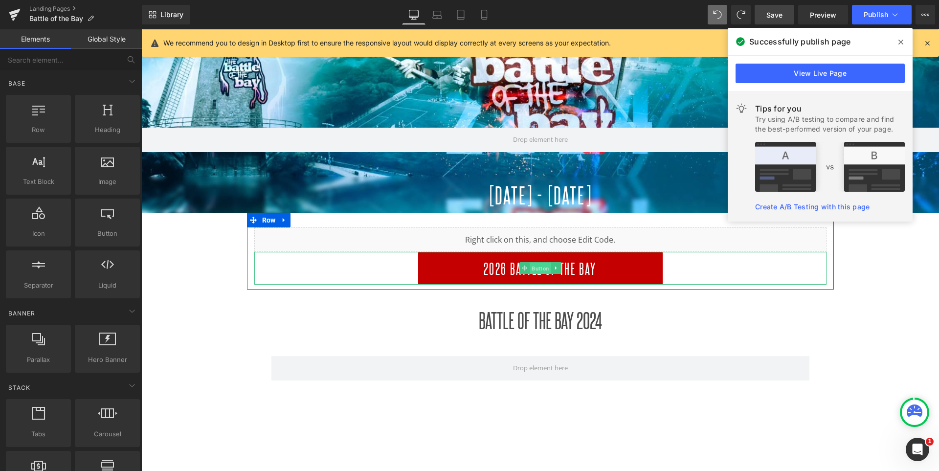
click at [536, 265] on span "Button" at bounding box center [541, 269] width 22 height 12
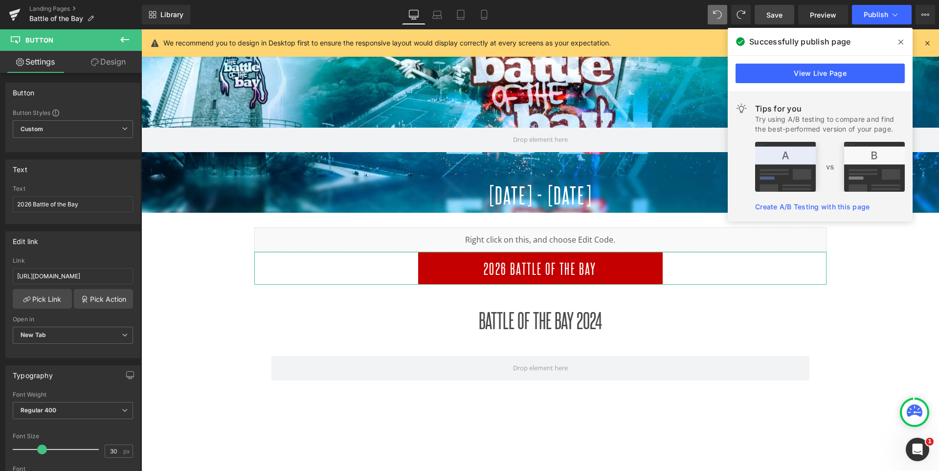
click at [109, 64] on link "Design" at bounding box center [108, 62] width 71 height 22
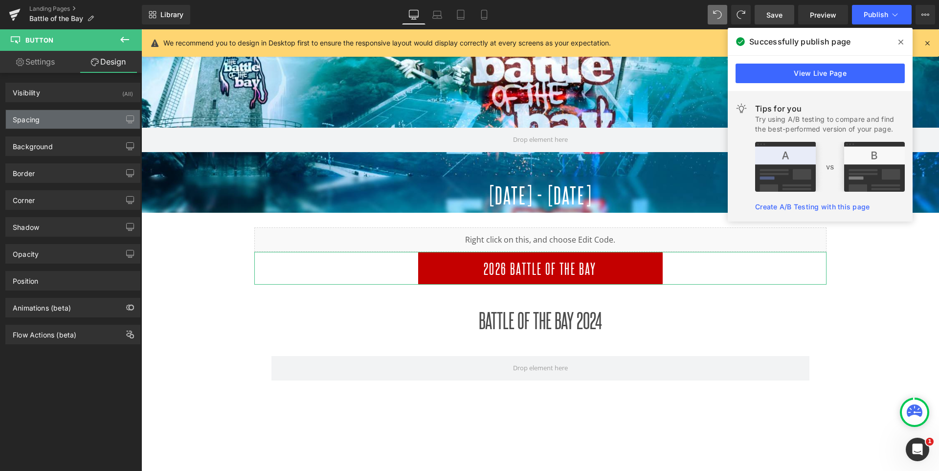
click at [71, 120] on div "Spacing" at bounding box center [73, 119] width 134 height 19
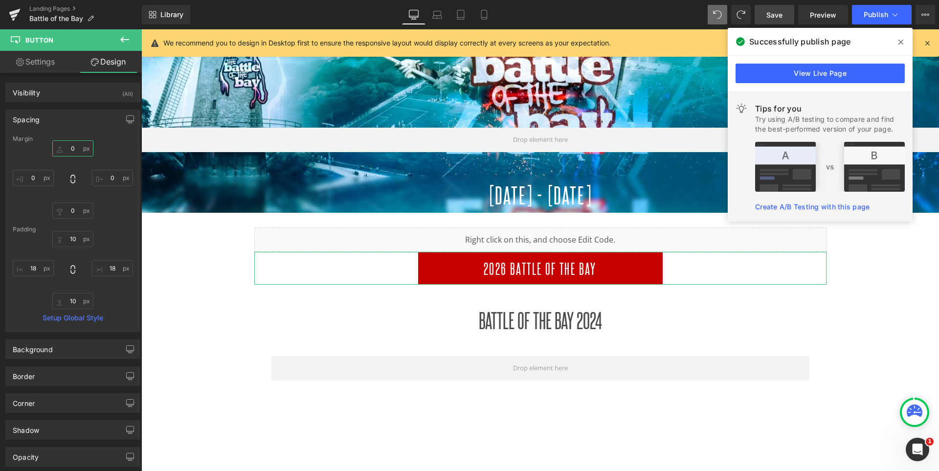
click at [77, 146] on input "0" at bounding box center [72, 148] width 41 height 16
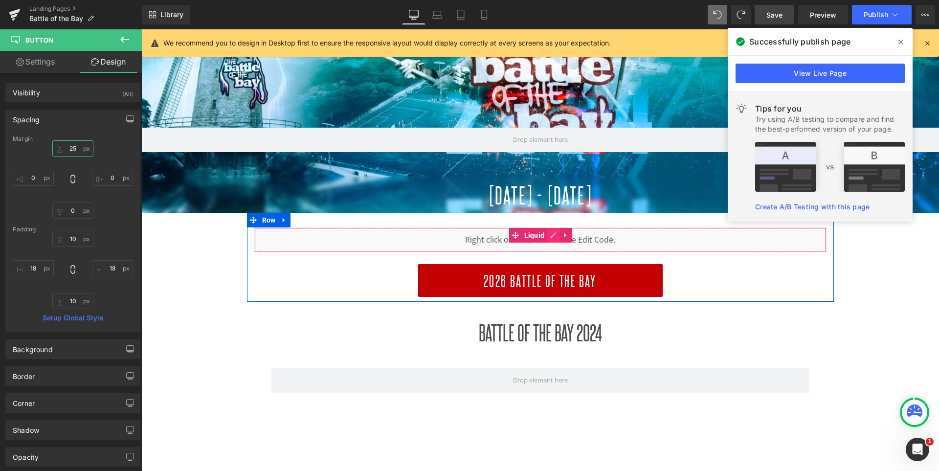
click at [559, 235] on div "Liquid" at bounding box center [540, 239] width 572 height 24
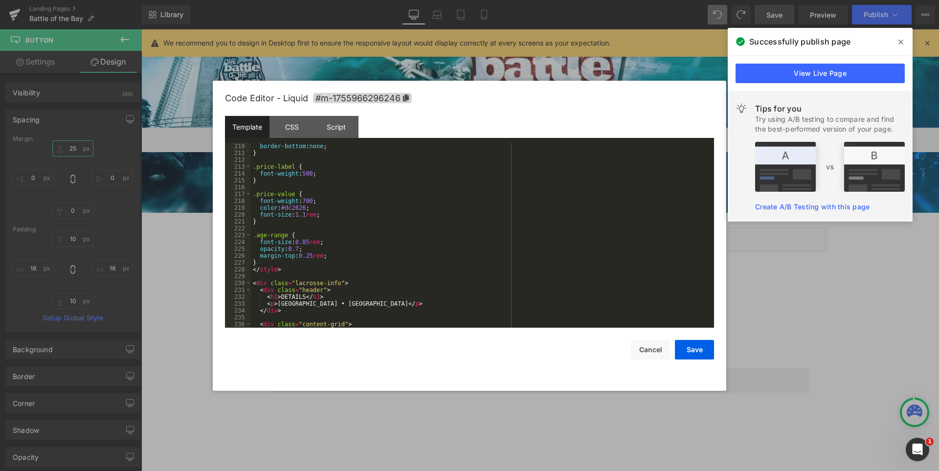
scroll to position [1438, 0]
type input "25"
click at [280, 299] on div "border-bottom : none ; } .price-label { font-weight : 500 ; } .price-value { fo…" at bounding box center [480, 242] width 459 height 199
click at [701, 351] on button "Save" at bounding box center [694, 350] width 39 height 20
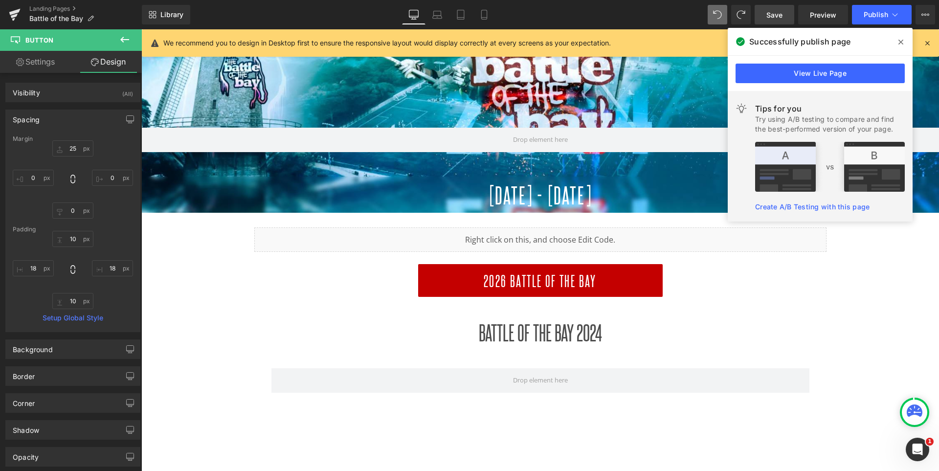
click at [779, 18] on span "Save" at bounding box center [775, 15] width 16 height 10
click at [902, 40] on icon at bounding box center [901, 42] width 5 height 8
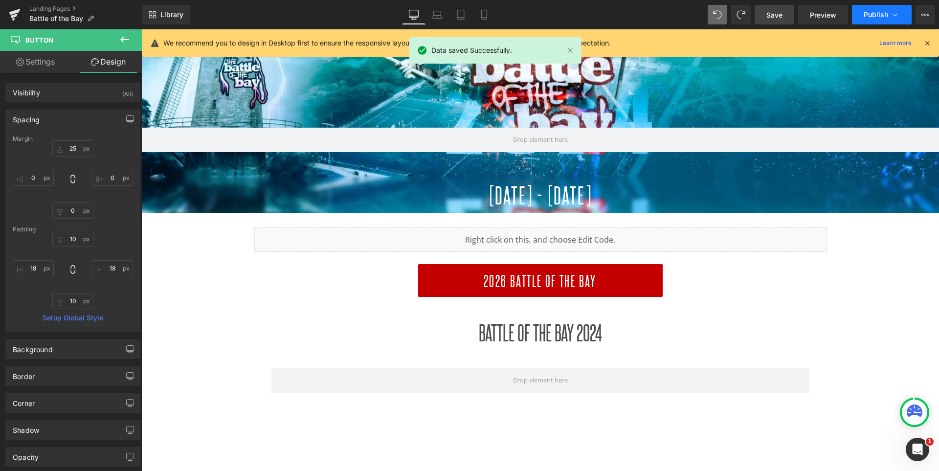
click at [887, 19] on button "Publish" at bounding box center [882, 15] width 60 height 20
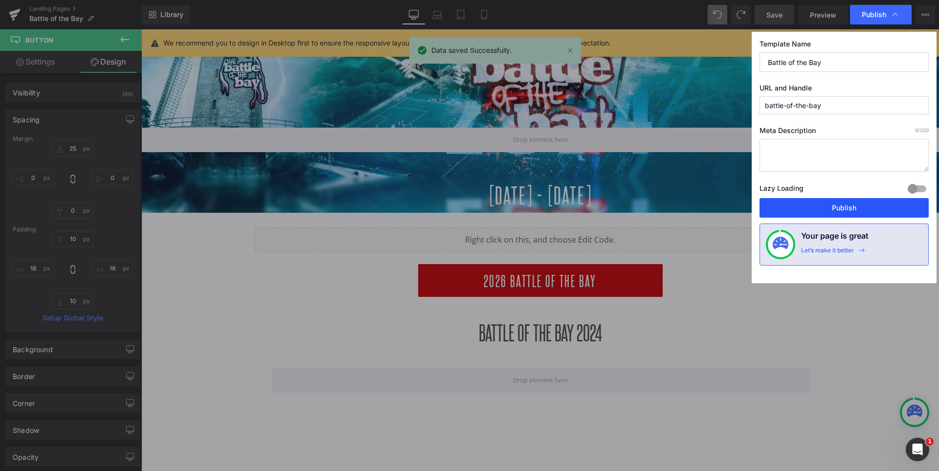
click at [849, 206] on button "Publish" at bounding box center [844, 208] width 169 height 20
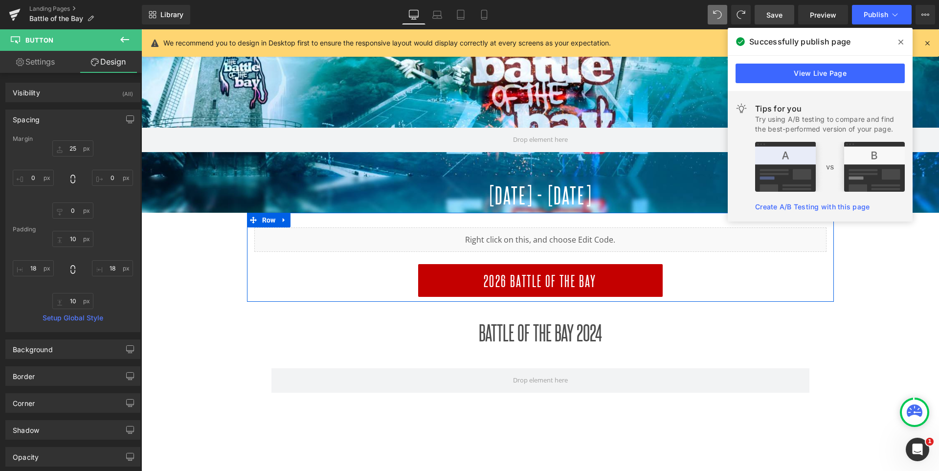
click at [561, 238] on div "Liquid" at bounding box center [540, 239] width 572 height 24
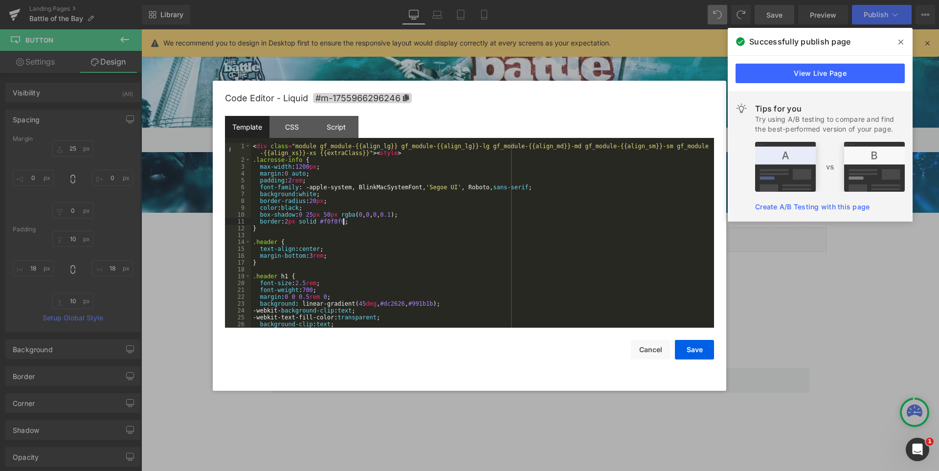
click at [366, 220] on div "< div class = "module gf_module-{{align_lg}} gf_module-{{align_lg}}-lg gf_modul…" at bounding box center [480, 245] width 459 height 205
click at [392, 214] on div "< div class = "module gf_module-{{align_lg}} gf_module-{{align_lg}}-lg gf_modul…" at bounding box center [480, 245] width 459 height 205
click at [348, 201] on div "< div class = "module gf_module-{{align_lg}} gf_module-{{align_lg}}-lg gf_modul…" at bounding box center [480, 245] width 459 height 205
click at [326, 193] on div "< div class = "module gf_module-{{align_lg}} gf_module-{{align_lg}}-lg gf_modul…" at bounding box center [480, 245] width 459 height 205
click at [699, 346] on button "Save" at bounding box center [694, 350] width 39 height 20
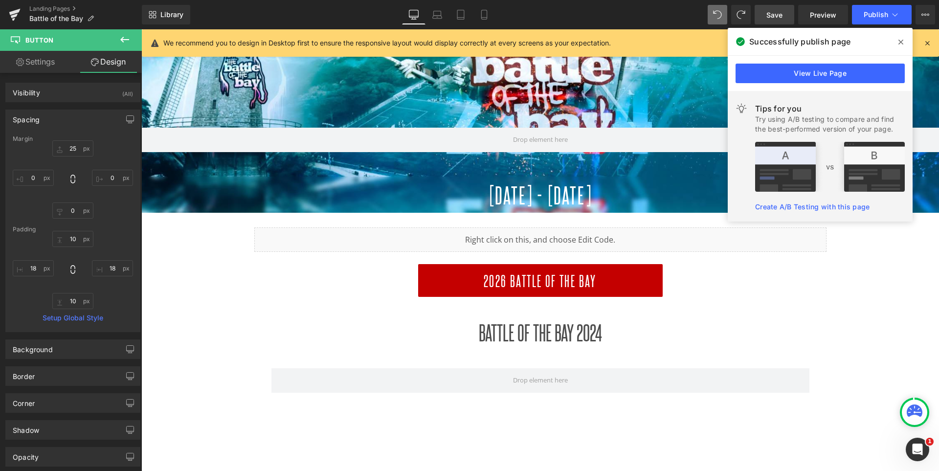
click at [777, 12] on span "Save" at bounding box center [775, 15] width 16 height 10
click at [900, 45] on icon at bounding box center [901, 42] width 5 height 8
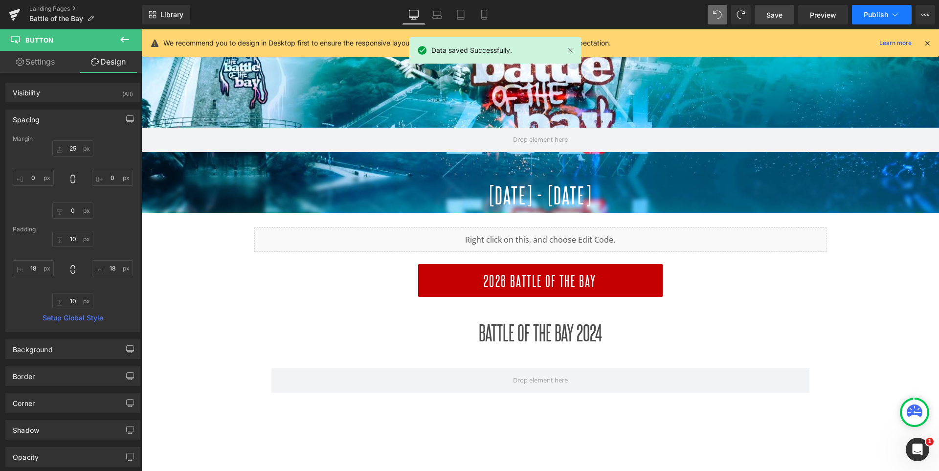
click at [874, 12] on span "Publish" at bounding box center [876, 15] width 24 height 8
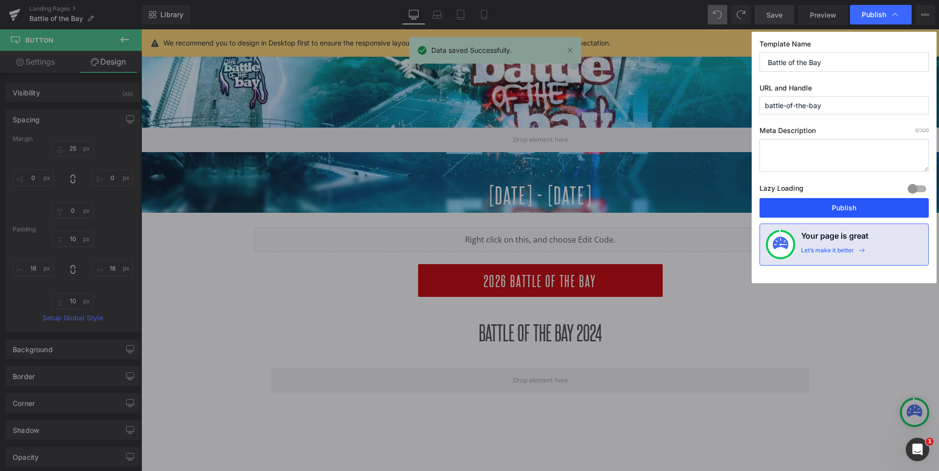
click at [823, 207] on button "Publish" at bounding box center [844, 208] width 169 height 20
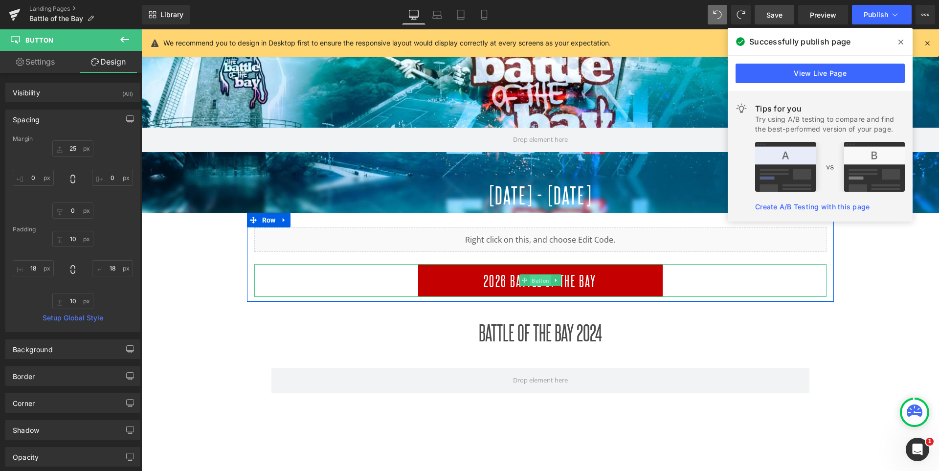
click at [534, 281] on span "Button" at bounding box center [541, 281] width 22 height 12
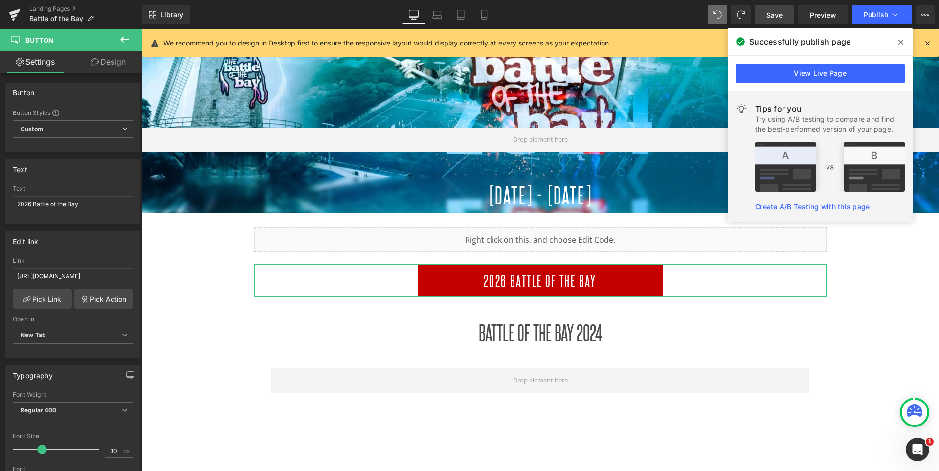
click at [109, 59] on link "Design" at bounding box center [108, 62] width 71 height 22
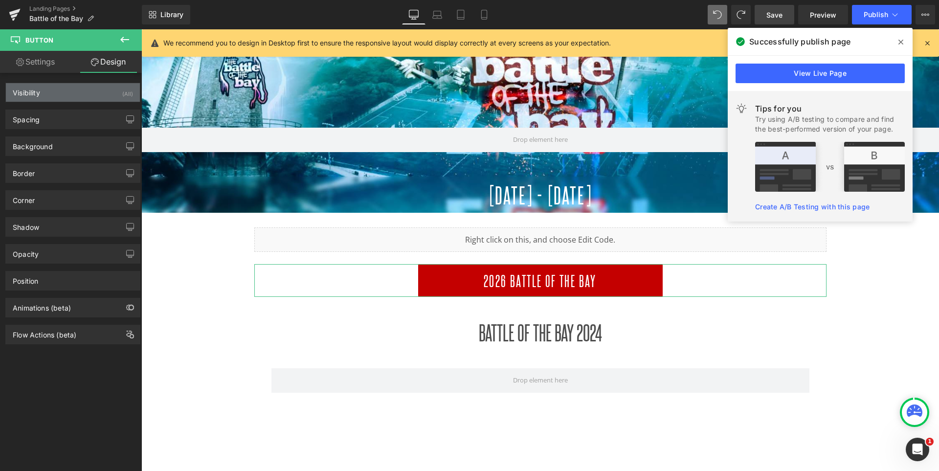
type input "25"
type input "0"
type input "10"
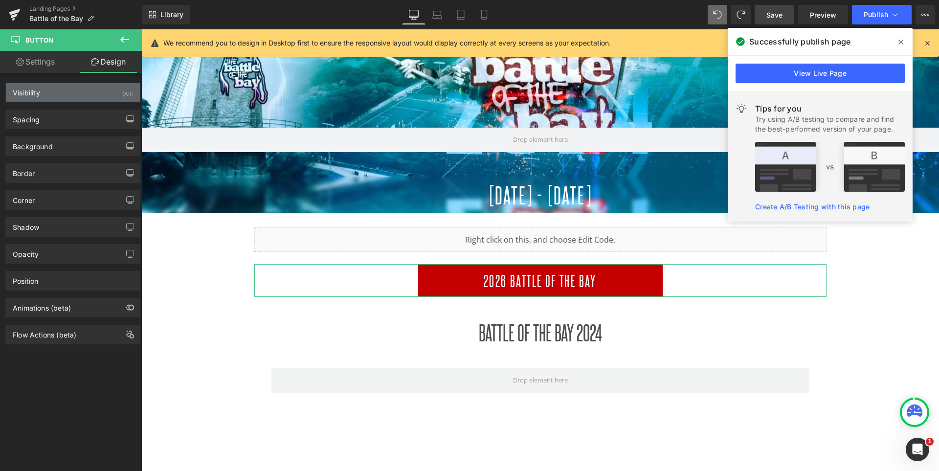
type input "18"
type input "10"
type input "18"
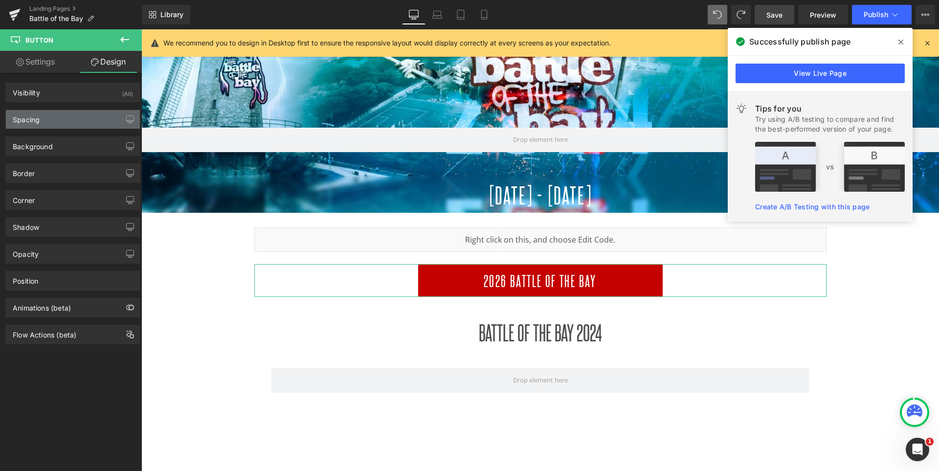
click at [67, 128] on div "Spacing" at bounding box center [73, 119] width 134 height 19
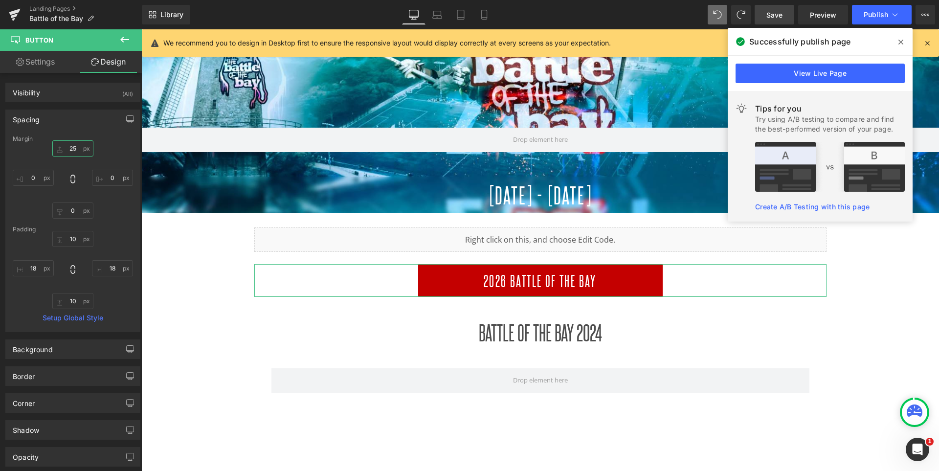
click at [69, 148] on input "25" at bounding box center [72, 148] width 41 height 16
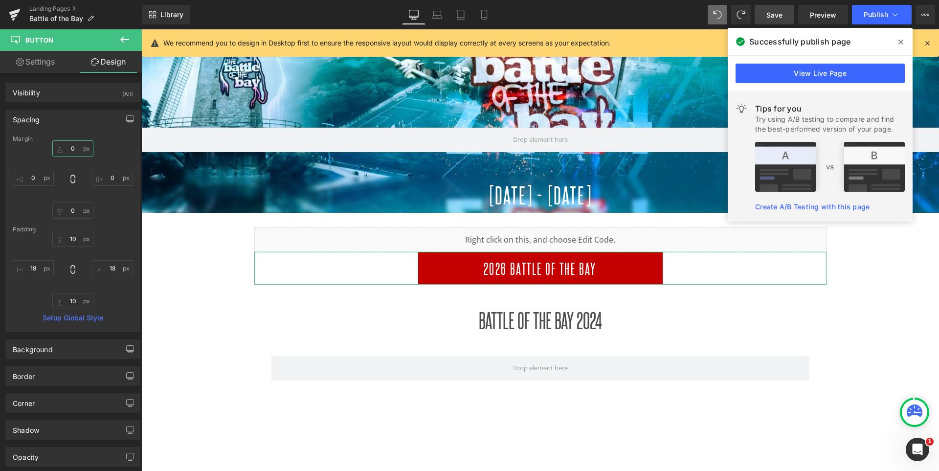
type input "0"
click at [87, 132] on div "Spacing [GEOGRAPHIC_DATA] 0 0 0px 0 0px 0 0px 0 [GEOGRAPHIC_DATA] 10px 10 18px …" at bounding box center [72, 221] width 135 height 223
click at [786, 13] on link "Save" at bounding box center [775, 15] width 40 height 20
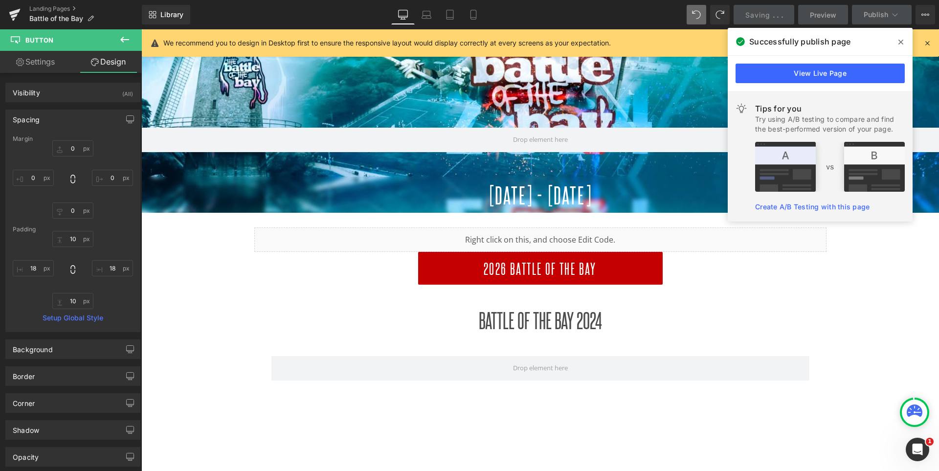
click at [900, 41] on icon at bounding box center [901, 42] width 5 height 5
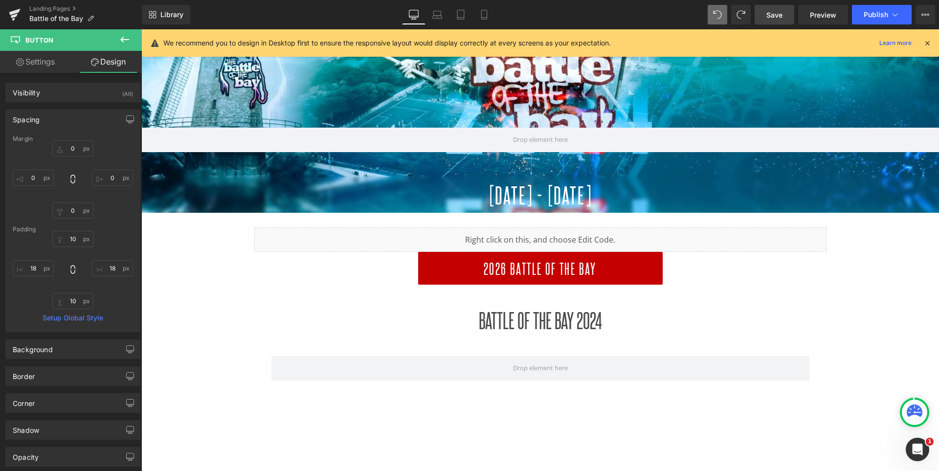
click at [785, 11] on link "Save" at bounding box center [775, 15] width 40 height 20
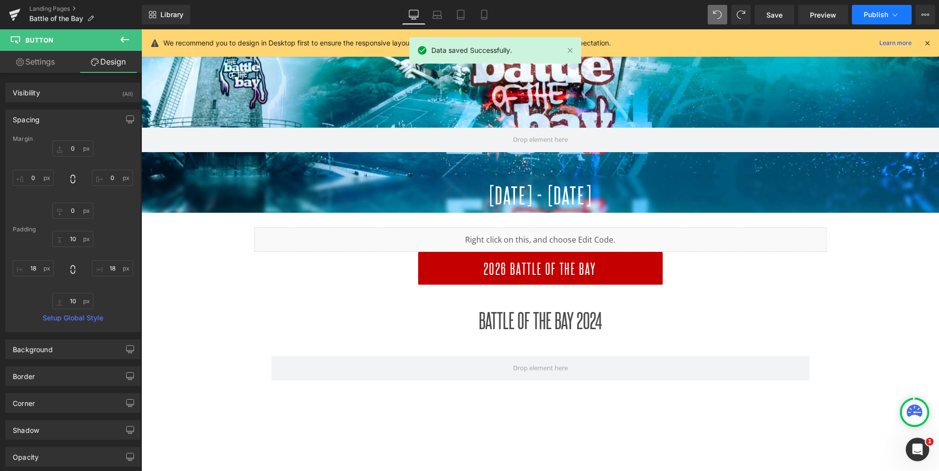
click at [859, 7] on button "Publish" at bounding box center [882, 15] width 60 height 20
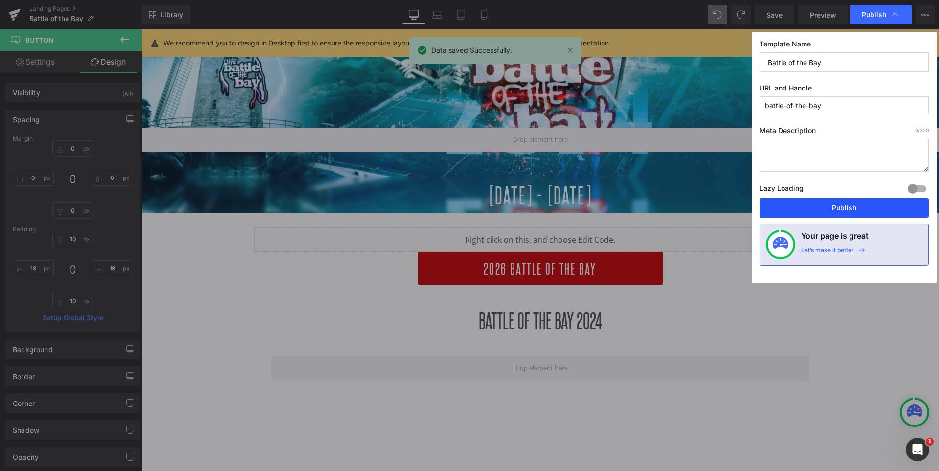
click at [829, 207] on button "Publish" at bounding box center [844, 208] width 169 height 20
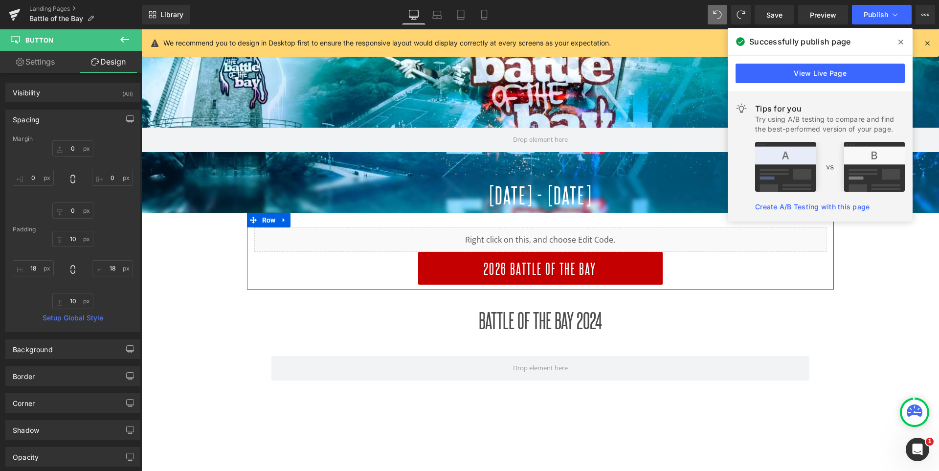
click at [564, 237] on div "Liquid" at bounding box center [540, 239] width 572 height 24
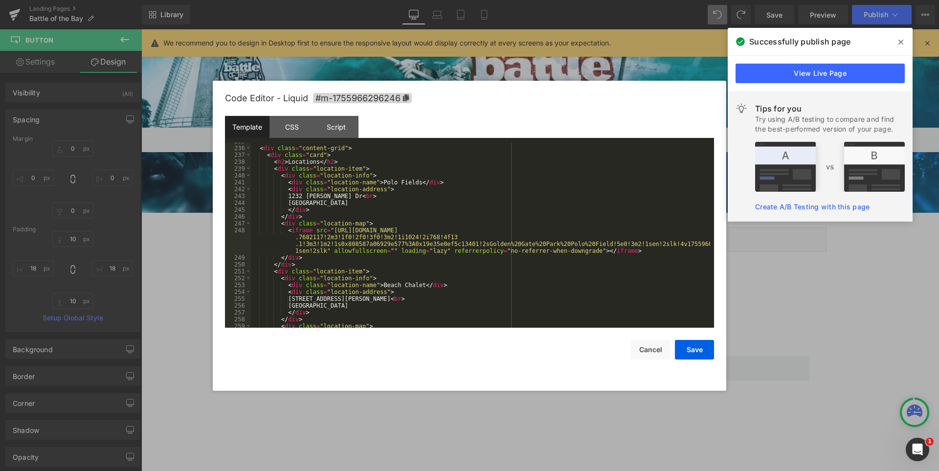
scroll to position [1526, 0]
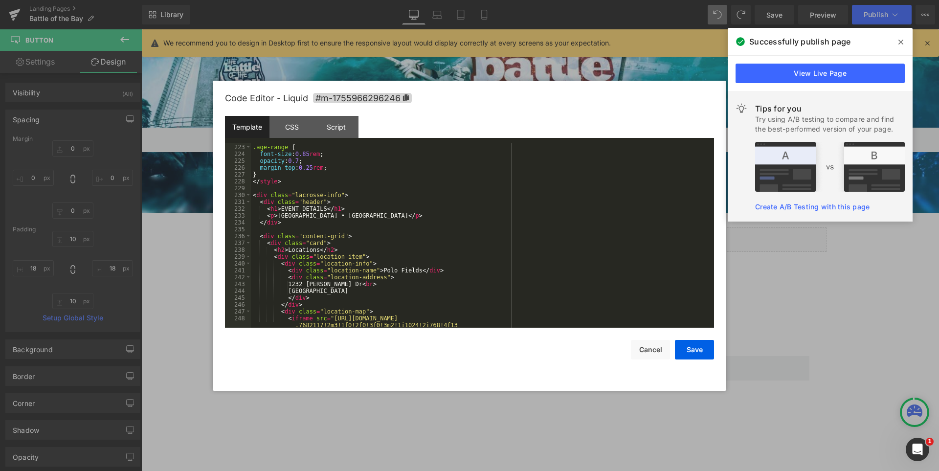
click at [336, 215] on div ".age-range { font-size : 0.85 rem ; opacity : 0.7 ; margin-top : 0.25 rem ; } <…" at bounding box center [480, 246] width 459 height 219
click at [695, 344] on button "Save" at bounding box center [694, 350] width 39 height 20
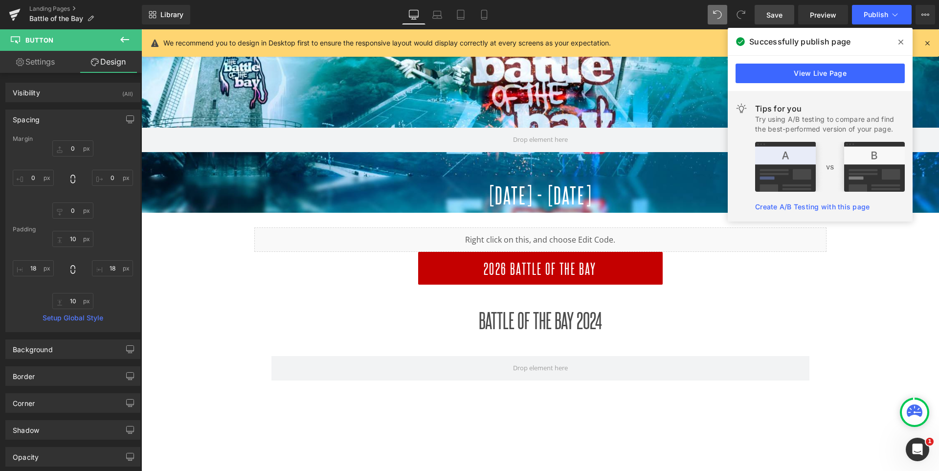
click at [775, 14] on span "Save" at bounding box center [775, 15] width 16 height 10
click at [899, 41] on icon at bounding box center [901, 42] width 5 height 8
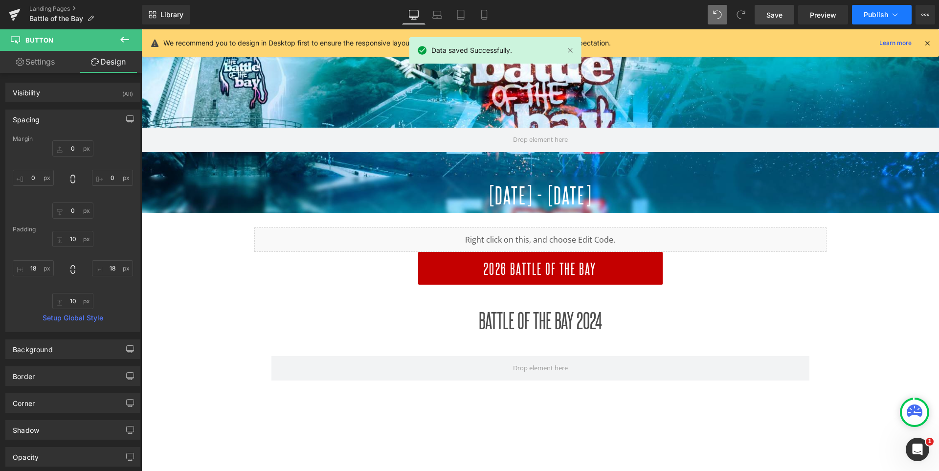
click at [870, 11] on span "Publish" at bounding box center [876, 15] width 24 height 8
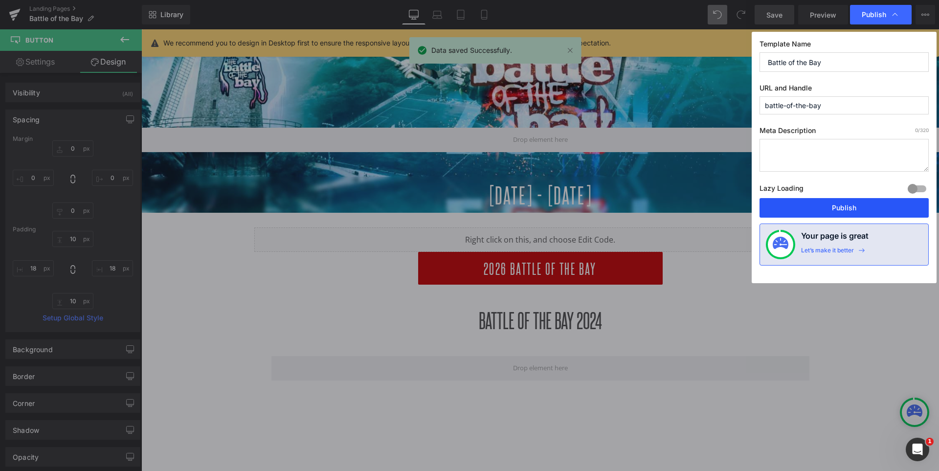
click at [854, 204] on button "Publish" at bounding box center [844, 208] width 169 height 20
